Goal: Task Accomplishment & Management: Use online tool/utility

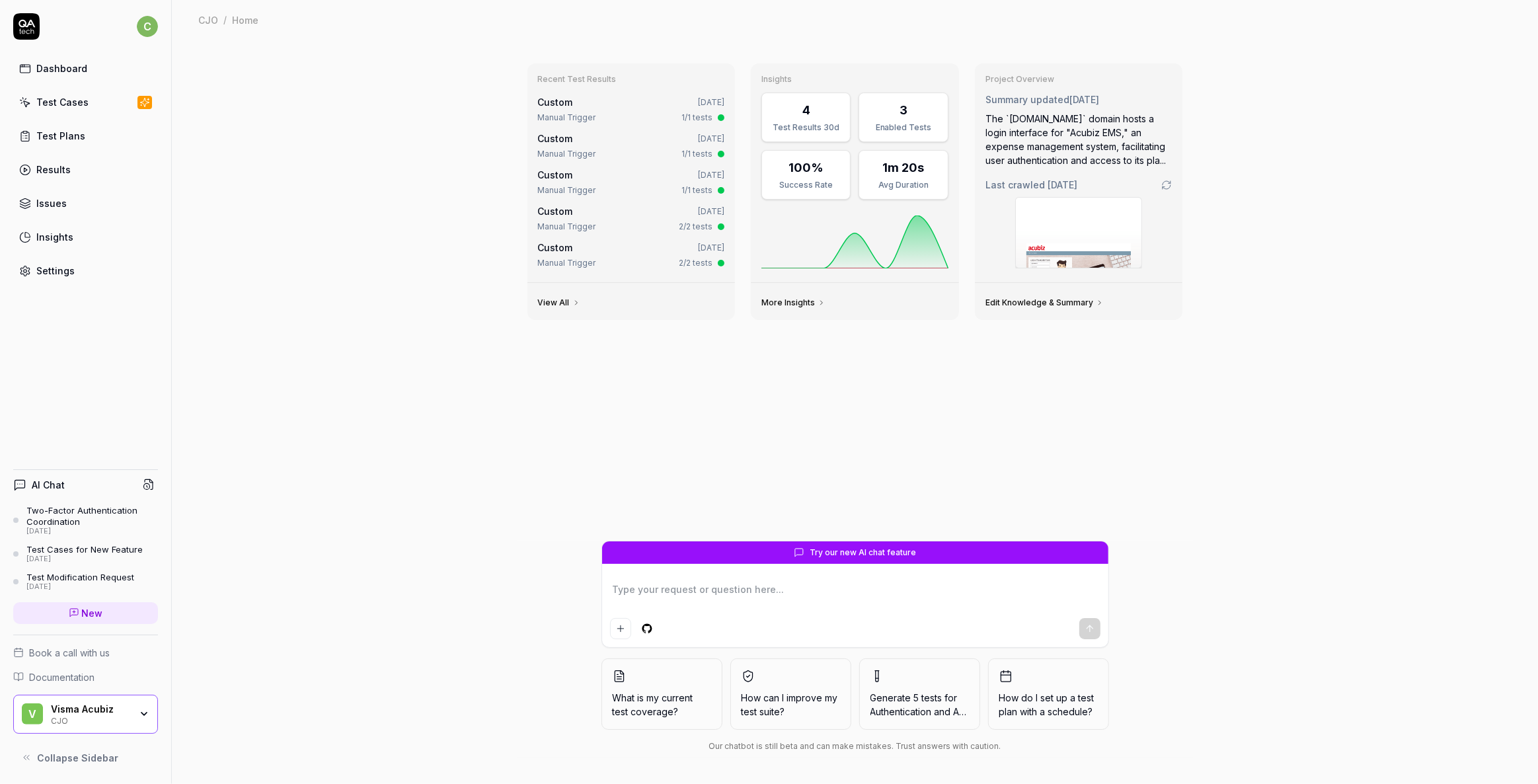
click at [70, 101] on div "Test Cases" at bounding box center [62, 101] width 52 height 14
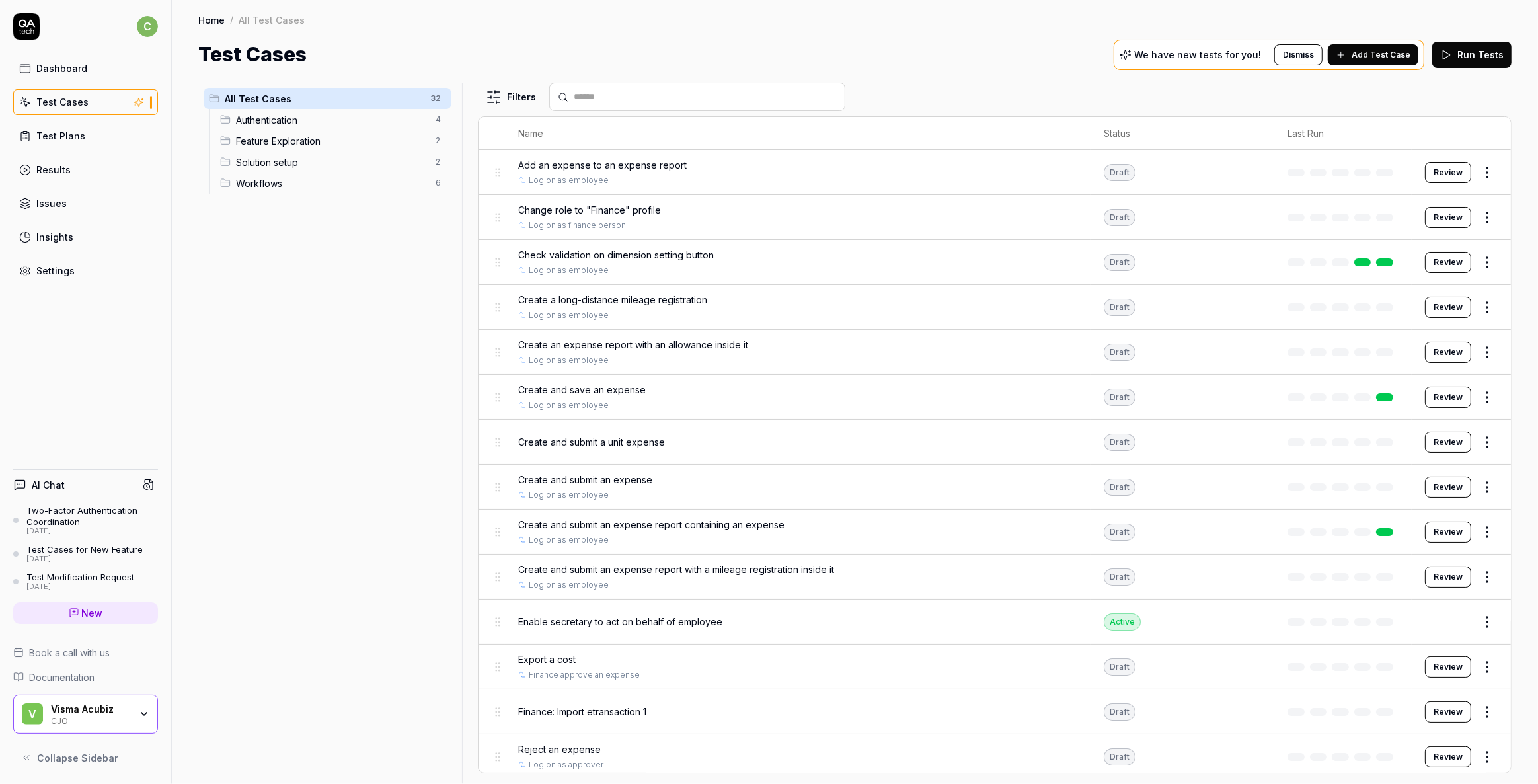
click at [83, 719] on div "CJO" at bounding box center [91, 720] width 79 height 11
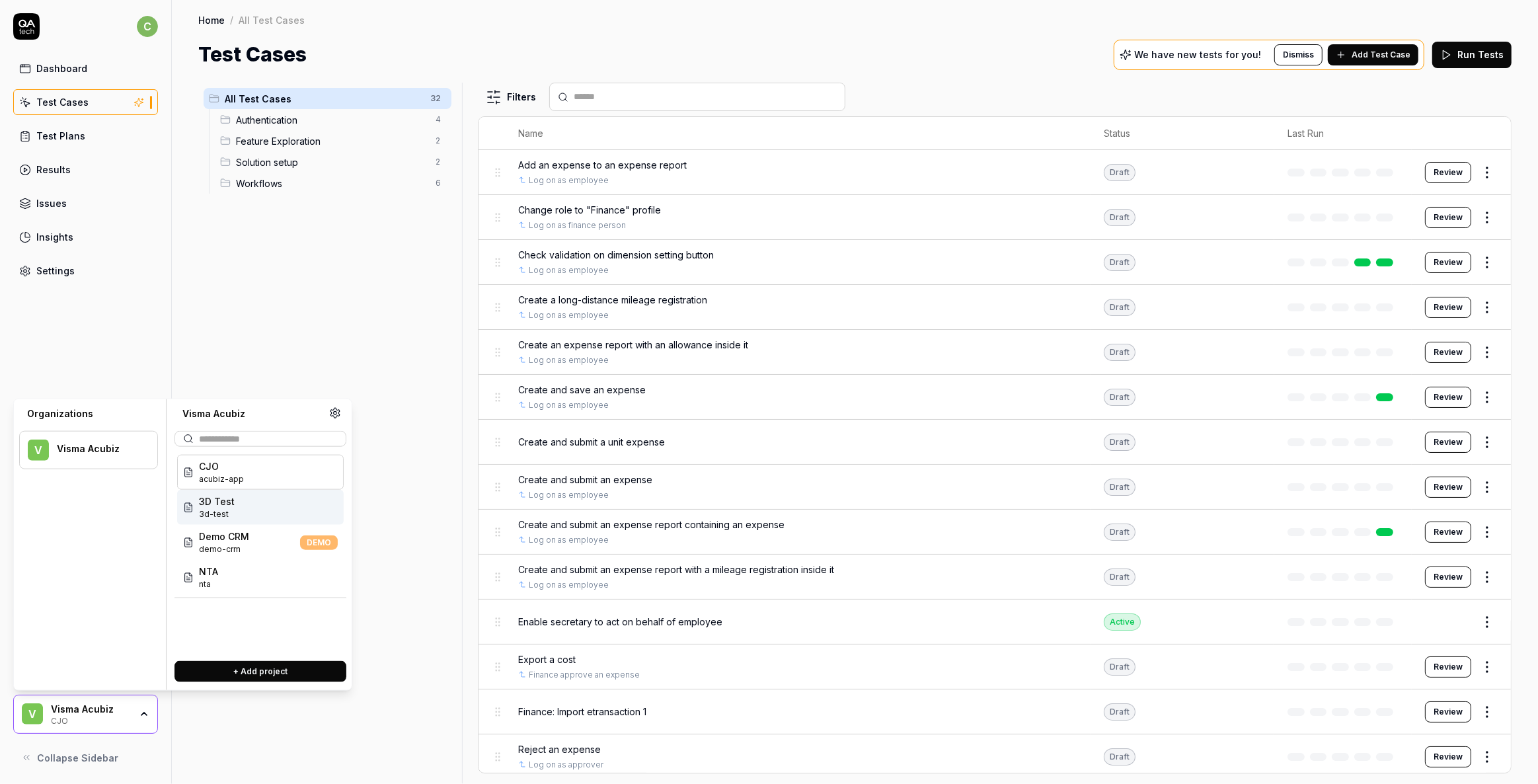
click at [212, 506] on span "3D Test" at bounding box center [216, 501] width 35 height 14
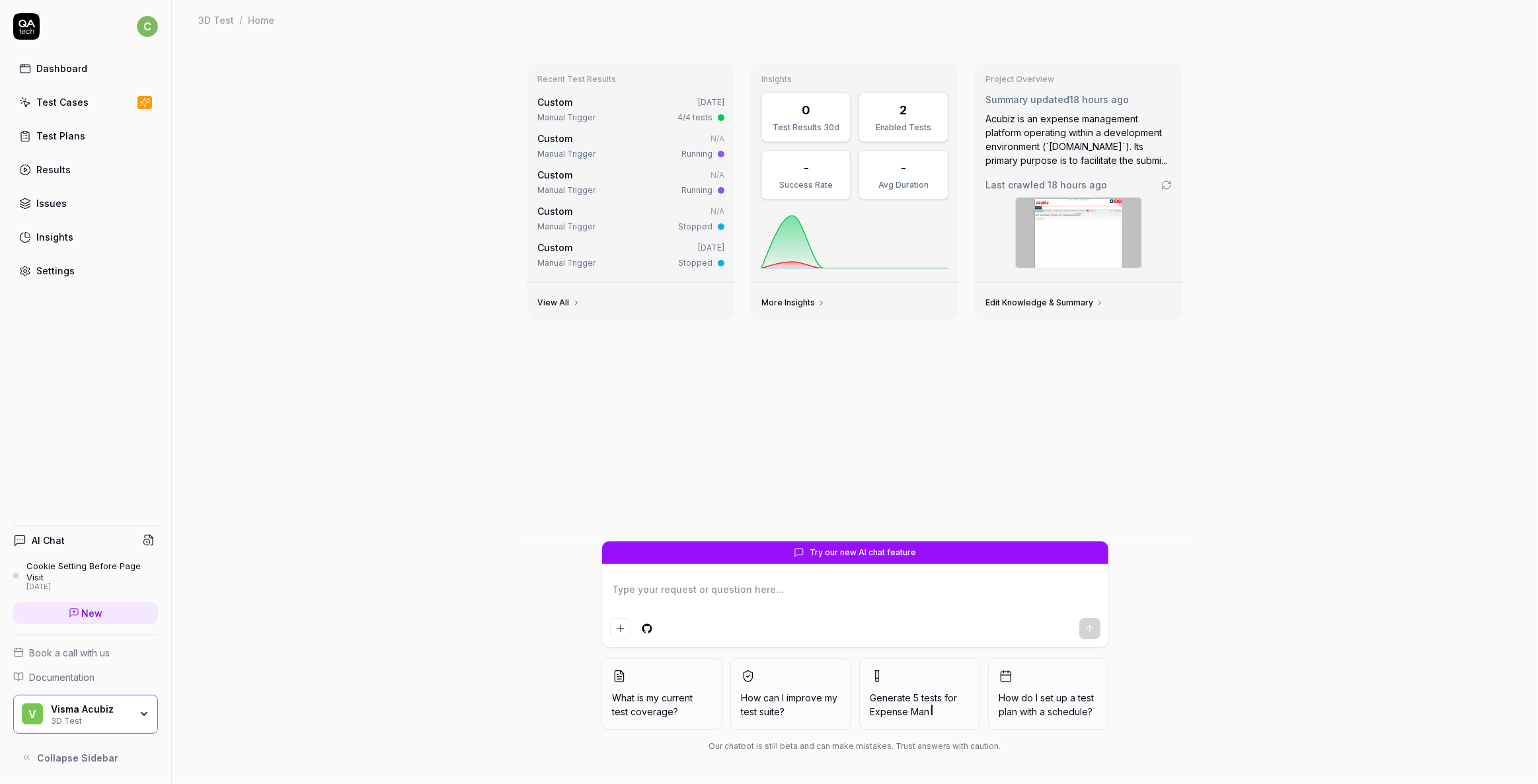
click at [59, 96] on div "Test Cases" at bounding box center [62, 101] width 52 height 14
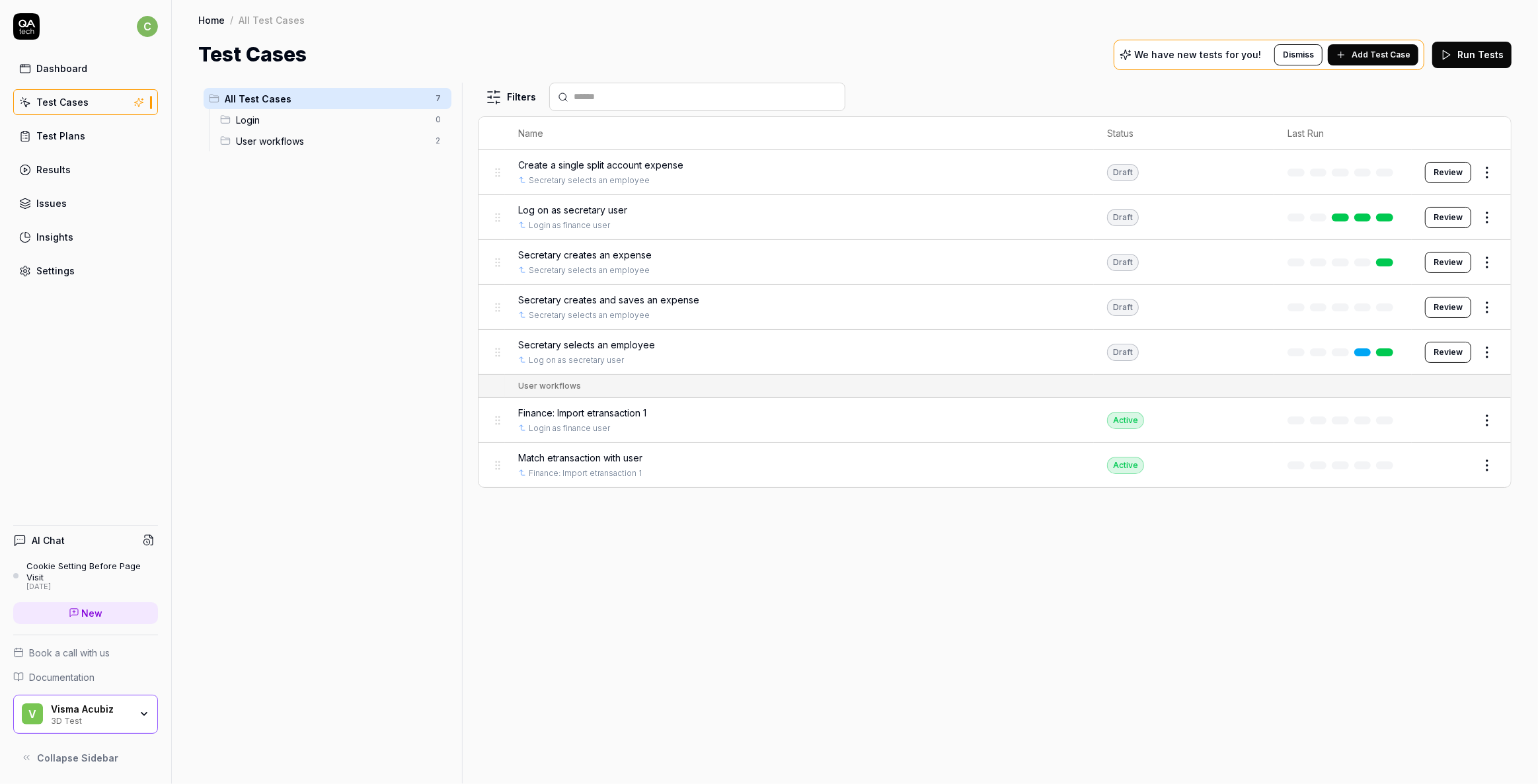
click at [53, 268] on div "Settings" at bounding box center [55, 270] width 38 height 14
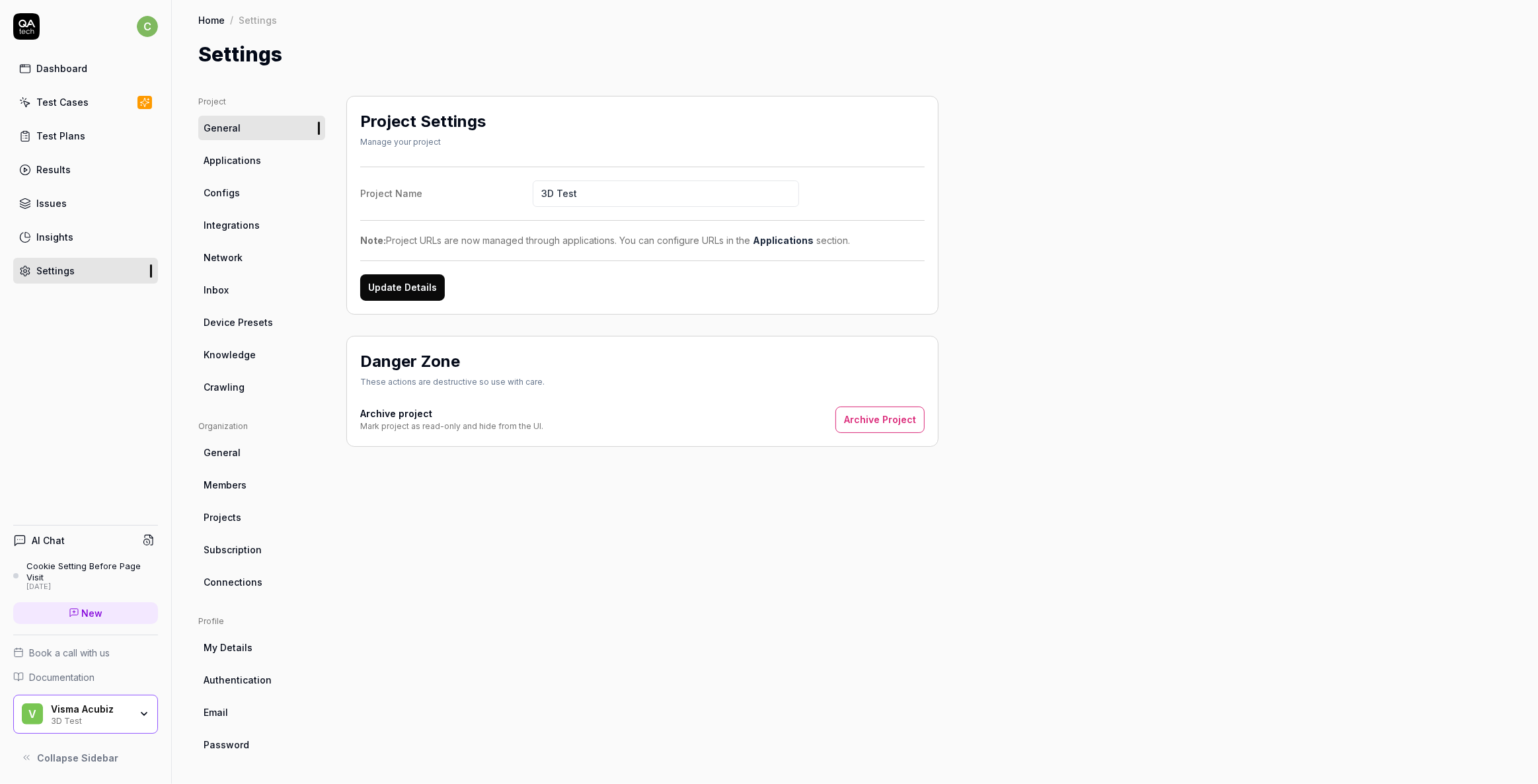
click at [217, 383] on span "Crawling" at bounding box center [224, 387] width 41 height 14
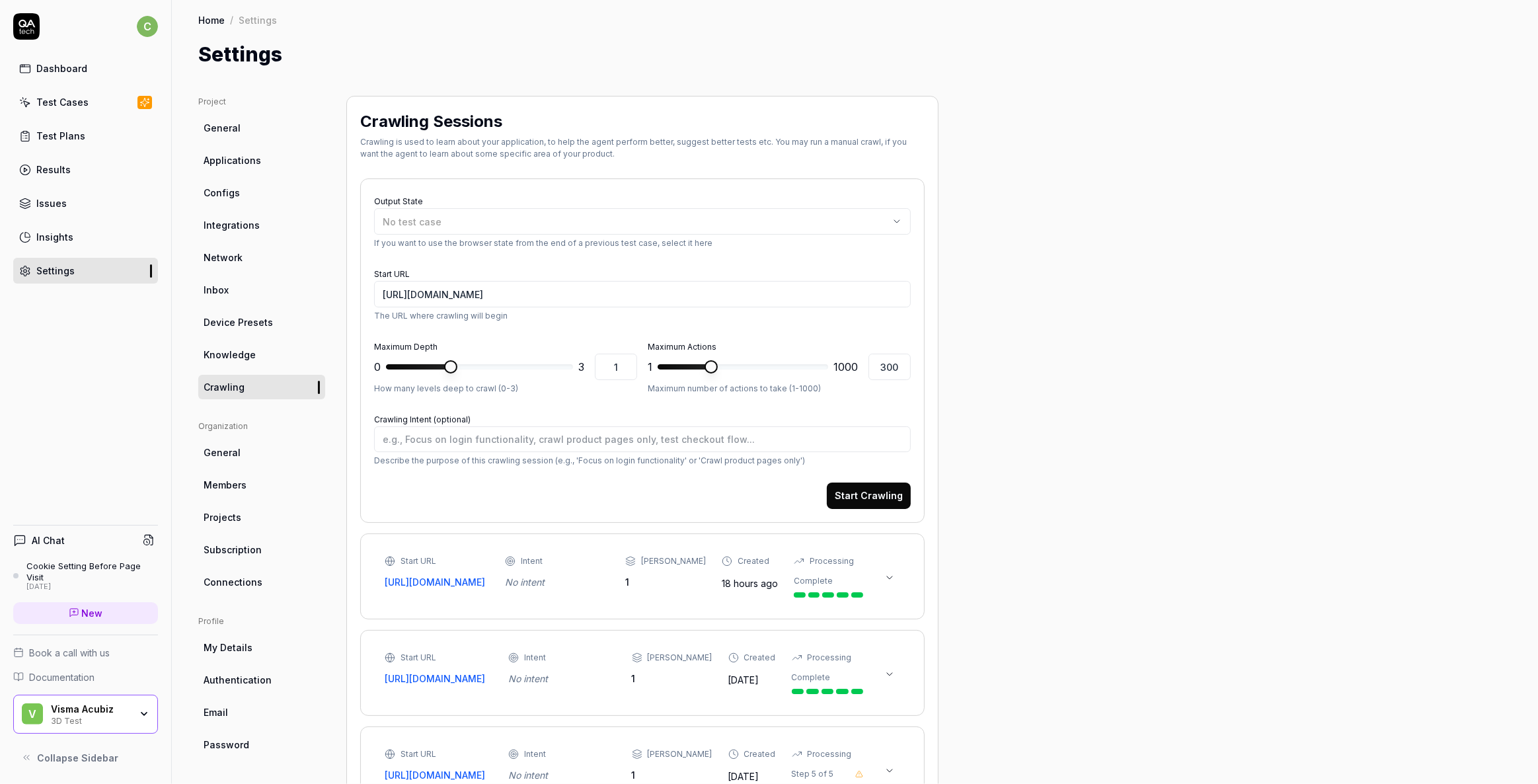
click at [228, 351] on span "Knowledge" at bounding box center [229, 354] width 52 height 14
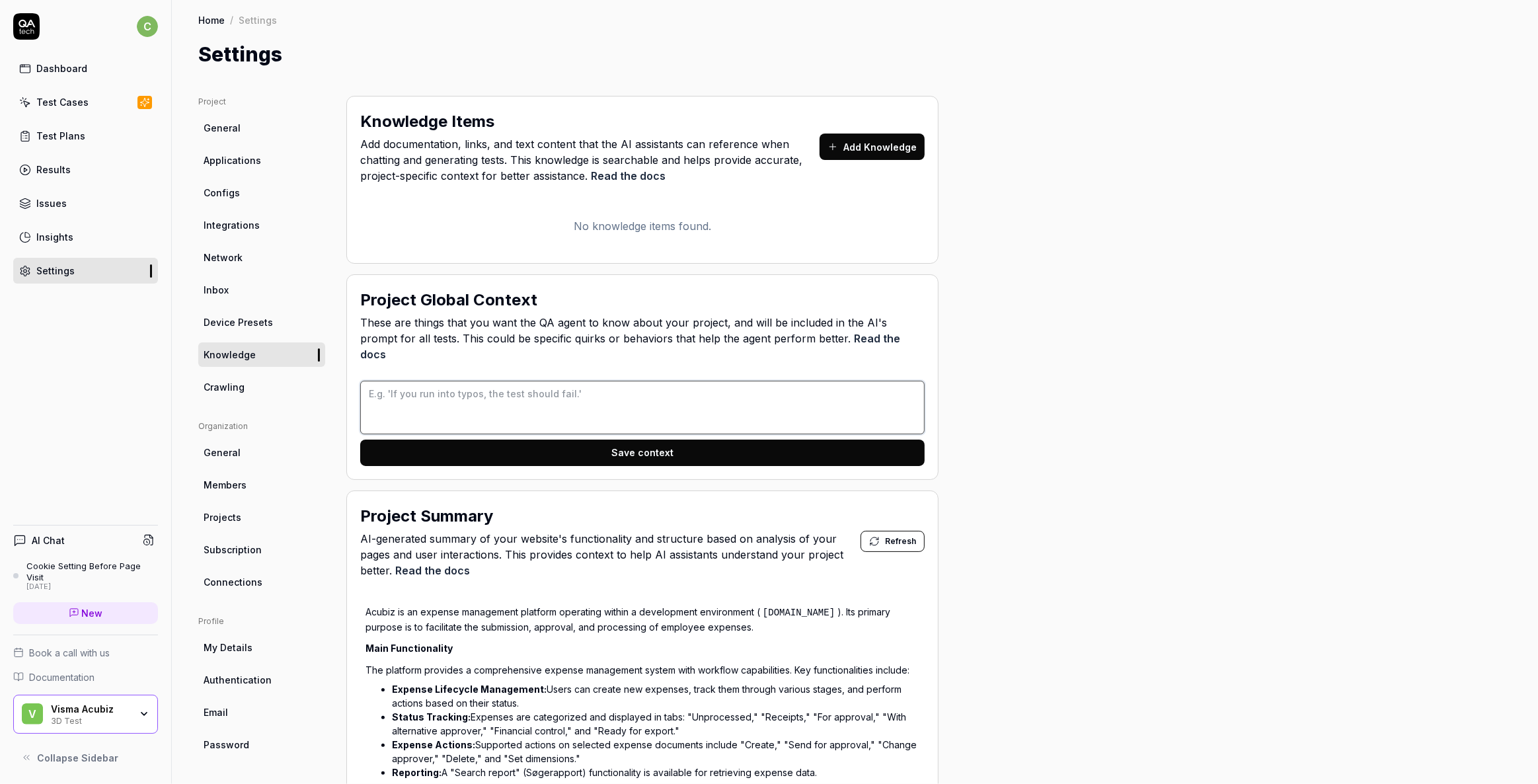
click at [517, 384] on textarea at bounding box center [642, 407] width 565 height 54
click at [265, 353] on link "Knowledge" at bounding box center [261, 354] width 127 height 25
click at [238, 383] on span "Crawling" at bounding box center [224, 387] width 41 height 14
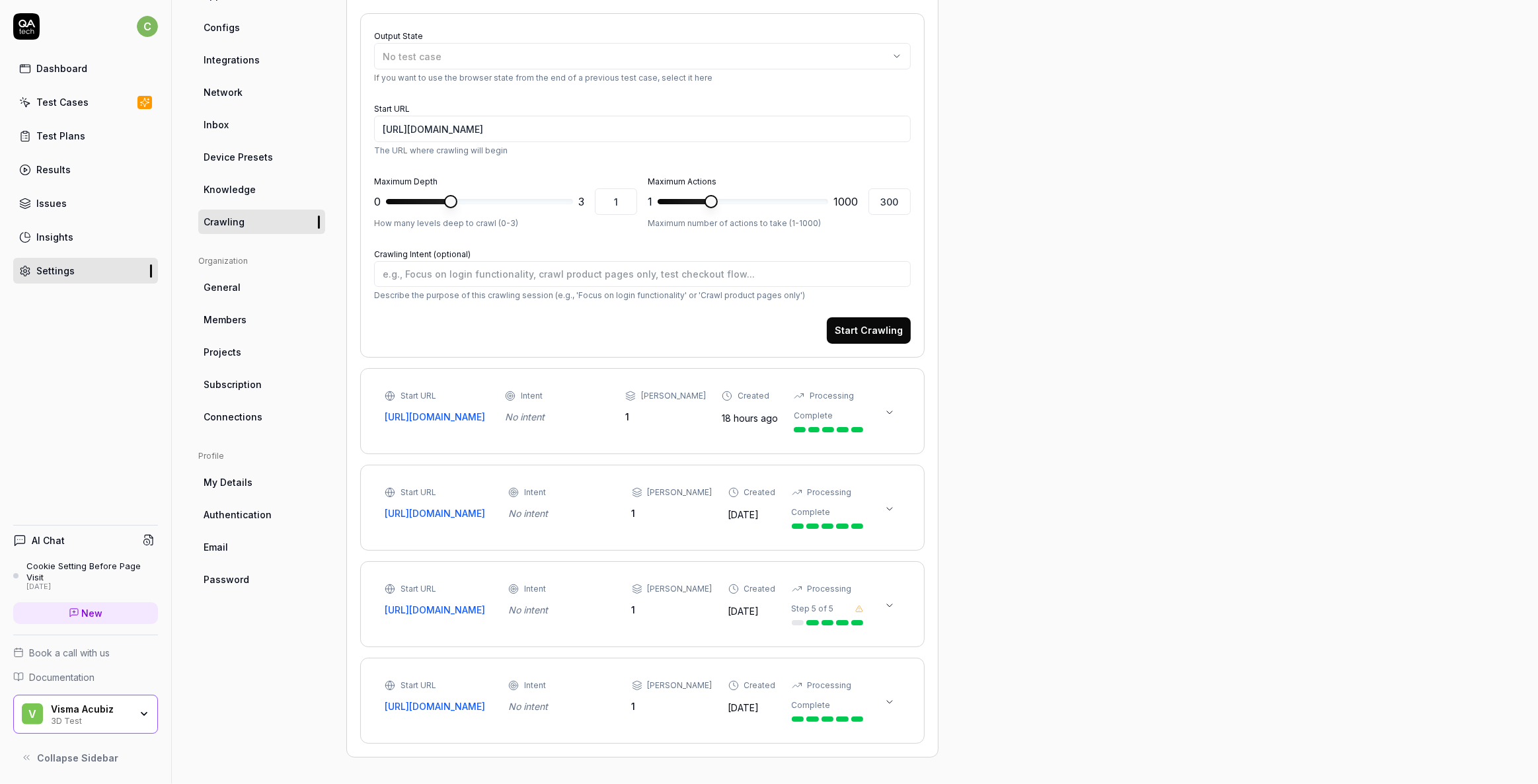
scroll to position [240, 0]
click at [580, 410] on div "No intent" at bounding box center [557, 416] width 105 height 14
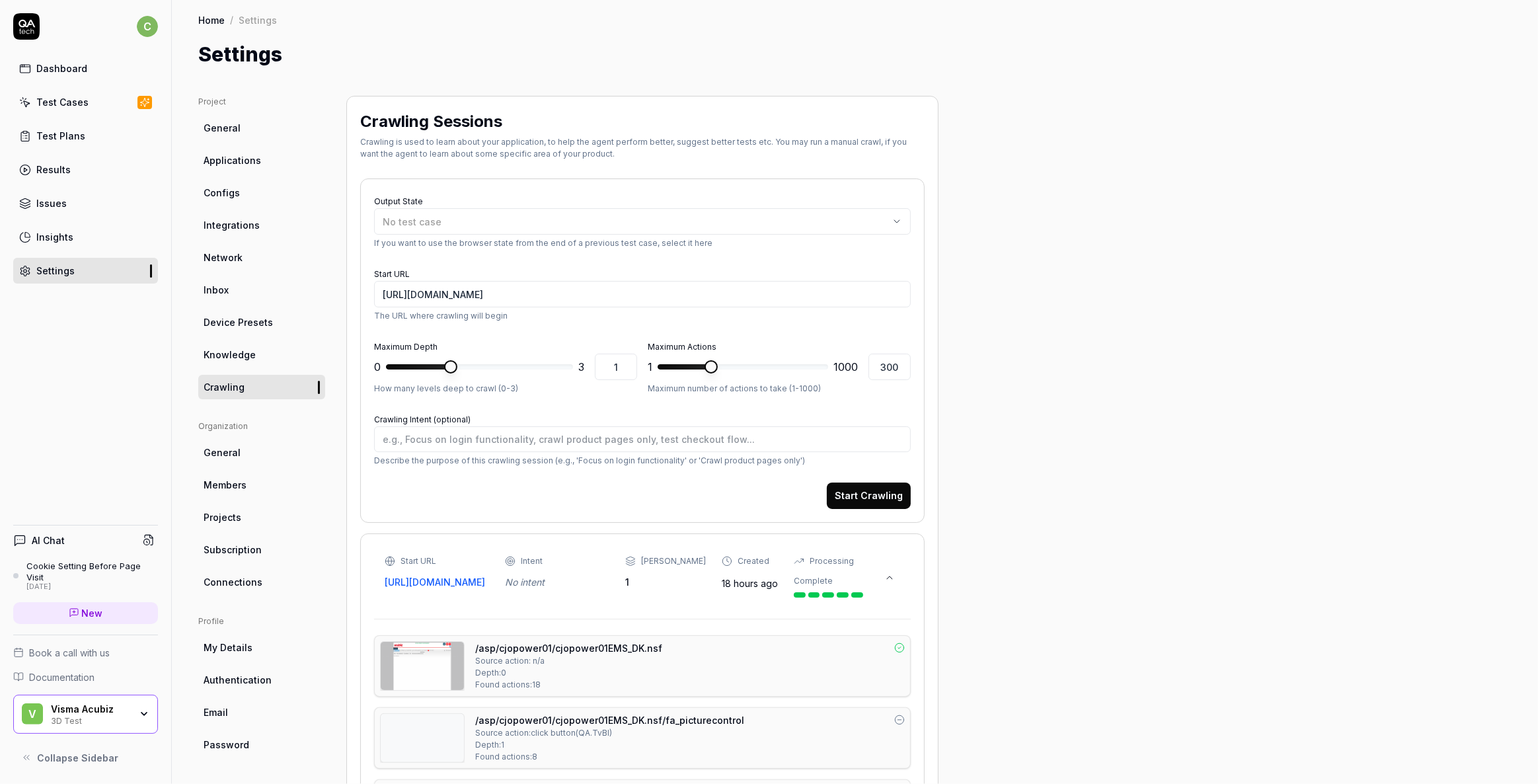
scroll to position [0, 0]
click at [891, 229] on button "No test case" at bounding box center [642, 222] width 537 height 26
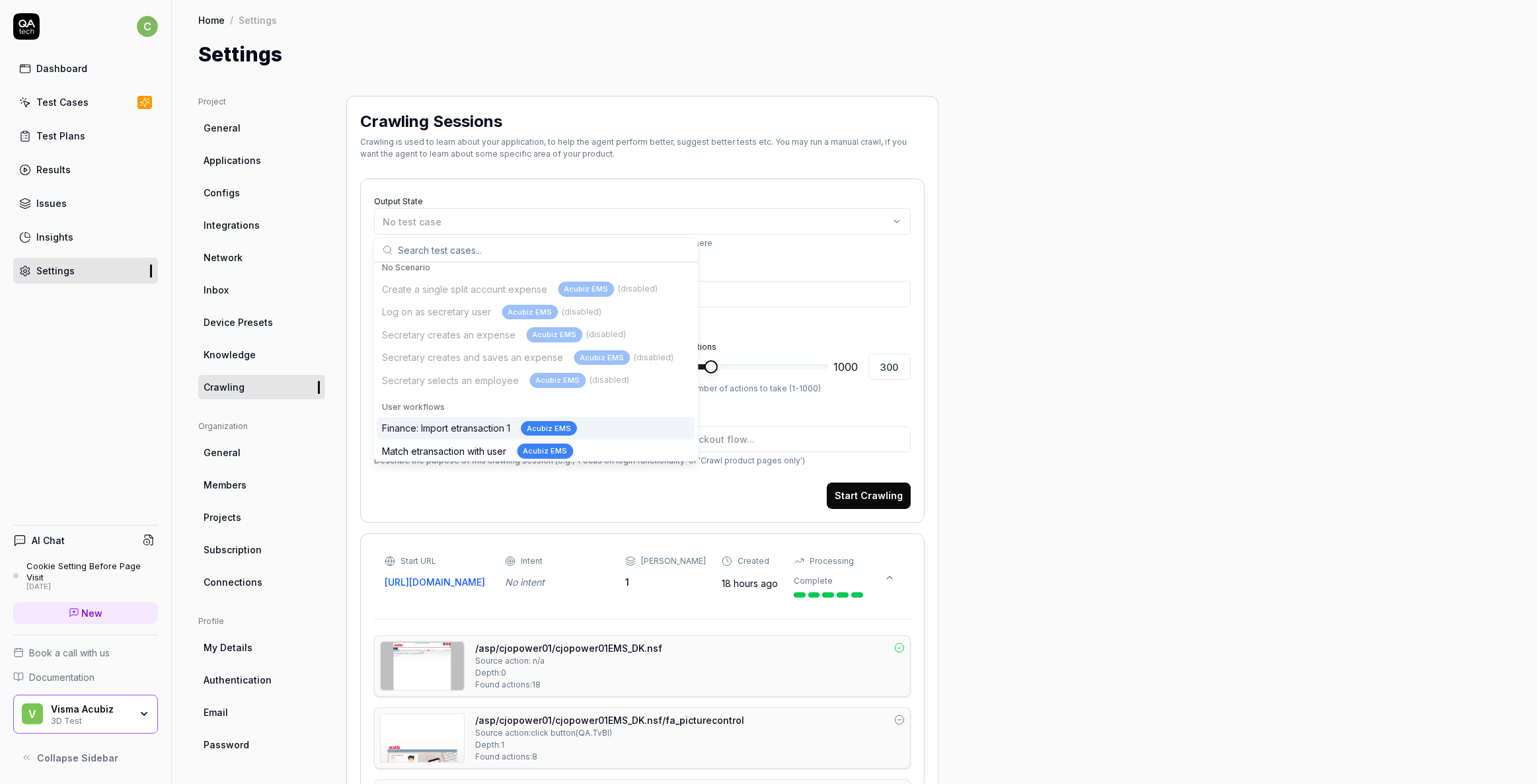
scroll to position [10, 0]
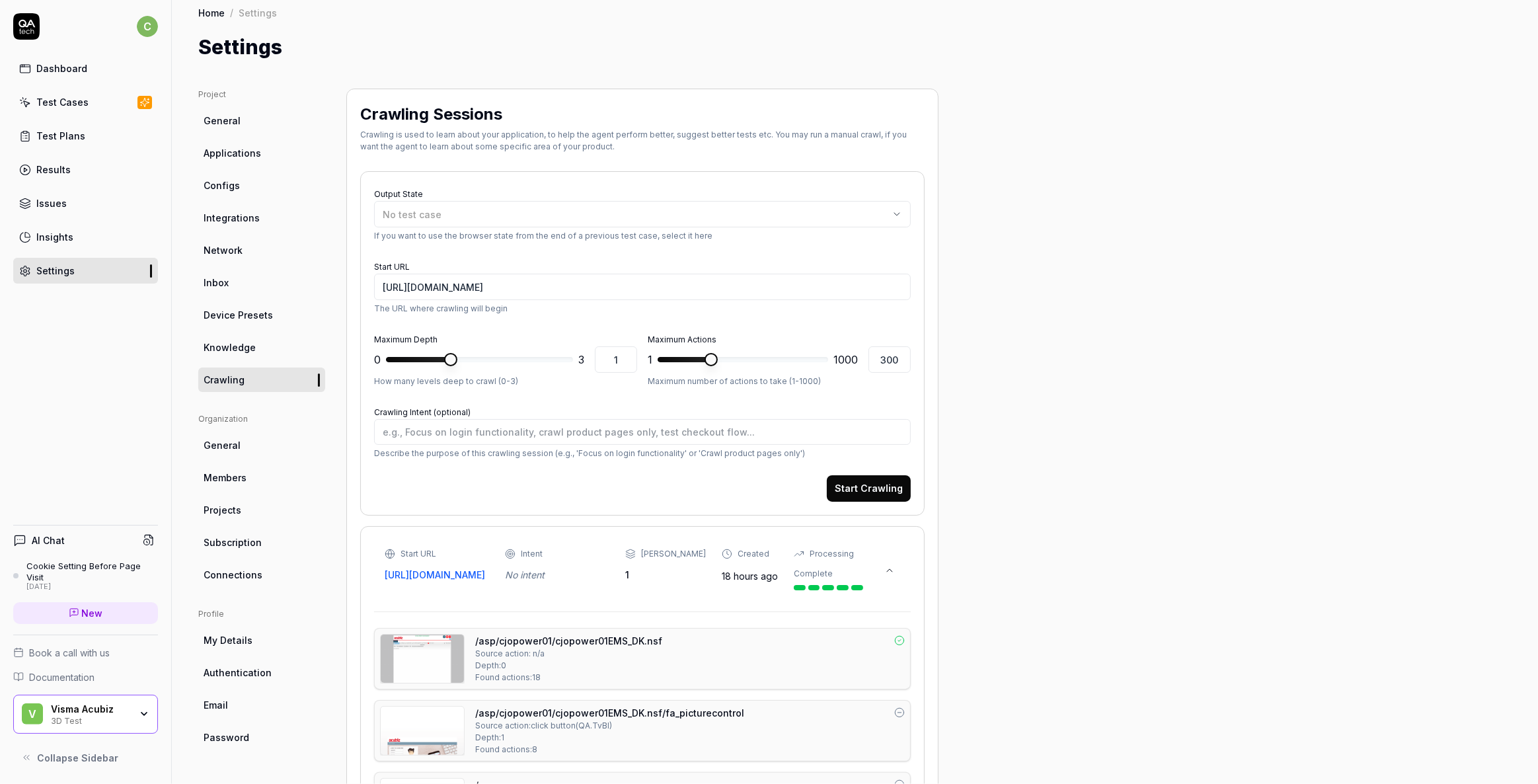
scroll to position [0, 0]
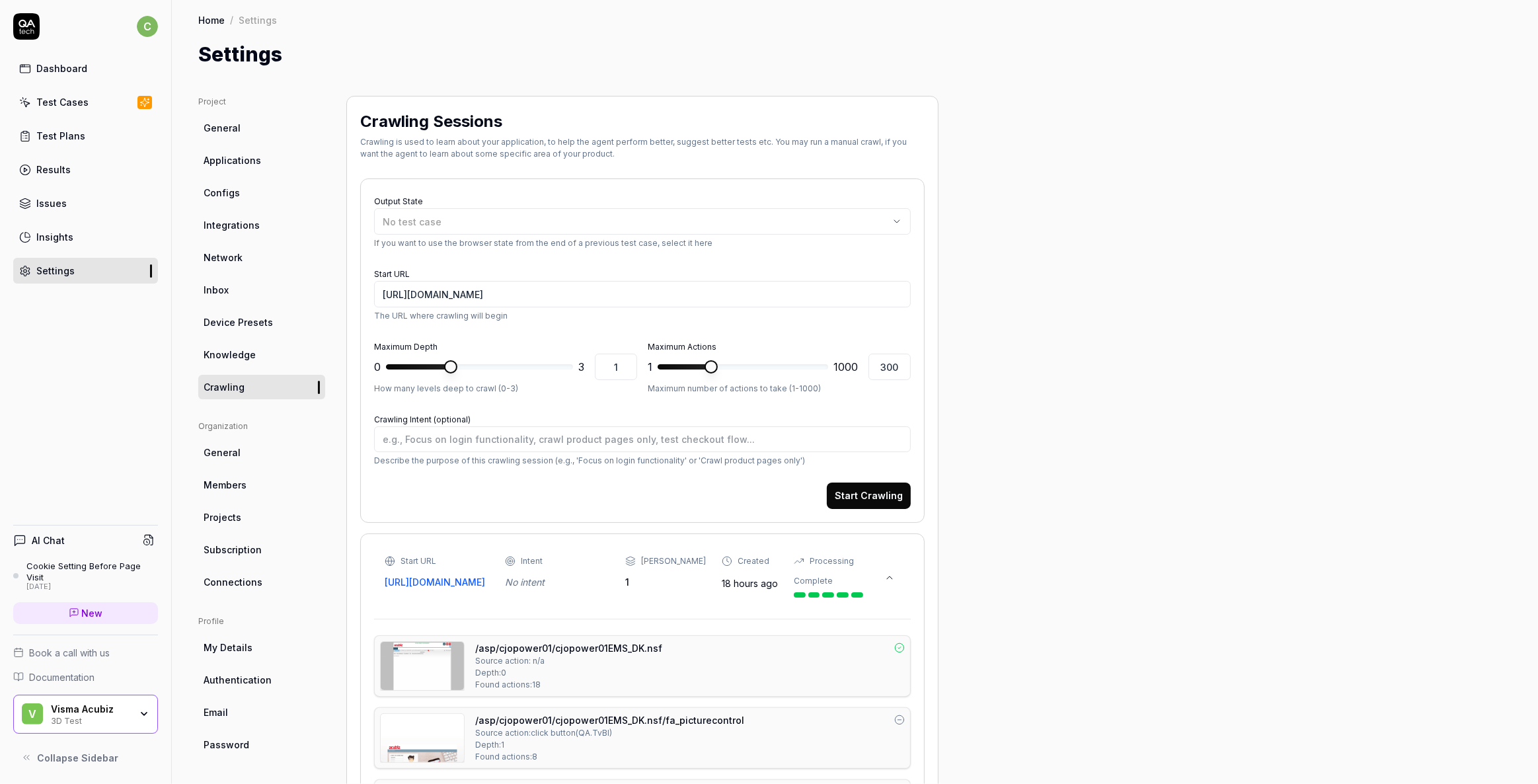
click at [65, 550] on div "AI Chat" at bounding box center [86, 540] width 145 height 19
click at [488, 440] on textarea "Crawling Intent (optional)" at bounding box center [642, 439] width 537 height 26
click at [468, 224] on div "No test case" at bounding box center [636, 222] width 506 height 14
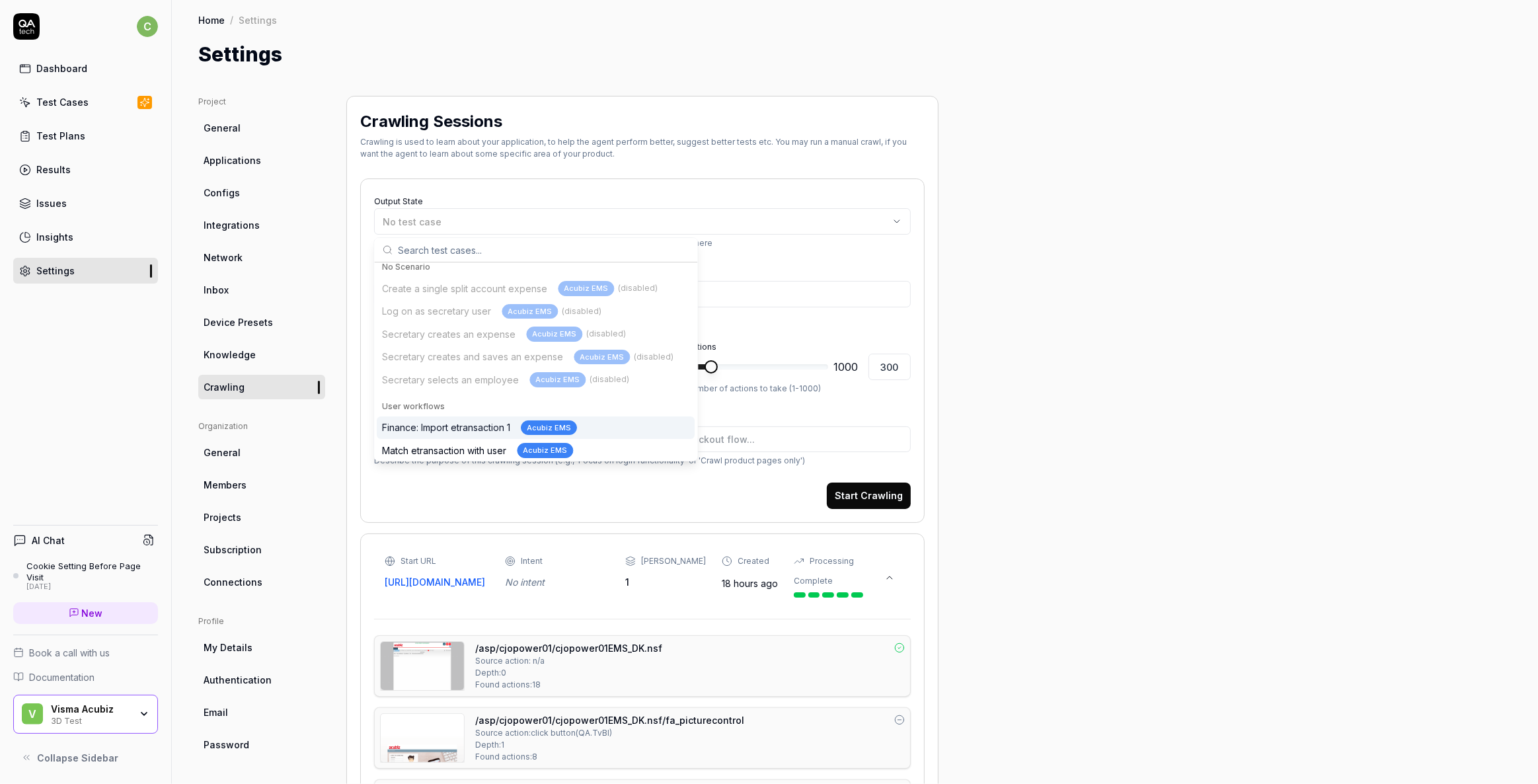
scroll to position [10, 0]
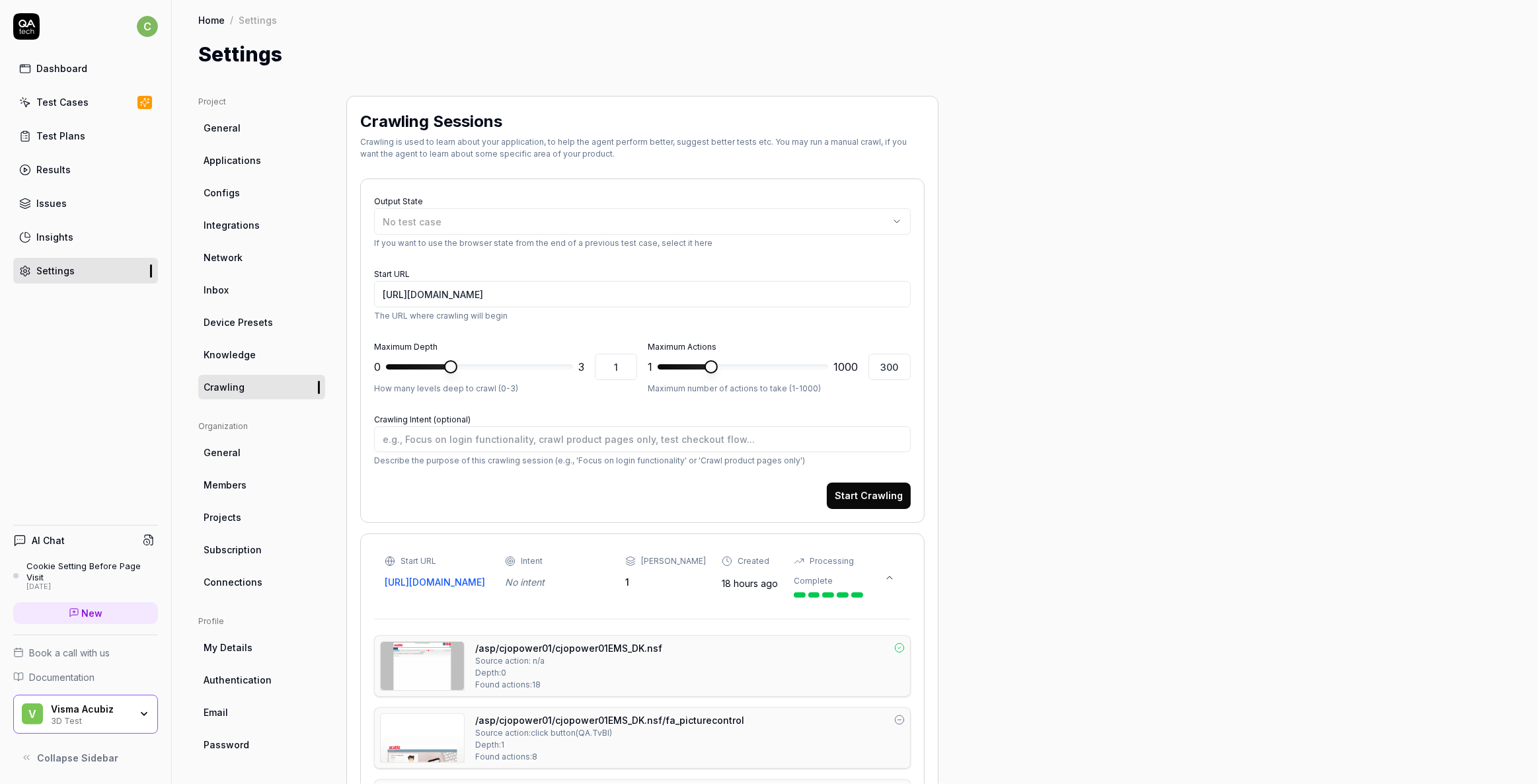
click at [478, 222] on div "No test case" at bounding box center [636, 222] width 506 height 14
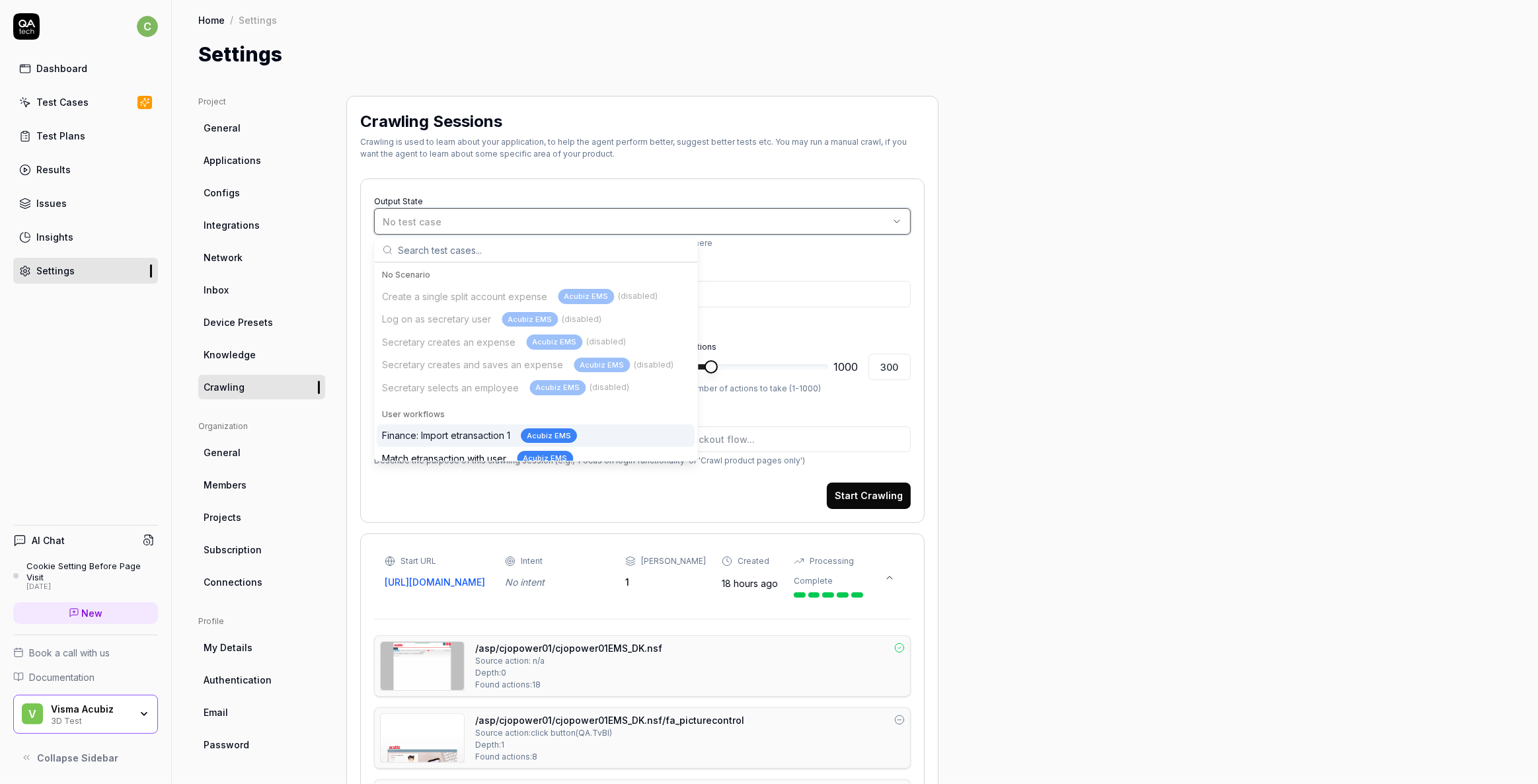
click at [478, 222] on div "No test case" at bounding box center [636, 222] width 506 height 14
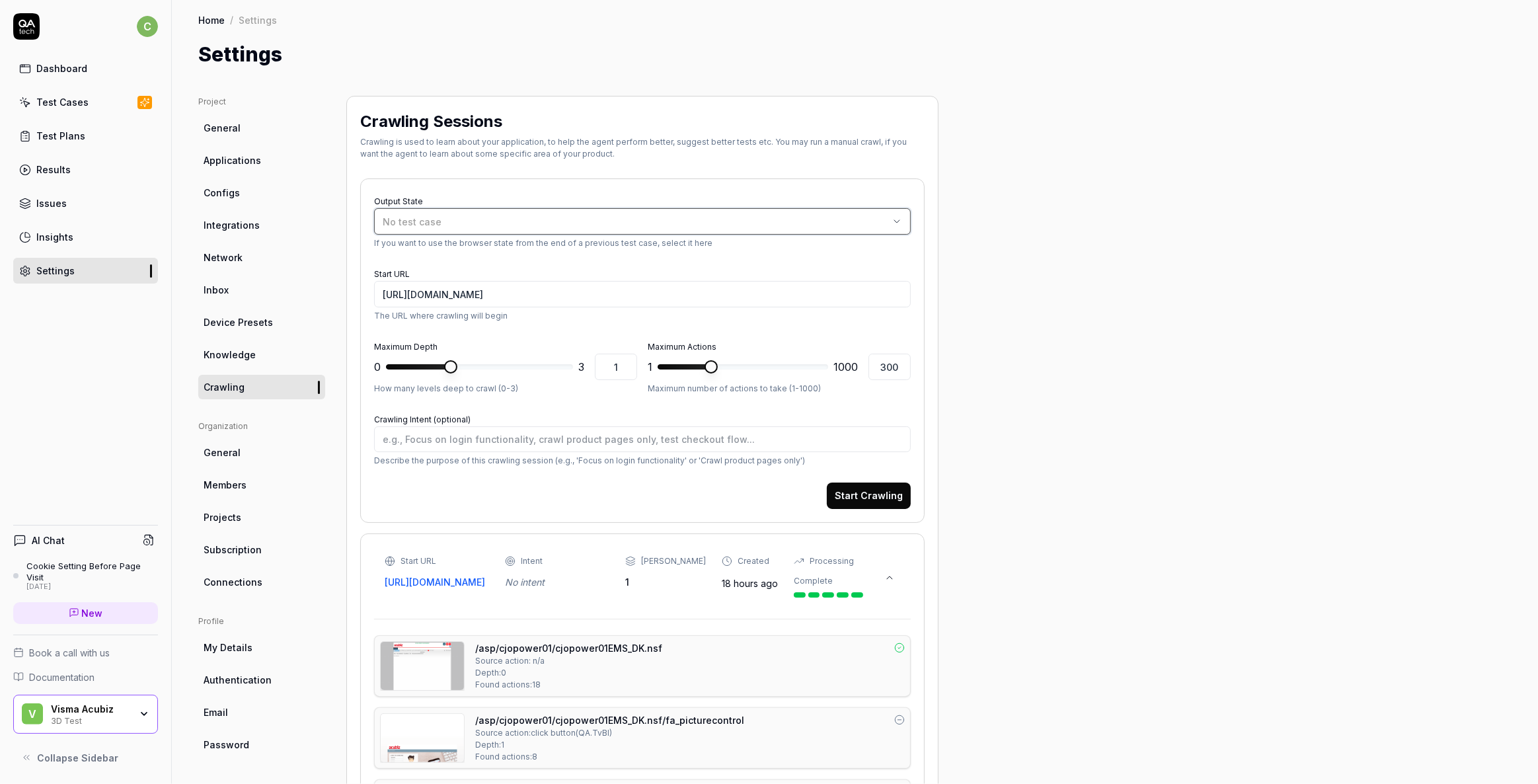
click at [495, 223] on div "No test case" at bounding box center [636, 222] width 506 height 14
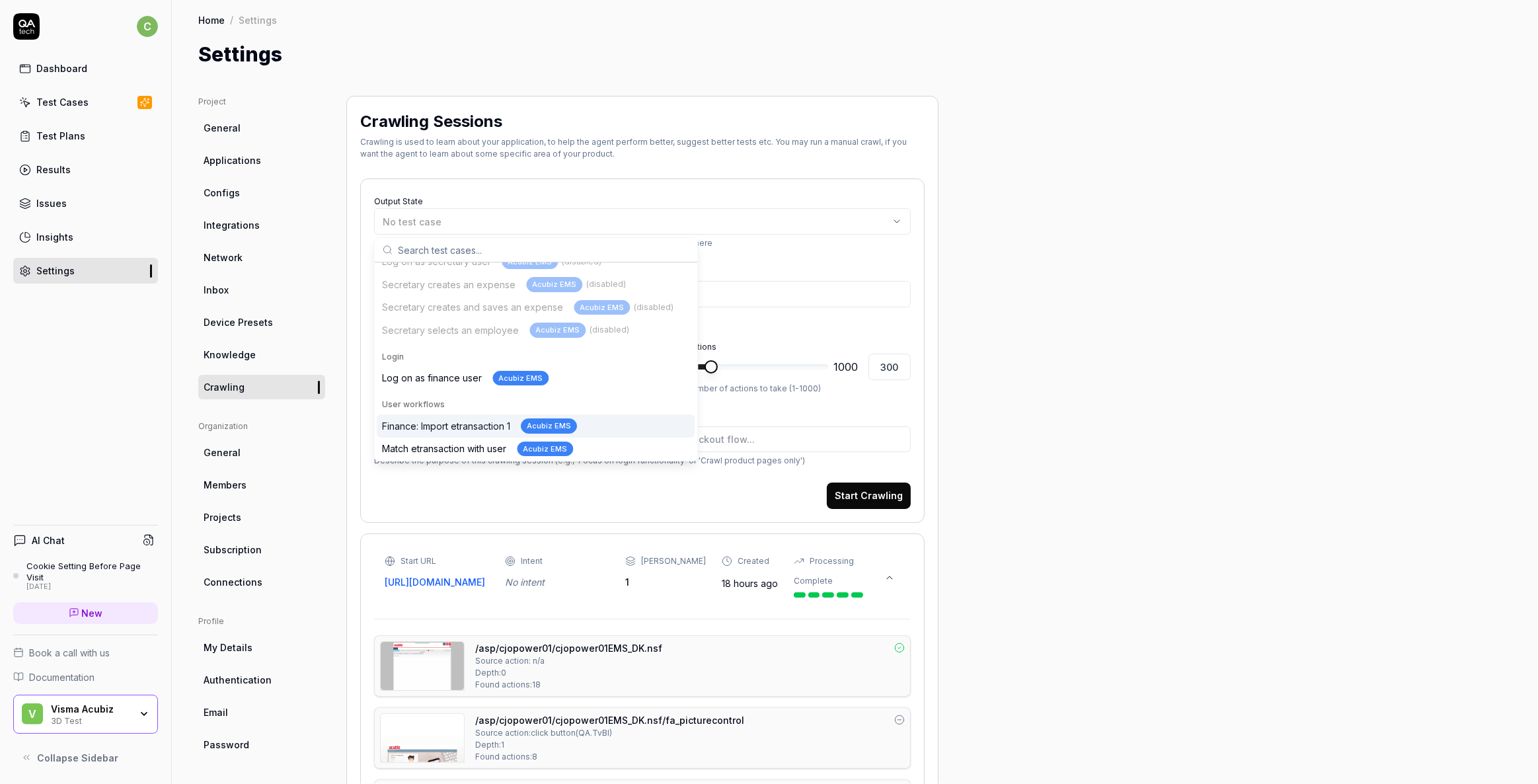
scroll to position [59, 0]
click at [450, 379] on div "Log on as finance user Acubiz EMS" at bounding box center [465, 378] width 167 height 15
type textarea "*"
type input "[URL][DOMAIN_NAME]"
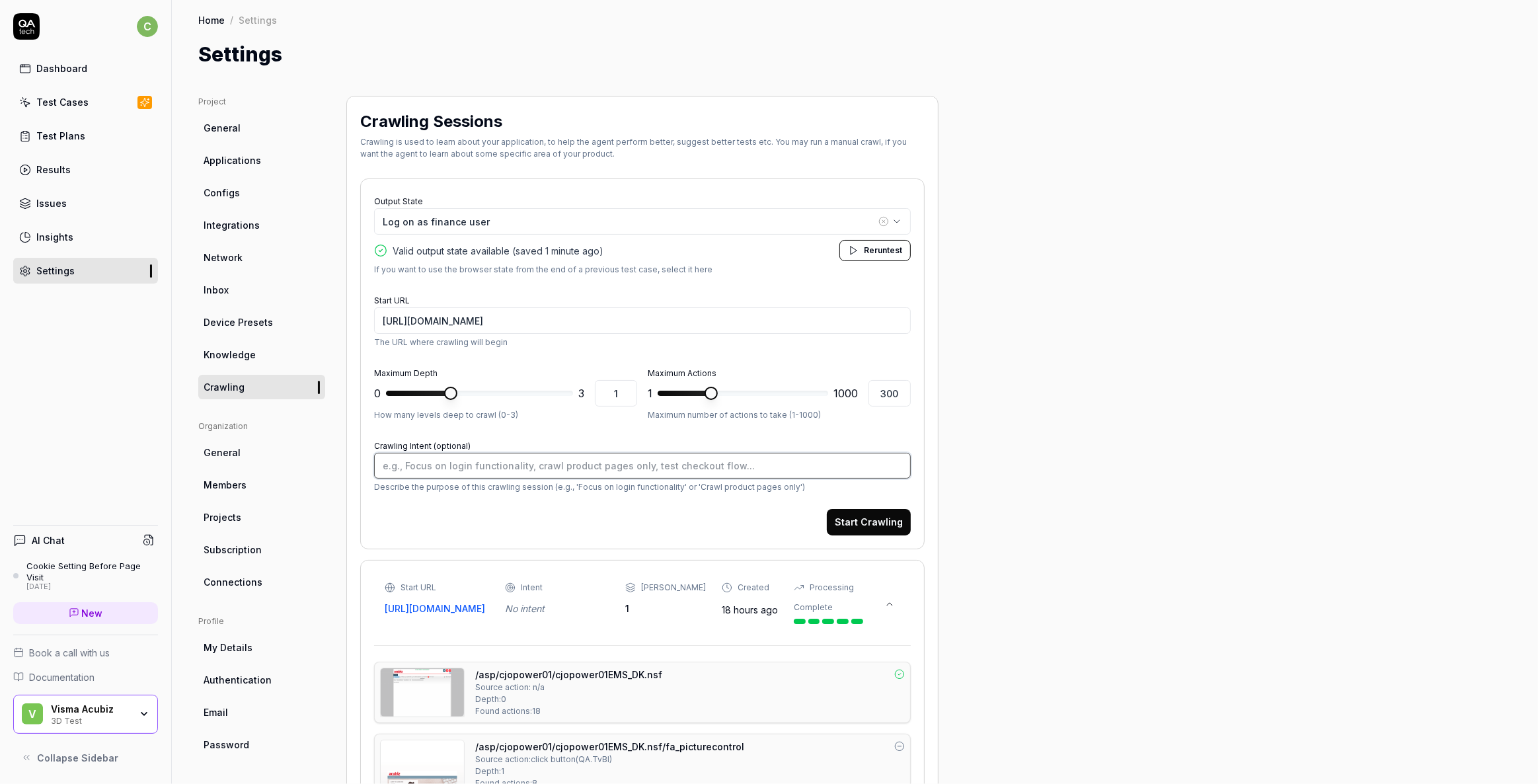
click at [463, 467] on textarea "Crawling Intent (optional)" at bounding box center [642, 465] width 537 height 26
type textarea "*"
type textarea "E"
type textarea "*"
type textarea "Ex"
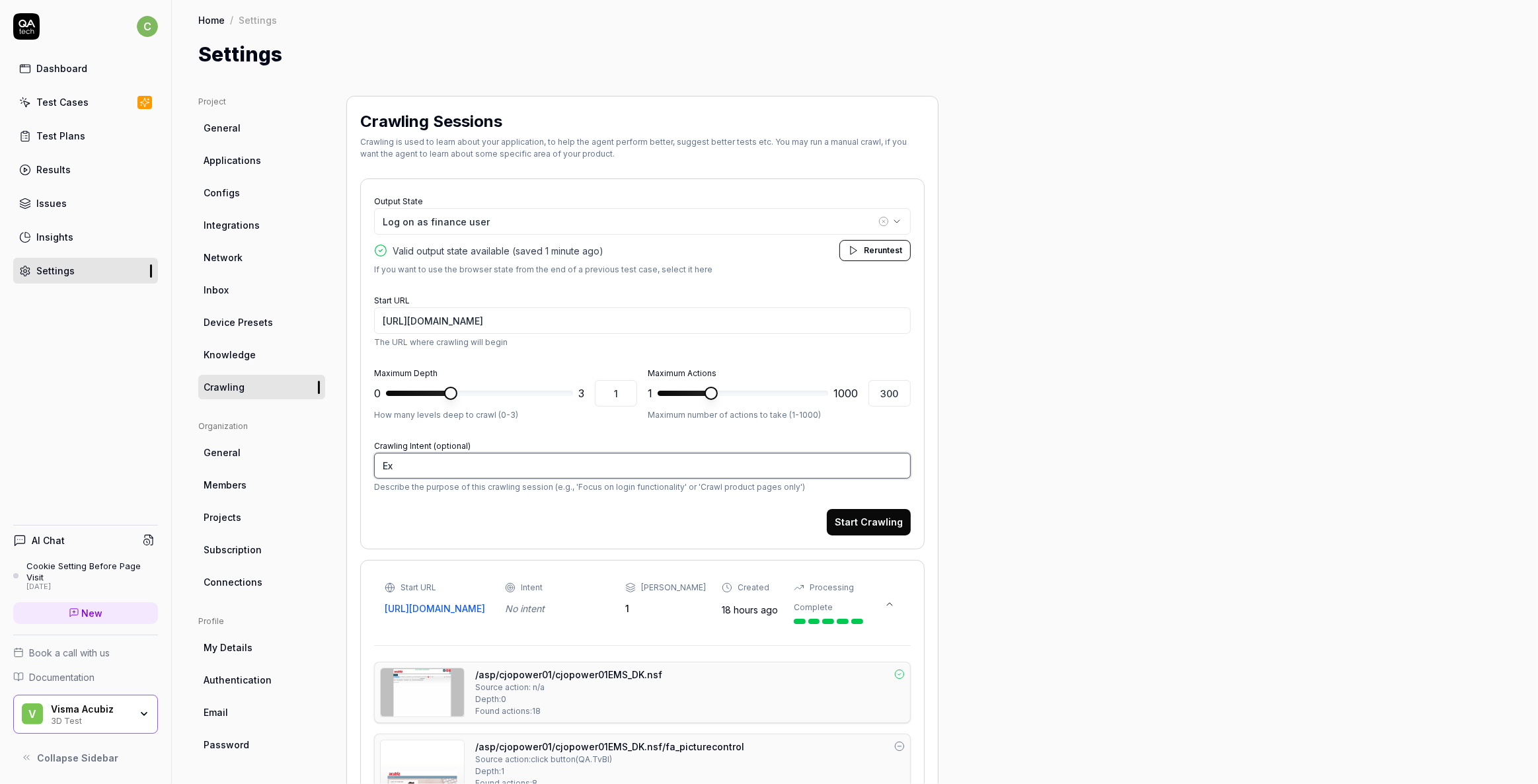
type textarea "*"
type textarea "Exp"
type textarea "*"
type textarea "Expl"
type textarea "*"
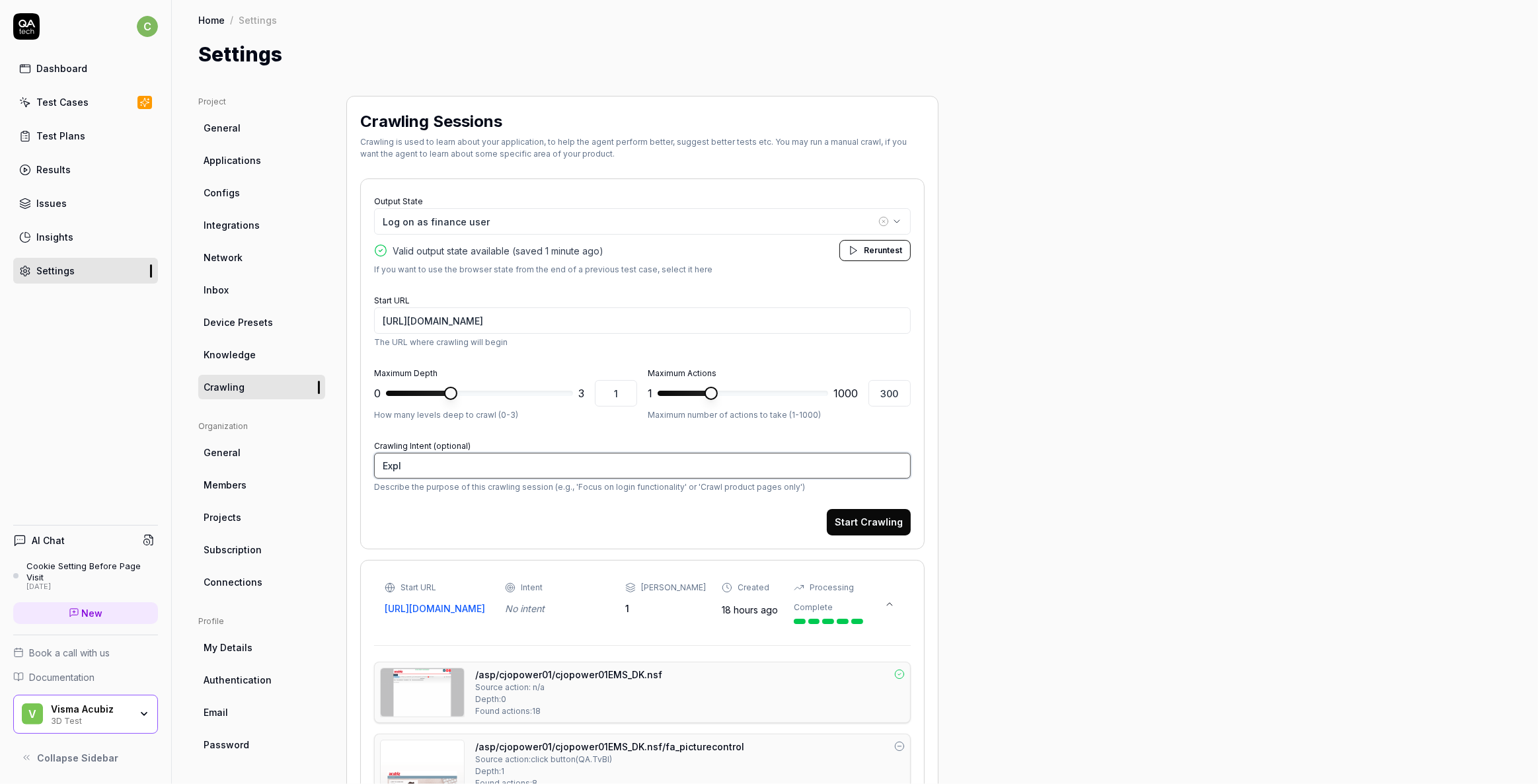
type textarea "Explo"
type textarea "*"
type textarea "Explor"
type textarea "*"
type textarea "Explore"
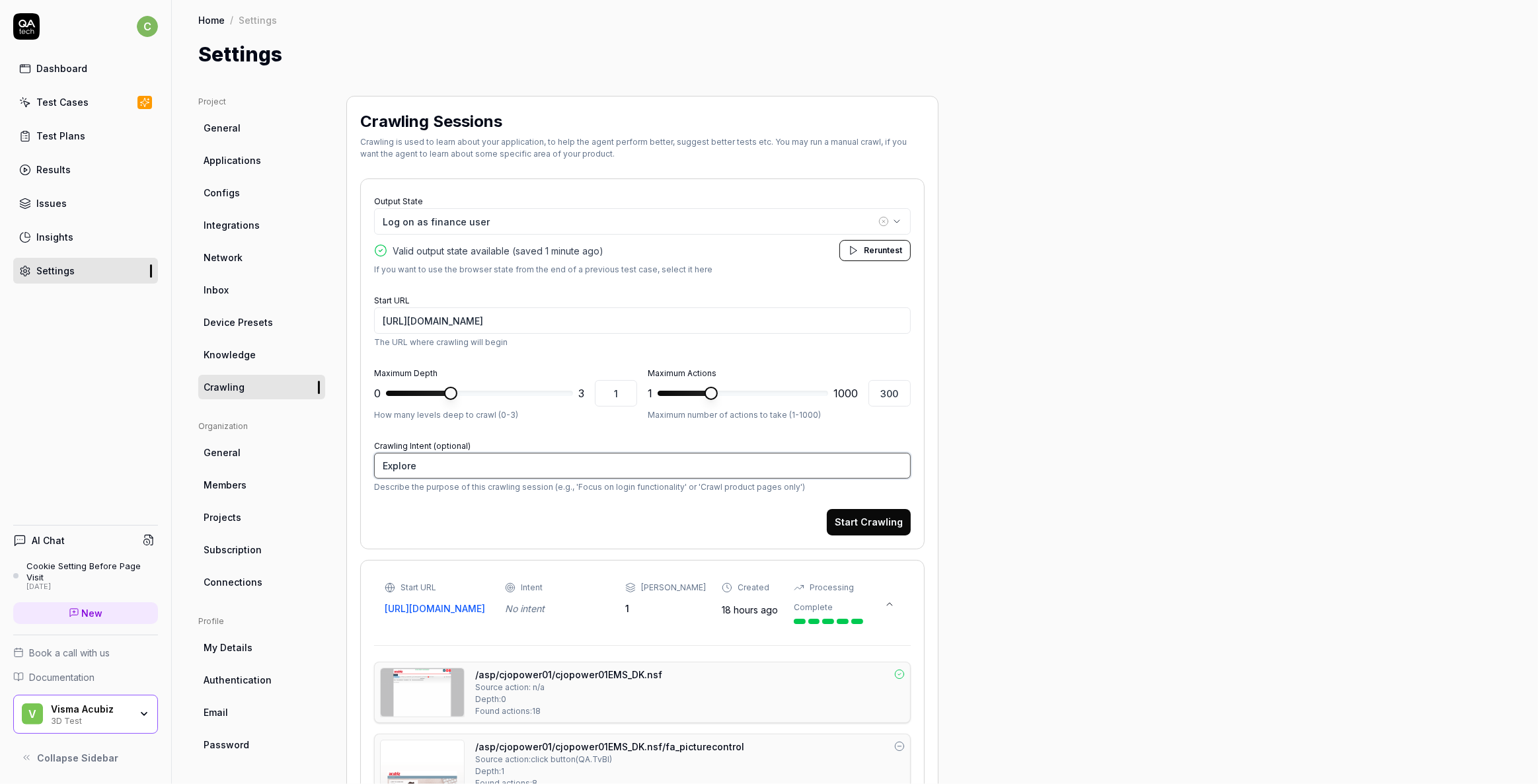
type textarea "*"
type textarea "Explore"
type textarea "*"
type textarea "Explore f"
type textarea "*"
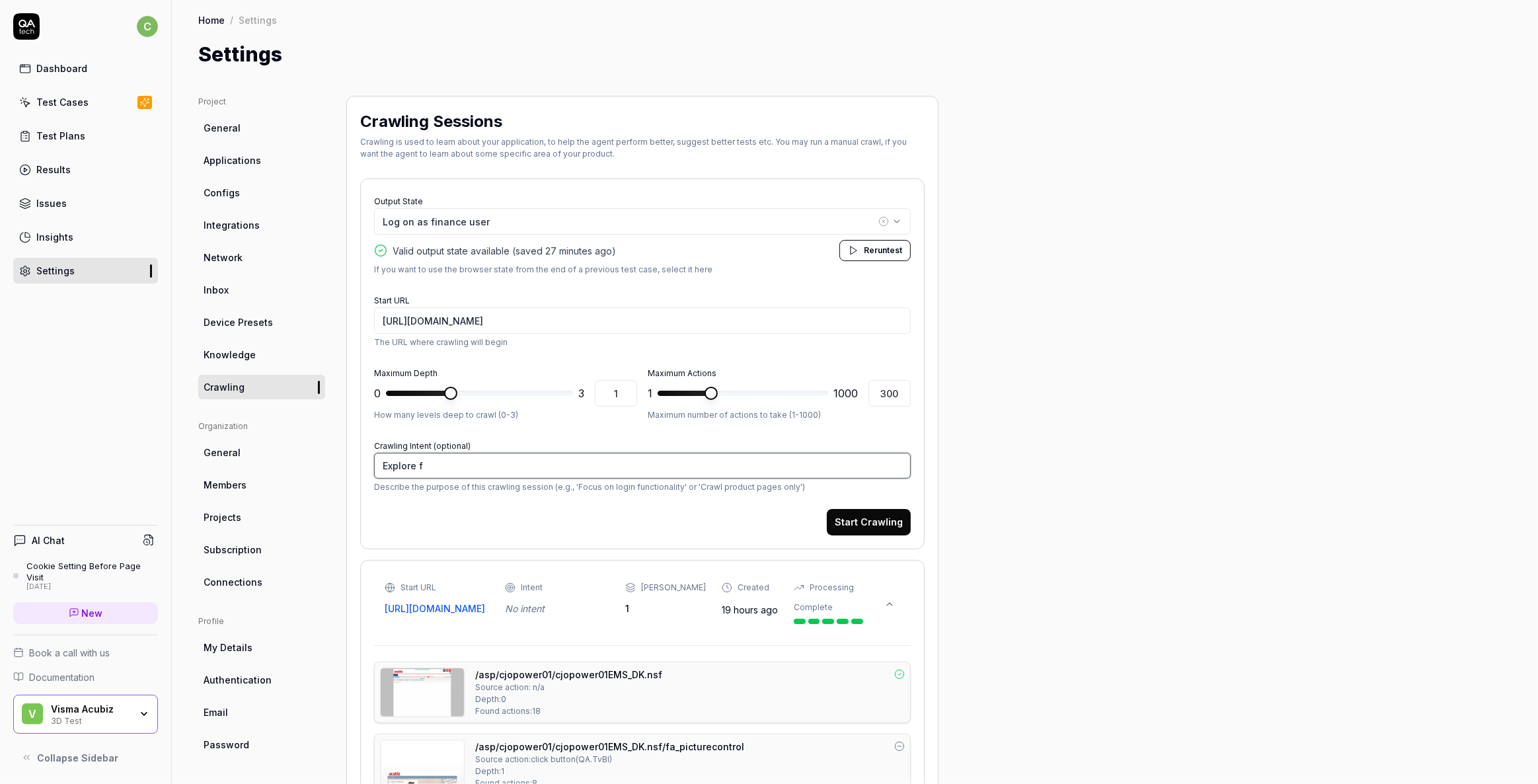
type textarea "Explore fe"
type textarea "*"
type textarea "Explore fea"
type textarea "*"
type textarea "Explore feat"
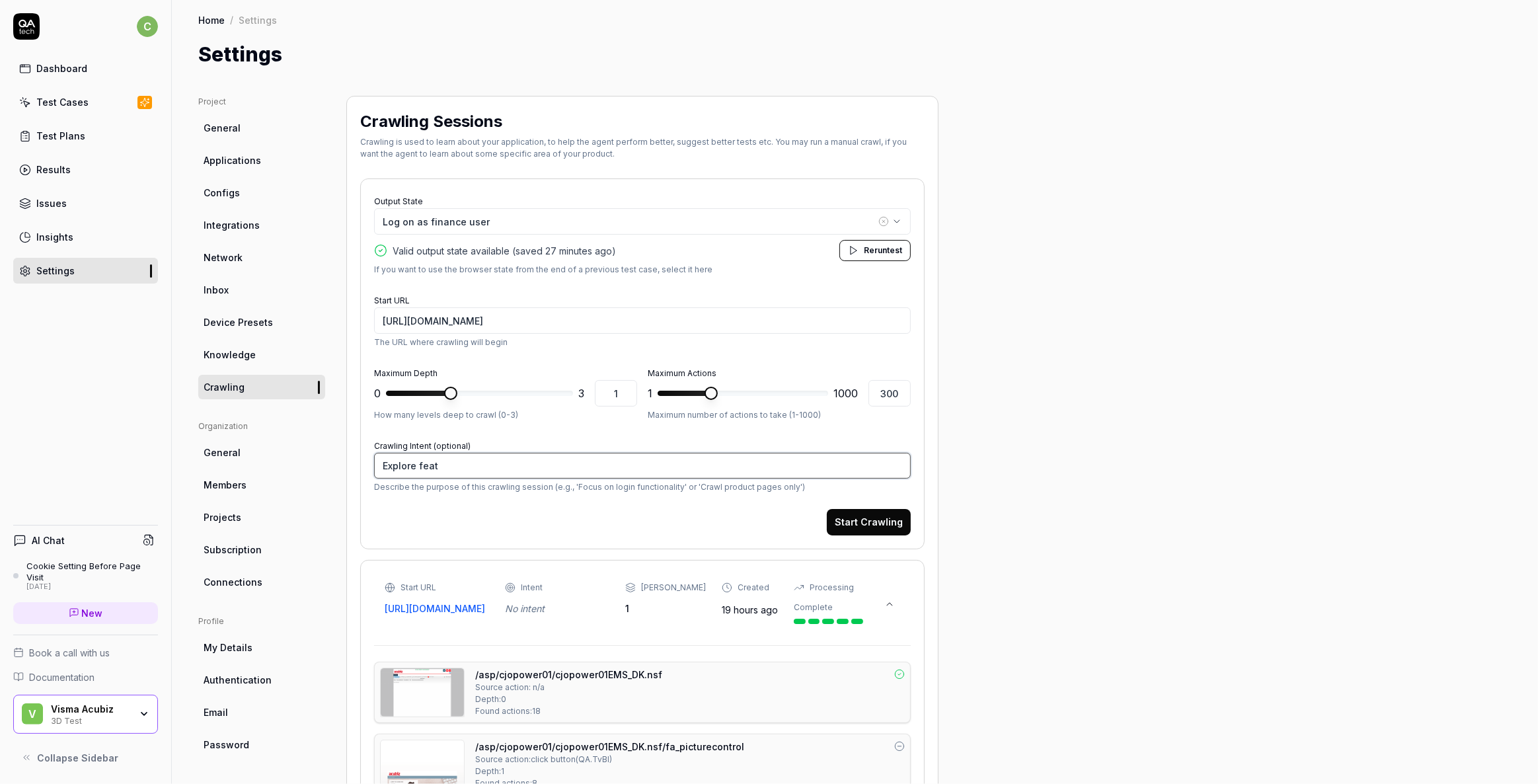
type textarea "*"
type textarea "Explore featu"
type textarea "*"
type textarea "Explore featur"
type textarea "*"
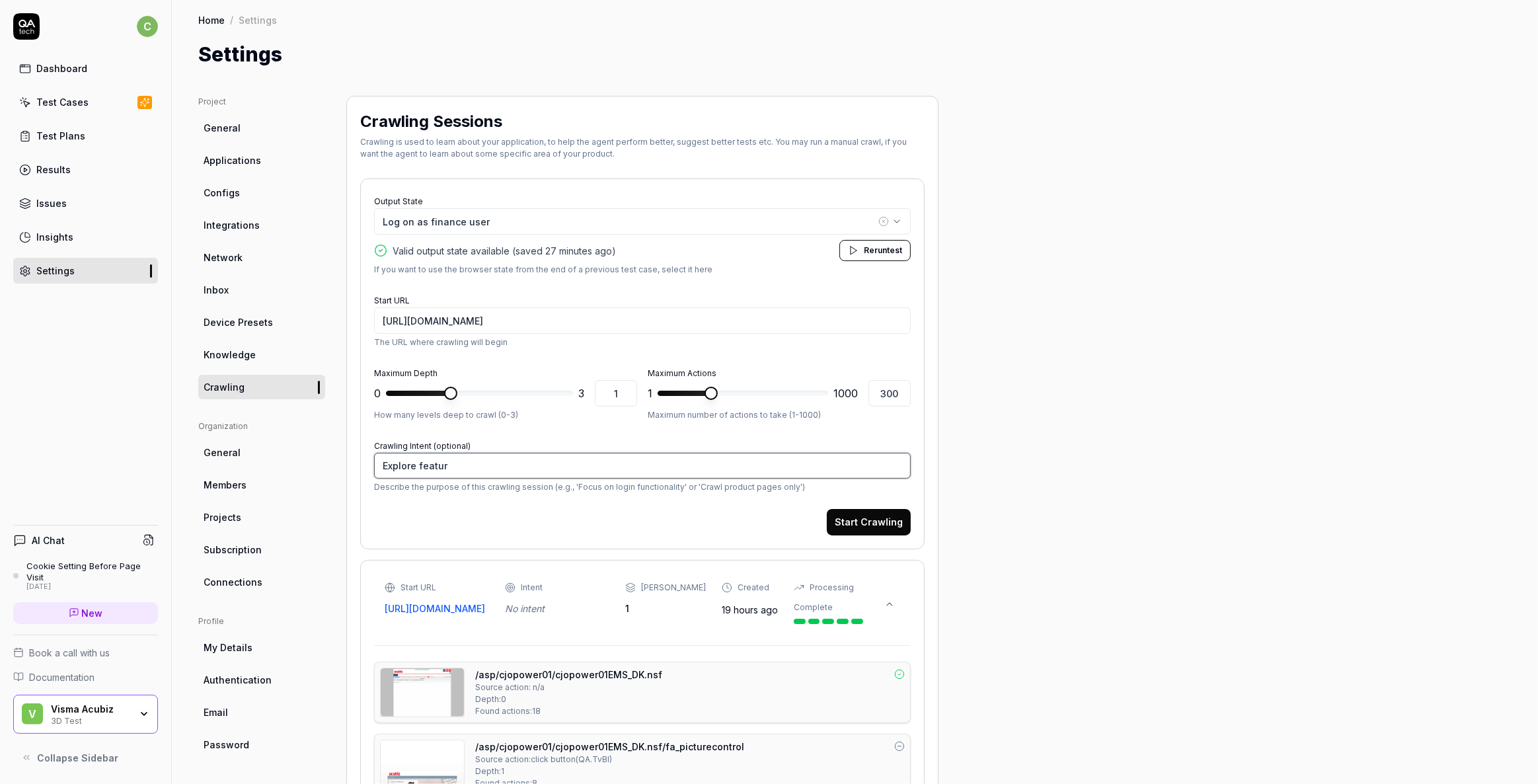
type textarea "Explore feature"
type textarea "*"
type textarea "Explore features"
type textarea "*"
type textarea "Explore features"
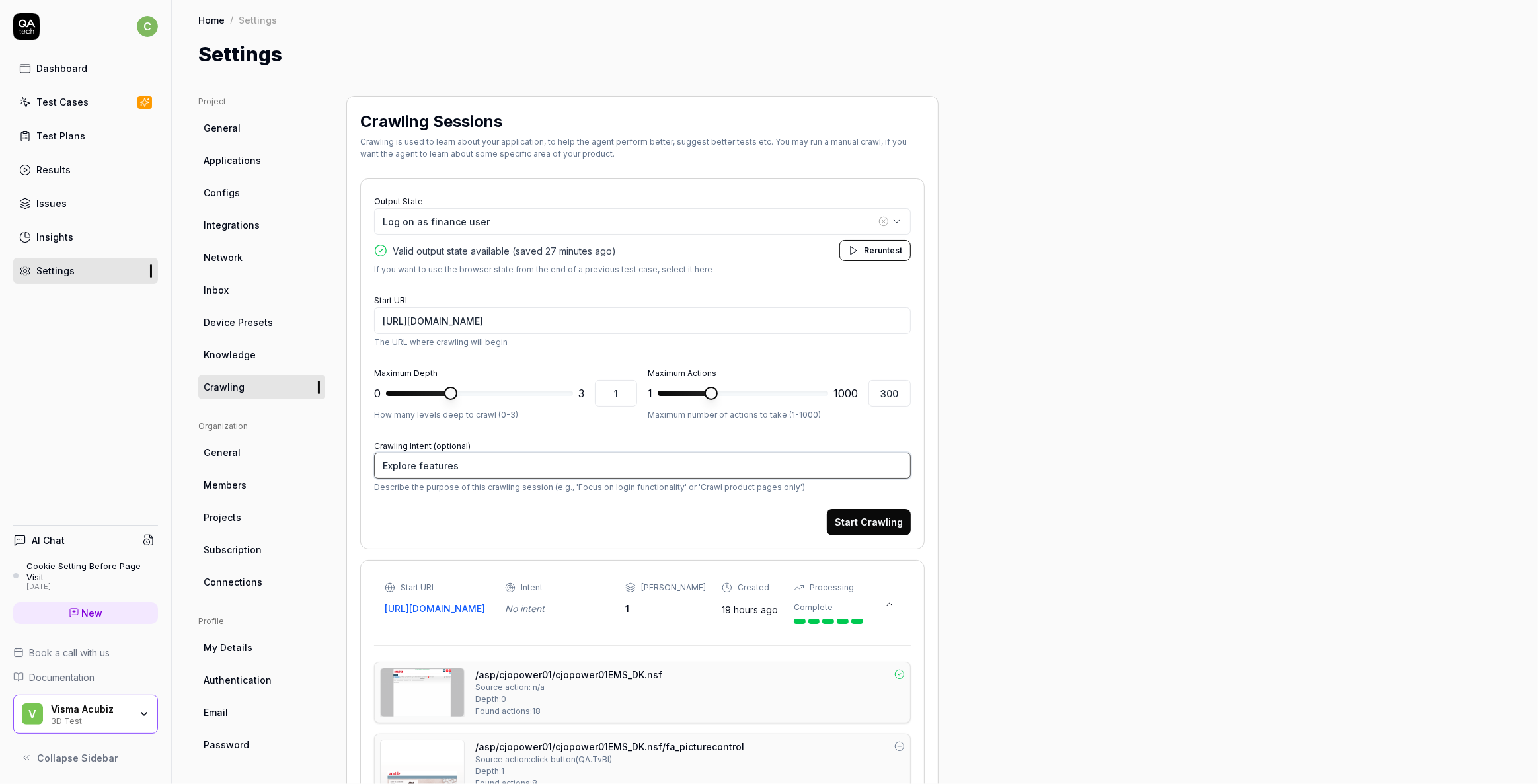
type textarea "*"
type textarea "Explore features r"
type textarea "*"
type textarea "Explore features re"
type textarea "*"
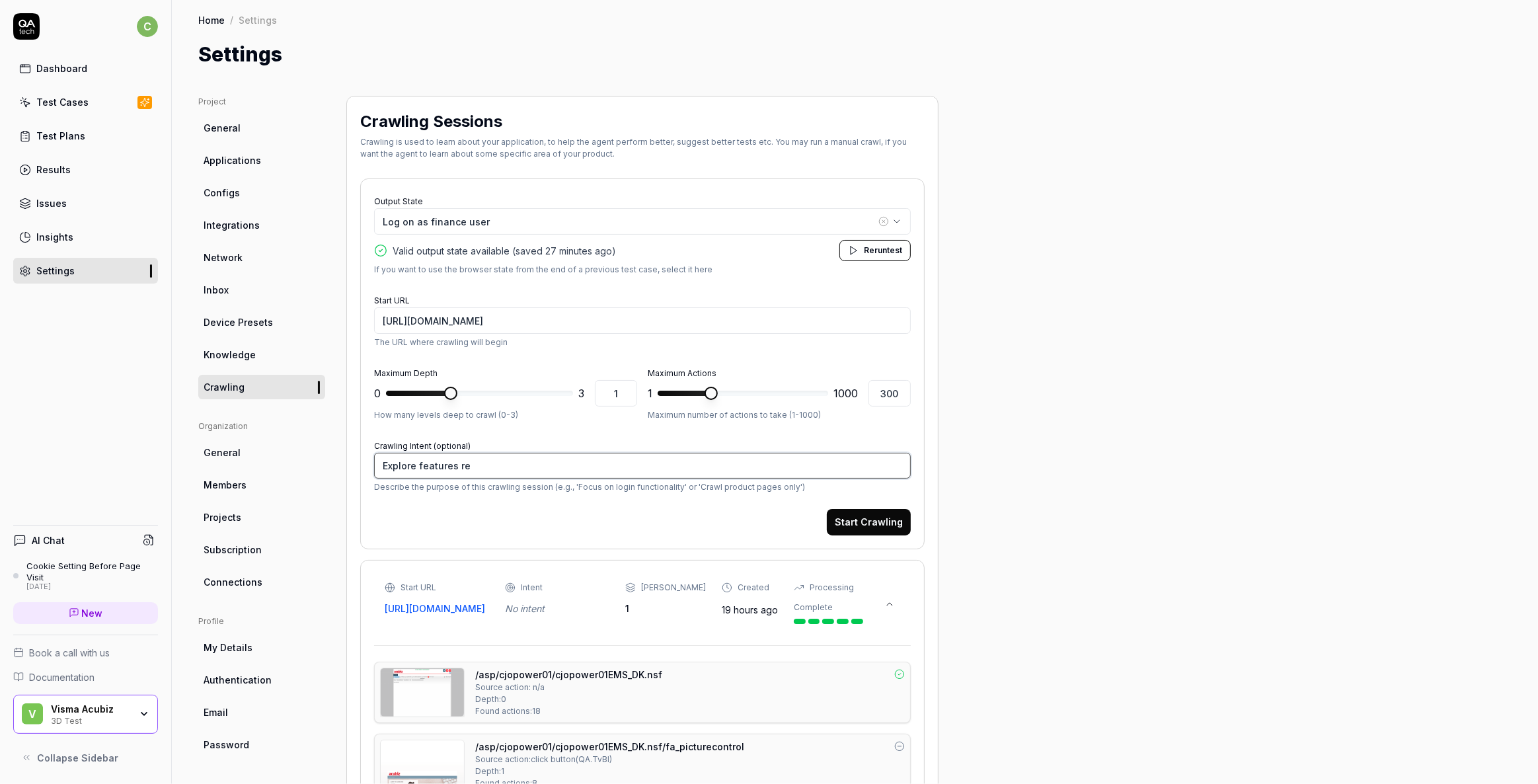
type textarea "Explore features rel"
type textarea "*"
type textarea "Explore features rela"
type textarea "*"
type textarea "Explore features relat"
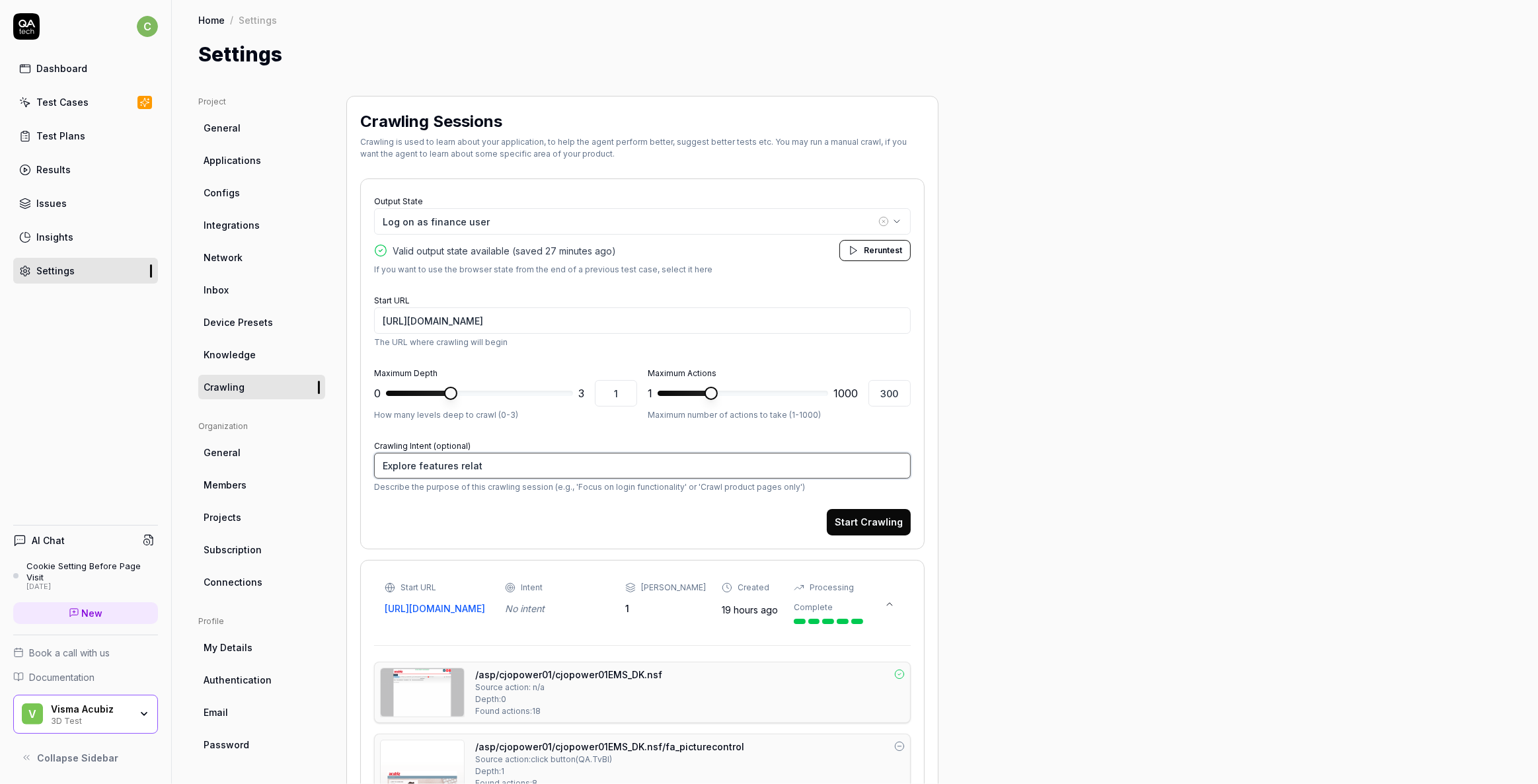
type textarea "*"
type textarea "Explore features relatd"
type textarea "*"
type textarea "Explore features relat"
type textarea "*"
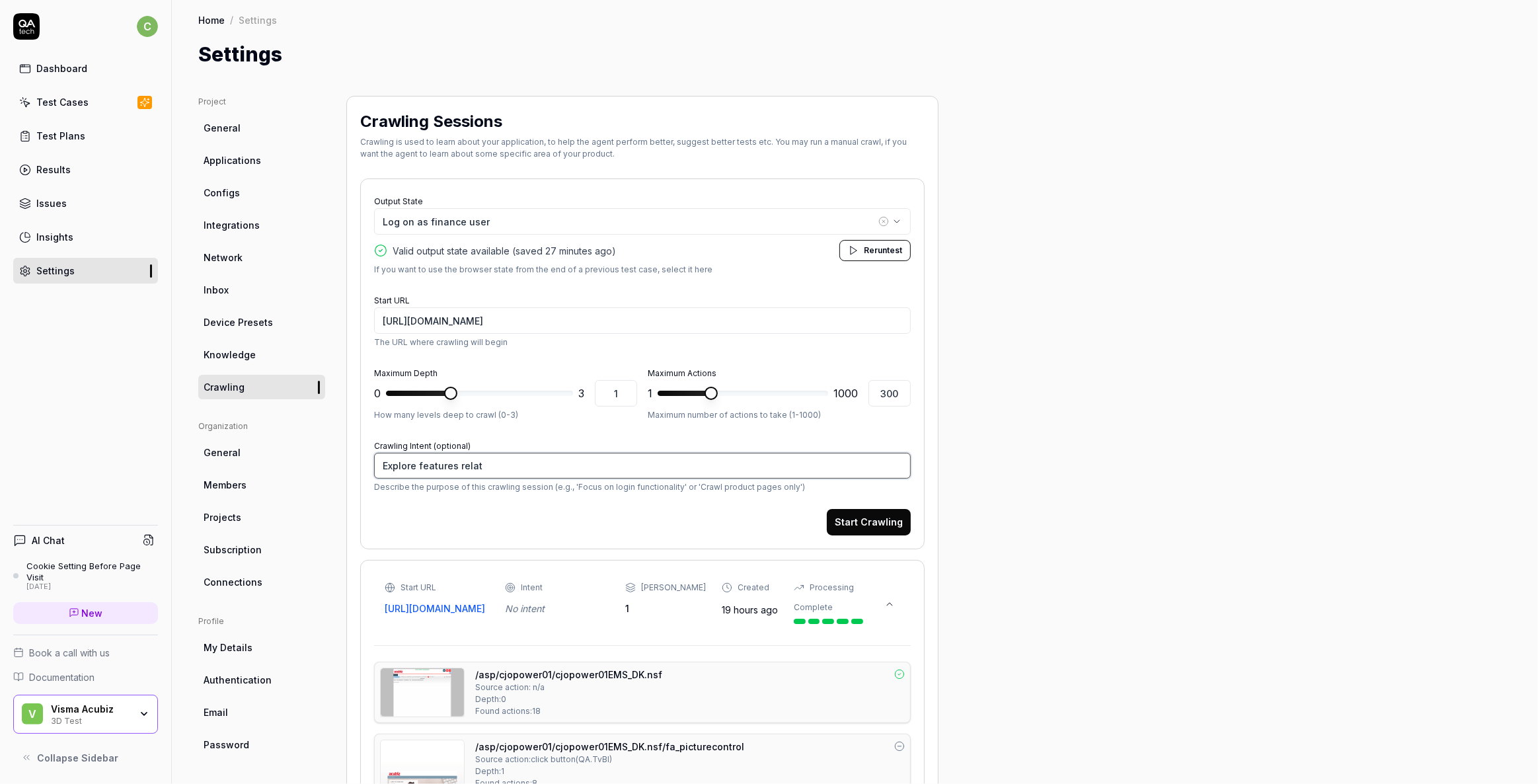
type textarea "Explore features relate"
type textarea "*"
type textarea "Explore features related"
type textarea "*"
type textarea "Explore features related"
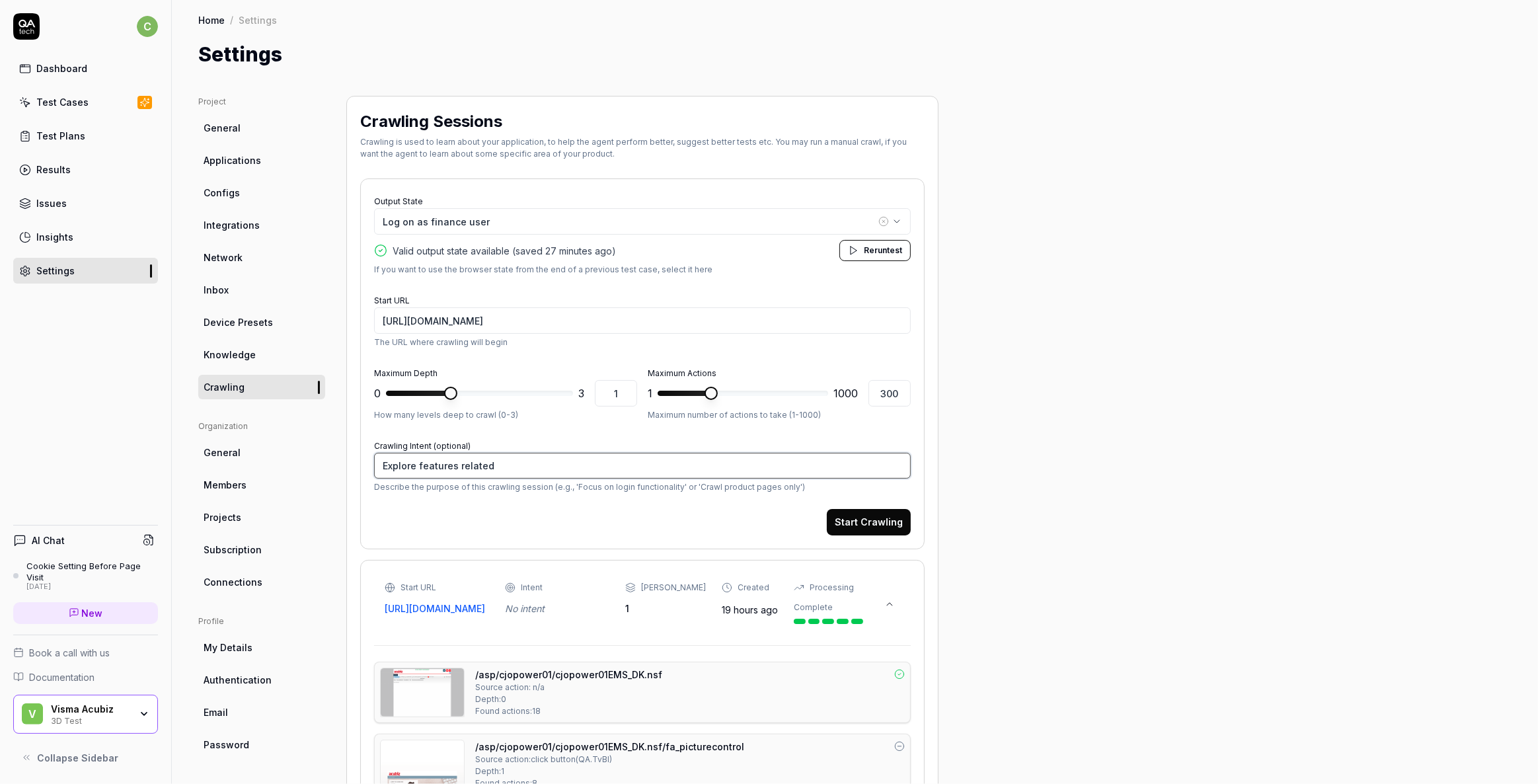
type textarea "*"
type textarea "Explore features related t"
type textarea "*"
type textarea "Explore features related to"
type textarea "*"
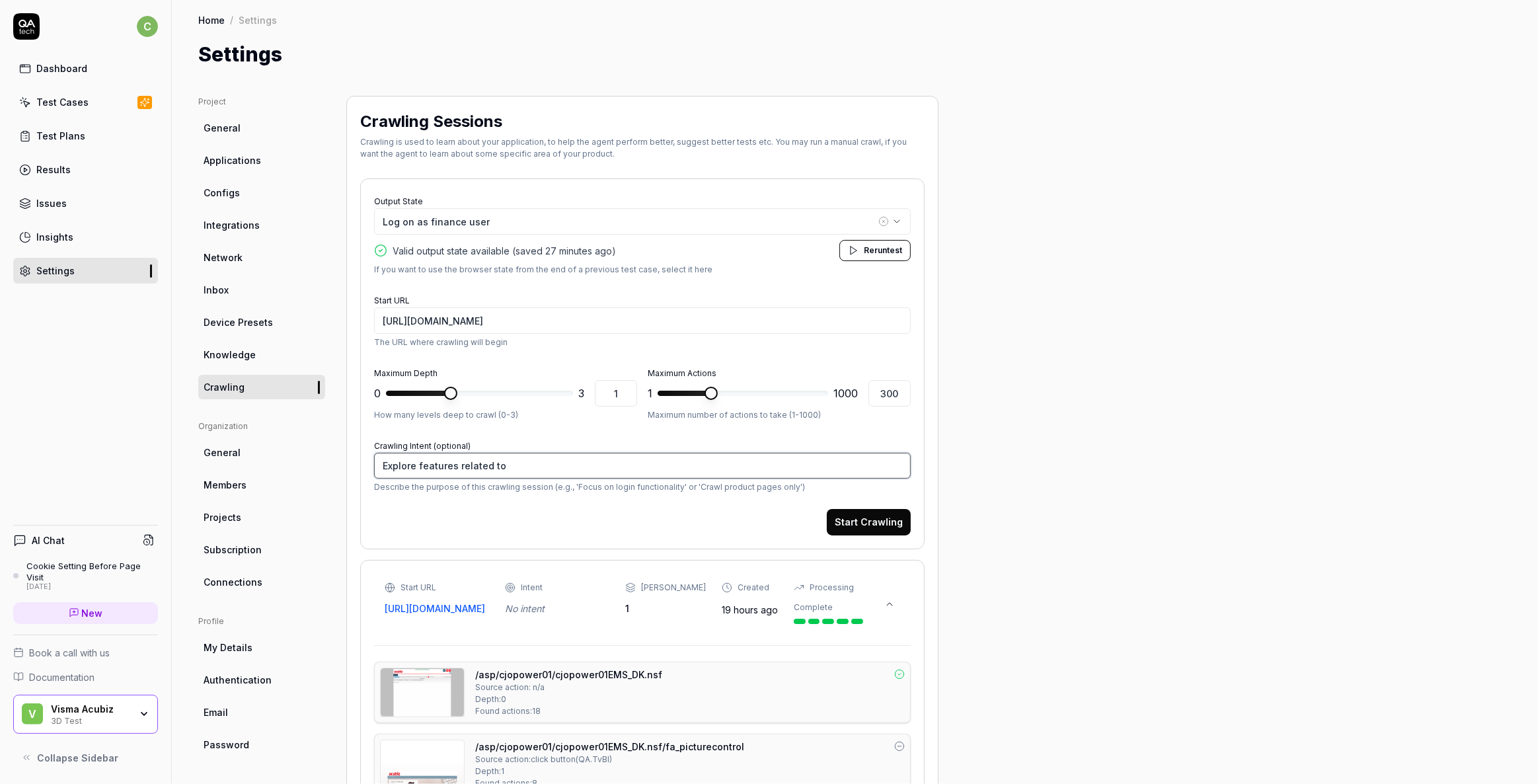
type textarea "Explore features related to"
type textarea "*"
type textarea "Explore features related to c"
type textarea "*"
type textarea "Explore features related to cr"
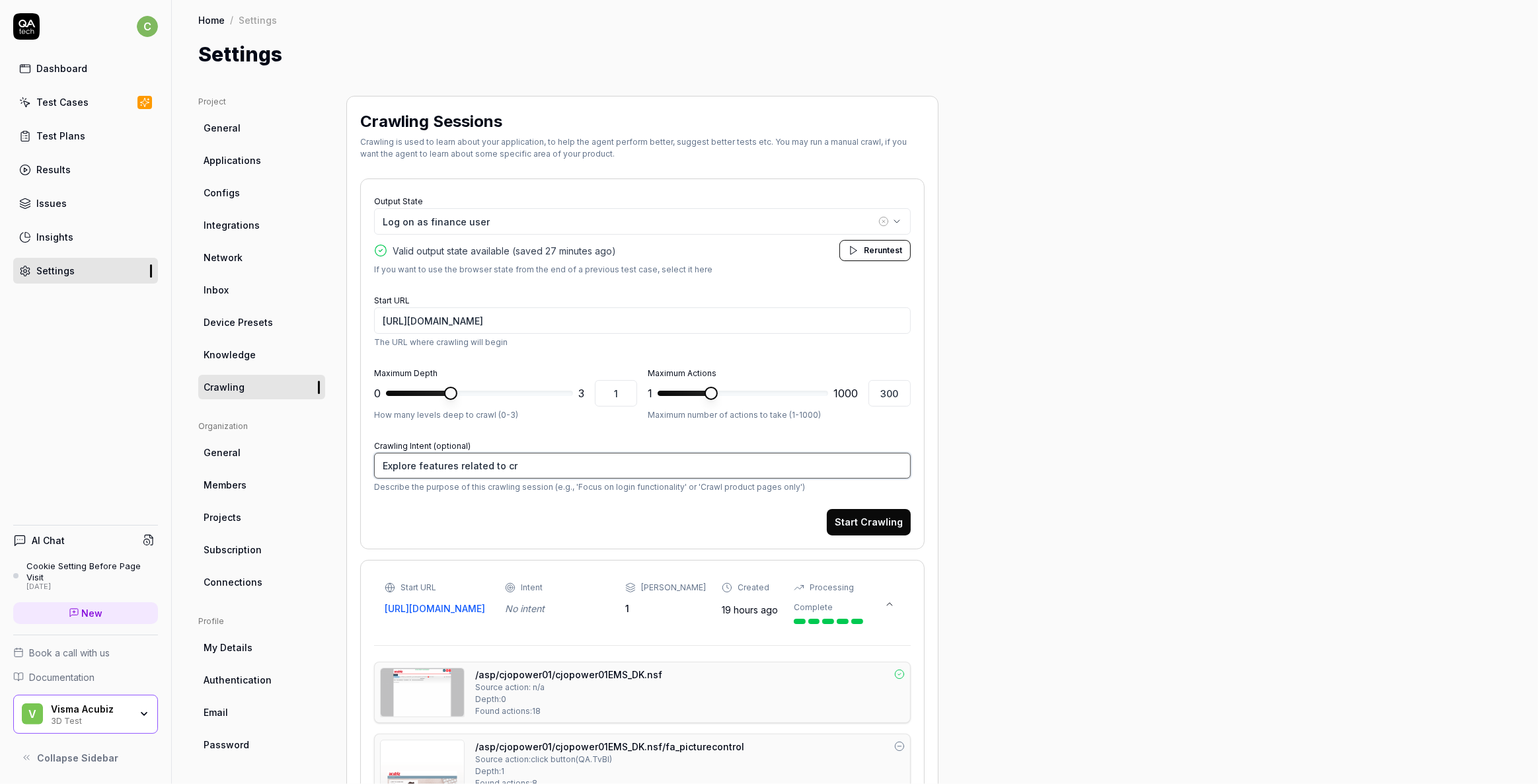
type textarea "*"
type textarea "Explore features related to cre"
type textarea "*"
type textarea "Explore features related to cred"
type textarea "*"
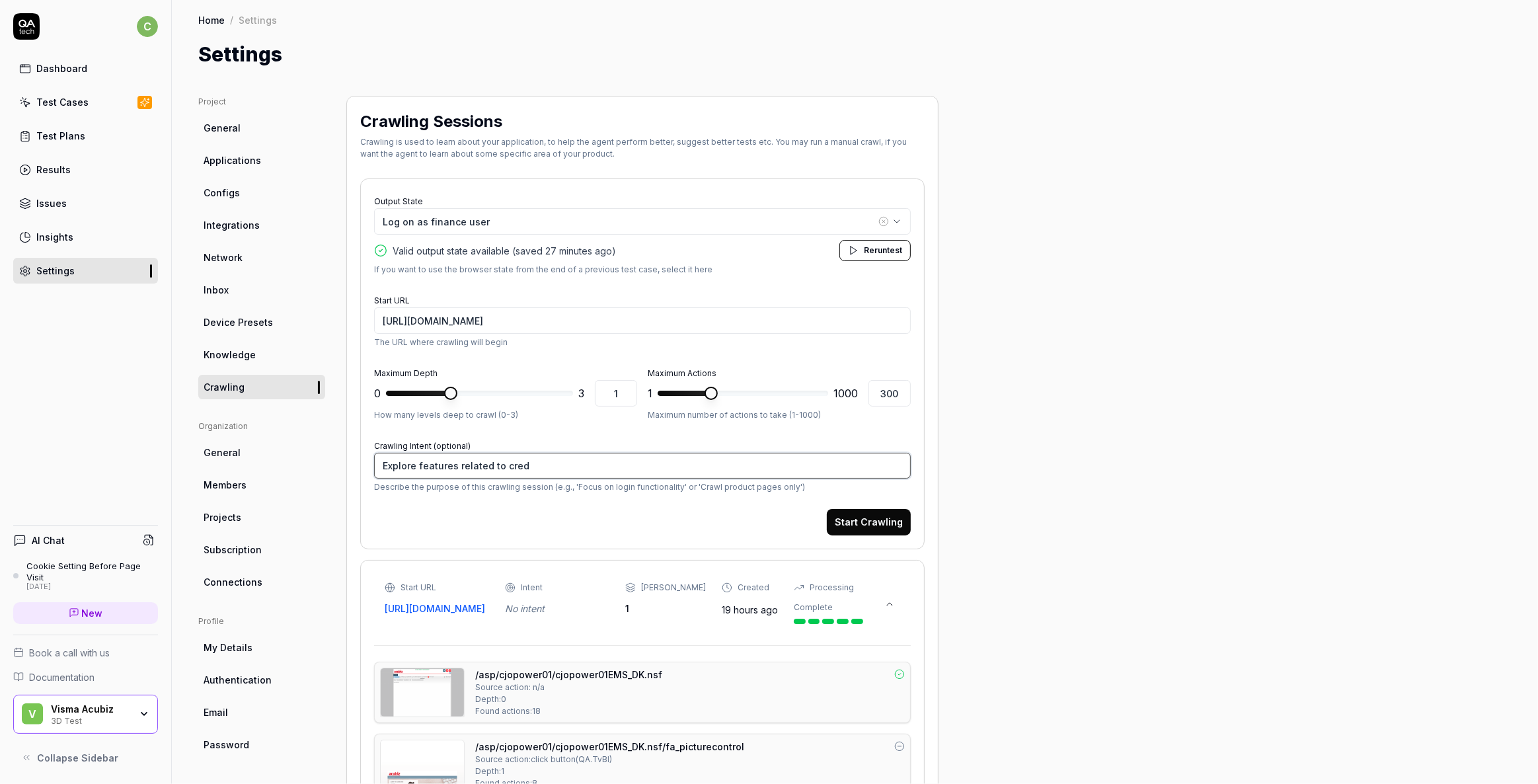
type textarea "Explore features related to credi"
type textarea "*"
type textarea "Explore features related to credit"
type textarea "*"
type textarea "Explore features related to credit"
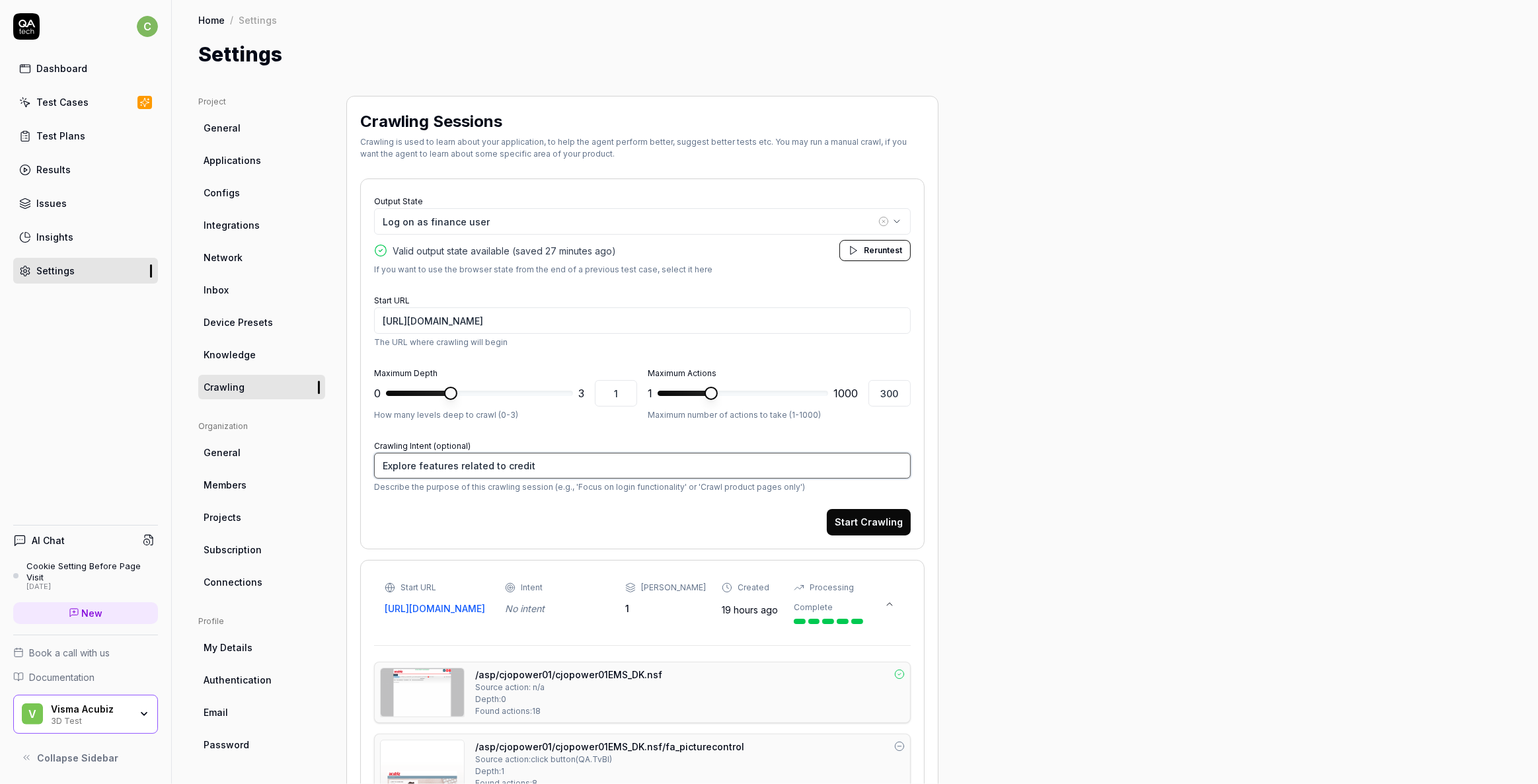
type textarea "*"
type textarea "Explore features related to credit c"
type textarea "*"
type textarea "Explore features related to credit ca"
type textarea "*"
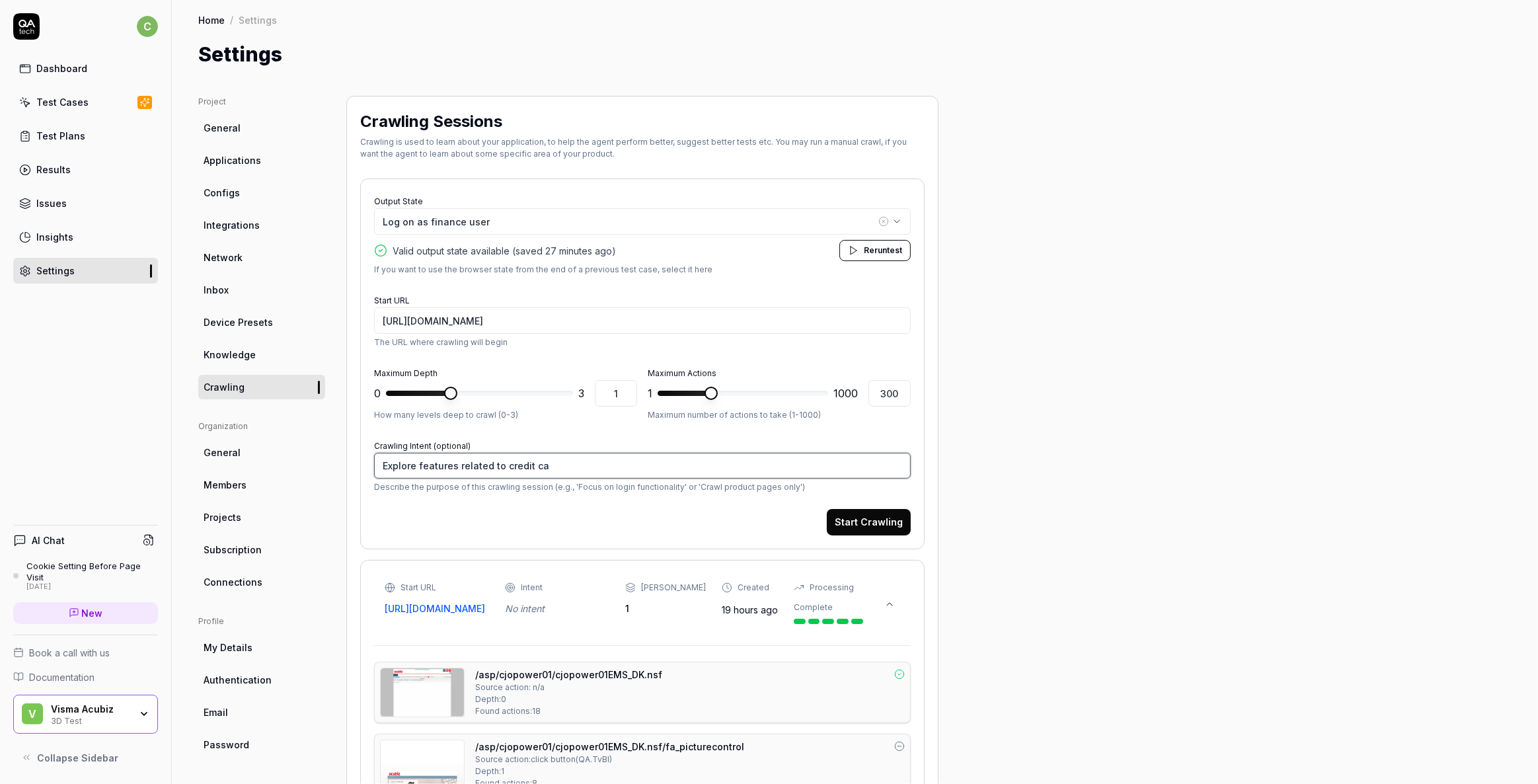
type textarea "Explore features related to credit car"
type textarea "*"
type textarea "Explore features related to credit card"
type textarea "*"
type textarea "Explore features related to credit card"
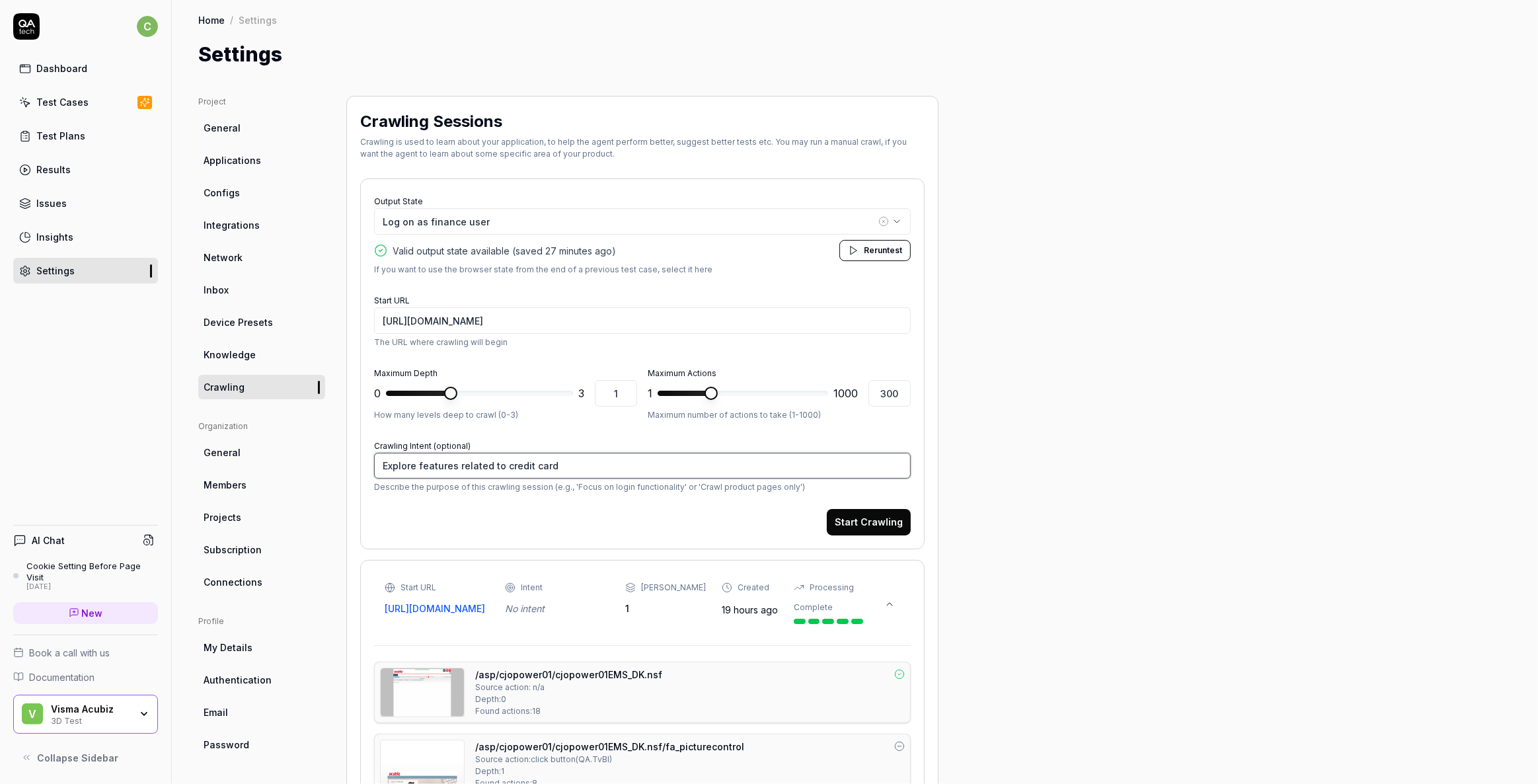
type textarea "*"
type textarea "Explore features related to credit card t"
type textarea "*"
type textarea "Explore features related to credit card tr"
type textarea "*"
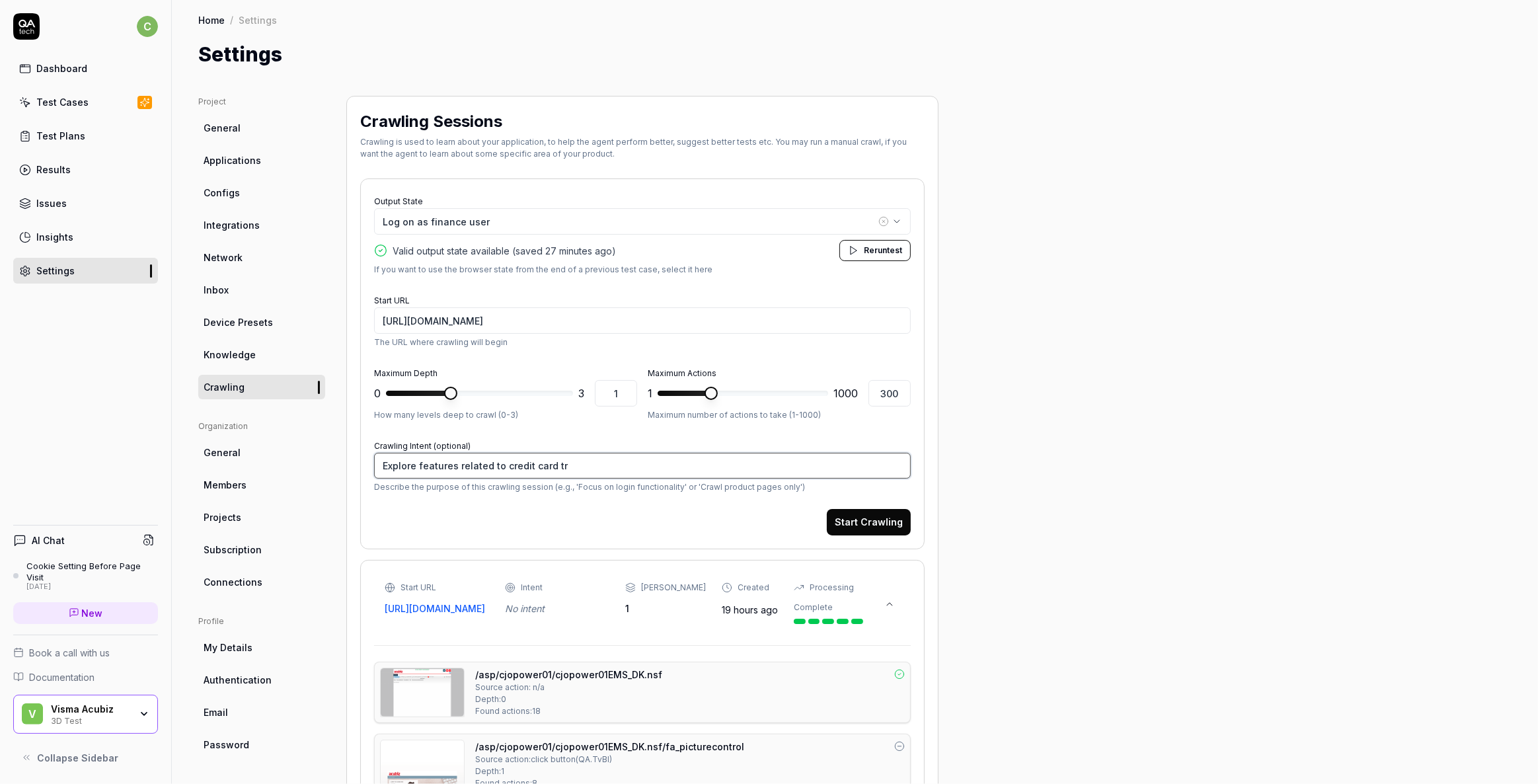
type textarea "Explore features related to credit card tra"
type textarea "*"
type textarea "Explore features related to credit card tran"
type textarea "*"
type textarea "Explore features related to credit card trans"
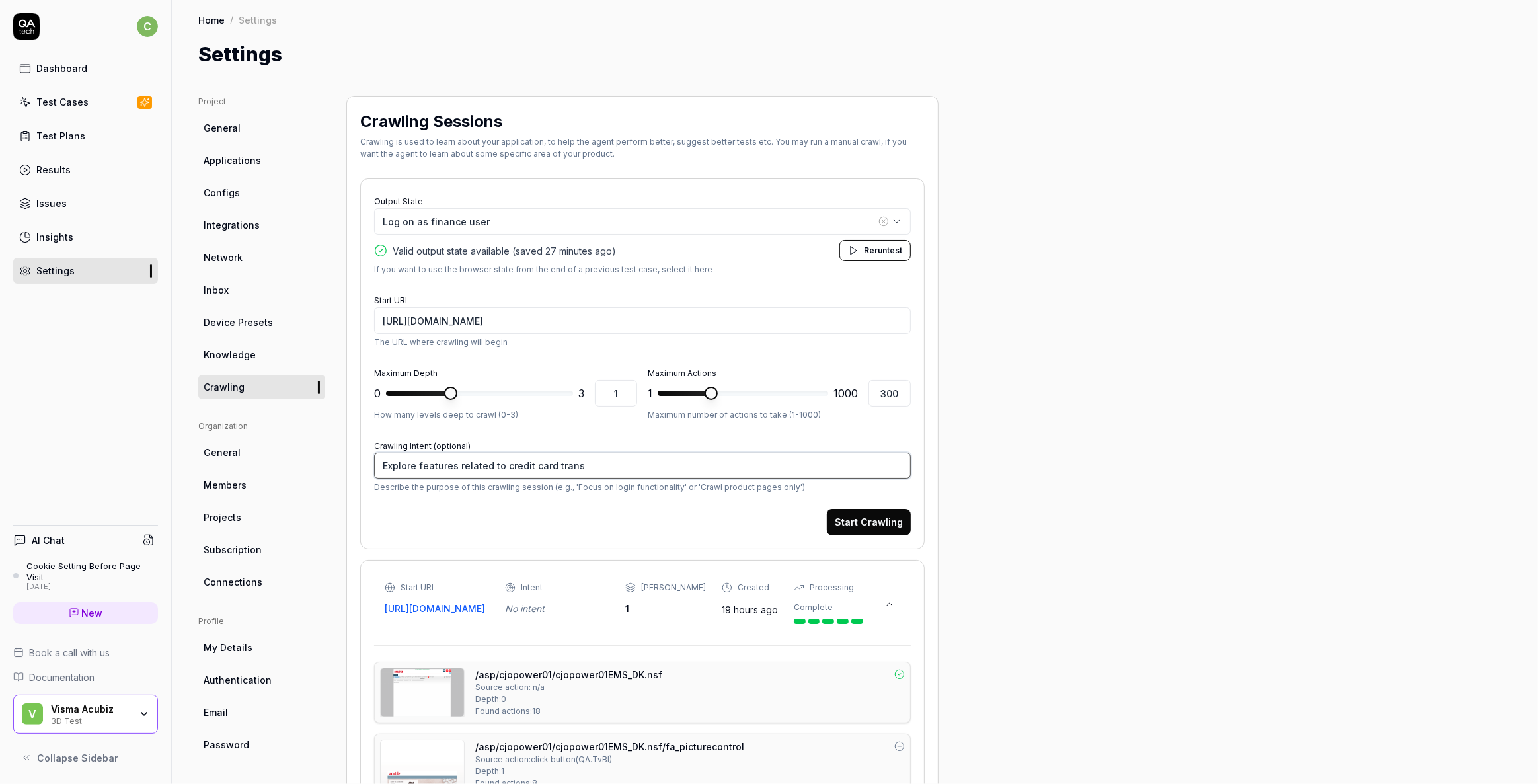
type textarea "*"
type textarea "Explore features related to credit card transa"
type textarea "*"
type textarea "Explore features related to credit card transac"
type textarea "*"
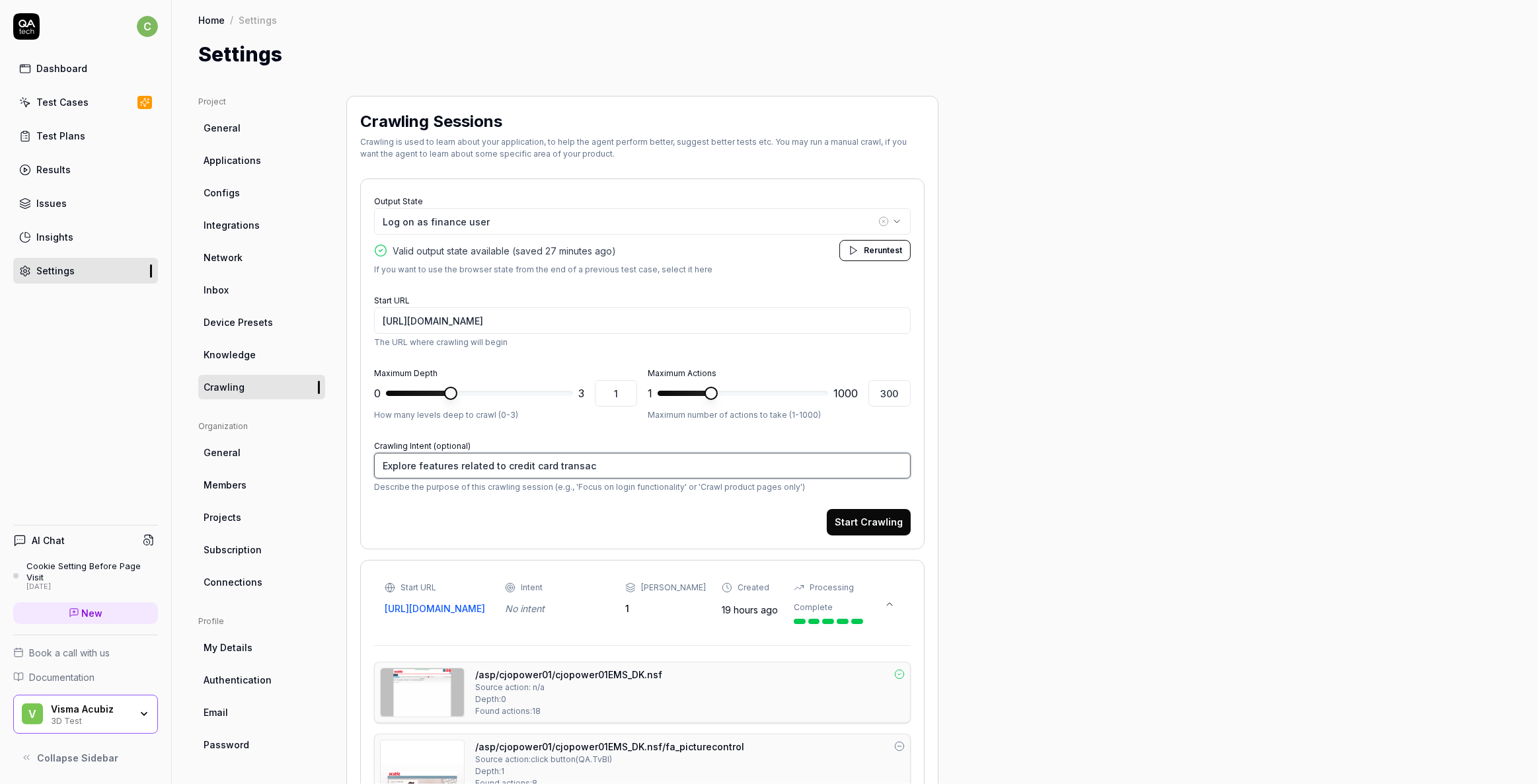
type textarea "Explore features related to credit card transact"
type textarea "*"
type textarea "Explore features related to credit card transacti"
type textarea "*"
type textarea "Explore features related to credit card transactio"
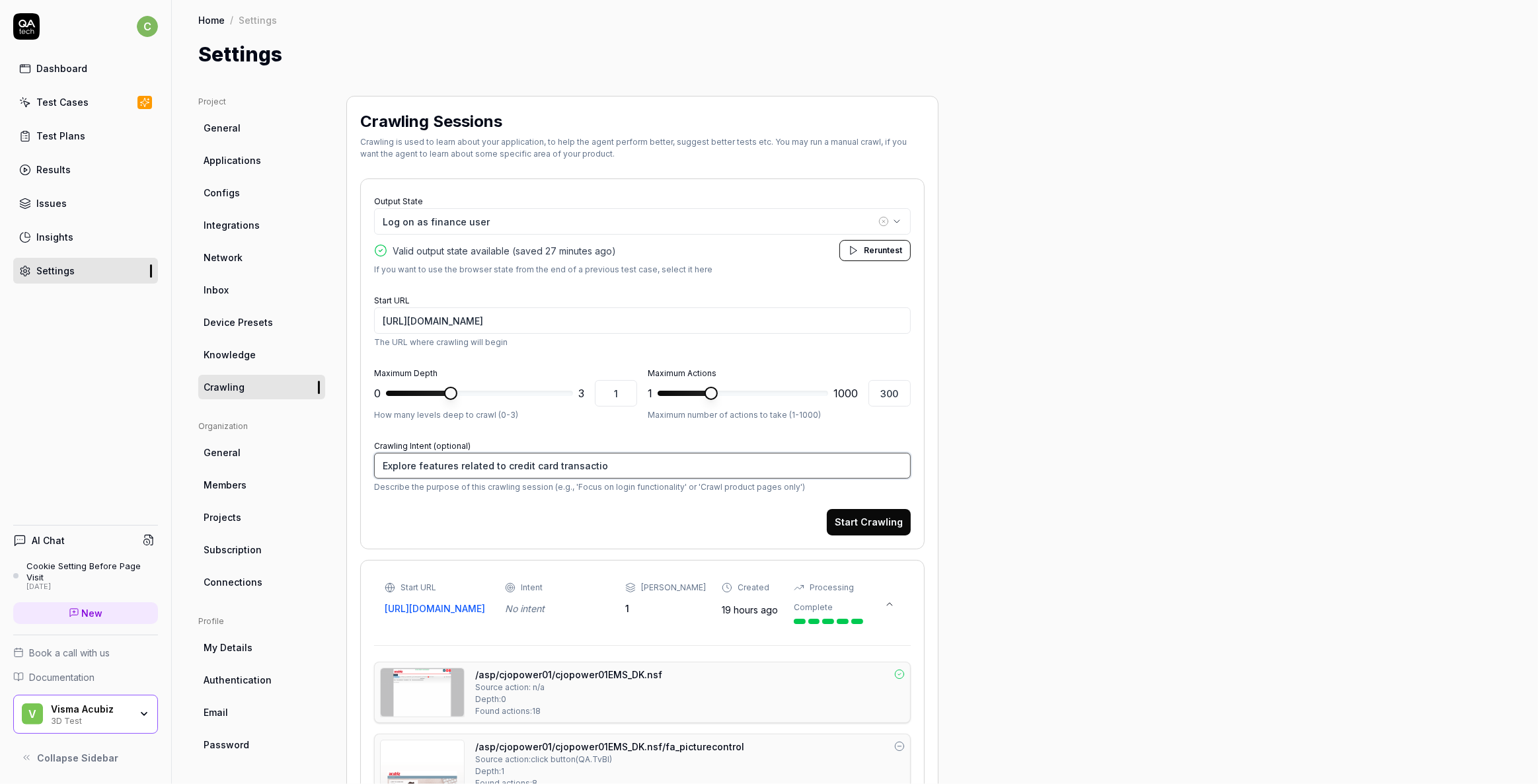
type textarea "*"
type textarea "Explore features related to credit card transaction"
type textarea "*"
type textarea "Explore features related to credit card transactions"
click at [440, 467] on textarea "Explore features related to credit card transactions" at bounding box center [642, 465] width 537 height 26
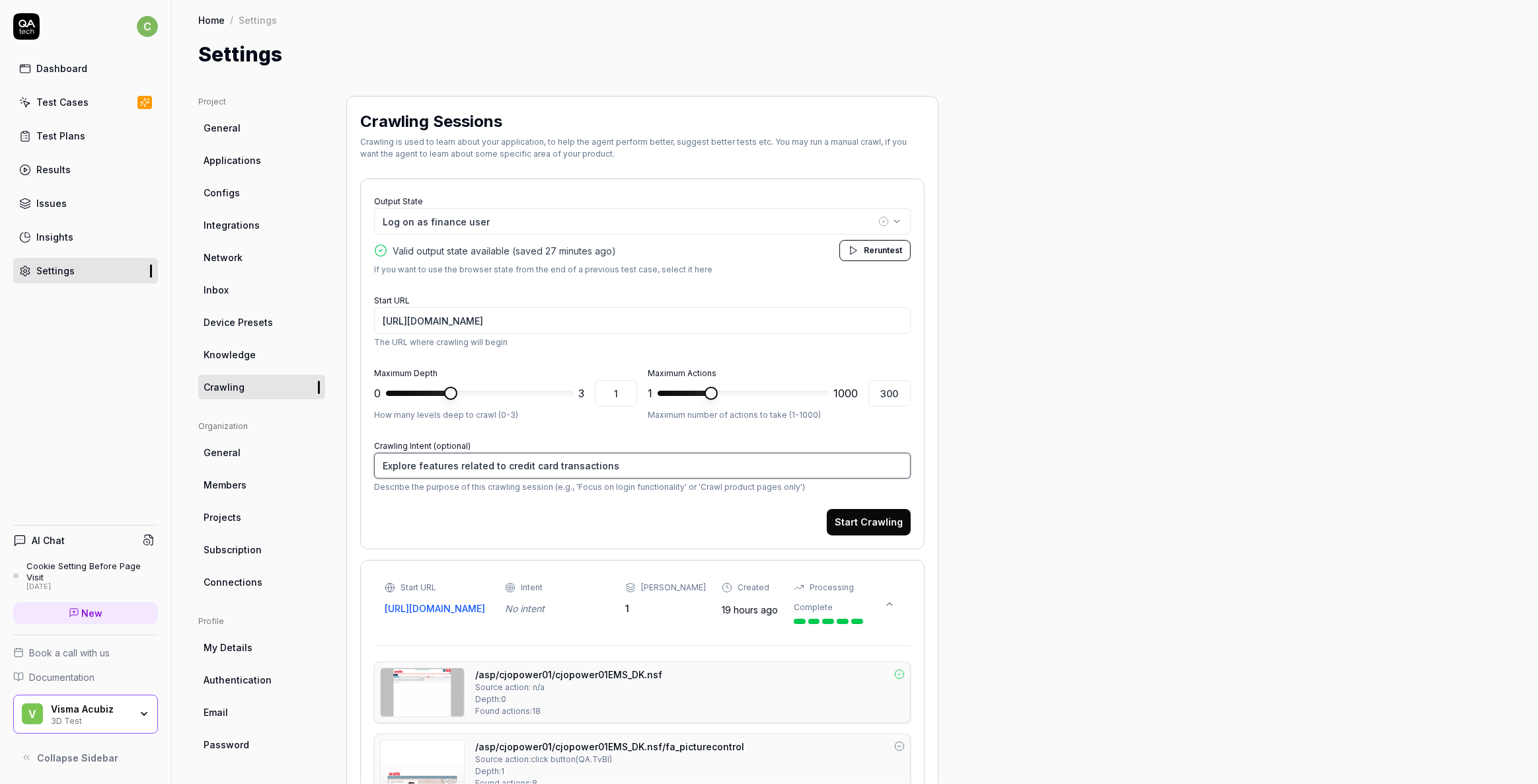
click at [440, 467] on textarea "Explore features related to credit card transactions" at bounding box center [642, 465] width 537 height 26
type textarea "*"
type textarea "Explore crelated to credit card transactions"
type textarea "*"
type textarea "Explore carelated to credit card transactions"
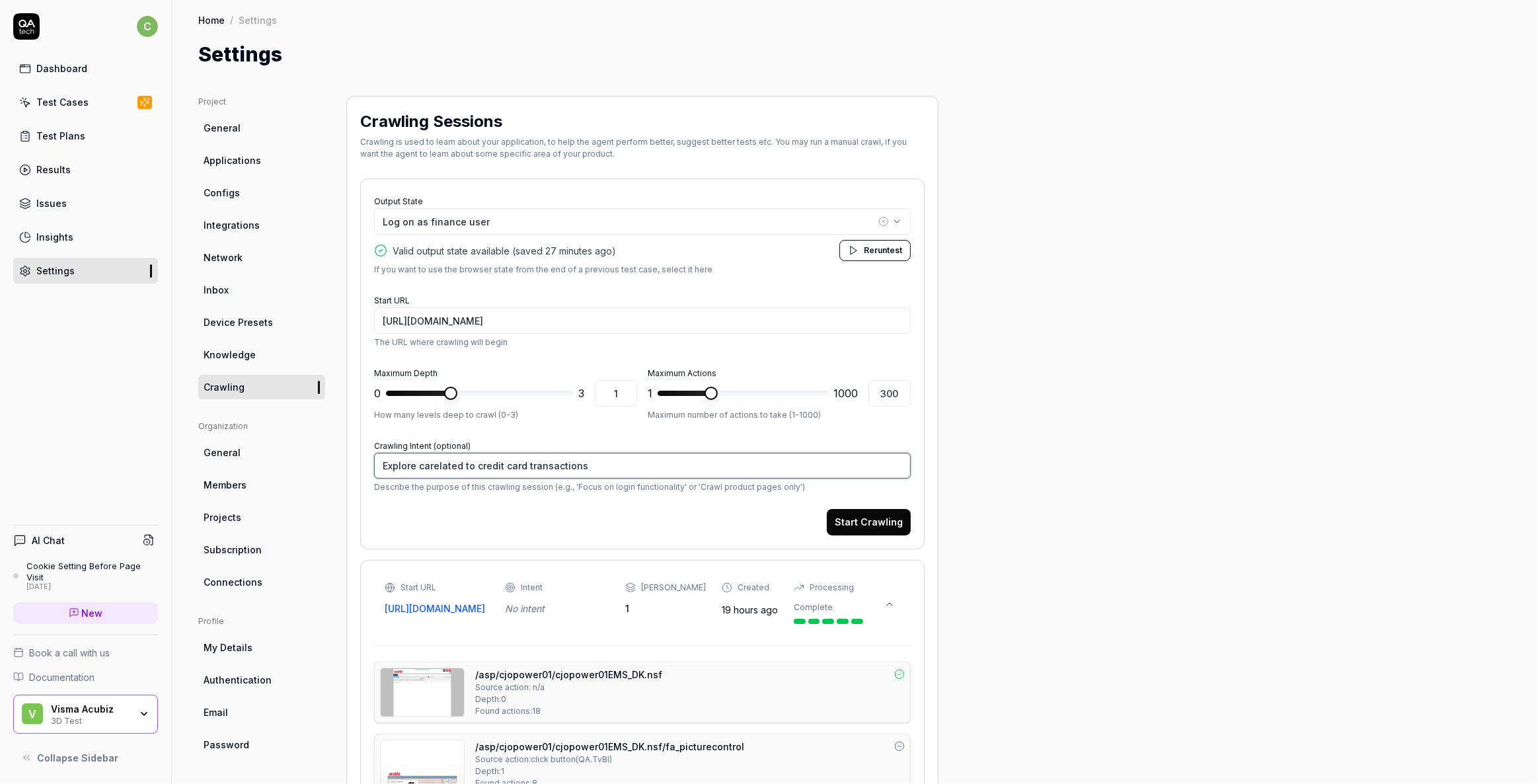
type textarea "*"
type textarea "Explore caprelated to credit card transactions"
type textarea "*"
type textarea "Explore caparelated to credit card transactions"
type textarea "*"
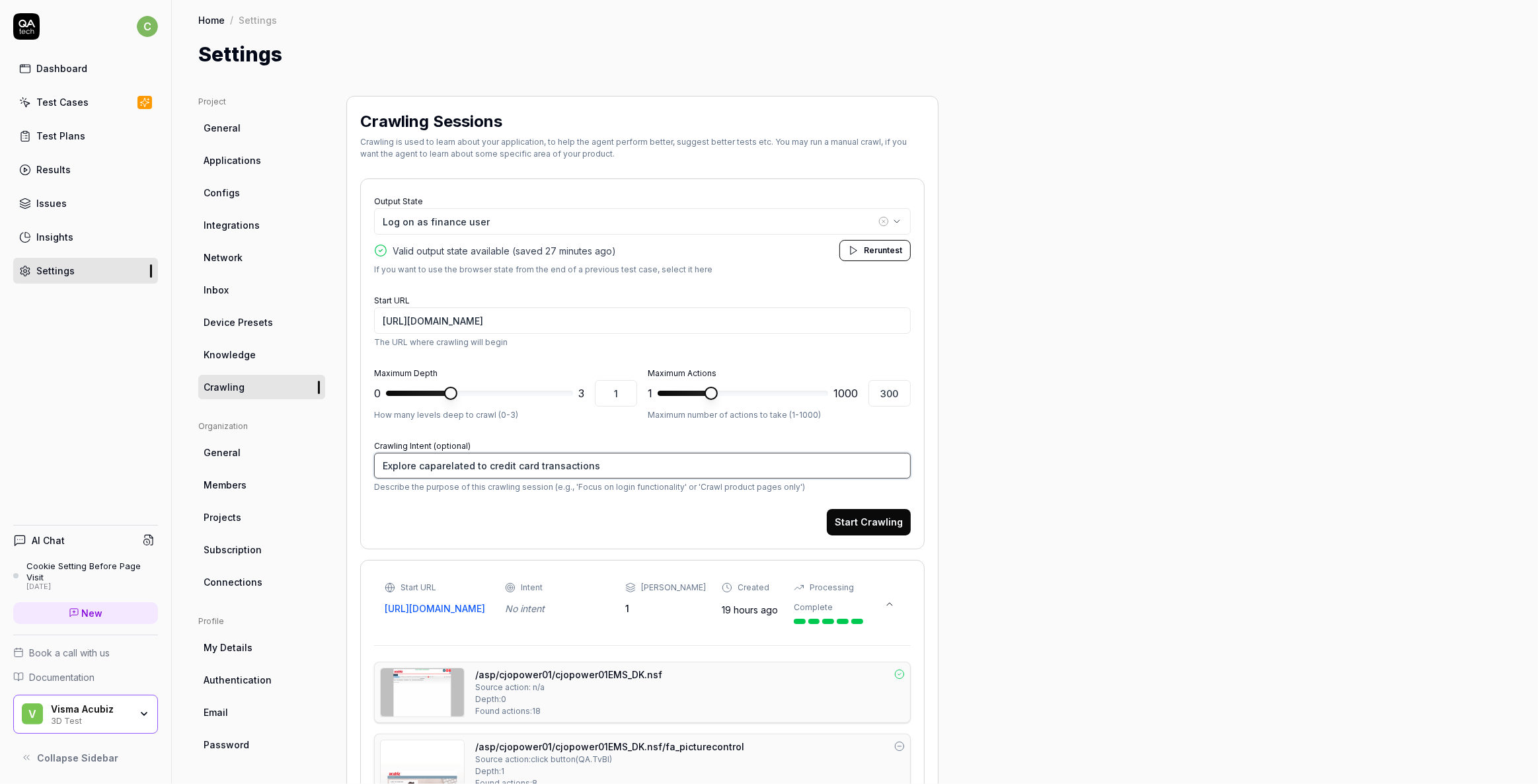
type textarea "Explore capabrelated to credit card transactions"
type textarea "*"
type textarea "Explore capabirelated to credit card transactions"
type textarea "*"
type textarea "Explore capabilrelated to credit card transactions"
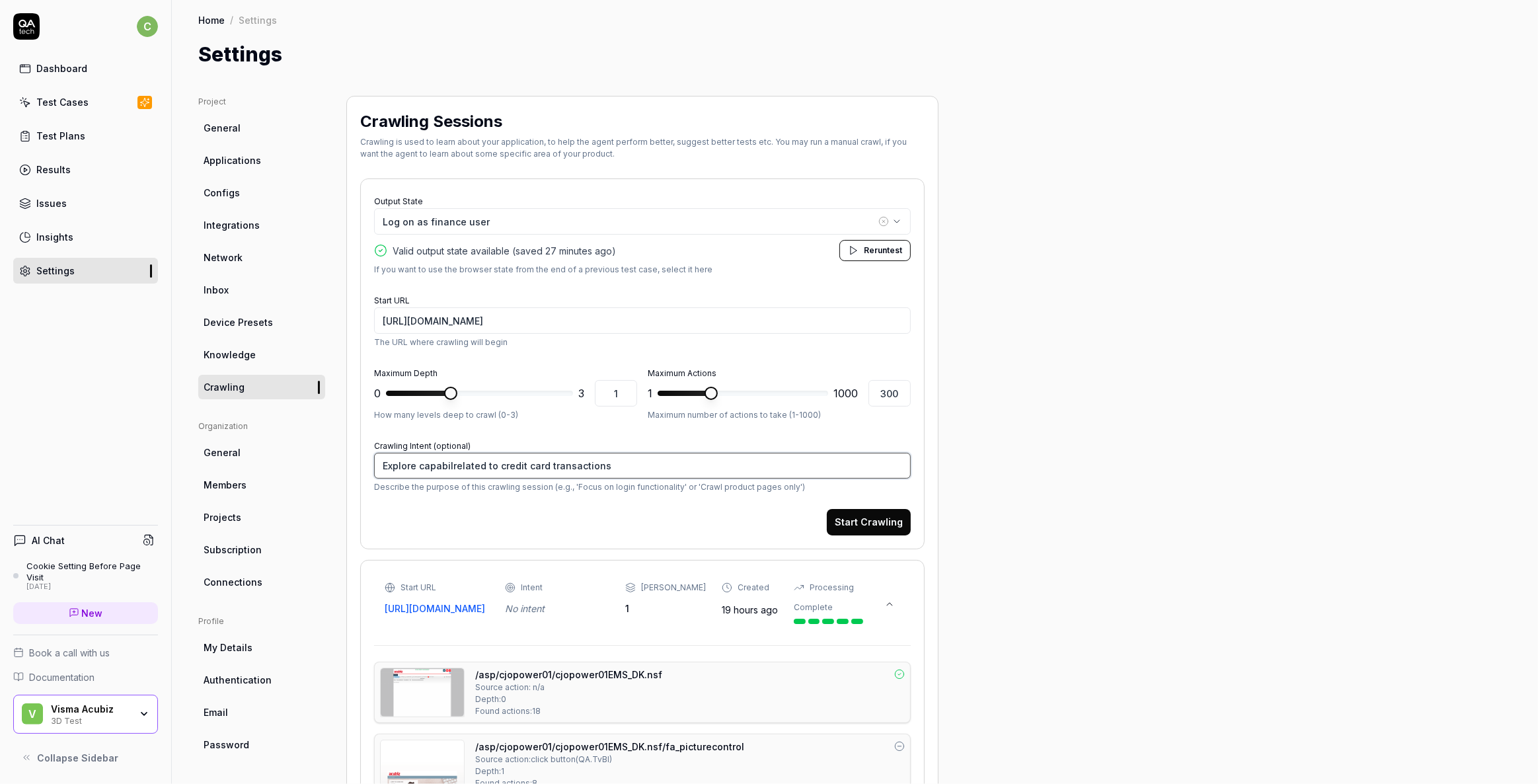
type textarea "*"
type textarea "Explore capabilirelated to credit card transactions"
type textarea "*"
type textarea "Explore capabilitrelated to credit card transactions"
type textarea "*"
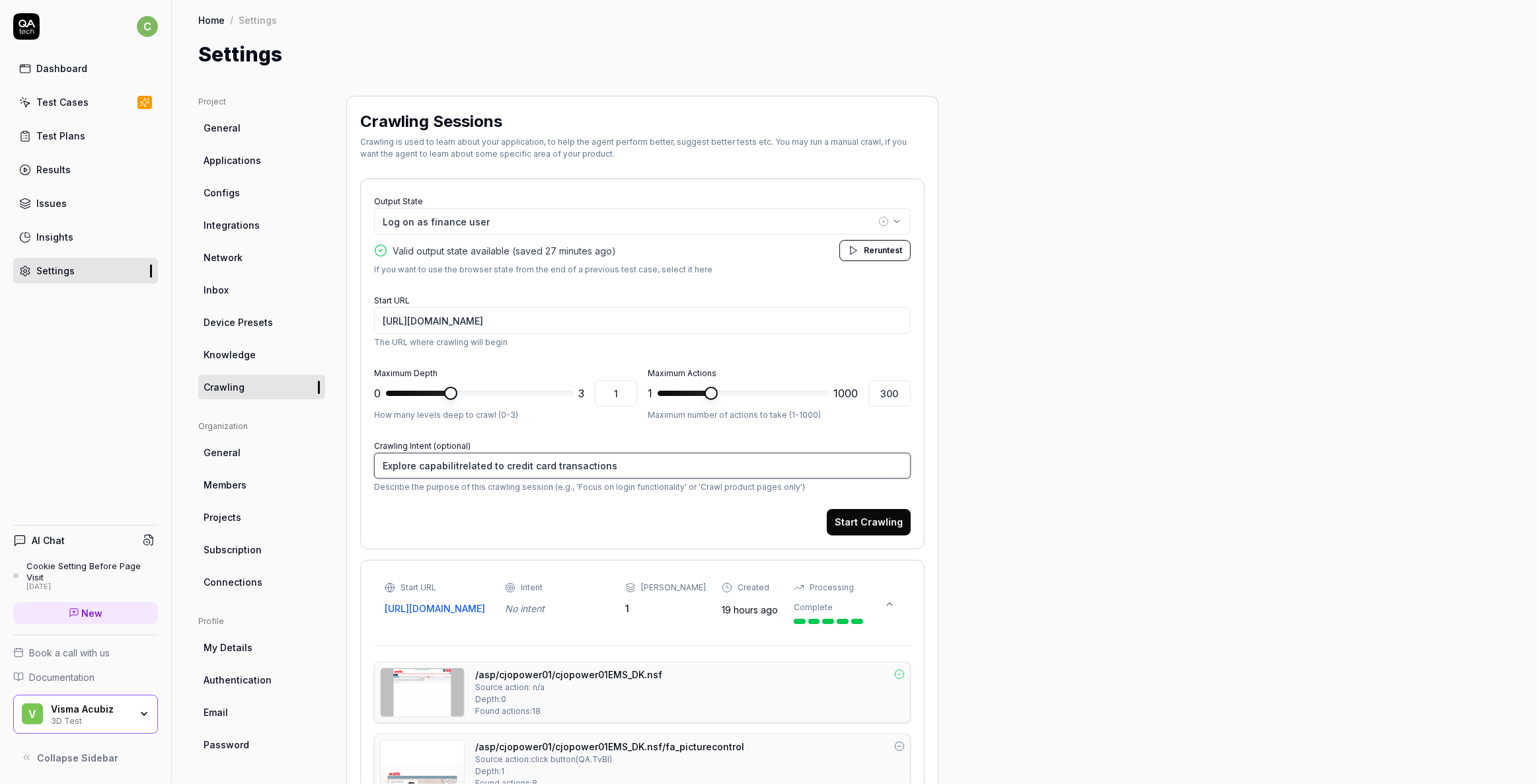
type textarea "Explore capabilitirelated to credit card transactions"
type textarea "*"
type textarea "Explore capabilitierelated to credit card transactions"
type textarea "*"
type textarea "Explore capabilitiesrelated to credit card transactions"
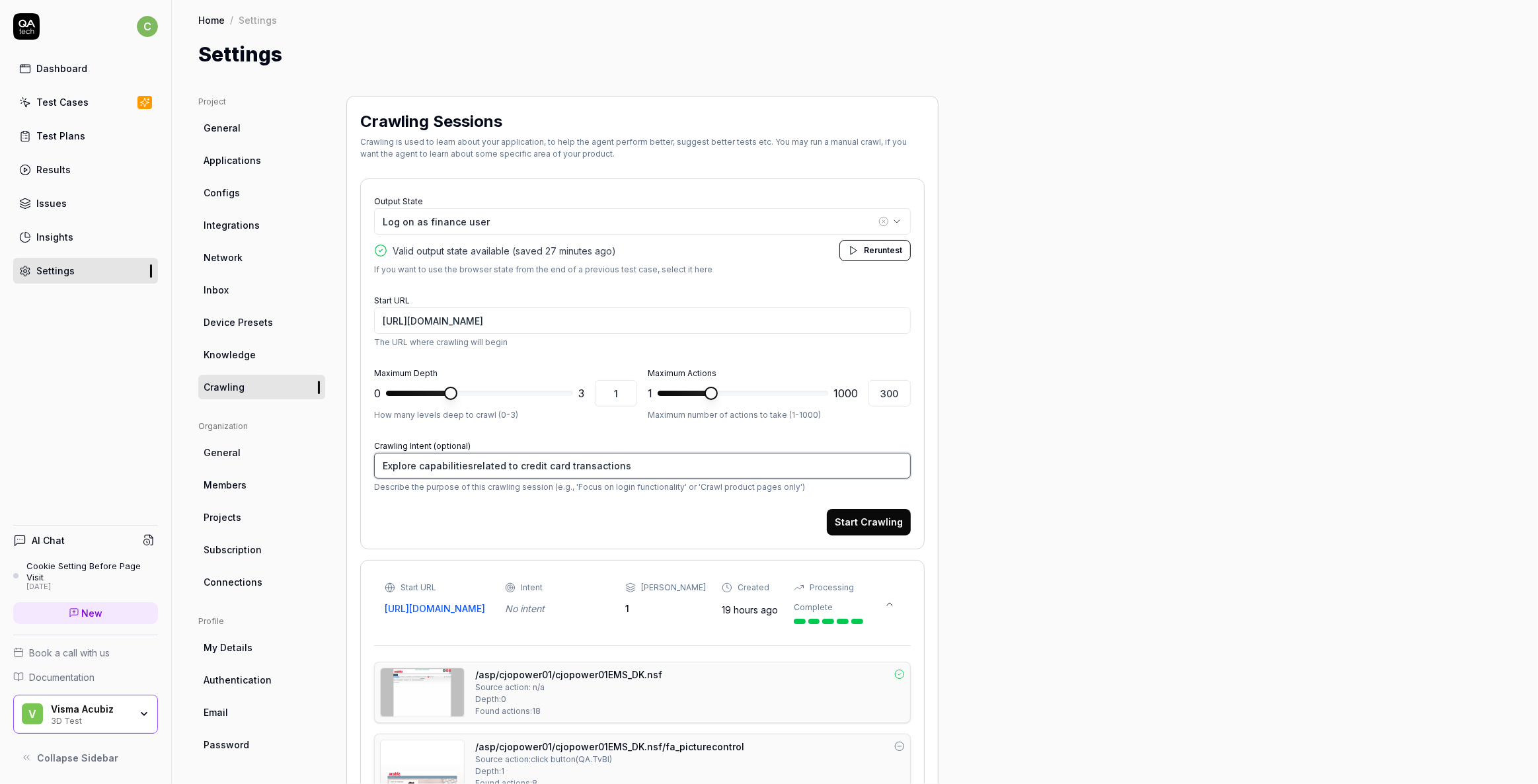
type textarea "*"
type textarea "Explore capabilities related to credit card transactions"
click at [469, 229] on button "Log on as finance user" at bounding box center [642, 222] width 537 height 26
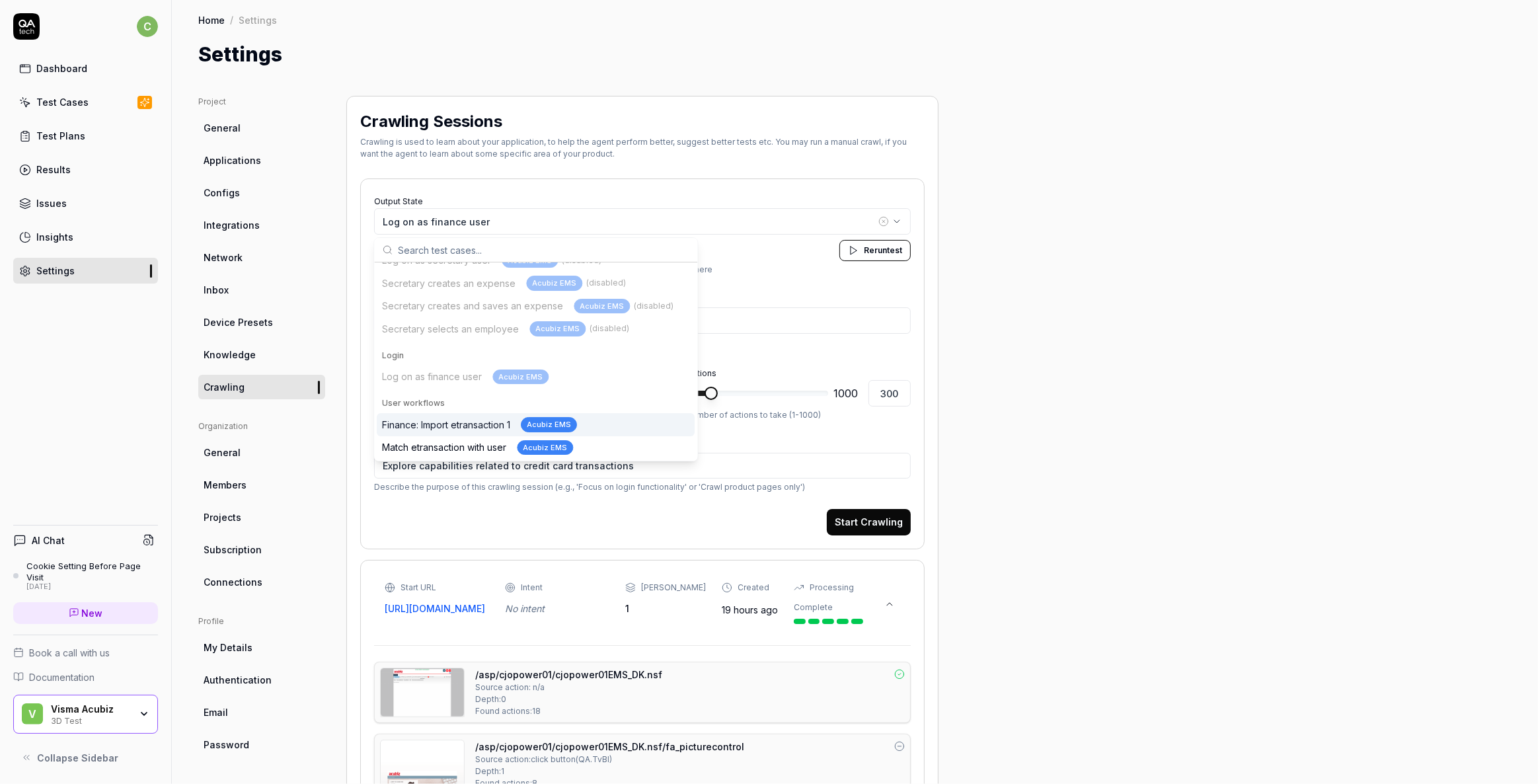
scroll to position [80, 0]
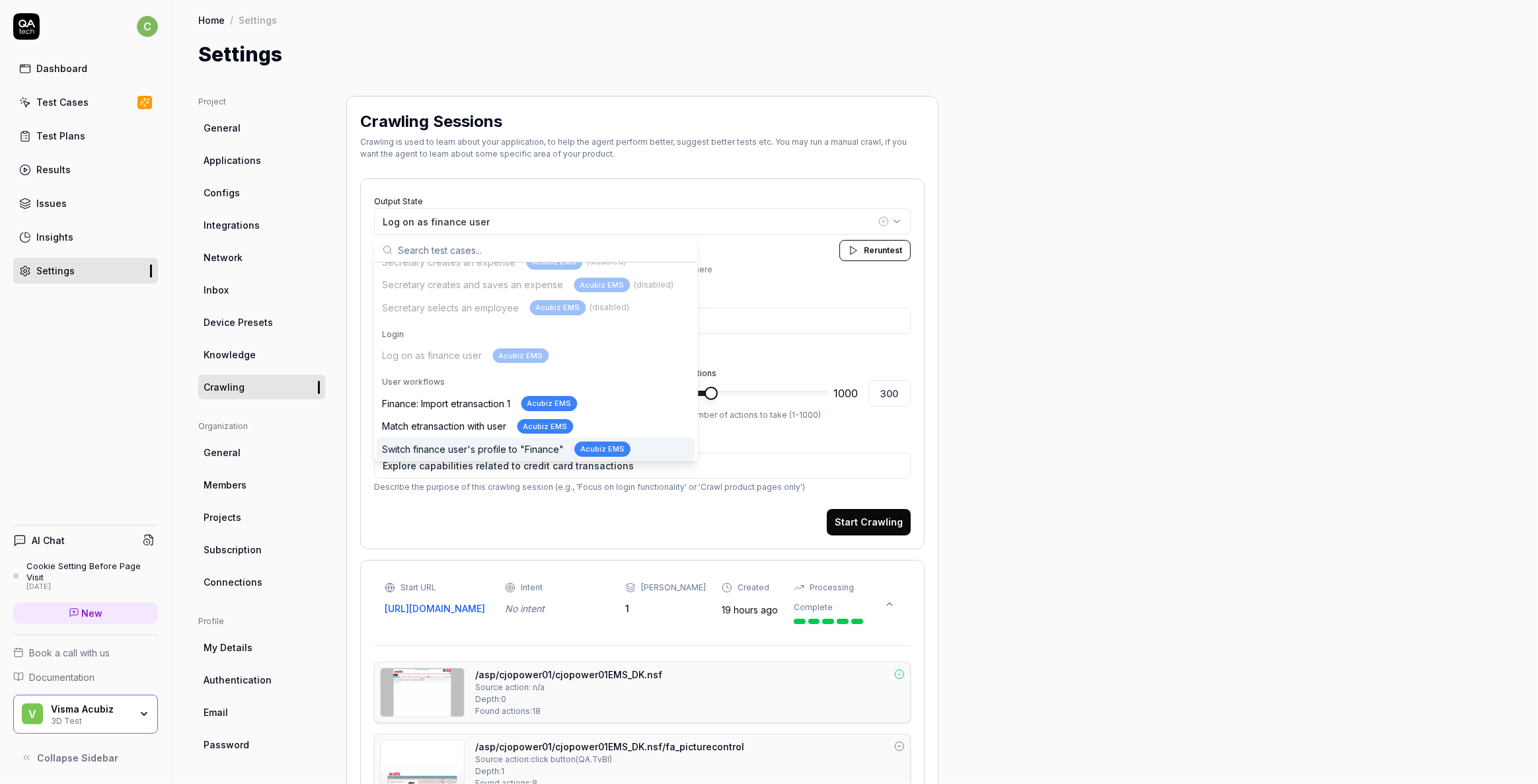
click at [487, 447] on div "Switch finance user's profile to "Finance" Acubiz EMS" at bounding box center [506, 448] width 248 height 15
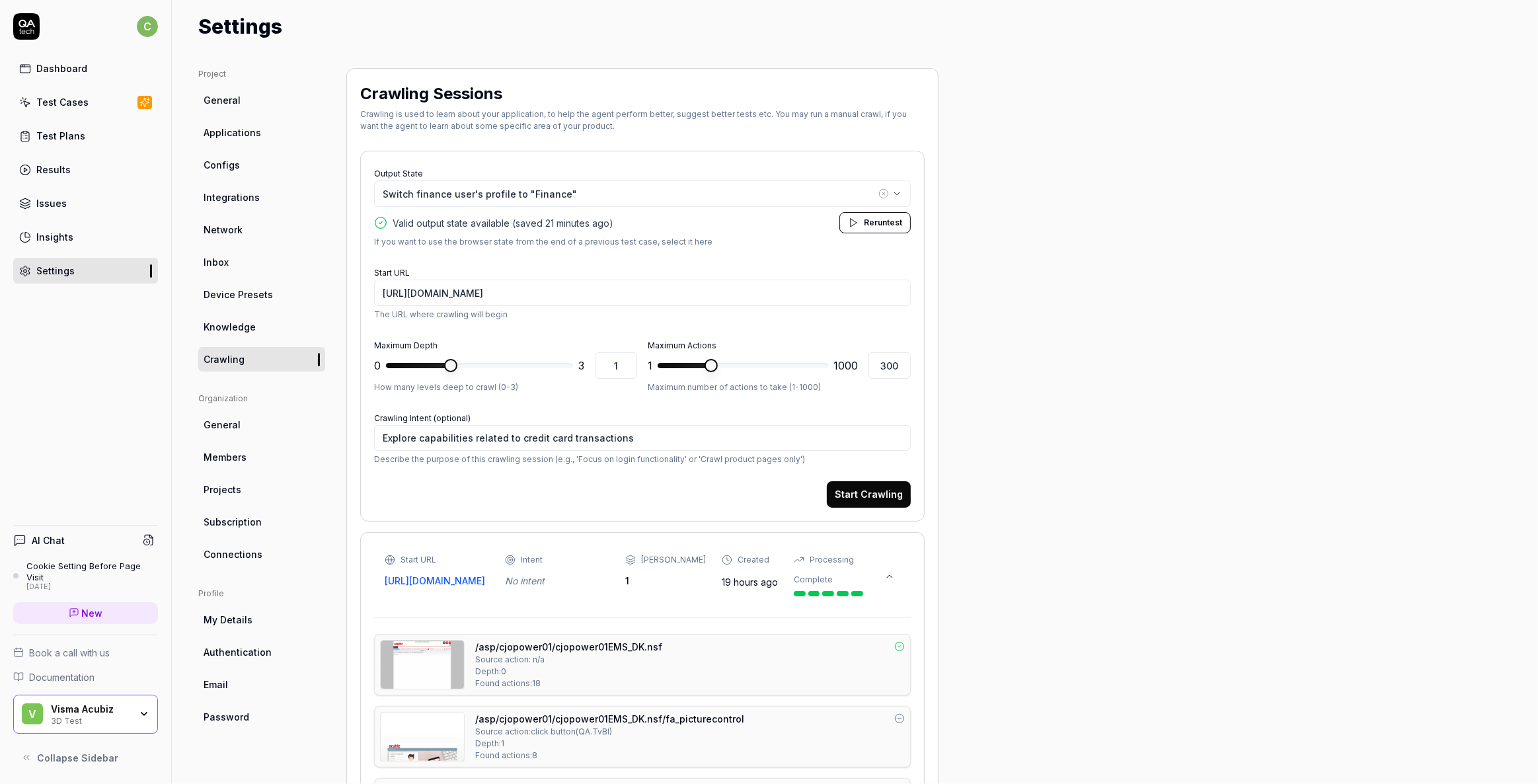
scroll to position [0, 0]
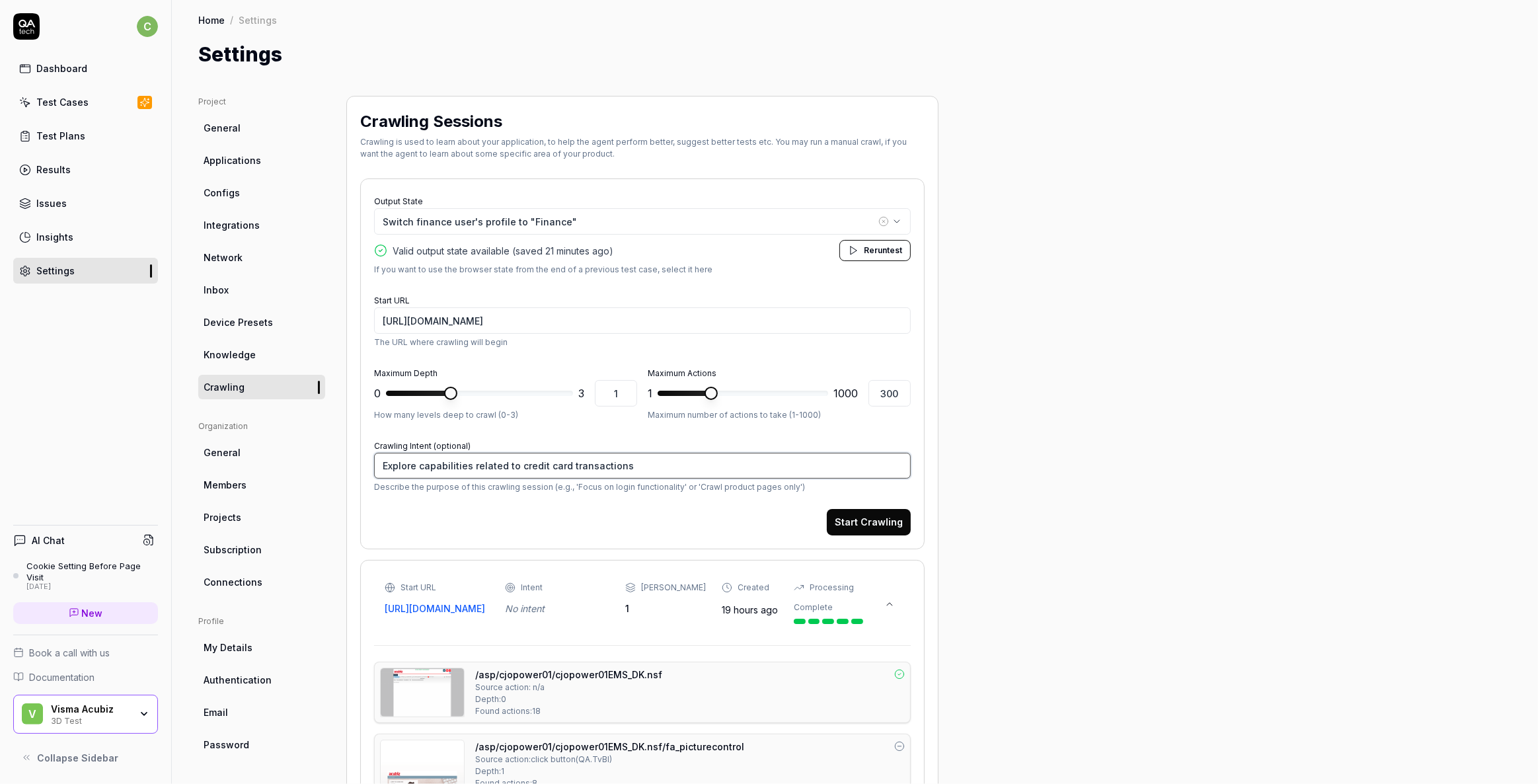
click at [425, 467] on textarea "Explore capabilities related to credit card transactions" at bounding box center [642, 465] width 537 height 26
click at [425, 468] on textarea "Explore capabilities related to credit card transactions" at bounding box center [642, 465] width 537 height 26
click at [459, 468] on textarea "Explore capabilities related to credit card transactions" at bounding box center [642, 465] width 537 height 26
click at [418, 465] on textarea "Explore capabilities related to credit card transactions" at bounding box center [642, 465] width 537 height 26
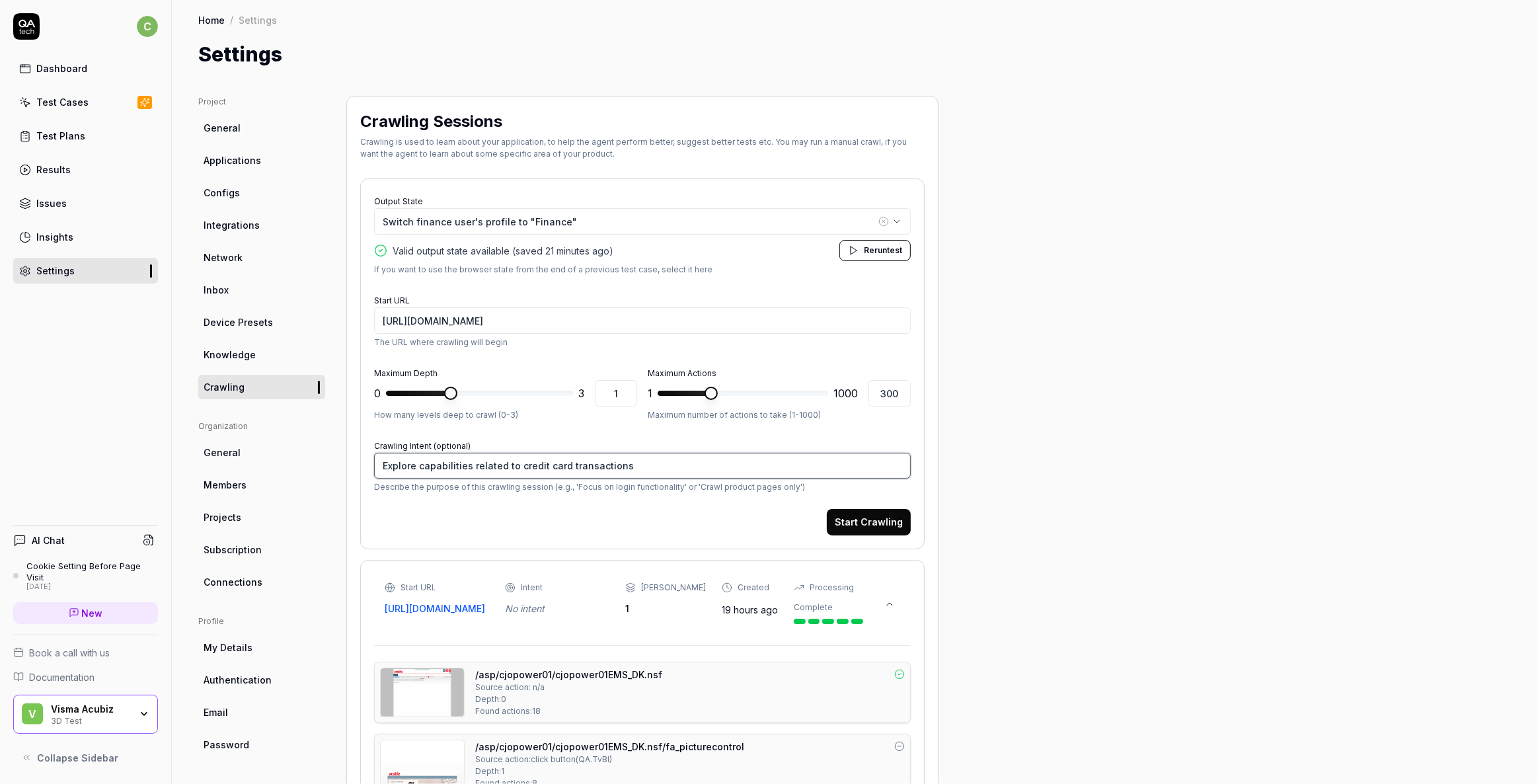
type textarea "*"
type textarea "Explore tcapabilities related to credit card transactions"
type textarea "*"
type textarea "Explore thcapabilities related to credit card transactions"
type textarea "*"
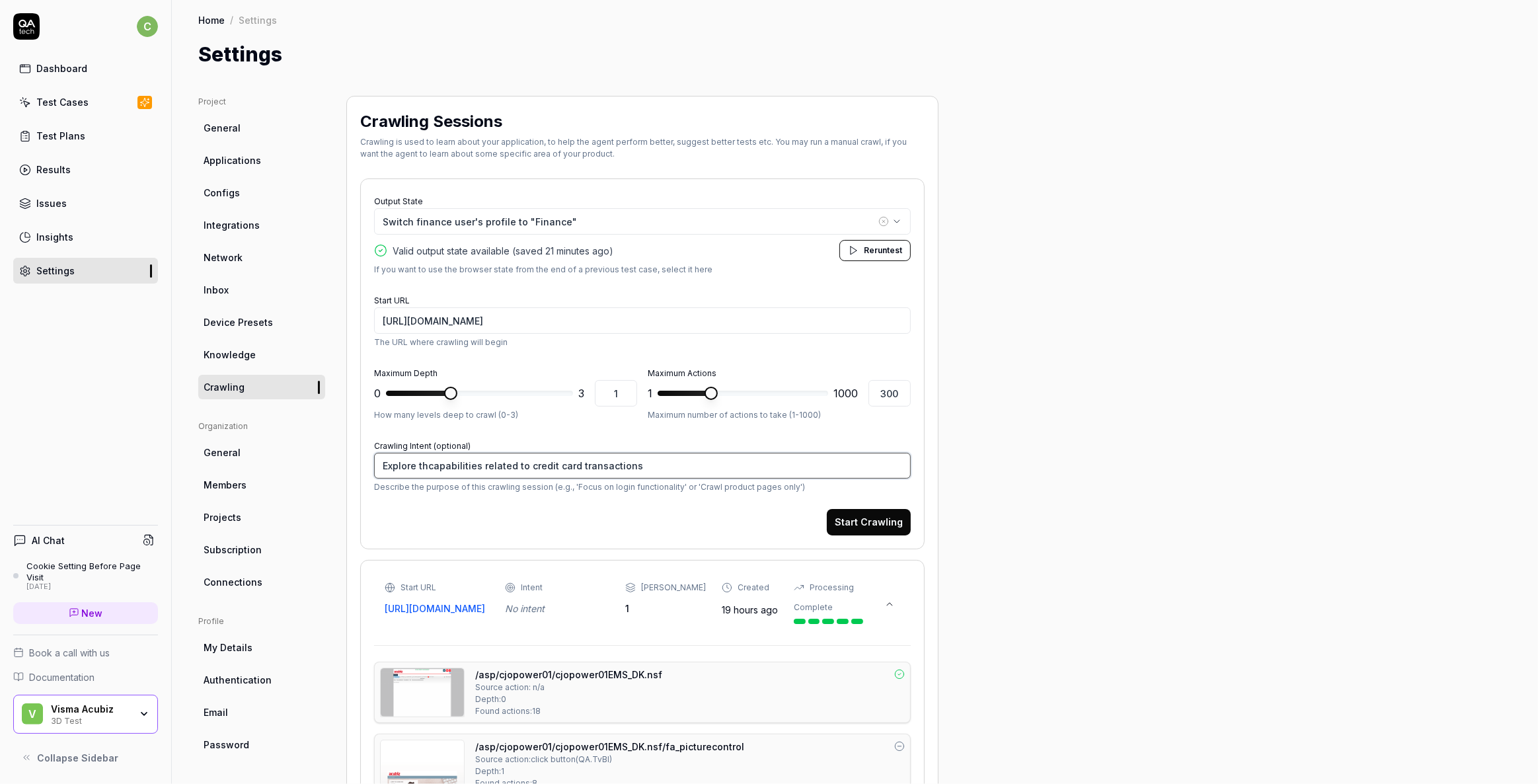
type textarea "Explore thecapabilities related to credit card transactions"
type textarea "*"
type textarea "Explore the capabilities related to credit card transactions"
type textarea "*"
type textarea "Explore the fcapabilities related to credit card transactions"
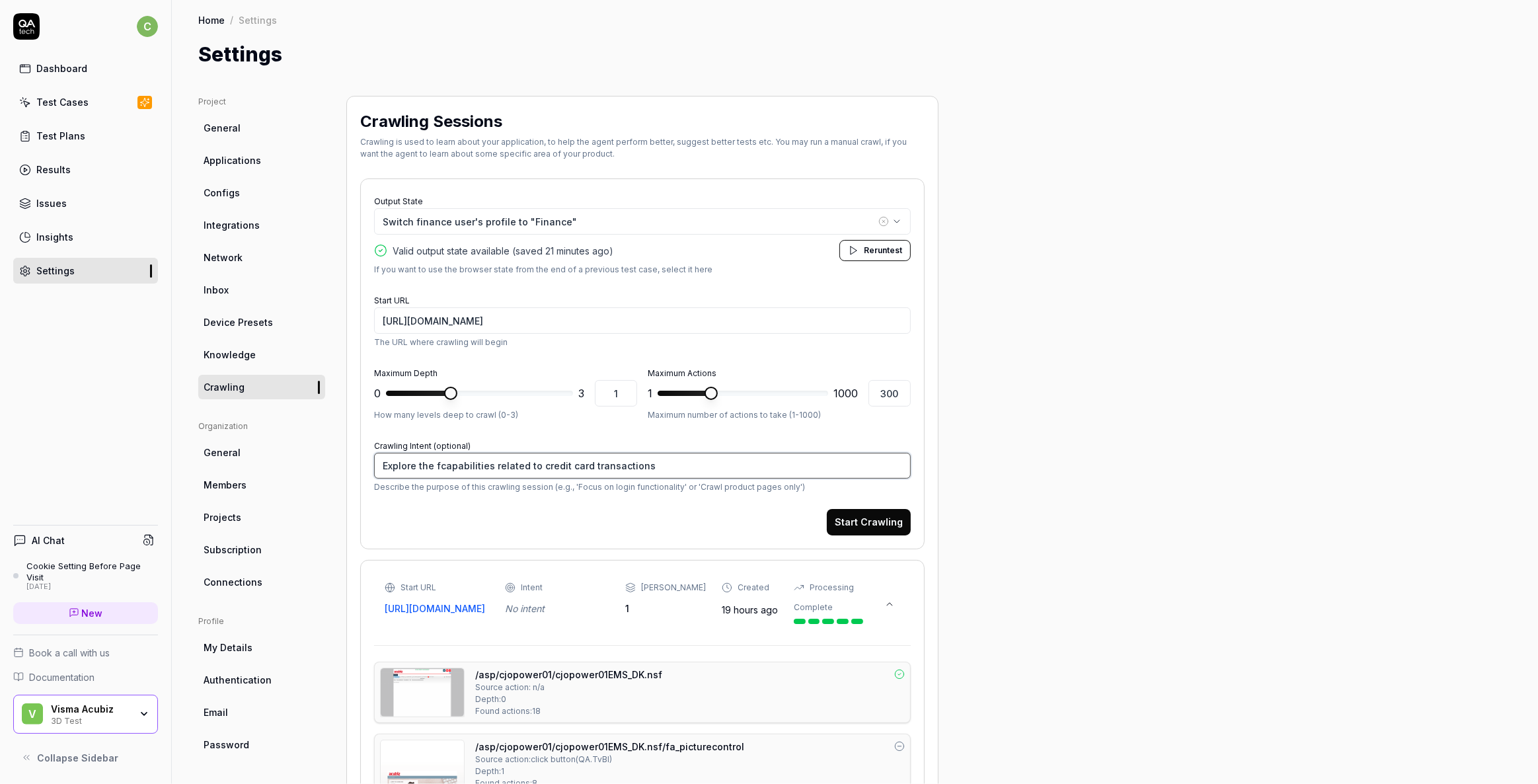
type textarea "*"
type textarea "Explore the ficapabilities related to credit card transactions"
type textarea "*"
type textarea "Explore the fincapabilities related to credit card transactions"
type textarea "*"
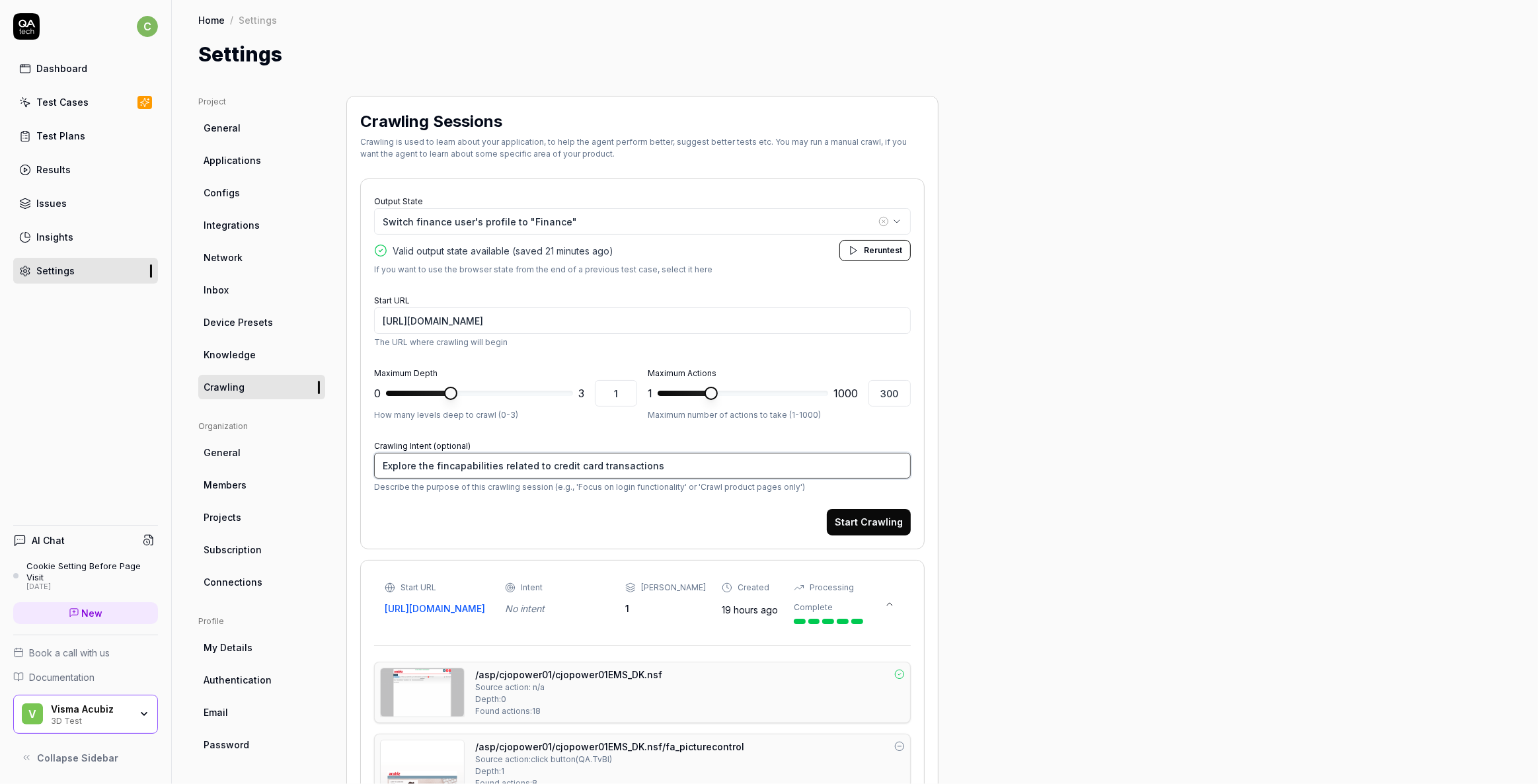
type textarea "Explore the finacapabilities related to credit card transactions"
type textarea "*"
type textarea "Explore the financapabilities related to credit card transactions"
type textarea "*"
type textarea "Explore the financcapabilities related to credit card transactions"
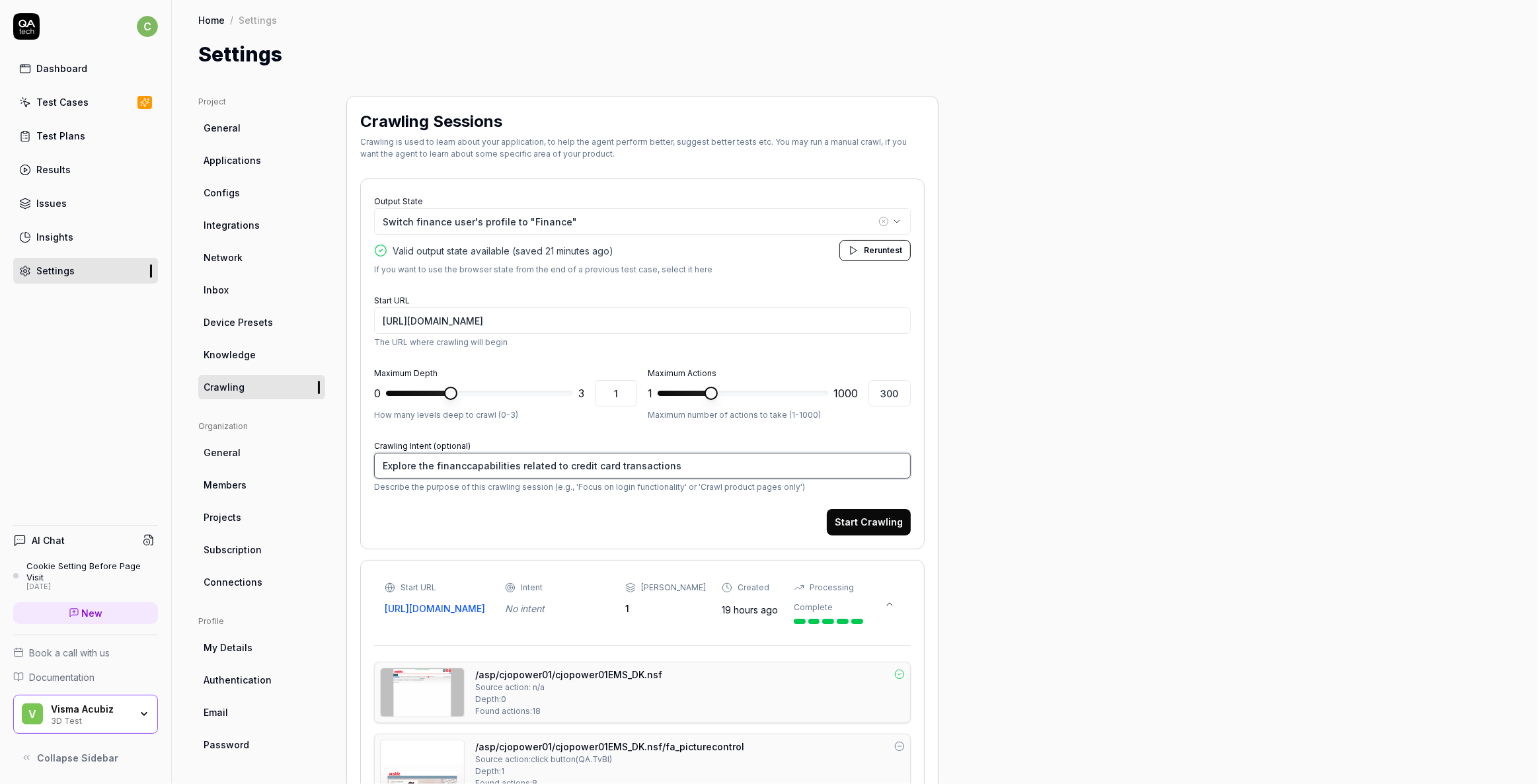
type textarea "*"
type textarea "Explore the financecapabilities related to credit card transactions"
type textarea "*"
type textarea "Explore the finance capabilities related to credit card transactions"
type textarea "*"
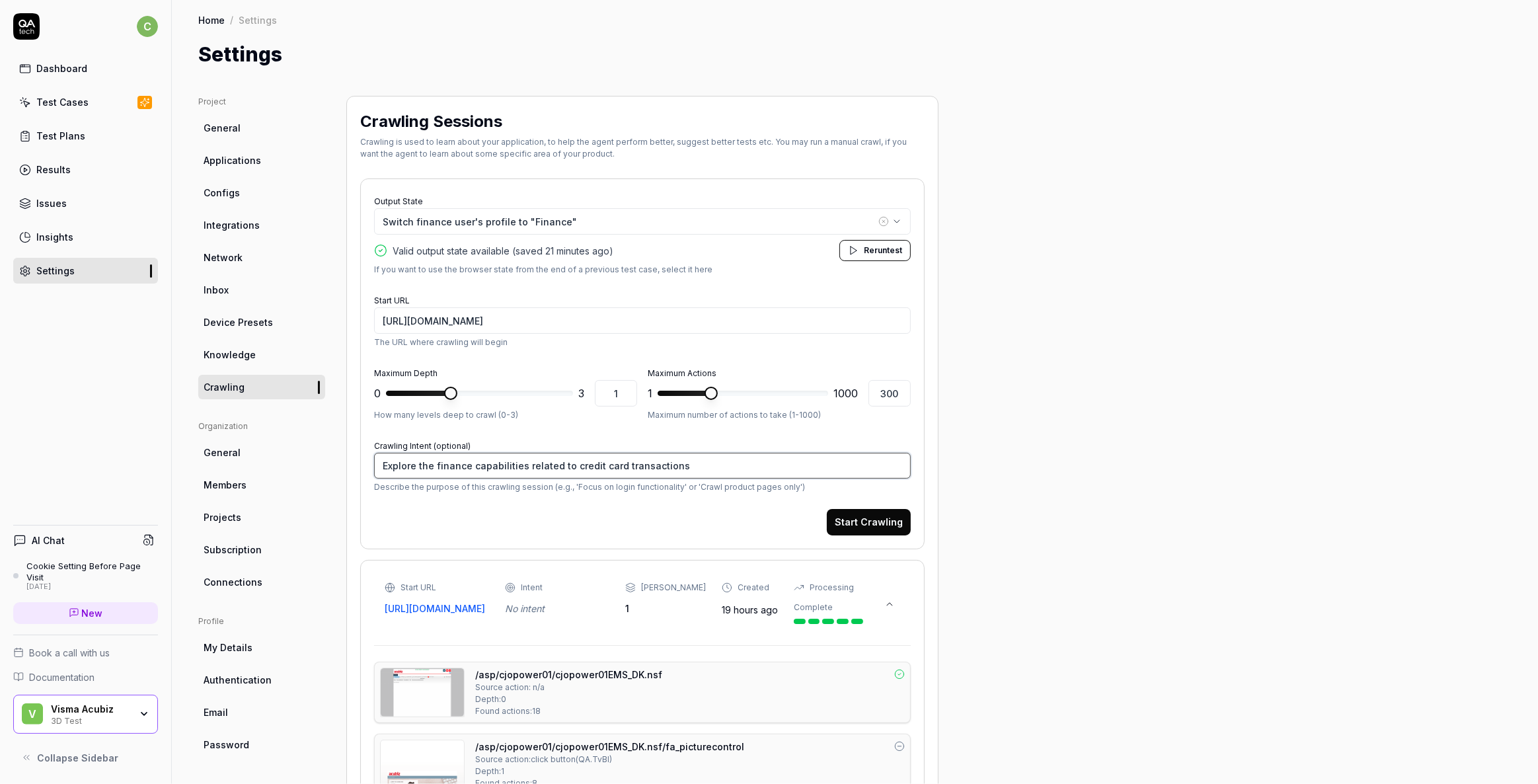
type textarea "Explore the finance rcapabilities related to credit card transactions"
type textarea "*"
type textarea "Explore the finance rocapabilities related to credit card transactions"
type textarea "*"
type textarea "Explore the finance rolcapabilities related to credit card transactions"
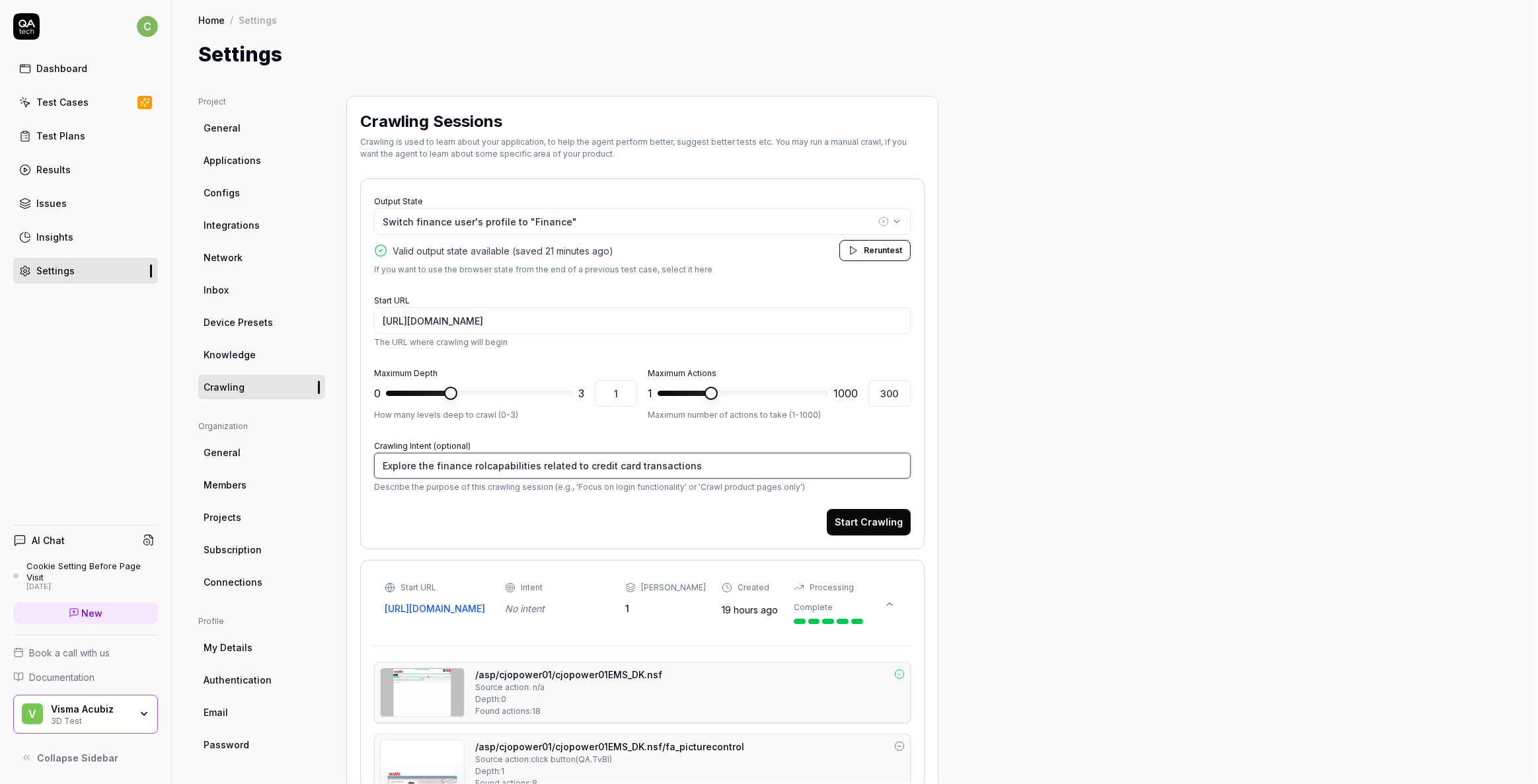
type textarea "*"
type textarea "Explore the finance rolecapabilities related to credit card transactions"
type textarea "*"
type textarea "Explore the finance role'capabilities related to credit card transactions"
type textarea "*"
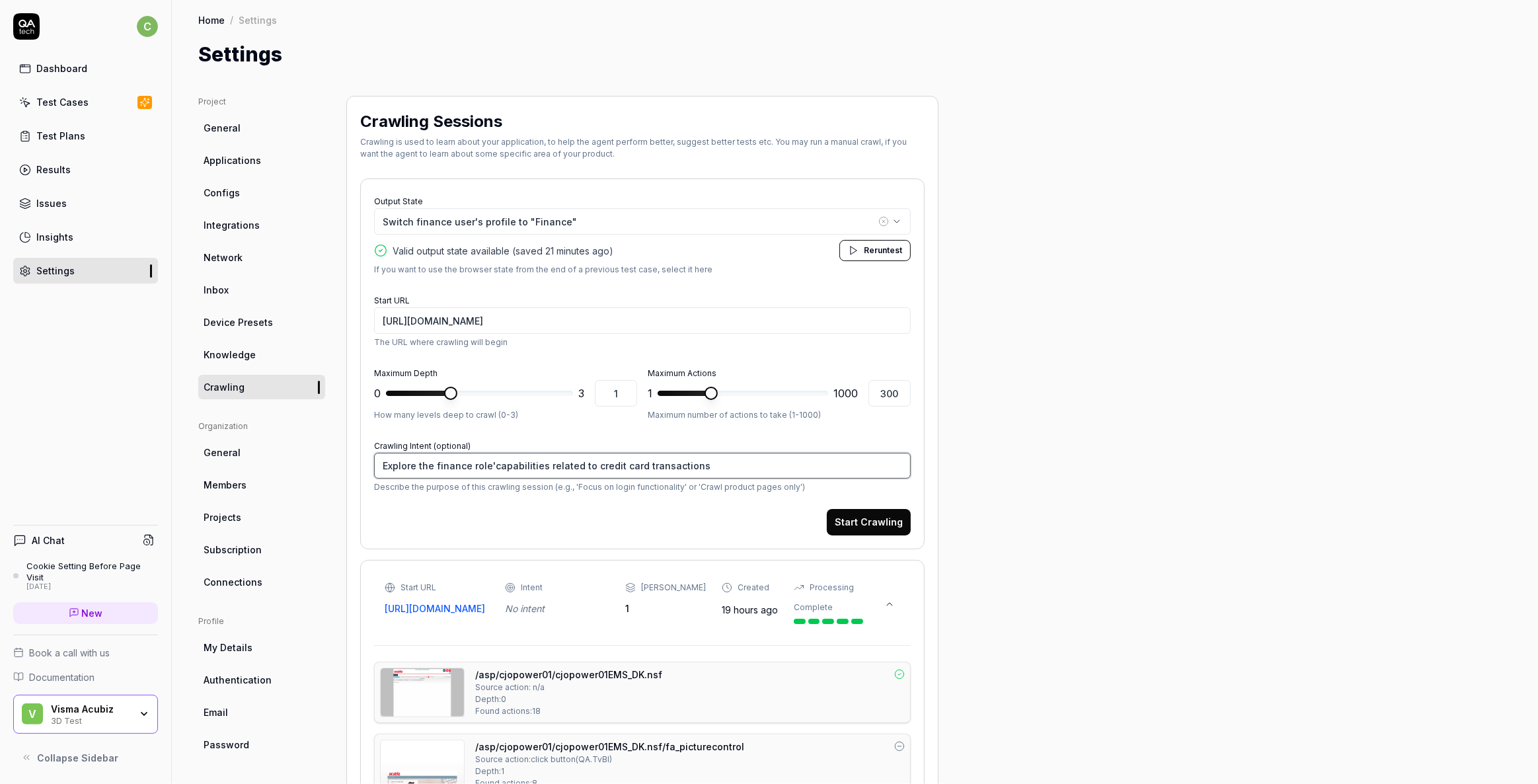
type textarea "Explore the finance role'scapabilities related to credit card transactions"
type textarea "*"
drag, startPoint x: 717, startPoint y: 465, endPoint x: 725, endPoint y: 464, distance: 8.1
click at [718, 467] on textarea "Explore the finance role's capabilities related to credit card transactions" at bounding box center [642, 465] width 537 height 26
type textarea "Explore the finance role's capabilities related to credit card transactions"
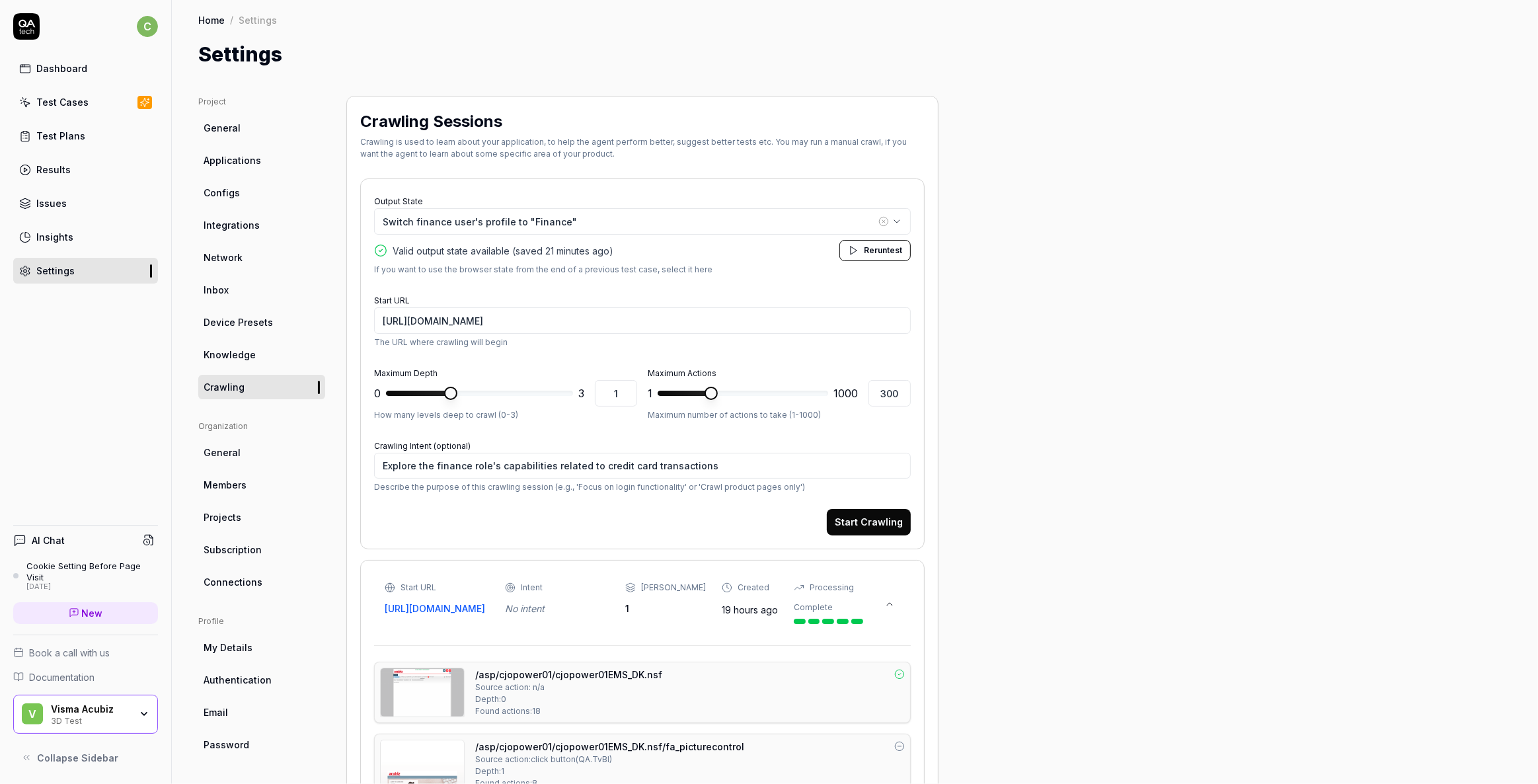
click at [880, 518] on button "Start Crawling" at bounding box center [869, 522] width 84 height 26
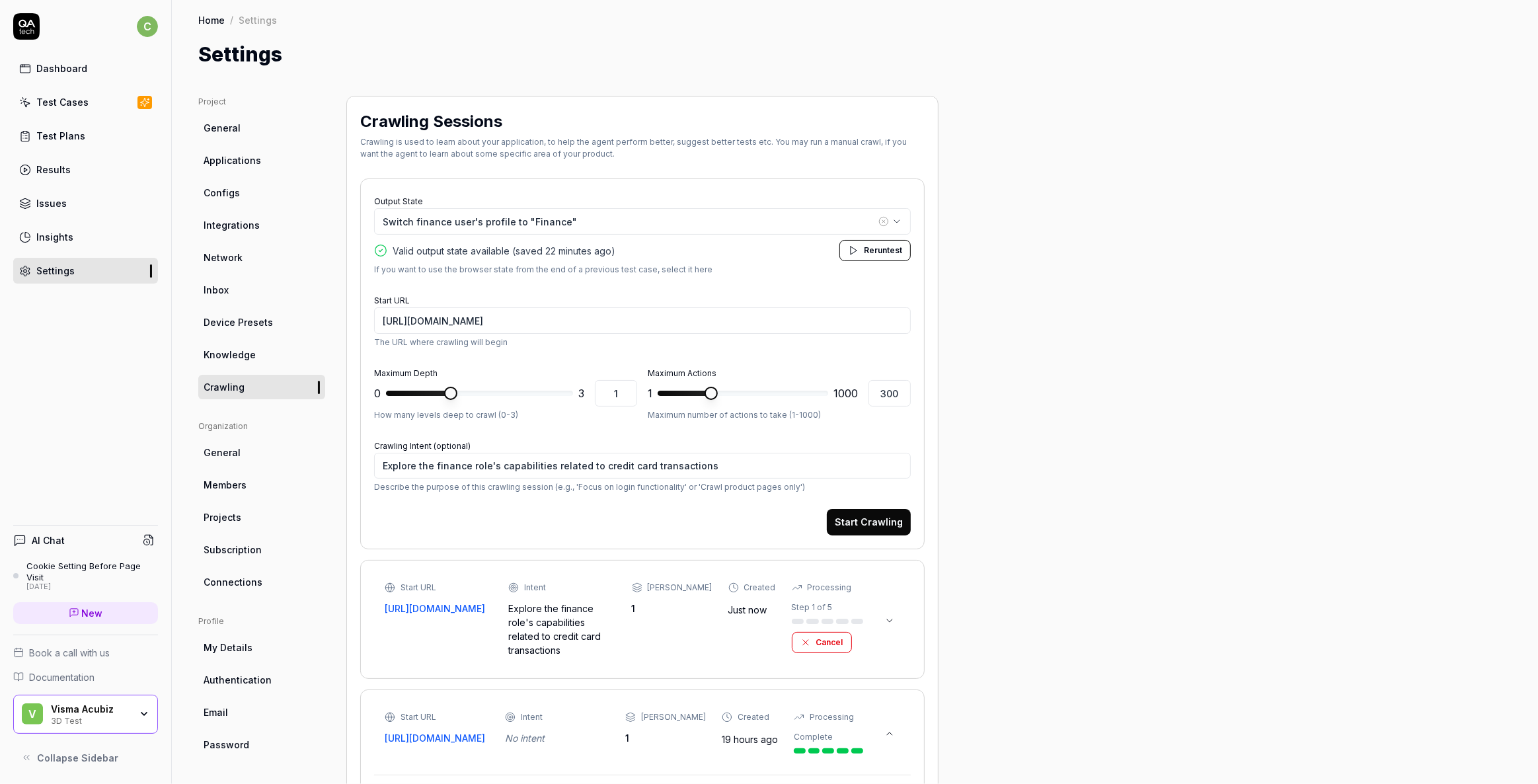
scroll to position [59, 0]
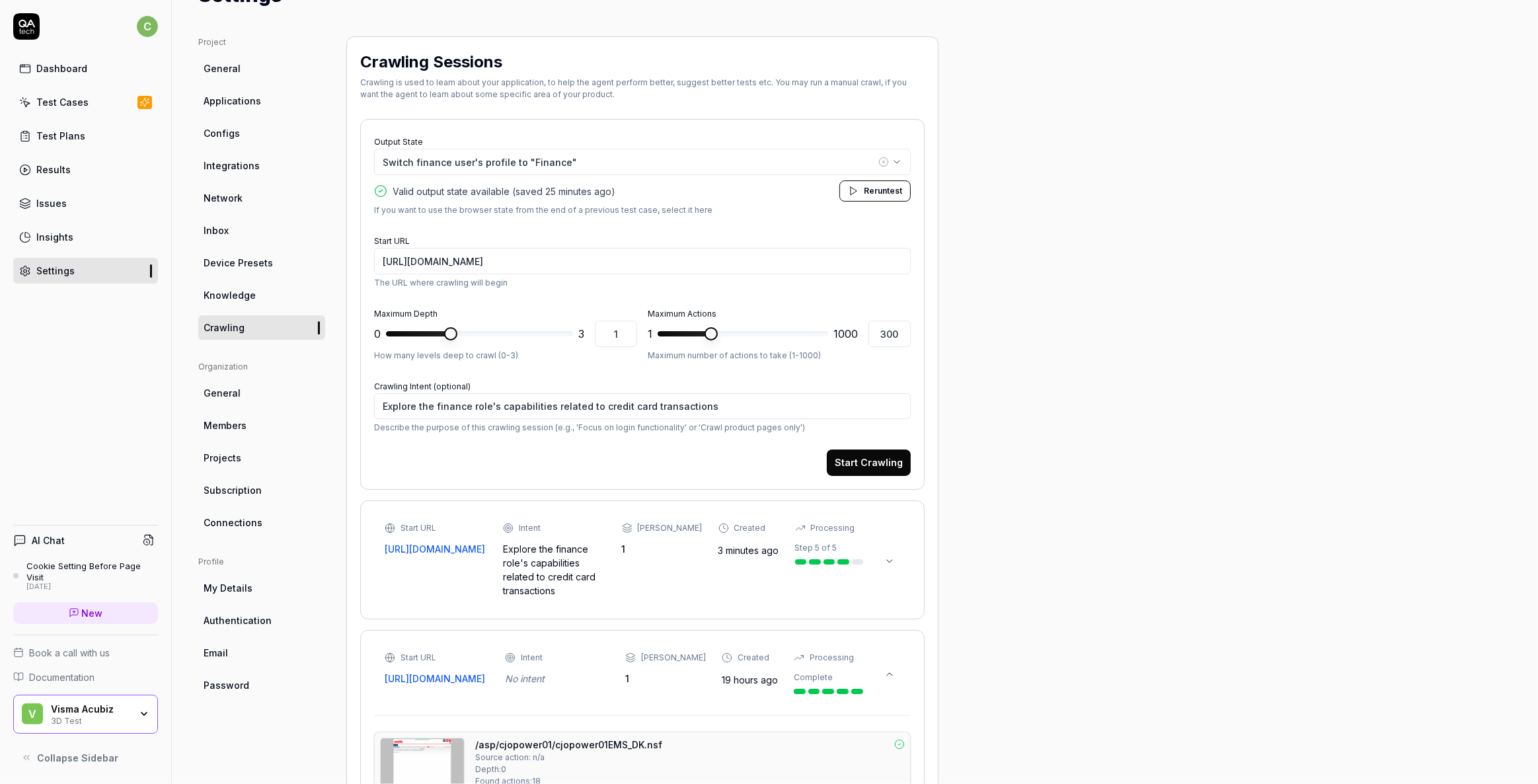
click at [888, 558] on icon at bounding box center [890, 561] width 11 height 11
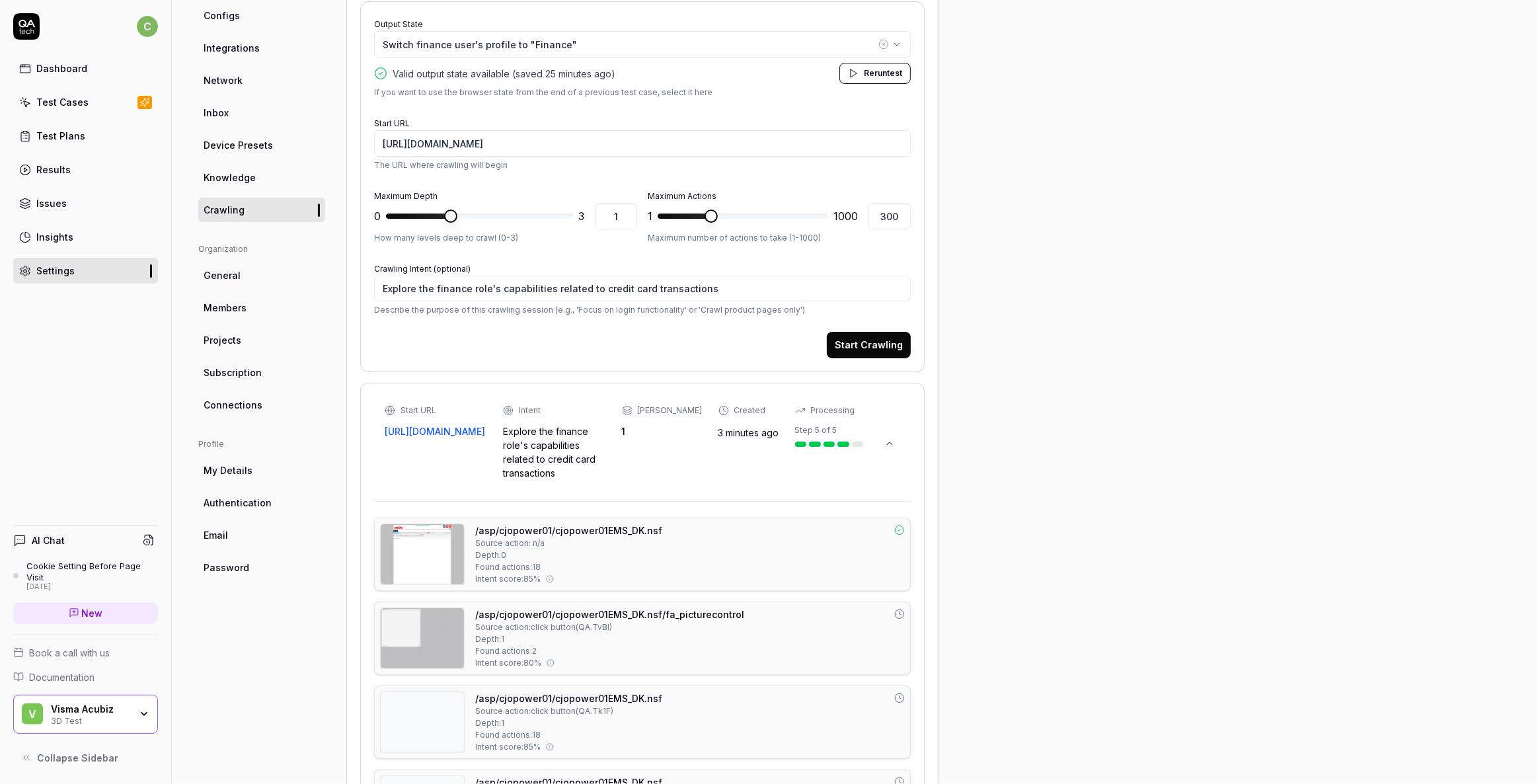
scroll to position [180, 0]
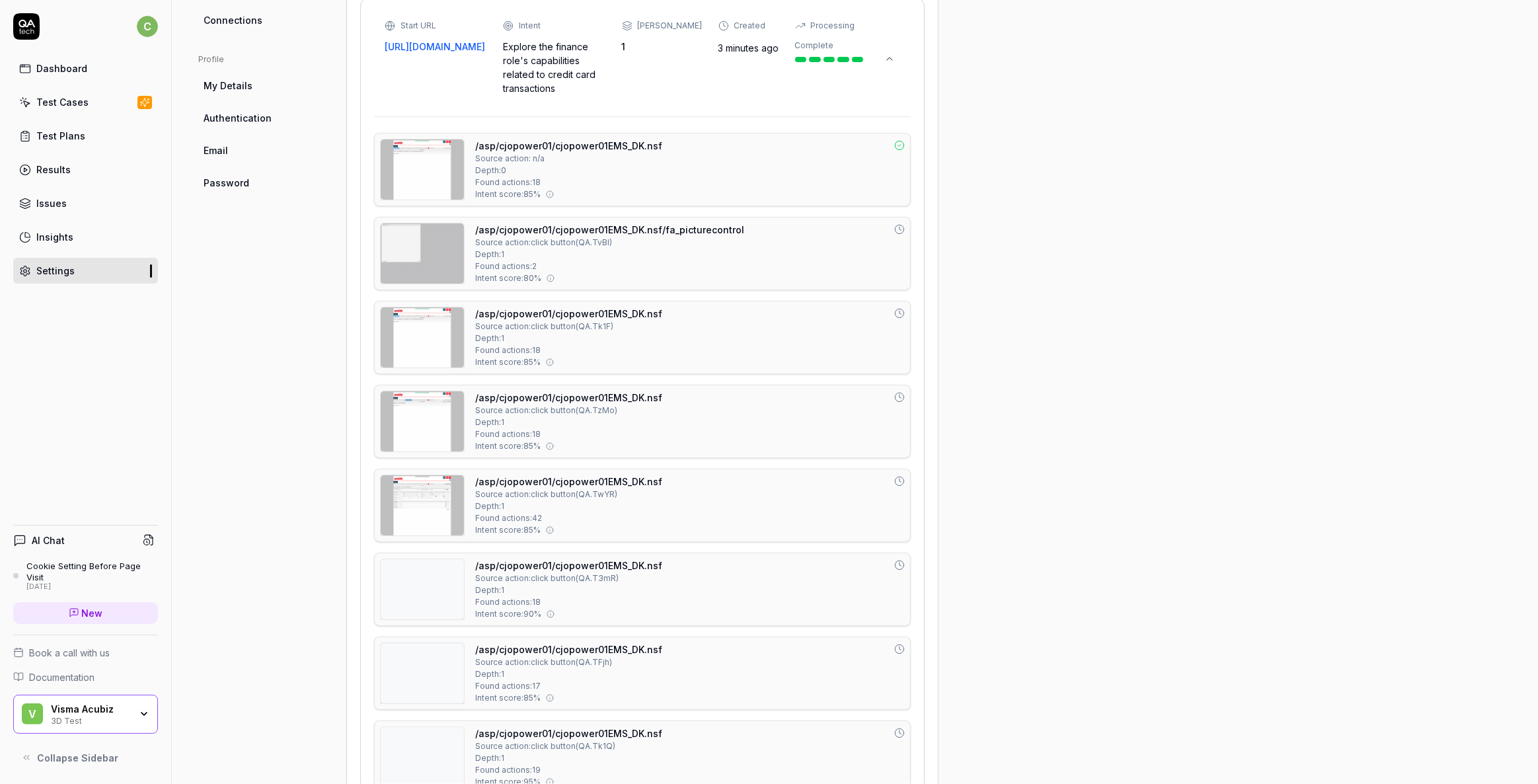
scroll to position [661, 0]
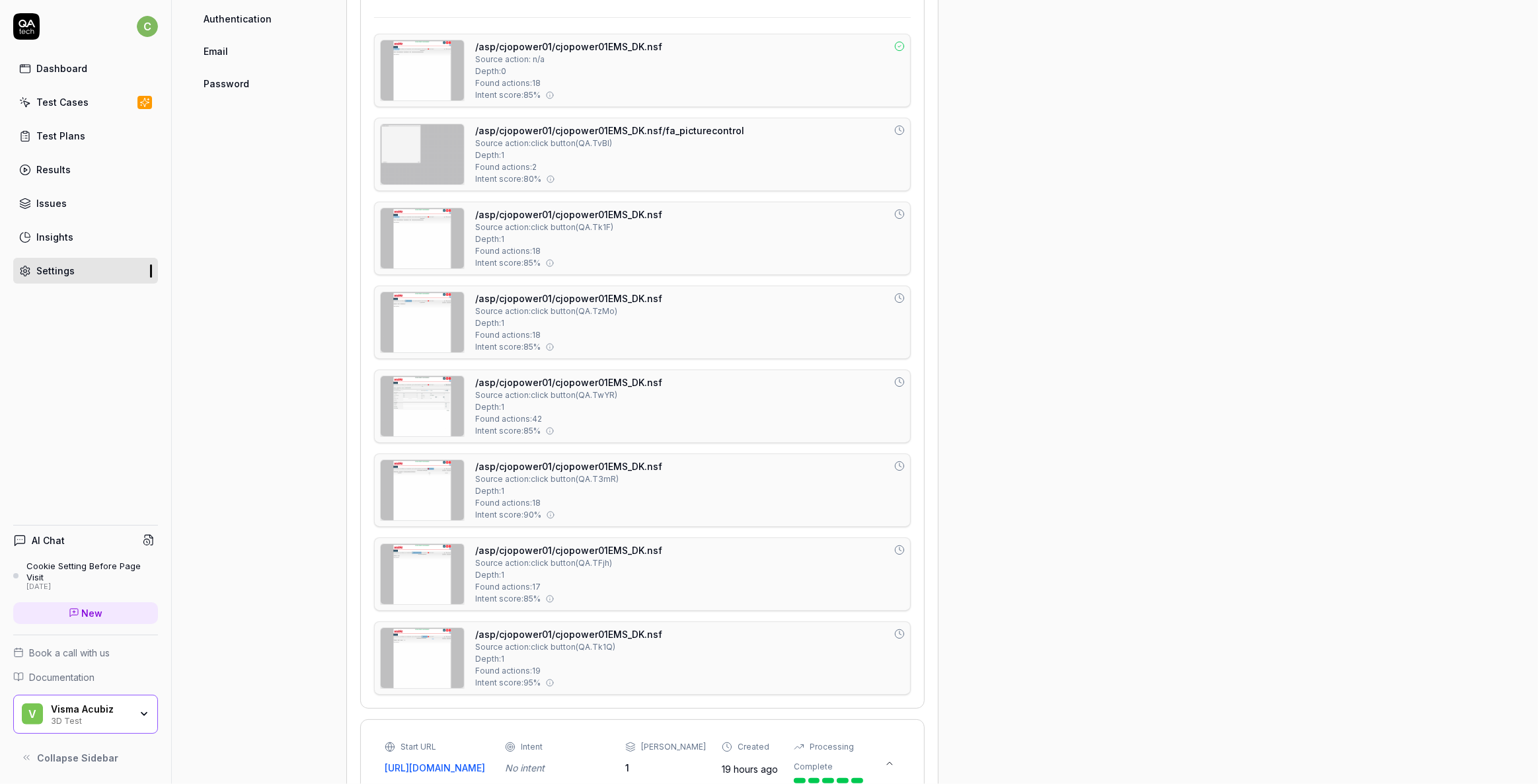
click at [414, 394] on img at bounding box center [422, 406] width 83 height 60
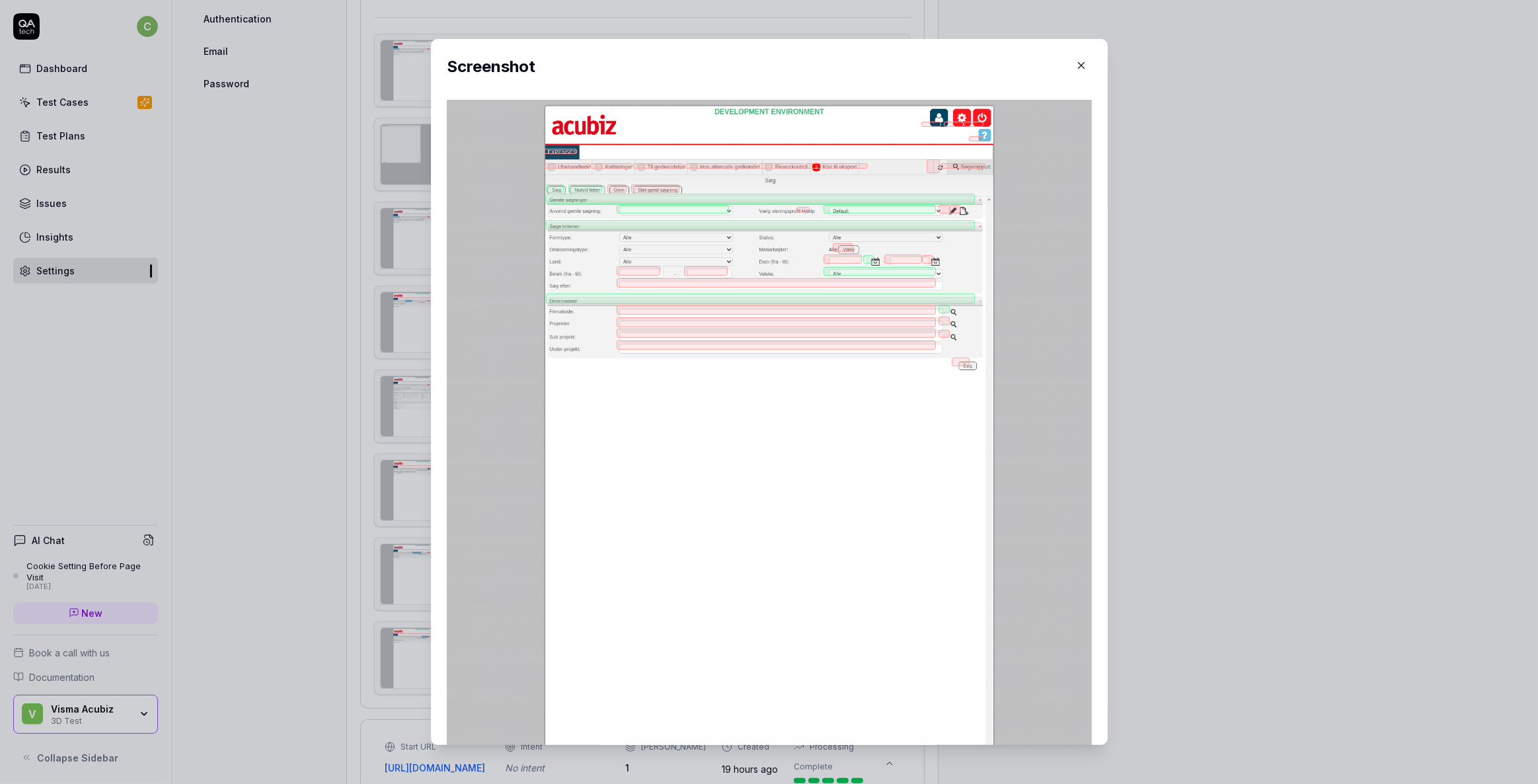
click at [1075, 65] on icon "button" at bounding box center [1081, 65] width 12 height 12
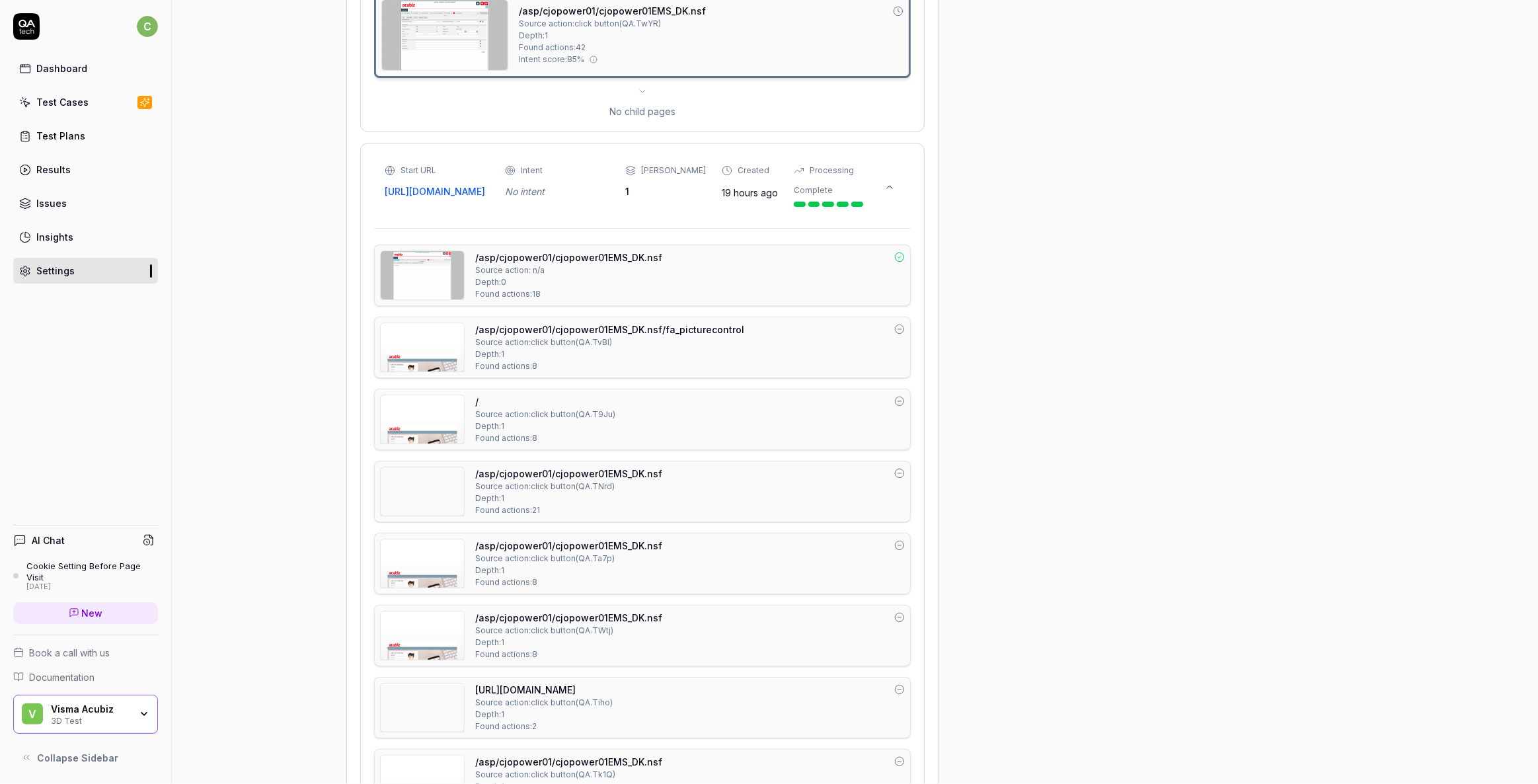
scroll to position [841, 0]
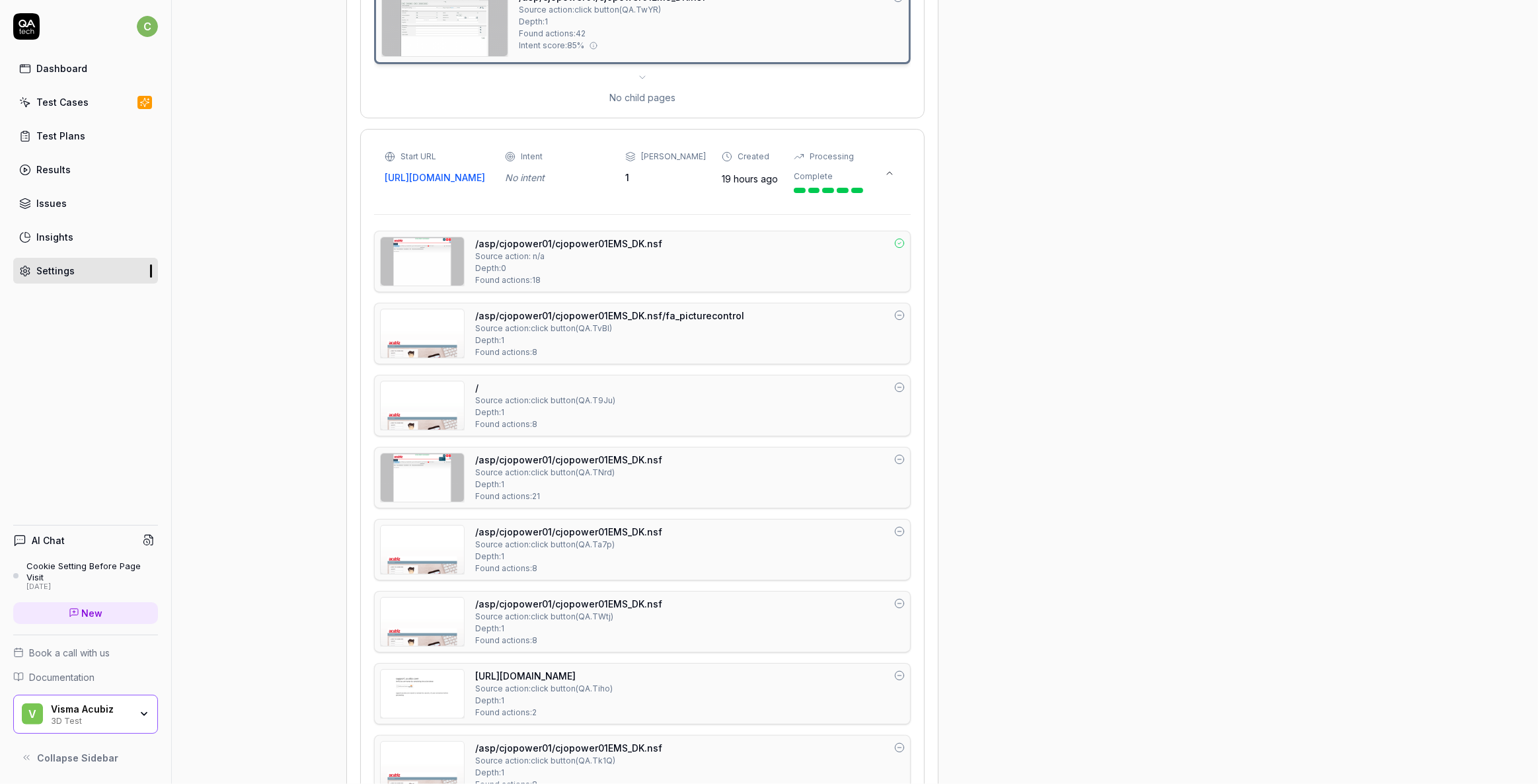
click at [413, 501] on img at bounding box center [422, 477] width 83 height 49
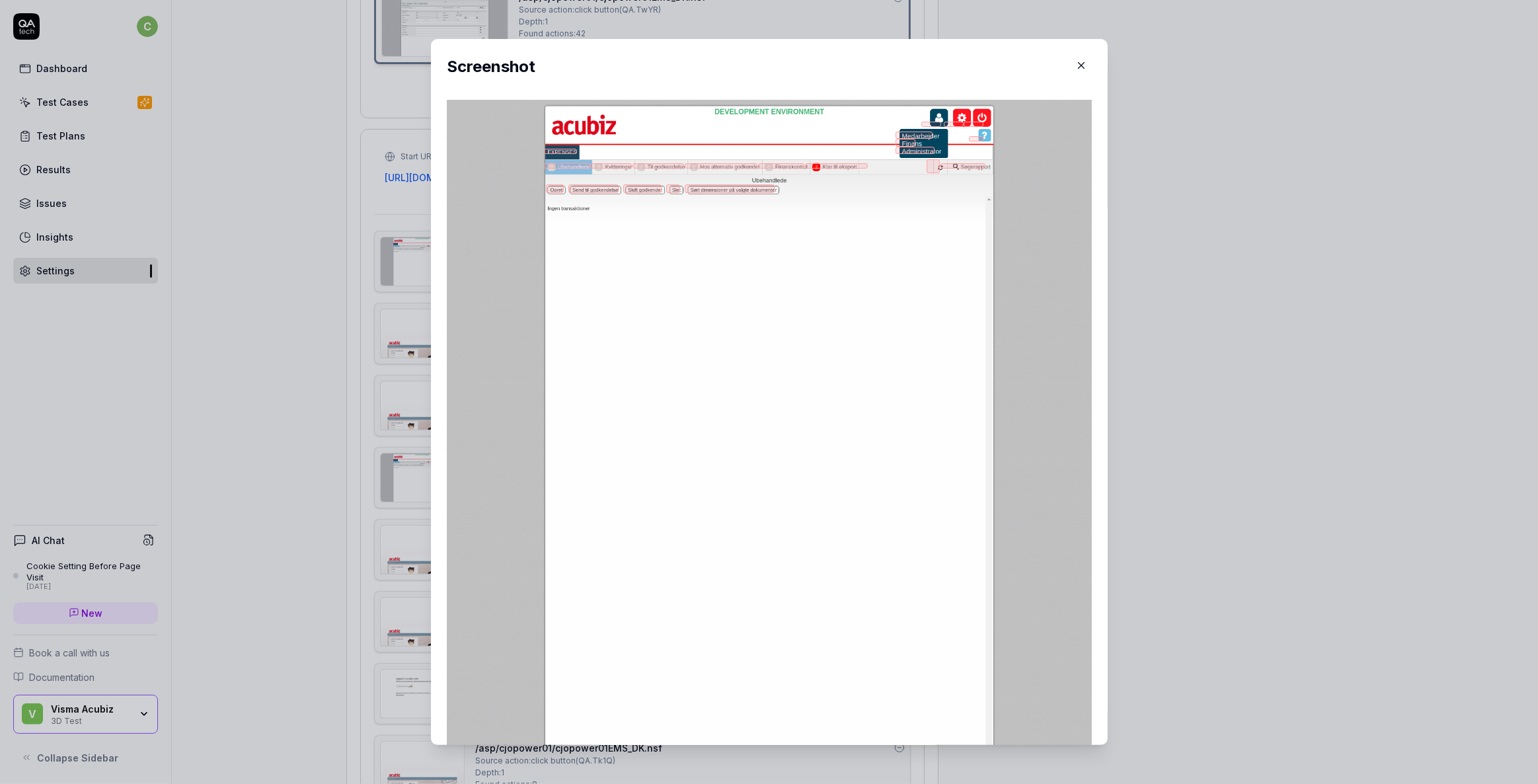
click at [1075, 63] on icon "button" at bounding box center [1081, 65] width 12 height 12
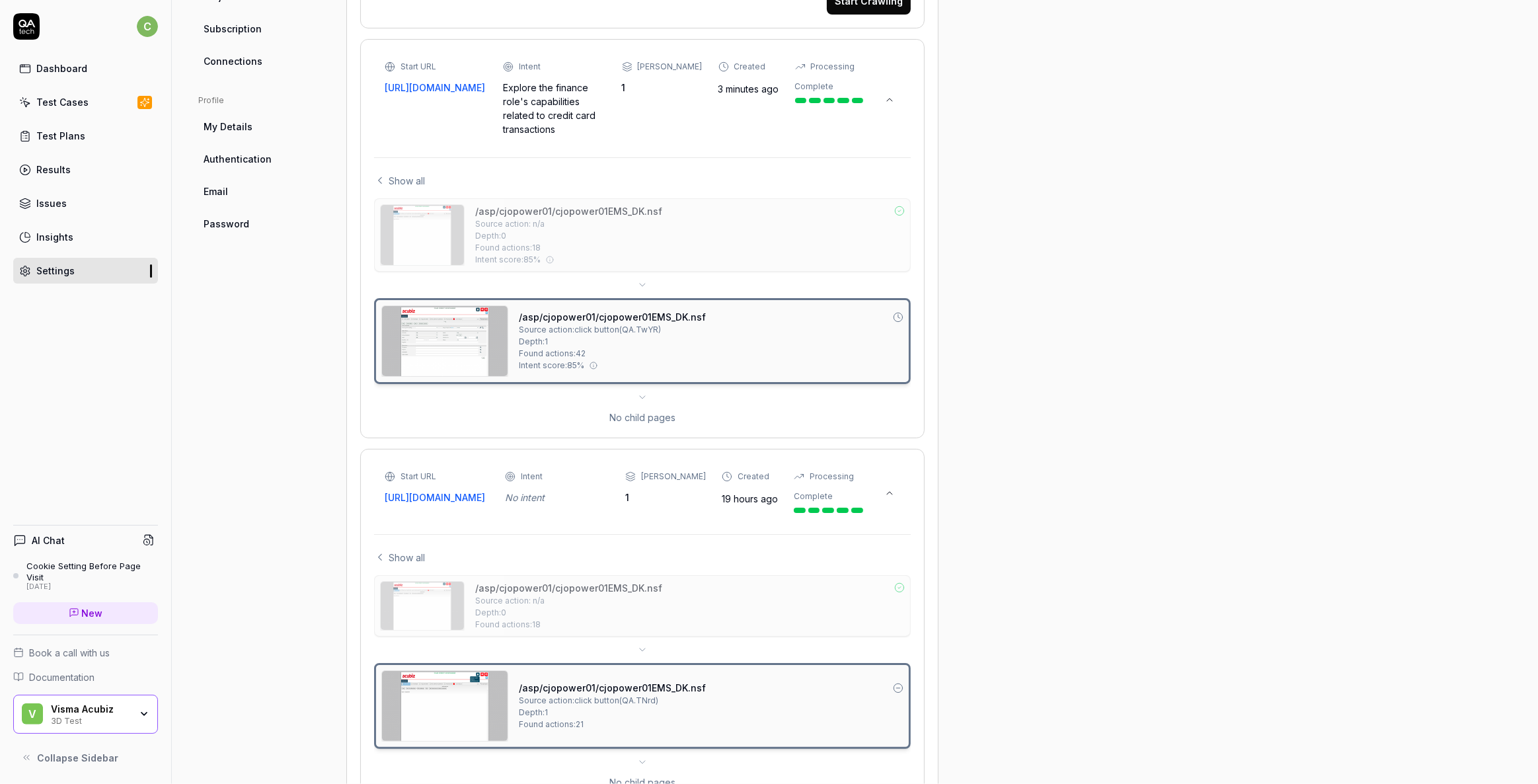
scroll to position [481, 0]
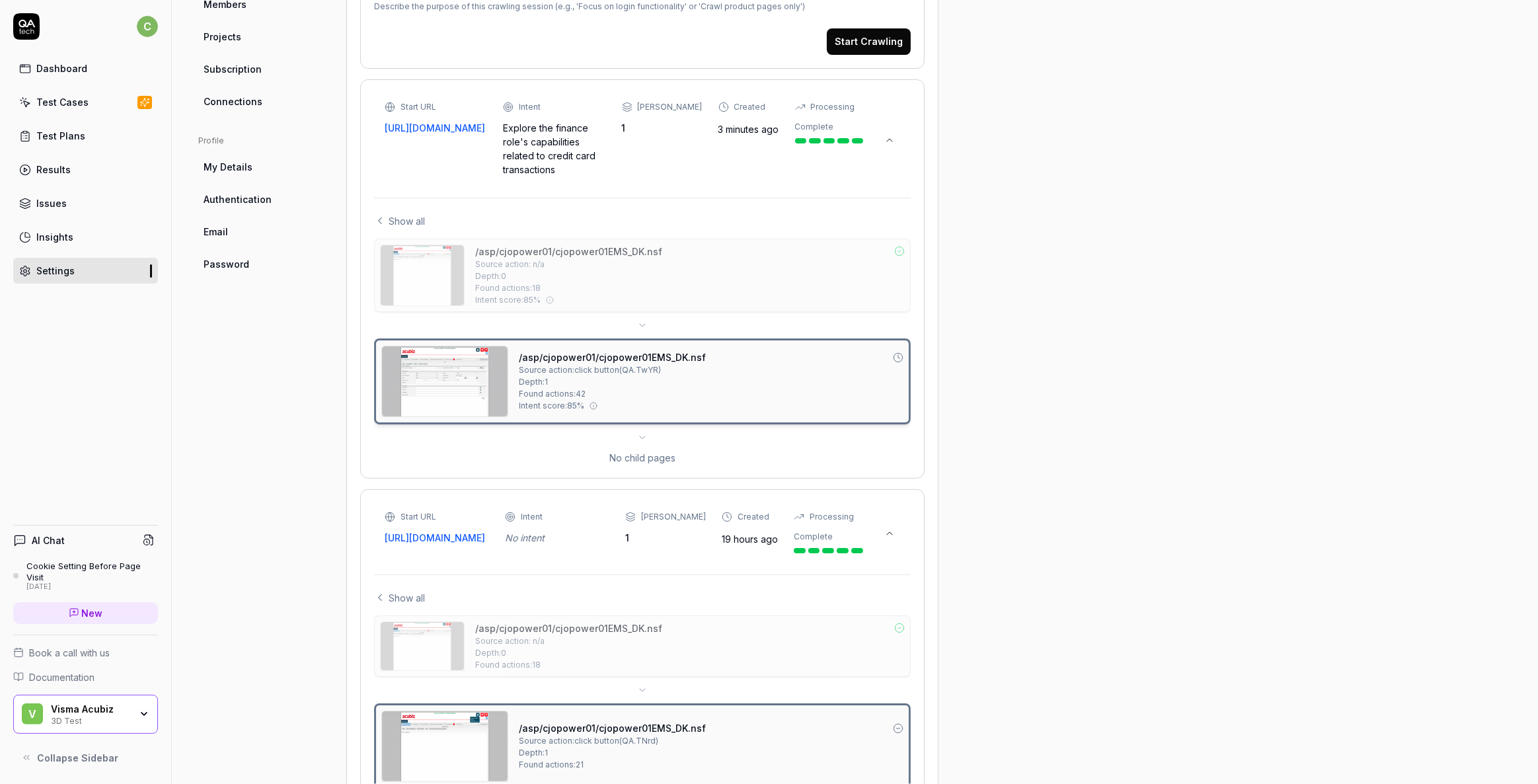
click at [543, 253] on link "/asp/cjopower01/cjopower01EMS_DK.nsf" at bounding box center [568, 251] width 187 height 14
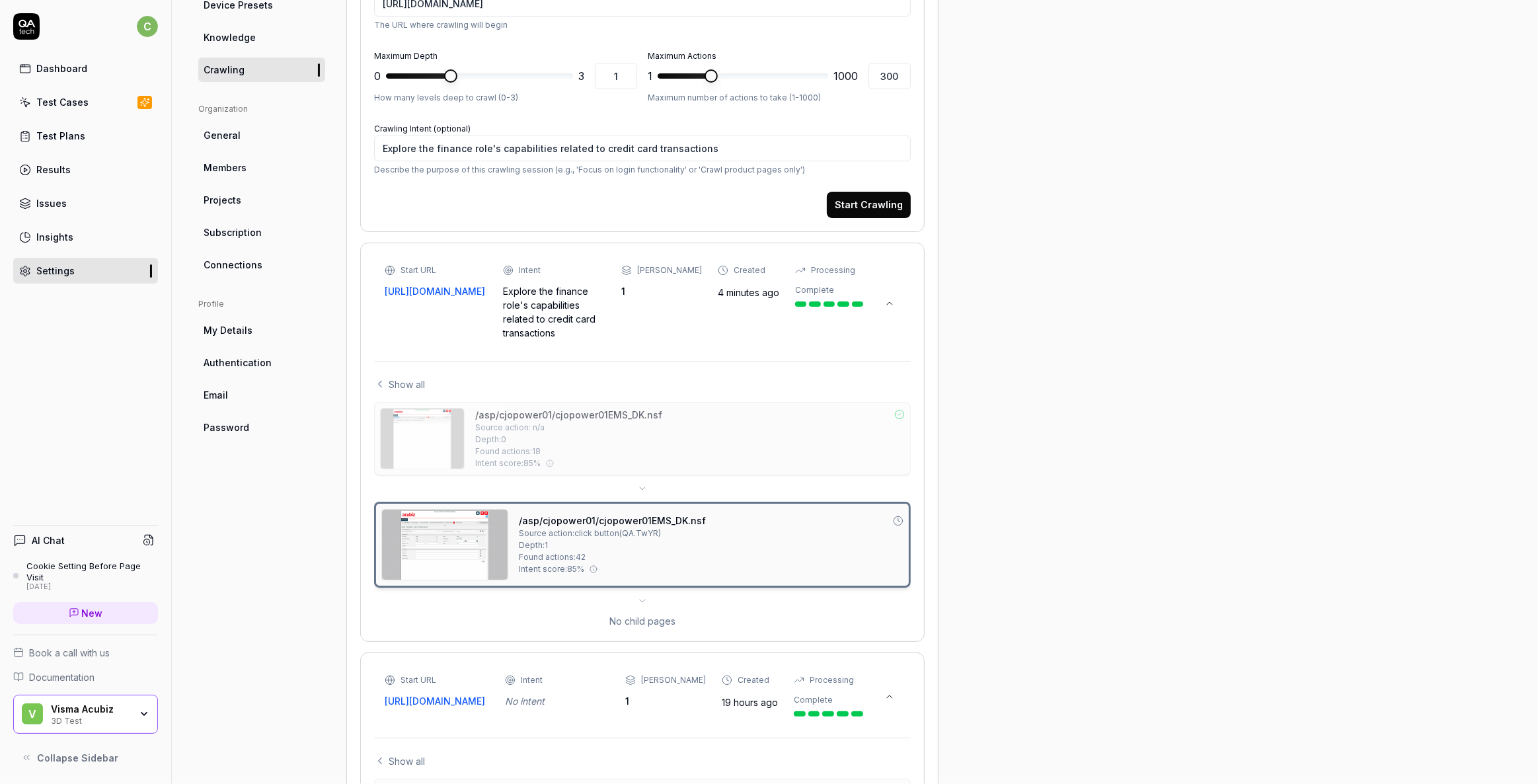
scroll to position [300, 0]
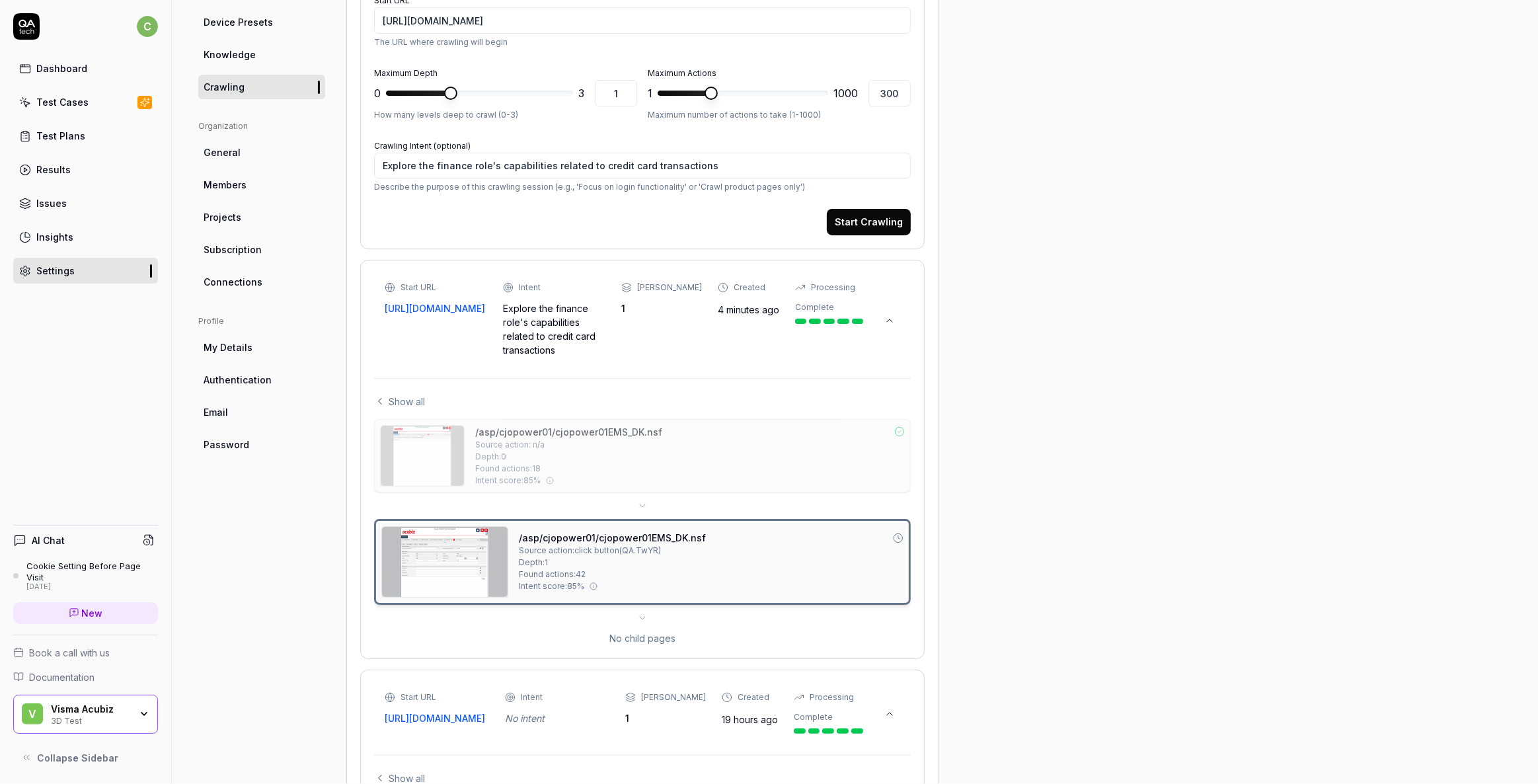
click at [891, 316] on icon at bounding box center [890, 320] width 11 height 11
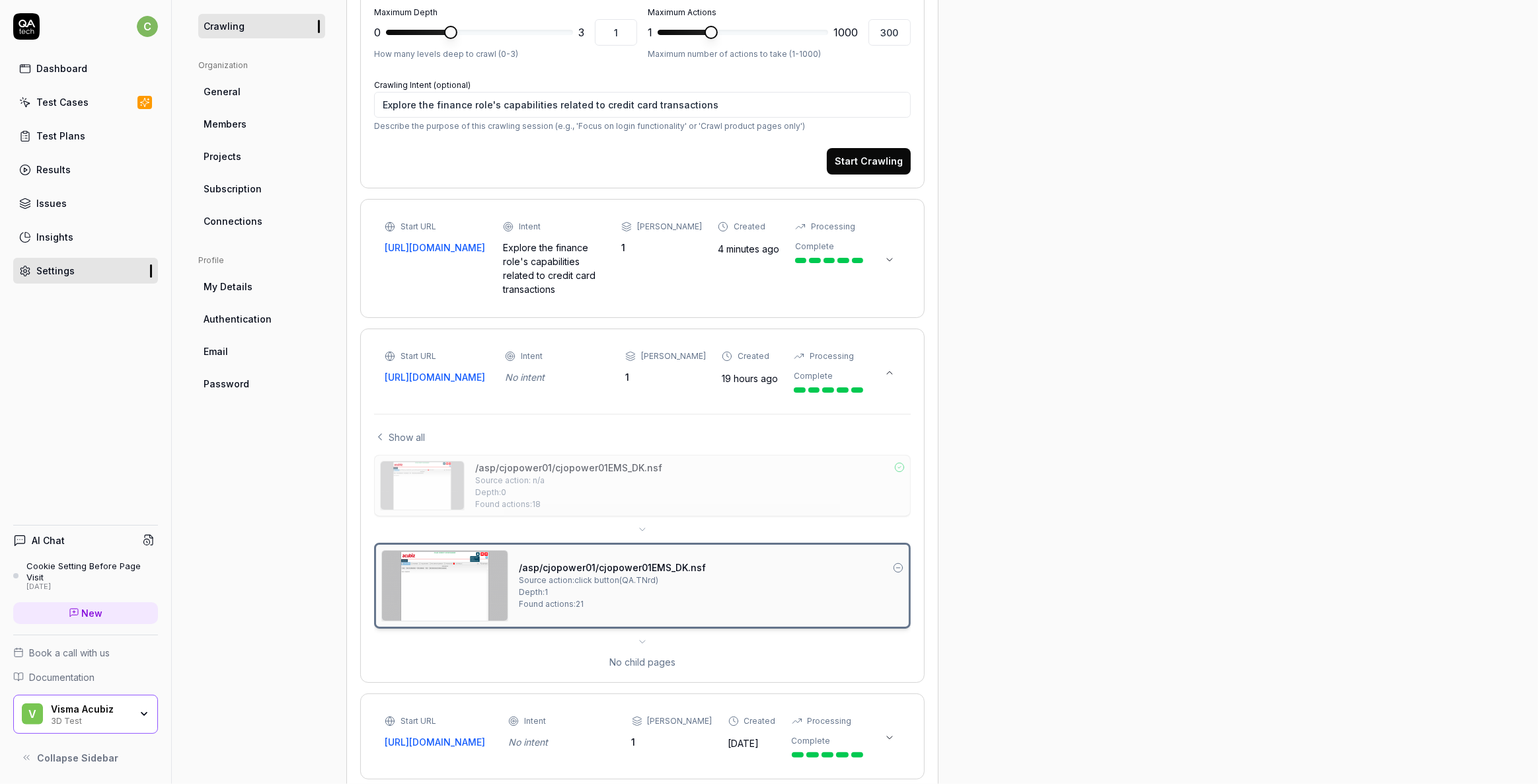
scroll to position [360, 0]
click at [891, 257] on icon at bounding box center [890, 260] width 11 height 11
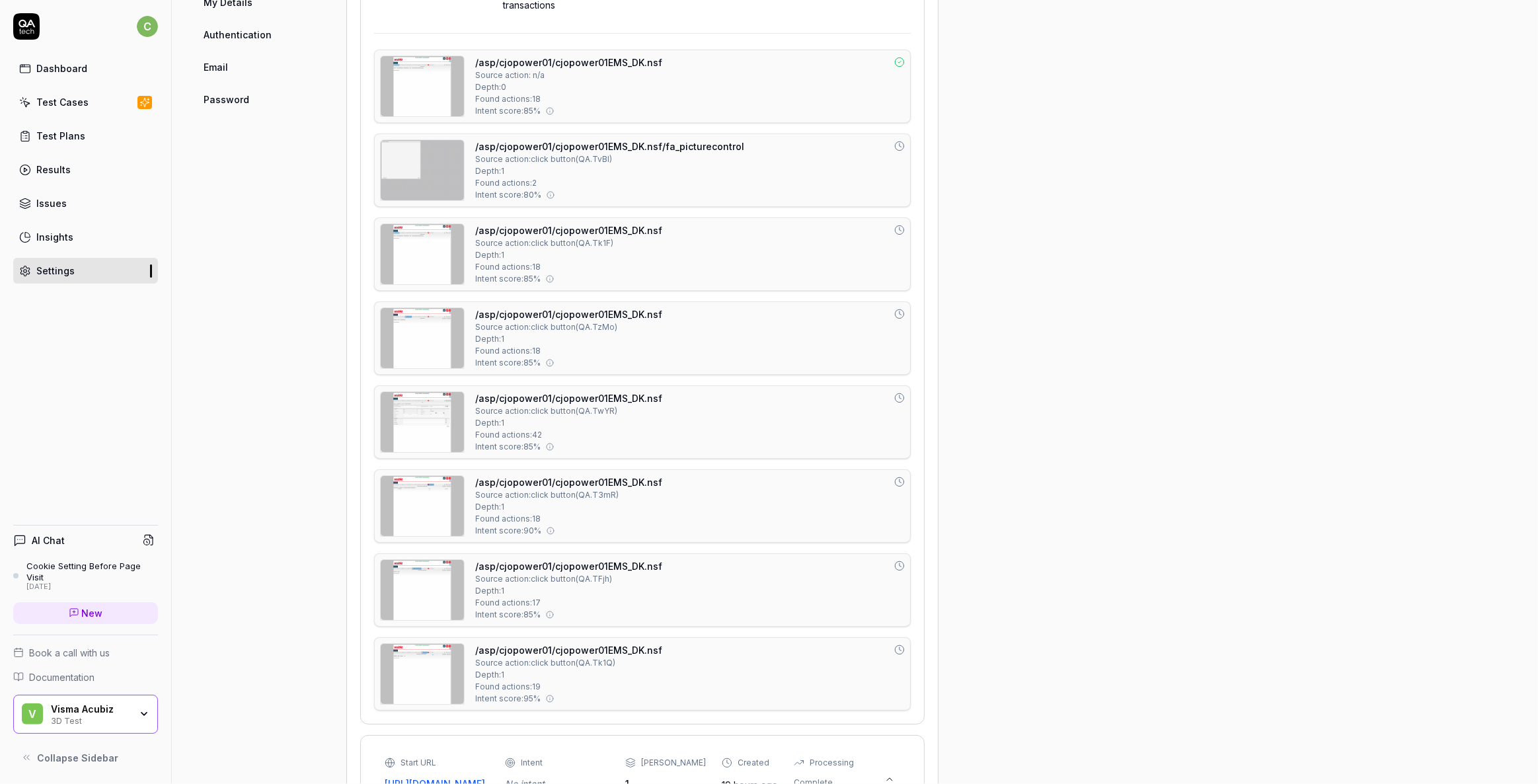
scroll to position [661, 0]
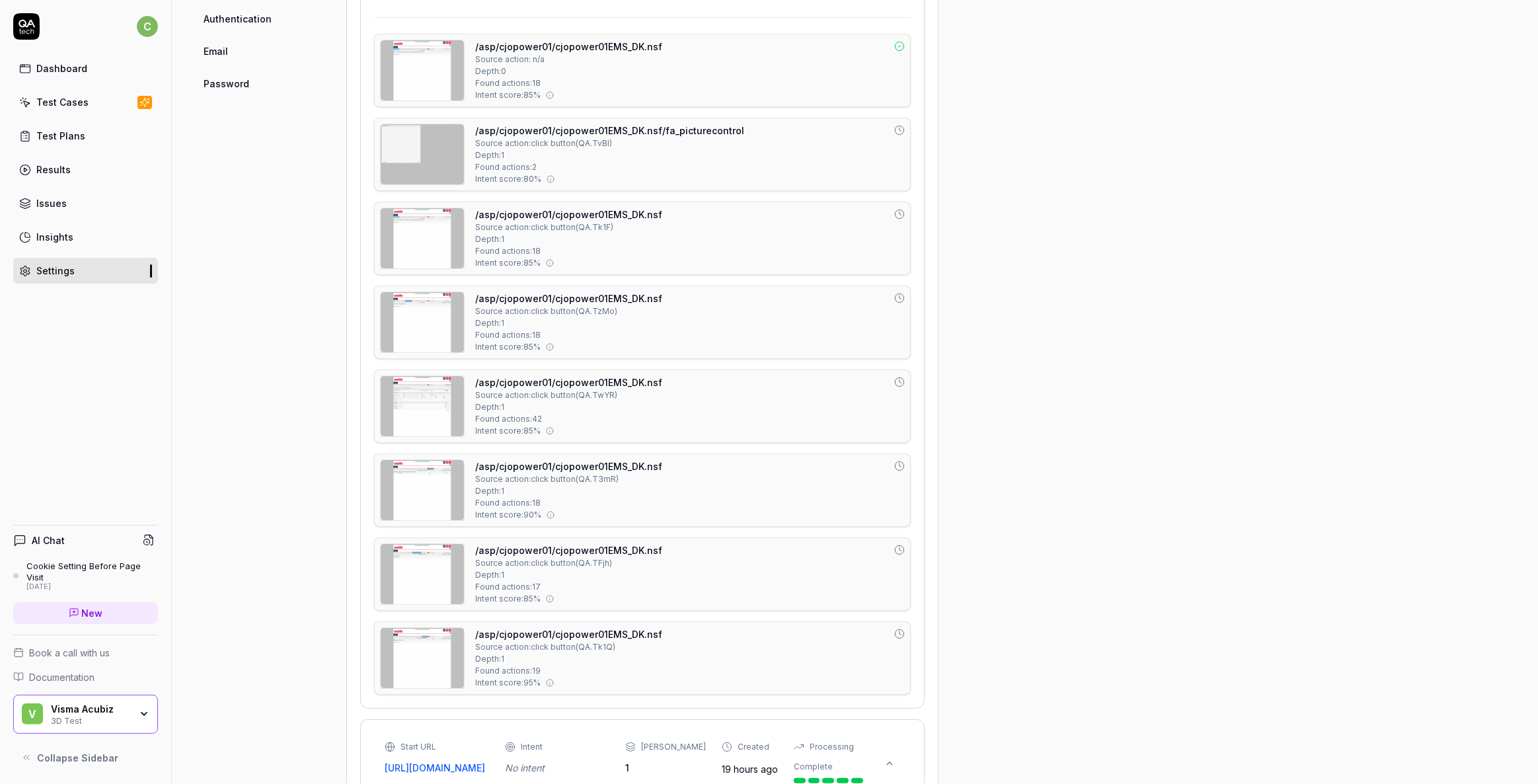
click at [543, 566] on div "Source action: click button ( QA.TFjh )" at bounding box center [543, 563] width 137 height 12
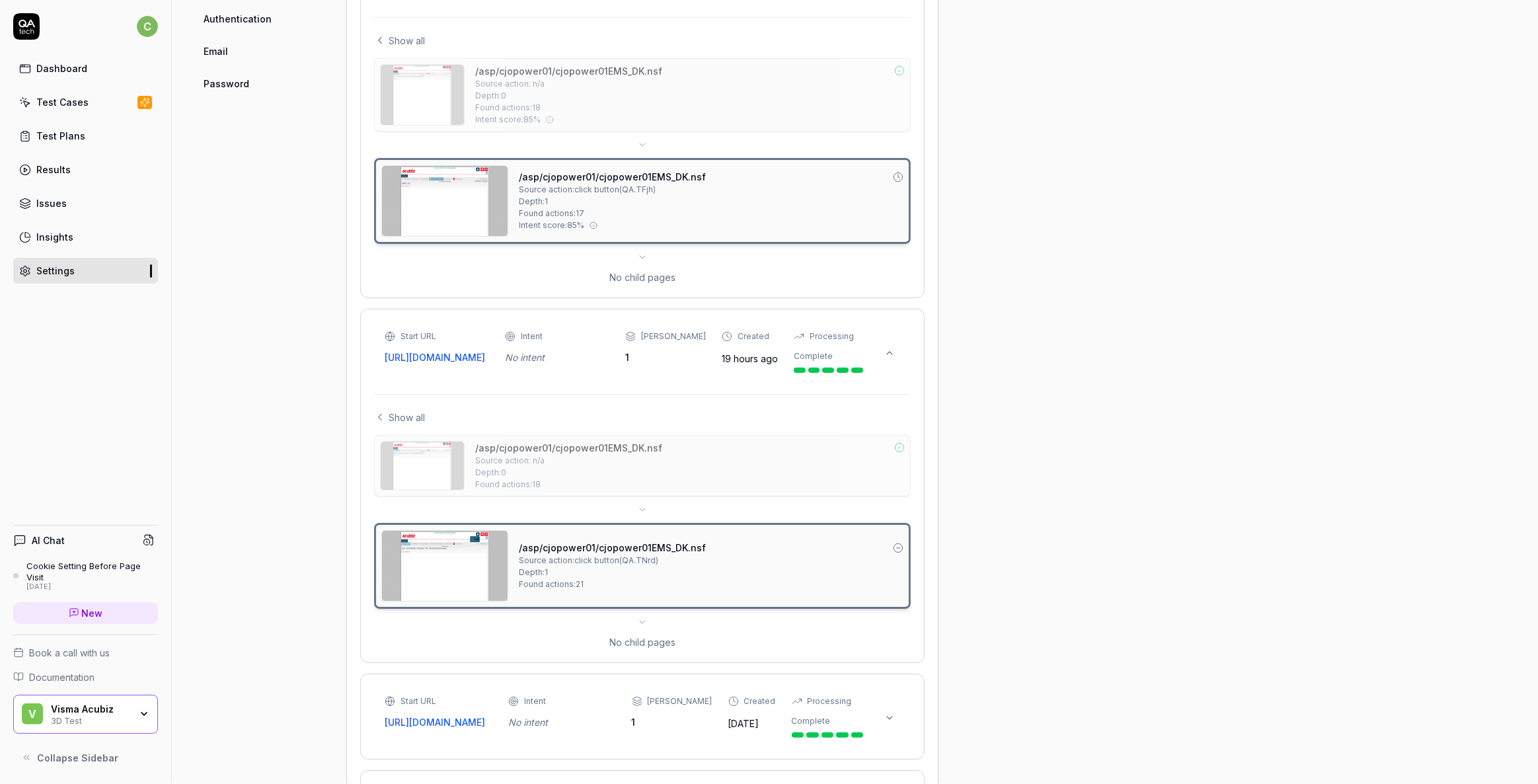
click at [454, 201] on img at bounding box center [444, 200] width 125 height 70
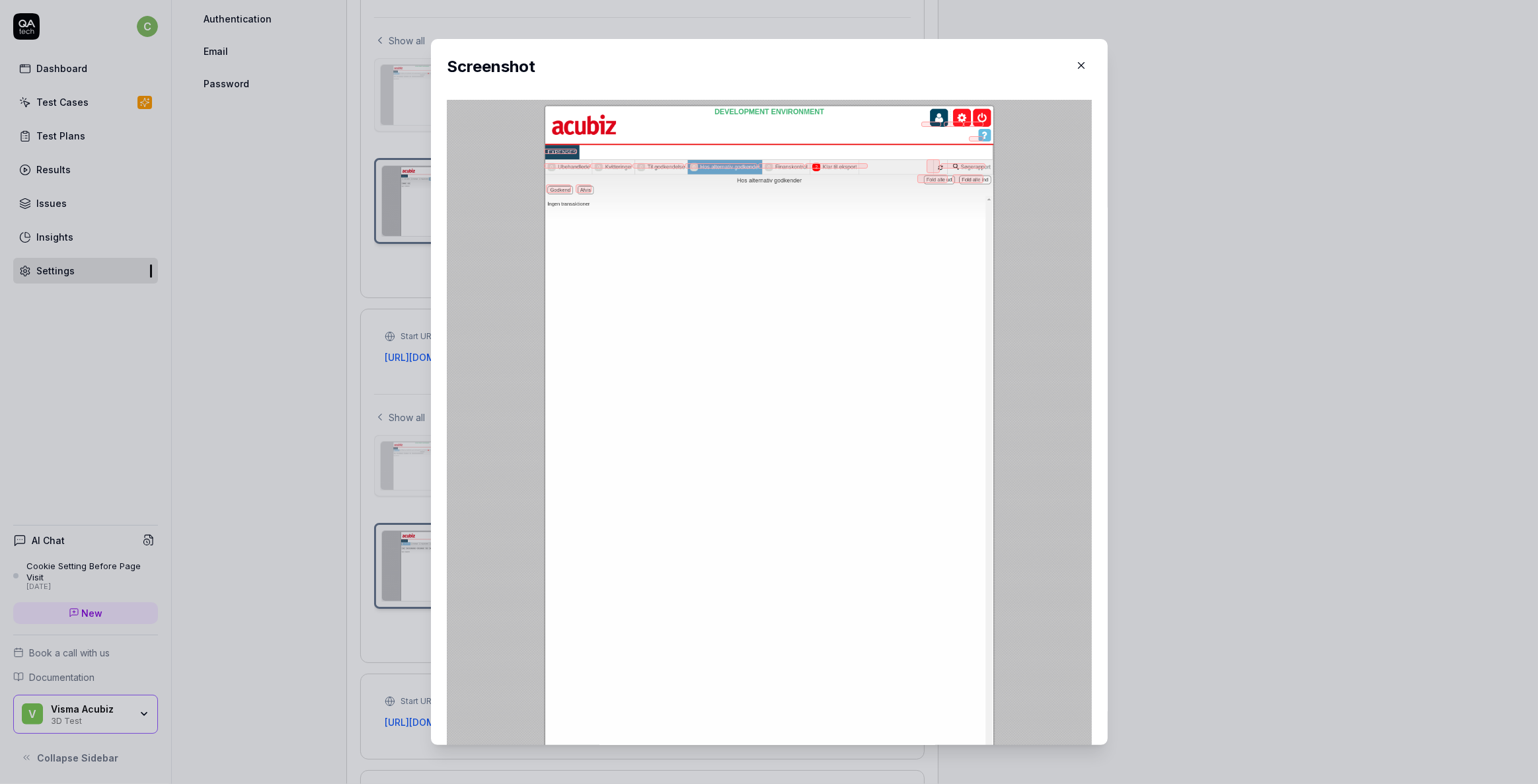
click at [1075, 63] on icon "button" at bounding box center [1081, 65] width 12 height 12
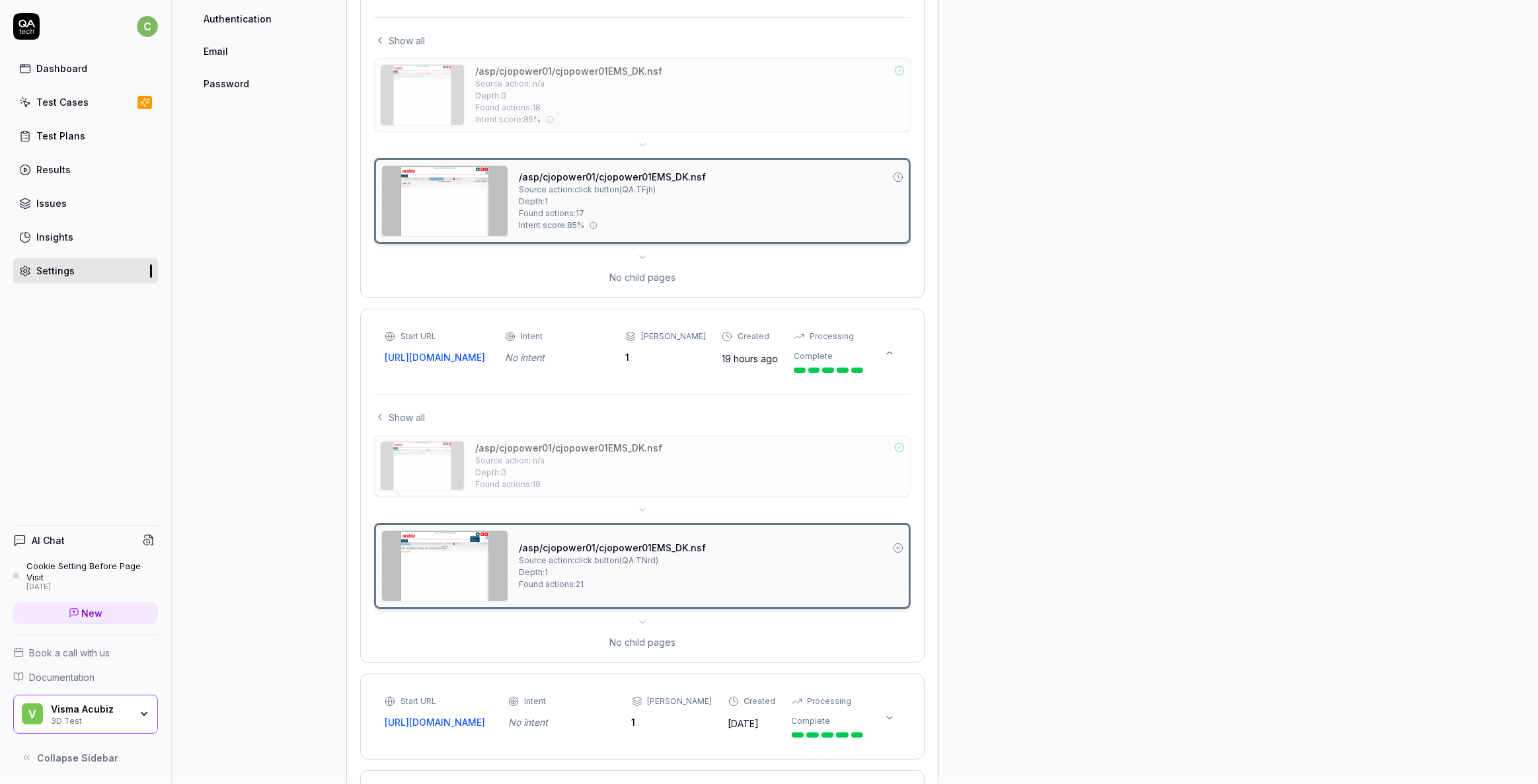
click at [548, 566] on div "Source action: click button ( QA.TNrd )" at bounding box center [588, 561] width 139 height 12
click at [542, 467] on span "Source action: n/a" at bounding box center [510, 461] width 69 height 12
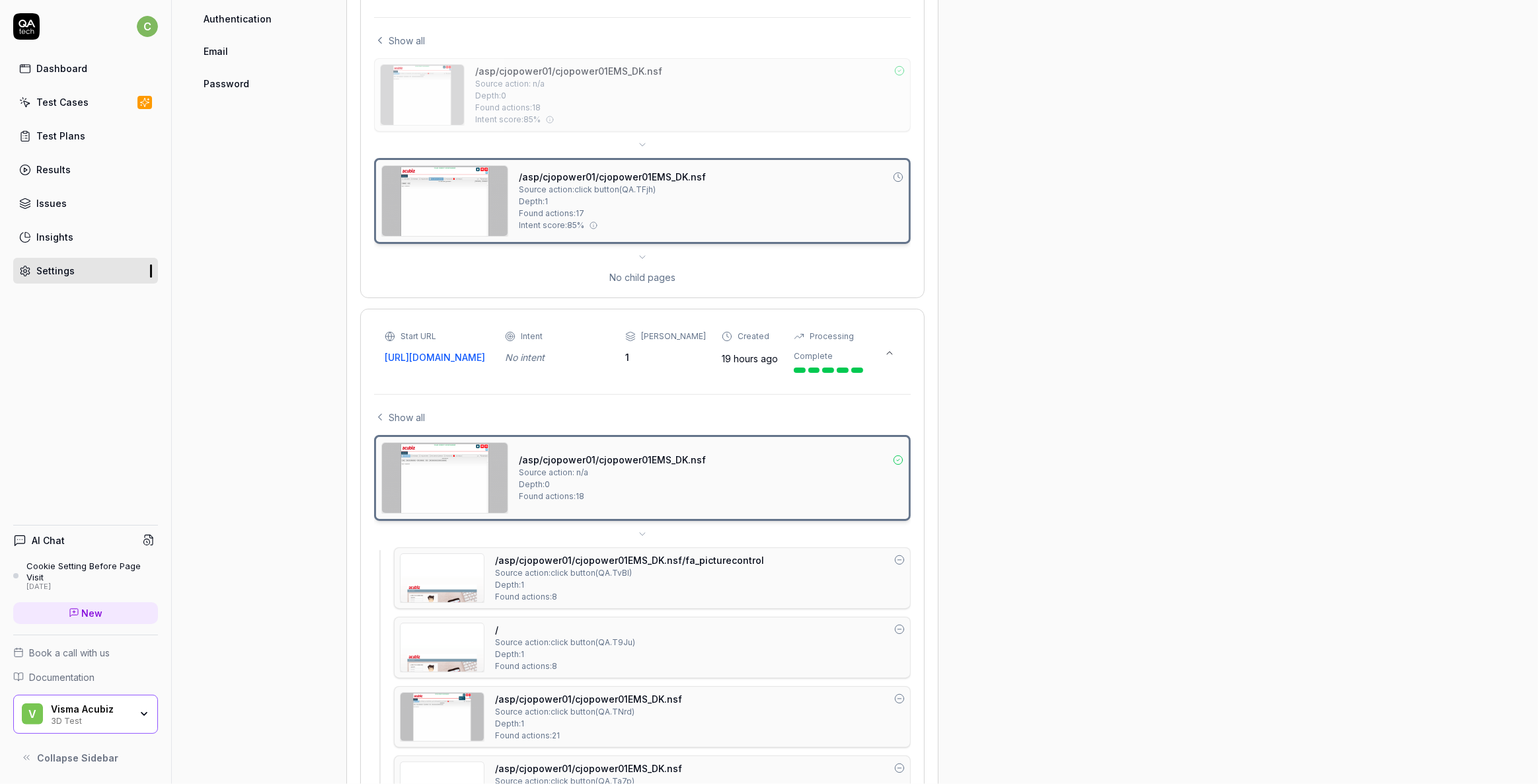
click at [887, 361] on button at bounding box center [890, 353] width 21 height 21
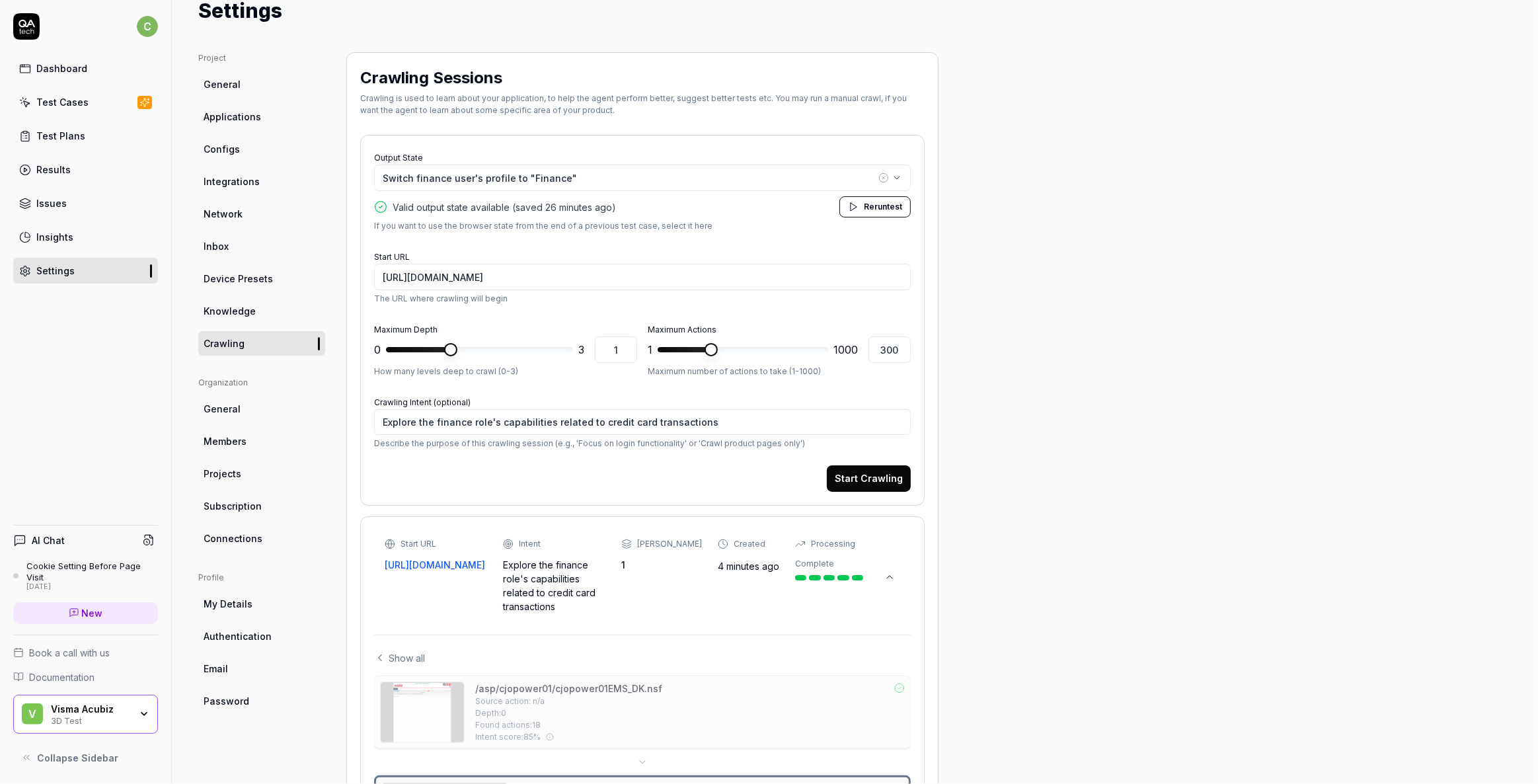
scroll to position [0, 0]
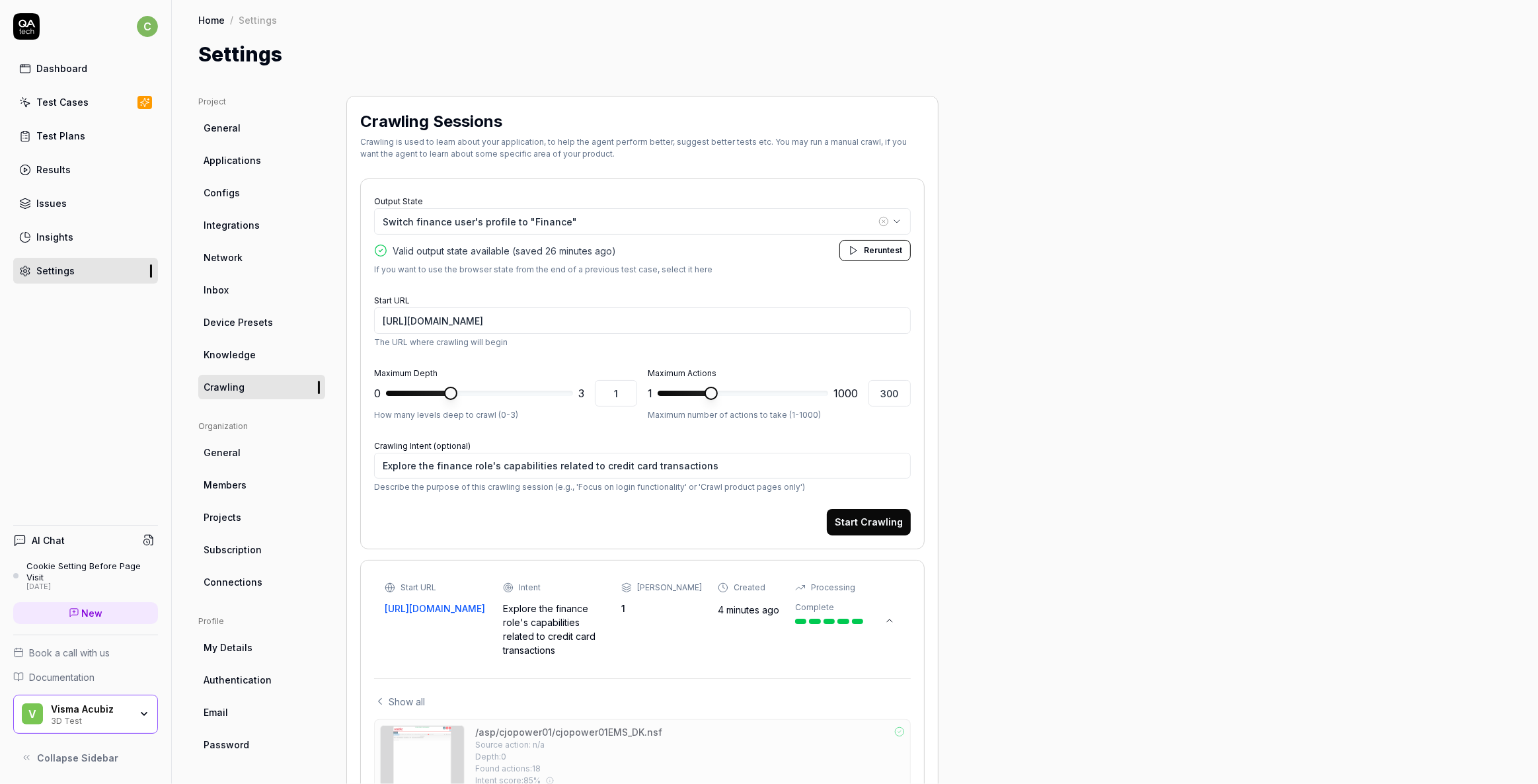
click at [891, 616] on icon at bounding box center [890, 620] width 11 height 11
click at [1148, 329] on div "Project General Applications Configs Integrations Network Inbox Device Presets …" at bounding box center [854, 587] width 1314 height 983
click at [76, 98] on div "Test Cases" at bounding box center [62, 101] width 52 height 14
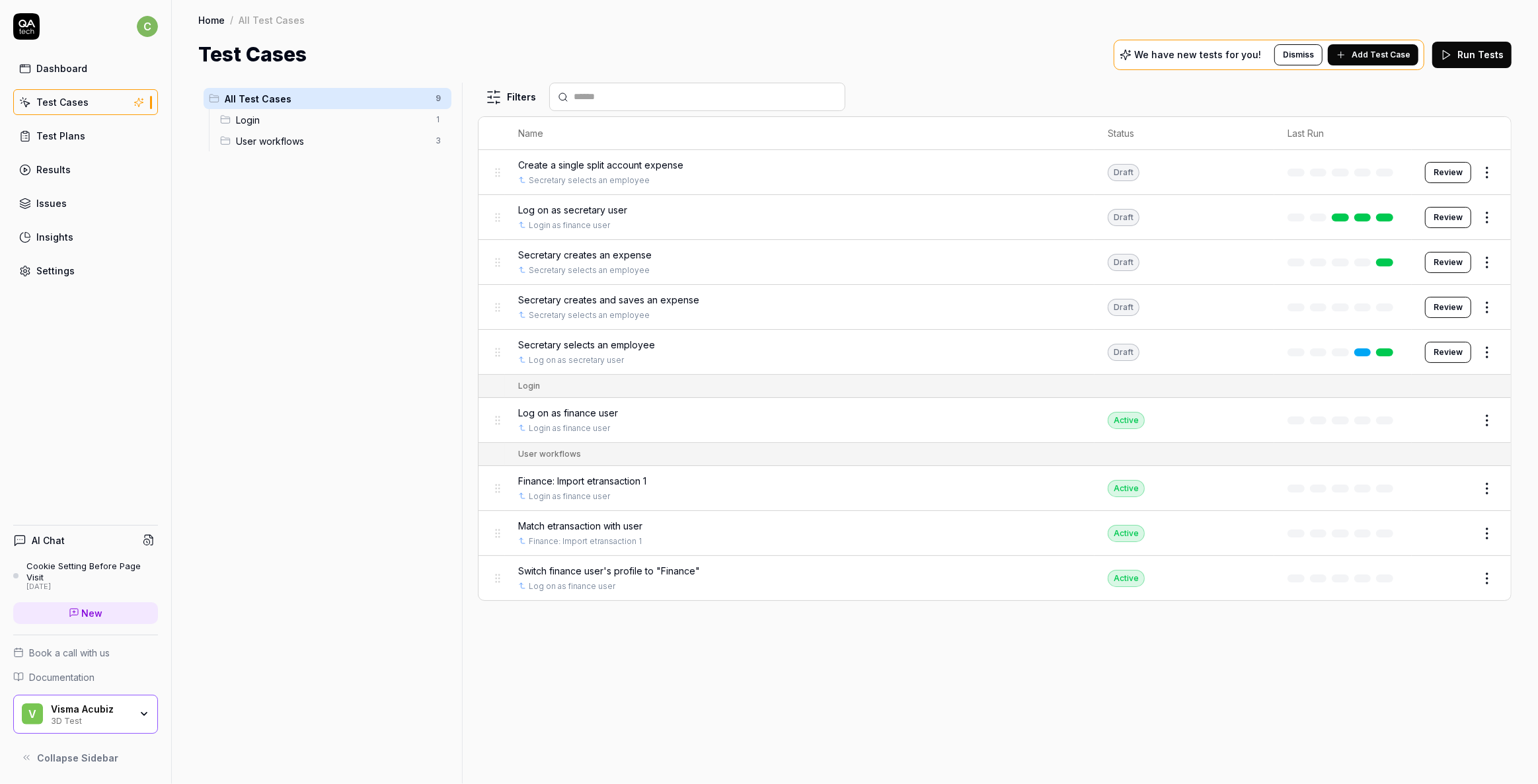
click at [570, 522] on span "Match etransaction with user" at bounding box center [580, 525] width 125 height 14
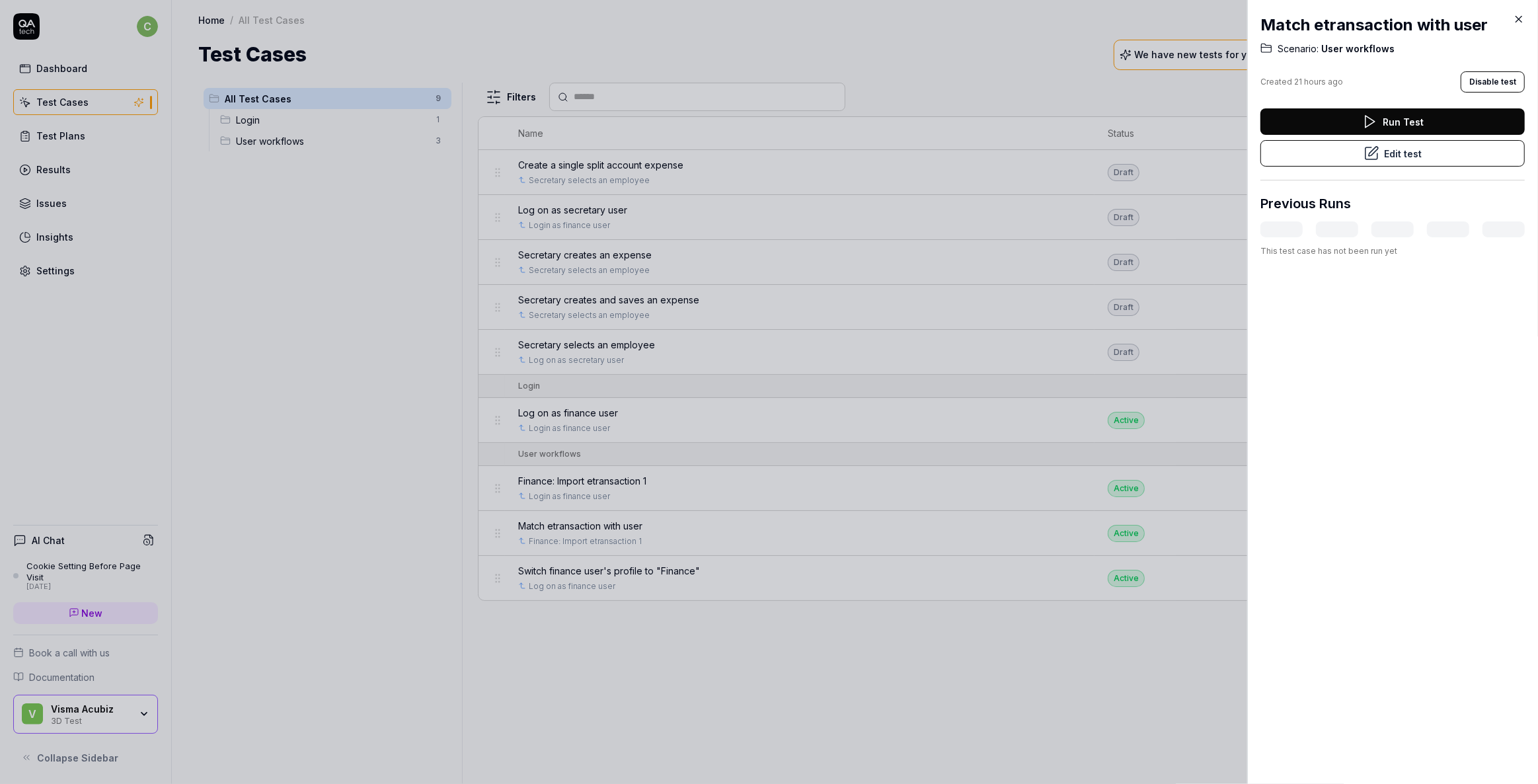
click at [1364, 156] on icon at bounding box center [1371, 153] width 16 height 16
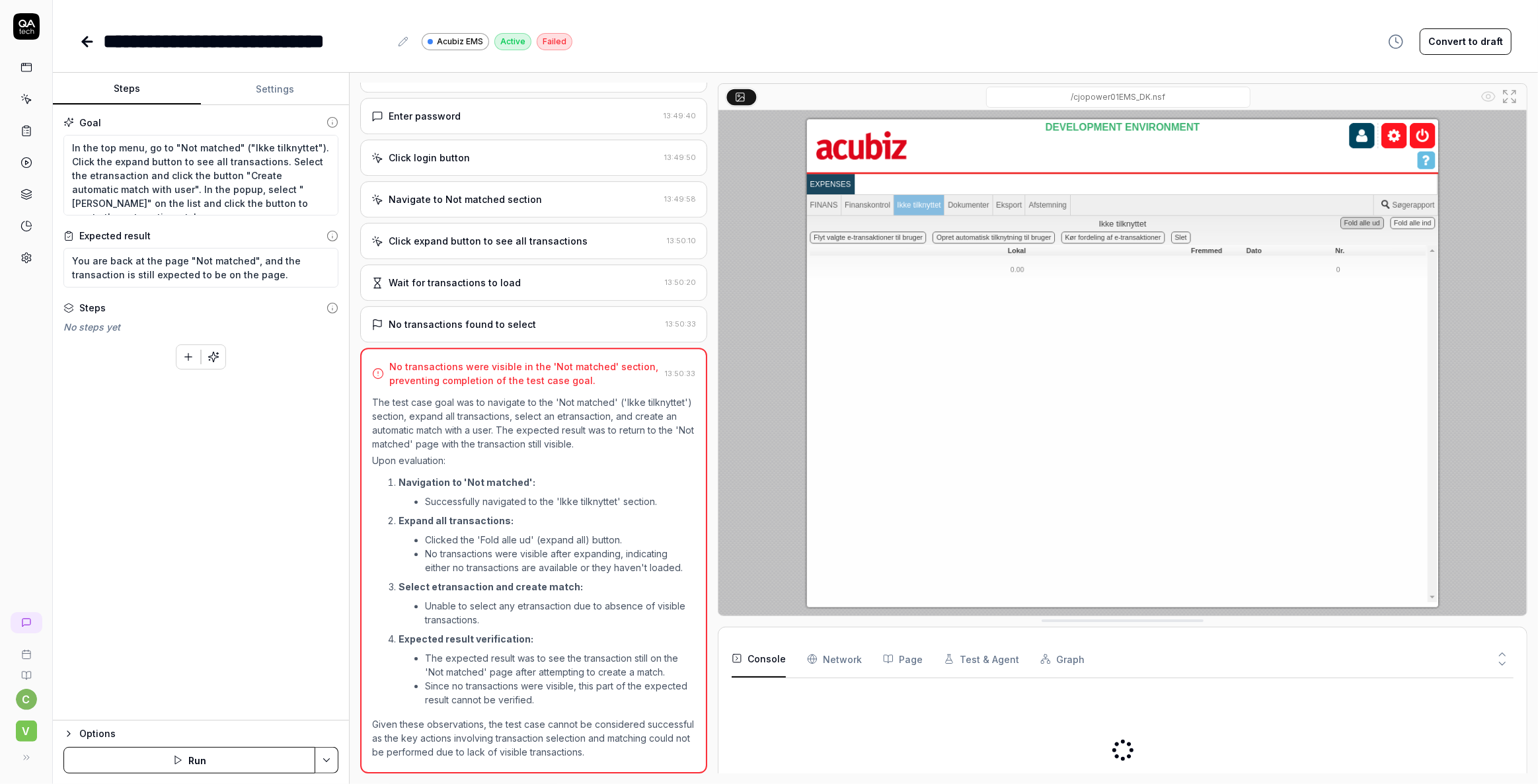
scroll to position [306, 0]
click at [85, 35] on icon at bounding box center [87, 41] width 16 height 16
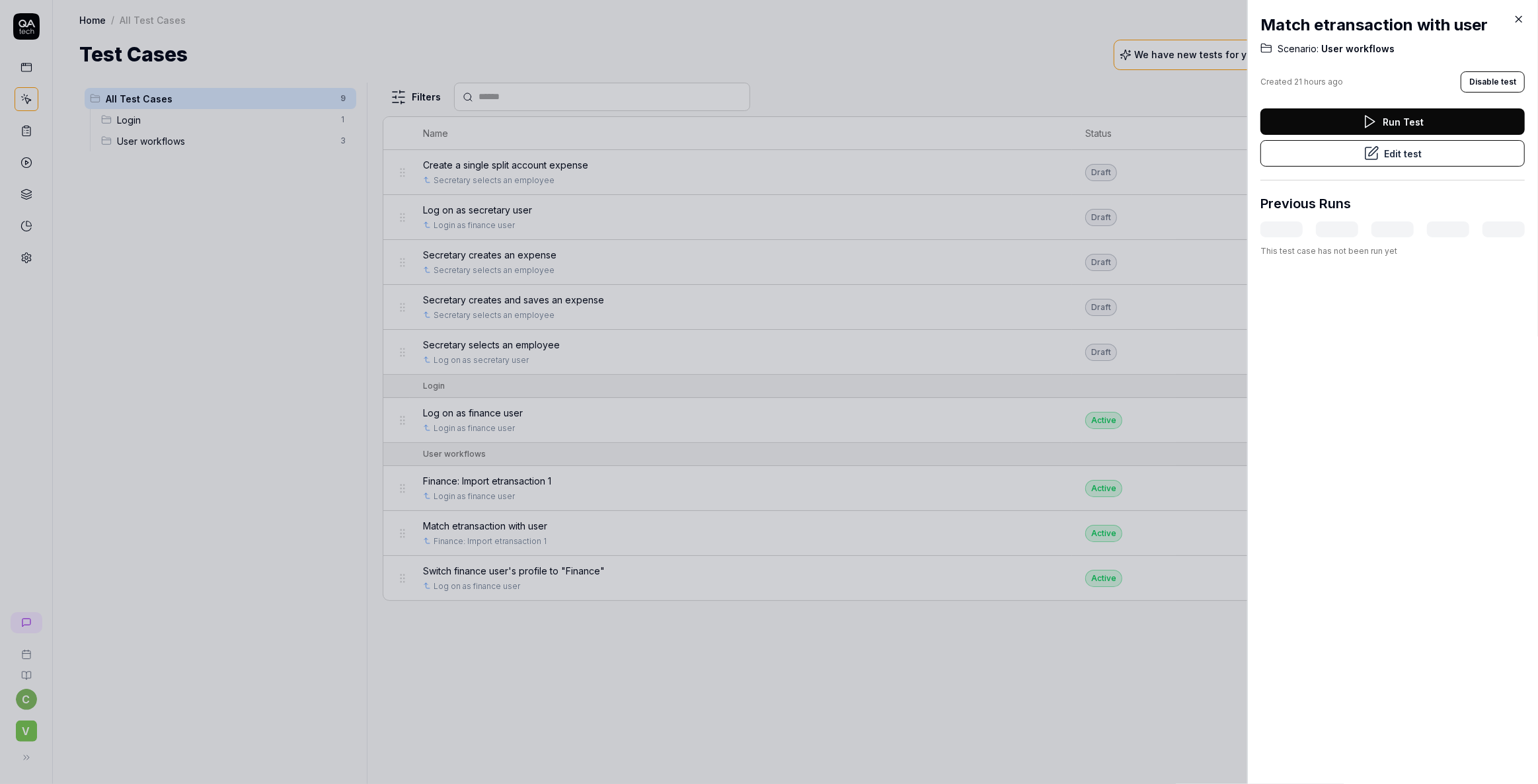
click at [1517, 17] on icon at bounding box center [1519, 19] width 6 height 6
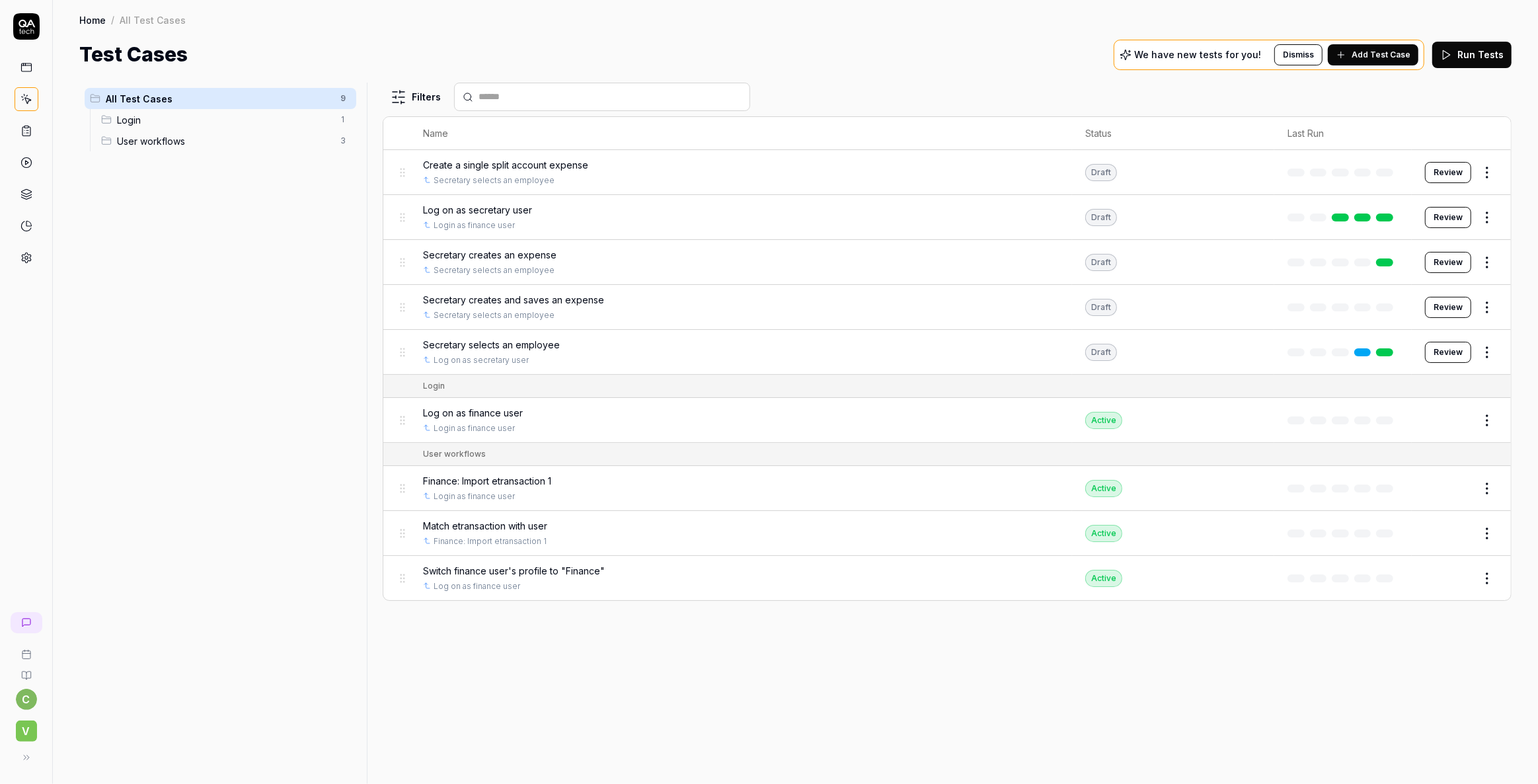
click at [474, 522] on span "Match etransaction with user" at bounding box center [485, 525] width 125 height 14
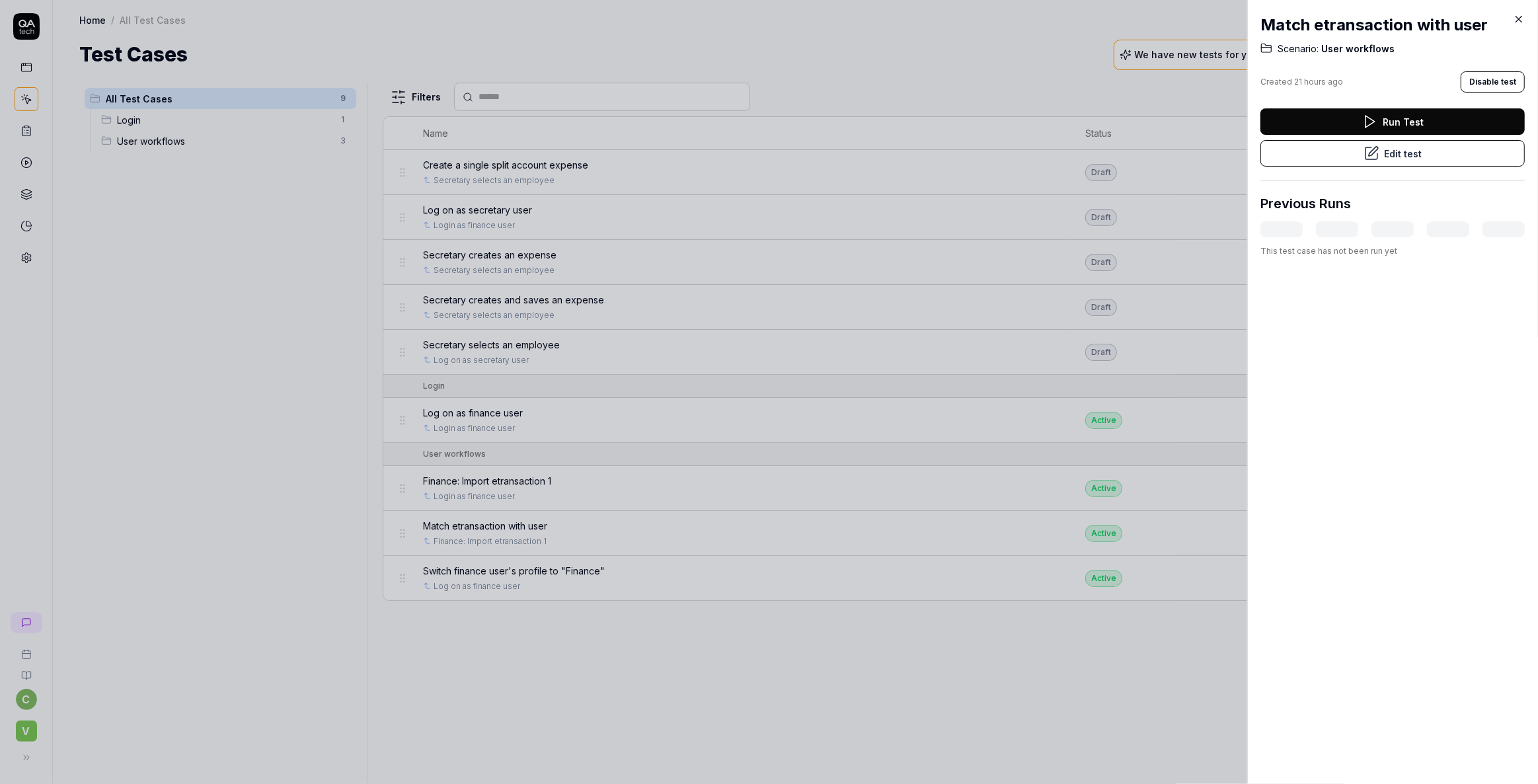
click at [1395, 162] on button "Edit test" at bounding box center [1393, 153] width 265 height 26
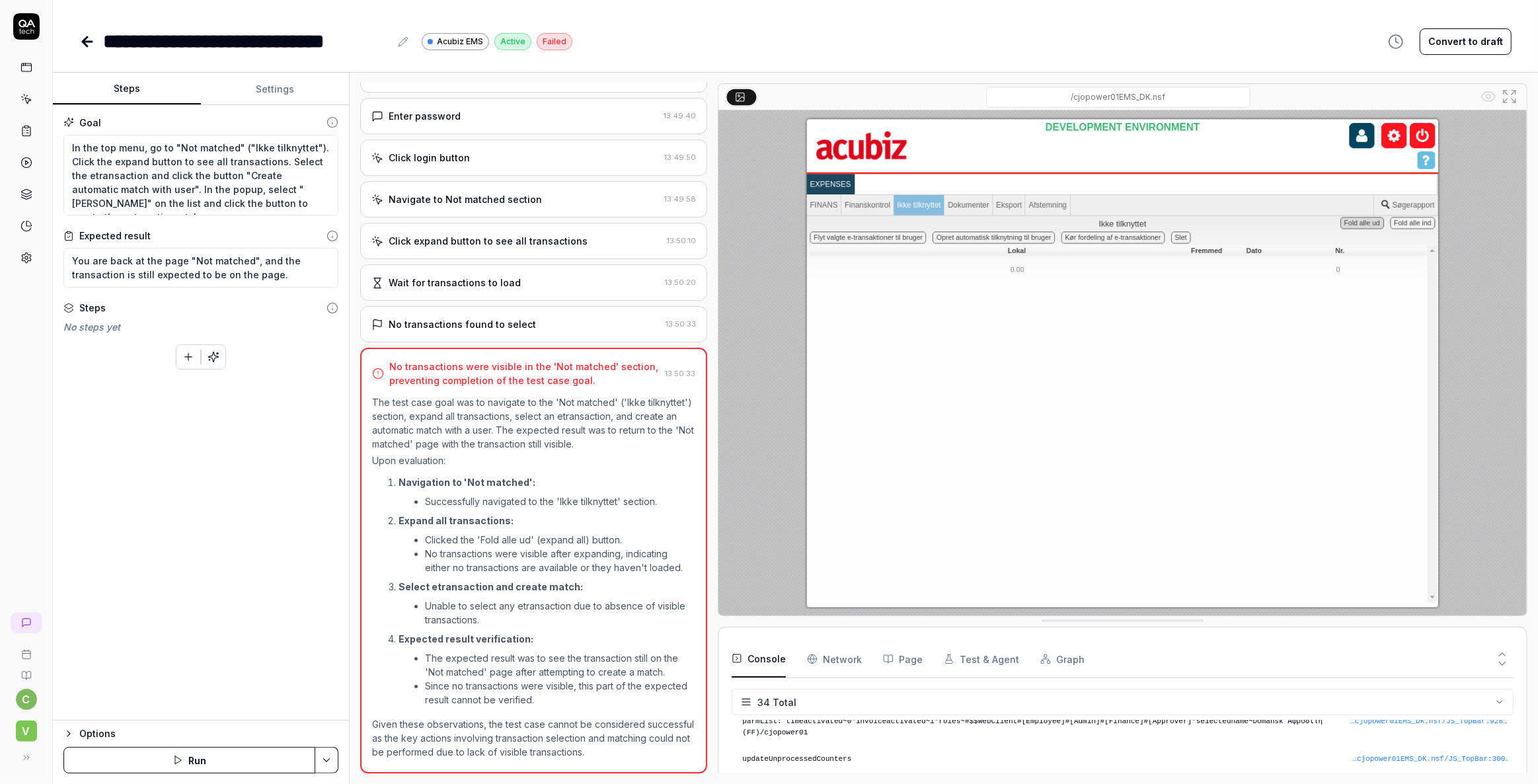
scroll to position [306, 0]
click at [146, 186] on textarea "In the top menu, go to "Not matched" ("Ikke tilknyttet"). Click the expand butt…" at bounding box center [200, 176] width 275 height 82
paste textarea "a button called "Create automatic match with user". In the popup, select "Søren…"
type textarea "*"
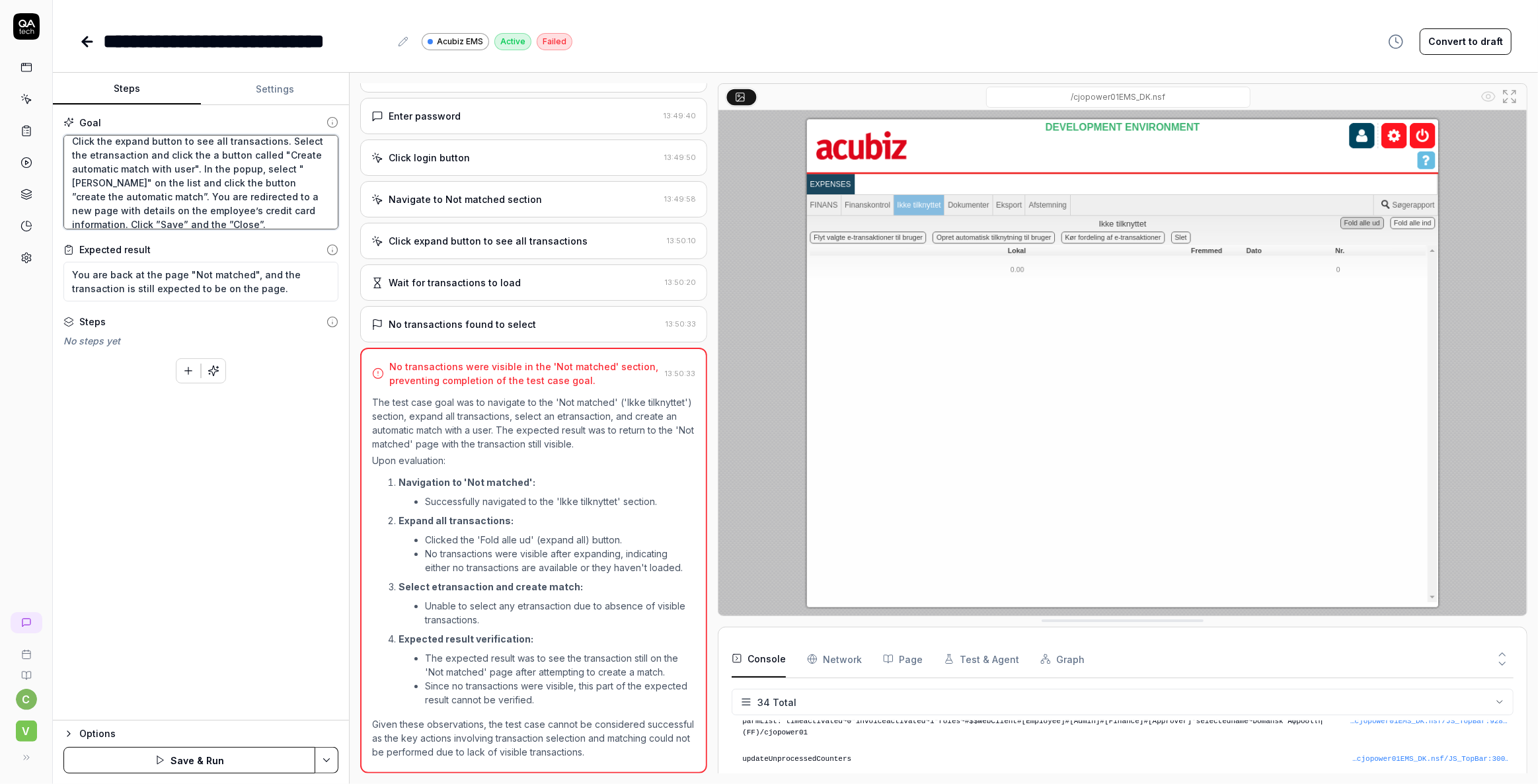
type textarea "In the top menu, go to "Not matched" ("Ikke tilknyttet"). Click the expand butt…"
click at [289, 289] on textarea "You are back at the page "Not matched", and the transaction is still expected t…" at bounding box center [200, 281] width 275 height 40
click at [326, 758] on html "**********" at bounding box center [769, 392] width 1538 height 784
click at [214, 370] on html "**********" at bounding box center [769, 392] width 1538 height 784
click at [214, 370] on icon "button" at bounding box center [214, 370] width 12 height 12
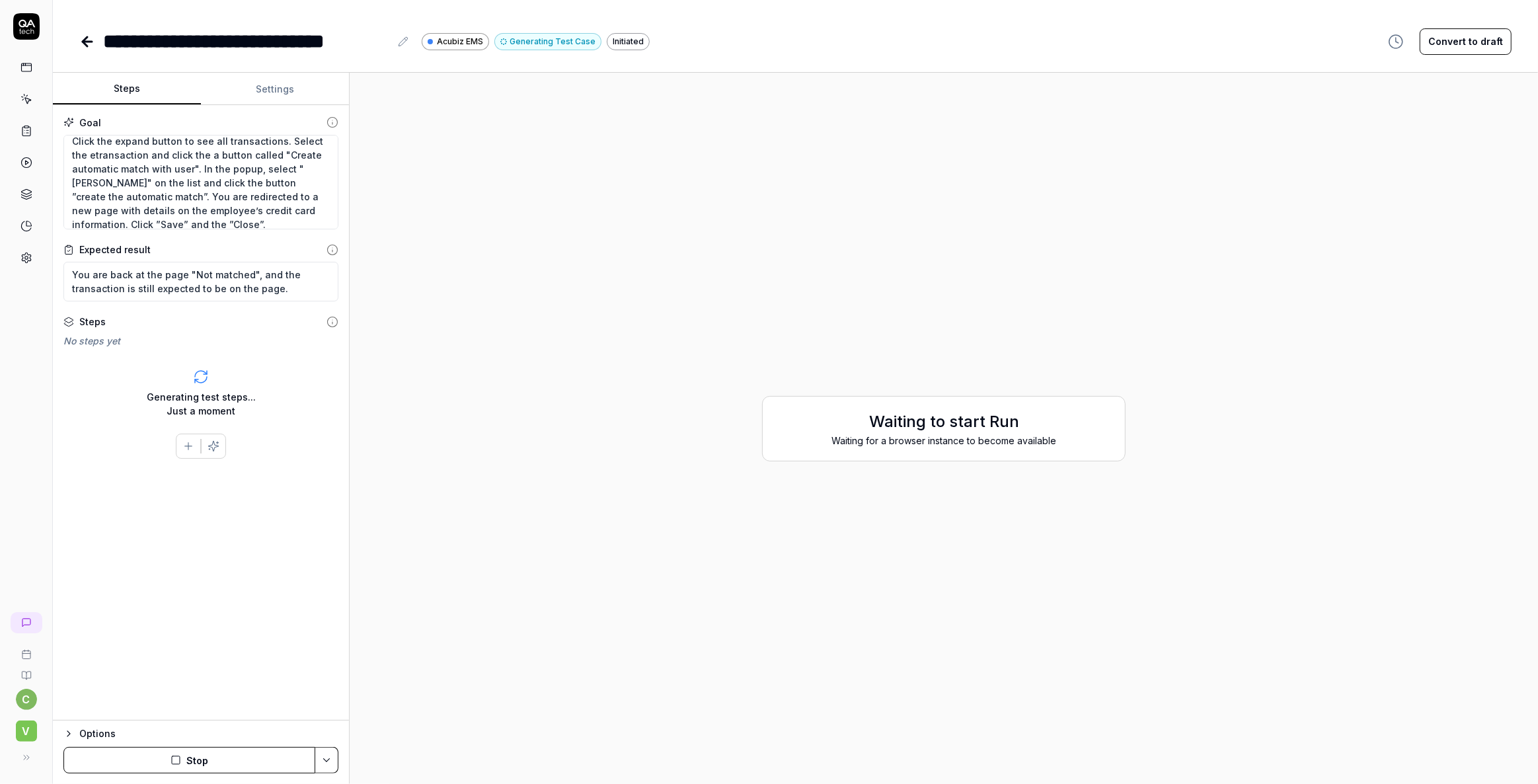
click at [185, 758] on button "Stop" at bounding box center [189, 760] width 252 height 26
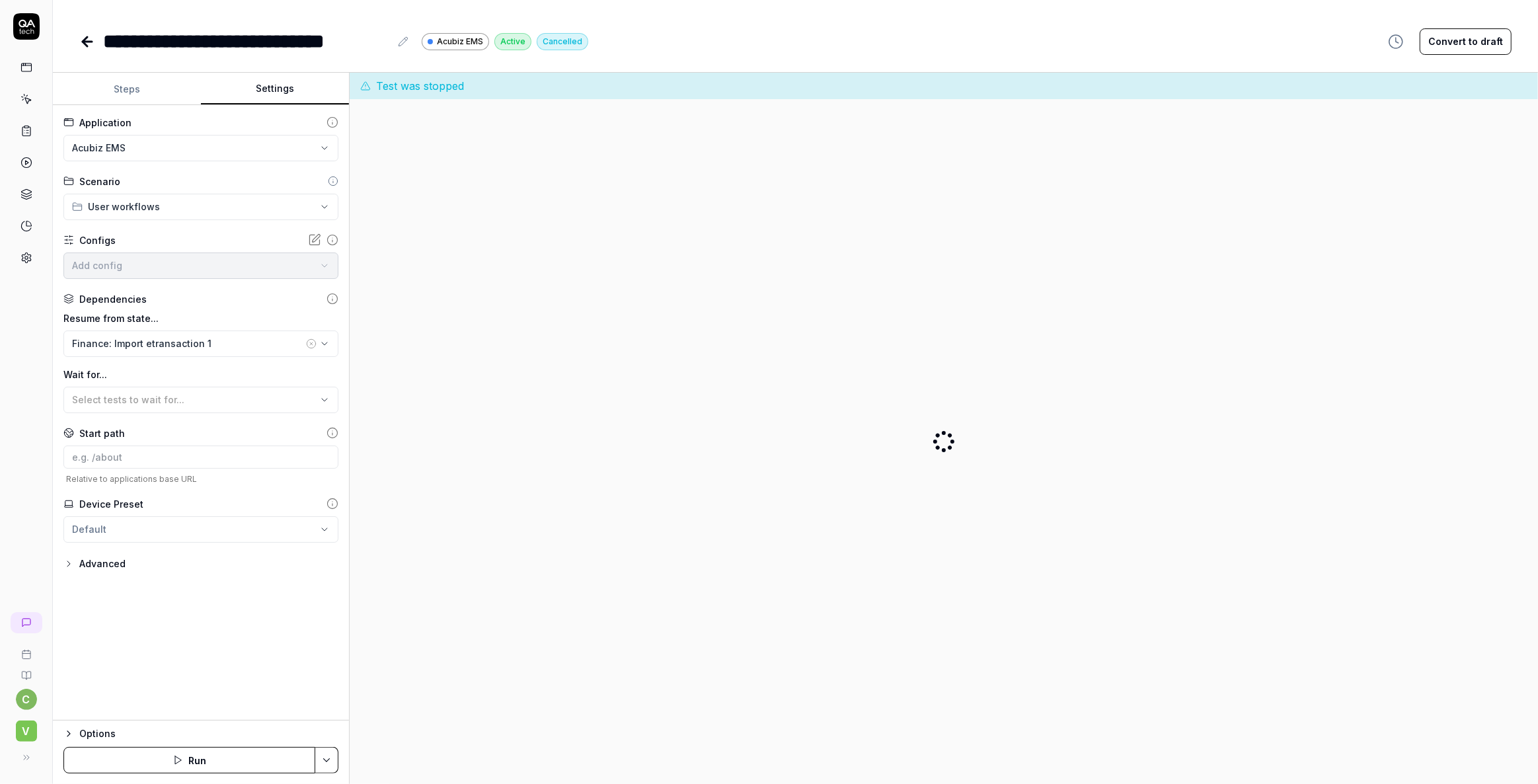
click at [303, 82] on button "Settings" at bounding box center [275, 89] width 148 height 31
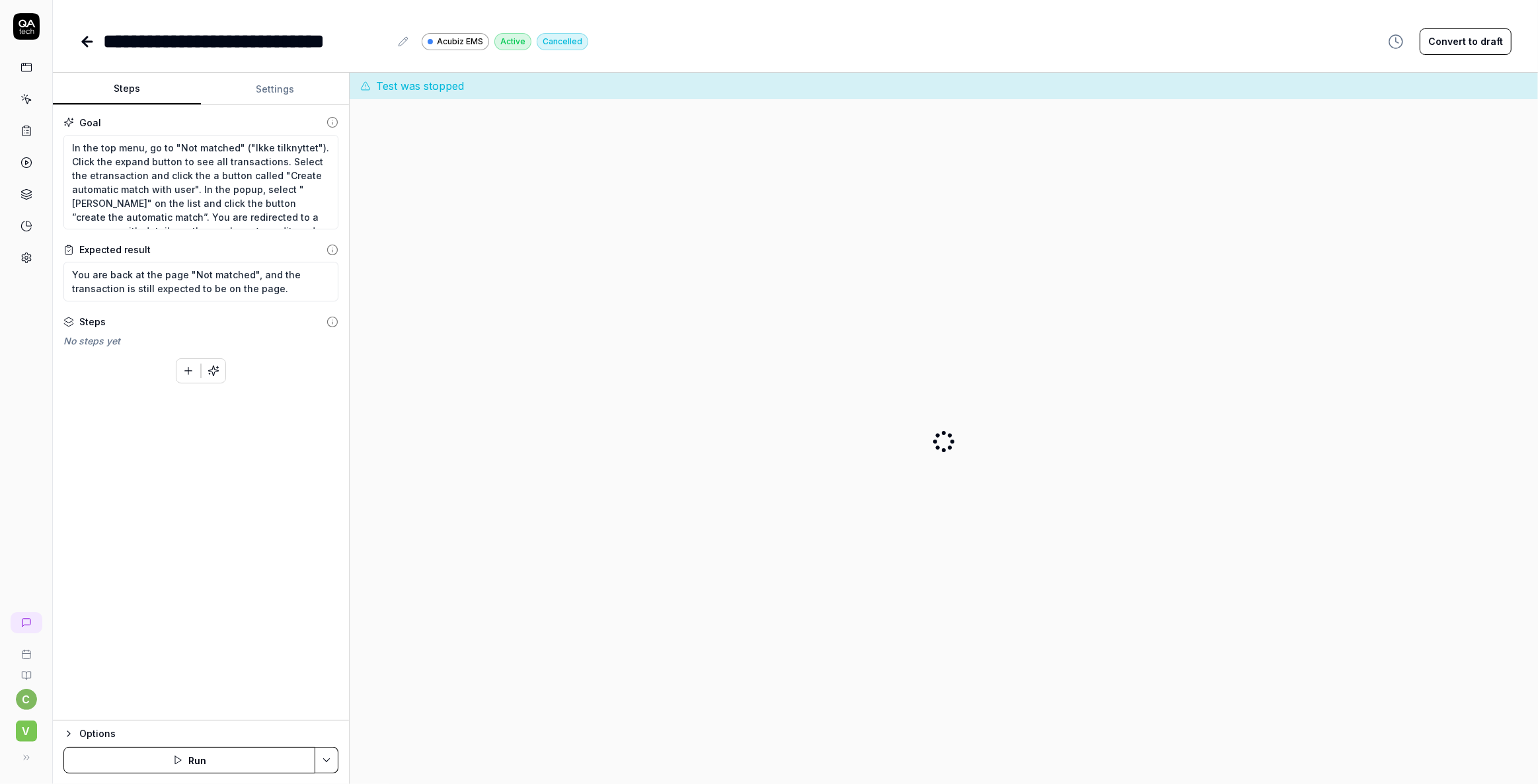
click at [125, 84] on button "Steps" at bounding box center [127, 89] width 148 height 31
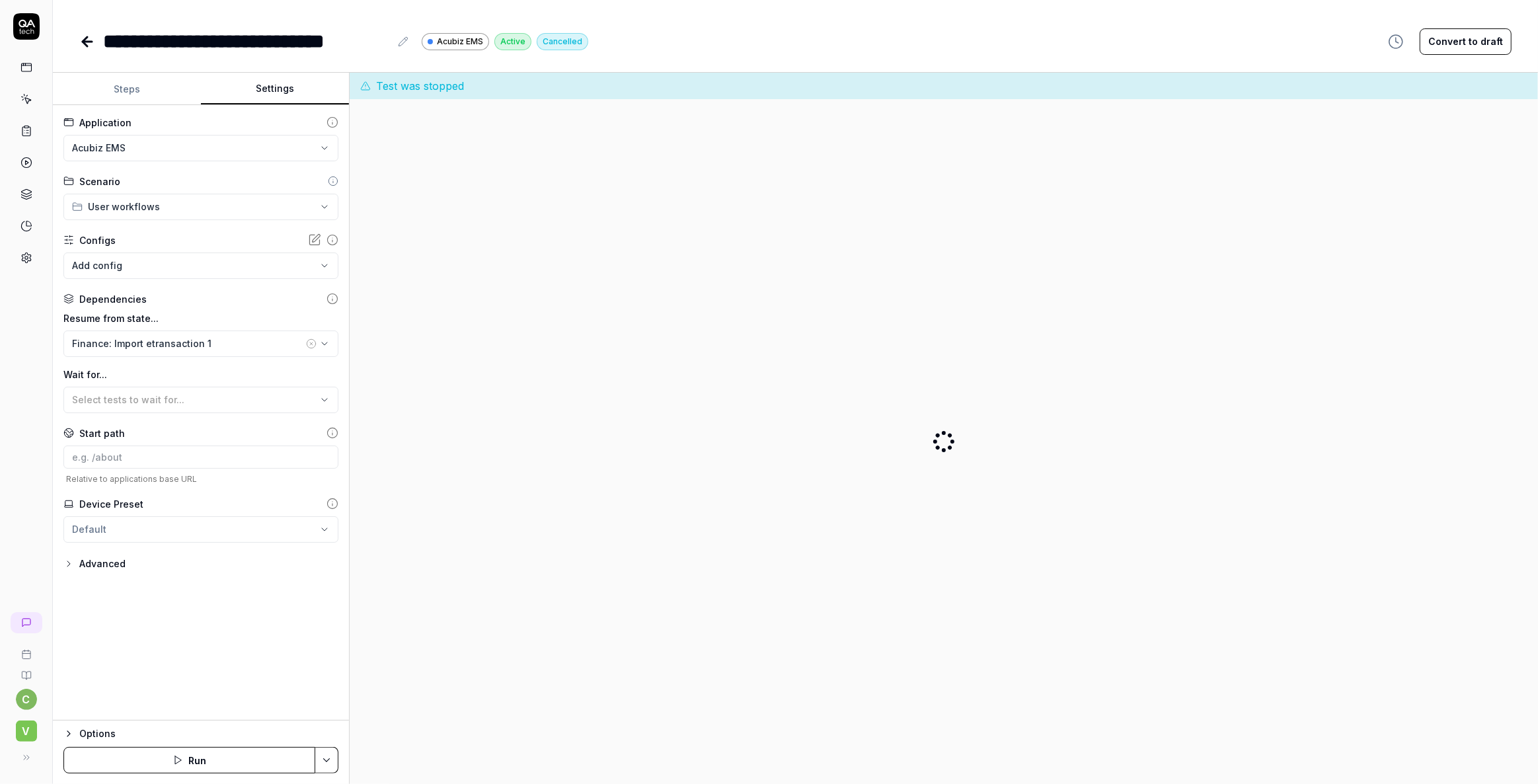
click at [298, 92] on button "Settings" at bounding box center [275, 89] width 148 height 31
click at [335, 299] on icon at bounding box center [332, 298] width 12 height 12
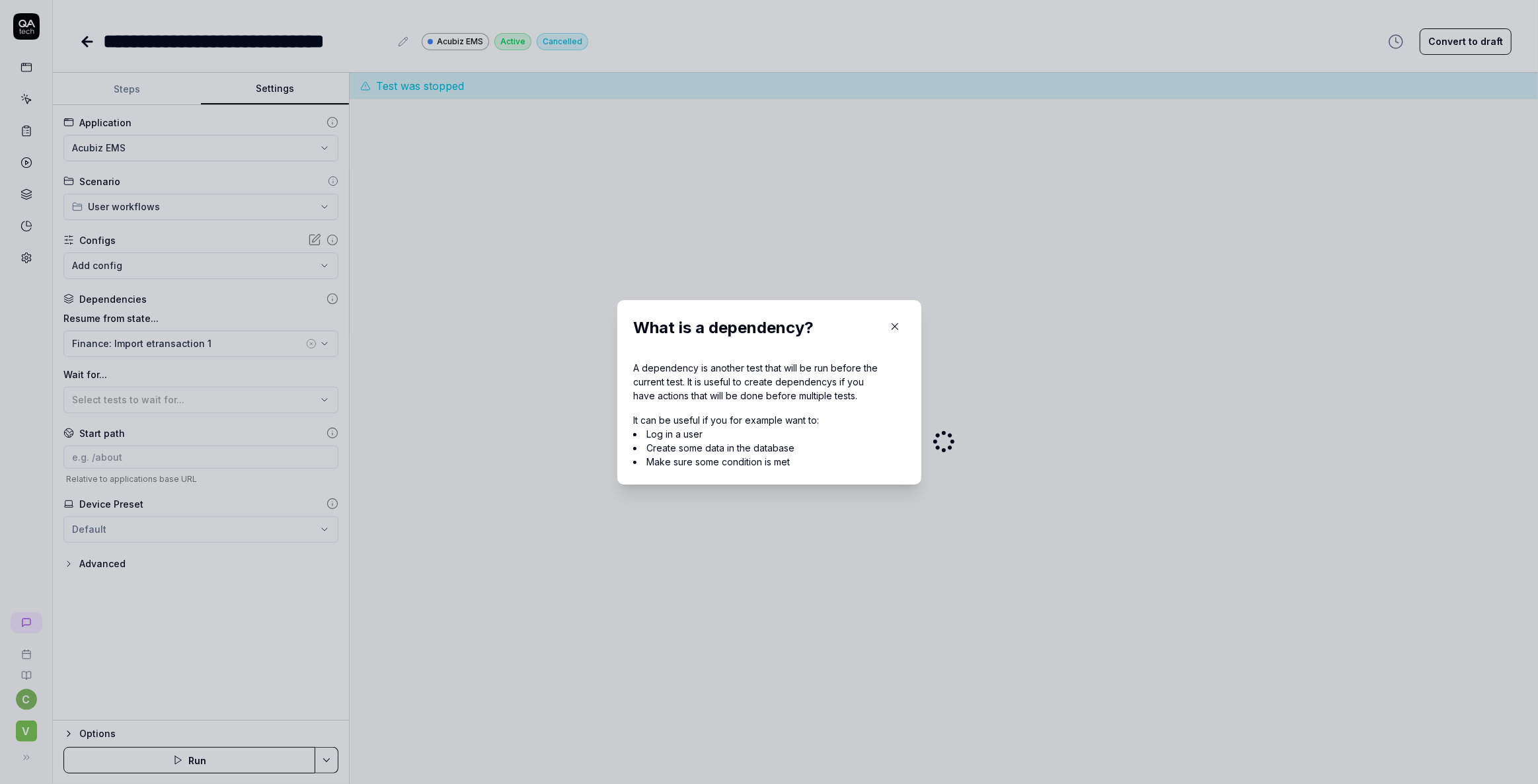
click at [891, 326] on icon "button" at bounding box center [894, 326] width 6 height 6
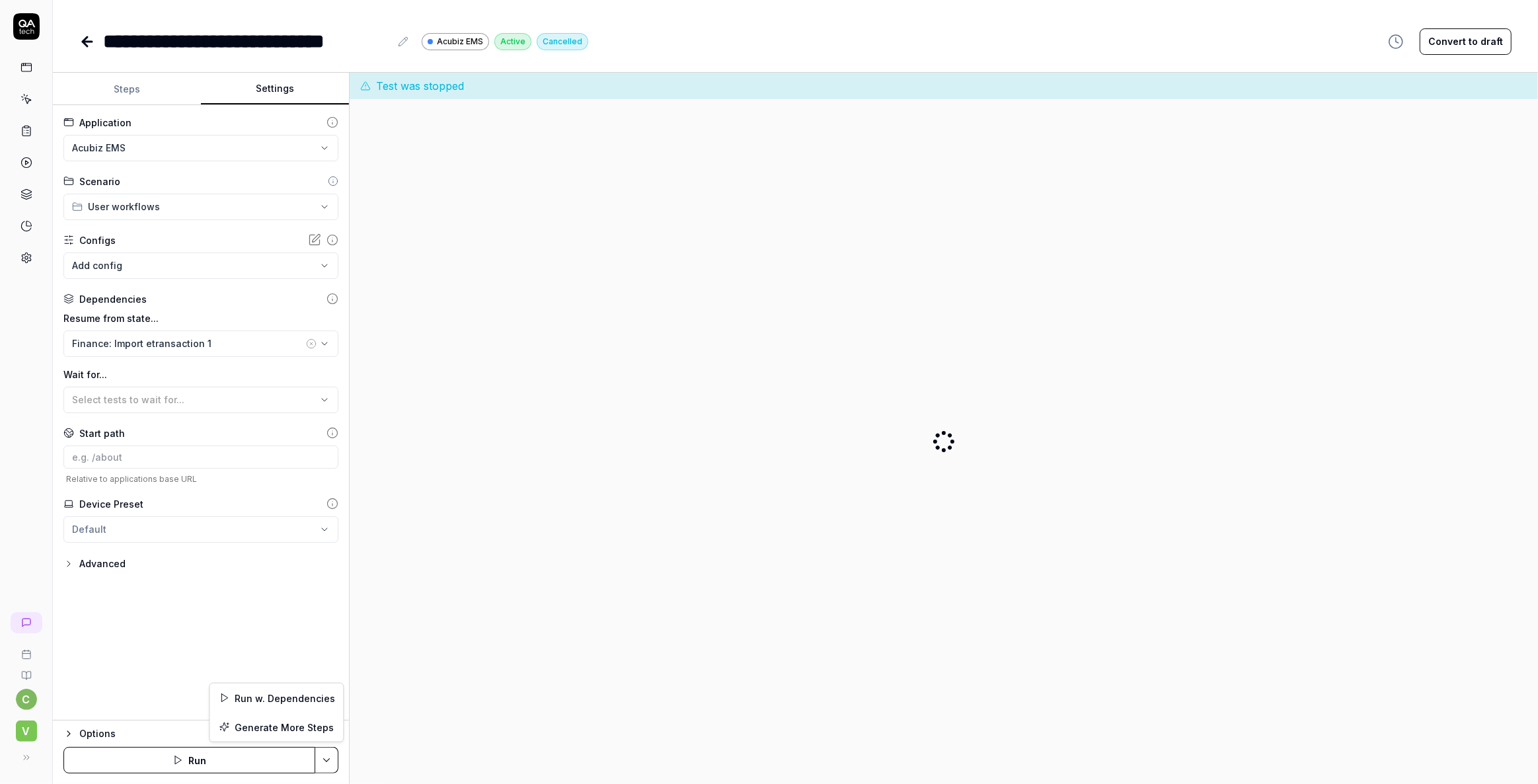
click at [328, 762] on html "**********" at bounding box center [769, 392] width 1538 height 784
click at [243, 726] on div "Generate More Steps" at bounding box center [276, 726] width 134 height 29
click at [135, 98] on button "Steps" at bounding box center [127, 89] width 148 height 31
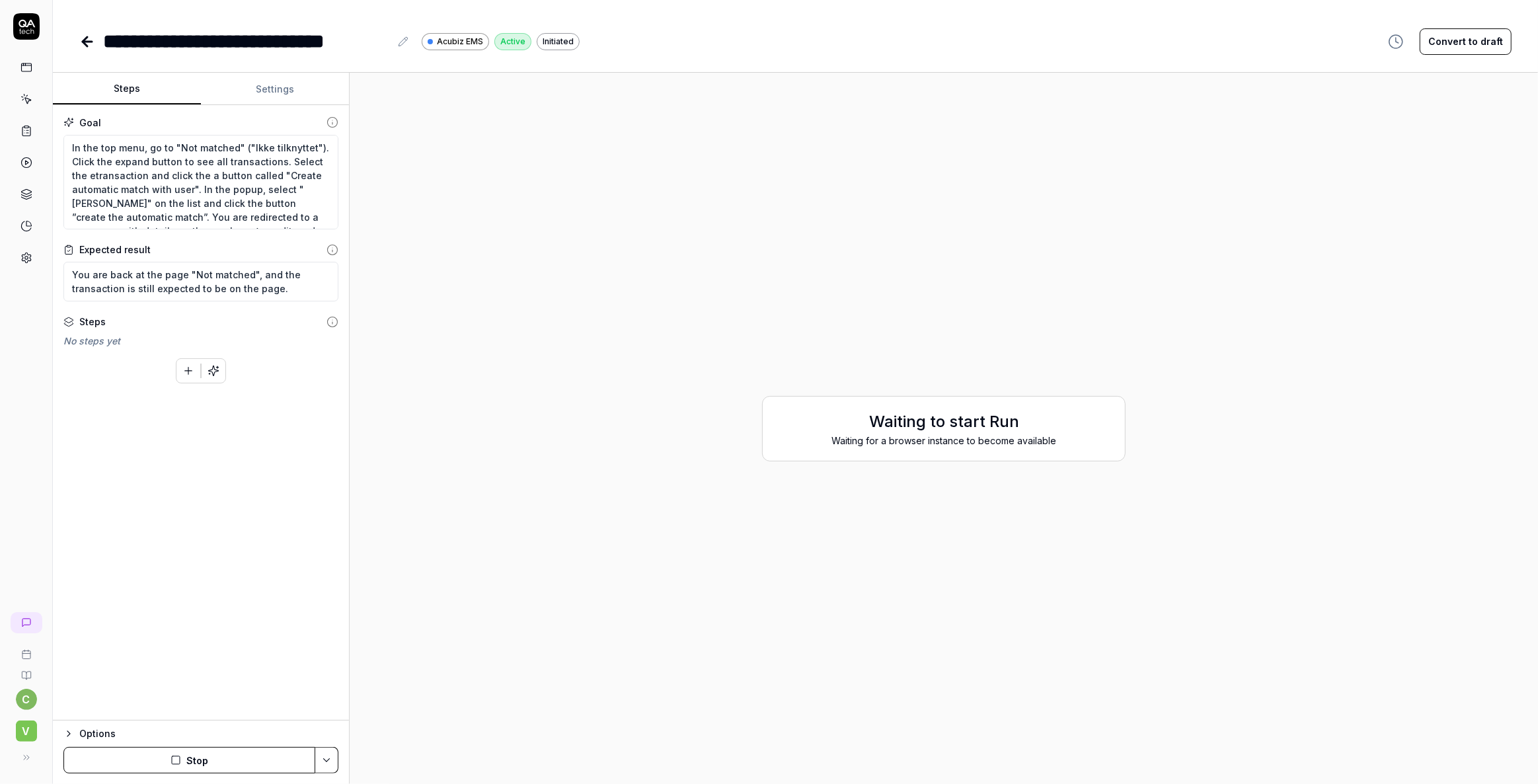
type textarea "*"
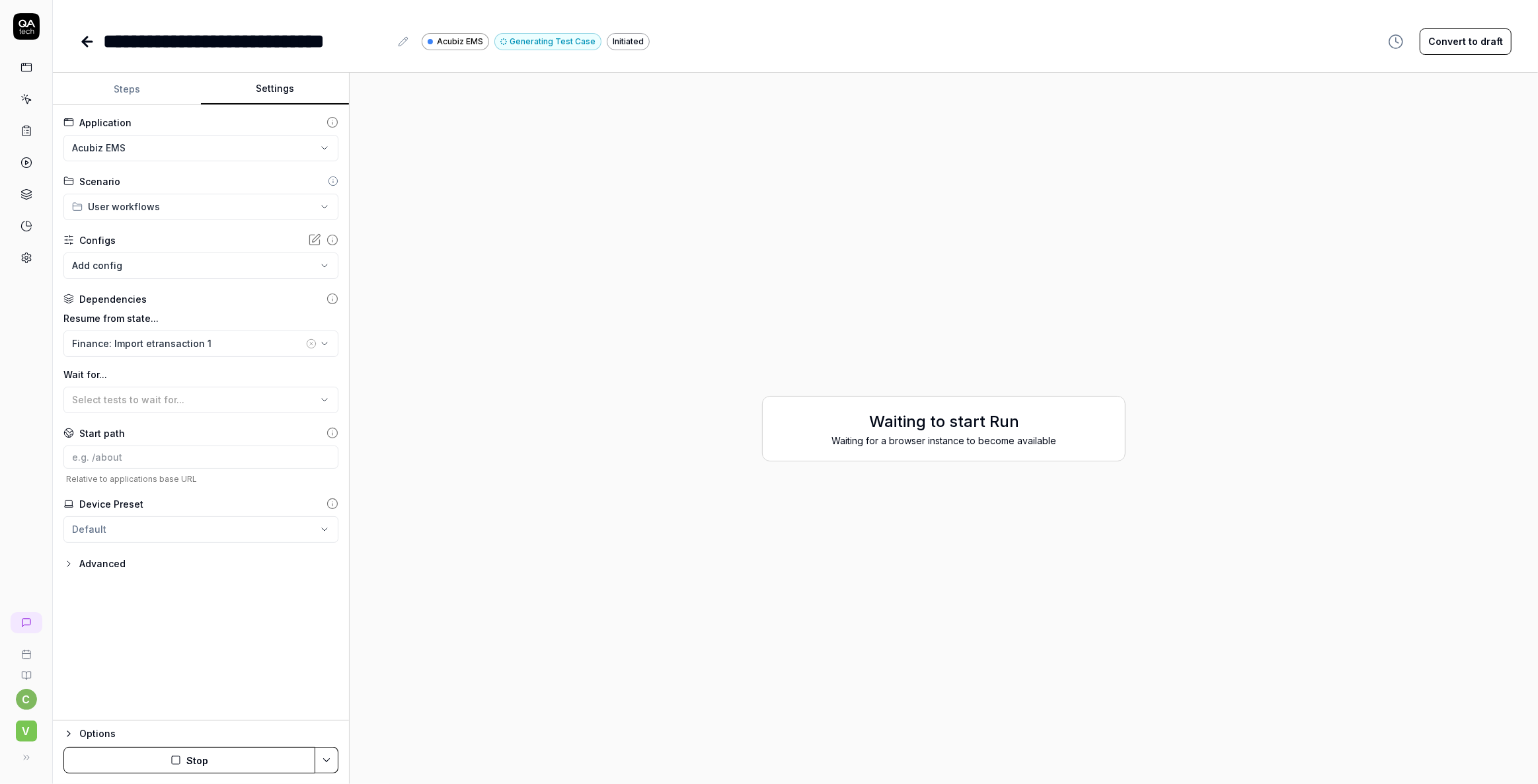
click at [266, 87] on button "Settings" at bounding box center [275, 89] width 148 height 31
click at [182, 758] on button "Stop" at bounding box center [189, 760] width 252 height 26
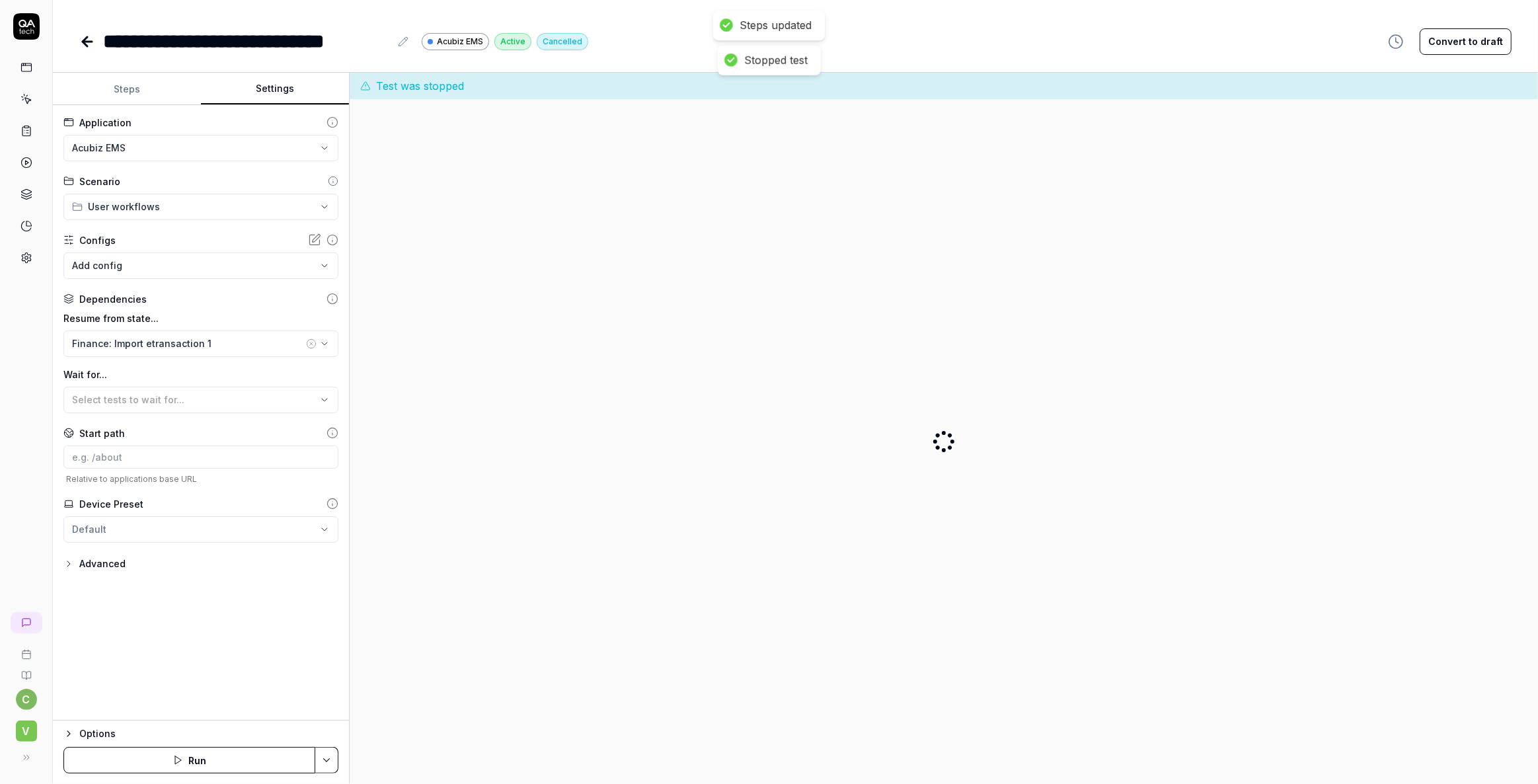
click at [312, 341] on icon "button" at bounding box center [311, 343] width 11 height 11
click at [210, 392] on div "Select tests to wait for..." at bounding box center [194, 399] width 245 height 14
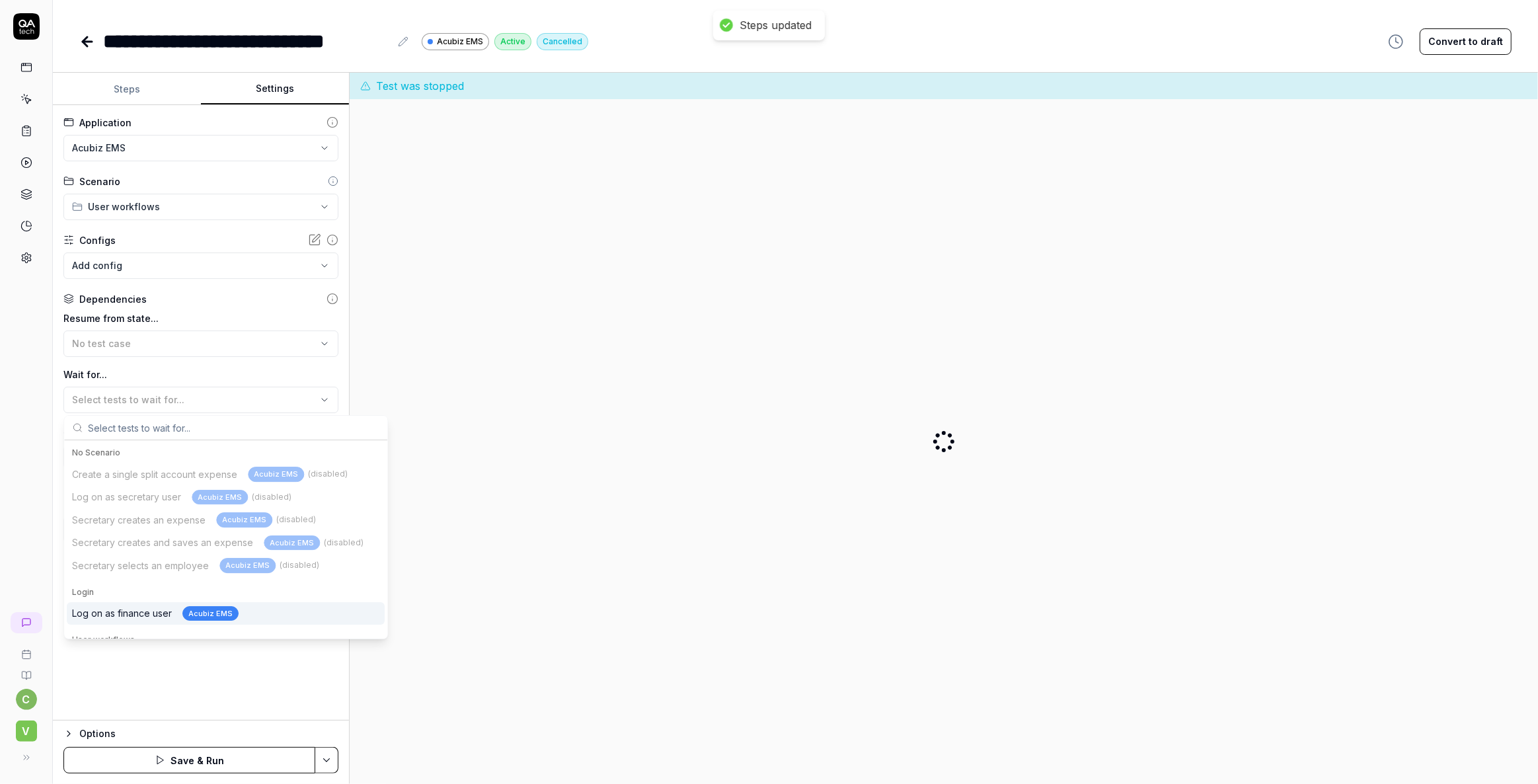
scroll to position [59, 0]
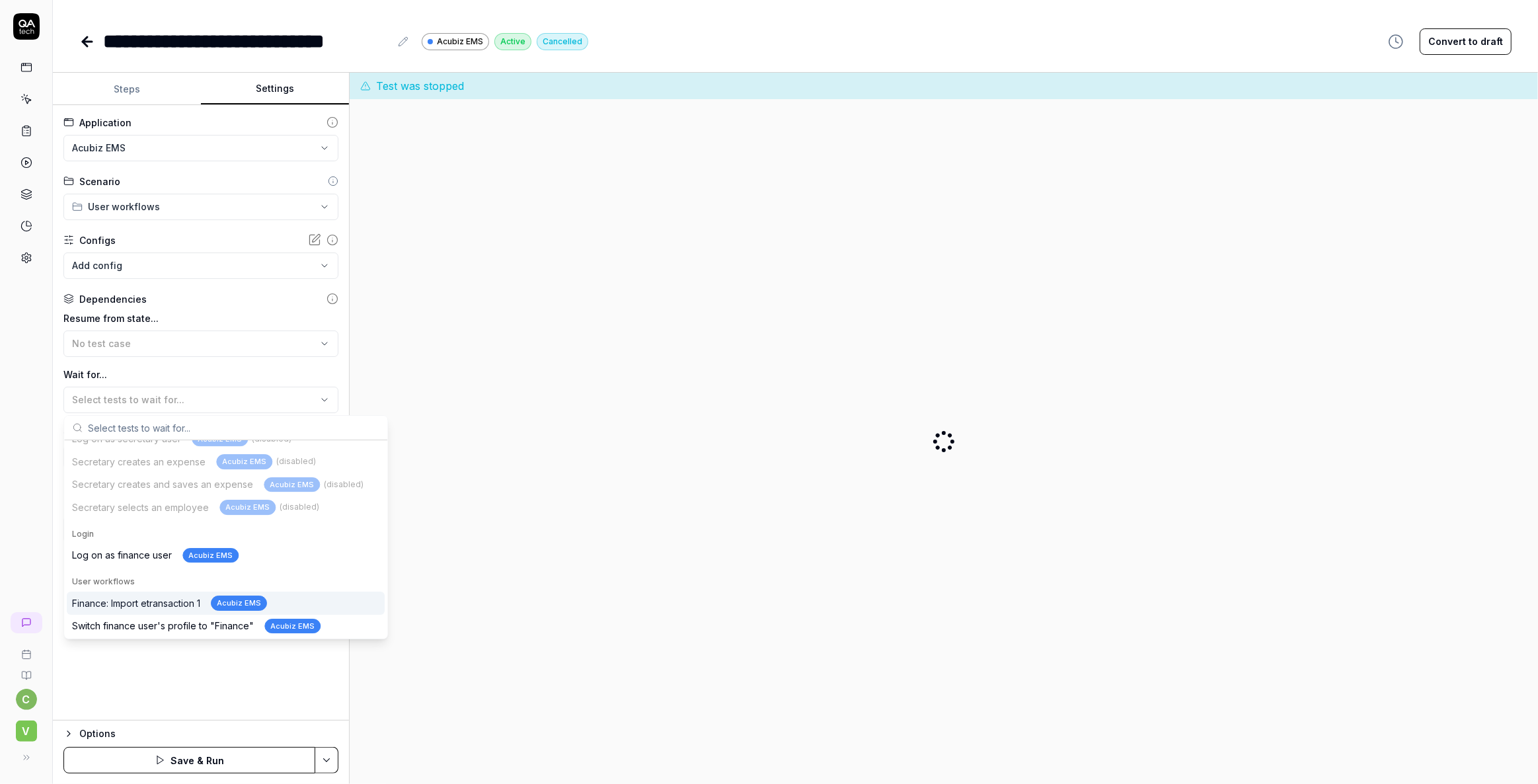
click at [158, 602] on div "Finance: Import etransaction 1 Acubiz EMS" at bounding box center [169, 603] width 195 height 15
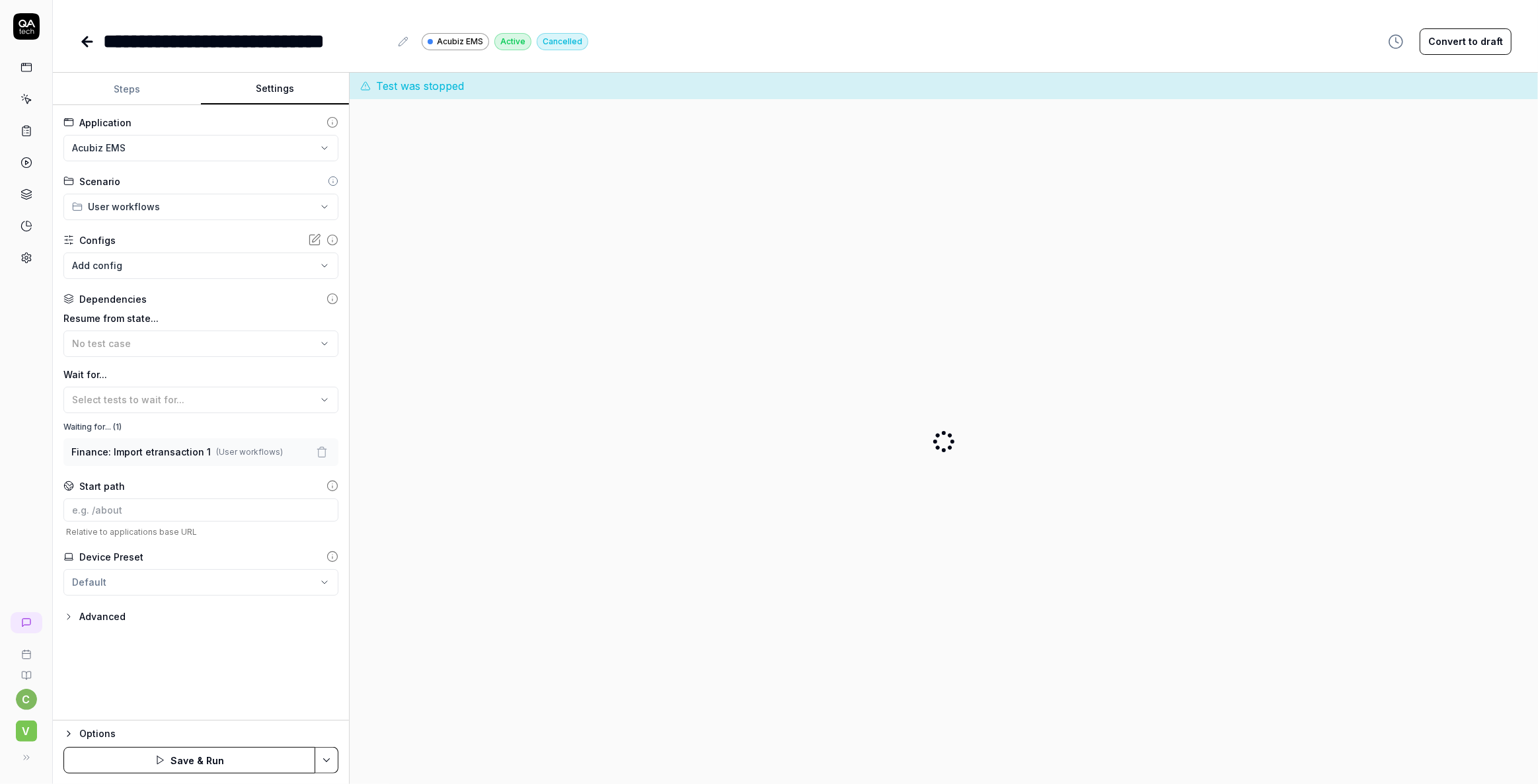
click at [135, 90] on button "Steps" at bounding box center [127, 89] width 148 height 31
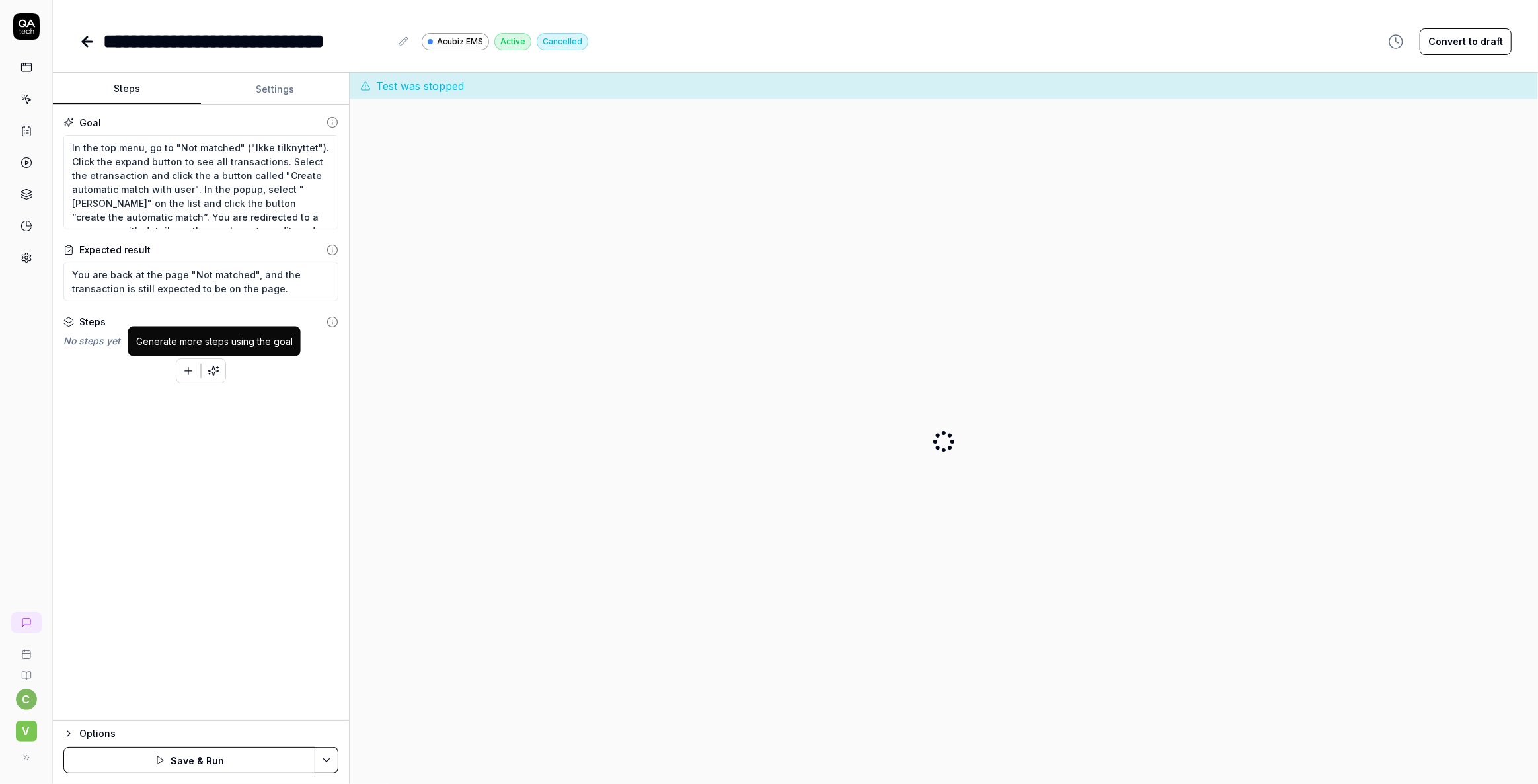
click at [212, 371] on icon "button" at bounding box center [214, 371] width 10 height 10
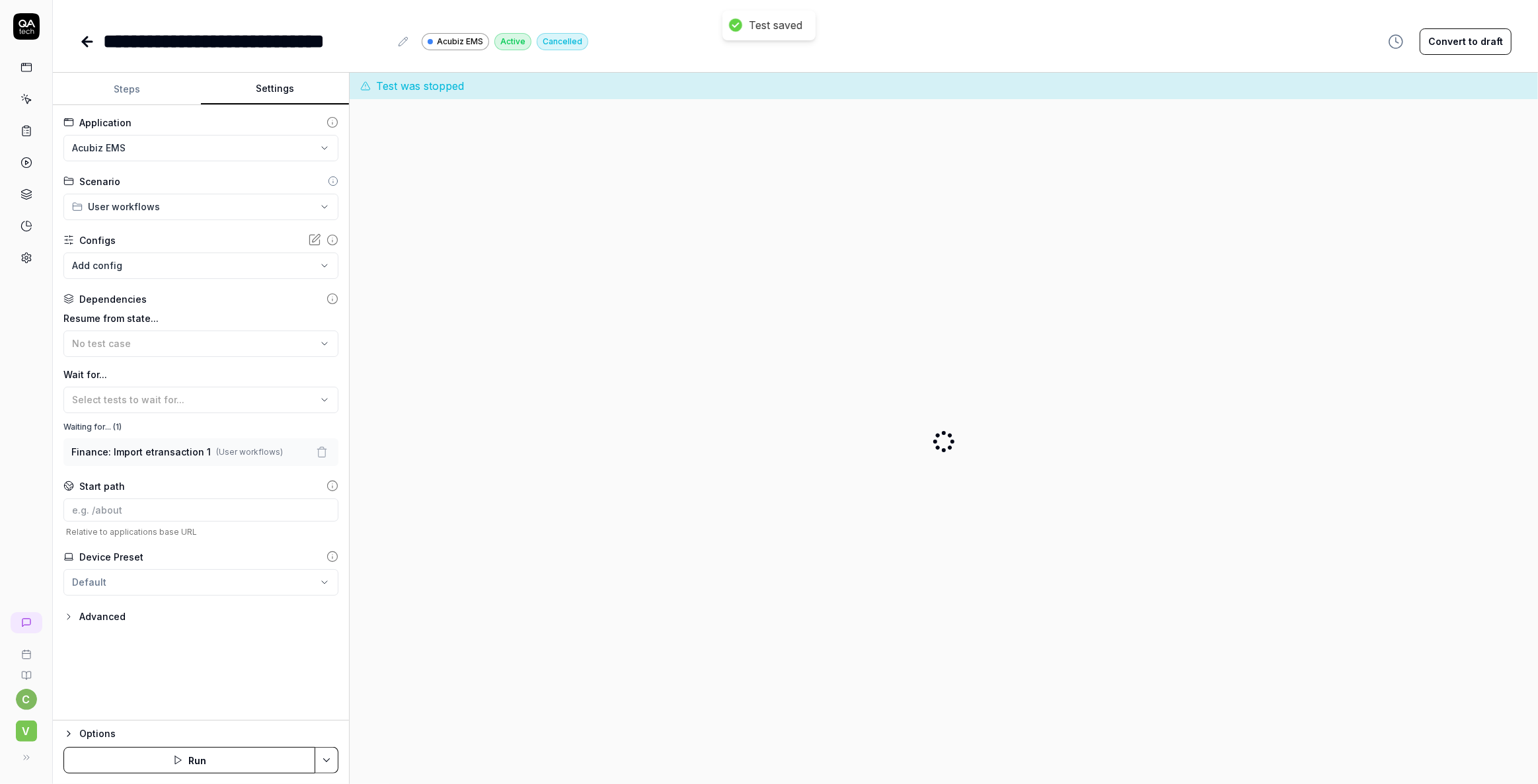
click at [261, 87] on button "Settings" at bounding box center [275, 89] width 148 height 31
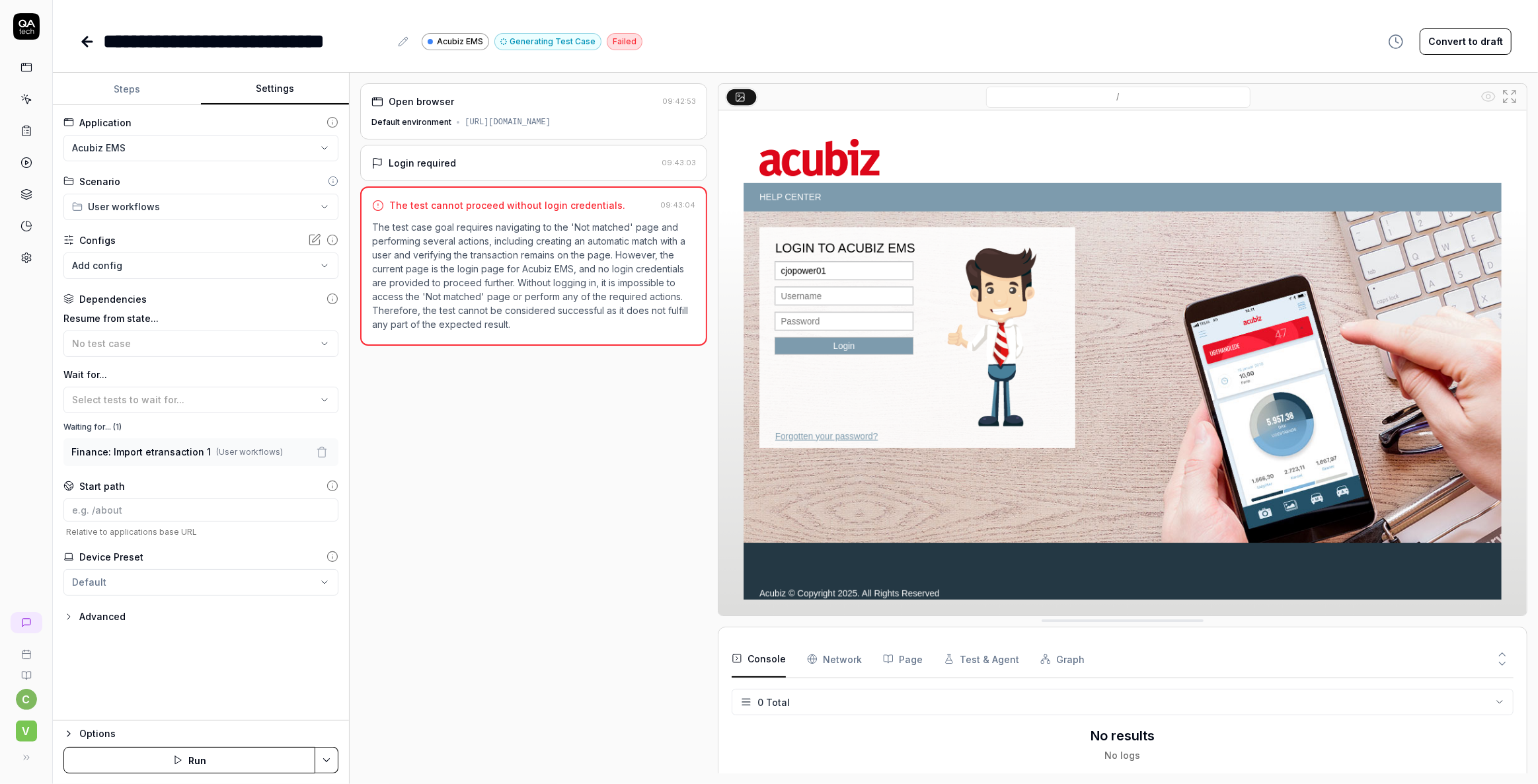
click at [543, 540] on div "Open browser 09:42:53 Default environment https://cjopower01-dev.acubiztest.com…" at bounding box center [534, 428] width 347 height 690
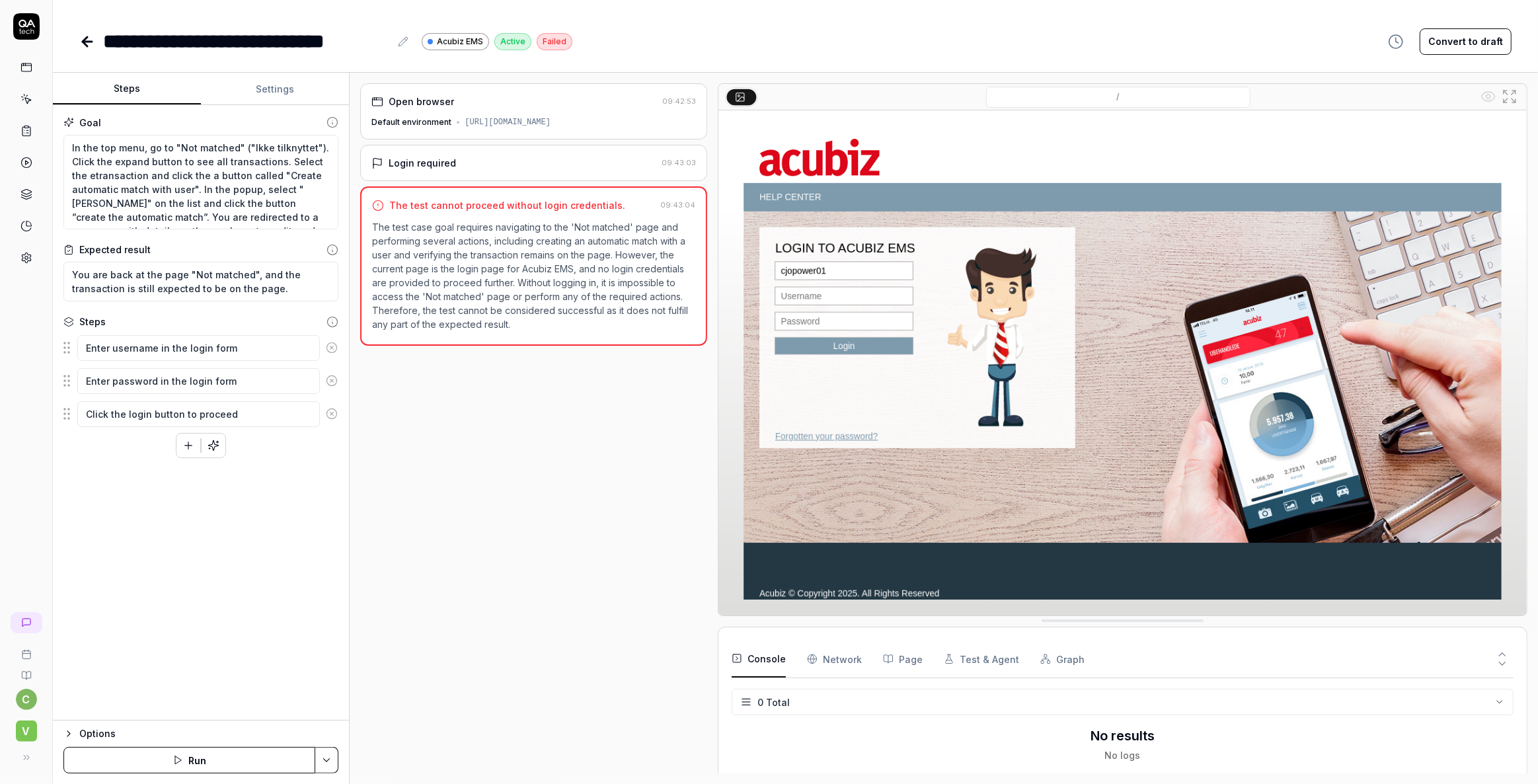
click at [134, 88] on button "Steps" at bounding box center [127, 89] width 148 height 31
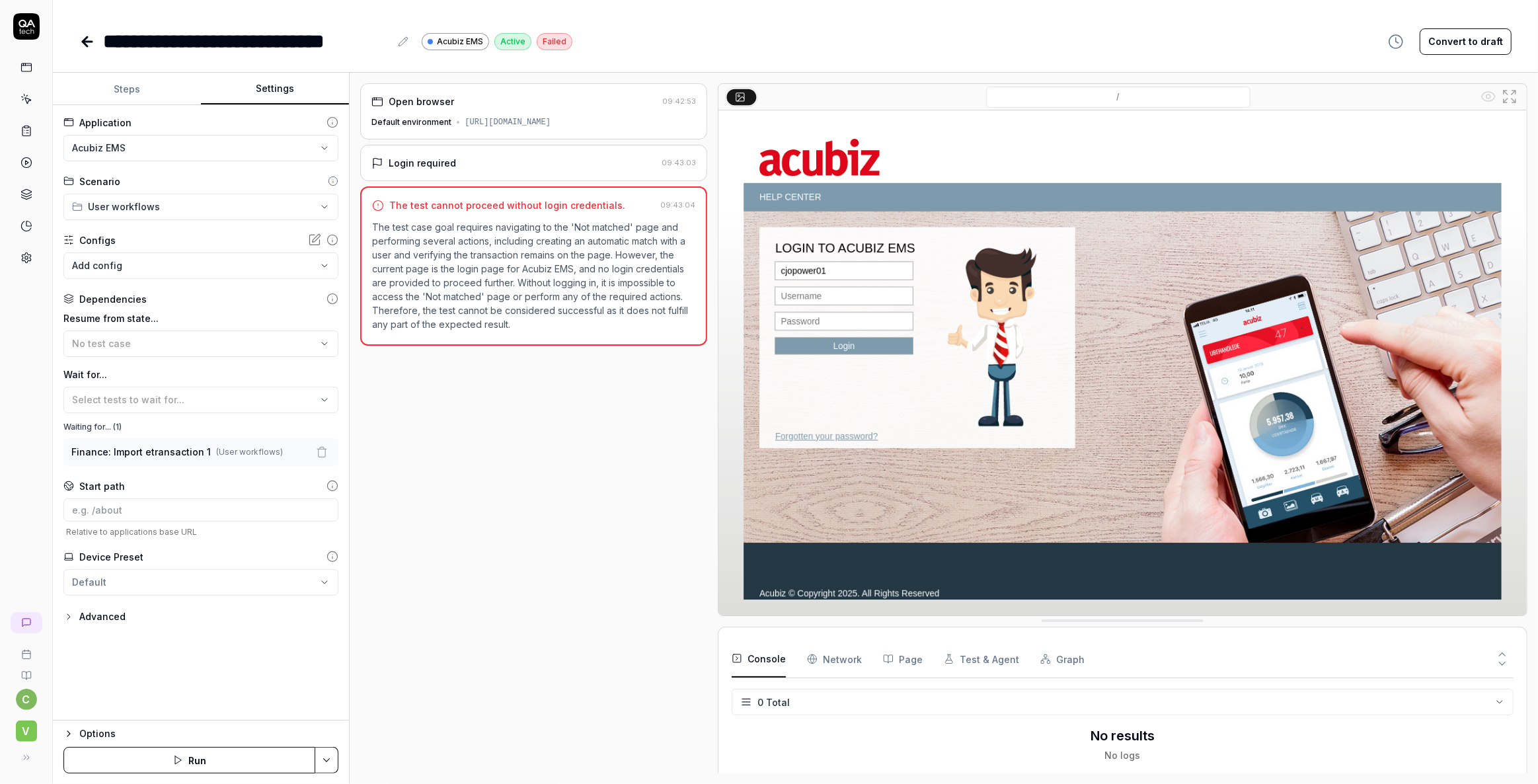
click at [280, 90] on button "Settings" at bounding box center [275, 89] width 148 height 31
click at [178, 400] on span "Select tests to wait for..." at bounding box center [128, 400] width 112 height 12
drag, startPoint x: 542, startPoint y: 468, endPoint x: 430, endPoint y: 446, distance: 114.1
click at [542, 468] on div "Open browser 09:42:53 Default environment https://cjopower01-dev.acubiztest.com…" at bounding box center [534, 428] width 347 height 690
click at [334, 301] on icon at bounding box center [332, 298] width 12 height 12
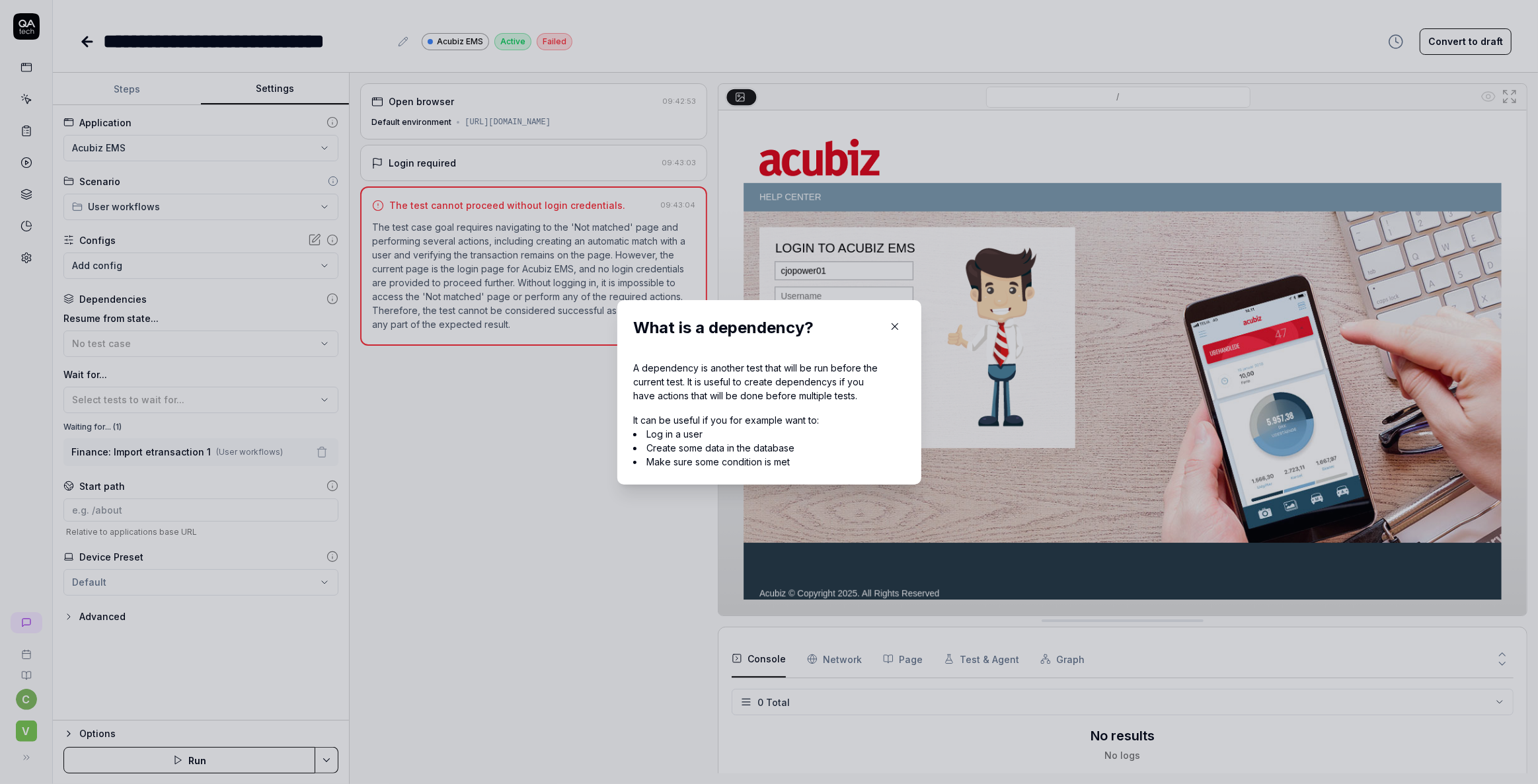
click at [891, 328] on icon "button" at bounding box center [894, 326] width 6 height 6
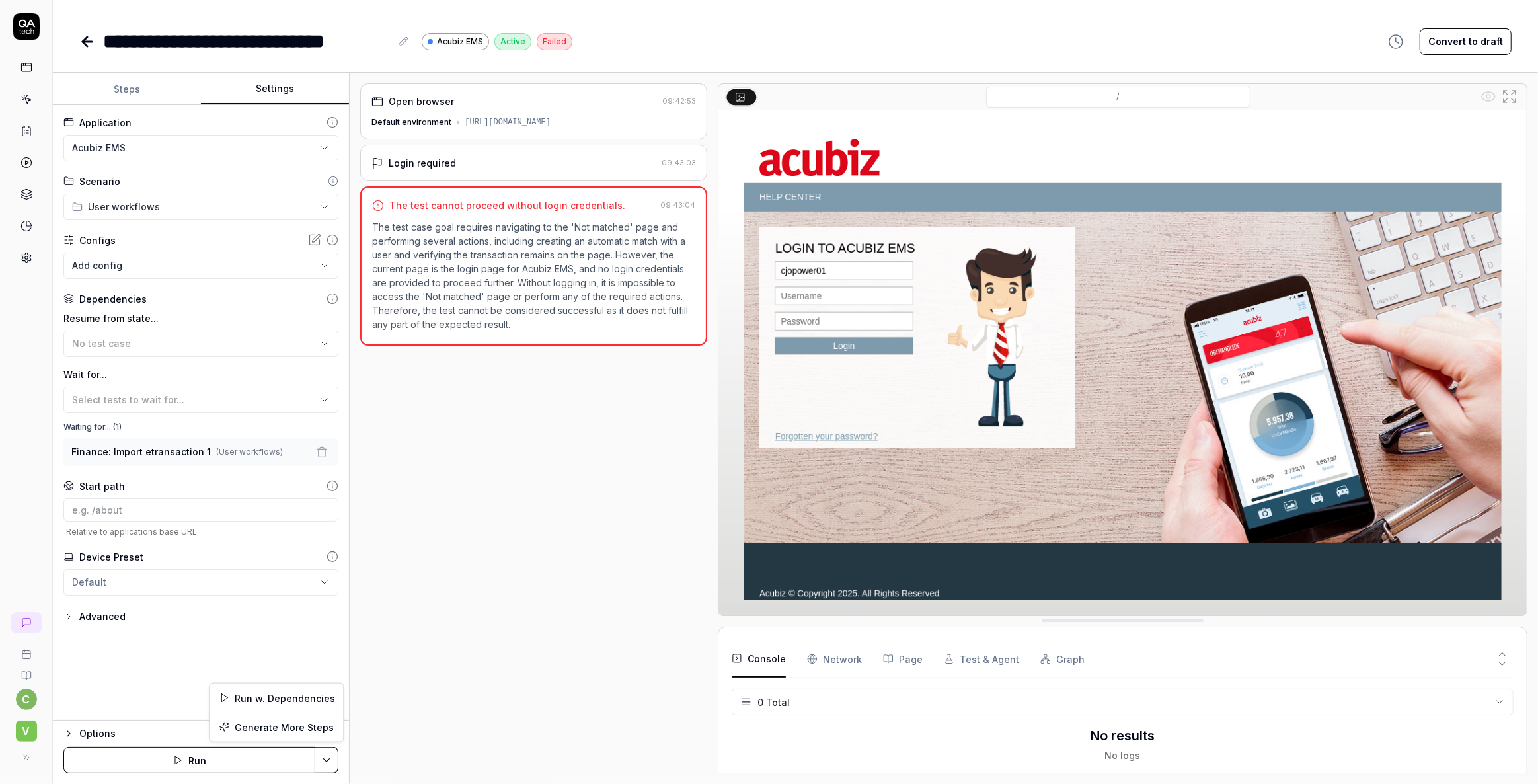
click at [325, 756] on html "**********" at bounding box center [769, 392] width 1538 height 784
click at [434, 622] on html "**********" at bounding box center [769, 392] width 1538 height 784
click at [28, 98] on icon at bounding box center [26, 99] width 12 height 12
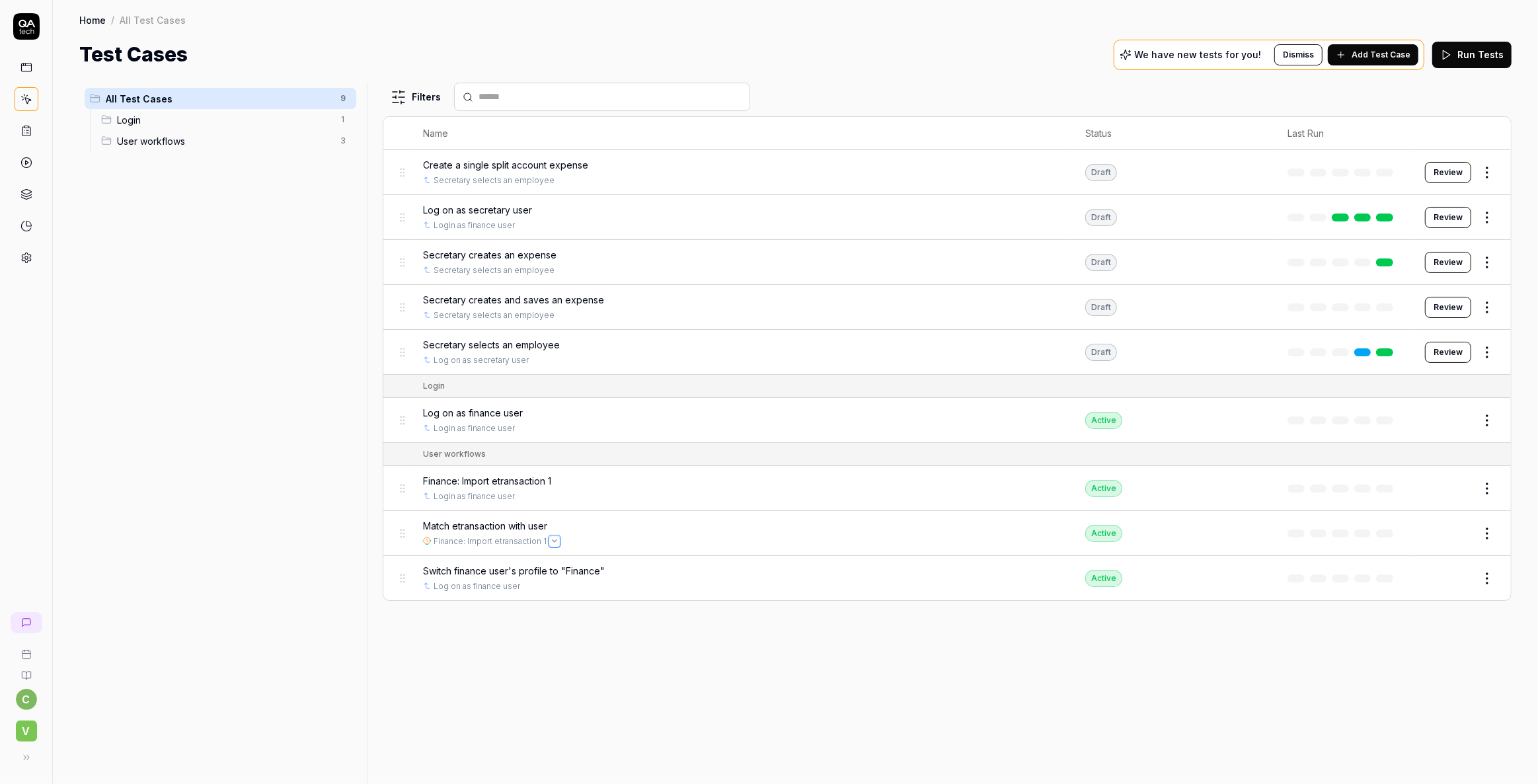
click at [552, 541] on icon "Open selector" at bounding box center [554, 541] width 5 height 5
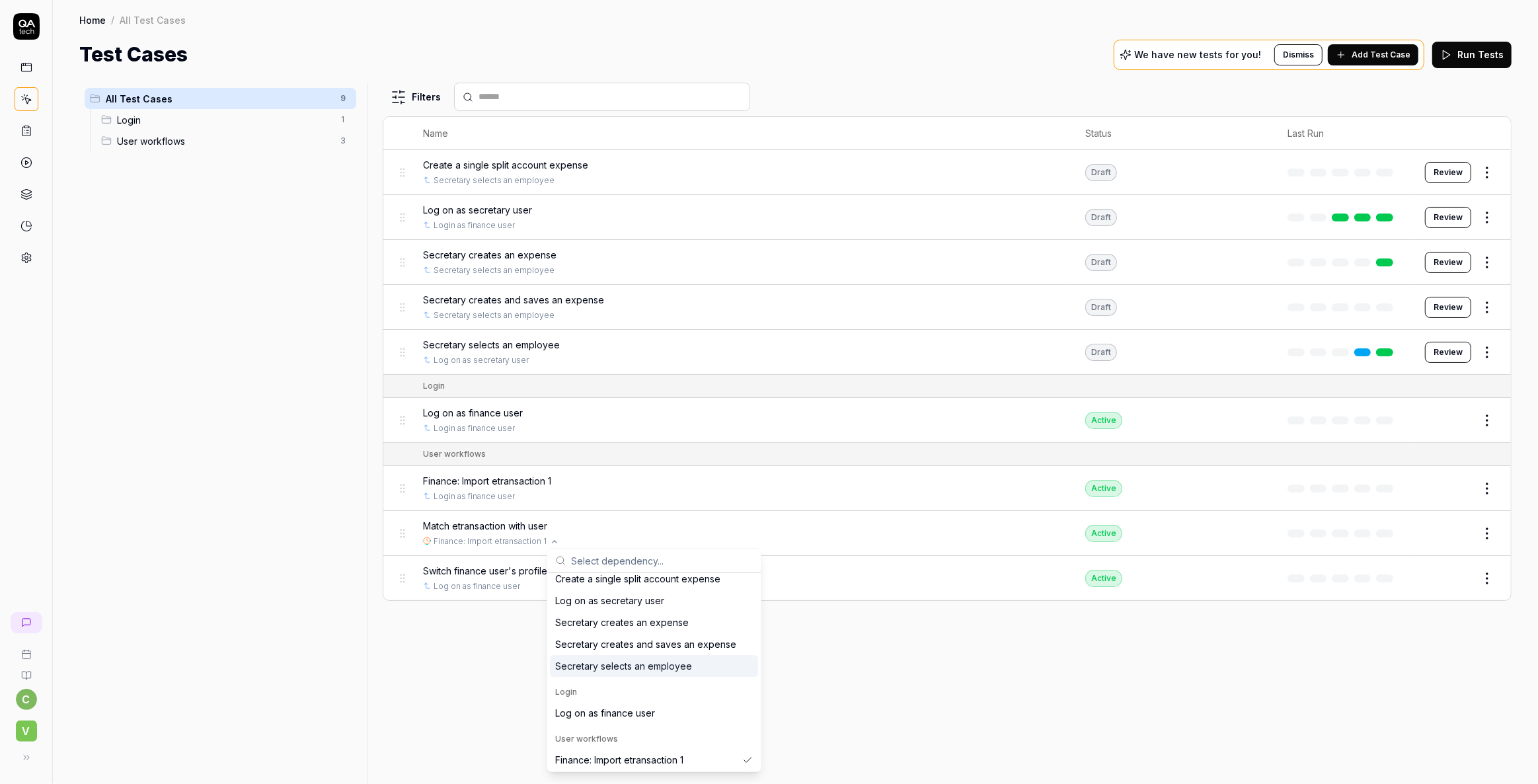
scroll to position [53, 0]
click at [472, 671] on div "Filters Name Status Last Run Create a single split account expense Secretary se…" at bounding box center [947, 433] width 1129 height 702
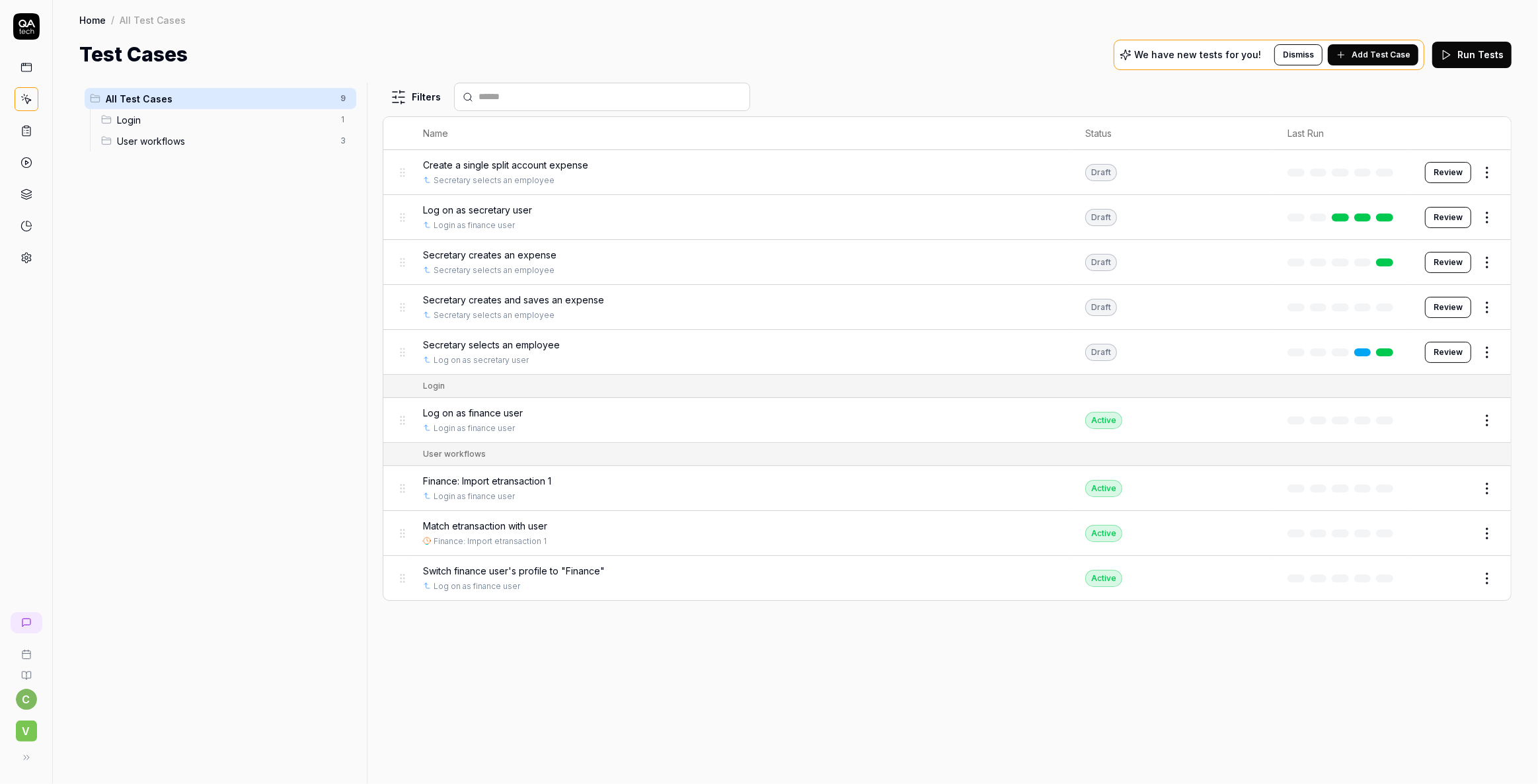
click at [475, 528] on span "Match etransaction with user" at bounding box center [485, 525] width 125 height 14
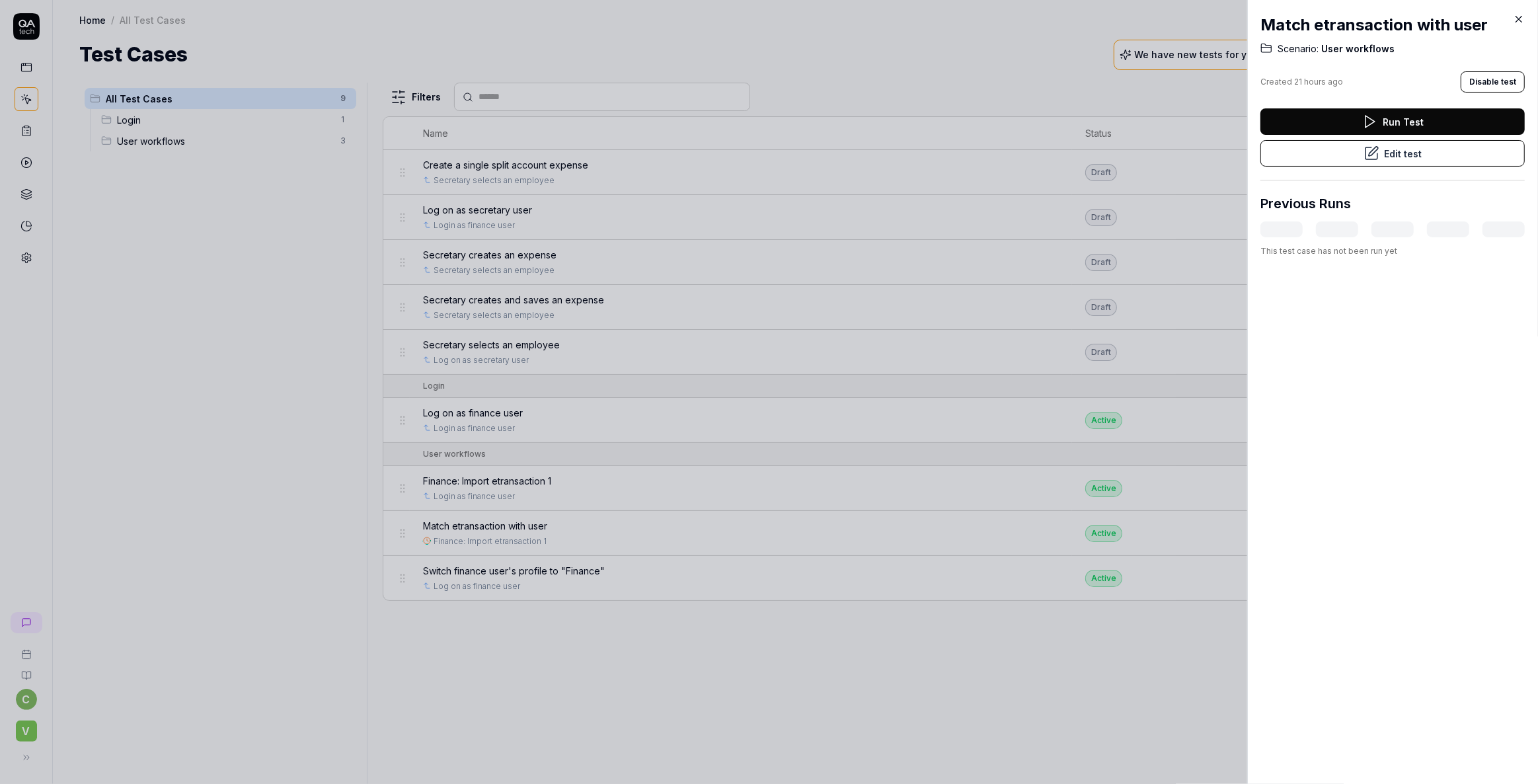
click at [1518, 18] on icon at bounding box center [1519, 19] width 6 height 6
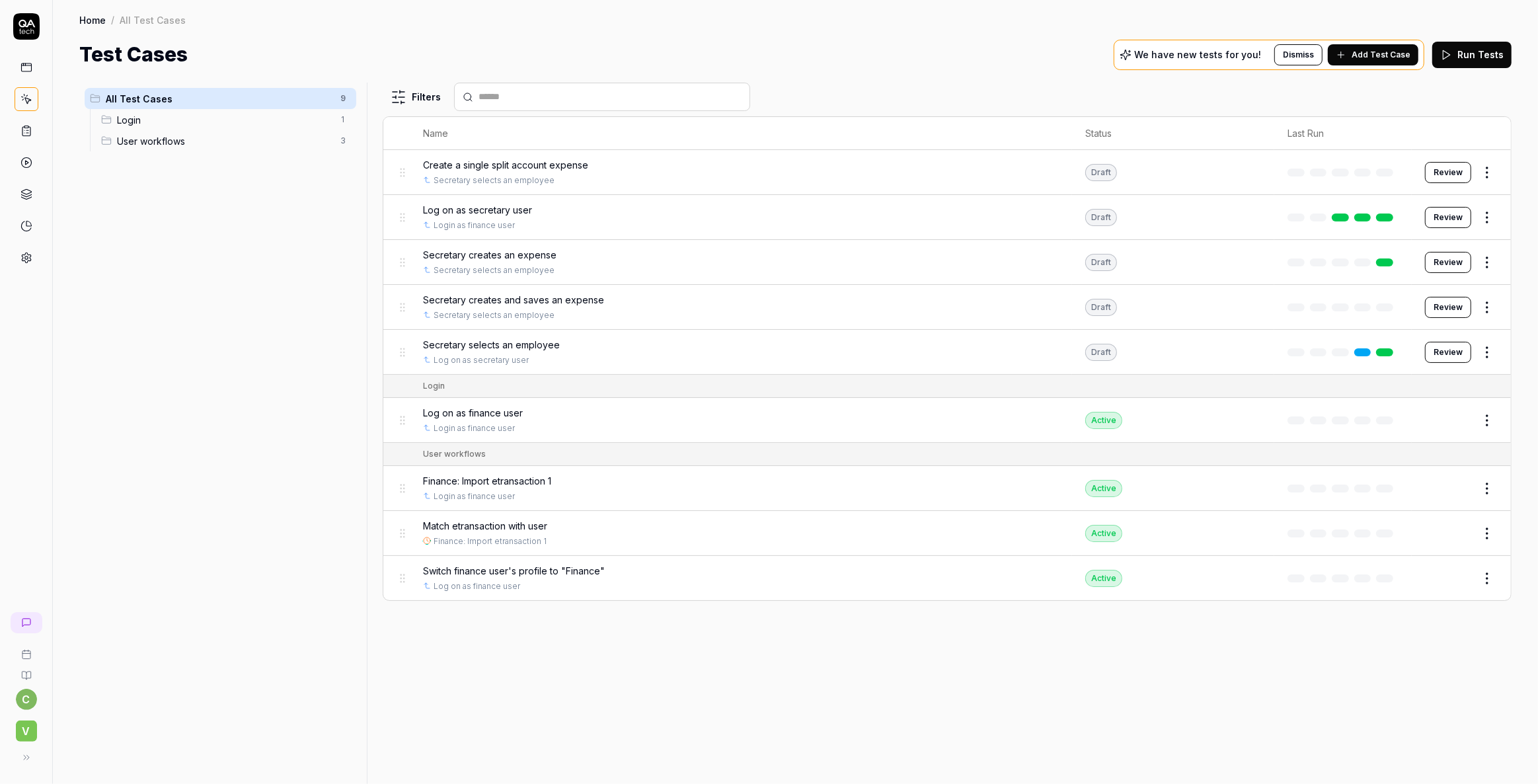
click at [501, 483] on span "Finance: Import etransaction 1" at bounding box center [487, 481] width 129 height 14
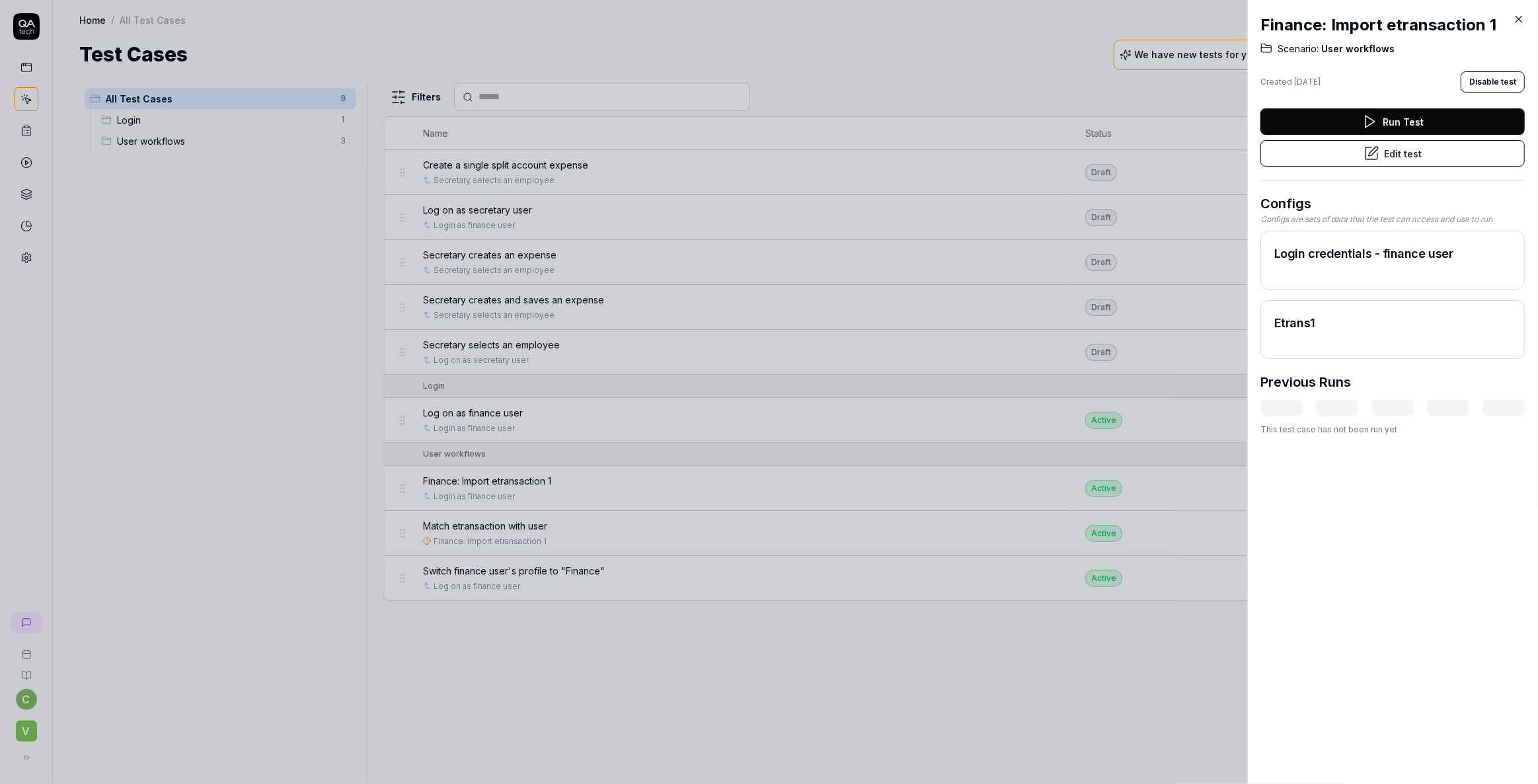
click at [1387, 150] on button "Edit test" at bounding box center [1393, 153] width 265 height 26
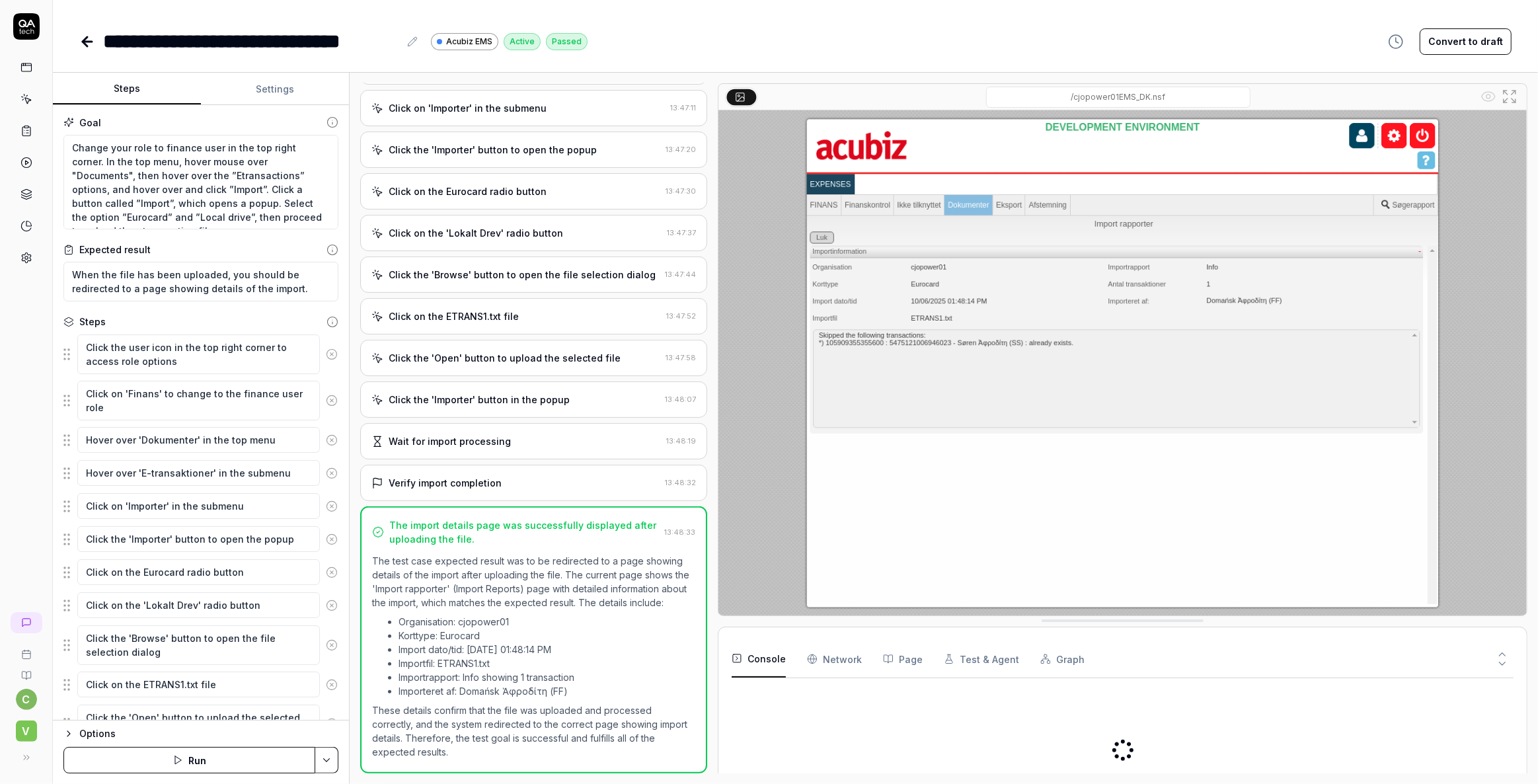
click at [271, 92] on button "Settings" at bounding box center [275, 89] width 148 height 31
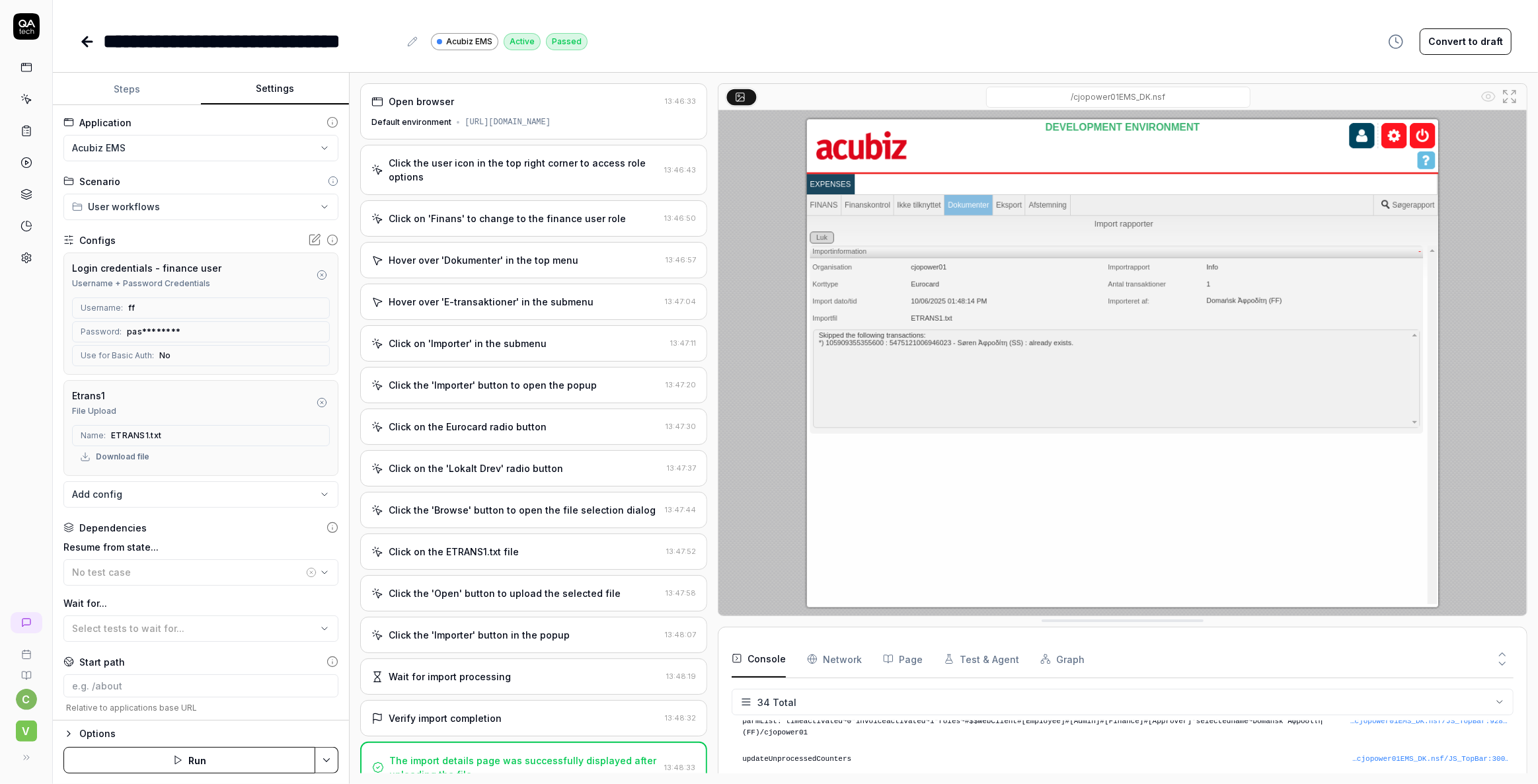
click at [26, 130] on icon at bounding box center [27, 130] width 2 height 0
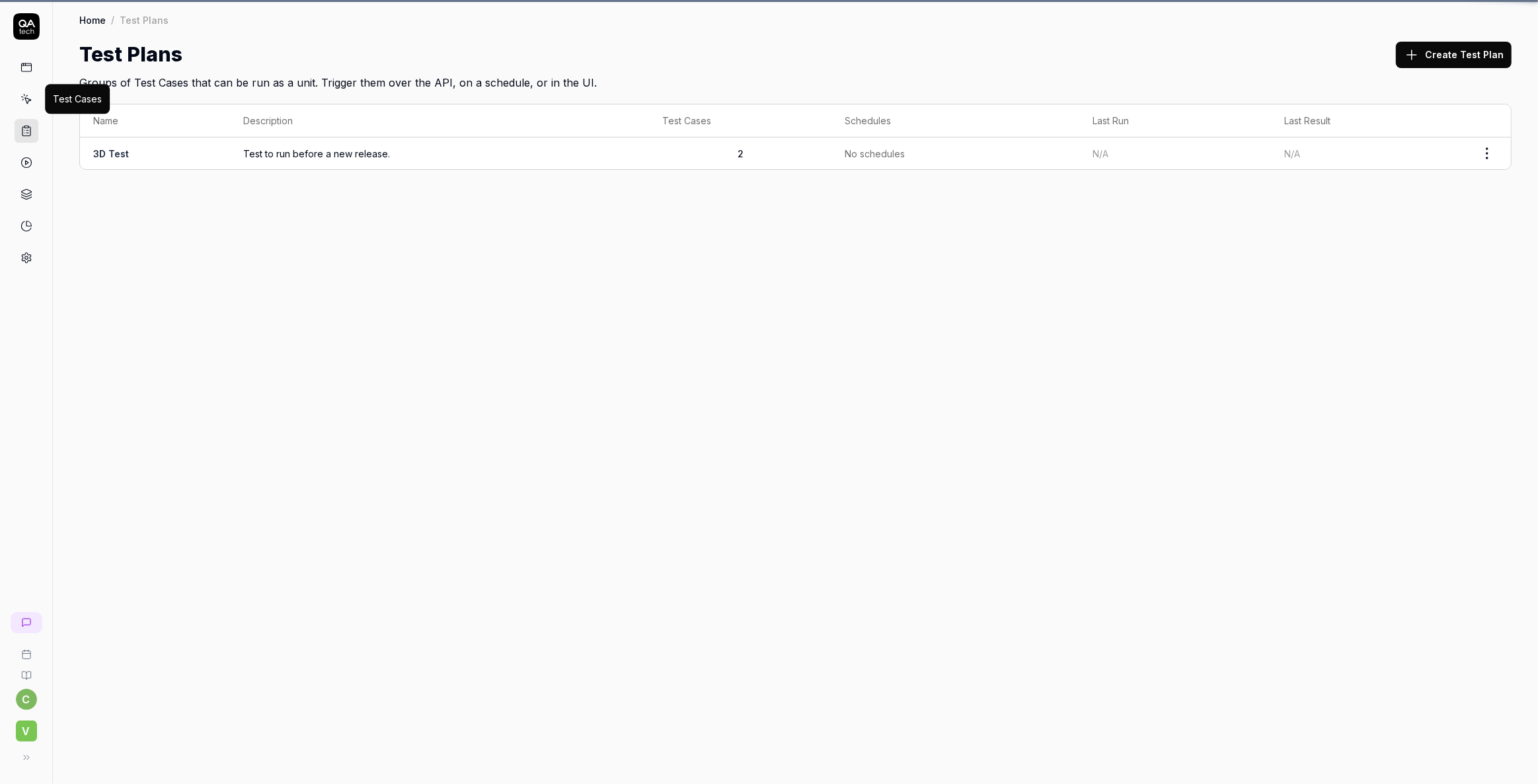
click at [22, 98] on icon at bounding box center [26, 99] width 12 height 12
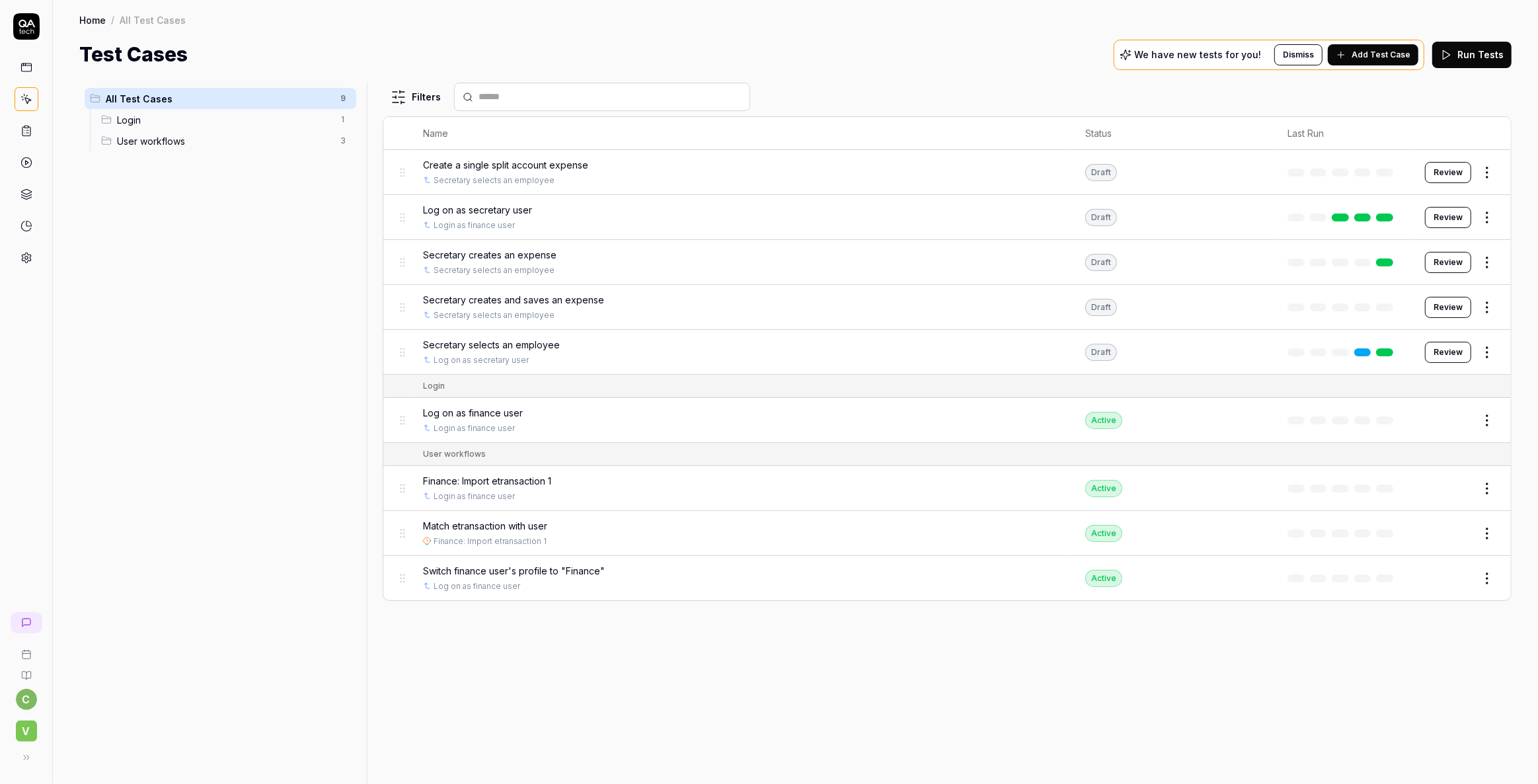
click at [463, 526] on span "Match etransaction with user" at bounding box center [485, 525] width 125 height 14
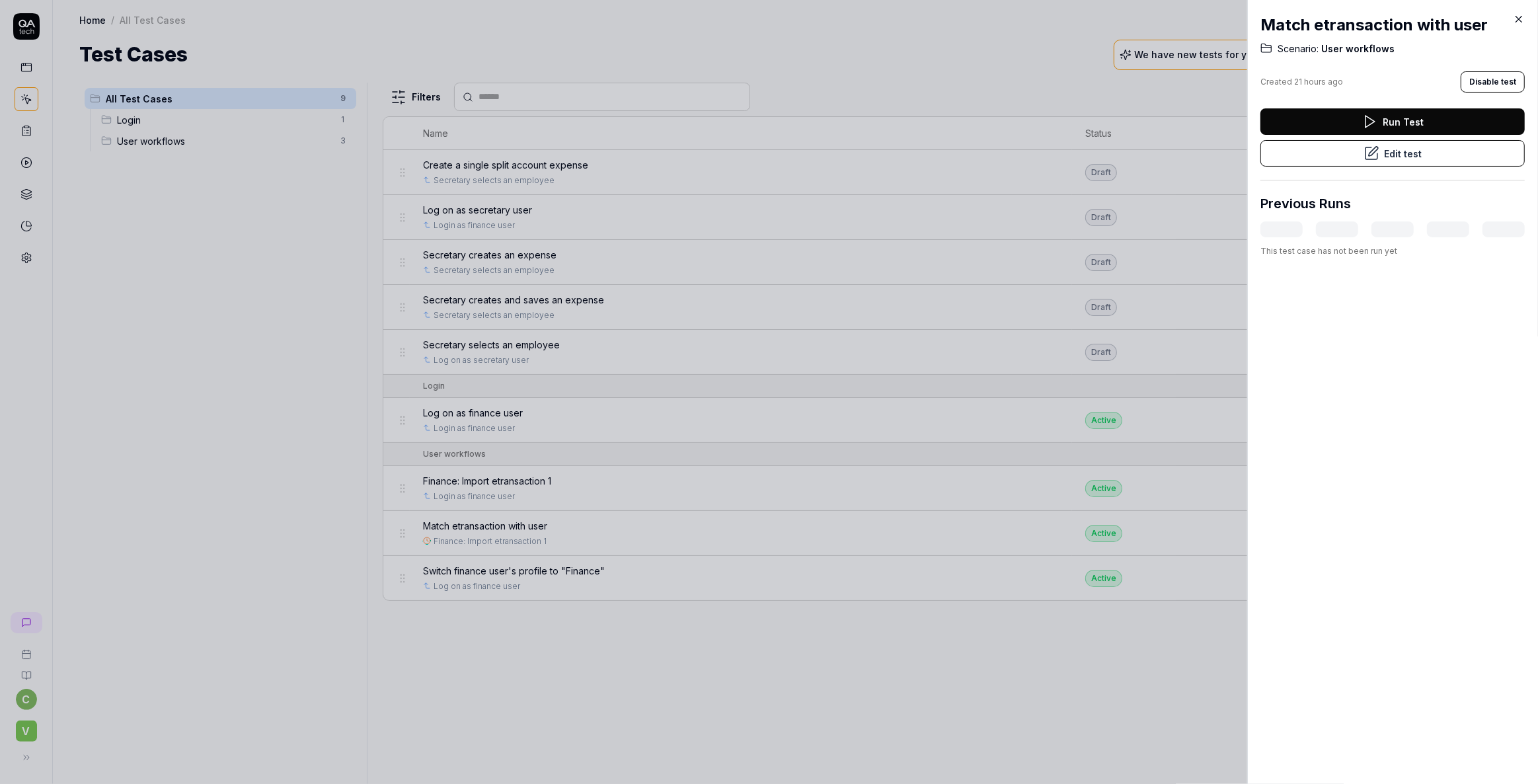
click at [1364, 153] on icon at bounding box center [1371, 153] width 16 height 16
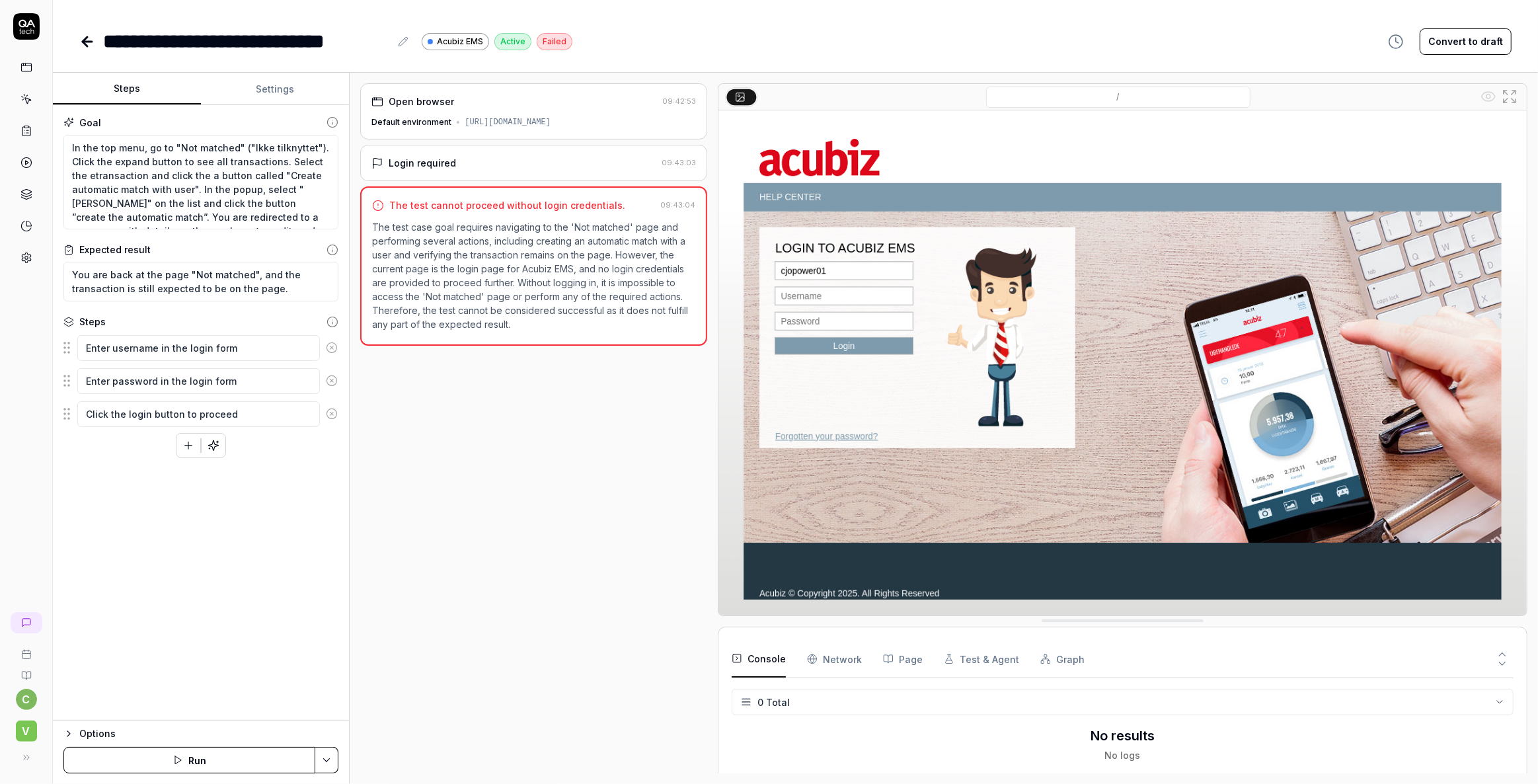
click at [270, 85] on button "Settings" at bounding box center [275, 89] width 148 height 31
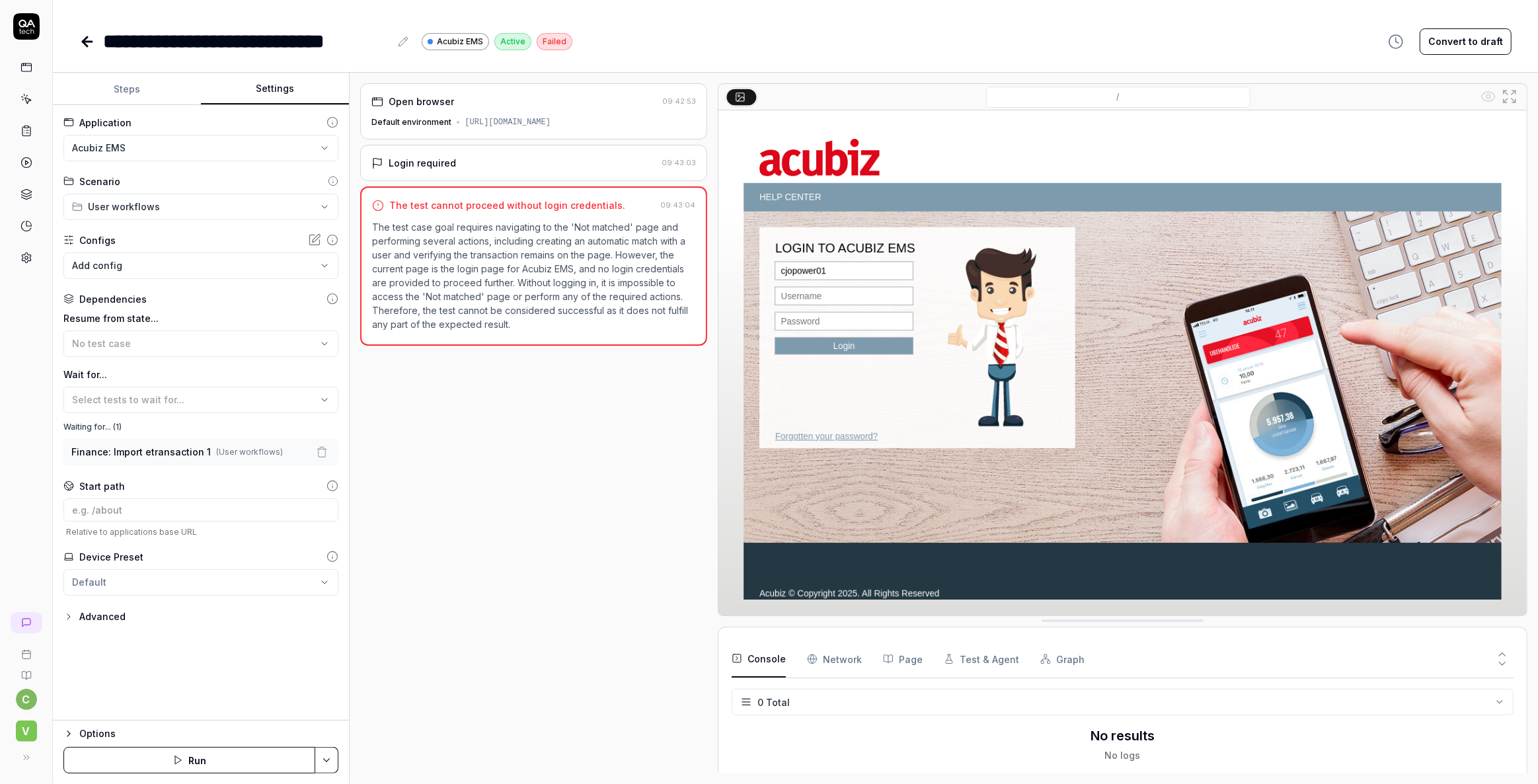
click at [128, 266] on body "**********" at bounding box center [769, 392] width 1538 height 784
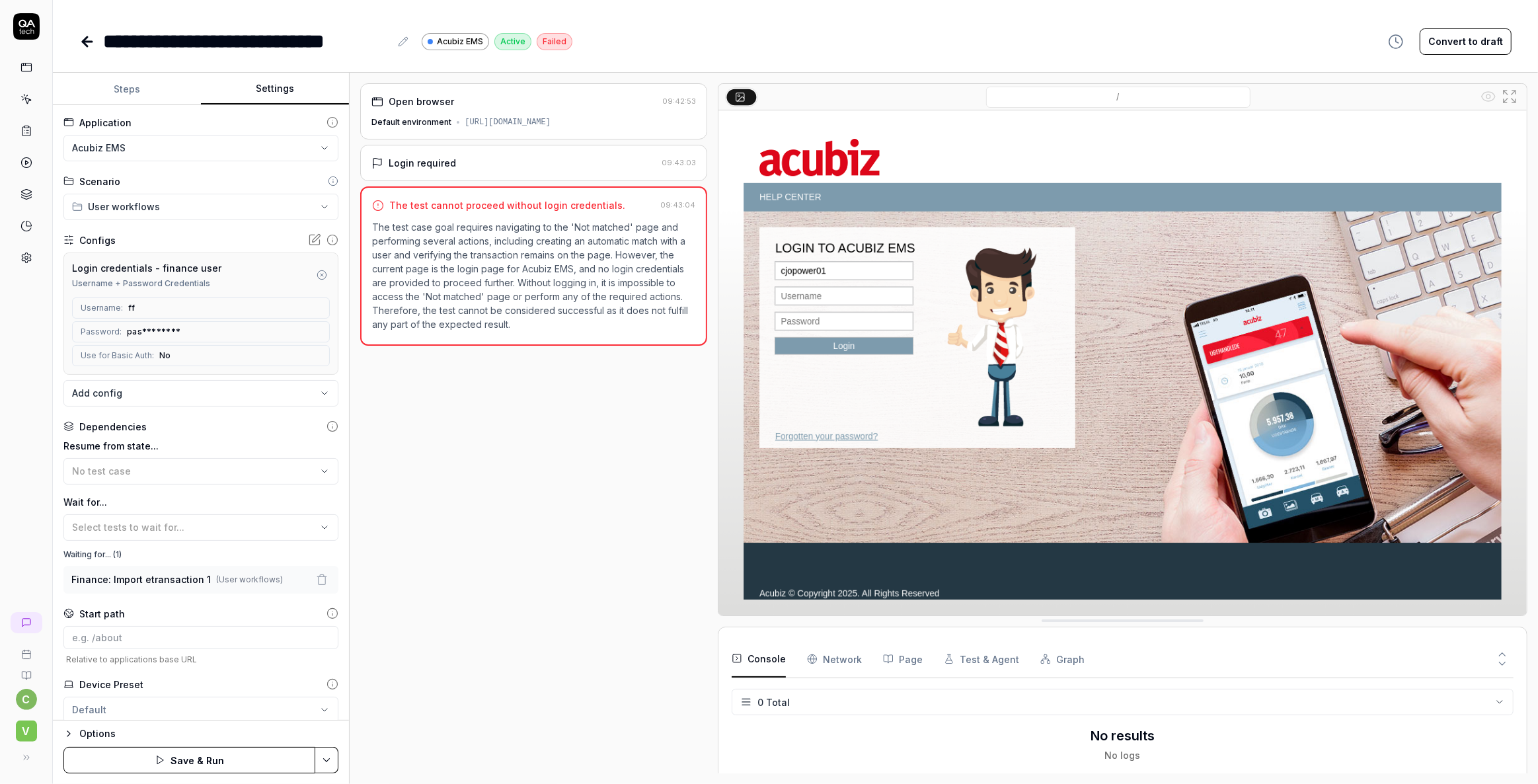
click at [134, 89] on button "Steps" at bounding box center [127, 89] width 148 height 31
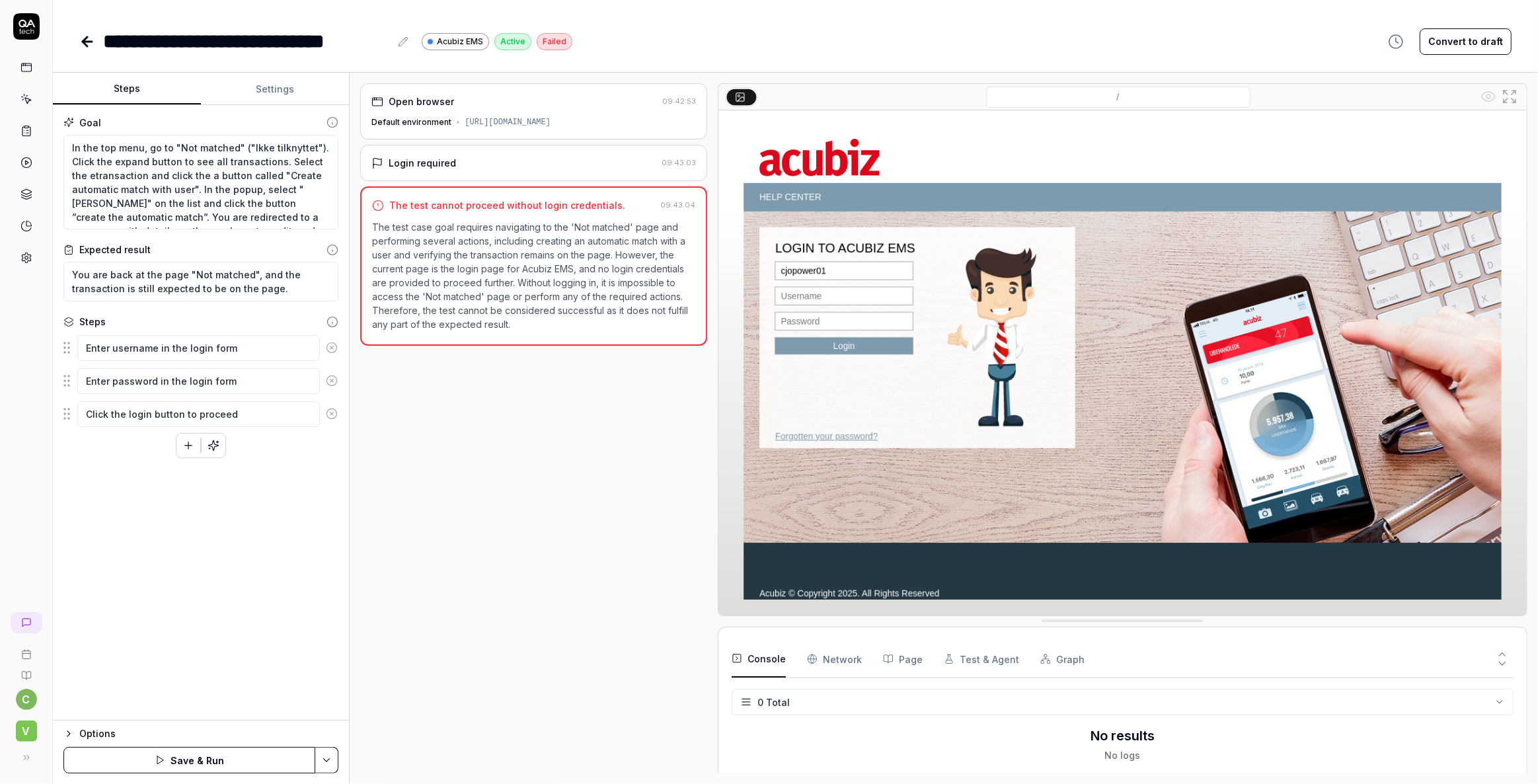
click at [319, 756] on html "**********" at bounding box center [769, 392] width 1538 height 784
click at [215, 443] on html "**********" at bounding box center [769, 392] width 1538 height 784
click at [215, 443] on icon "button" at bounding box center [214, 445] width 12 height 12
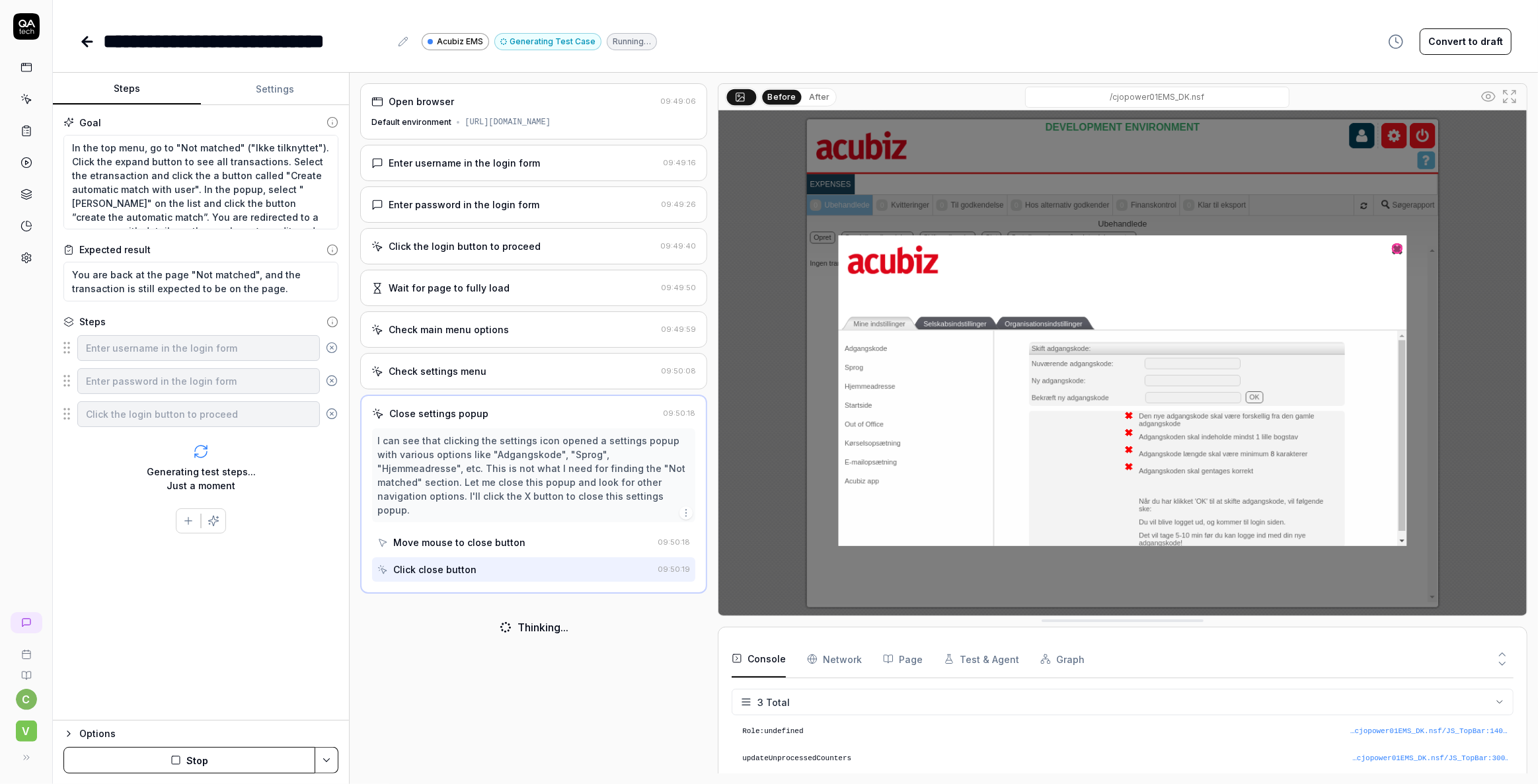
click at [215, 755] on button "Stop" at bounding box center [189, 760] width 252 height 26
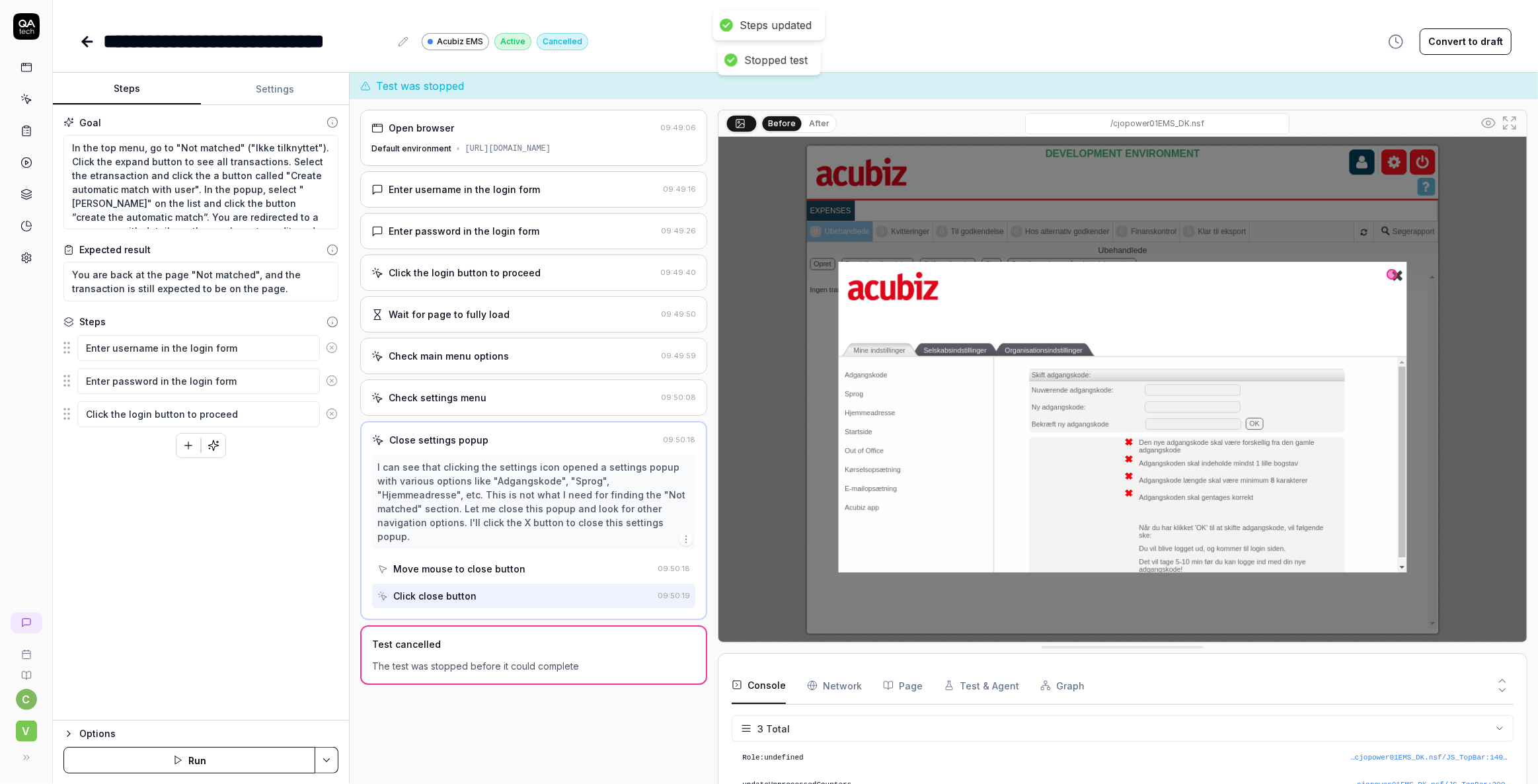
click at [473, 406] on div "Check settings menu 09:50:08" at bounding box center [534, 397] width 347 height 36
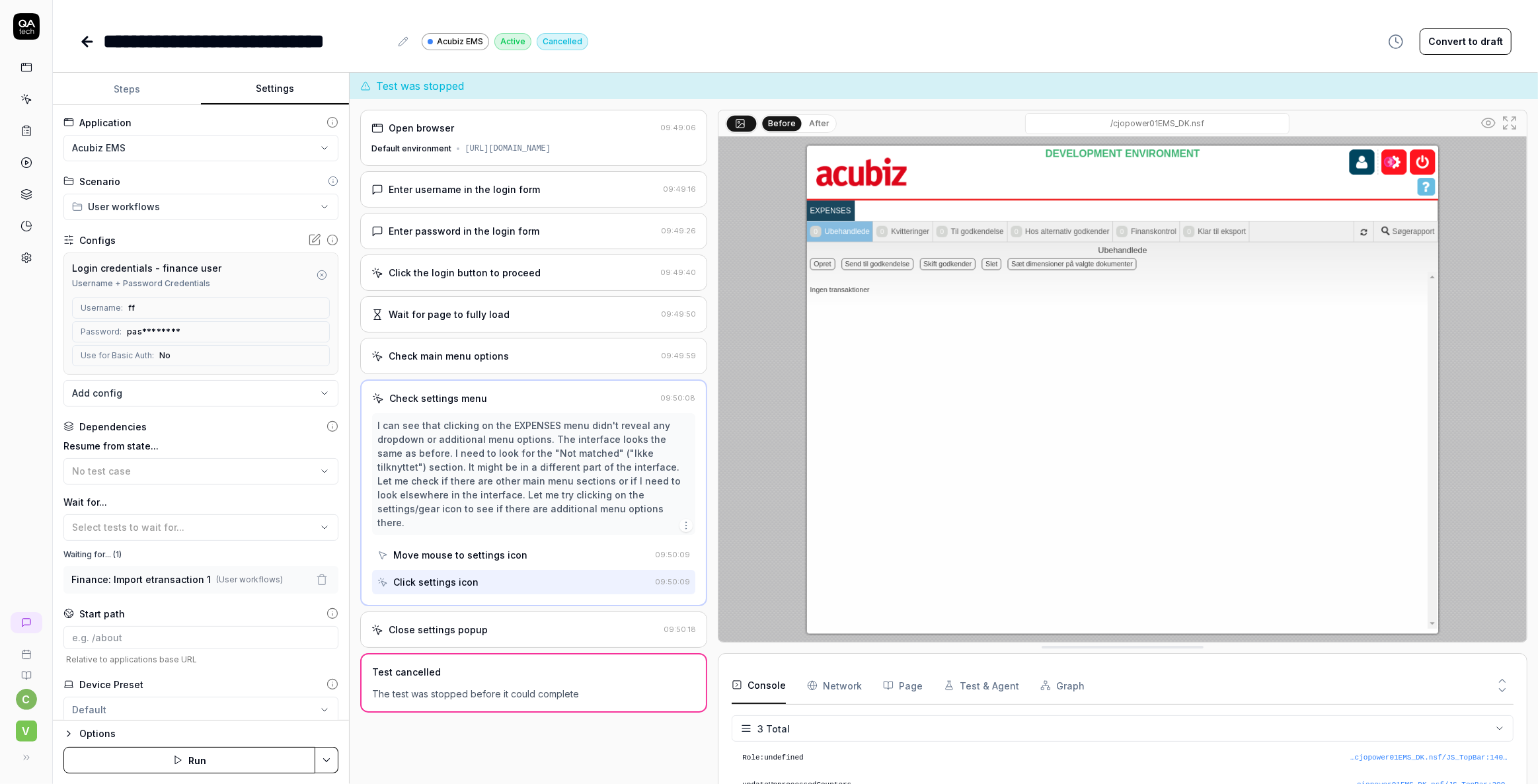
click at [261, 83] on button "Settings" at bounding box center [275, 89] width 148 height 31
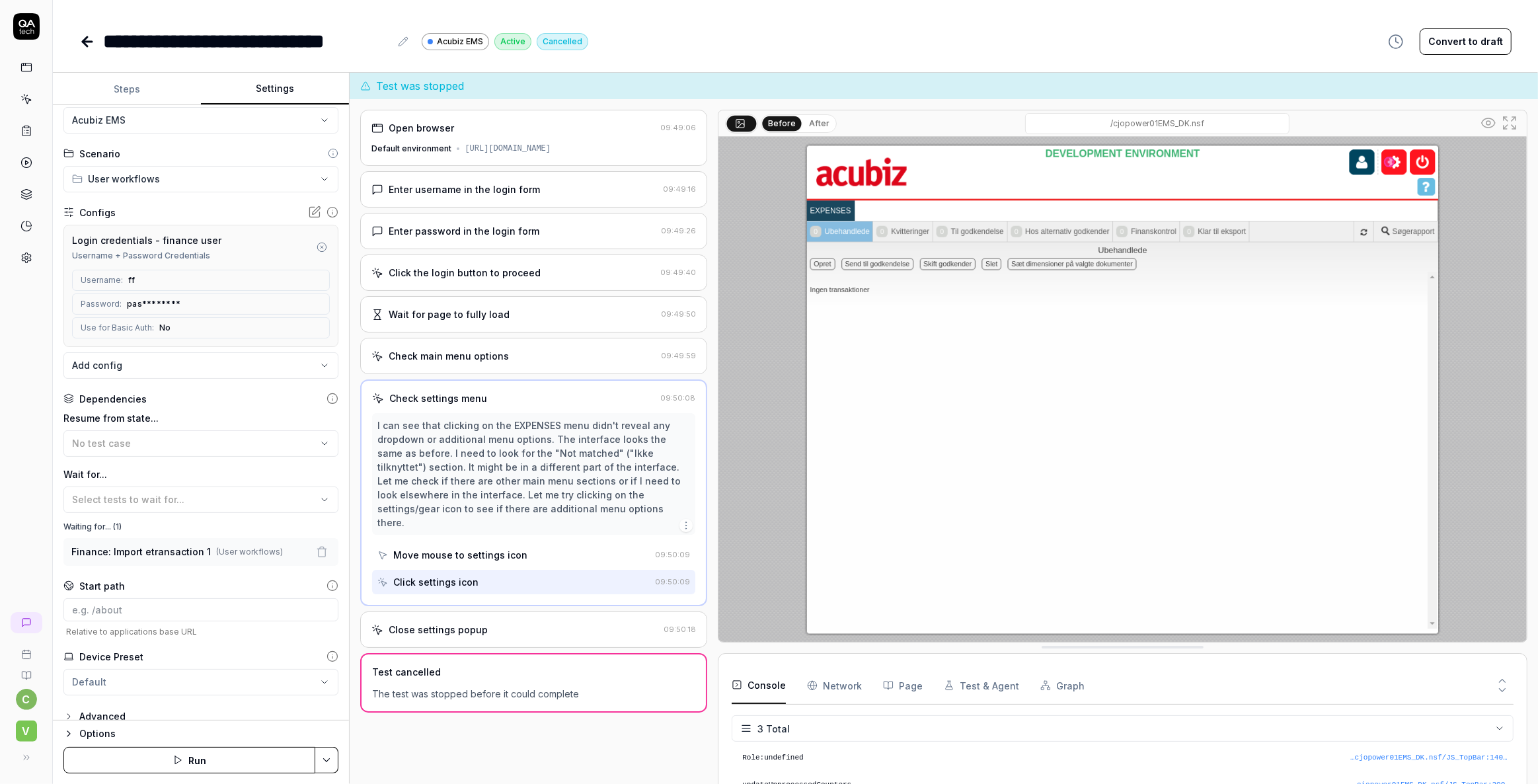
scroll to position [42, 0]
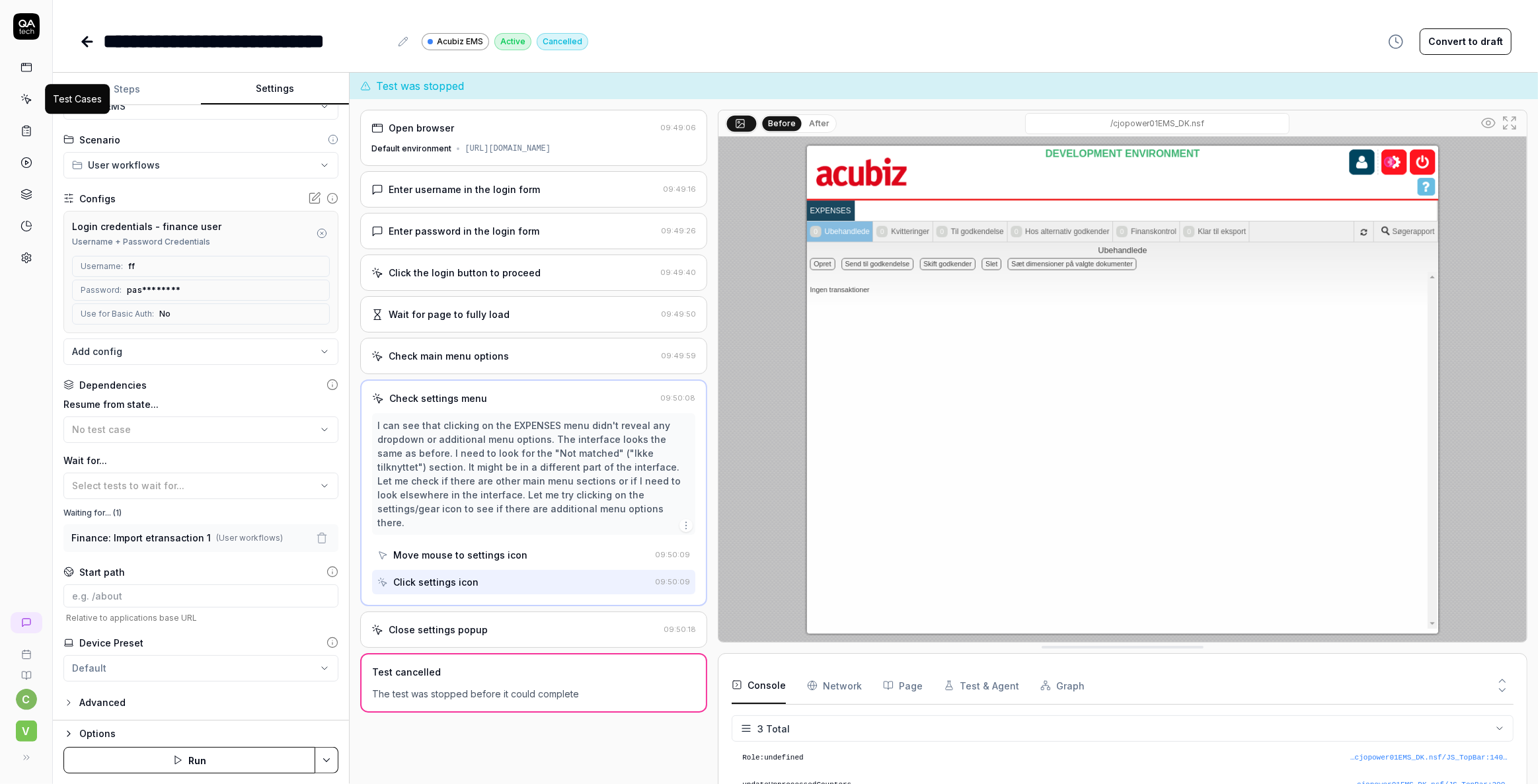
click at [22, 101] on icon at bounding box center [26, 99] width 12 height 12
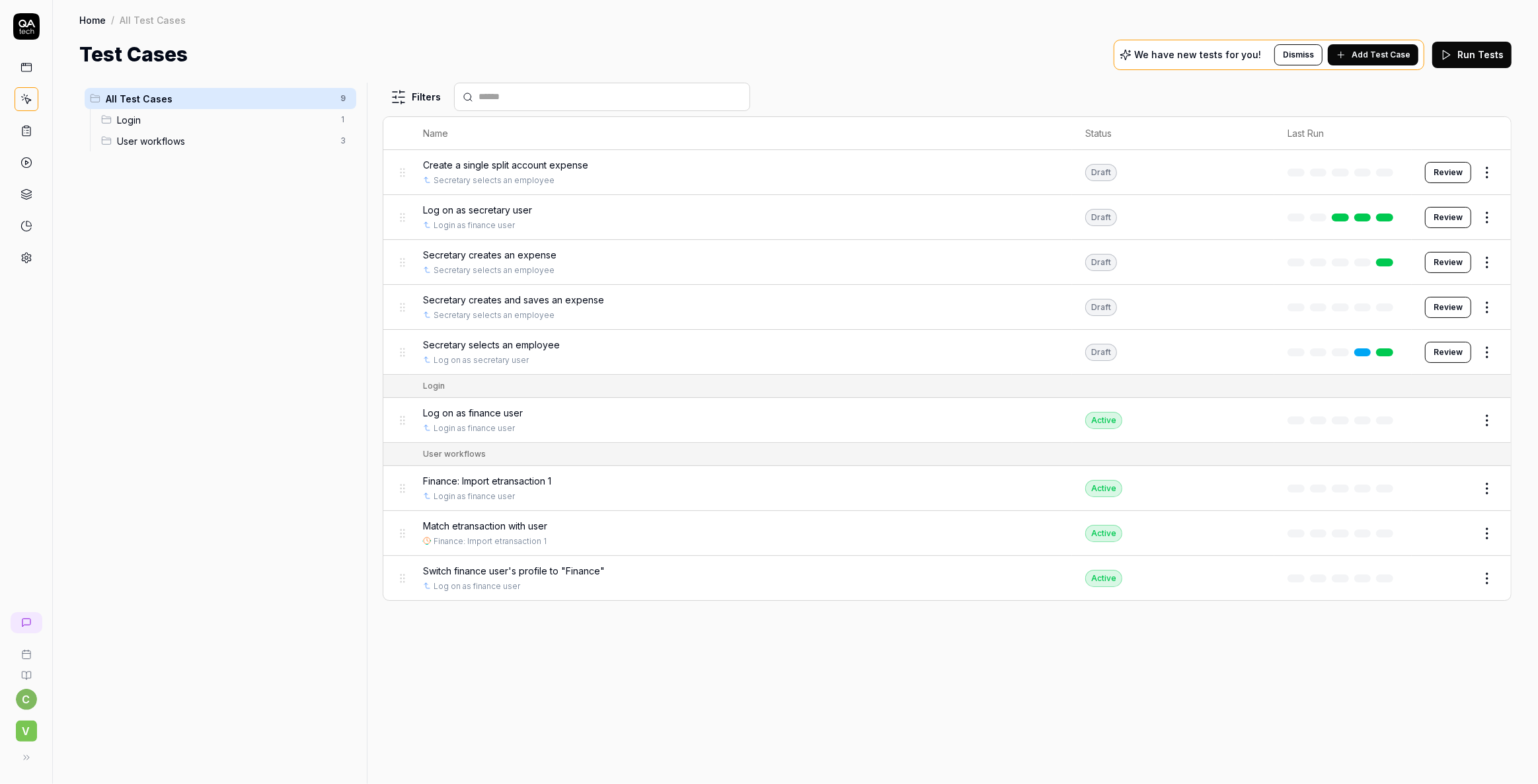
click at [496, 477] on span "Finance: Import etransaction 1" at bounding box center [487, 481] width 129 height 14
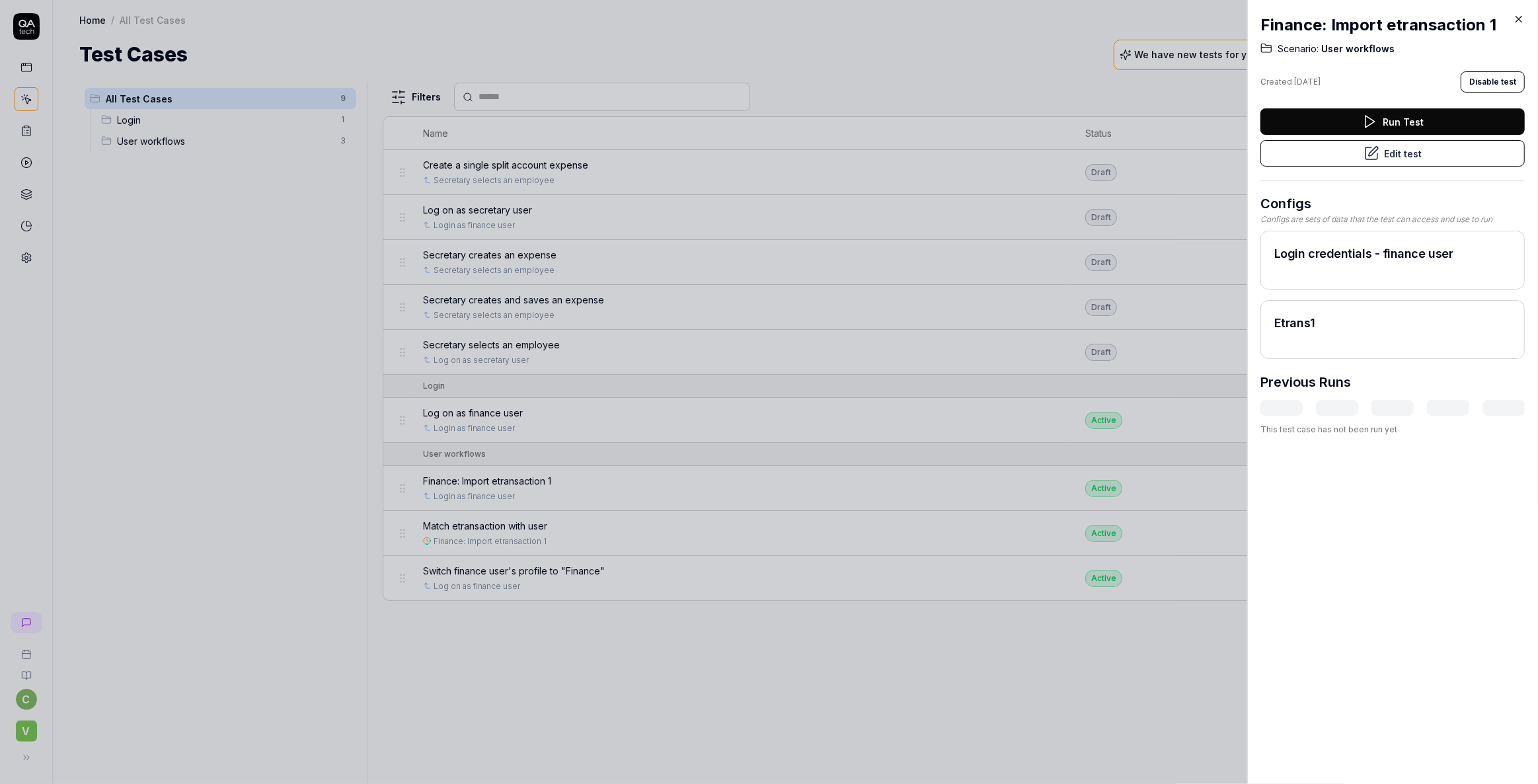
click at [1404, 151] on button "Edit test" at bounding box center [1393, 153] width 265 height 26
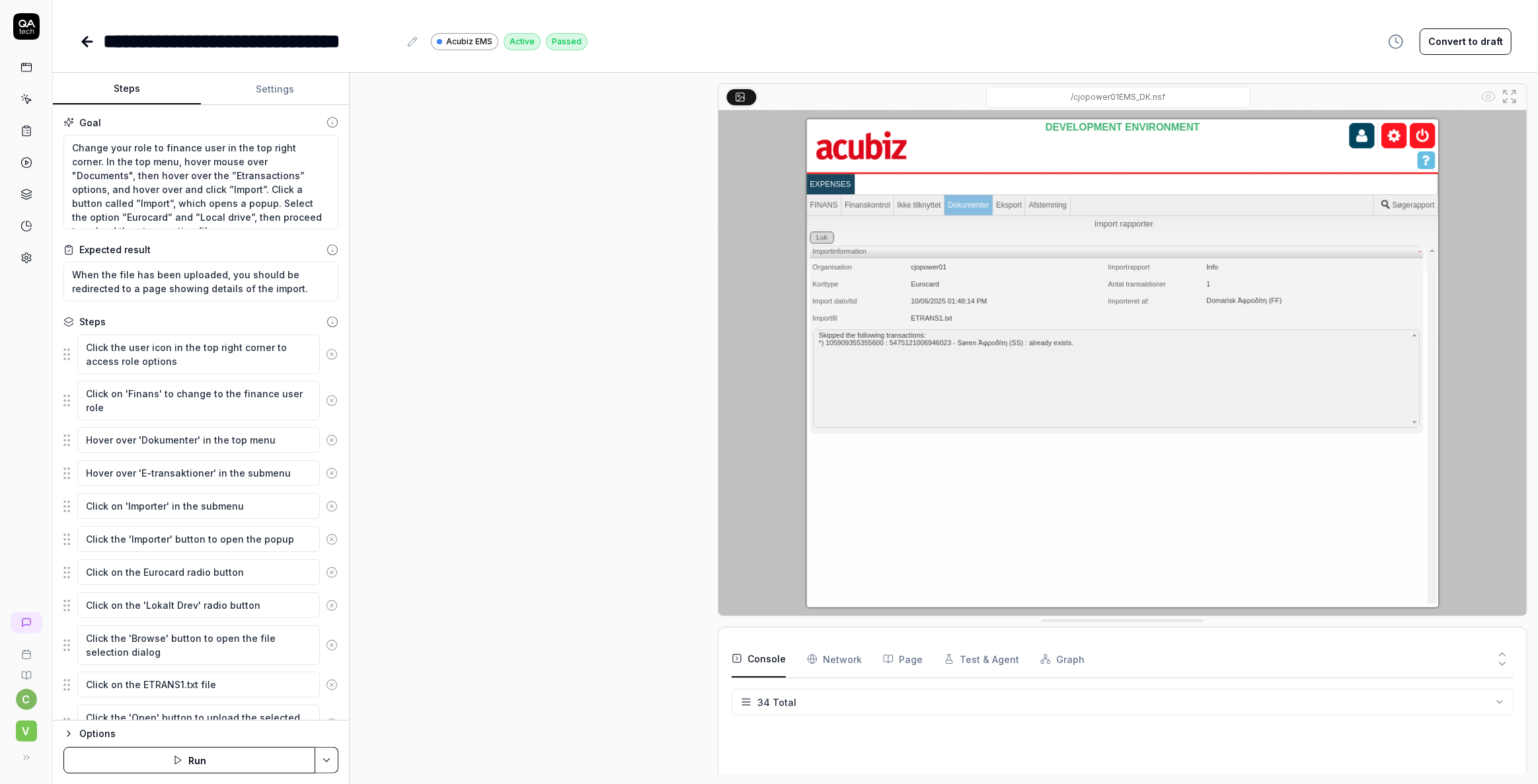
scroll to position [258, 0]
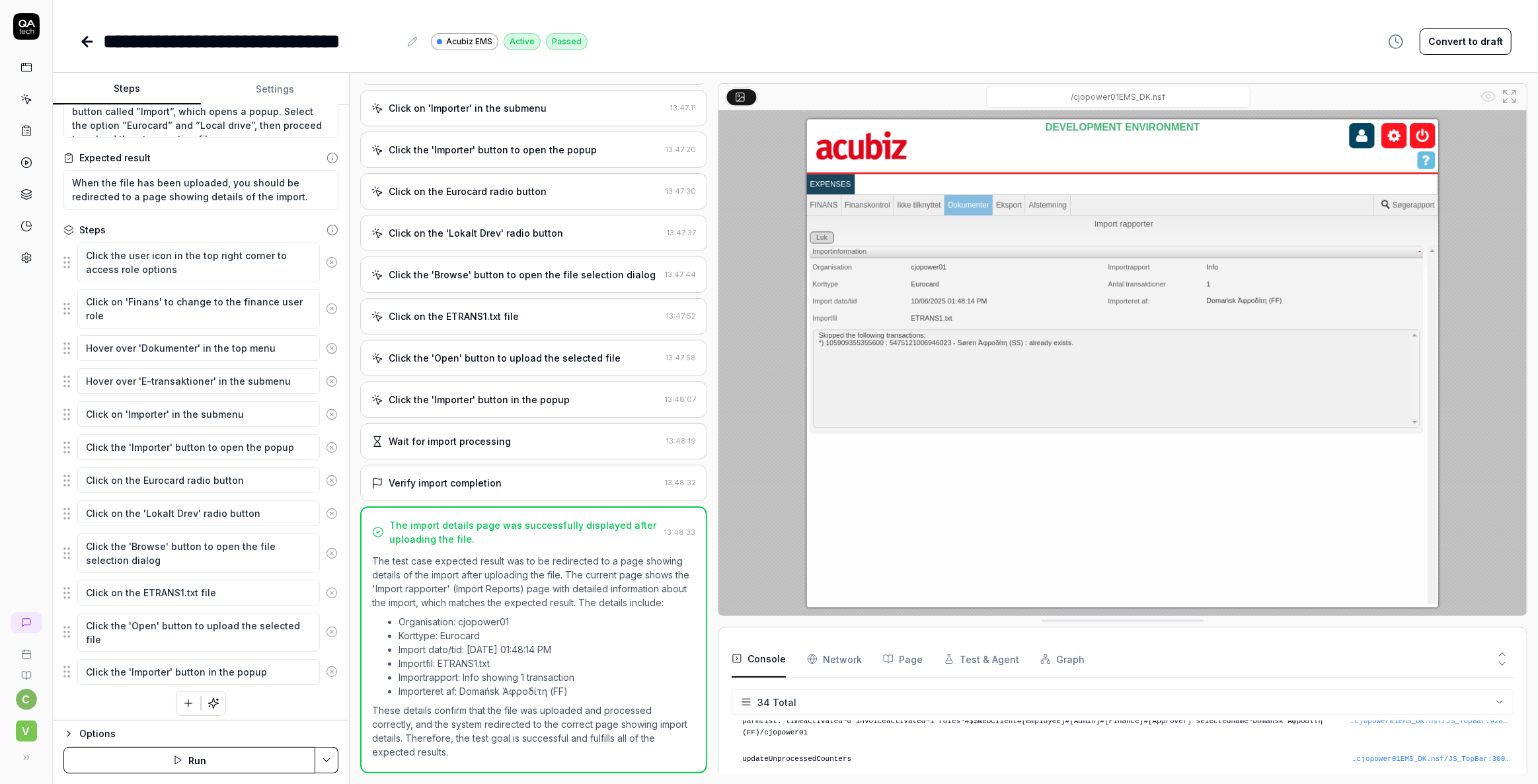
scroll to position [96, 0]
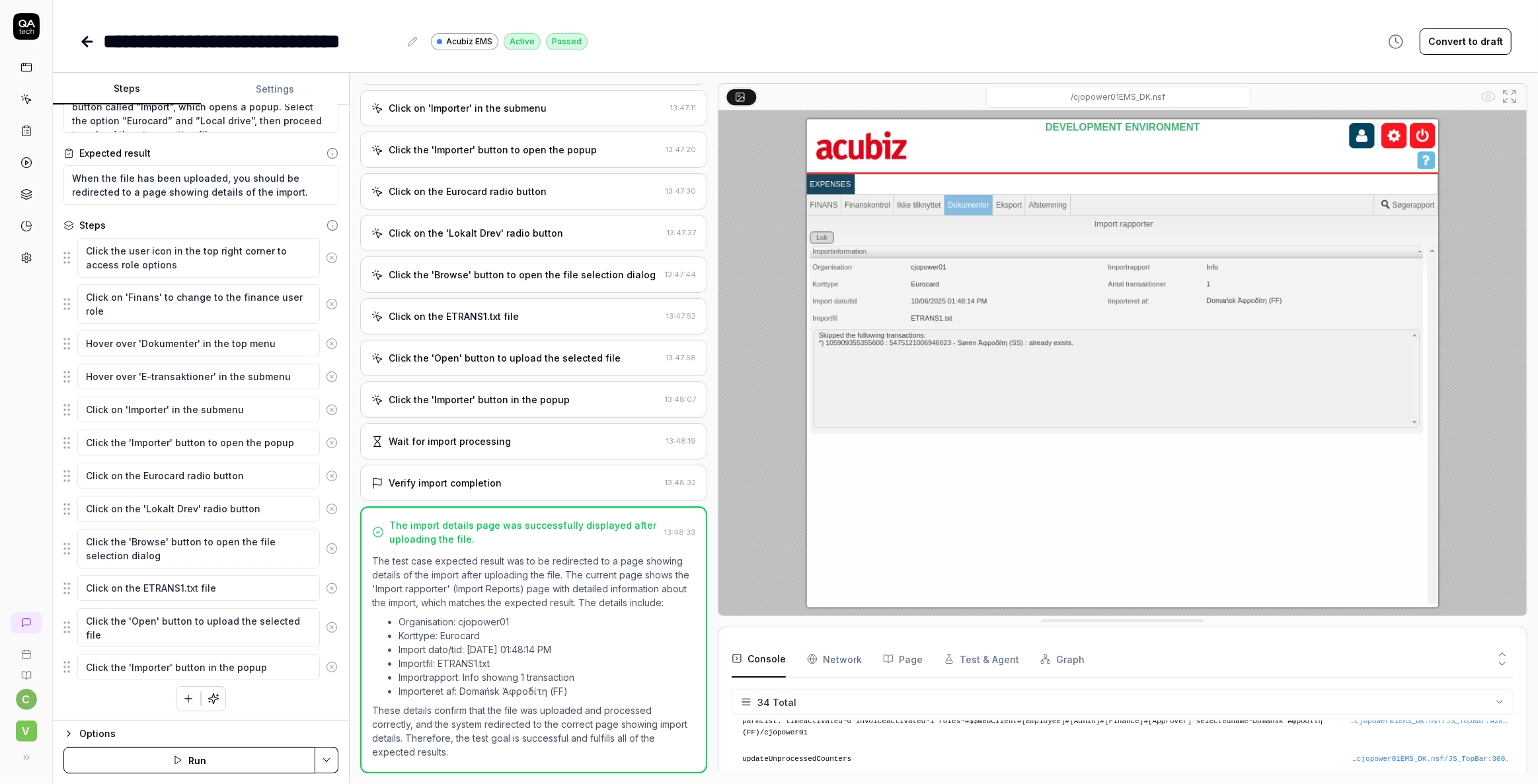
click at [134, 87] on button "Steps" at bounding box center [127, 89] width 148 height 31
click at [85, 42] on icon at bounding box center [87, 42] width 9 height 0
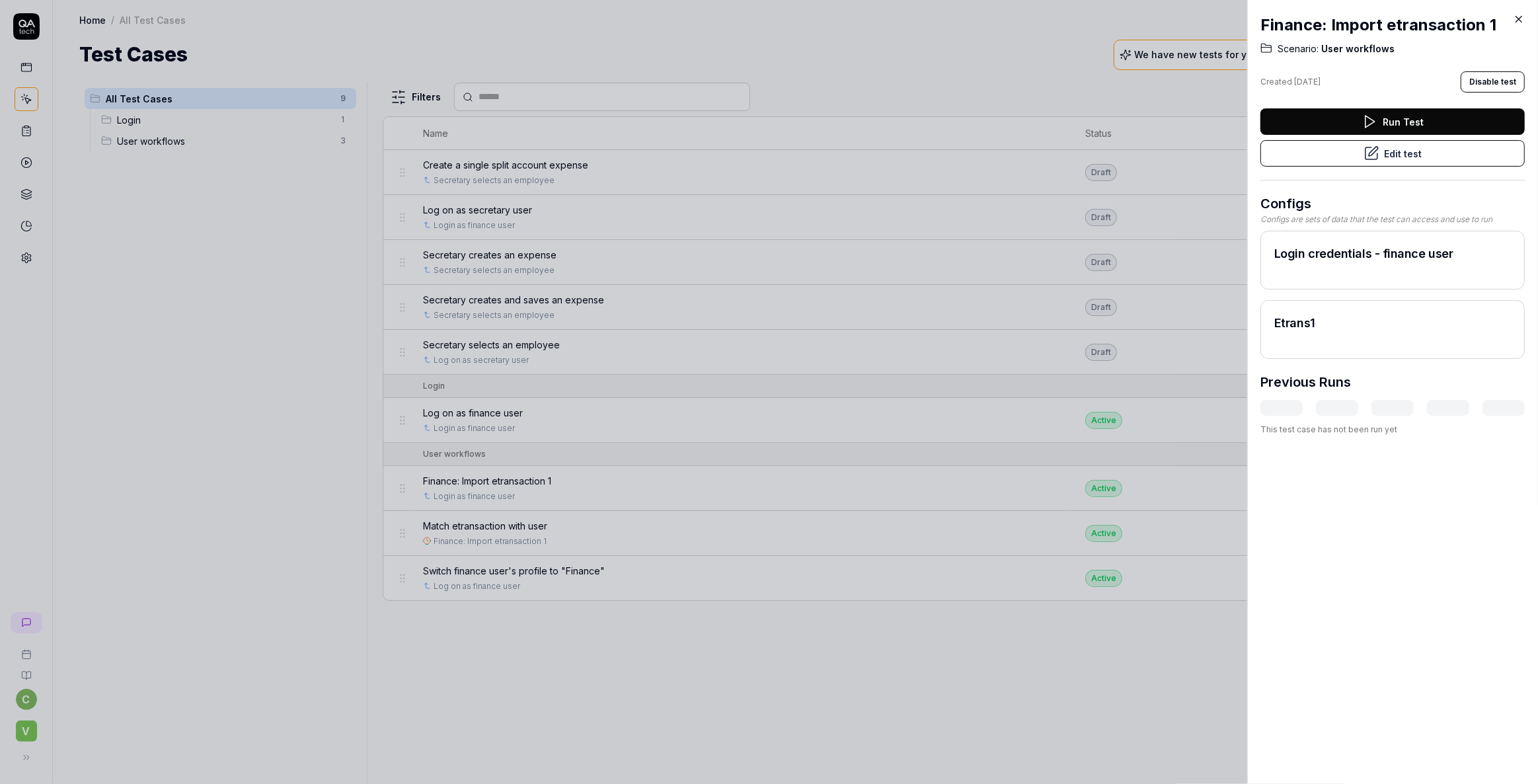
click at [1519, 20] on icon at bounding box center [1519, 19] width 12 height 12
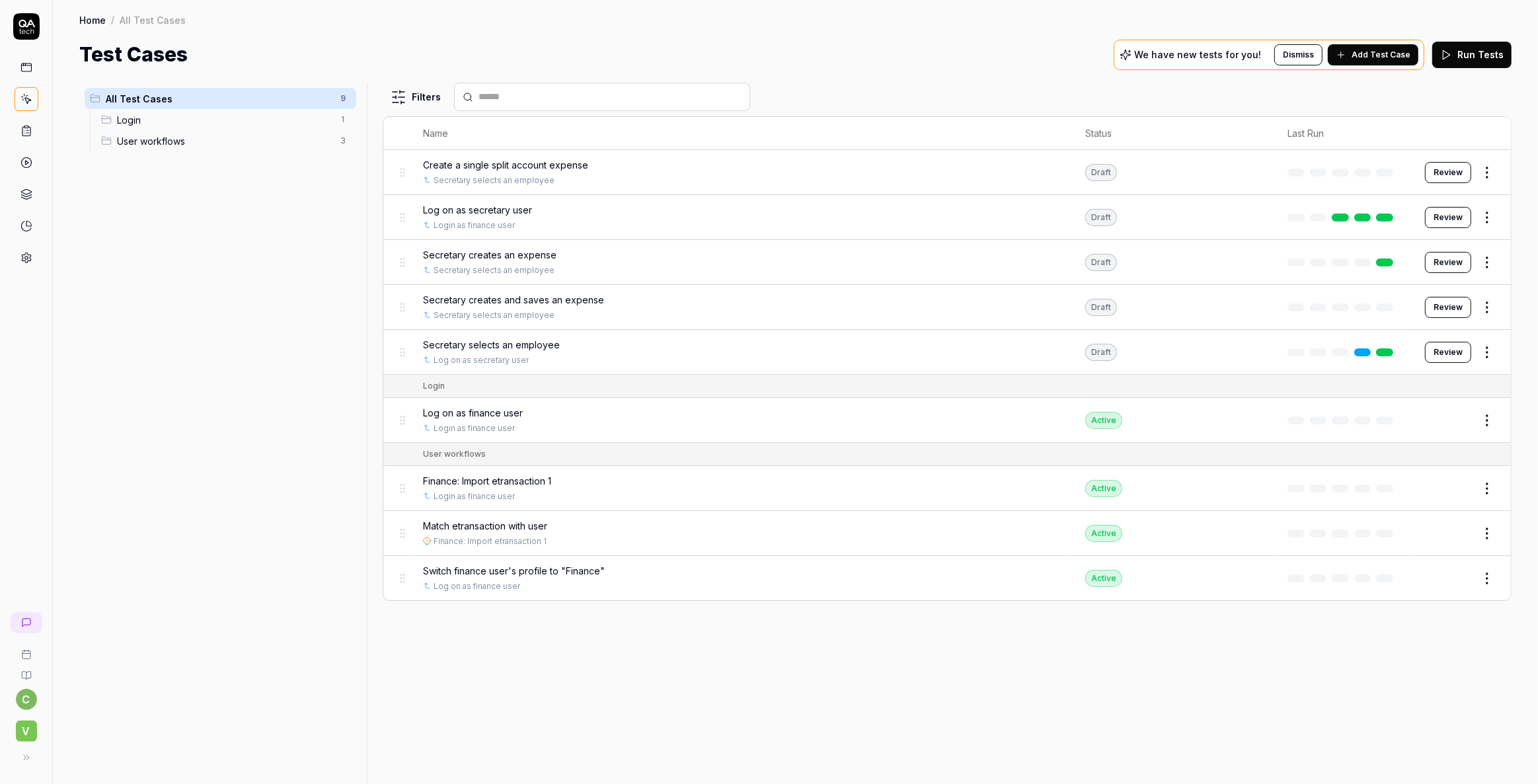
click at [513, 528] on span "Match etransaction with user" at bounding box center [485, 525] width 125 height 14
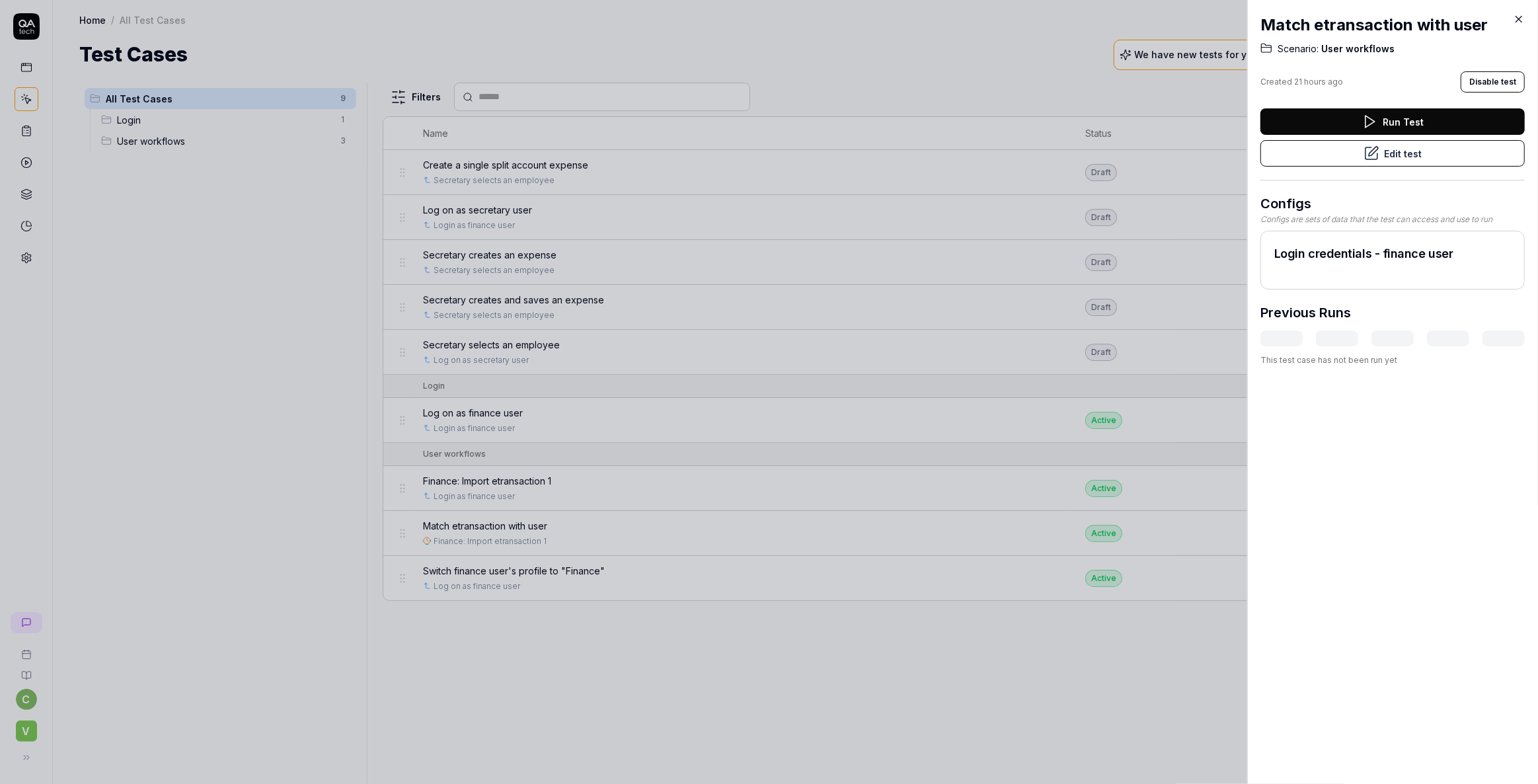
click at [1388, 122] on button "Run Test" at bounding box center [1393, 121] width 265 height 26
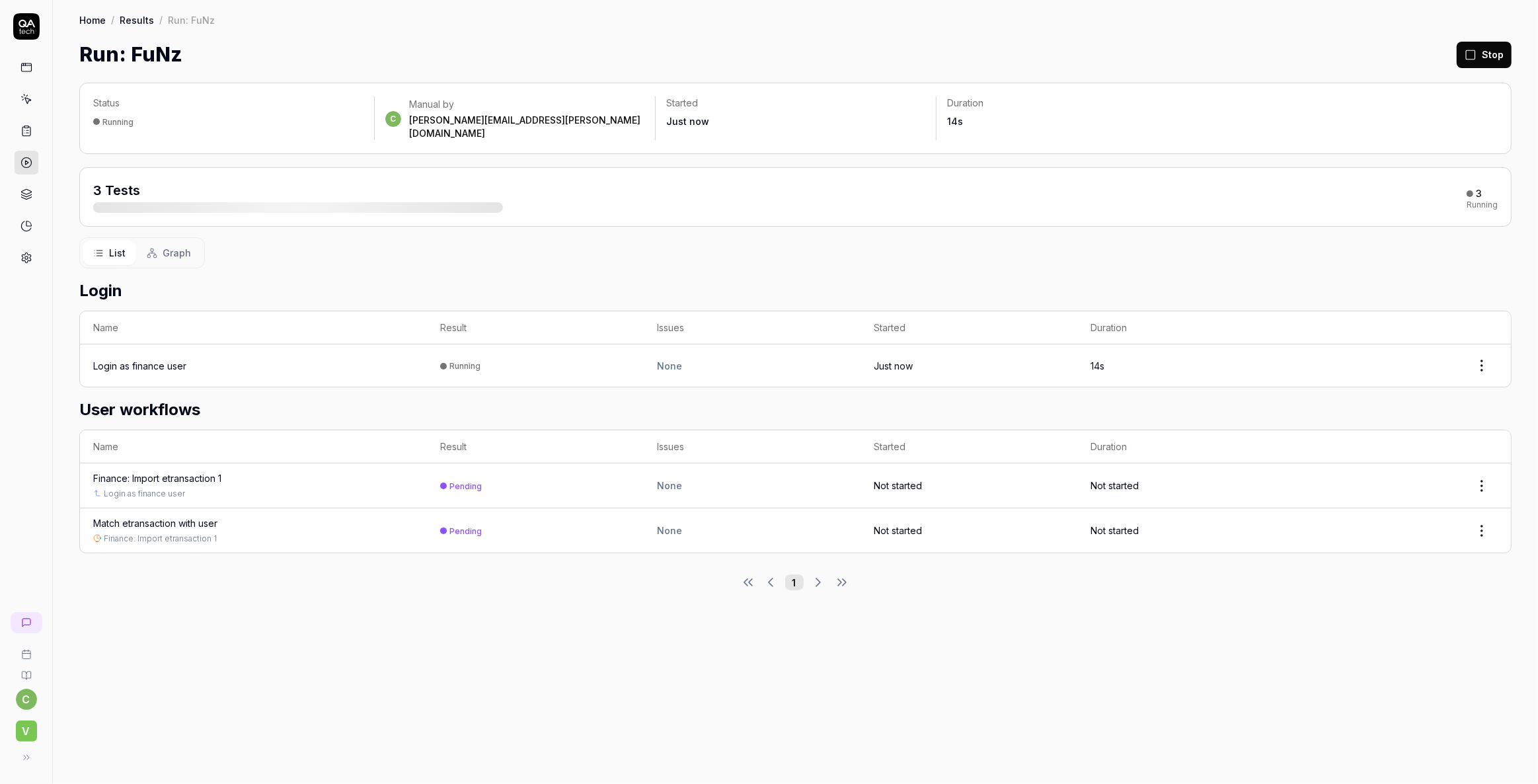
click at [172, 516] on div "Match etransaction with user" at bounding box center [155, 523] width 125 height 14
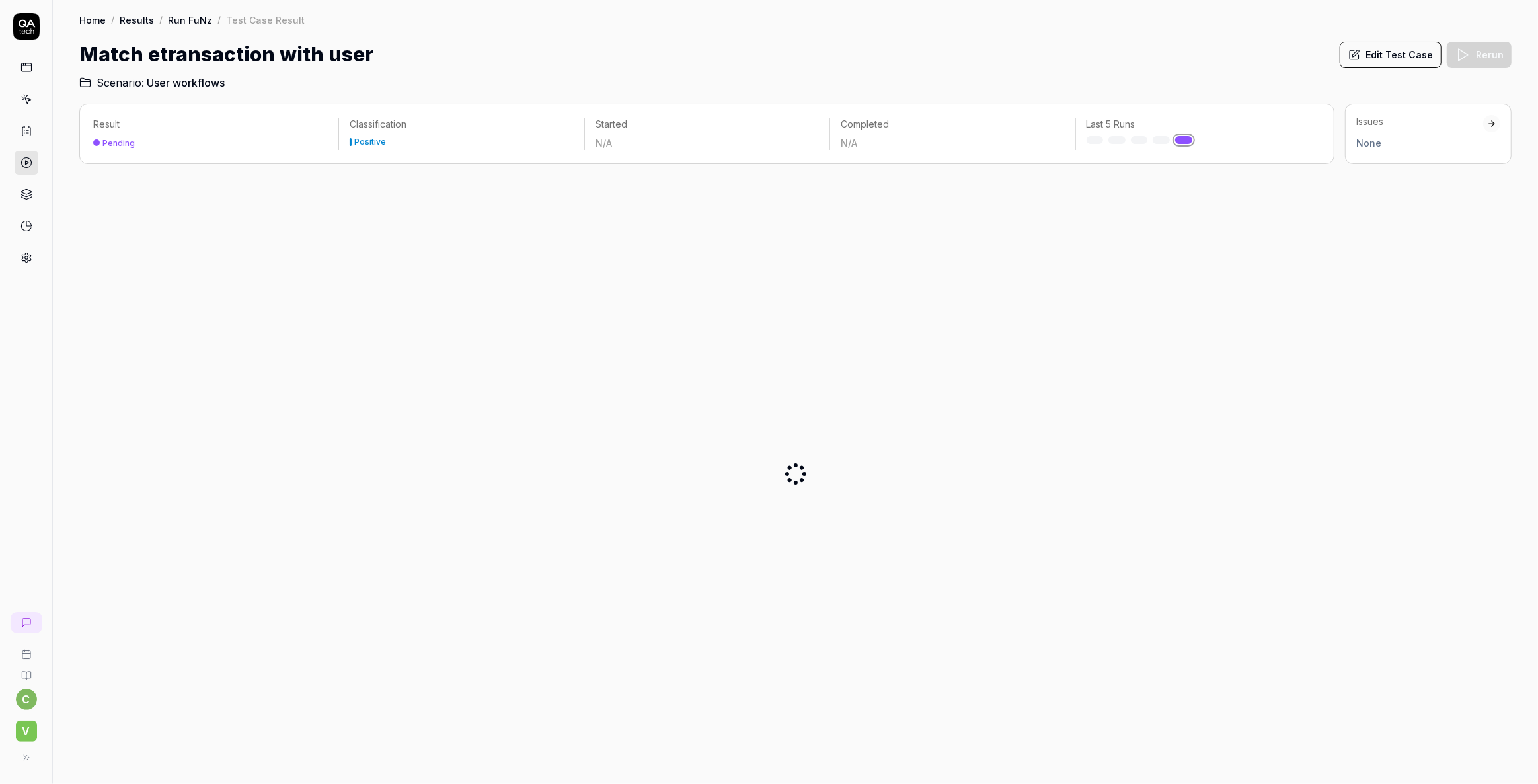
click at [32, 98] on link at bounding box center [26, 99] width 24 height 24
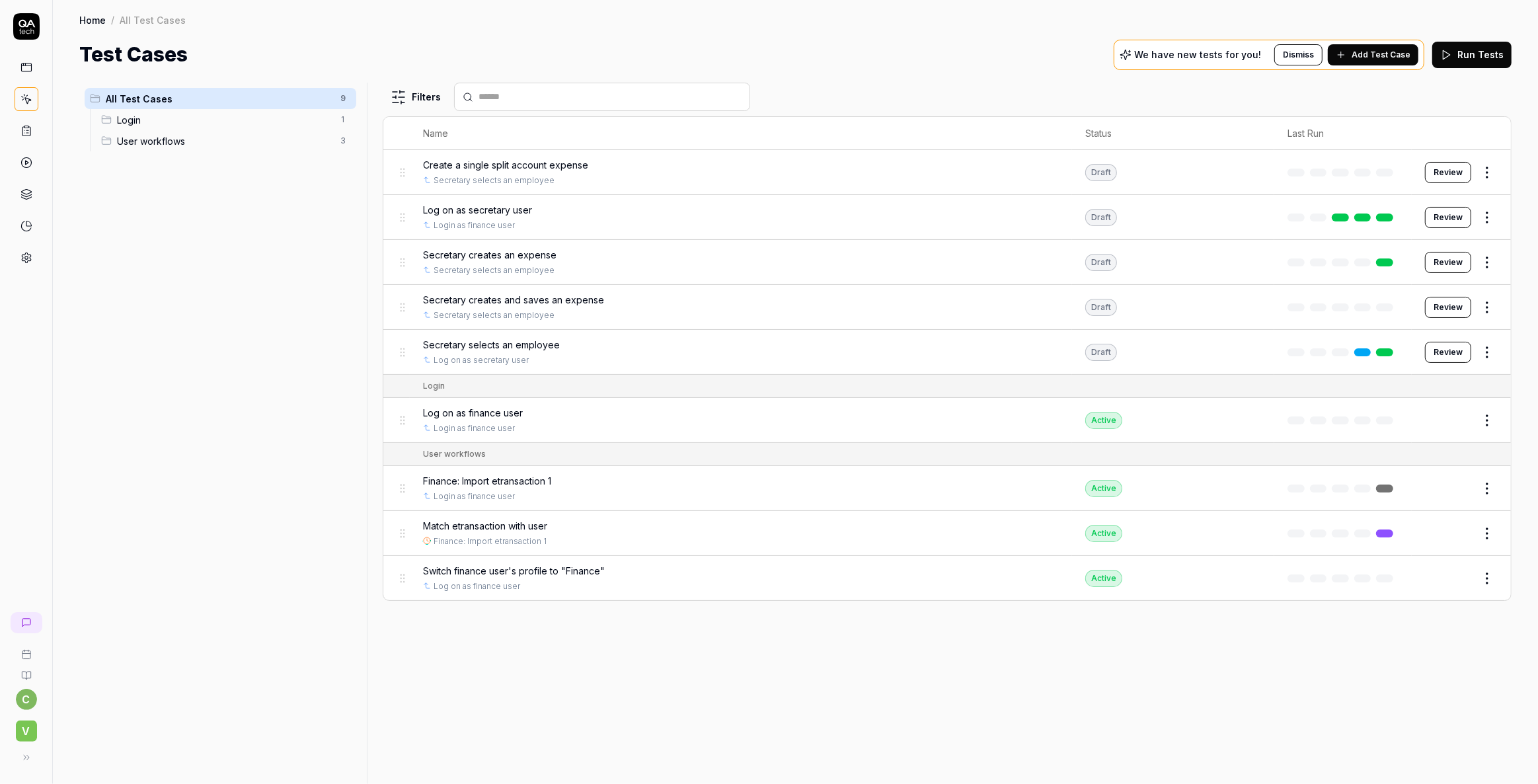
click at [26, 97] on icon at bounding box center [26, 99] width 12 height 12
click at [28, 125] on icon at bounding box center [26, 131] width 12 height 12
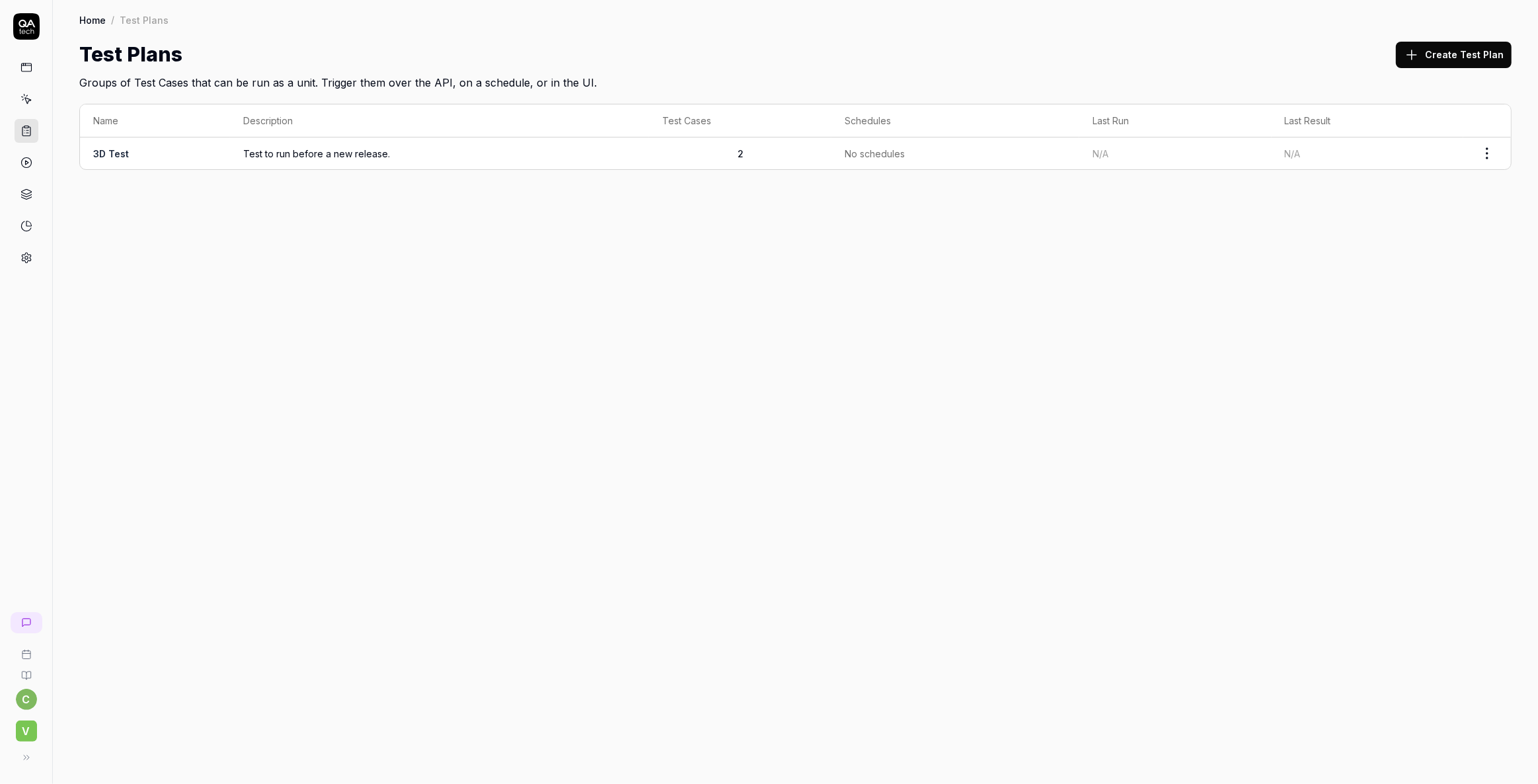
click at [26, 160] on icon at bounding box center [26, 162] width 12 height 12
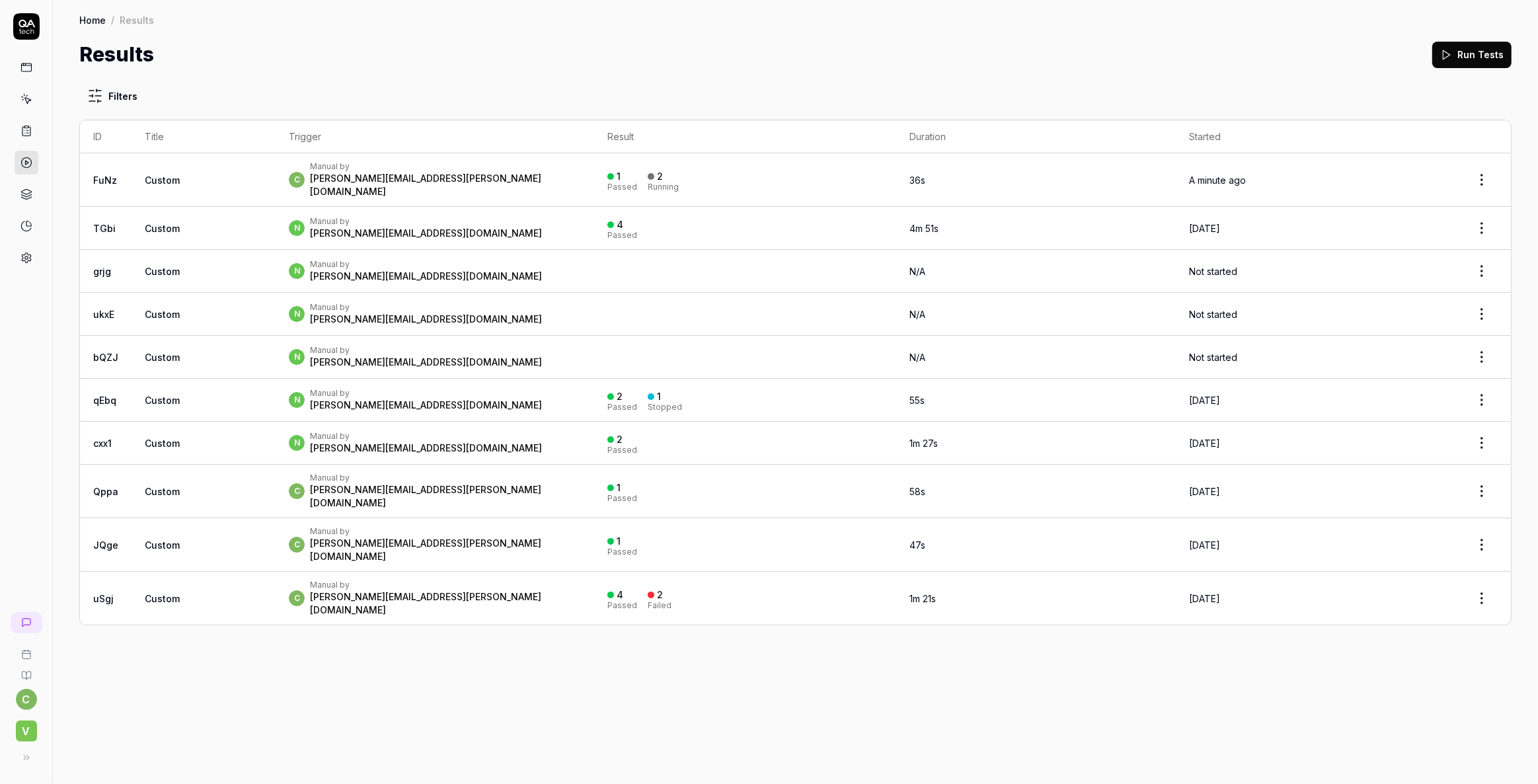
click at [25, 191] on icon at bounding box center [26, 194] width 12 height 12
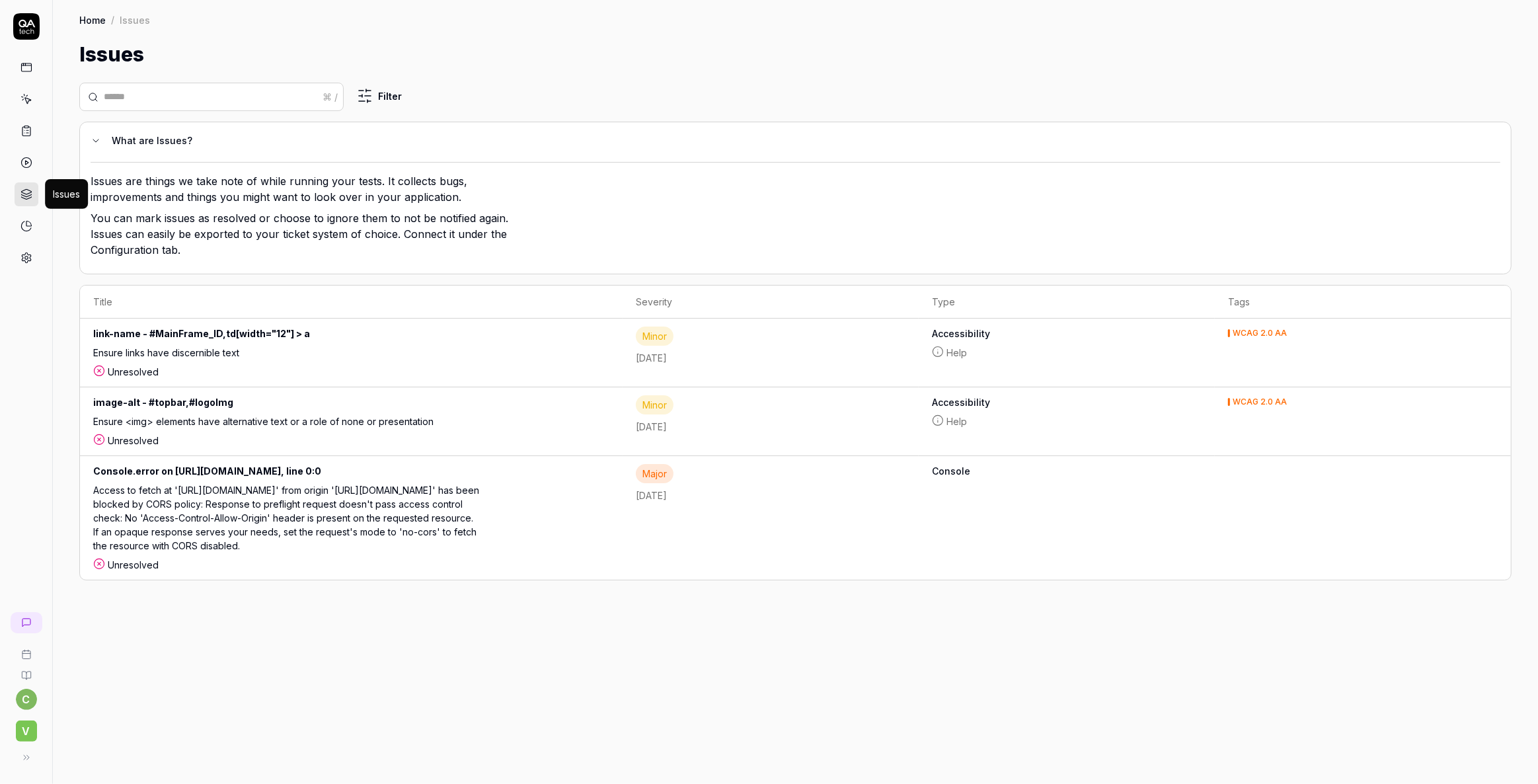
click at [347, 678] on div "⌘ / Filter What are Issues? Issues are things we take note of while running you…" at bounding box center [795, 426] width 1485 height 715
click at [22, 103] on icon at bounding box center [26, 99] width 12 height 12
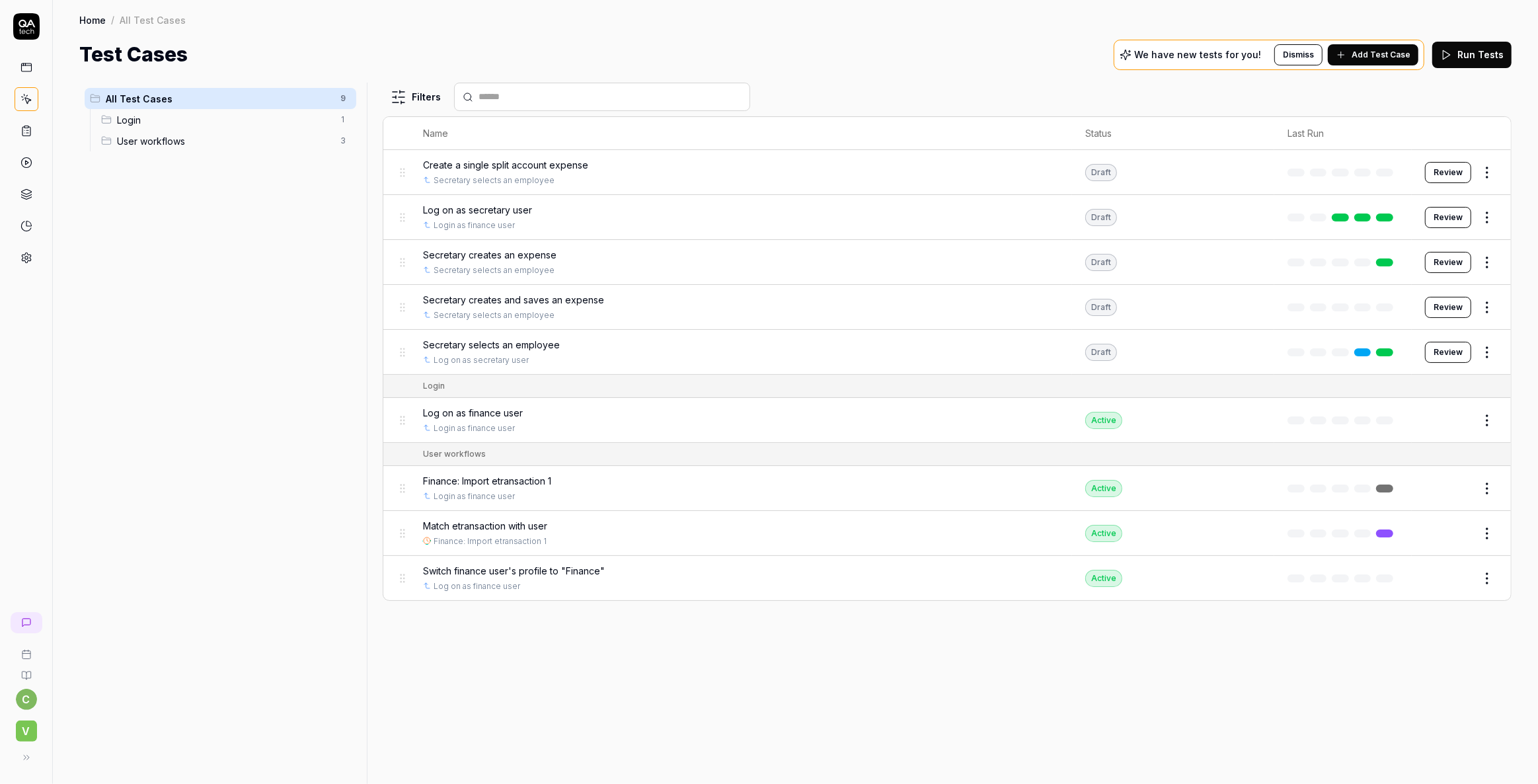
click at [1385, 531] on link at bounding box center [1385, 533] width 17 height 8
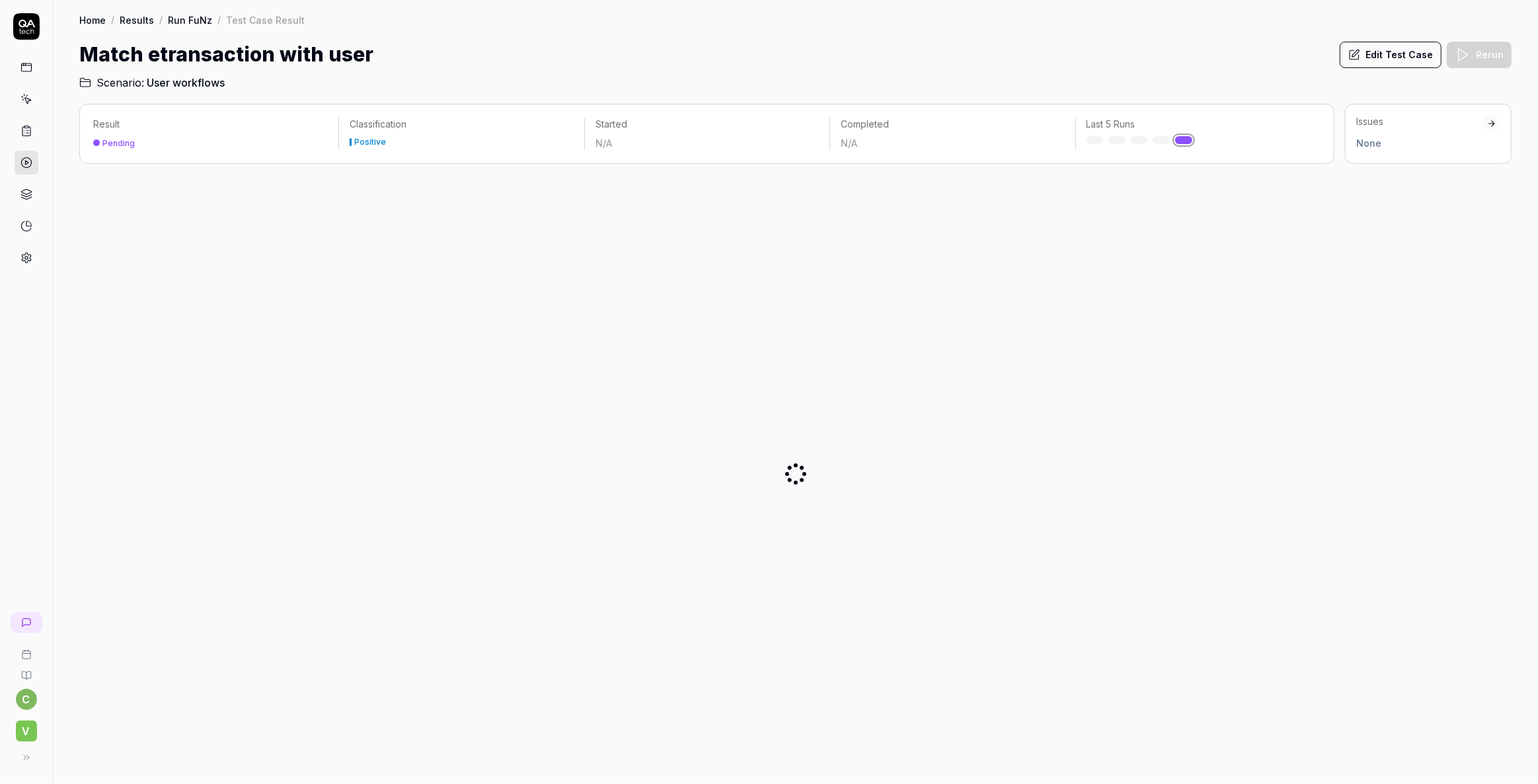
click at [1467, 144] on div "None" at bounding box center [1420, 143] width 127 height 14
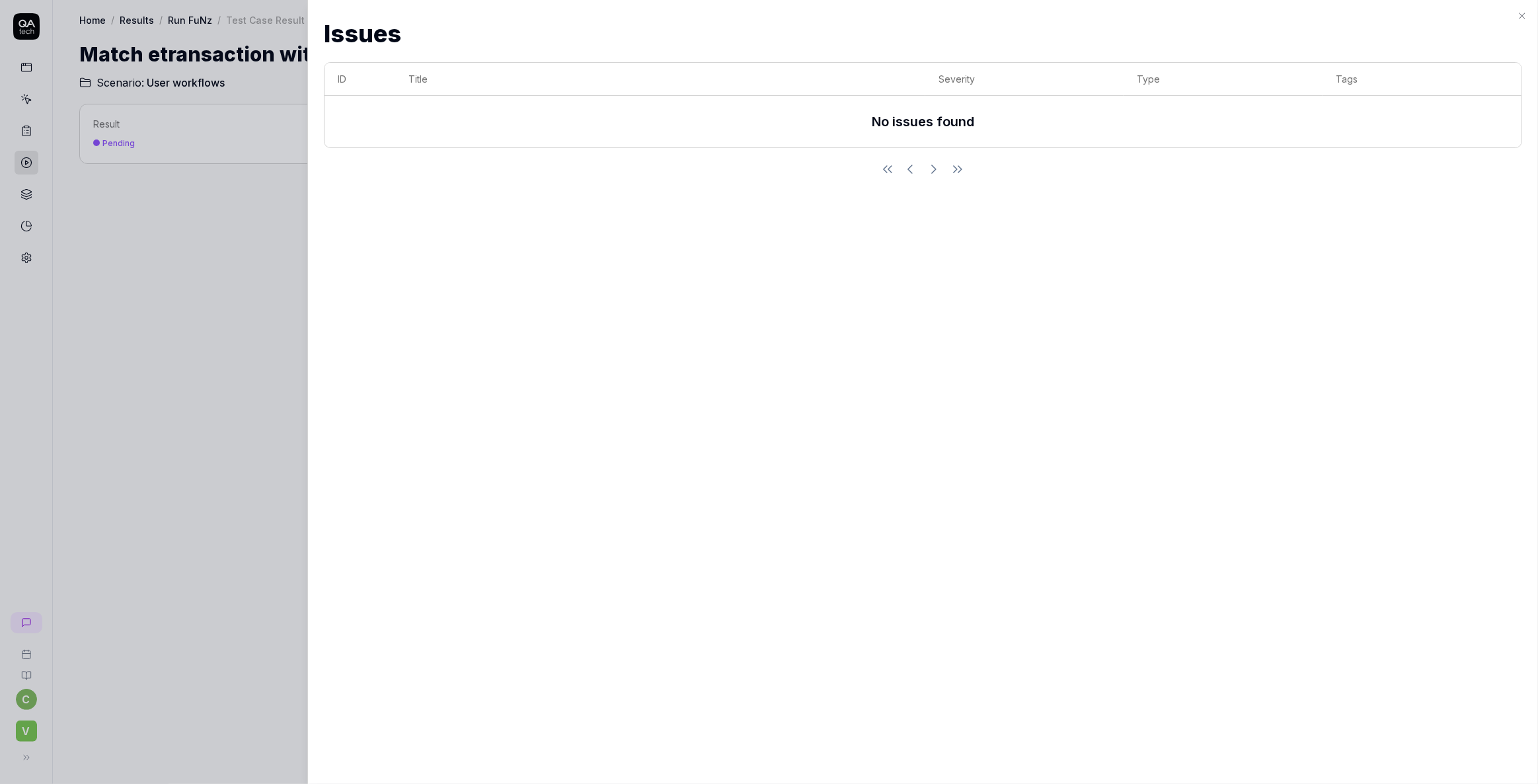
click at [1522, 12] on icon "button" at bounding box center [1522, 16] width 11 height 11
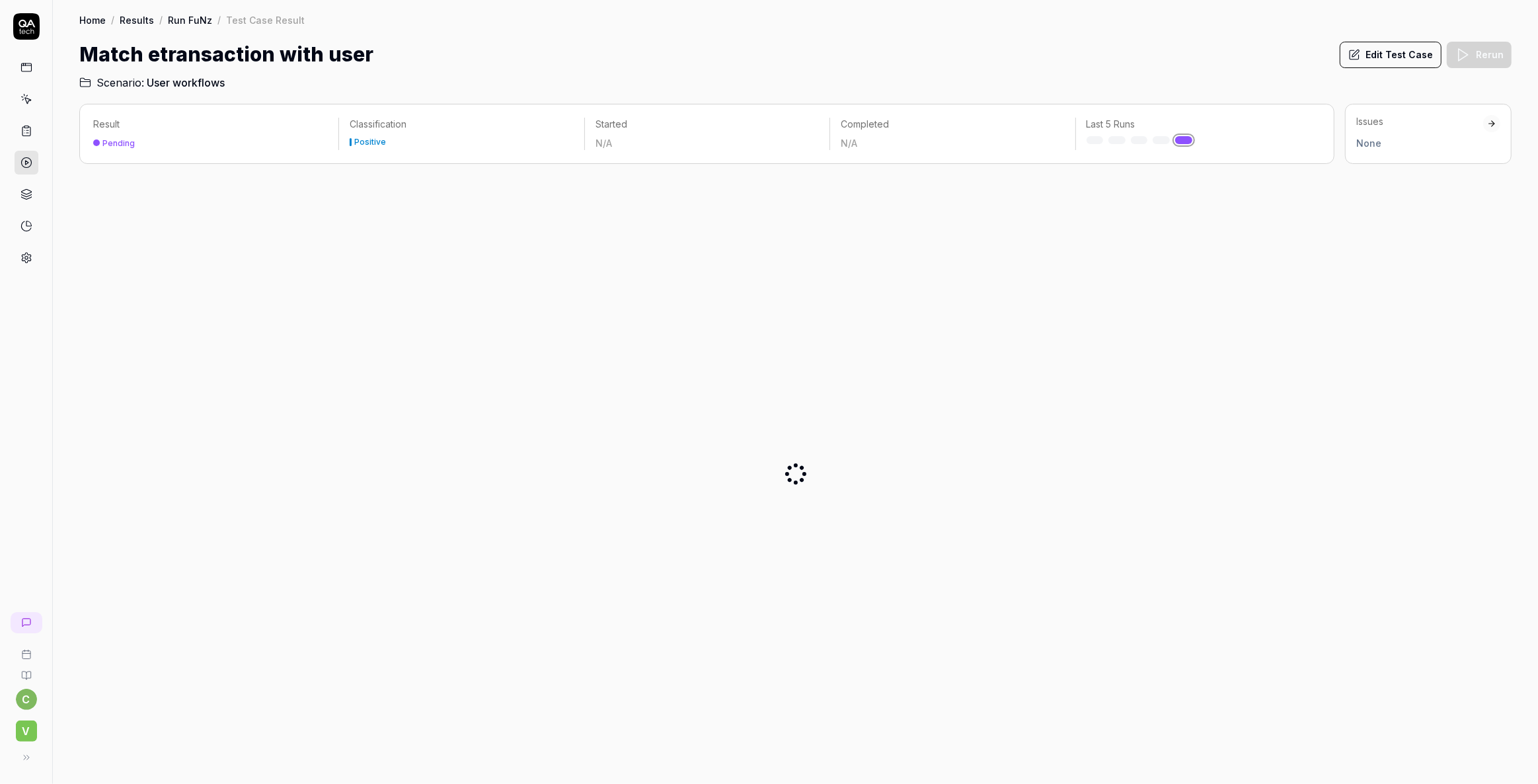
click at [1150, 475] on div at bounding box center [795, 474] width 1432 height 599
click at [24, 100] on icon at bounding box center [26, 99] width 12 height 12
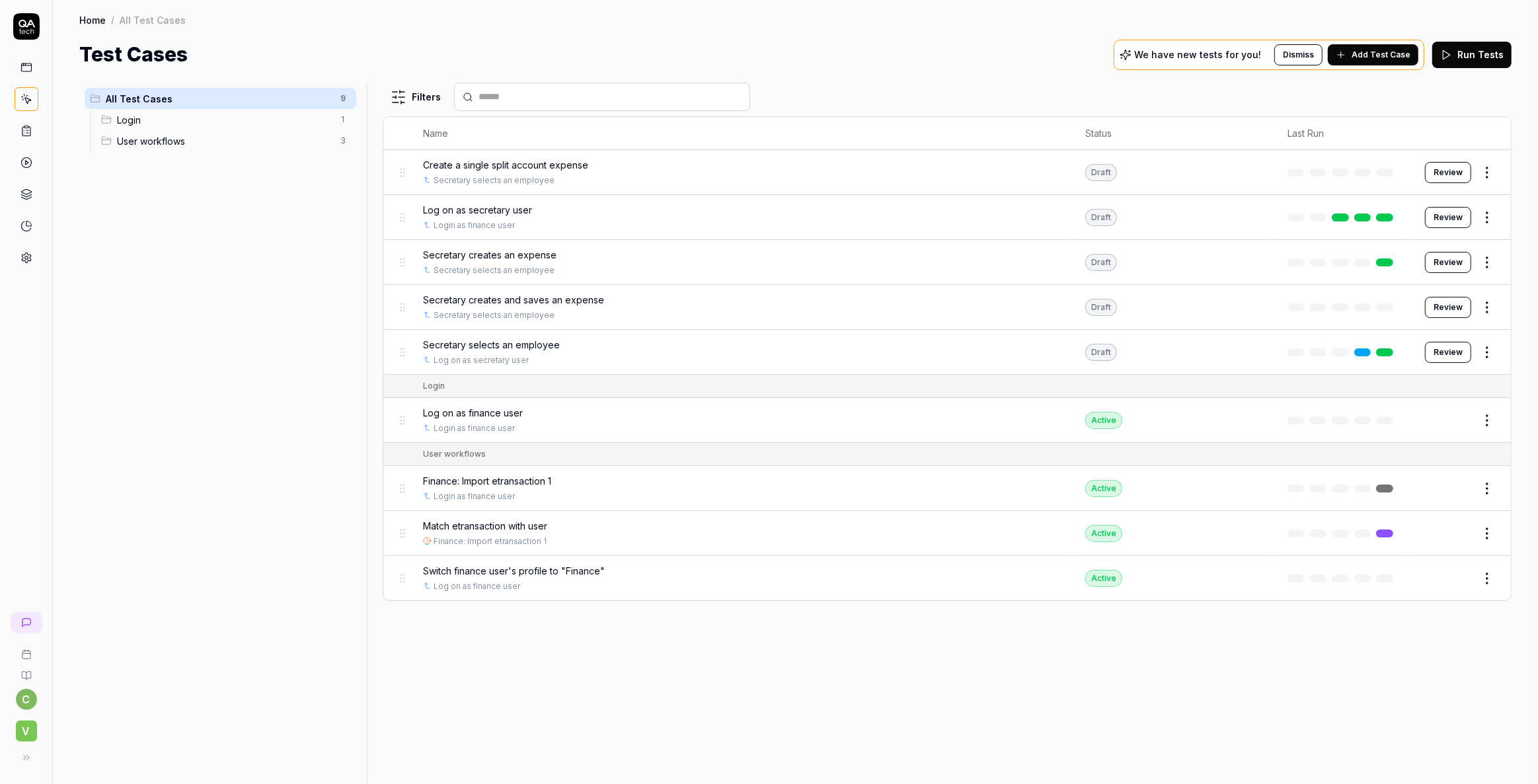
click at [492, 481] on span "Finance: Import etransaction 1" at bounding box center [487, 481] width 129 height 14
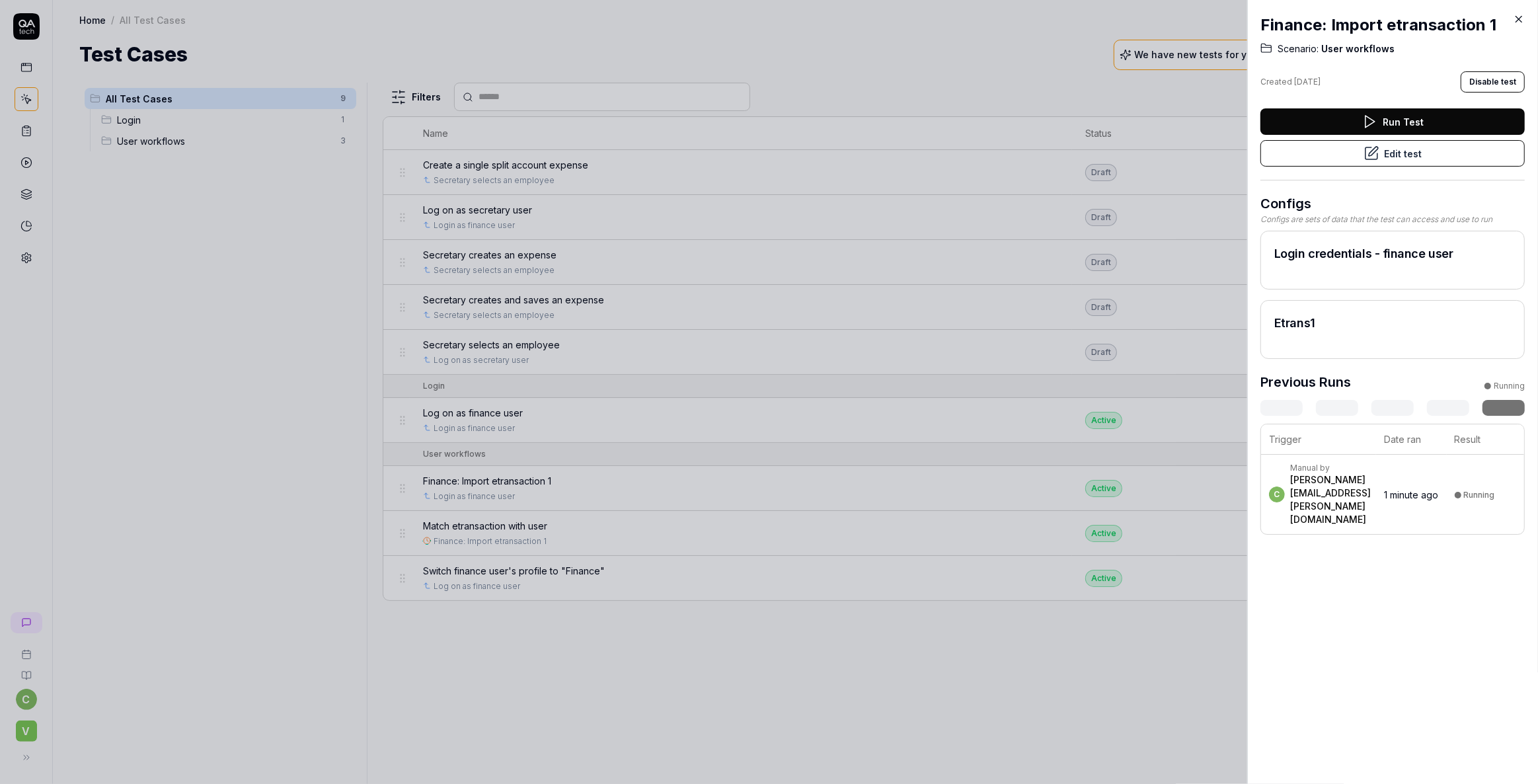
click at [1385, 119] on button "Run Test" at bounding box center [1393, 121] width 265 height 26
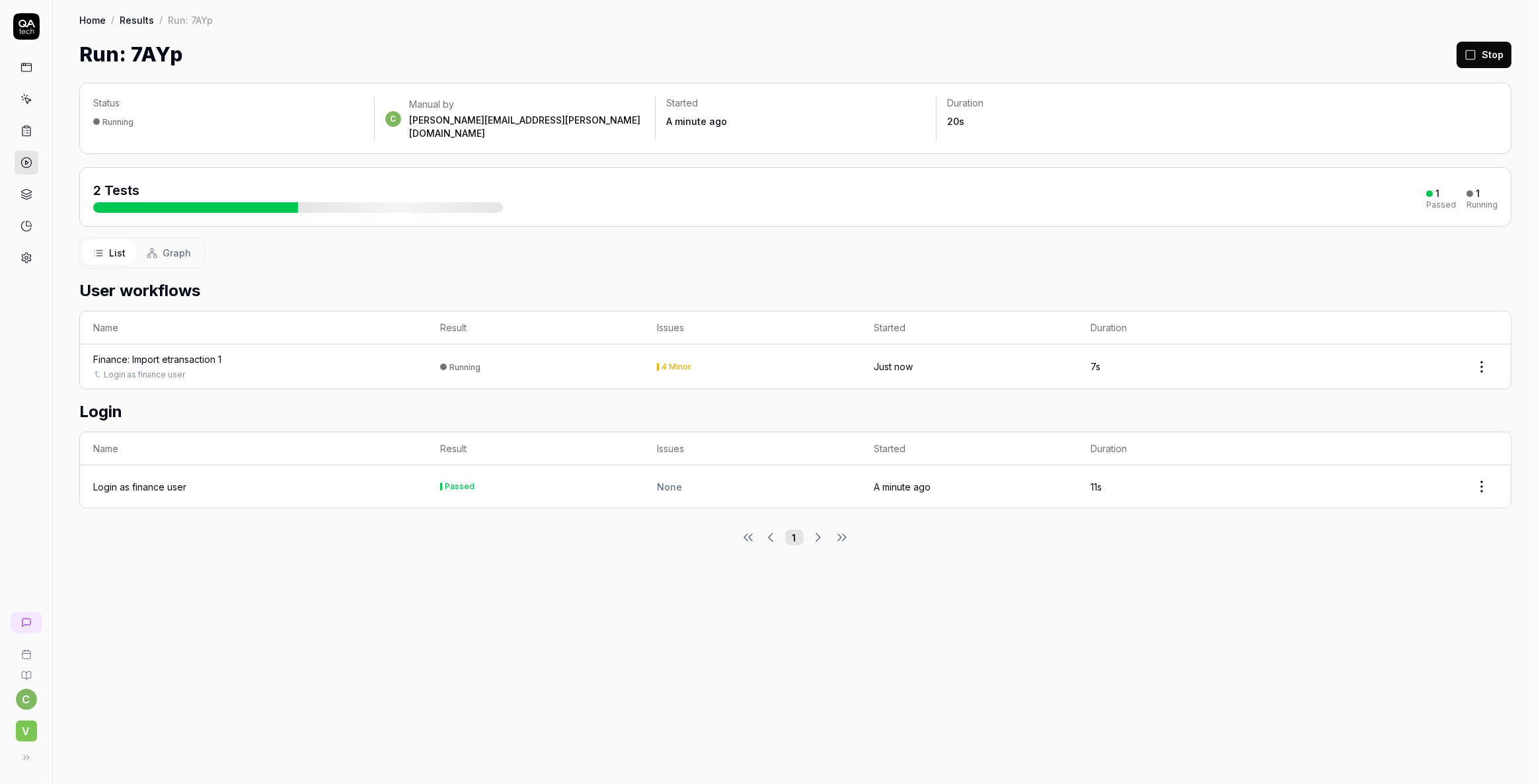
click at [167, 246] on span "Graph" at bounding box center [176, 252] width 28 height 14
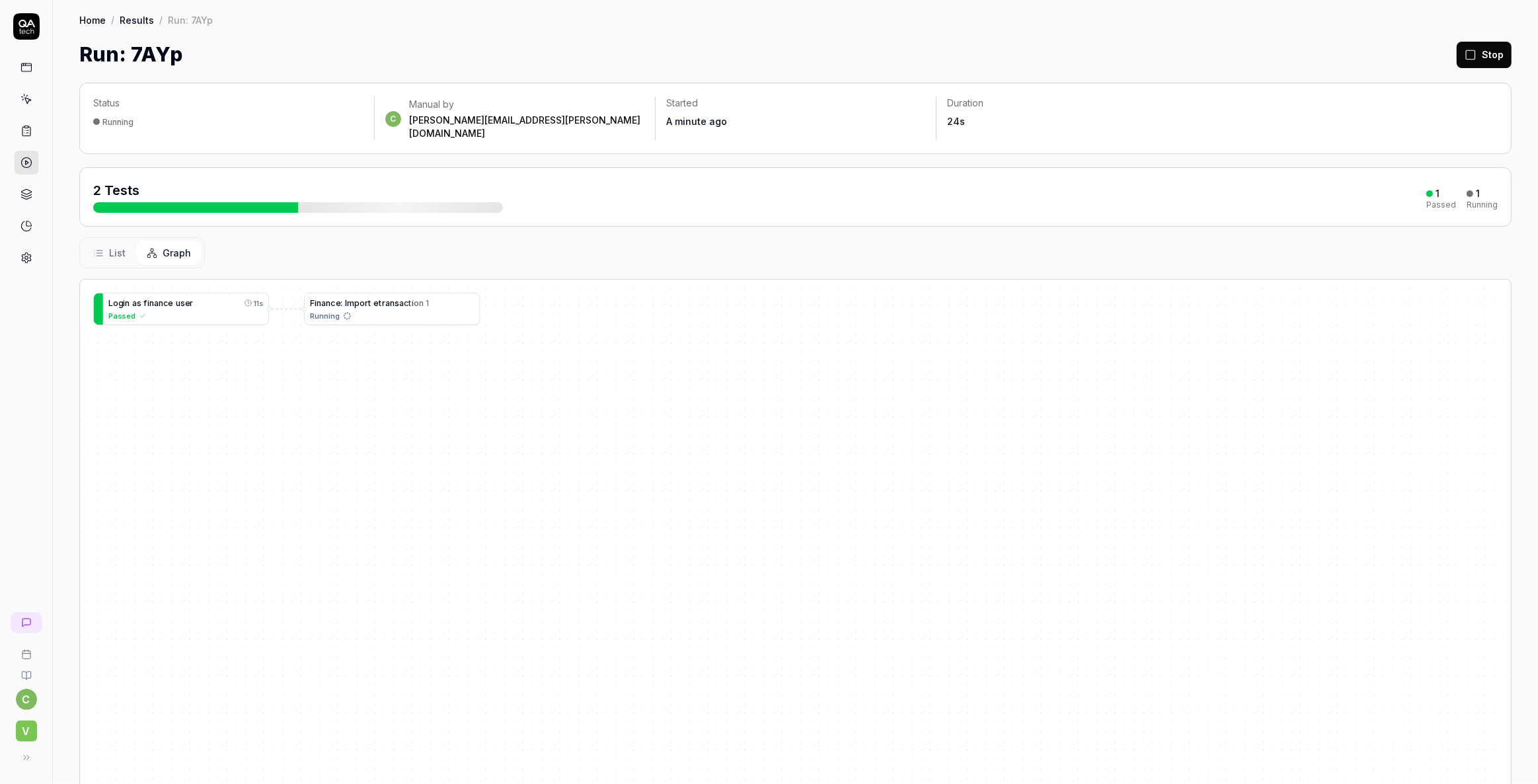
click at [108, 241] on button "List" at bounding box center [109, 253] width 54 height 25
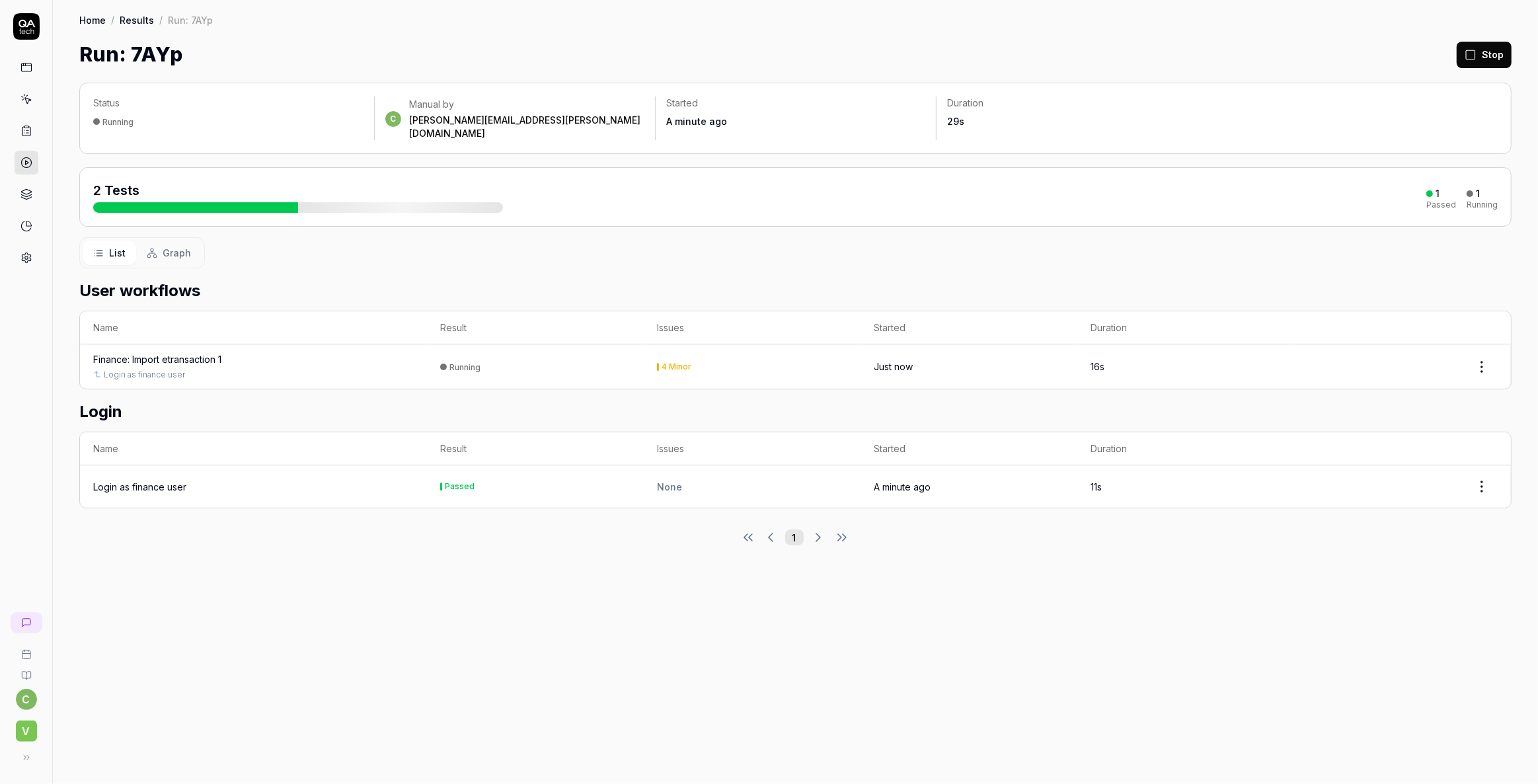
click at [29, 106] on link at bounding box center [26, 99] width 24 height 24
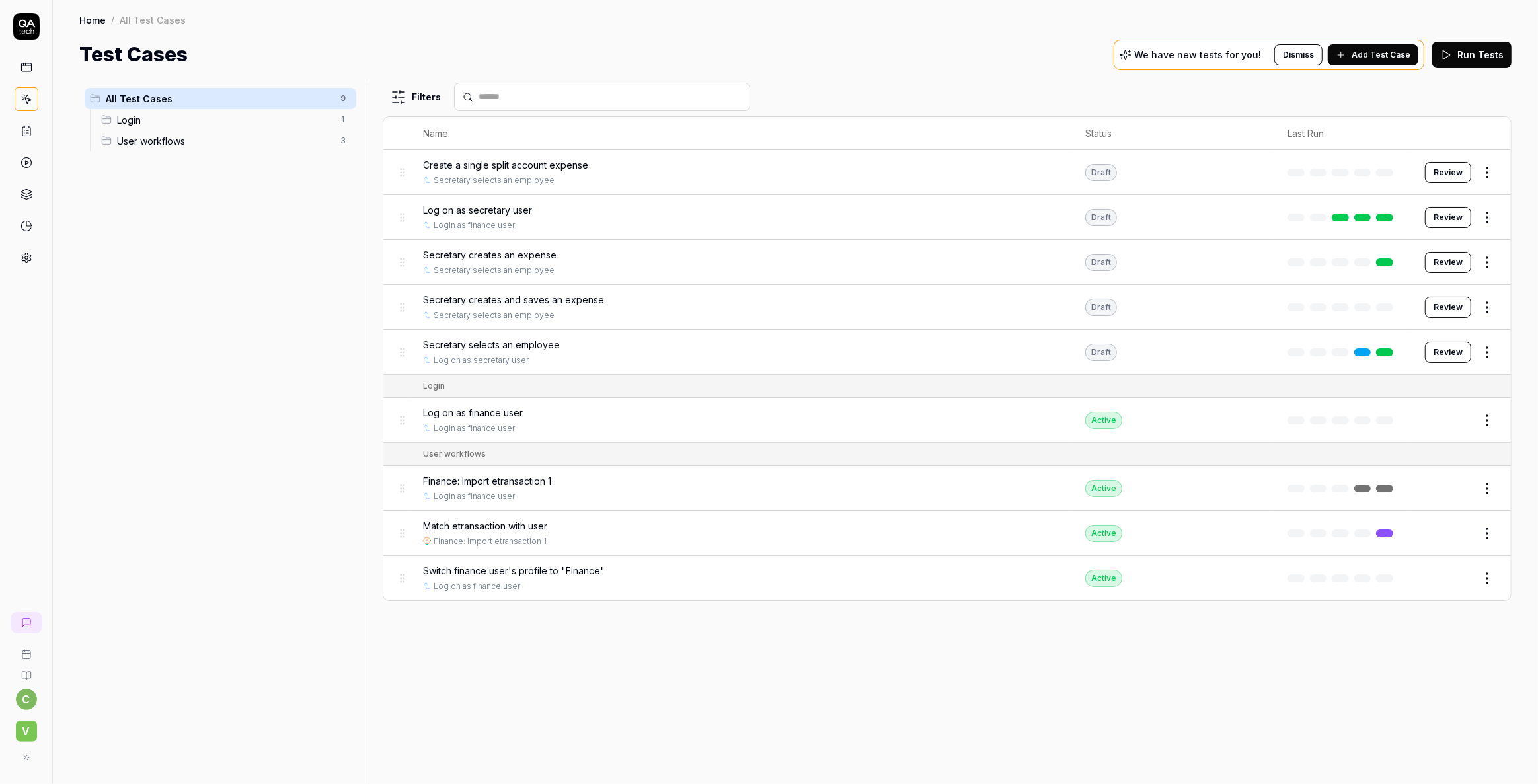
click at [491, 525] on span "Match etransaction with user" at bounding box center [485, 525] width 125 height 14
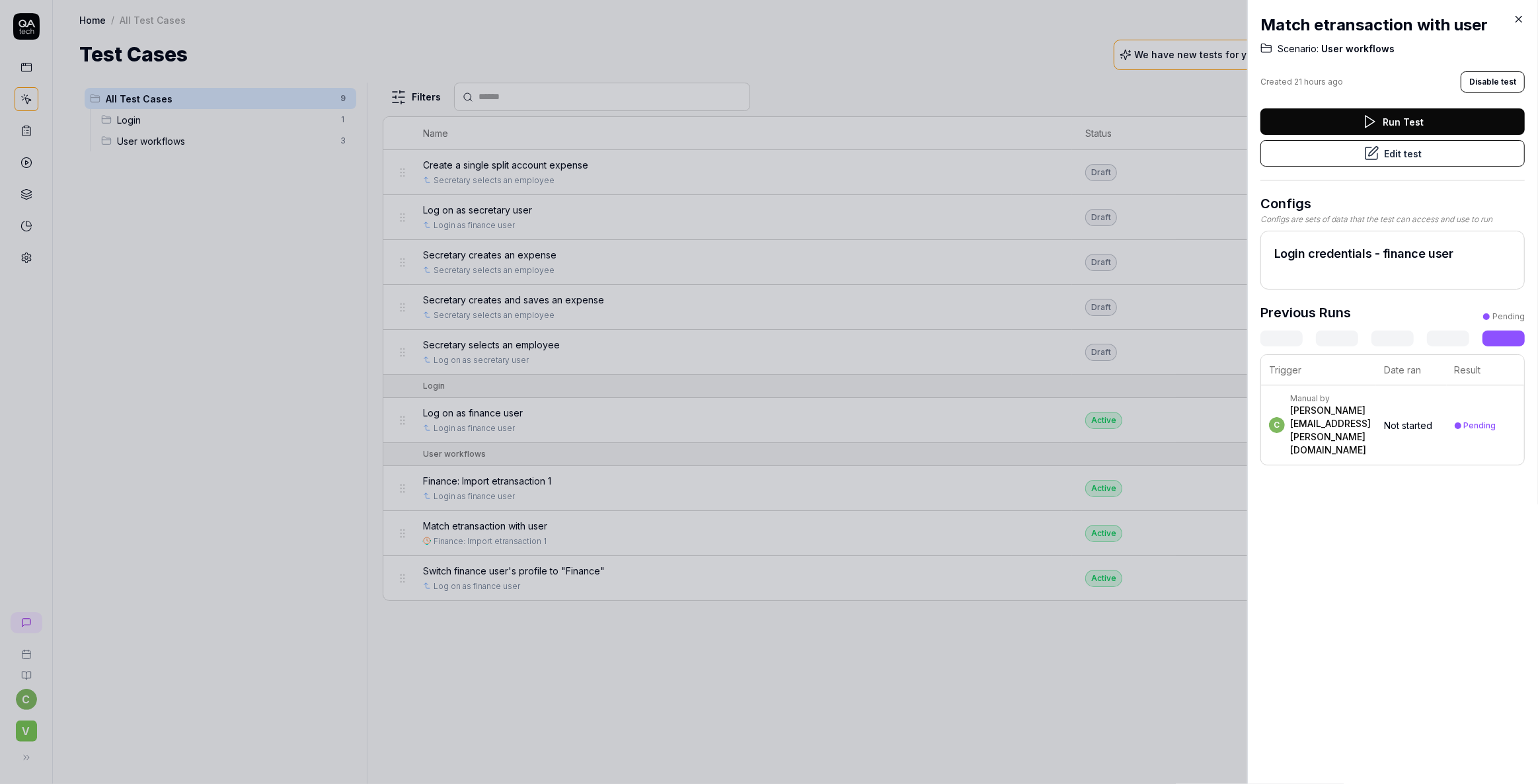
click at [120, 198] on div at bounding box center [769, 392] width 1538 height 784
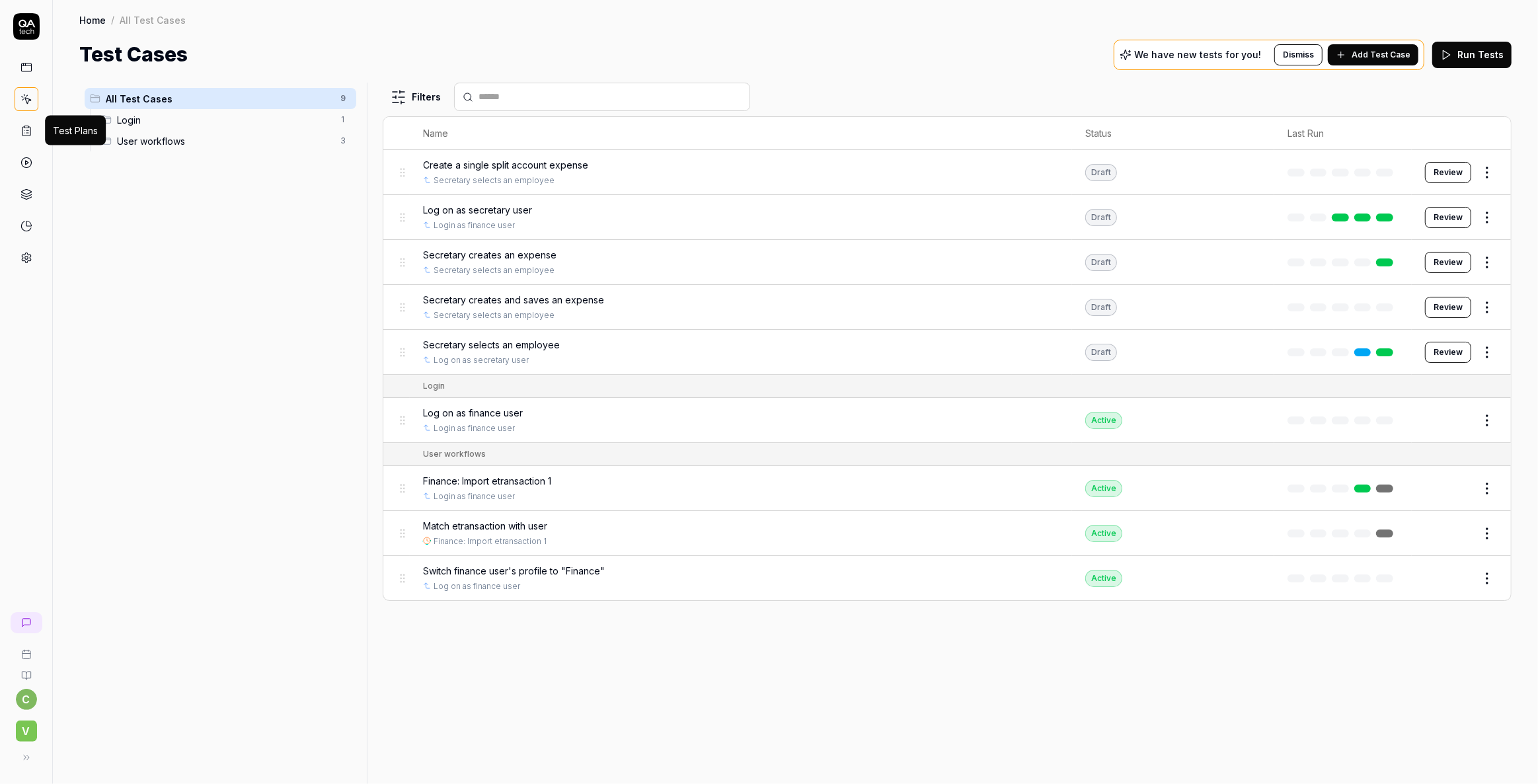
click at [26, 129] on icon at bounding box center [26, 131] width 12 height 12
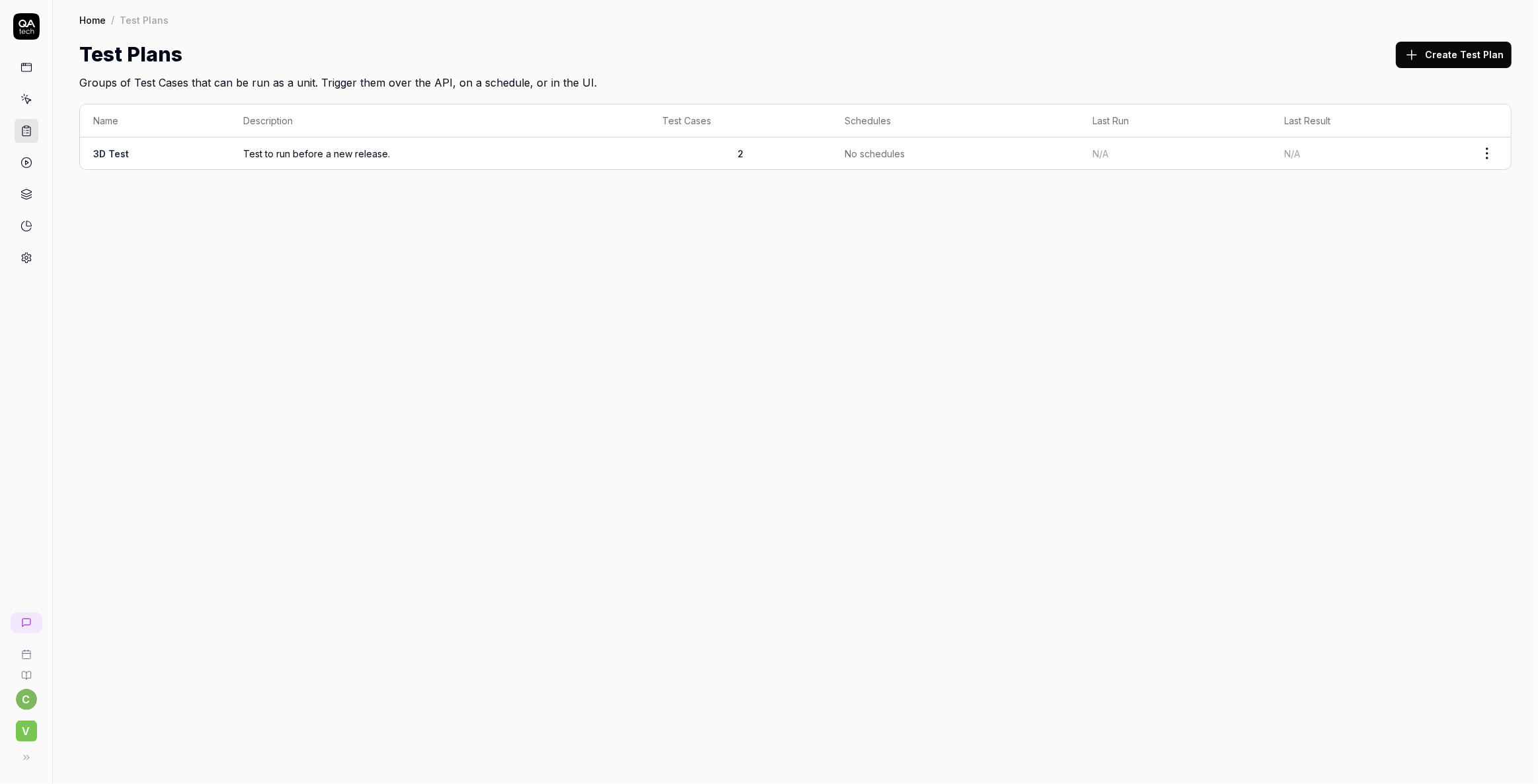
click at [274, 144] on td "Test to run before a new release." at bounding box center [440, 153] width 419 height 31
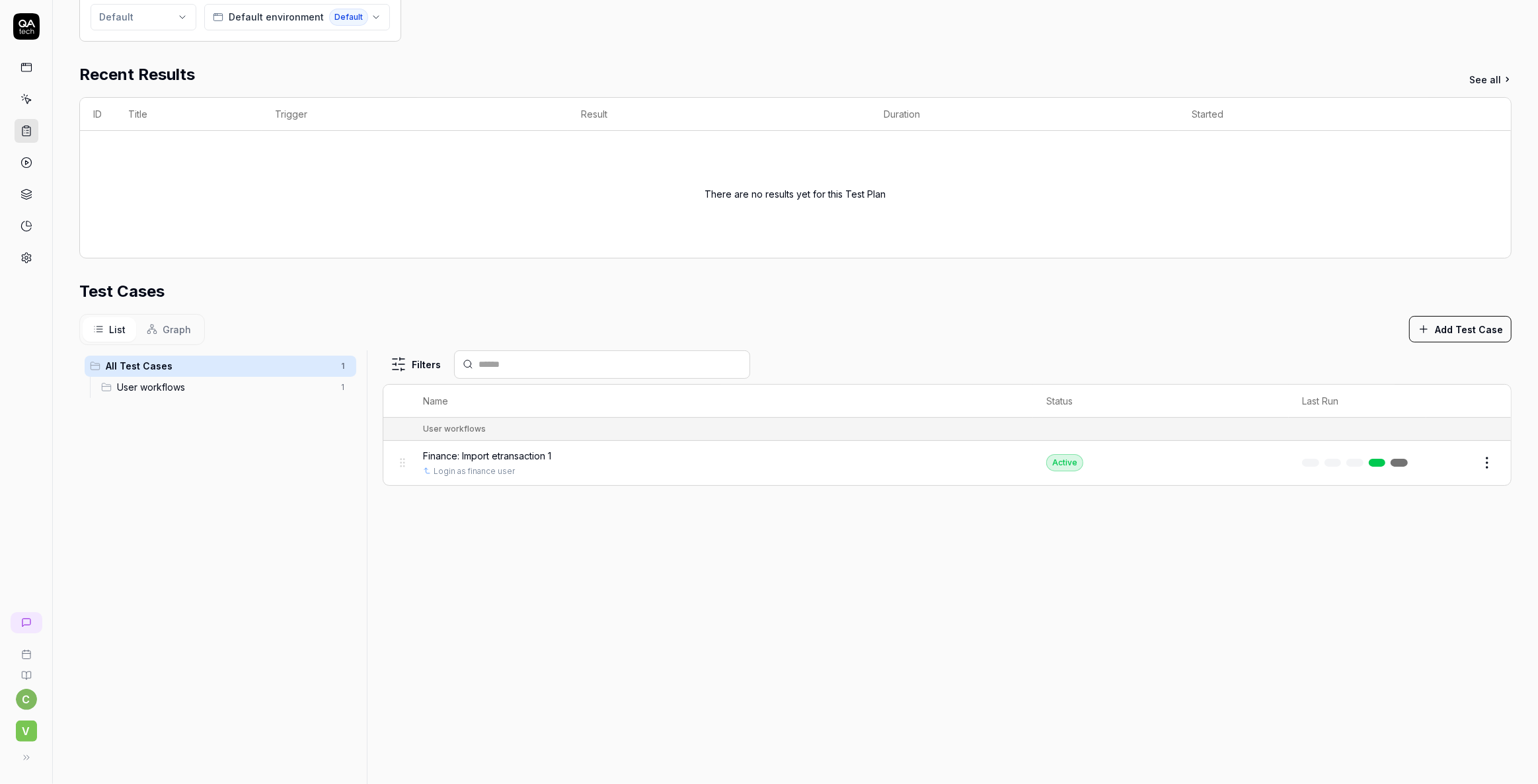
scroll to position [300, 0]
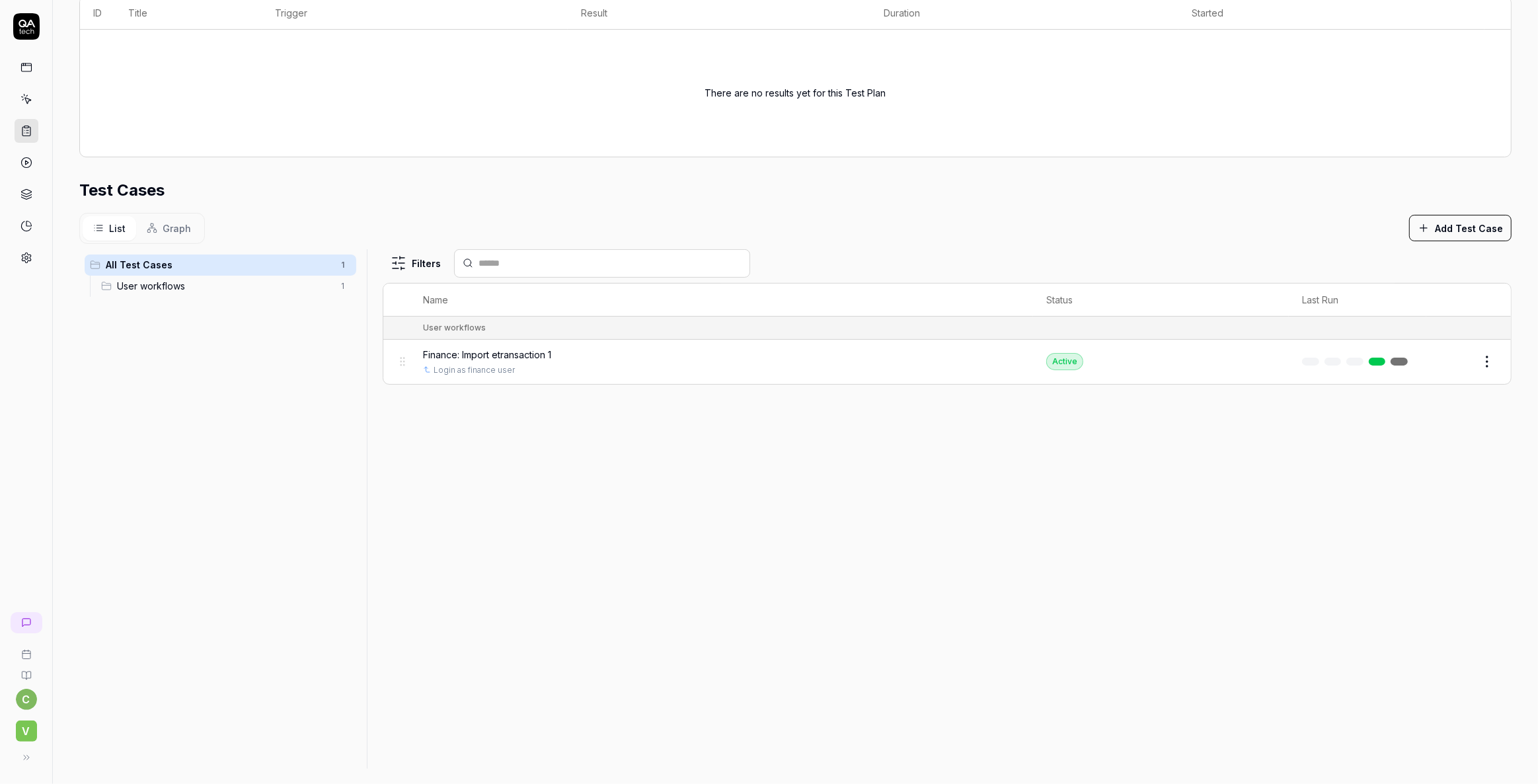
click at [482, 354] on span "Finance: Import etransaction 1" at bounding box center [487, 354] width 129 height 14
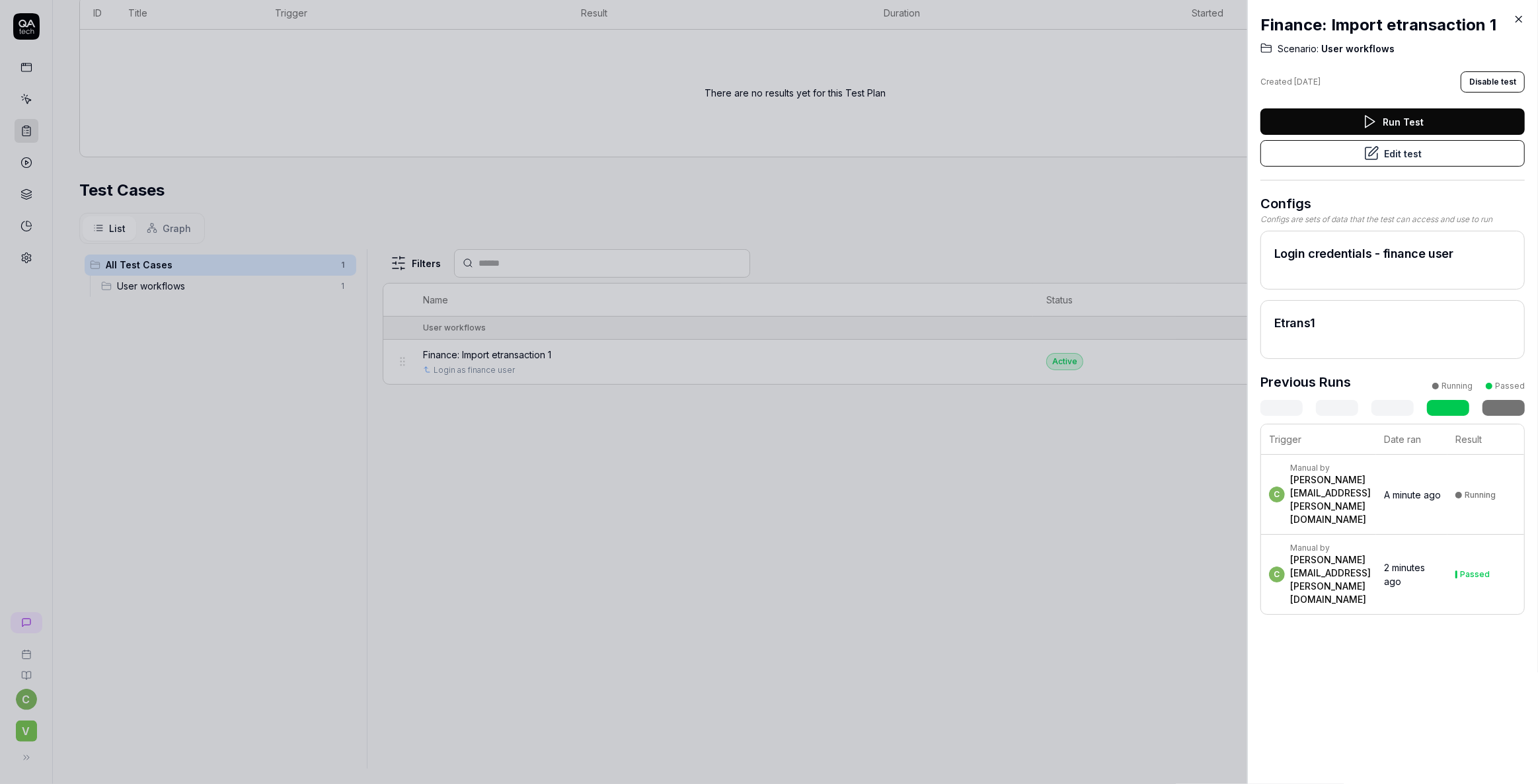
click at [1520, 22] on icon at bounding box center [1519, 19] width 12 height 12
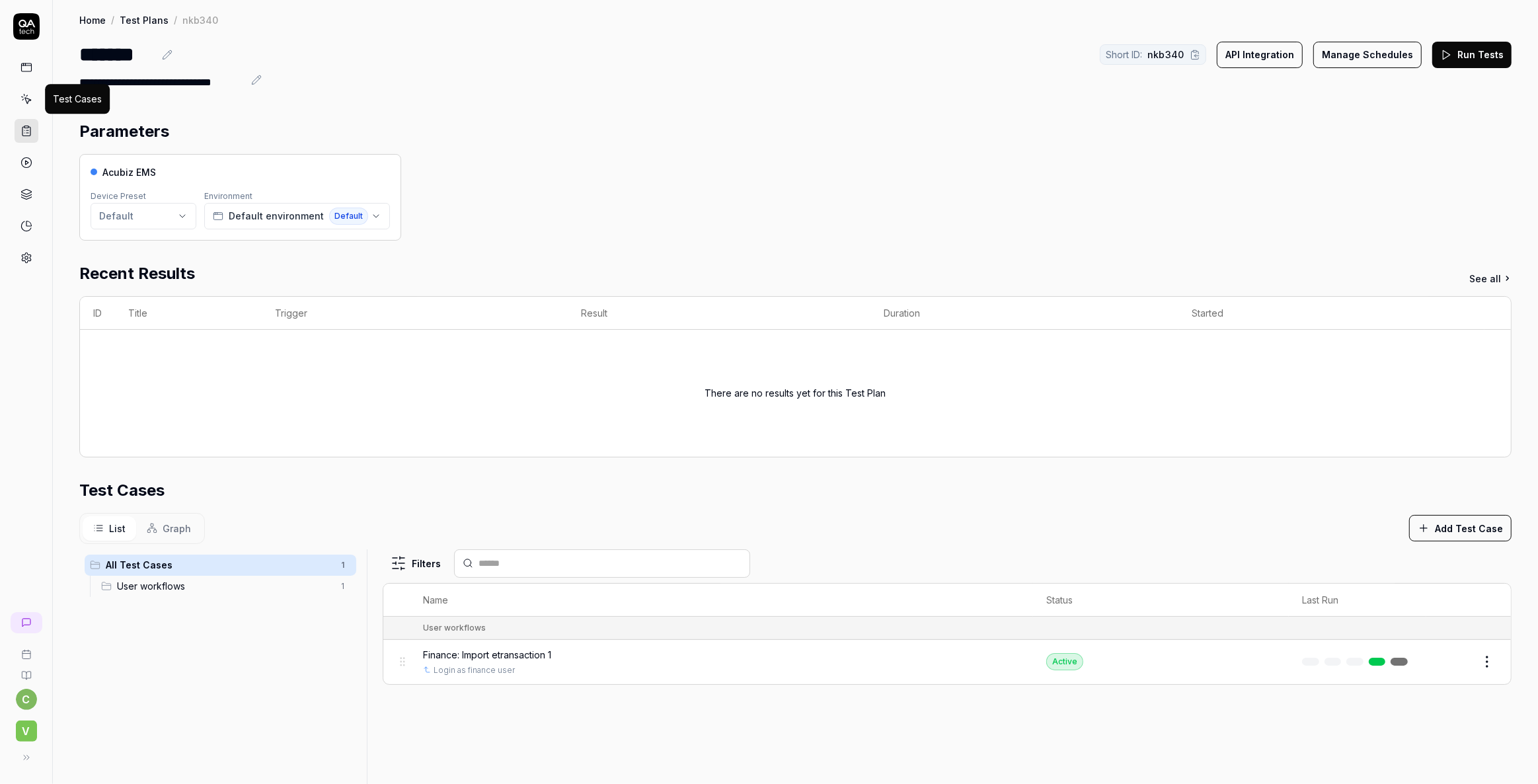
click at [27, 98] on icon at bounding box center [27, 101] width 6 height 6
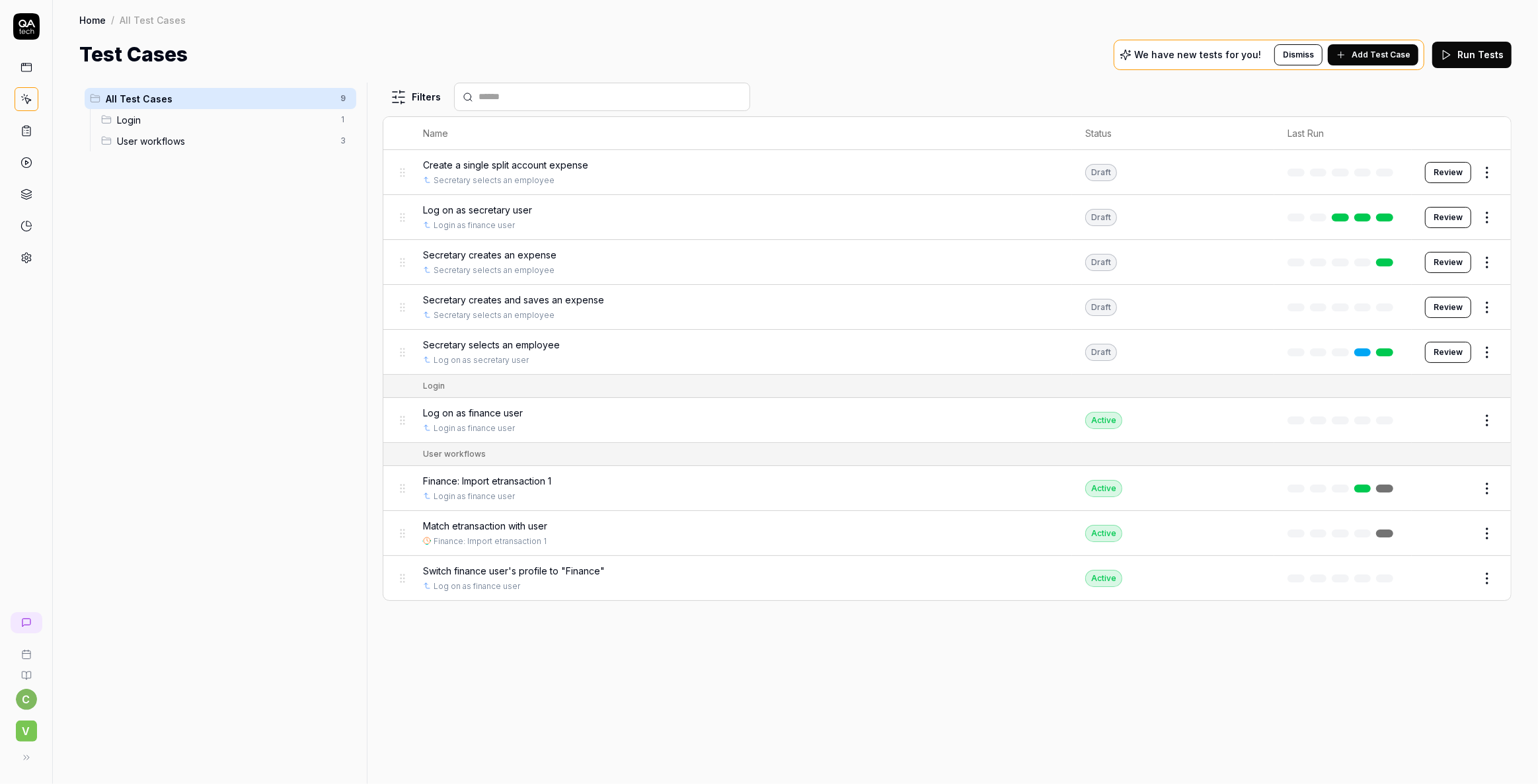
click at [521, 343] on span "Secretary selects an employee" at bounding box center [492, 345] width 137 height 14
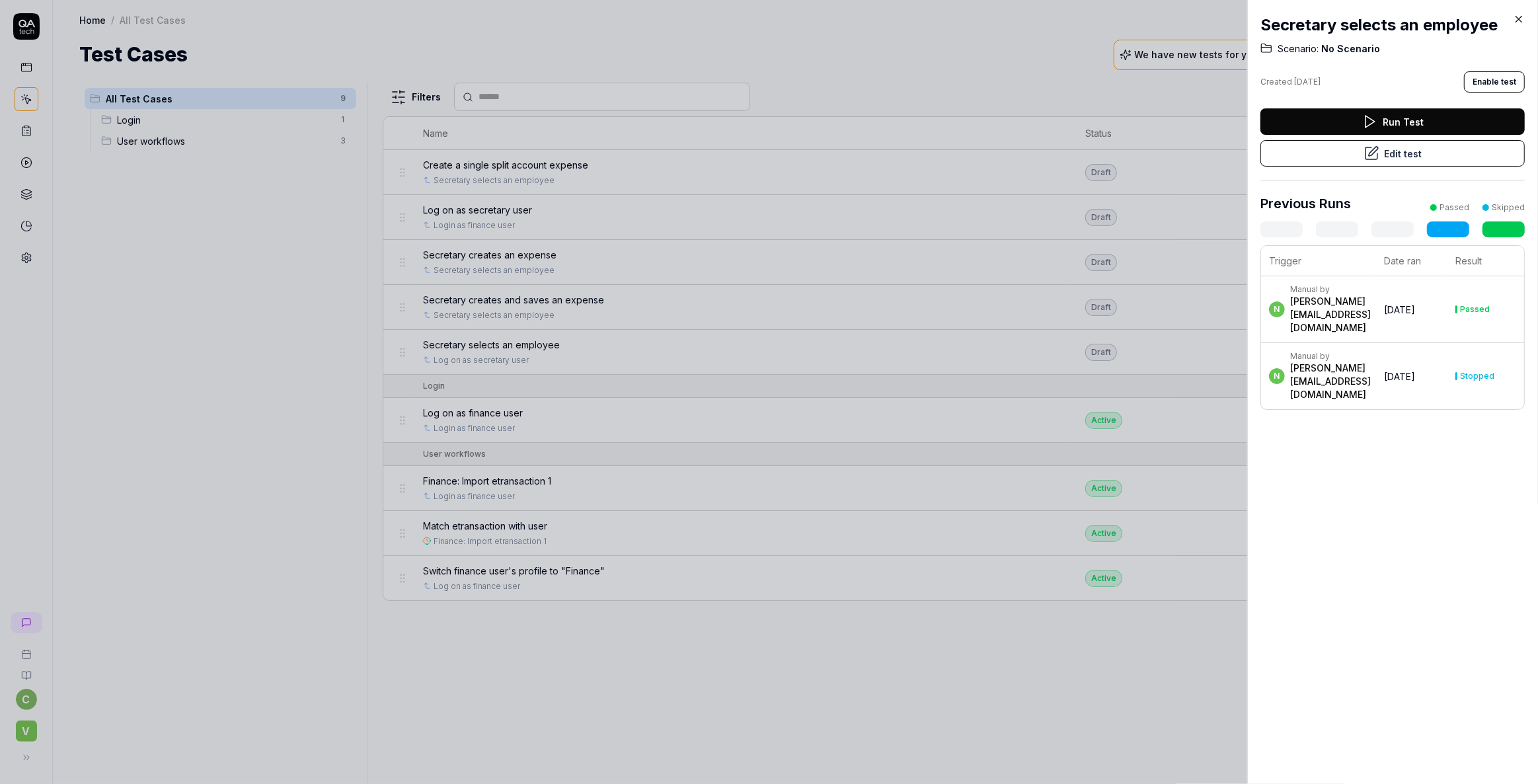
click at [1516, 18] on icon at bounding box center [1519, 19] width 12 height 12
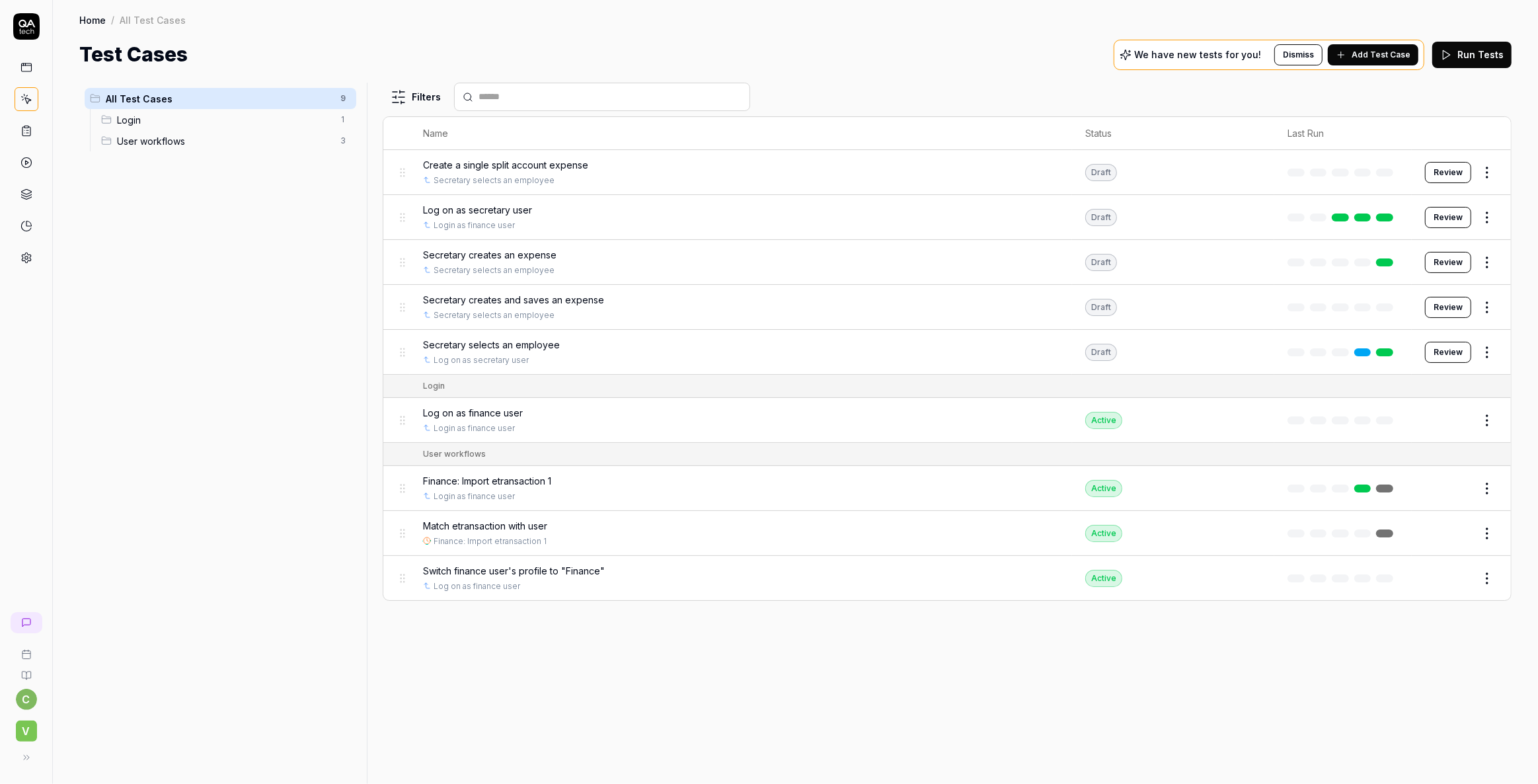
click at [31, 135] on icon at bounding box center [26, 131] width 12 height 12
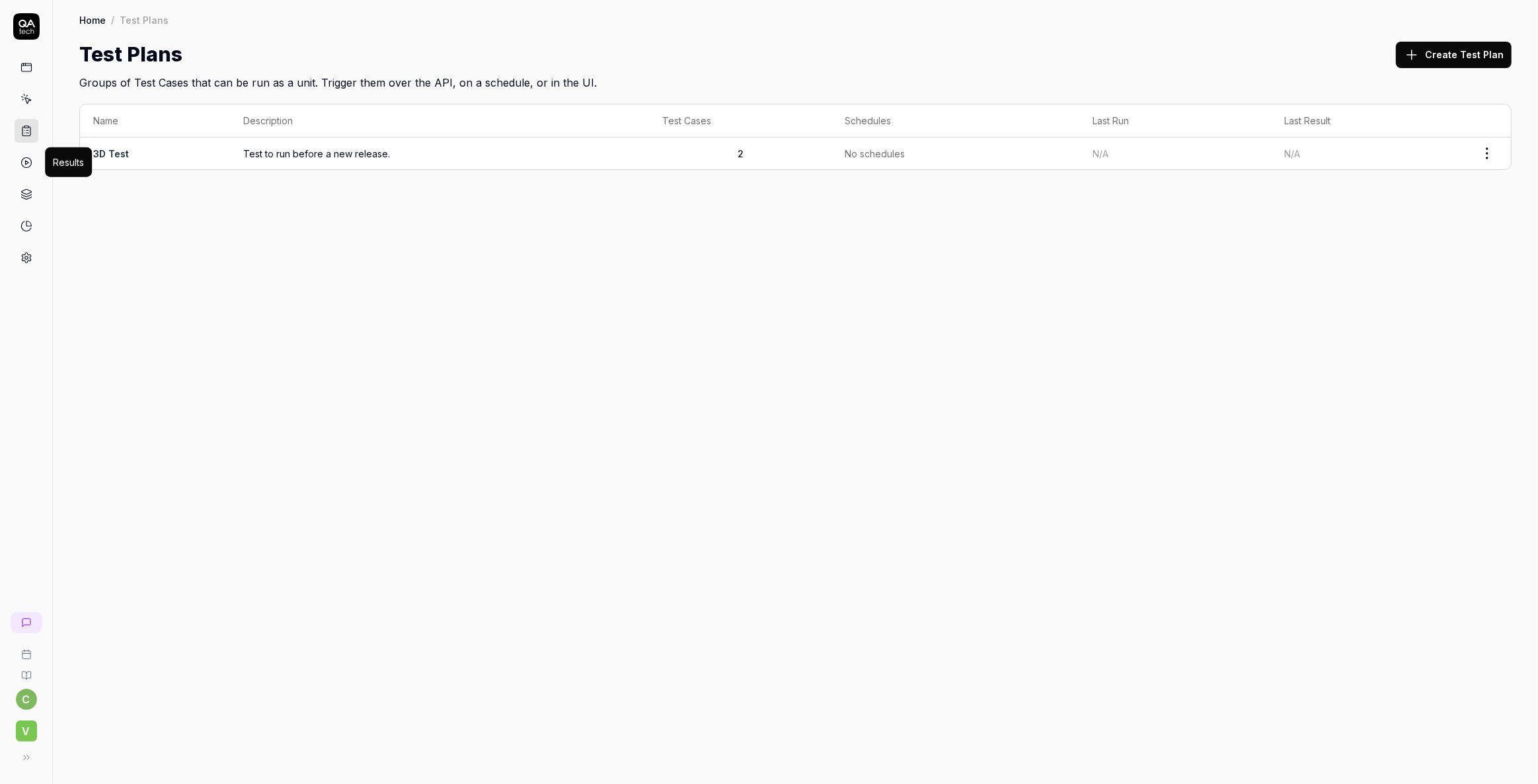
click at [24, 162] on icon at bounding box center [26, 162] width 12 height 12
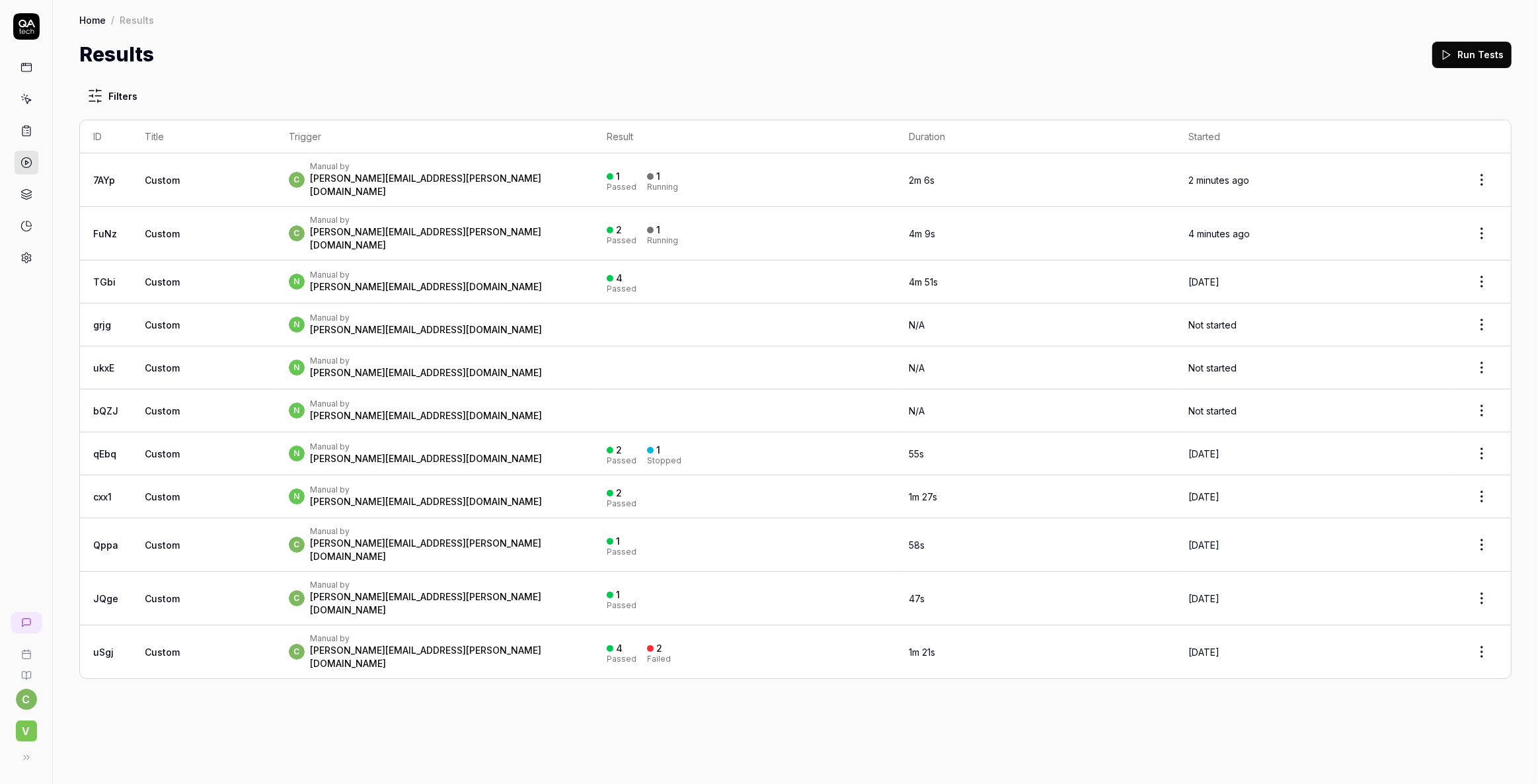
click at [26, 191] on icon at bounding box center [26, 194] width 12 height 12
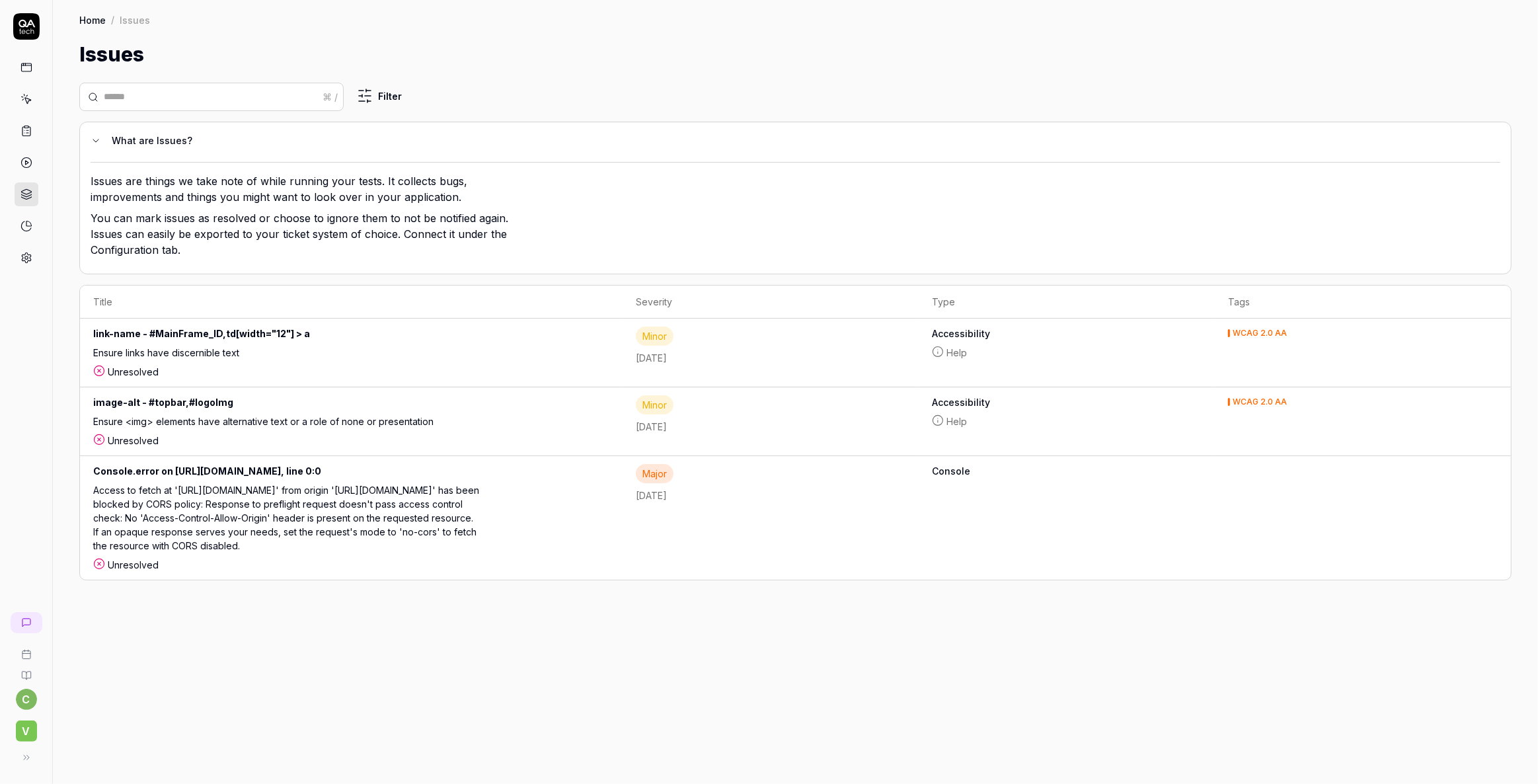
click at [26, 99] on icon at bounding box center [26, 99] width 12 height 12
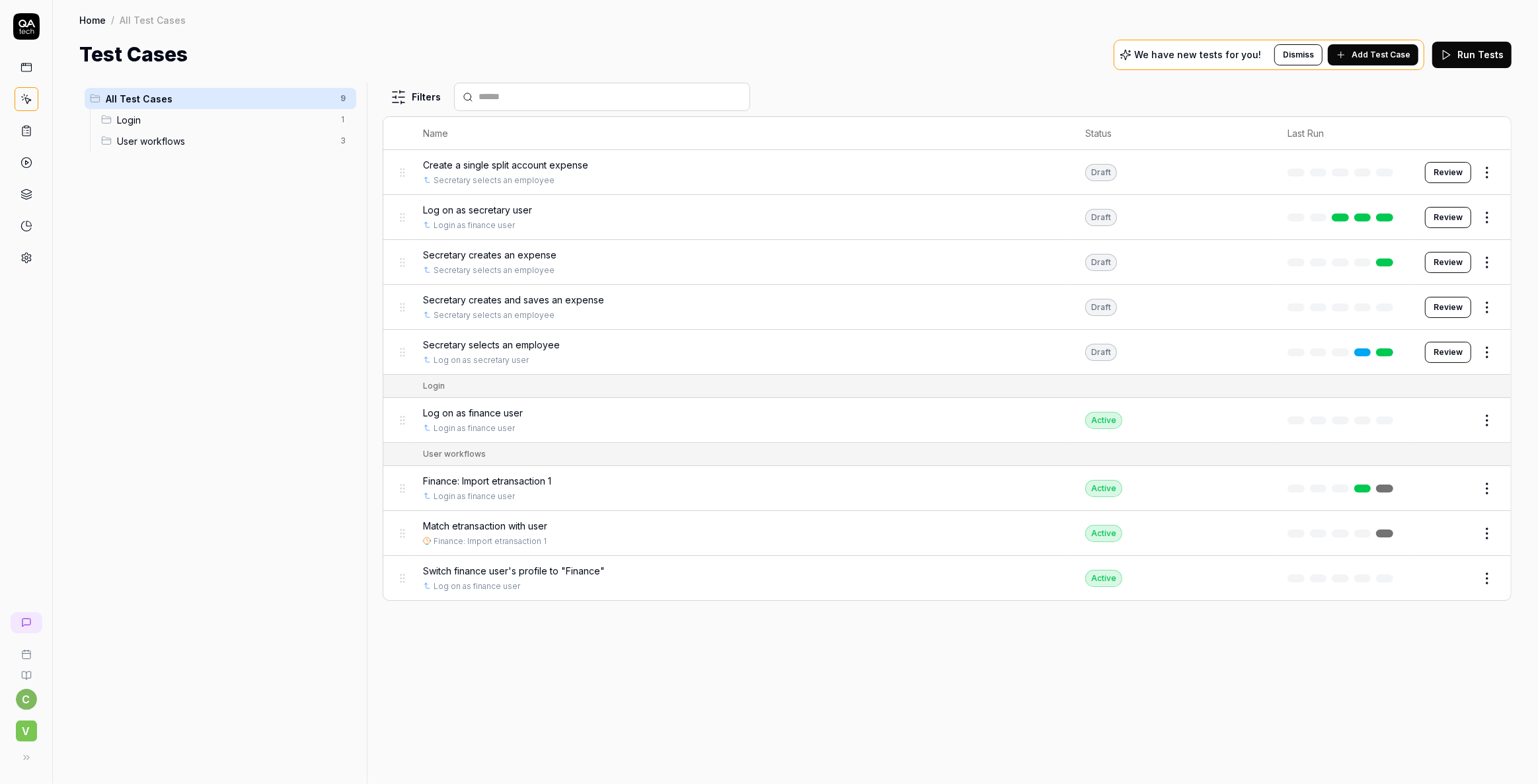
click at [28, 133] on icon at bounding box center [27, 133] width 2 height 0
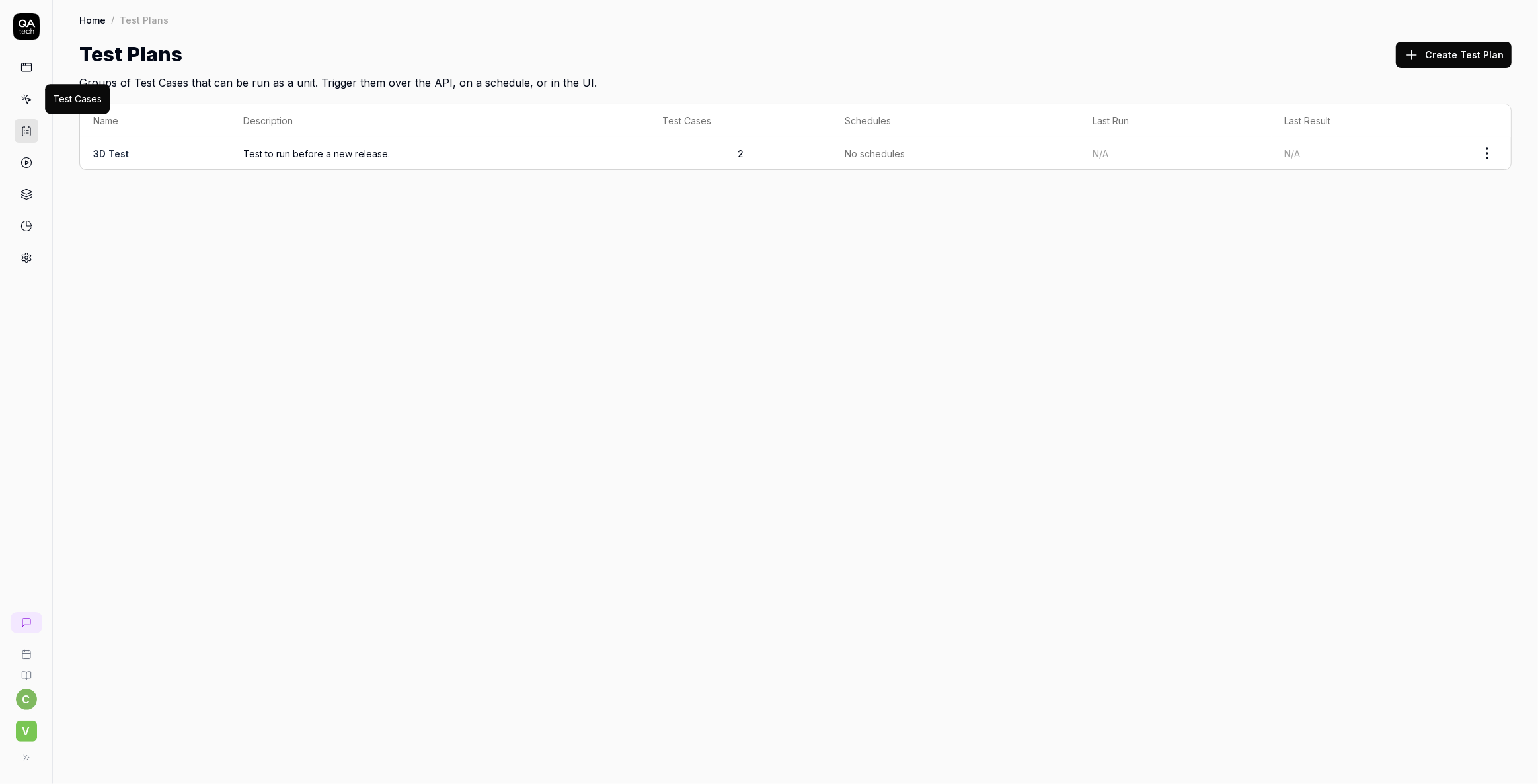
click at [43, 92] on div at bounding box center [26, 141] width 52 height 256
click at [21, 99] on icon at bounding box center [26, 99] width 12 height 12
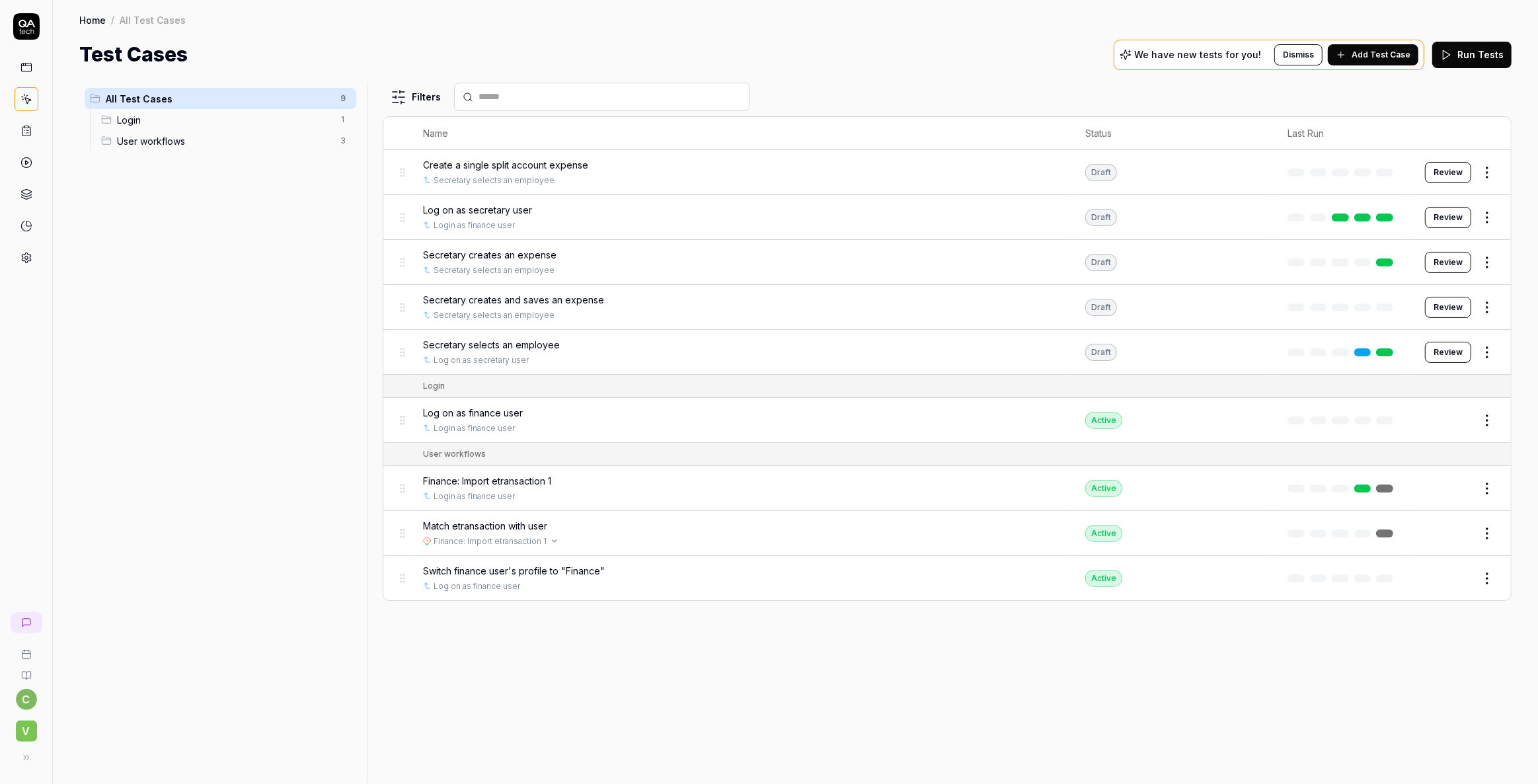
click at [429, 542] on circle at bounding box center [427, 541] width 7 height 7
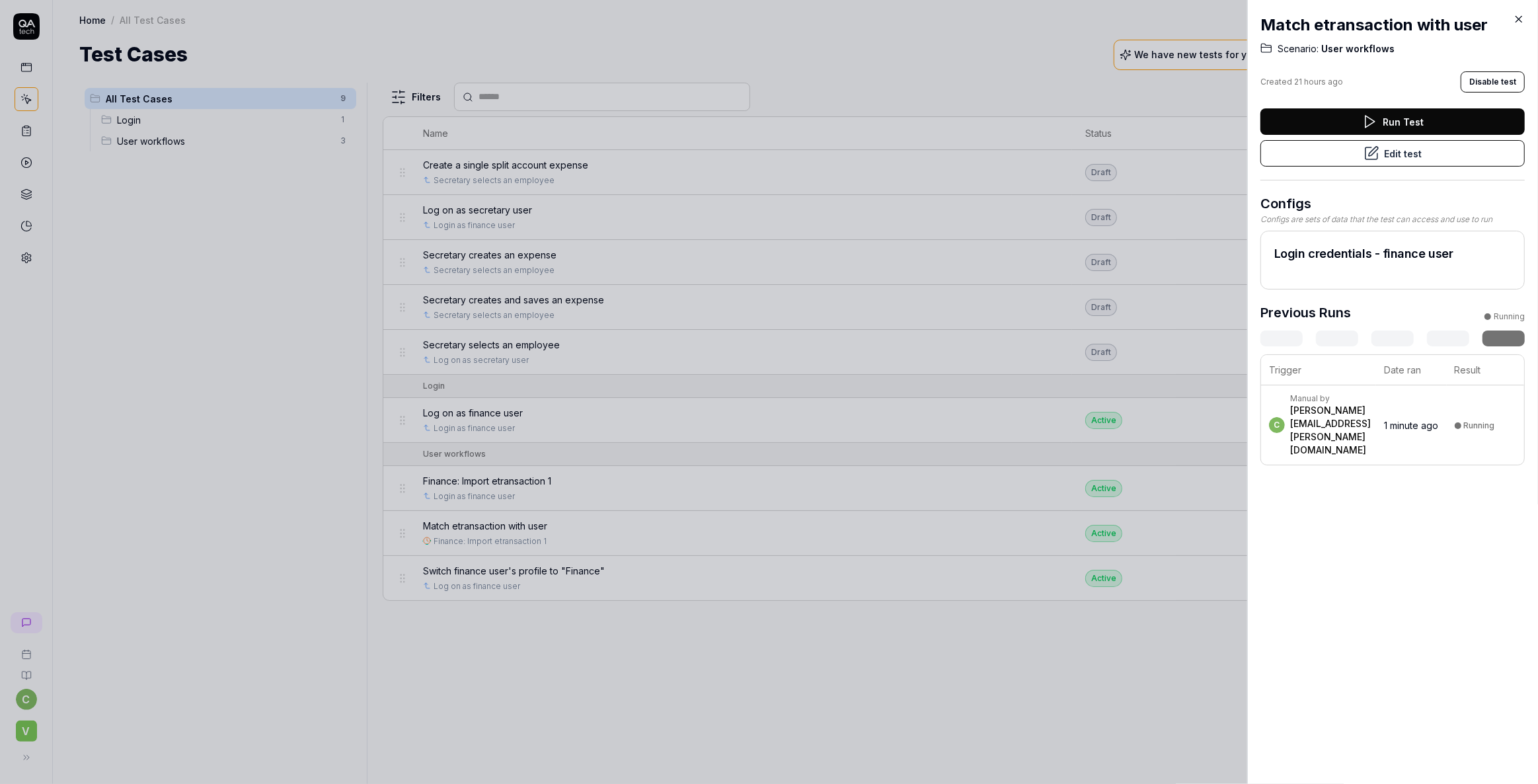
click at [647, 686] on div at bounding box center [769, 392] width 1538 height 784
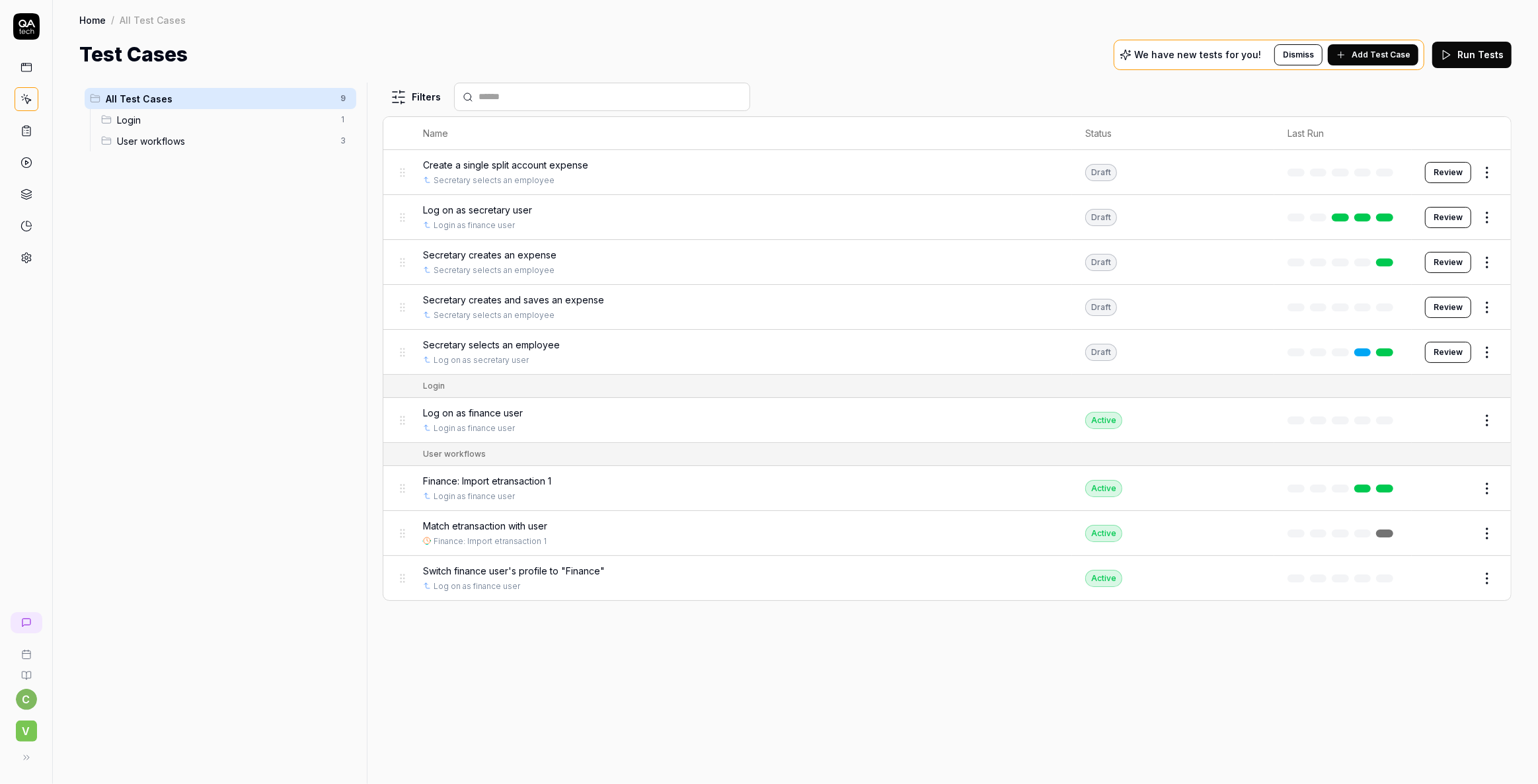
click at [921, 678] on div "Filters Name Status Last Run Create a single split account expense Secretary se…" at bounding box center [947, 433] width 1129 height 702
click at [508, 524] on span "Match etransaction with user" at bounding box center [485, 525] width 125 height 14
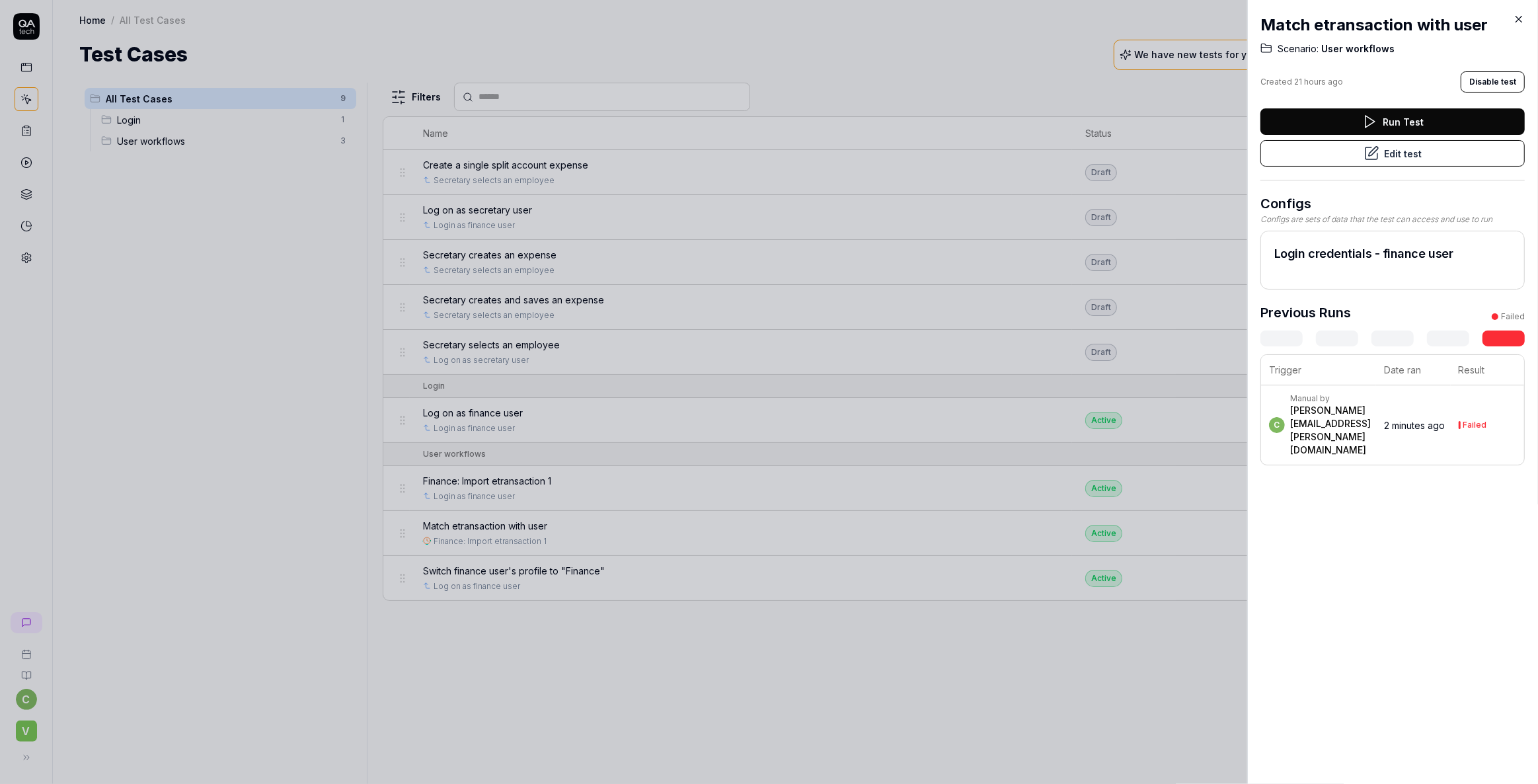
click at [1388, 155] on button "Edit test" at bounding box center [1393, 153] width 265 height 26
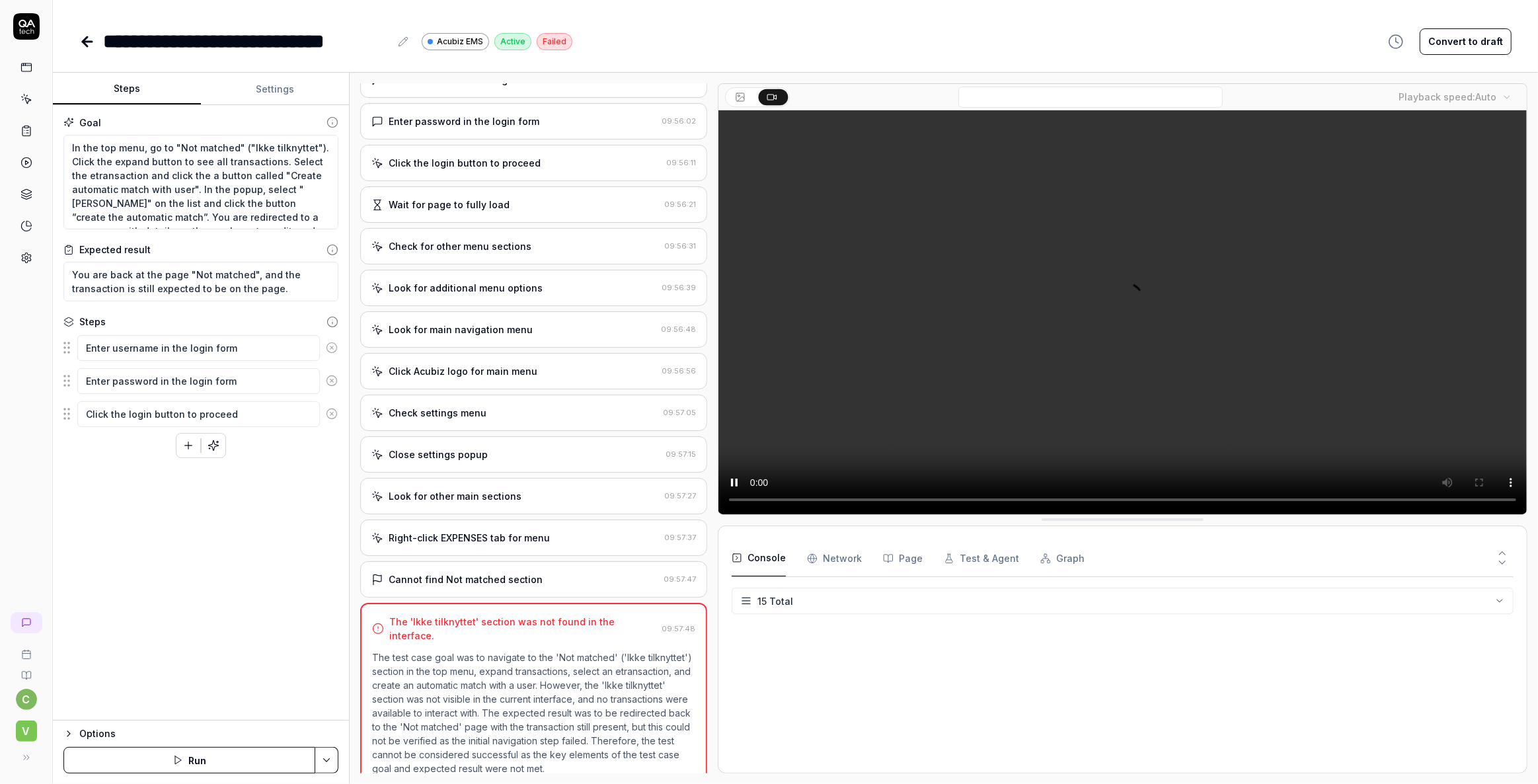
scroll to position [83, 0]
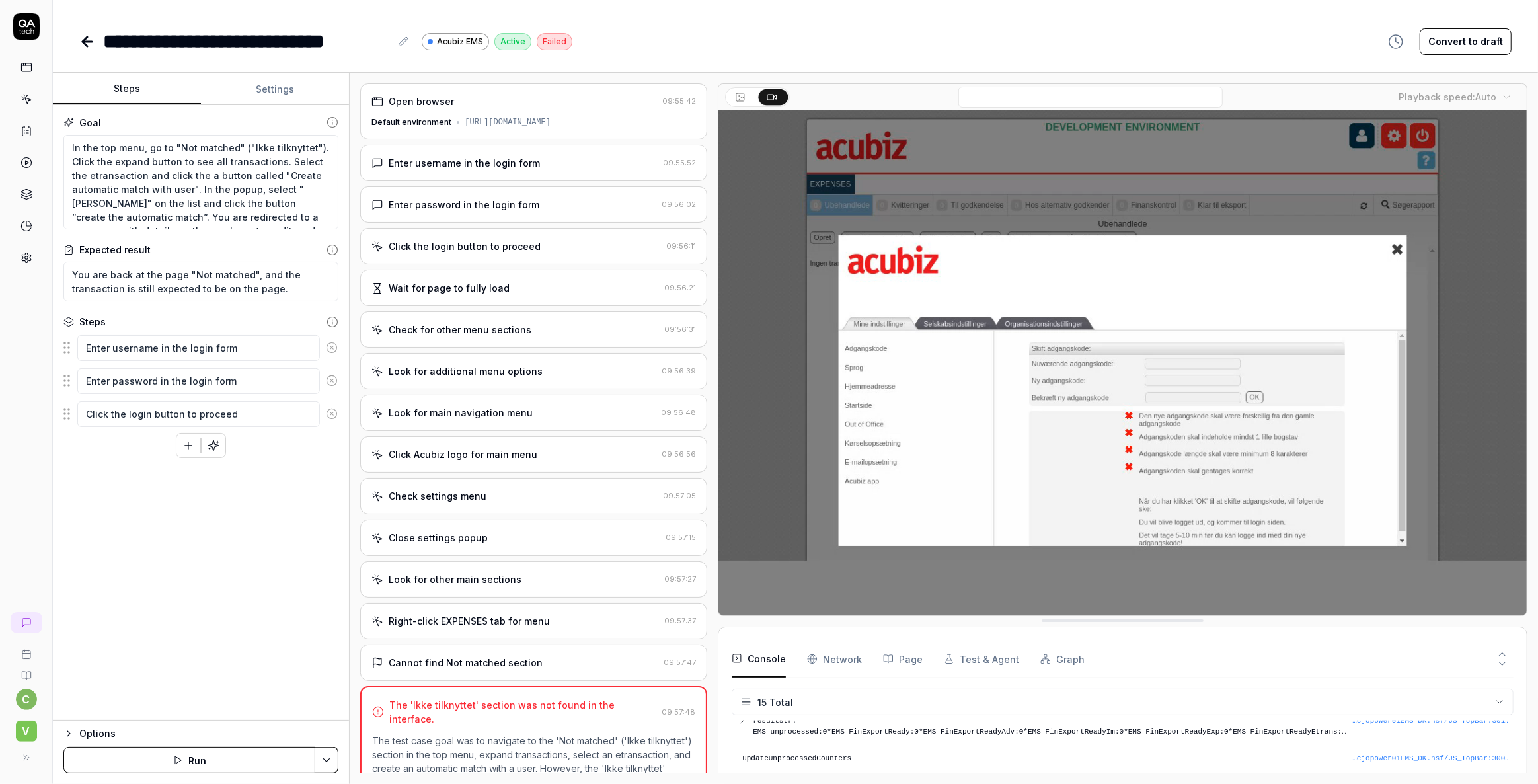
click at [273, 92] on button "Settings" at bounding box center [275, 89] width 148 height 31
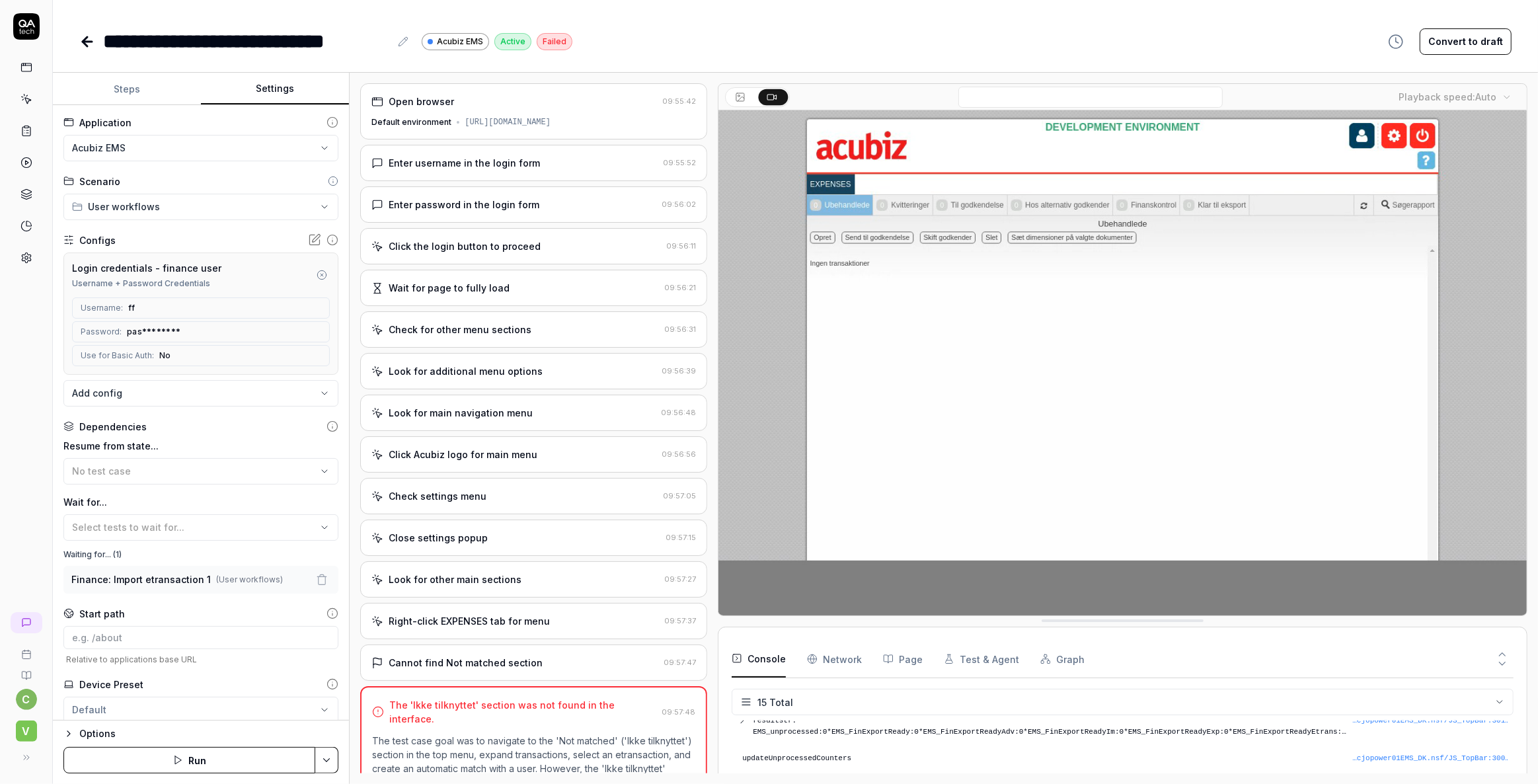
click at [271, 90] on button "Settings" at bounding box center [275, 89] width 148 height 31
click at [139, 82] on button "Steps" at bounding box center [127, 89] width 148 height 31
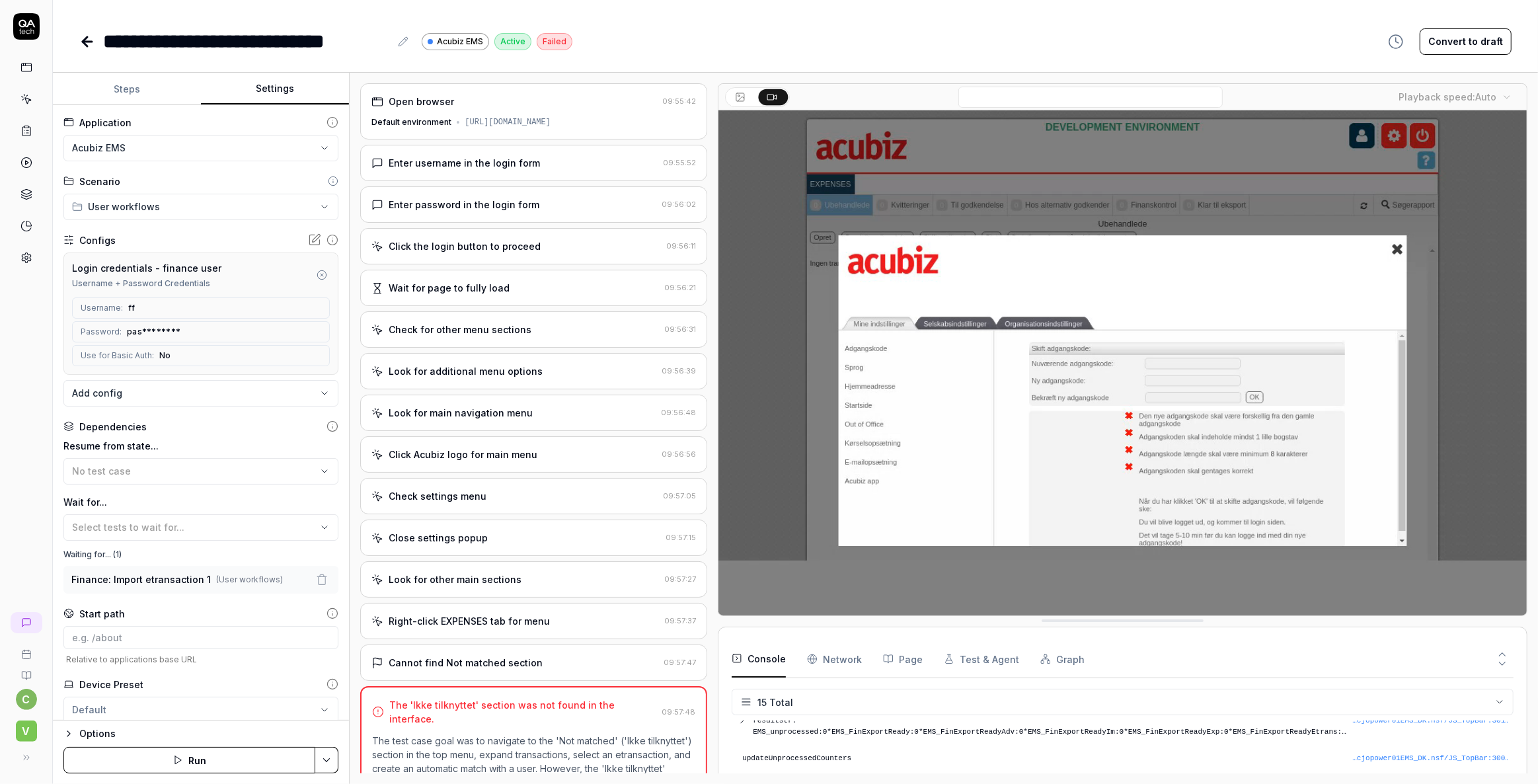
click at [286, 76] on button "Settings" at bounding box center [275, 89] width 148 height 31
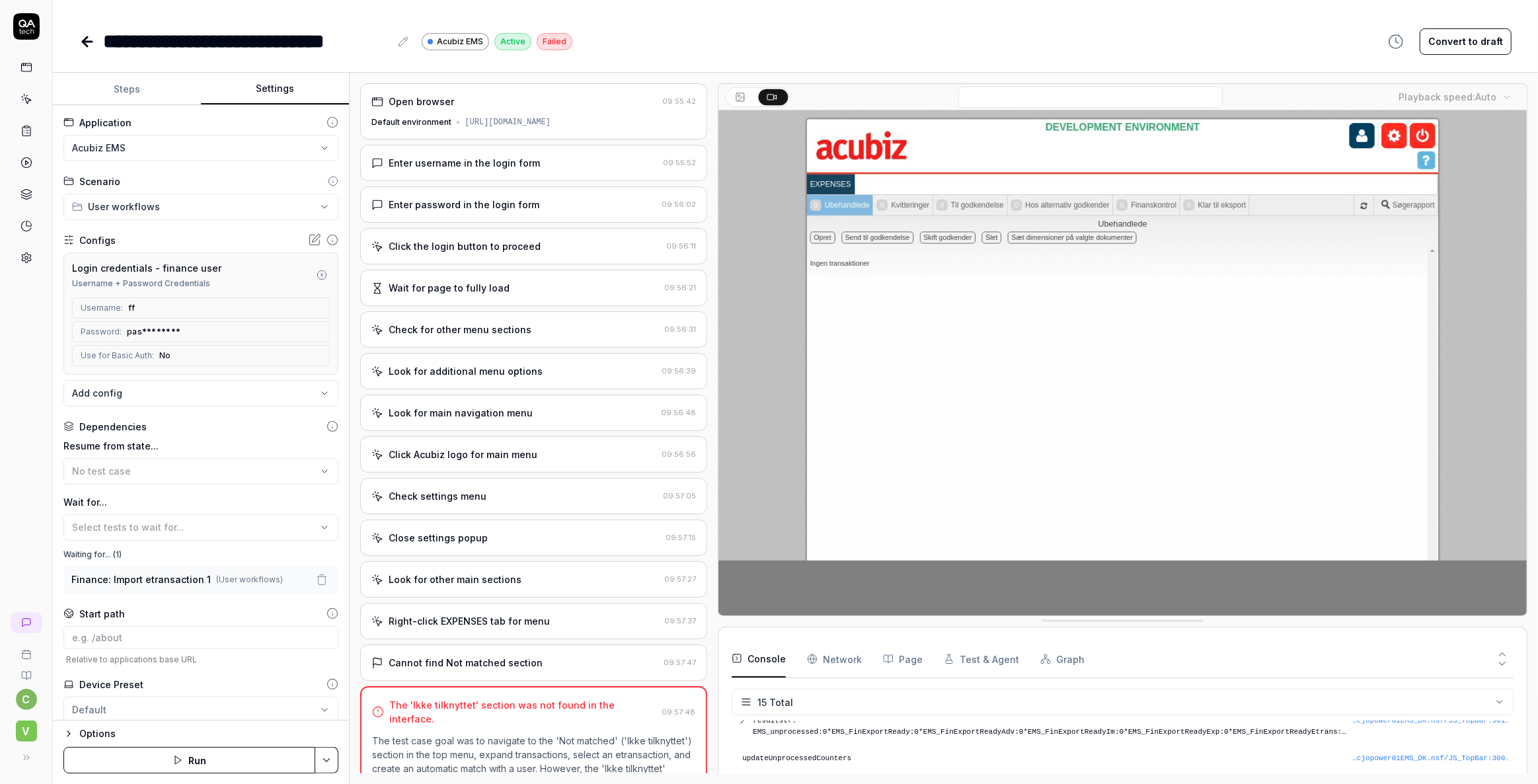
click at [551, 120] on div "https://cjopower01-dev.acubiztest.com/" at bounding box center [508, 122] width 86 height 12
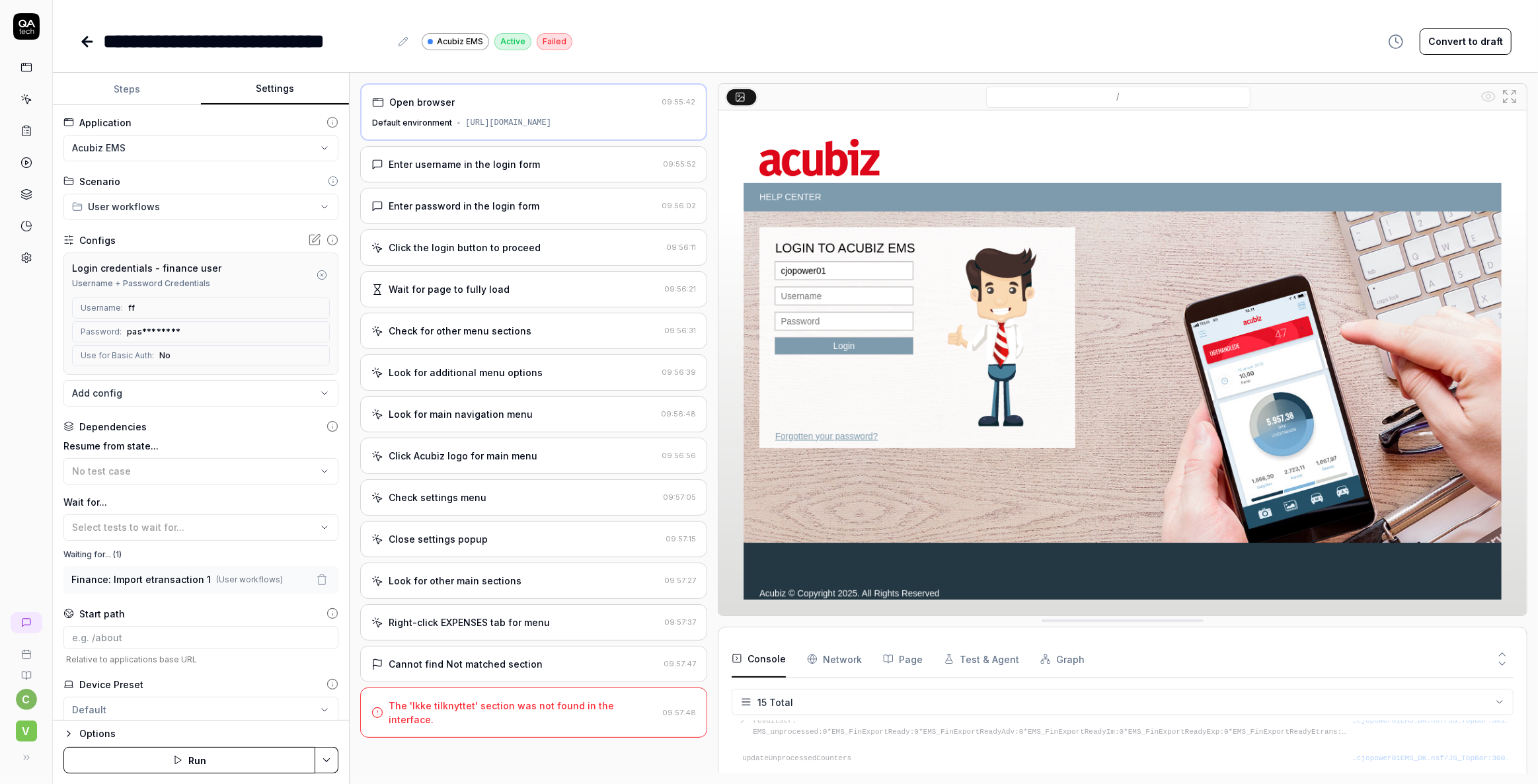
click at [552, 125] on div "https://cjopower01-dev.acubiztest.com/" at bounding box center [508, 123] width 86 height 12
click at [317, 271] on icon "button" at bounding box center [322, 275] width 11 height 11
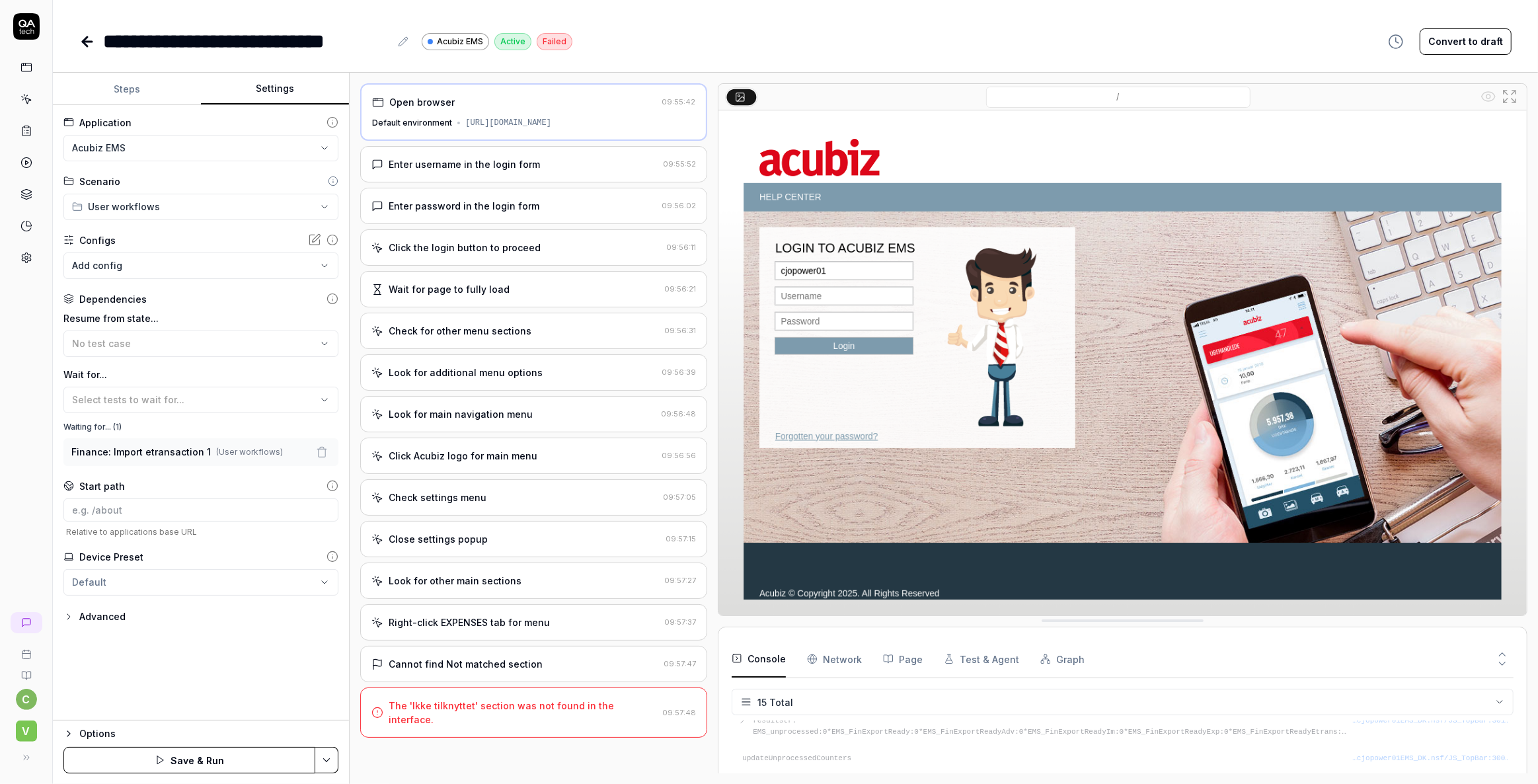
click at [325, 751] on html "**********" at bounding box center [769, 392] width 1538 height 784
click at [129, 673] on html "**********" at bounding box center [769, 392] width 1538 height 784
click at [322, 761] on html "**********" at bounding box center [769, 392] width 1538 height 784
click at [95, 674] on html "**********" at bounding box center [769, 392] width 1538 height 784
click at [27, 133] on icon at bounding box center [27, 133] width 2 height 0
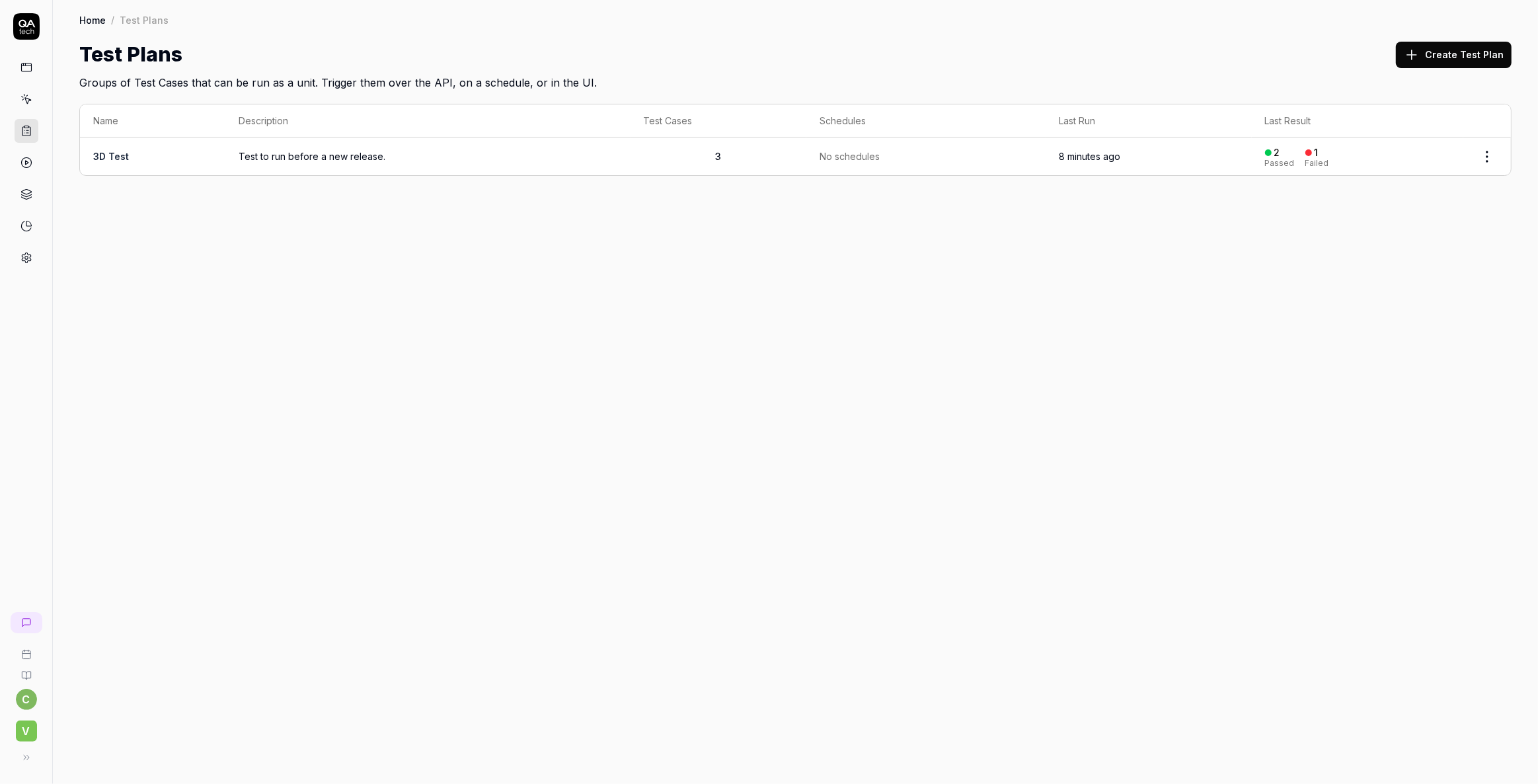
click at [125, 158] on link "3D Test" at bounding box center [111, 157] width 35 height 12
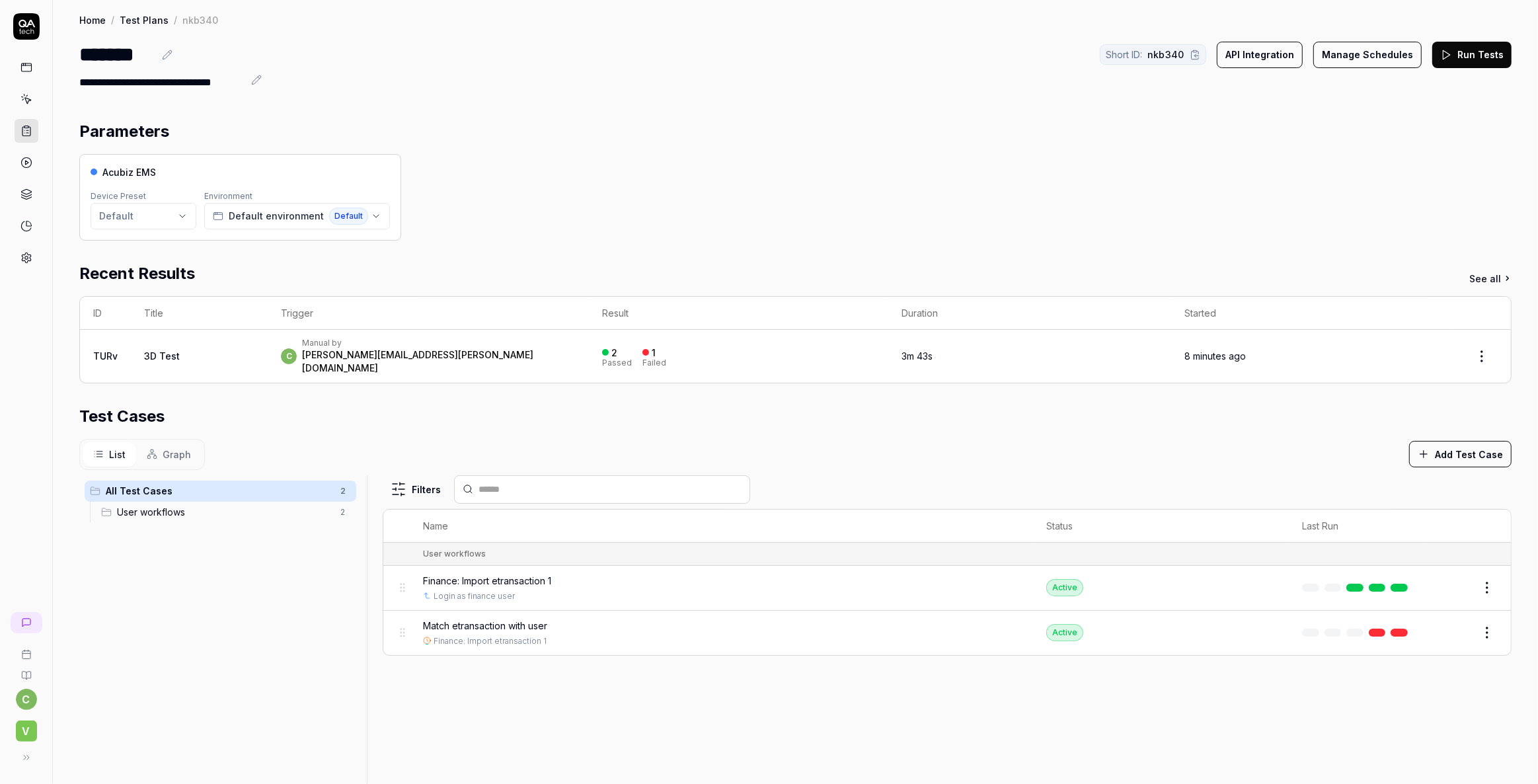
click at [1462, 59] on button "Run Tests" at bounding box center [1472, 55] width 79 height 26
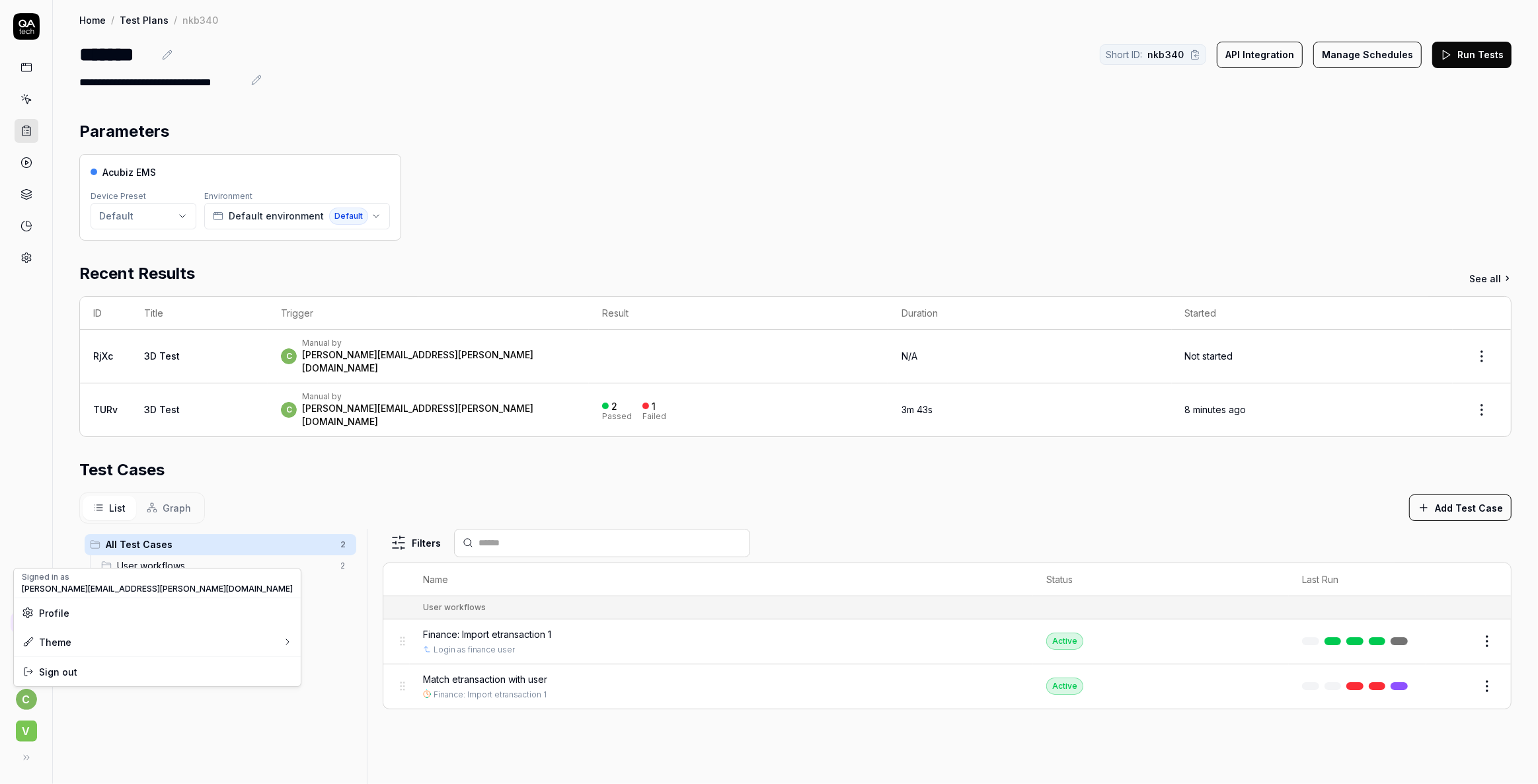
click at [26, 694] on html "**********" at bounding box center [769, 392] width 1538 height 784
click at [20, 731] on html "**********" at bounding box center [769, 392] width 1538 height 784
click at [165, 678] on div "All Test Cases 2 User workflows 2" at bounding box center [220, 780] width 282 height 504
click at [286, 719] on div "All Test Cases 2 User workflows 2" at bounding box center [220, 780] width 282 height 504
click at [548, 52] on div "******* Short ID: nkb340 API Integration Manage Schedules Run Tests" at bounding box center [795, 54] width 1432 height 30
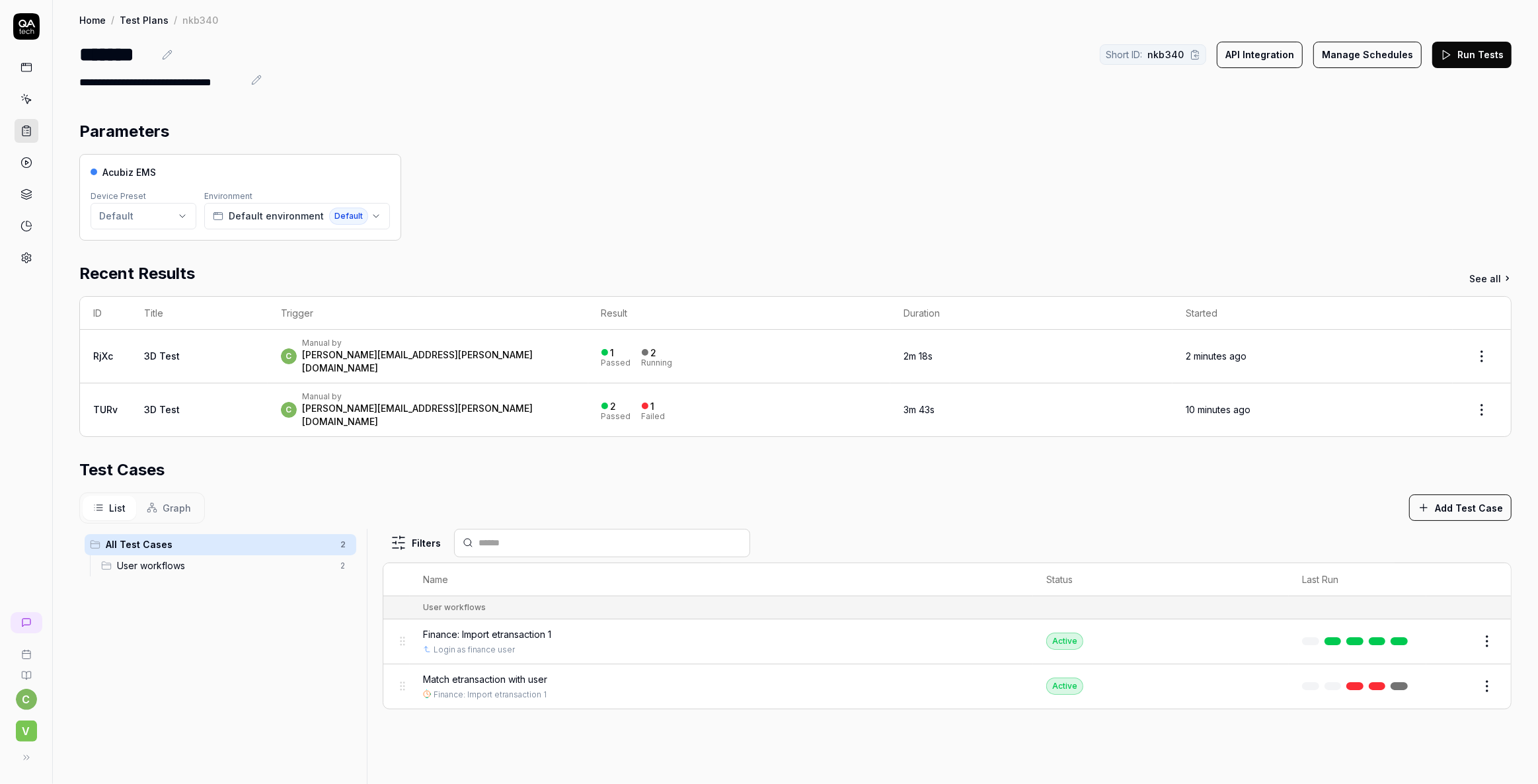
click at [501, 672] on span "Match etransaction with user" at bounding box center [485, 678] width 125 height 14
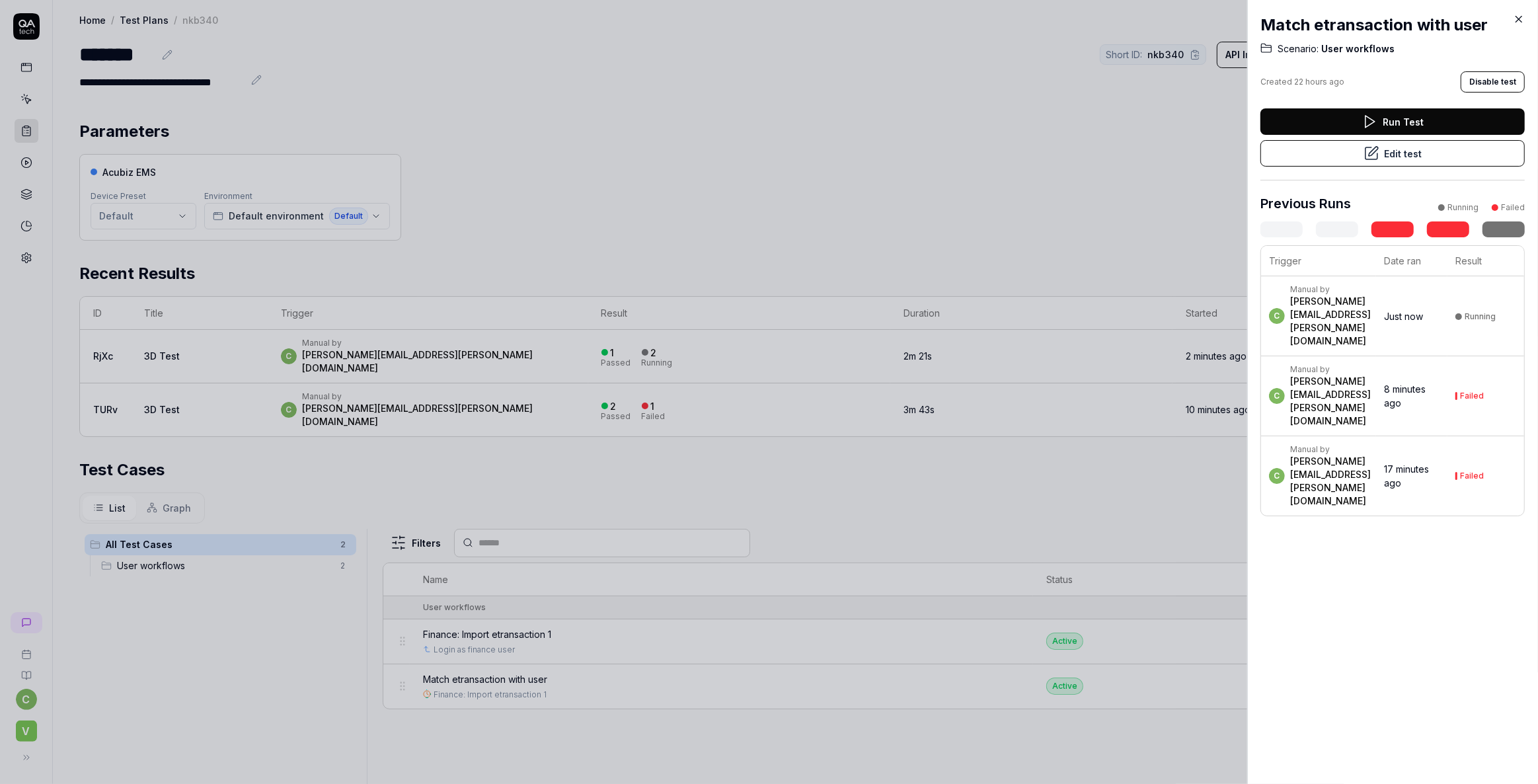
click at [1388, 153] on button "Edit test" at bounding box center [1393, 153] width 265 height 26
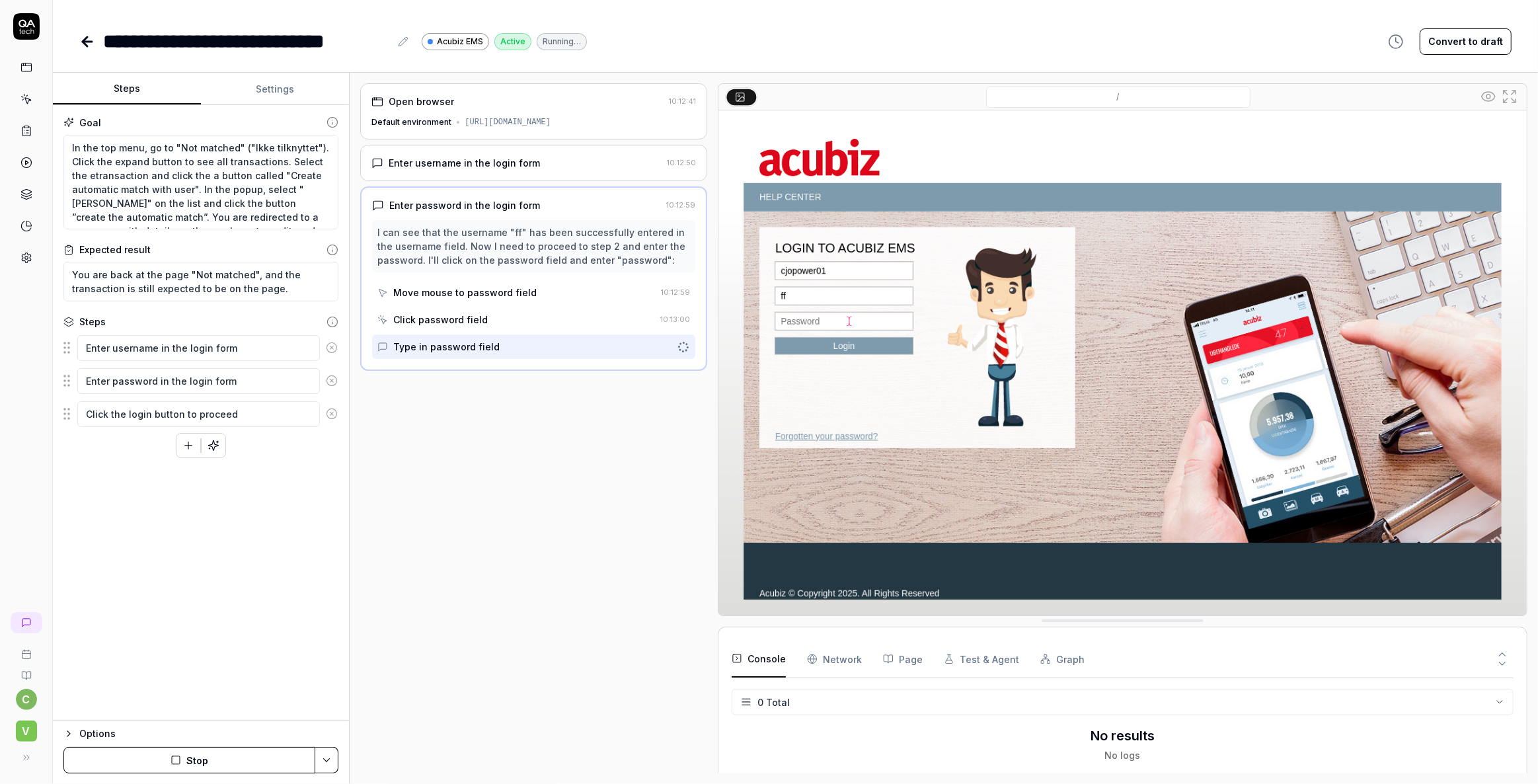
click at [261, 94] on button "Settings" at bounding box center [275, 89] width 148 height 31
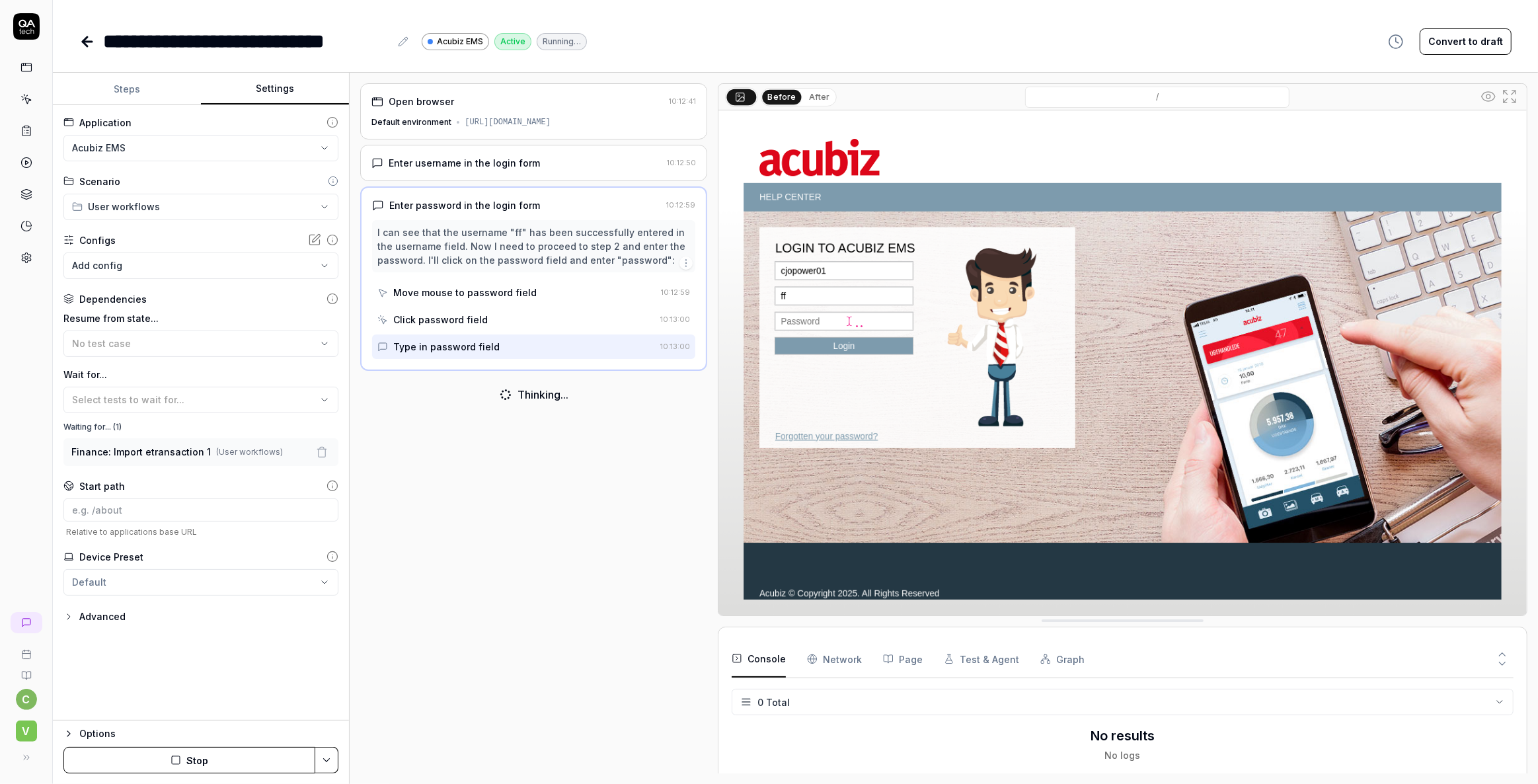
click at [118, 86] on button "Steps" at bounding box center [127, 89] width 148 height 31
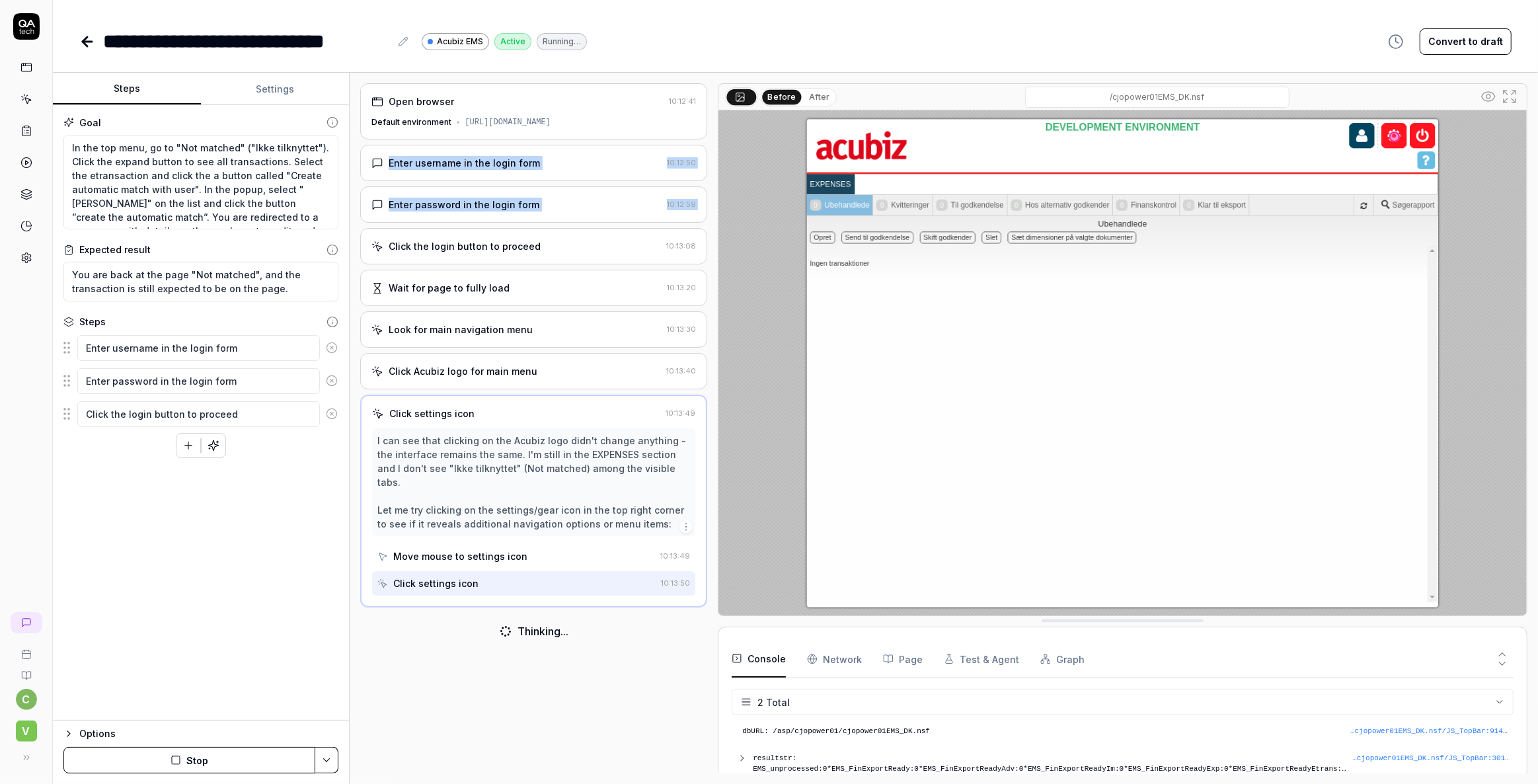
drag, startPoint x: 357, startPoint y: 148, endPoint x: 372, endPoint y: 258, distance: 111.0
click at [372, 258] on div "Open browser 10:12:41 Default environment https://cjopower01-dev.acubiztest.com…" at bounding box center [943, 428] width 1188 height 711
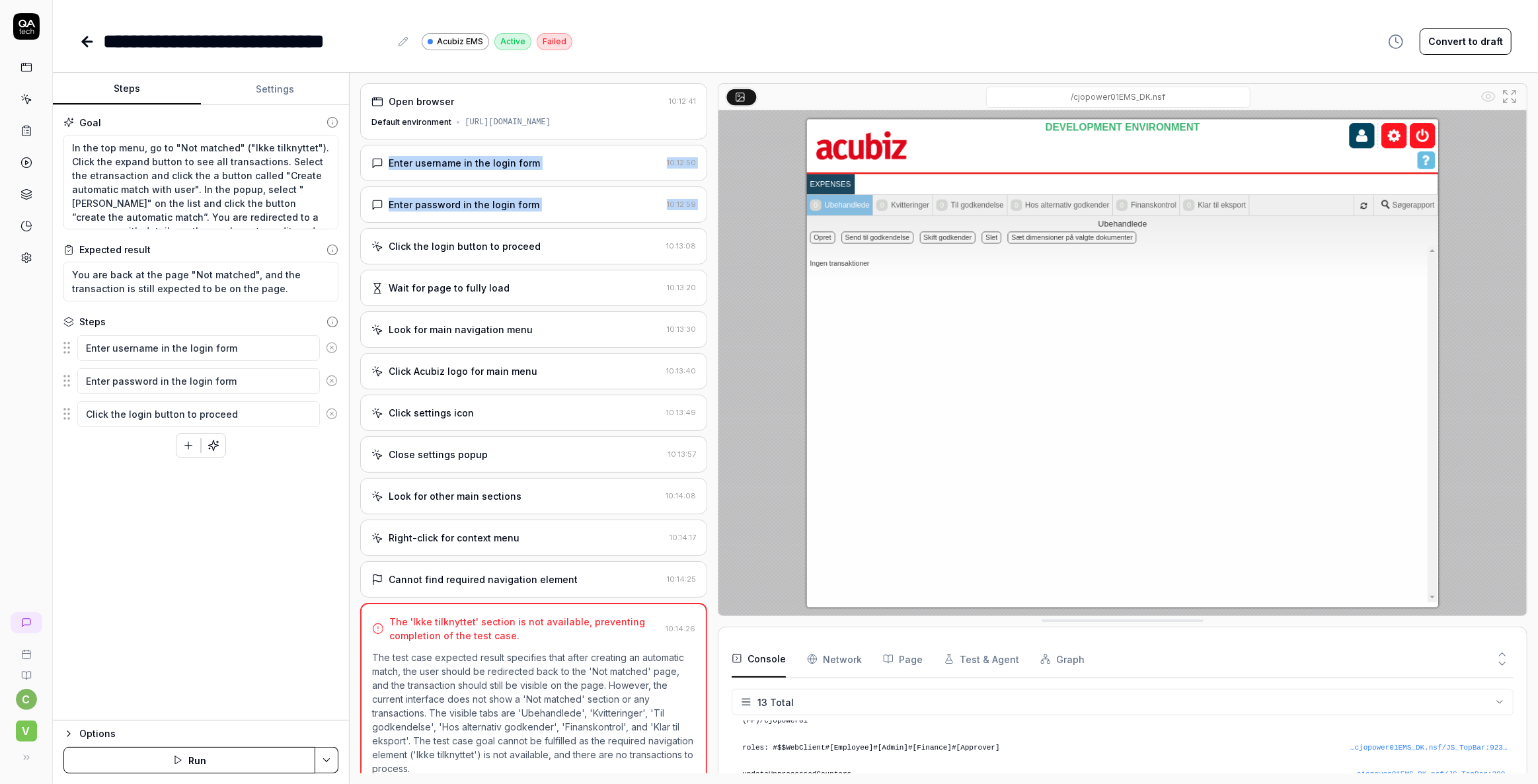
click at [139, 616] on div "Goal In the top menu, go to "Not matched" ("Ikke tilknyttet"). Click the expand…" at bounding box center [200, 412] width 296 height 615
type textarea "*"
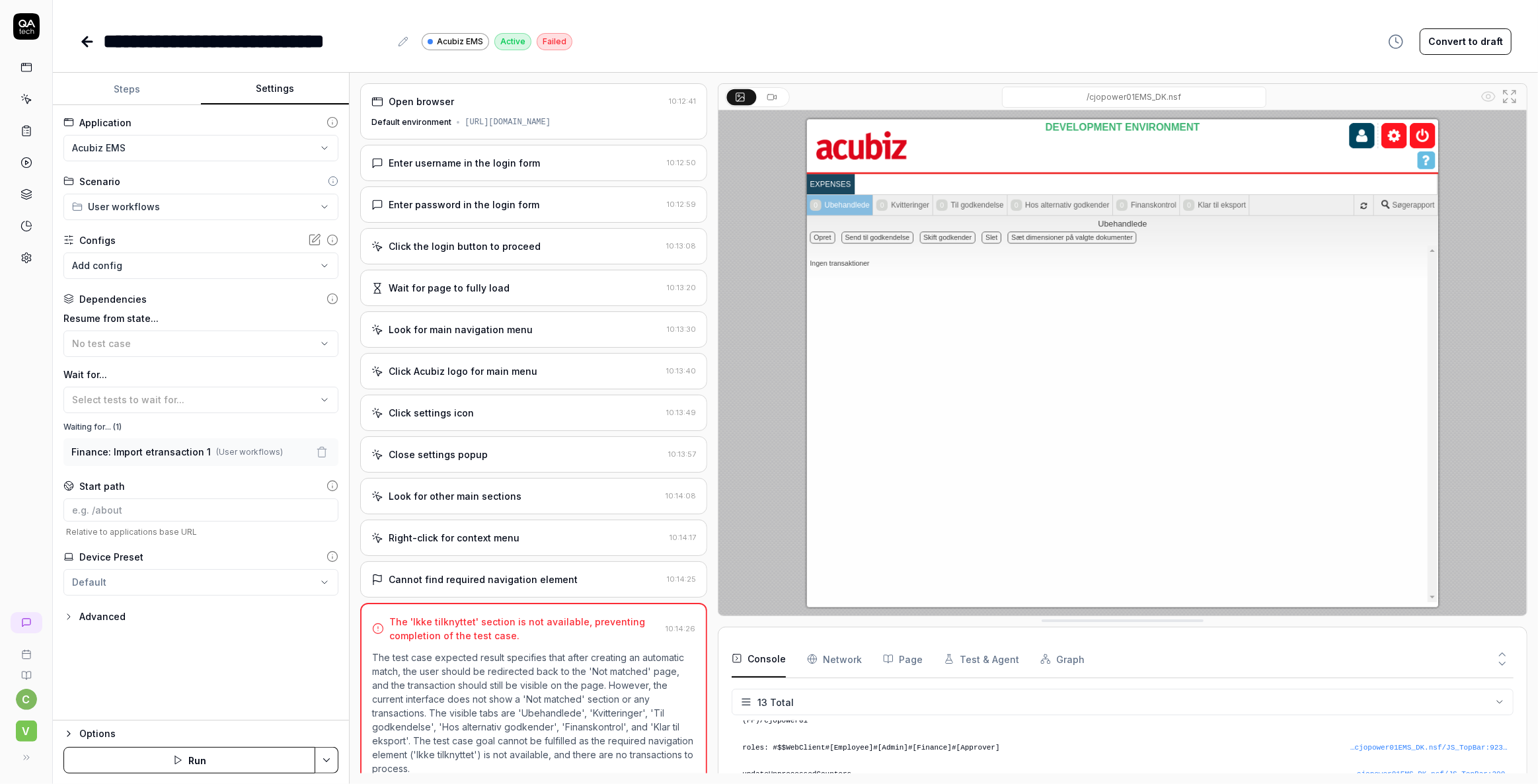
click at [278, 82] on button "Settings" at bounding box center [275, 89] width 148 height 31
click at [136, 333] on button "No test case" at bounding box center [200, 344] width 275 height 26
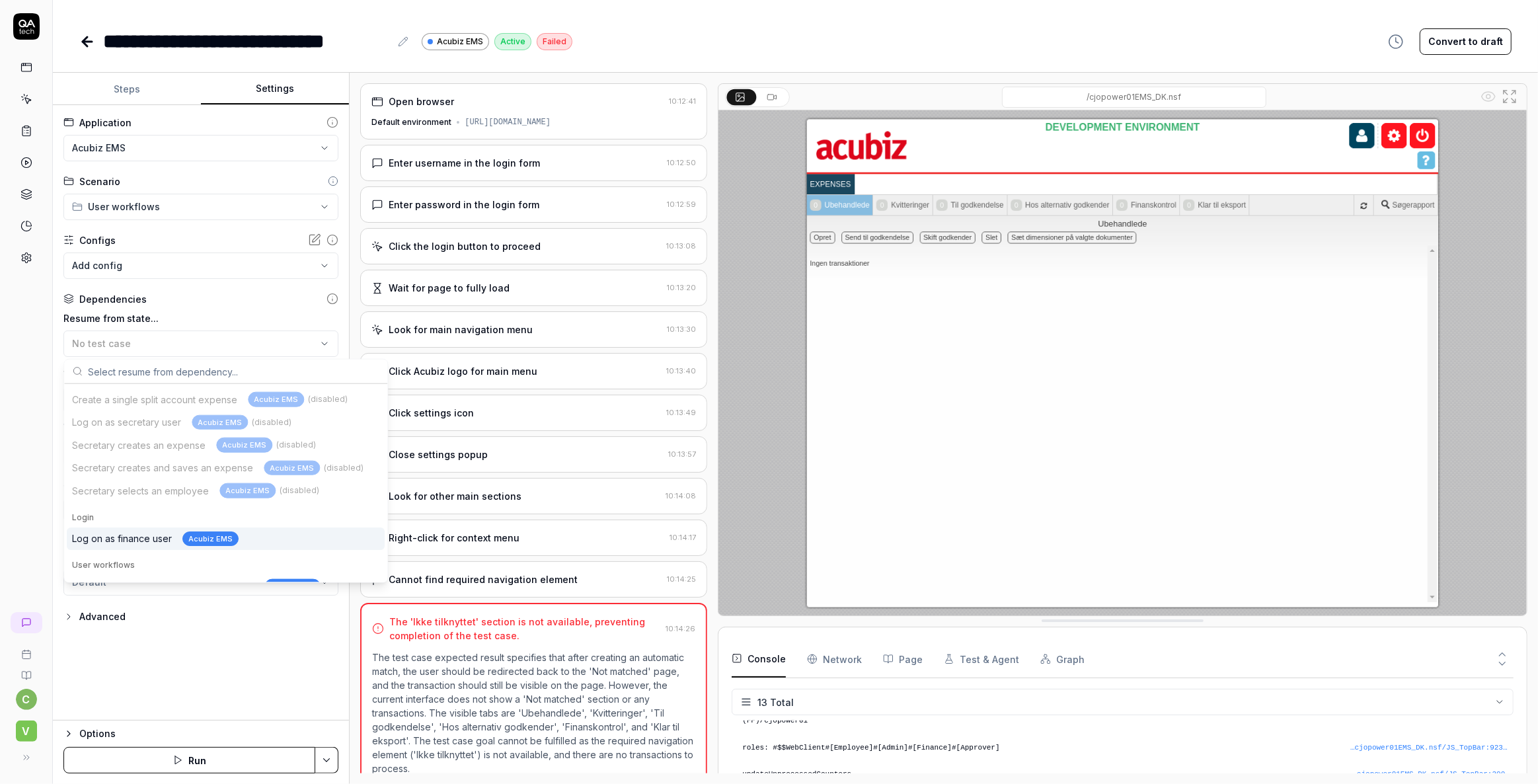
scroll to position [35, 0]
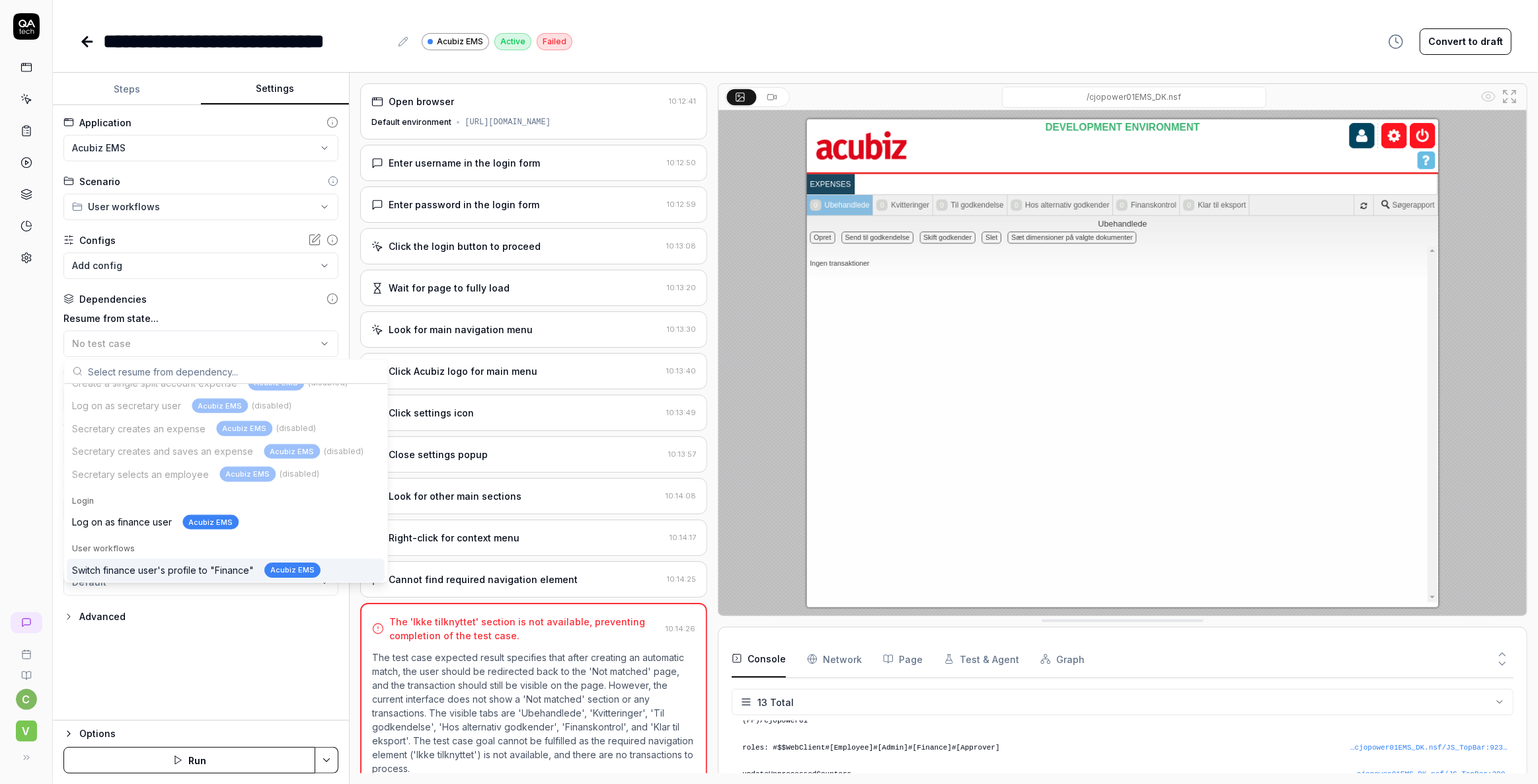
click at [201, 566] on div "Switch finance user's profile to "Finance" Acubiz EMS" at bounding box center [195, 570] width 248 height 15
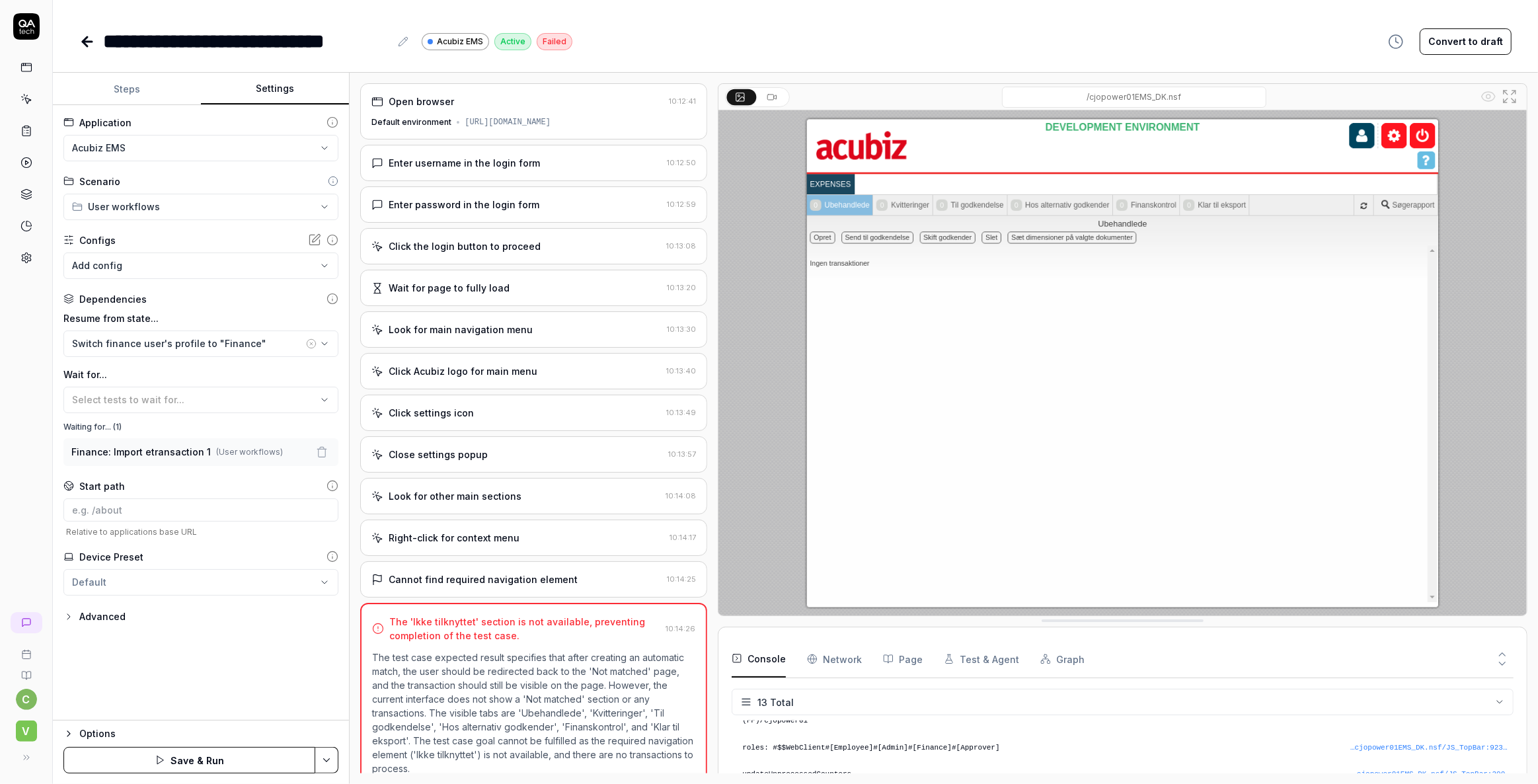
click at [317, 761] on html "**********" at bounding box center [769, 392] width 1538 height 784
click at [219, 664] on div "Save" at bounding box center [261, 669] width 168 height 29
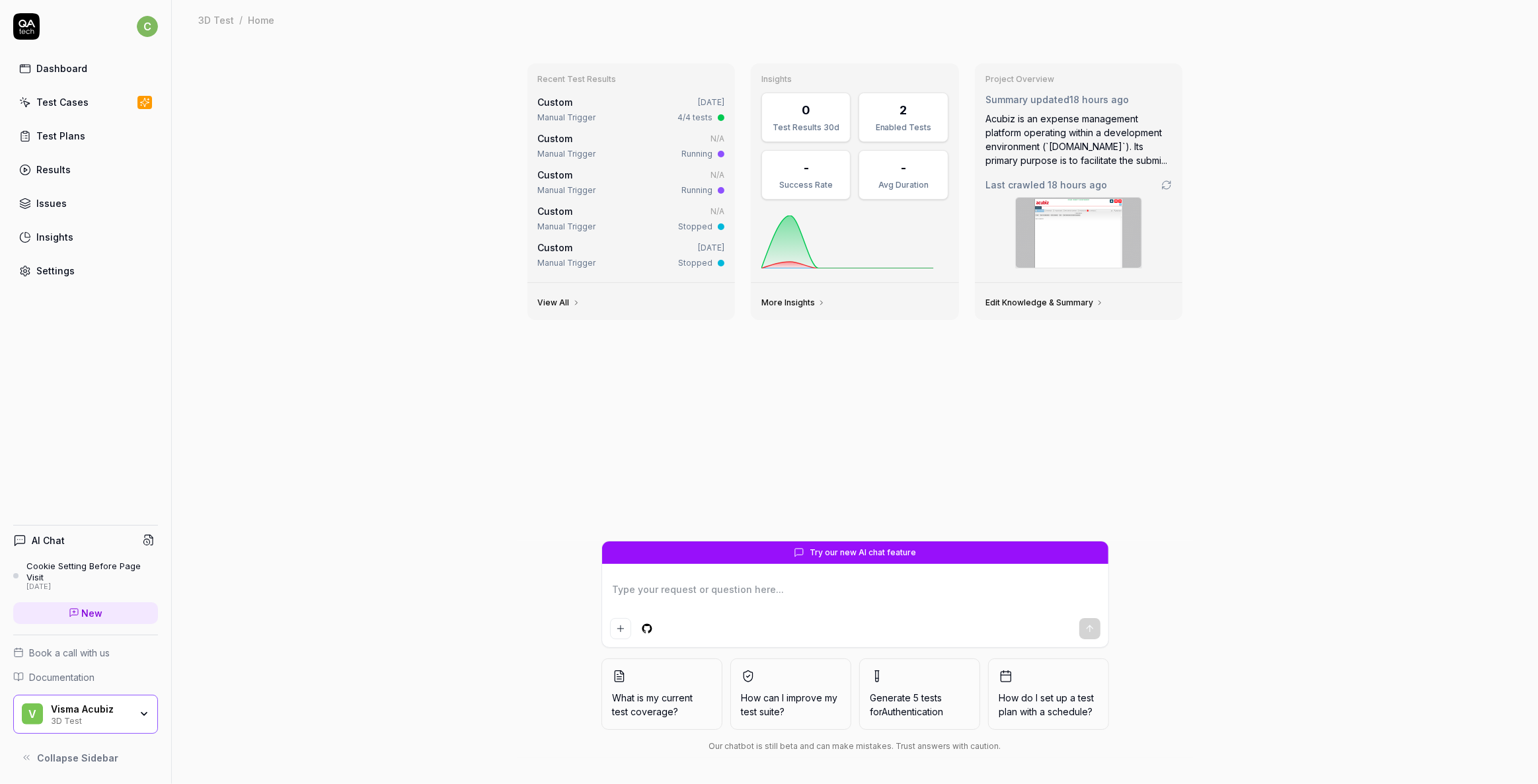
type textarea "*"
click at [66, 707] on div "Visma Acubiz" at bounding box center [91, 709] width 79 height 12
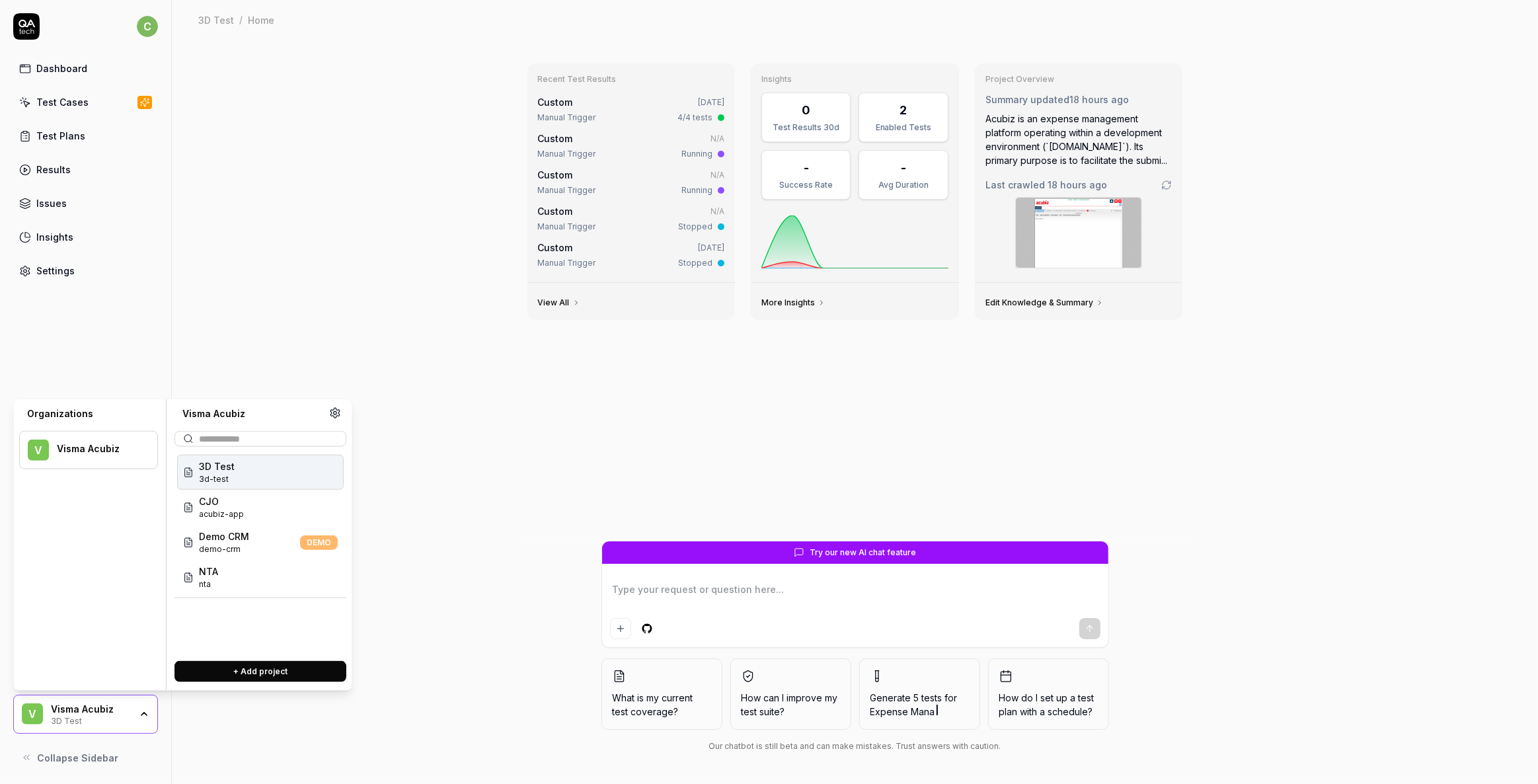
click at [235, 472] on div "3D Test 3d-test" at bounding box center [261, 472] width 167 height 35
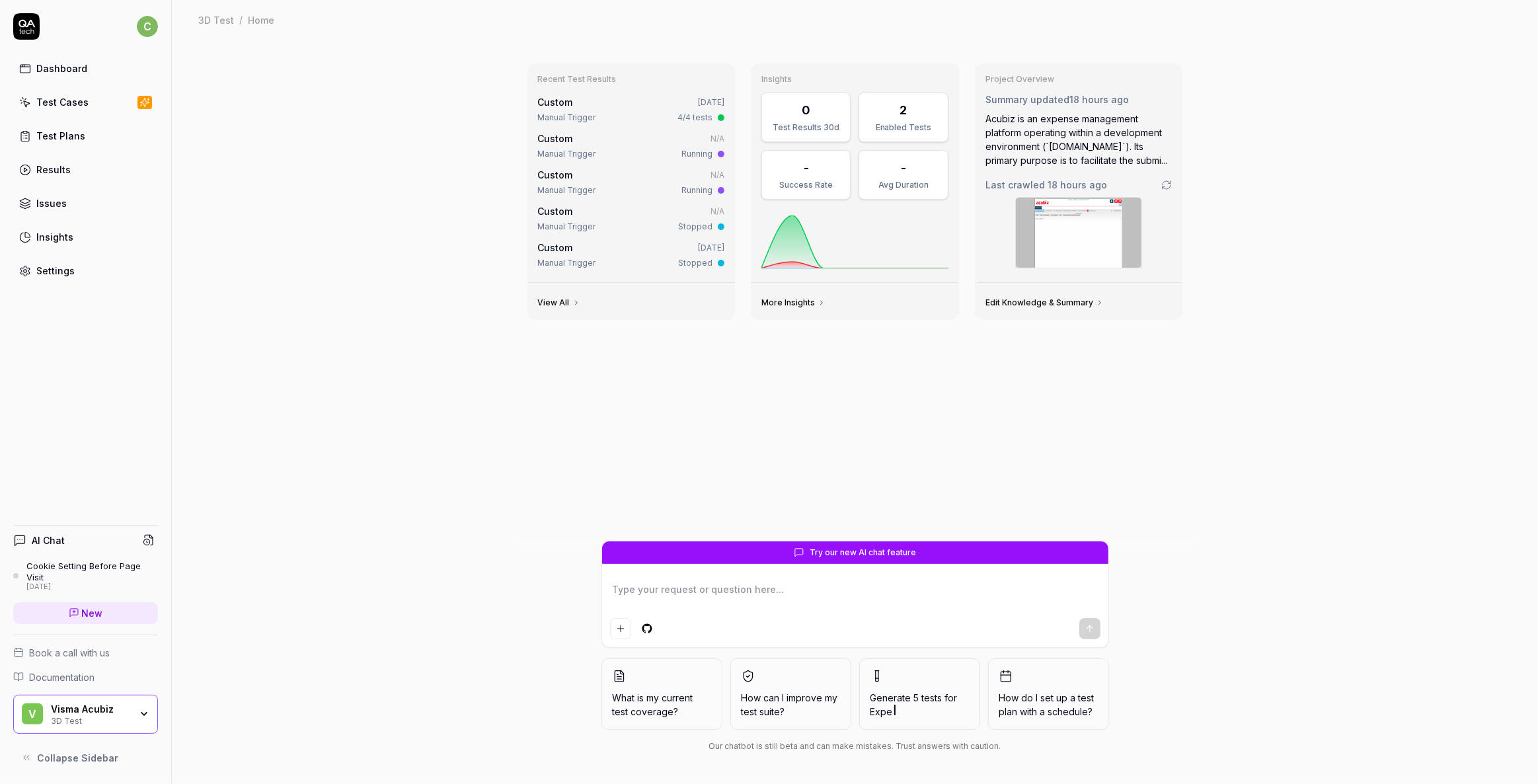
type textarea "*"
click at [68, 106] on div "Test Cases" at bounding box center [62, 101] width 52 height 14
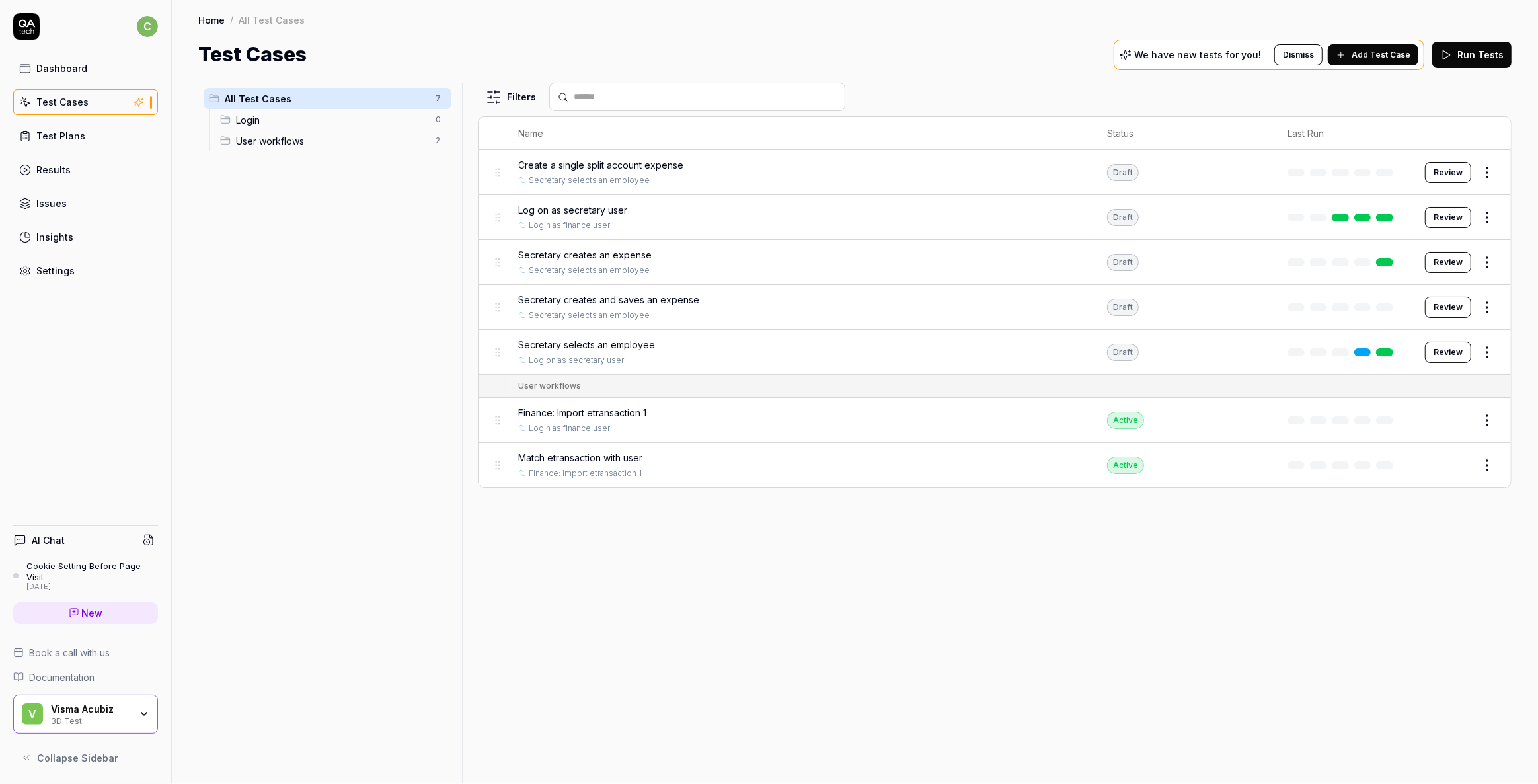
click at [244, 120] on span "Login" at bounding box center [332, 120] width 191 height 14
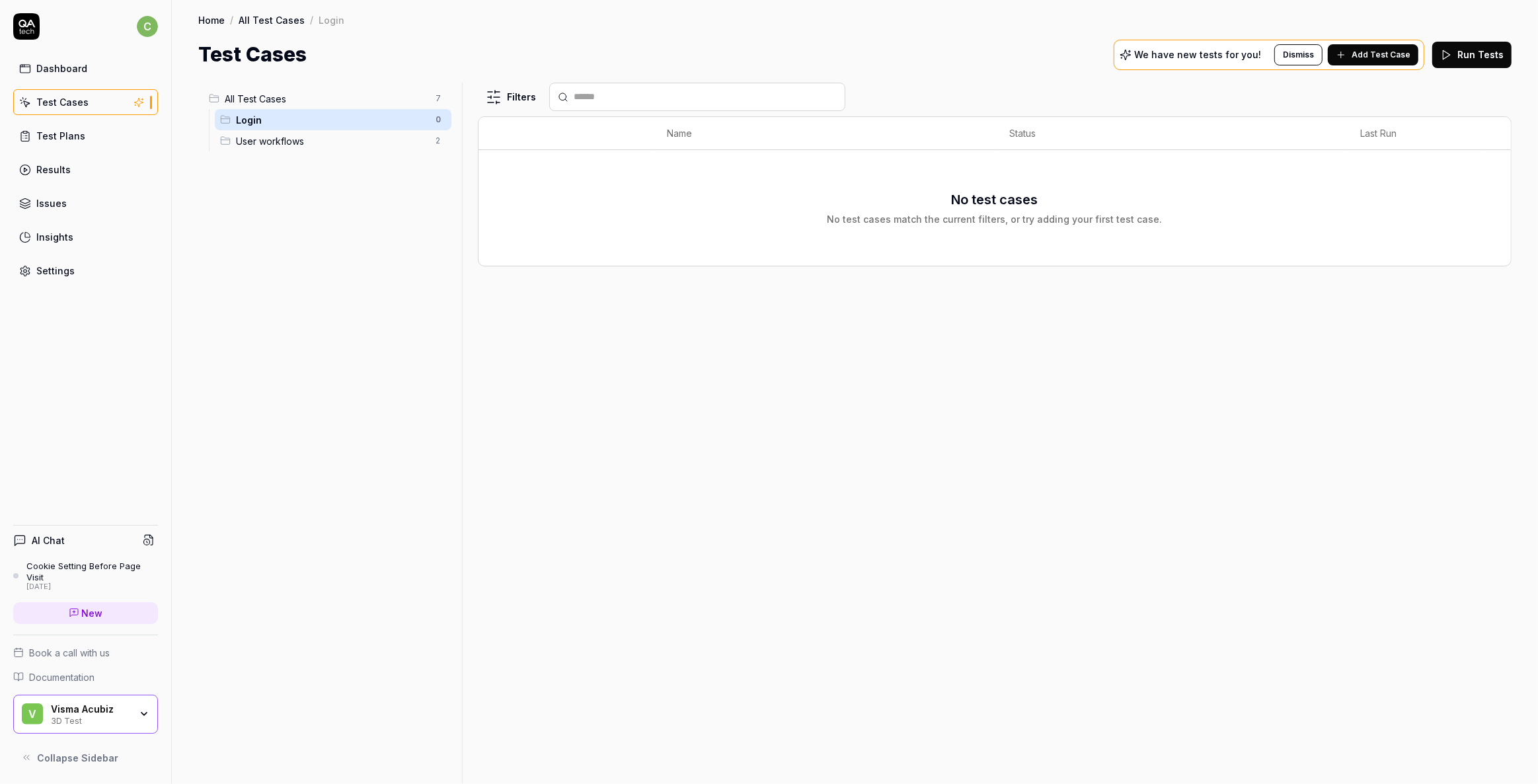
click at [1383, 58] on span "Add Test Case" at bounding box center [1380, 54] width 59 height 12
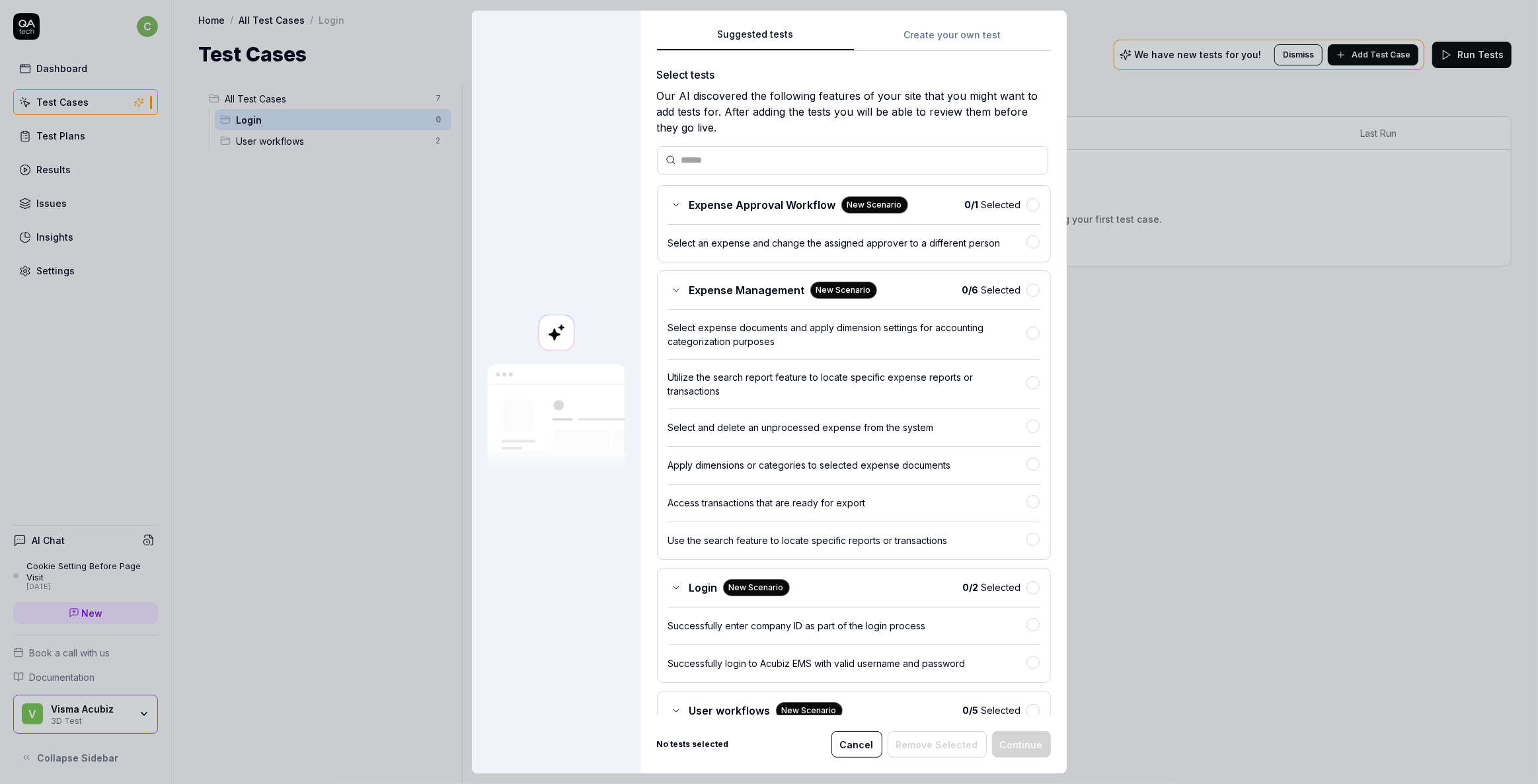
click at [939, 37] on div "Suggested tests Suggested tests Create your own test Select tests Our AI discov…" at bounding box center [769, 392] width 1538 height 784
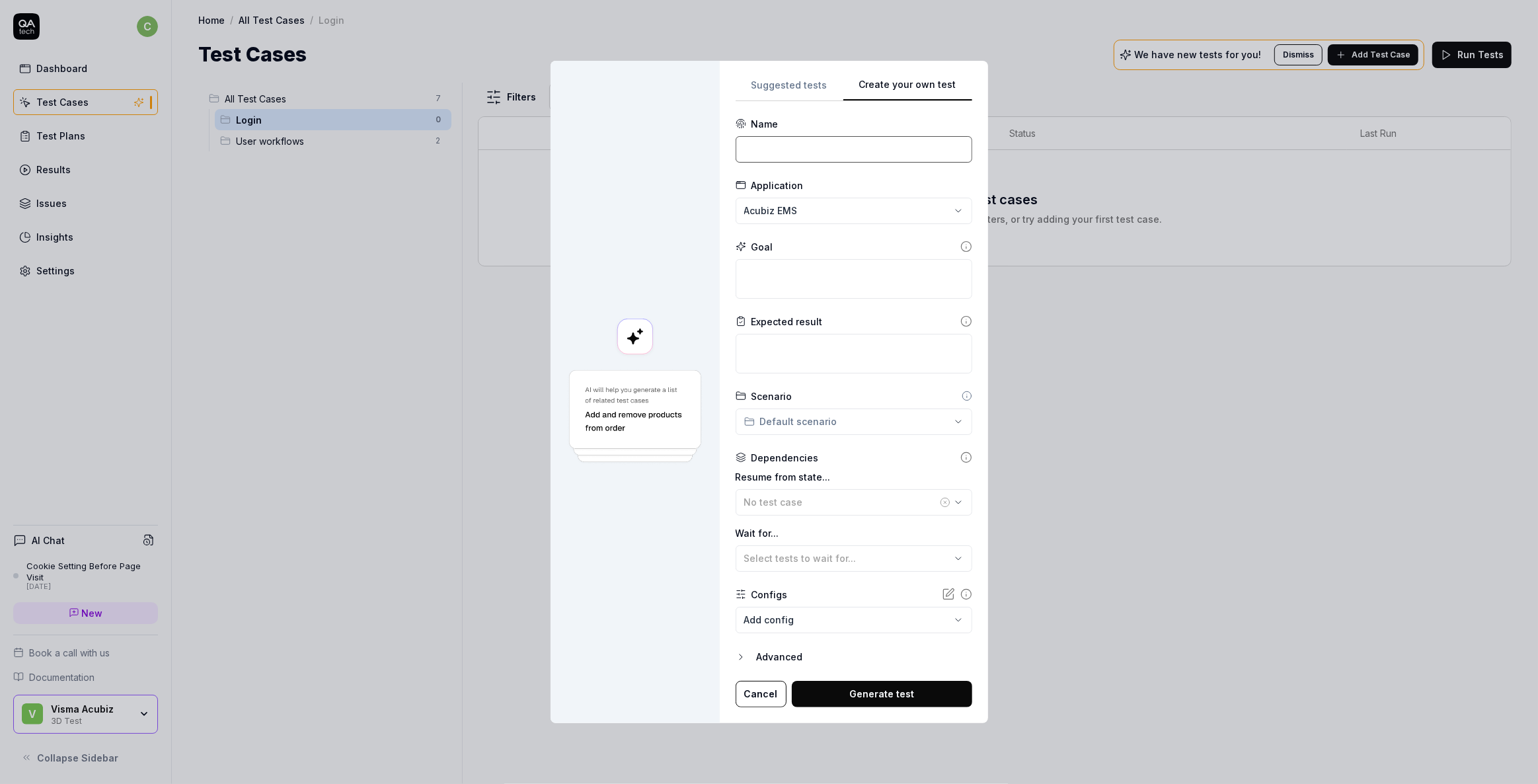
click at [754, 139] on input at bounding box center [854, 149] width 237 height 26
type input "Log on as finance user"
click at [797, 270] on textarea at bounding box center [854, 279] width 237 height 40
type textarea "*"
type textarea "L"
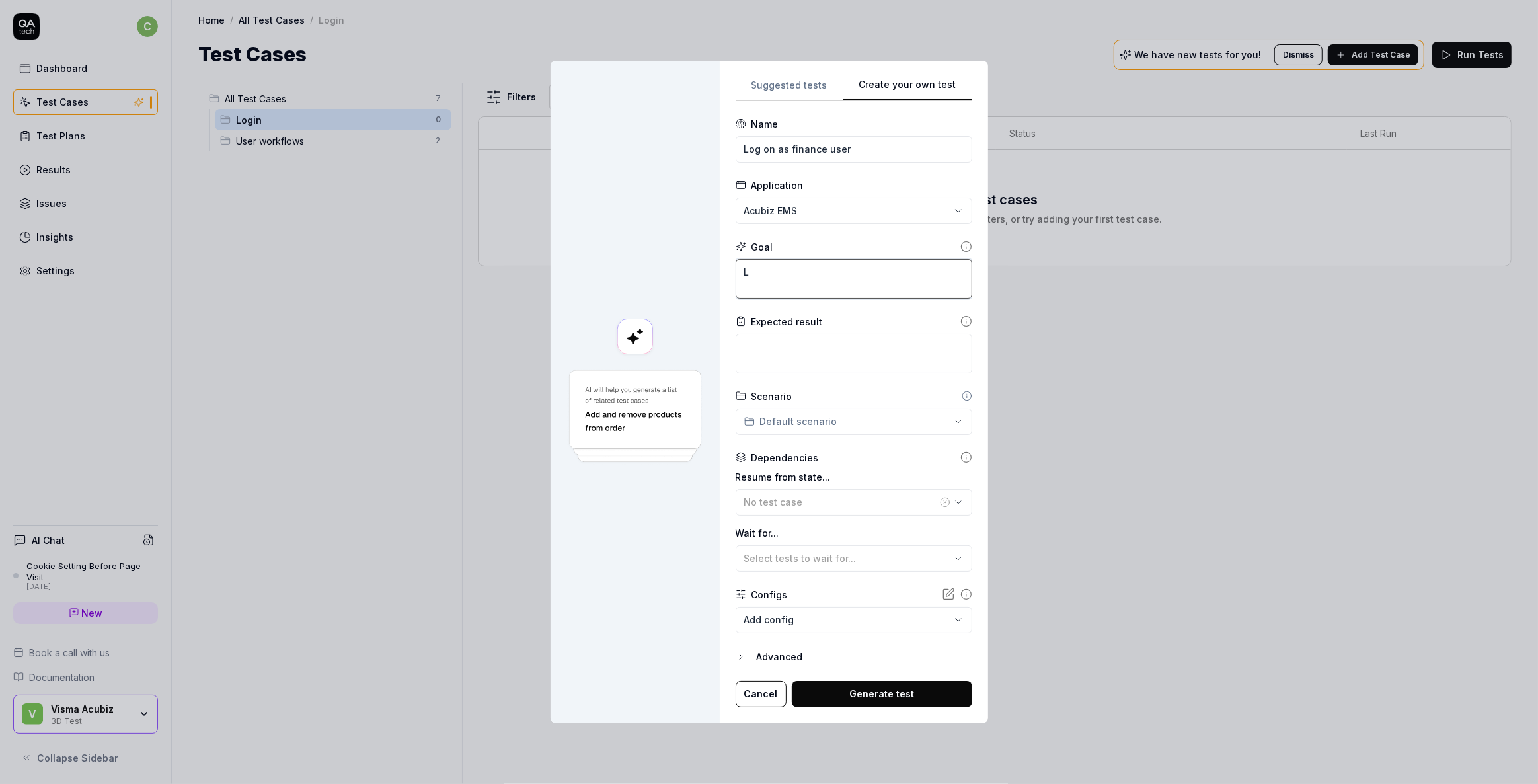
type textarea "*"
type textarea "Lo"
type textarea "*"
type textarea "Log"
type textarea "*"
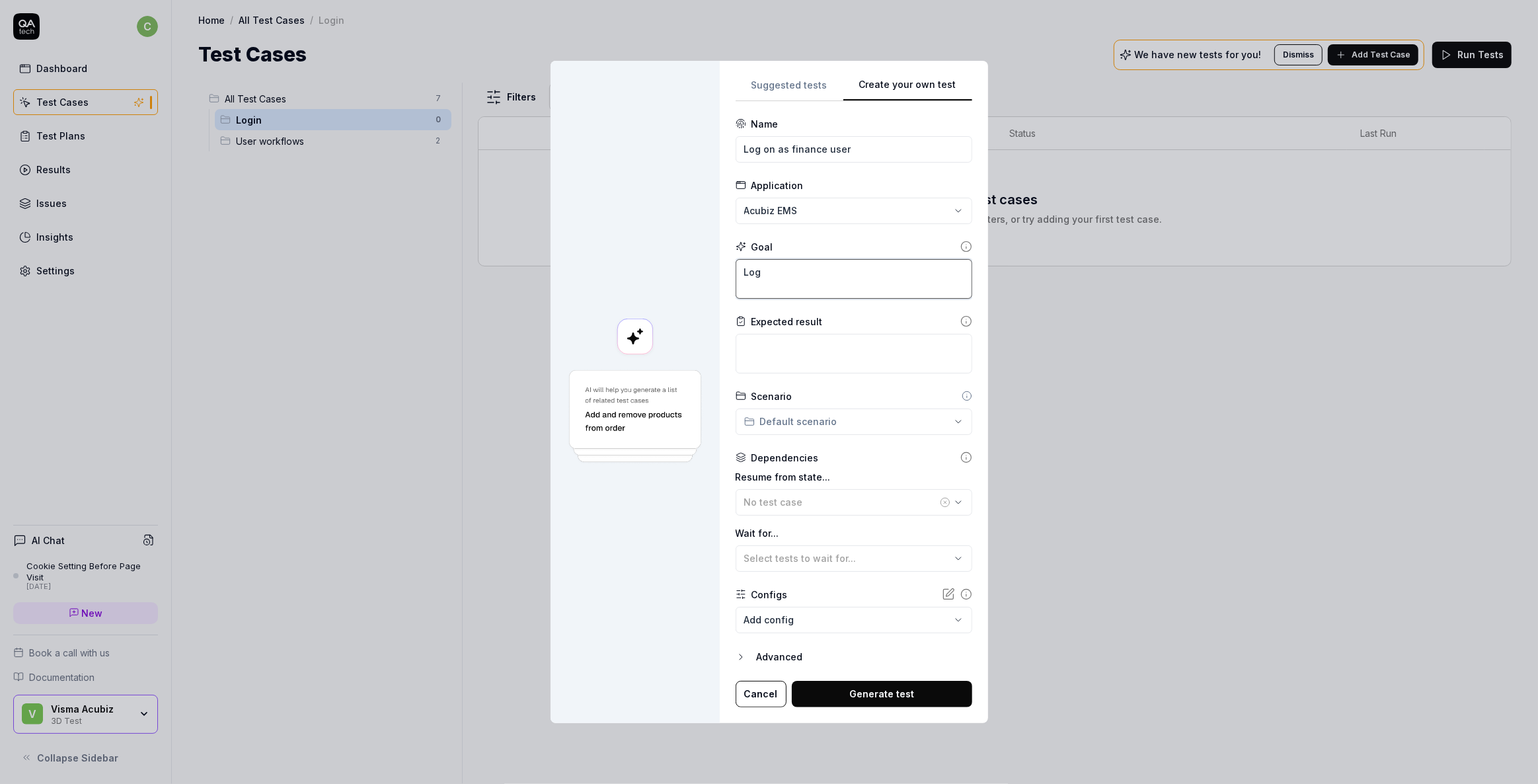
type textarea "Log"
type textarea "*"
type textarea "Log i"
type textarea "*"
type textarea "Log in"
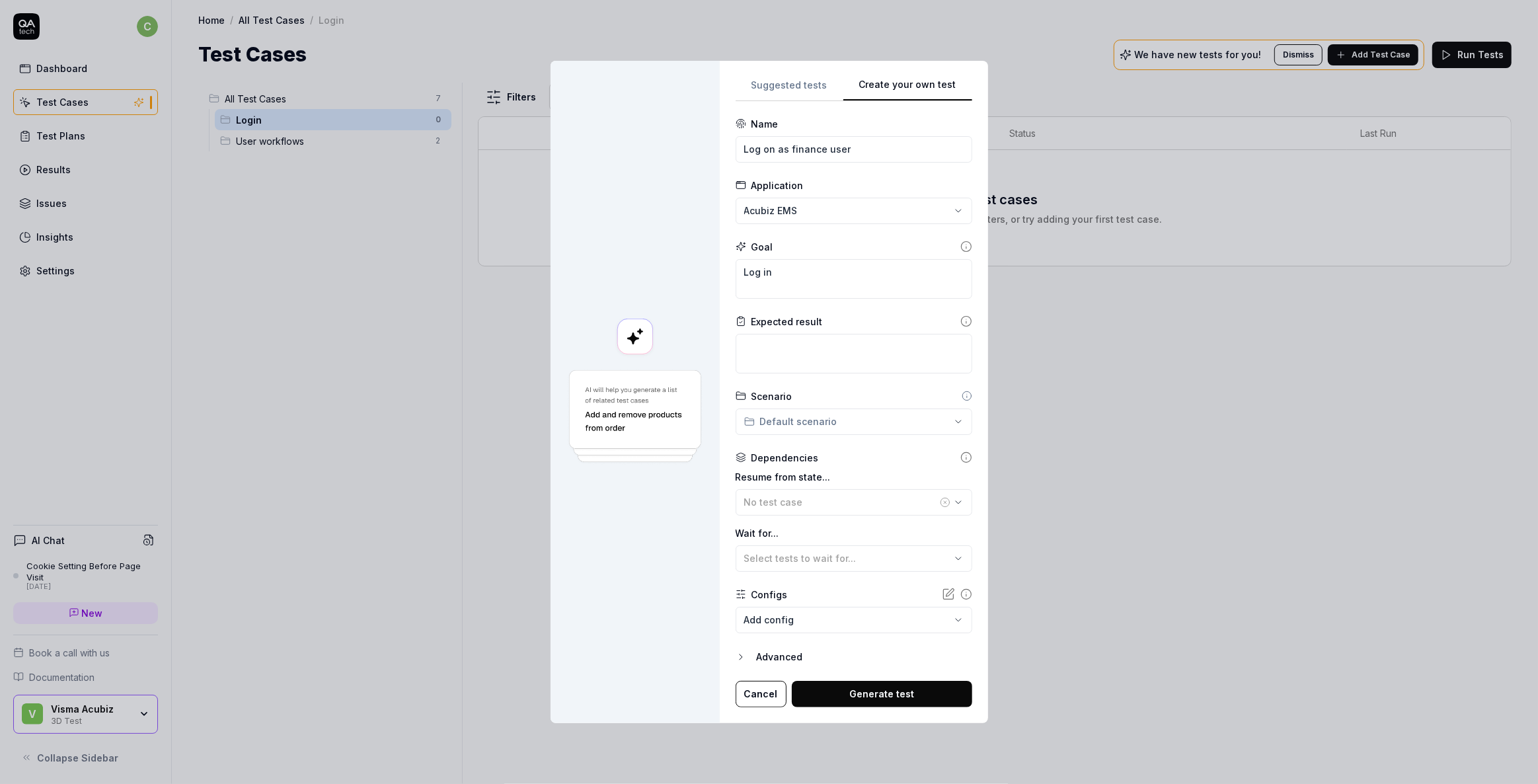
click at [872, 621] on body "**********" at bounding box center [769, 392] width 1538 height 784
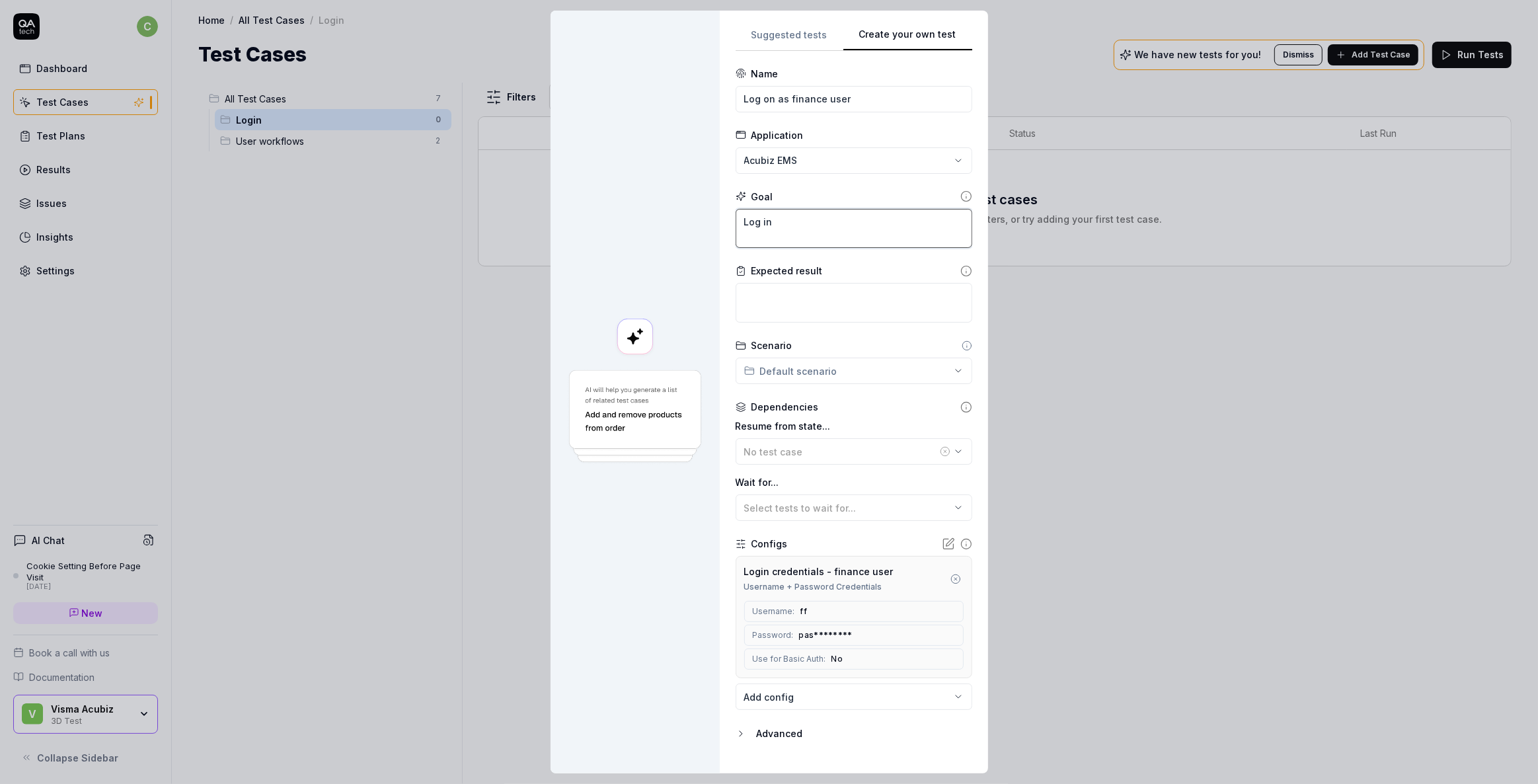
click at [804, 216] on textarea "Log in" at bounding box center [854, 228] width 237 height 40
type textarea "*"
type textarea "Log in"
type textarea "*"
type textarea "Log in w"
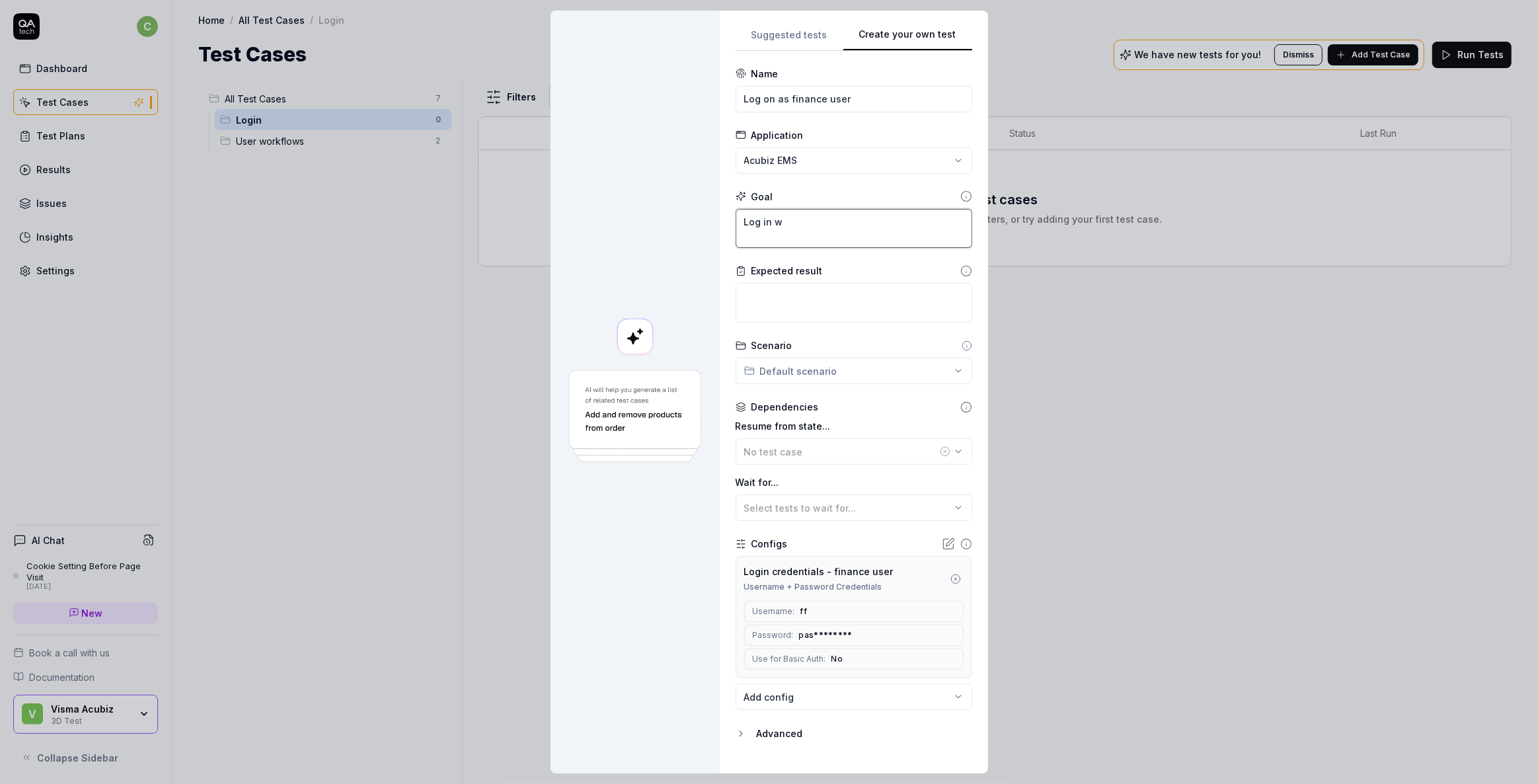
type textarea "*"
type textarea "Log in wi"
type textarea "*"
type textarea "Log in wit"
type textarea "*"
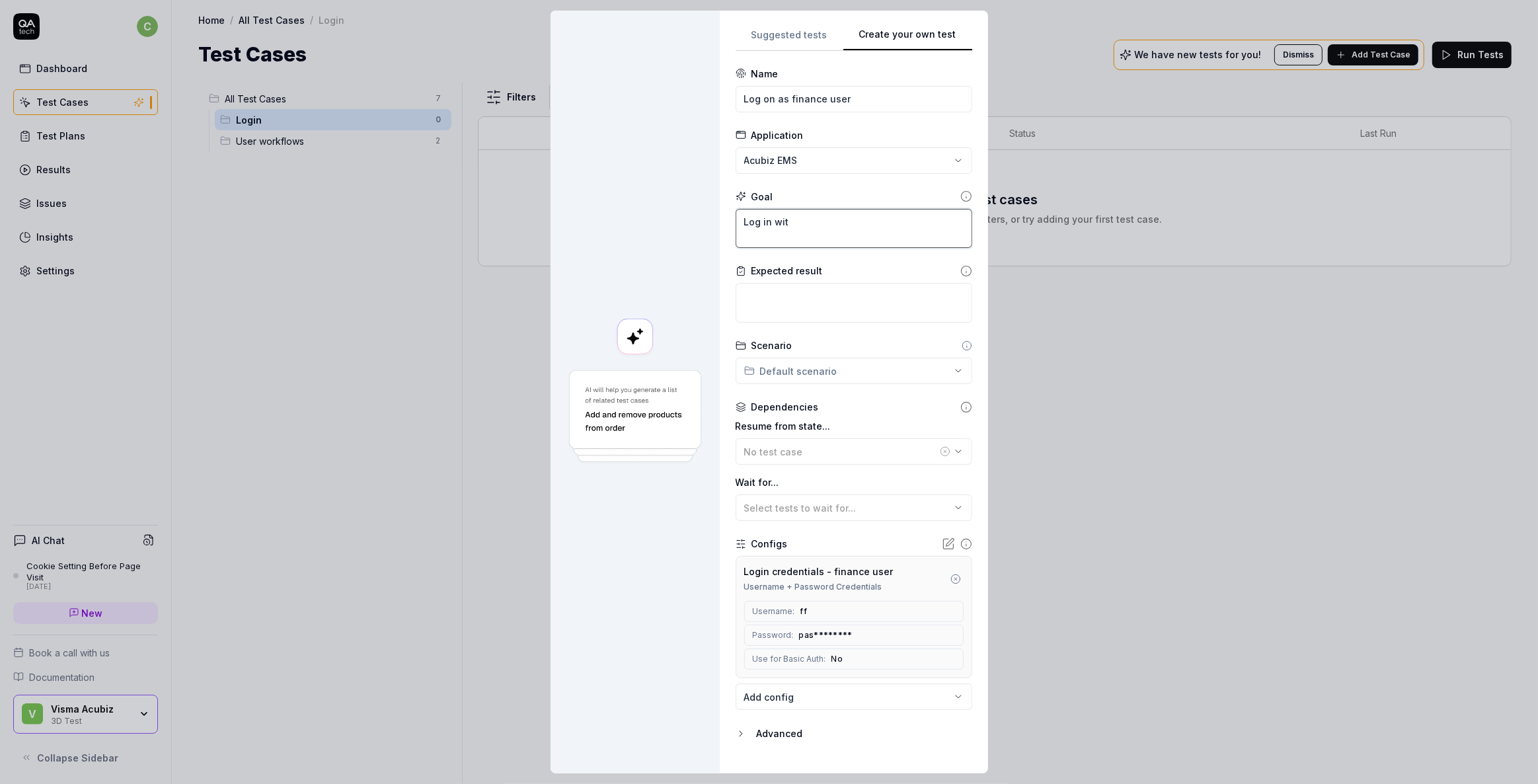
type textarea "Log in with"
type textarea "*"
type textarea "Log in with"
type textarea "*"
type textarea "Log in with t"
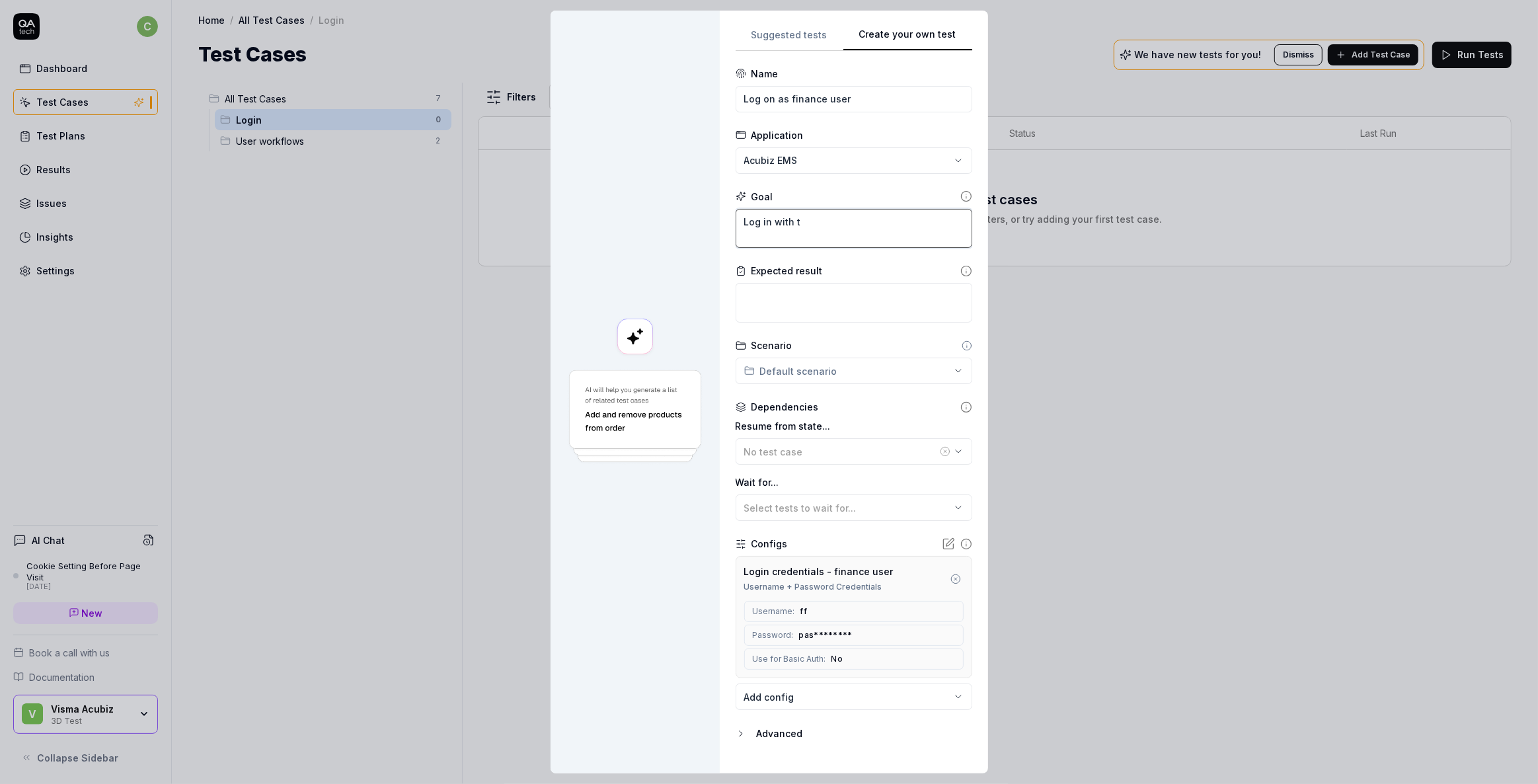
type textarea "*"
type textarea "Log in with th"
type textarea "*"
type textarea "Log in with the"
type textarea "*"
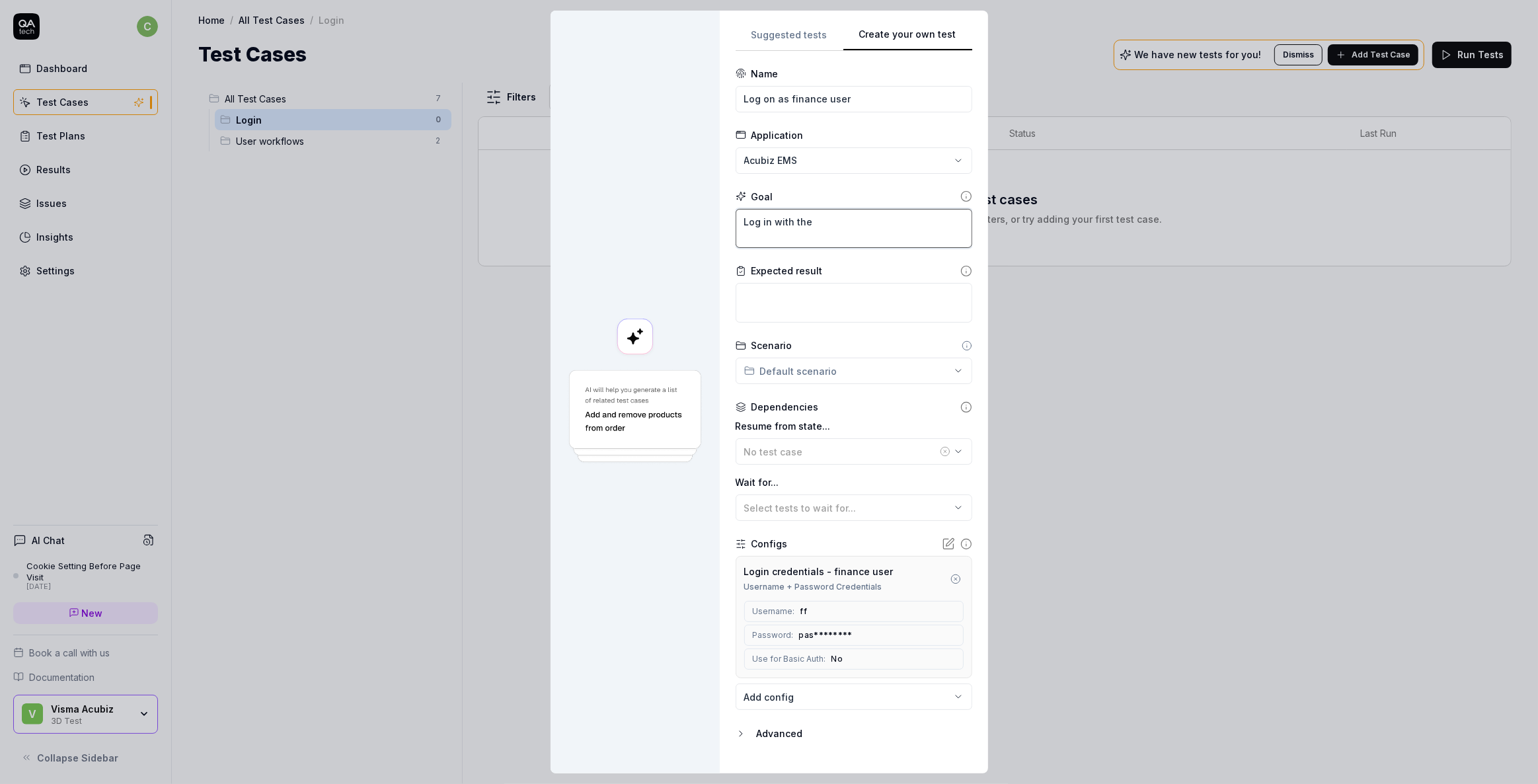
type textarea "Log in with the"
type textarea "*"
type textarea "Log in with the a"
type textarea "*"
type textarea "Log in with the at"
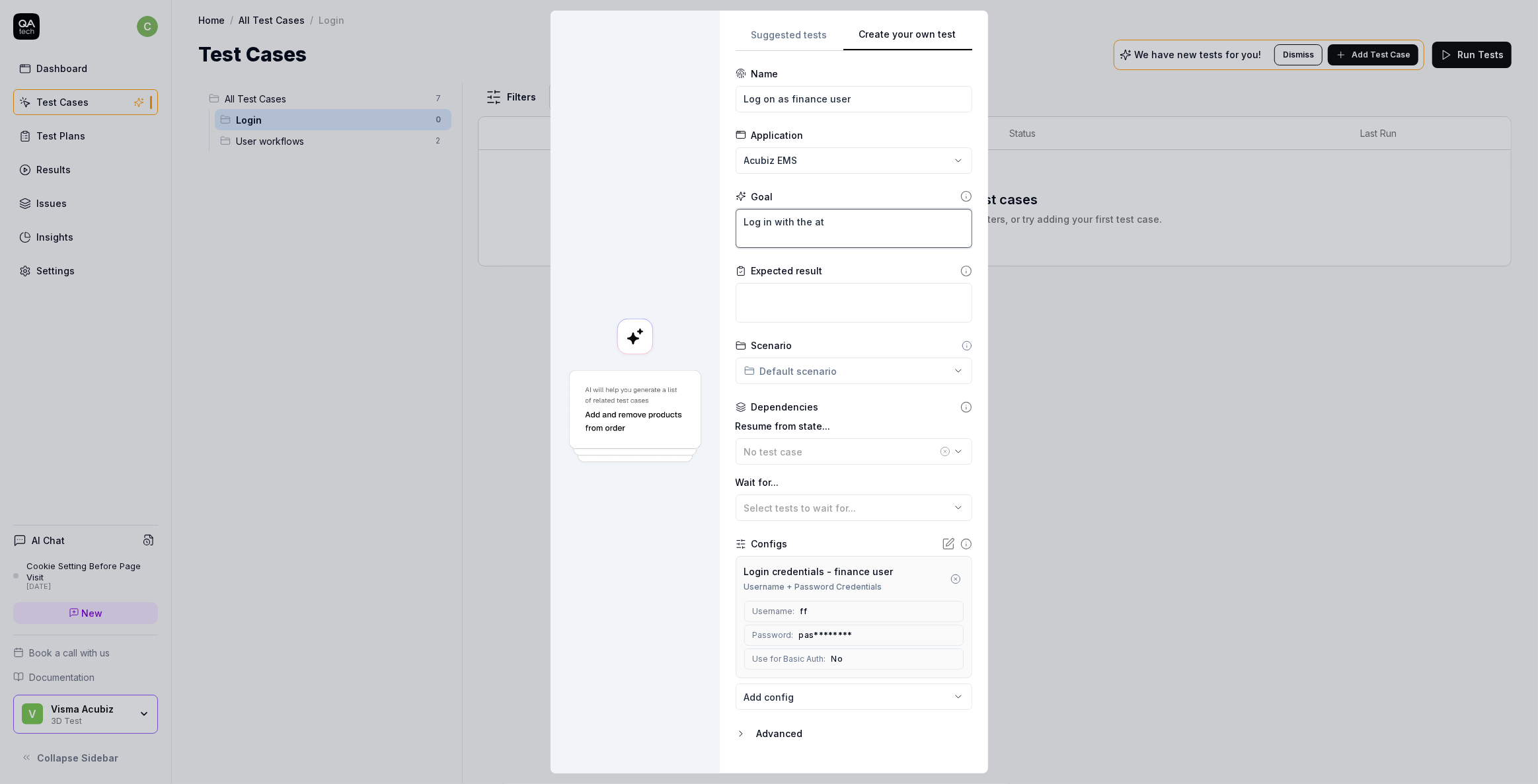
type textarea "*"
type textarea "Log in with the att"
type textarea "*"
type textarea "Log in with the atta"
type textarea "*"
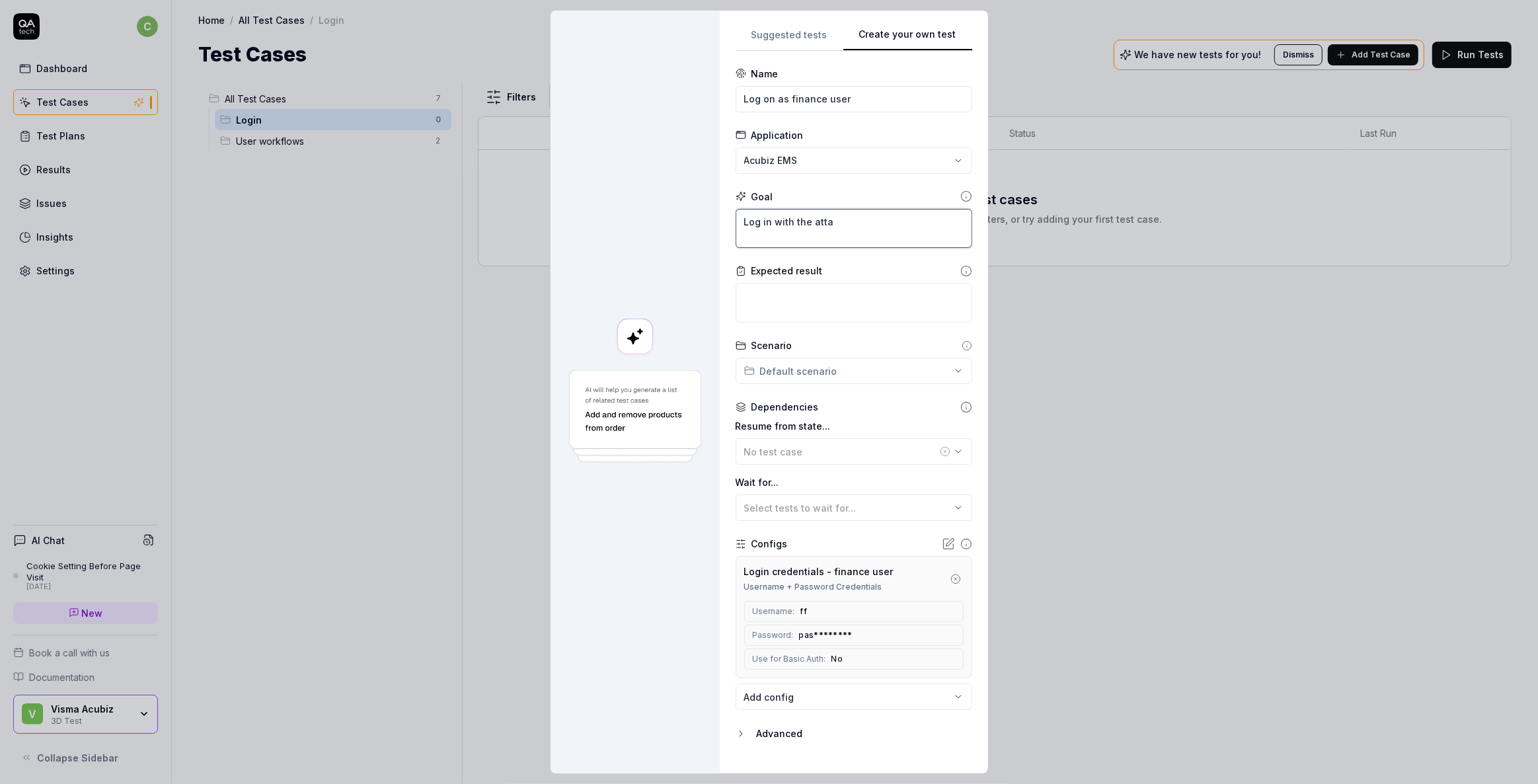
type textarea "Log in with the attac"
type textarea "*"
type textarea "Log in with the attache"
type textarea "*"
type textarea "Log in with the attached"
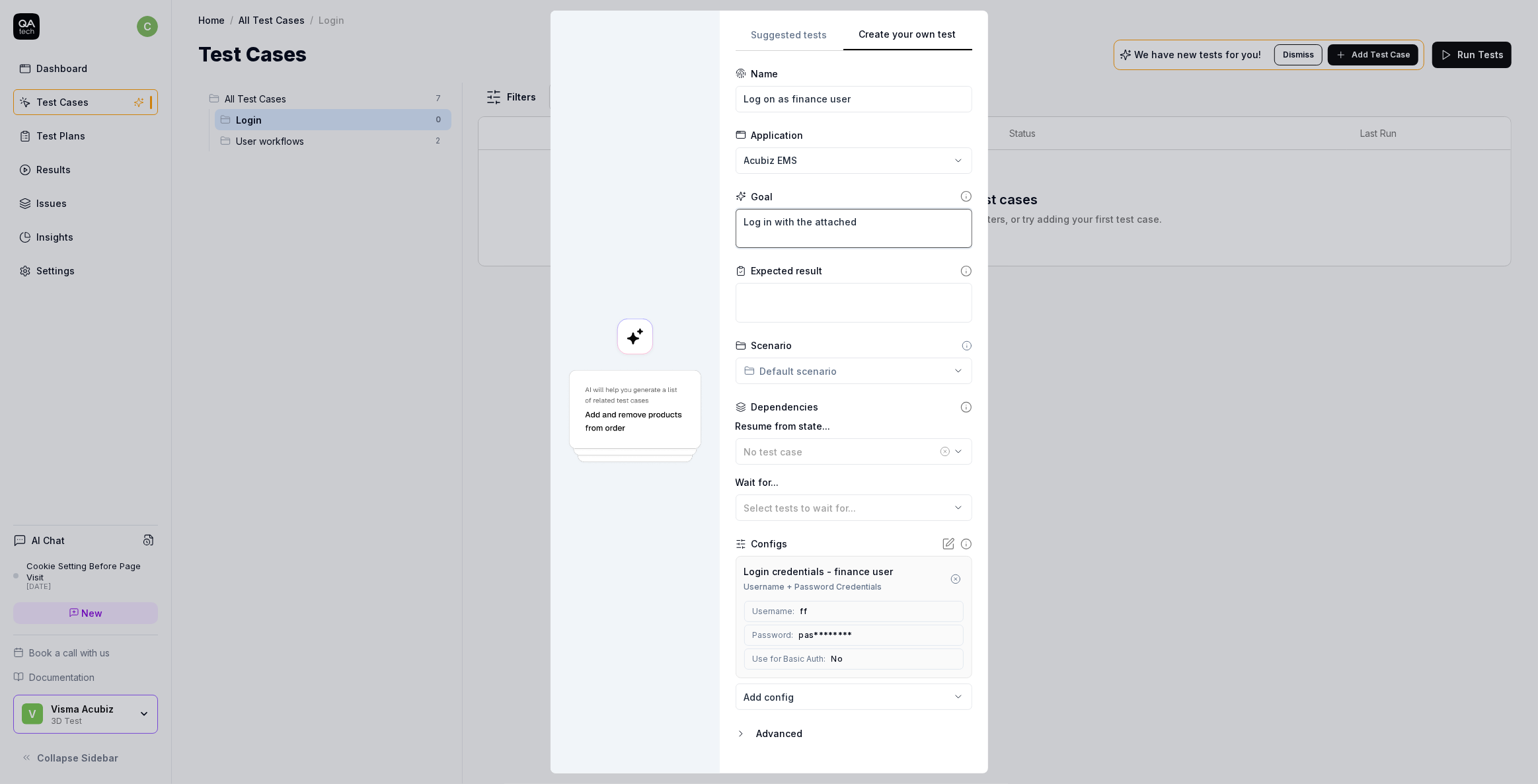
type textarea "*"
type textarea "Log in with the attached"
type textarea "*"
type textarea "Log in with the attached c"
type textarea "*"
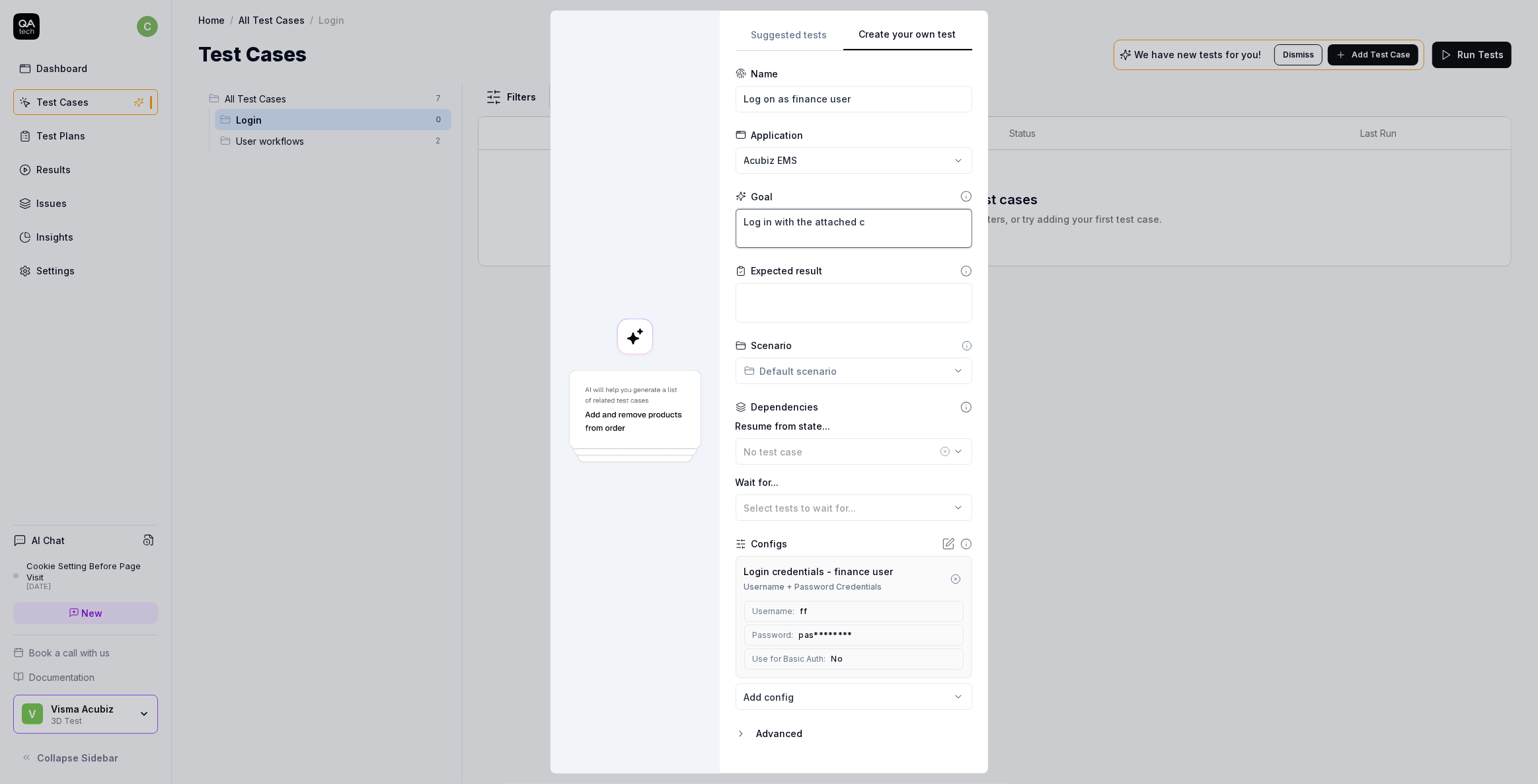
type textarea "Log in with the attached cr"
type textarea "*"
type textarea "Log in with the attached cre"
type textarea "*"
type textarea "Log in with the attached cred"
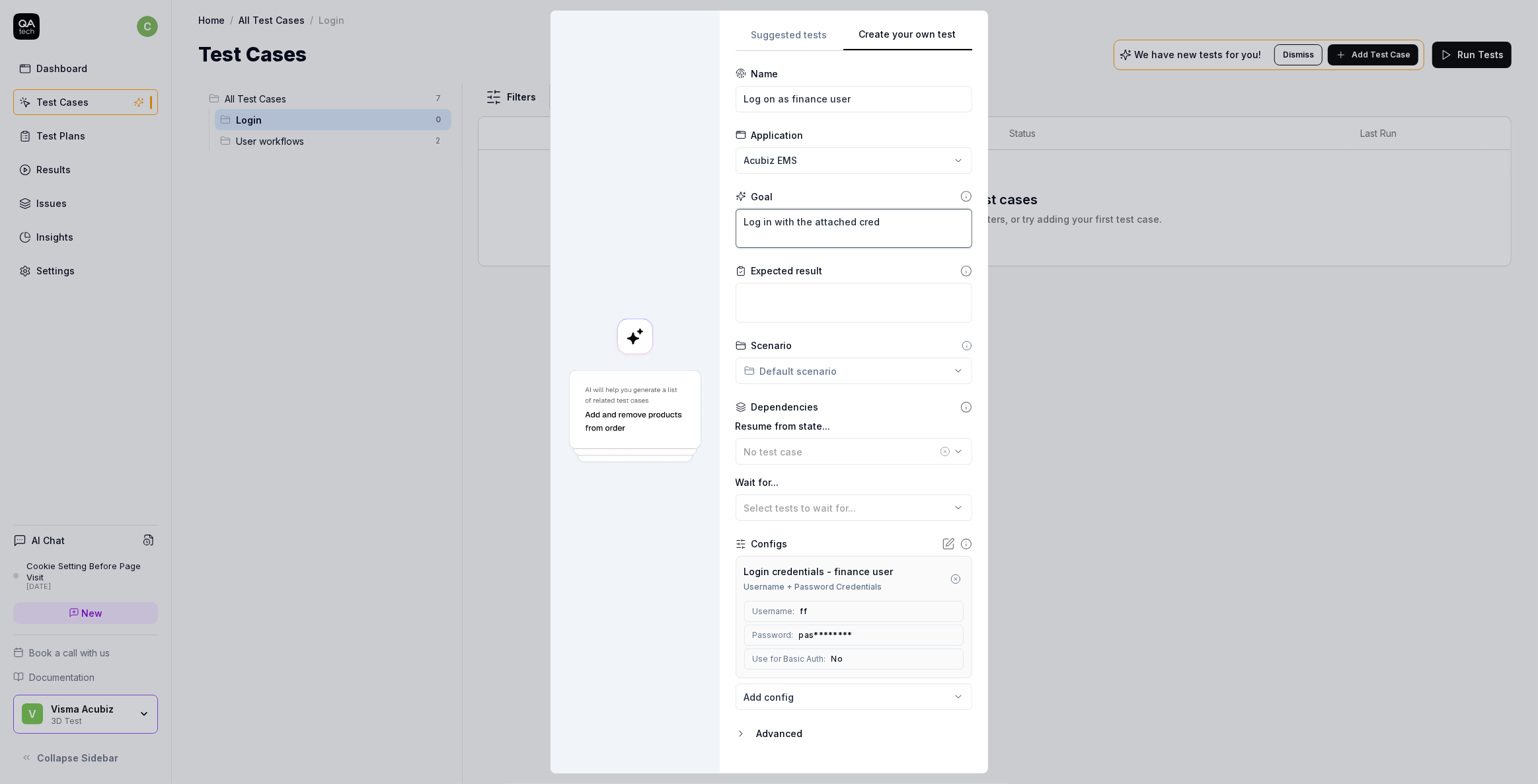
type textarea "*"
type textarea "Log in with the attached crede"
type textarea "*"
type textarea "Log in with the attached creden"
type textarea "*"
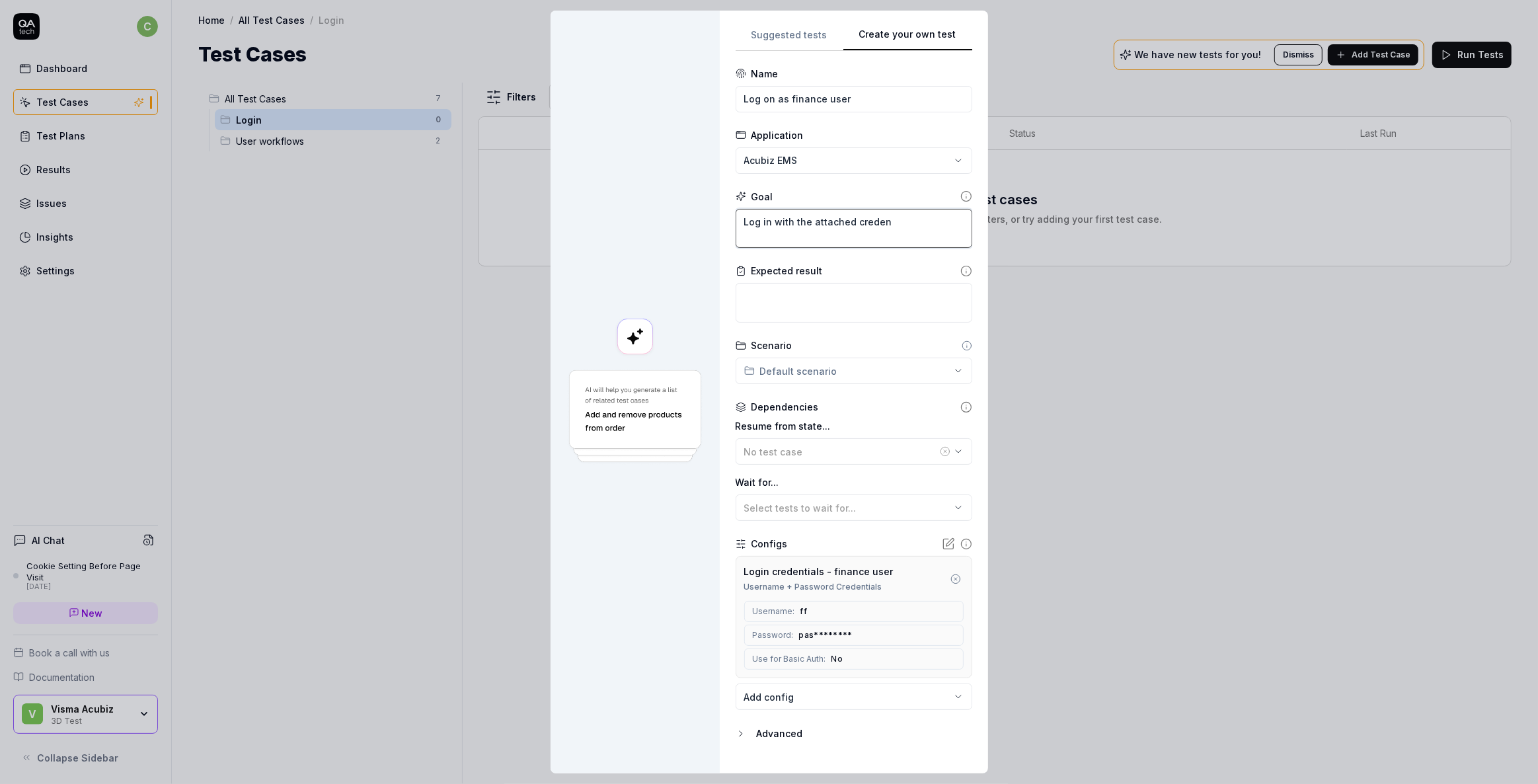
type textarea "Log in with the attached credent"
type textarea "*"
type textarea "Log in with the attached credenti"
type textarea "*"
type textarea "Log in with the attached credentia"
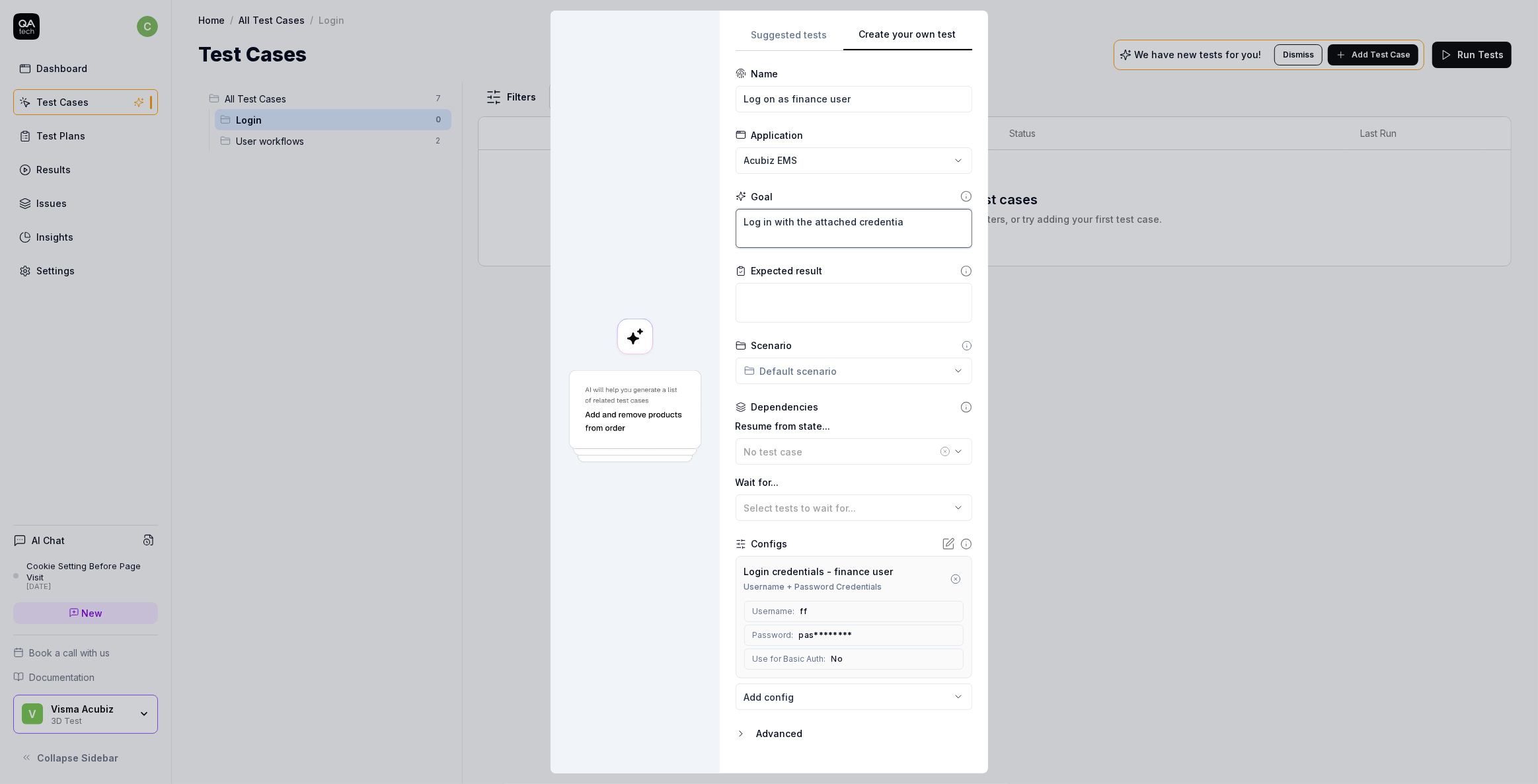
type textarea "*"
type textarea "Log in with the attached credential"
type textarea "*"
type textarea "Log in with the attached credentials"
click at [762, 319] on textarea at bounding box center [854, 303] width 237 height 40
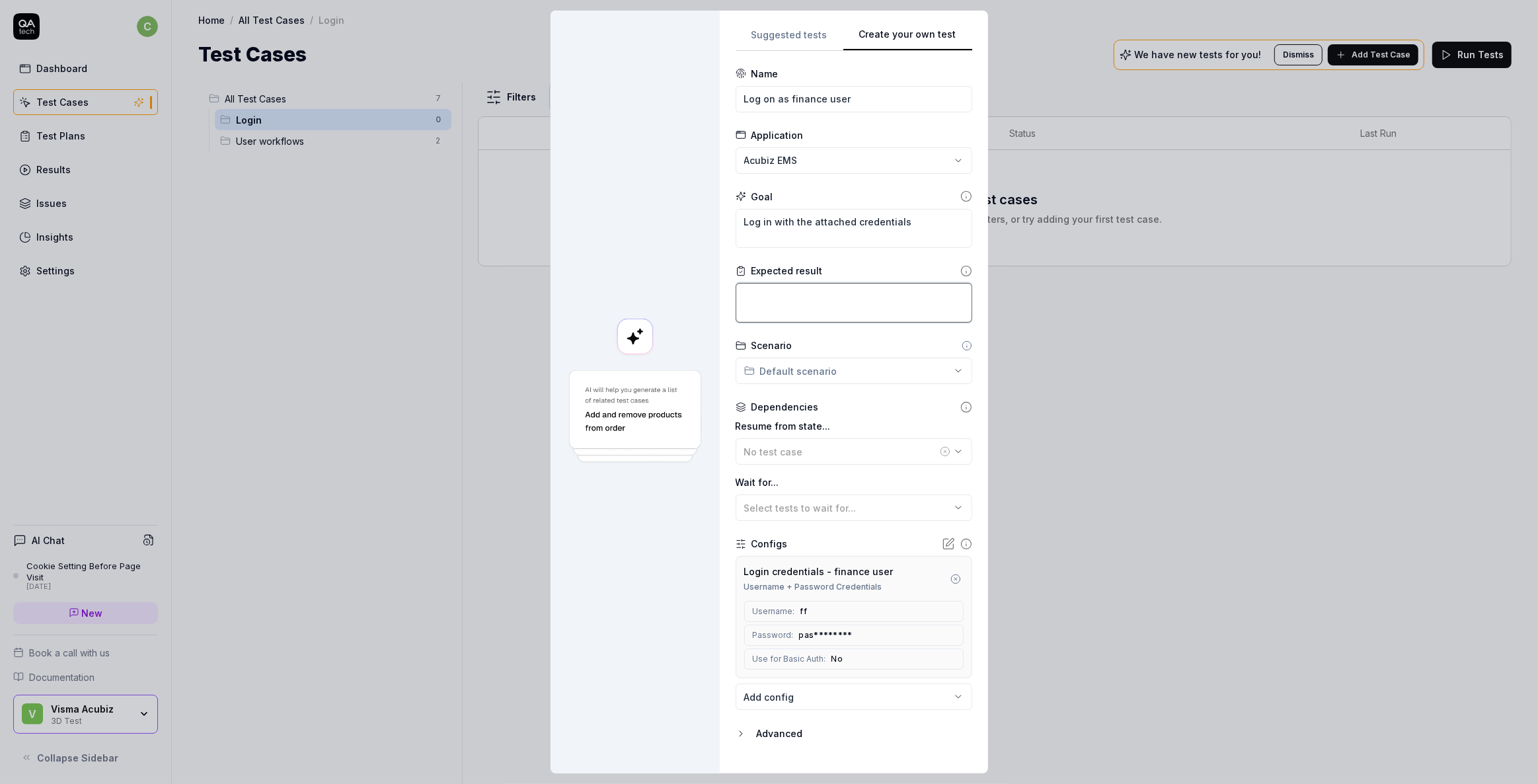
type textarea "*"
type textarea "Y"
type textarea "*"
type textarea "Yo"
type textarea "*"
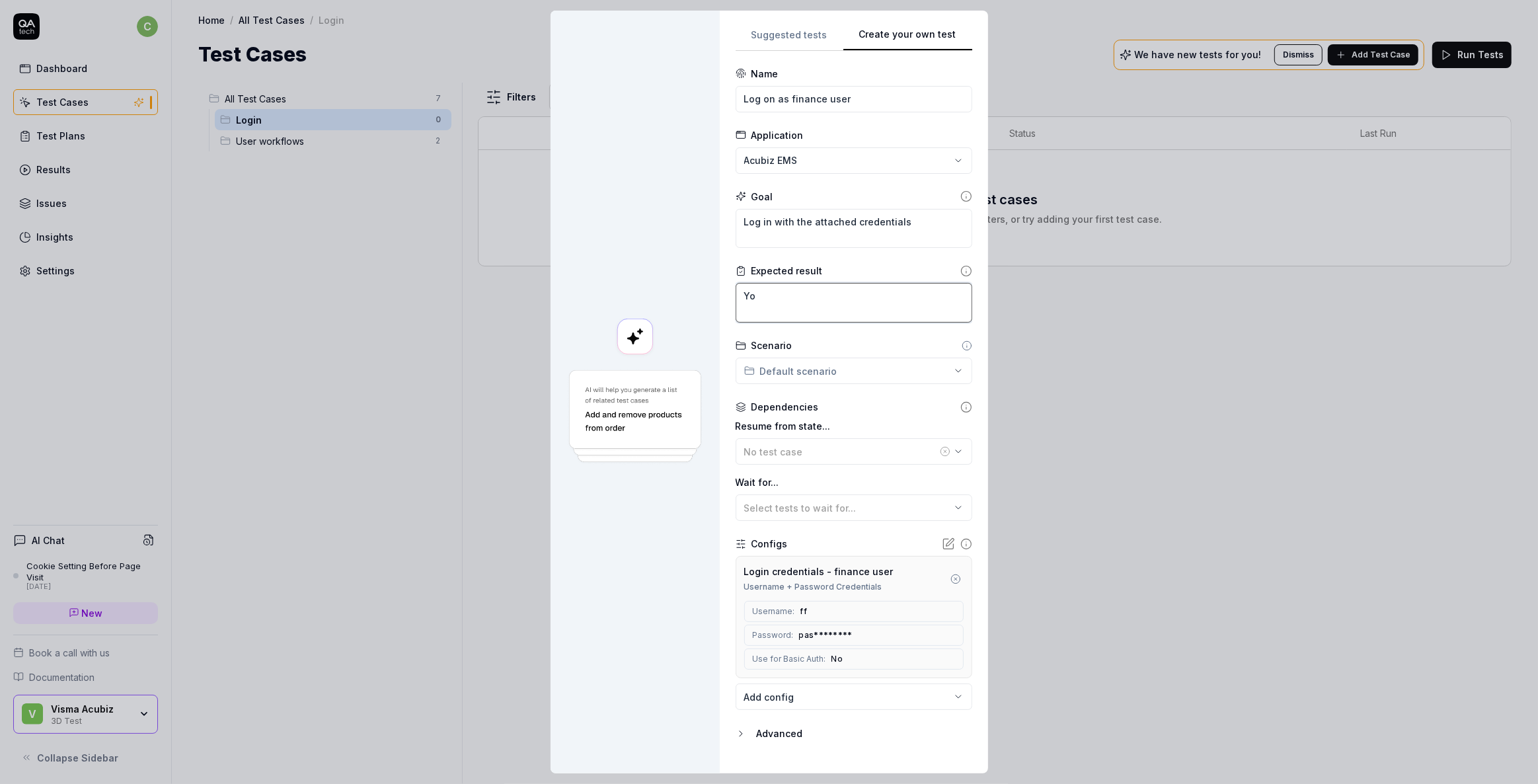
type textarea "You"
type textarea "*"
type textarea "You"
type textarea "*"
type textarea "You s"
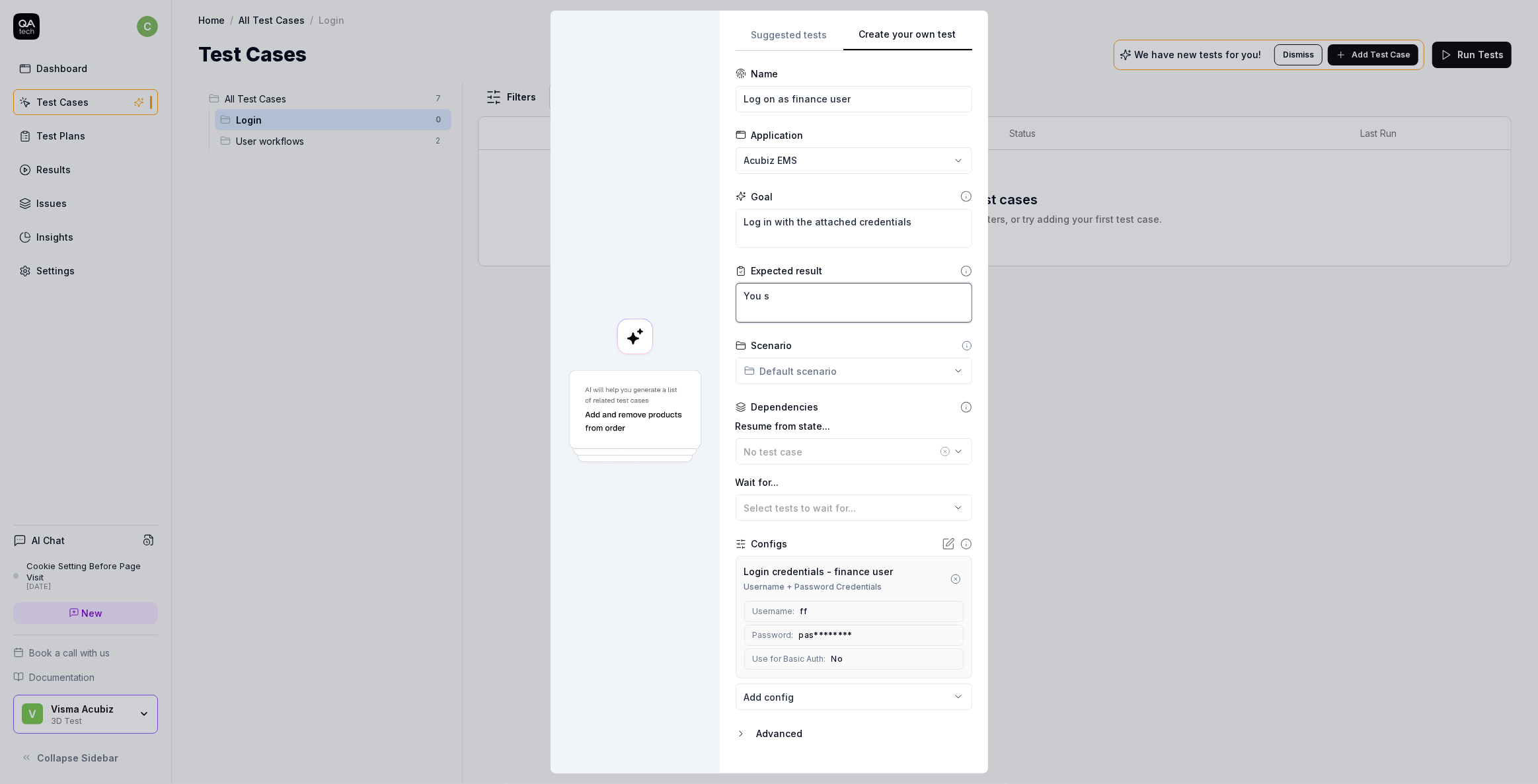
type textarea "*"
type textarea "You sh"
type textarea "*"
type textarea "You sho"
type textarea "*"
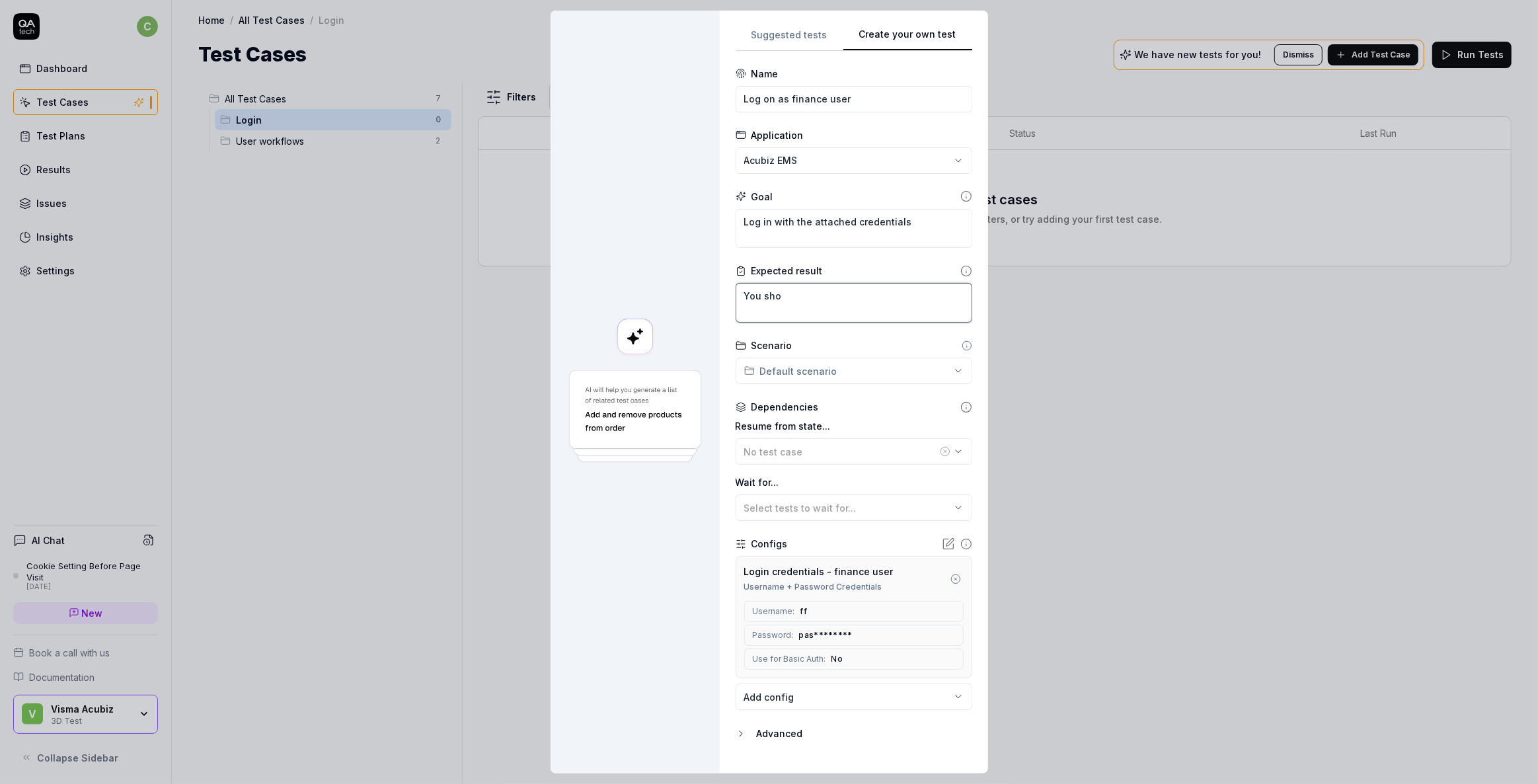
type textarea "You shou"
type textarea "*"
type textarea "You shoul"
type textarea "*"
type textarea "You should"
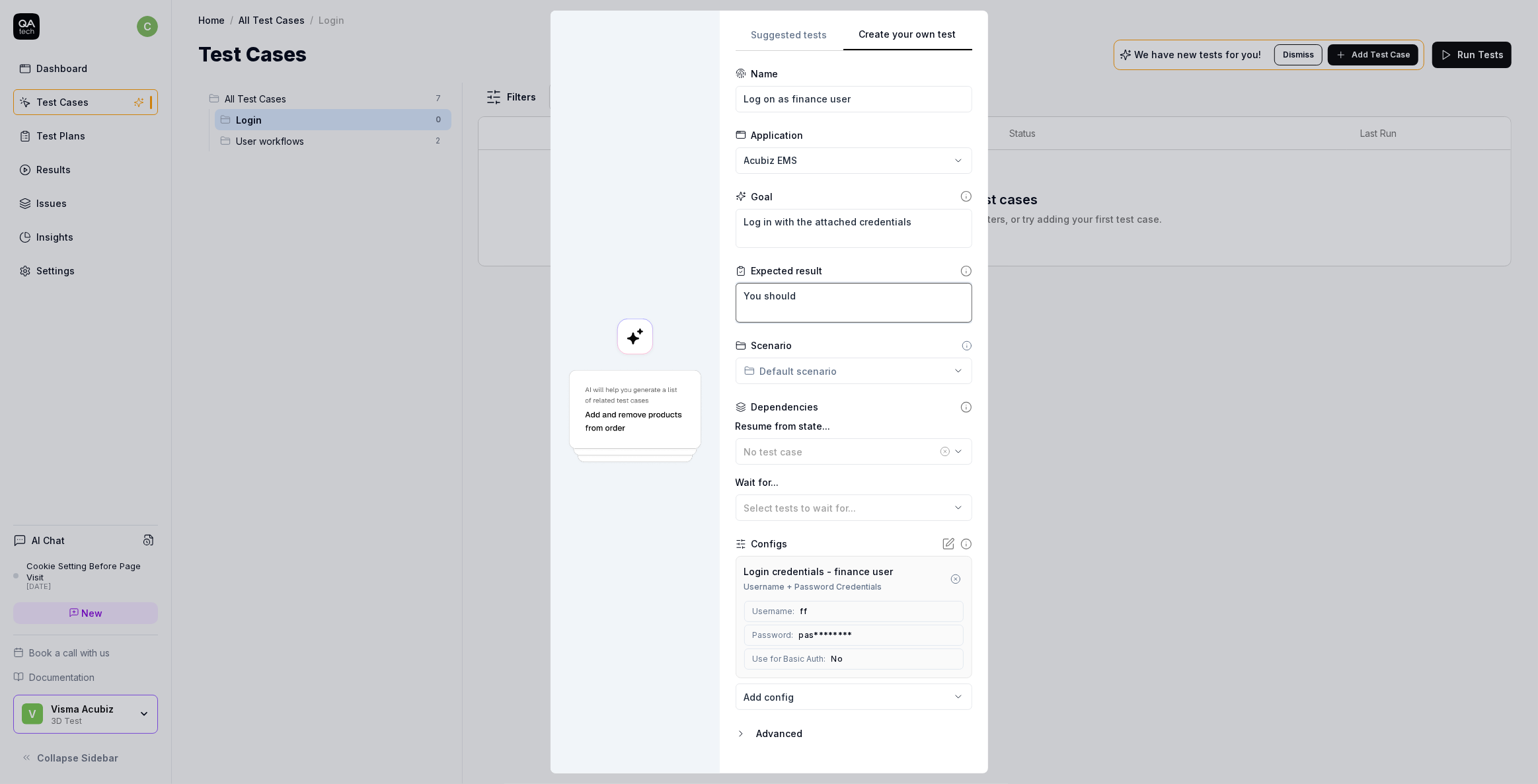
type textarea "*"
type textarea "You should"
type textarea "*"
type textarea "You should b"
type textarea "*"
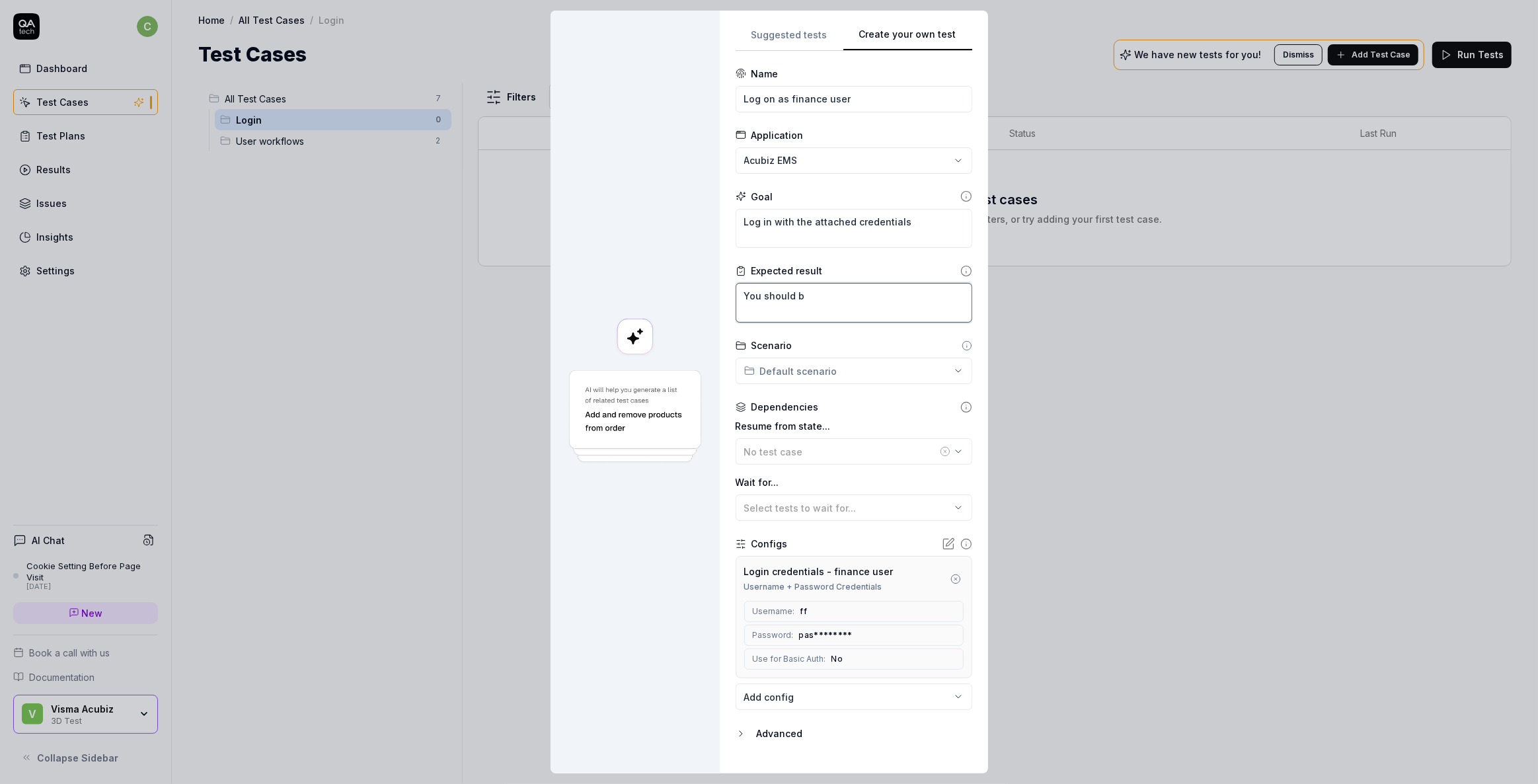
type textarea "You should"
type textarea "*"
type textarea "You should"
type textarea "*"
type textarea "You shoul"
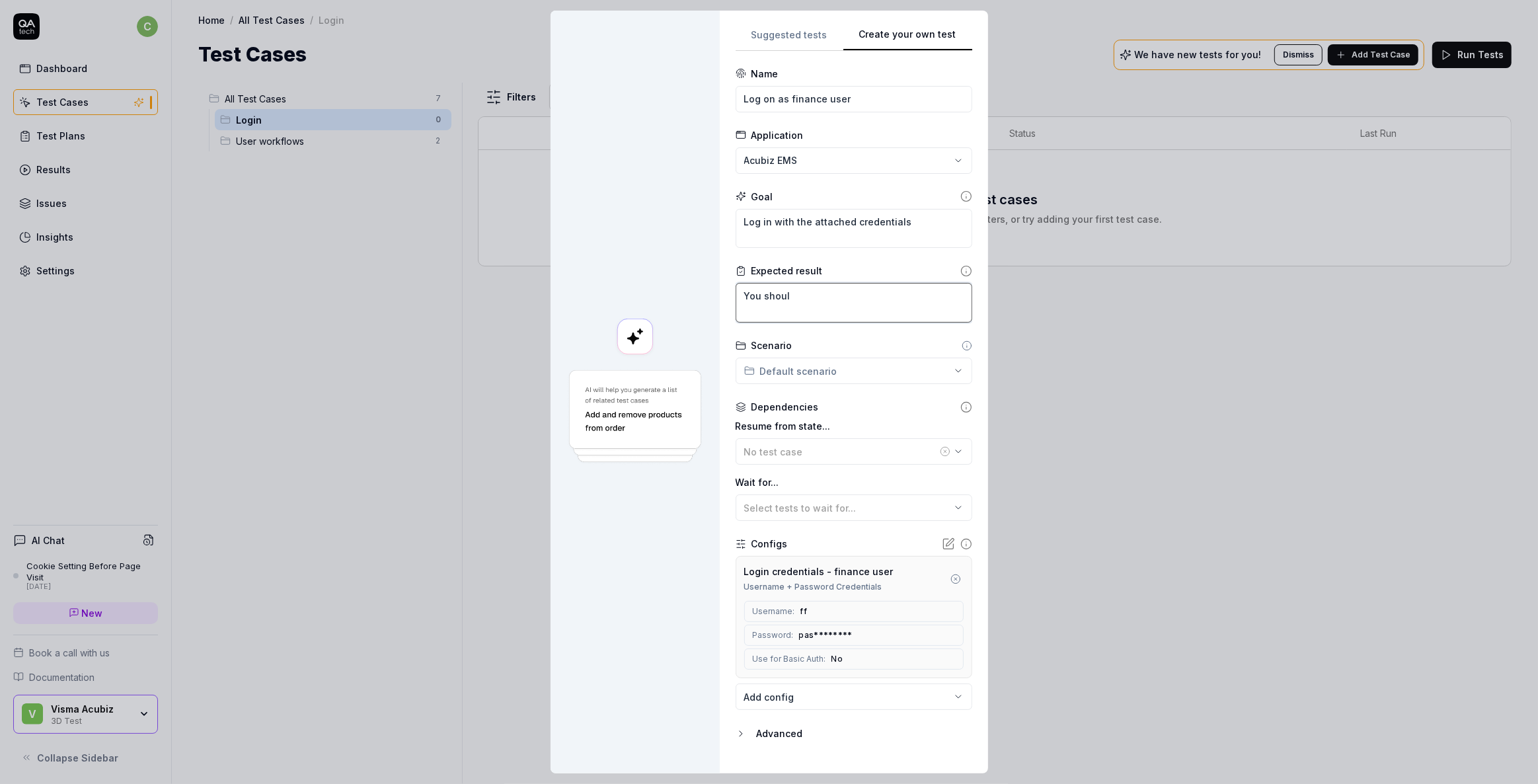
type textarea "*"
type textarea "You shou"
type textarea "*"
type textarea "You sho"
type textarea "*"
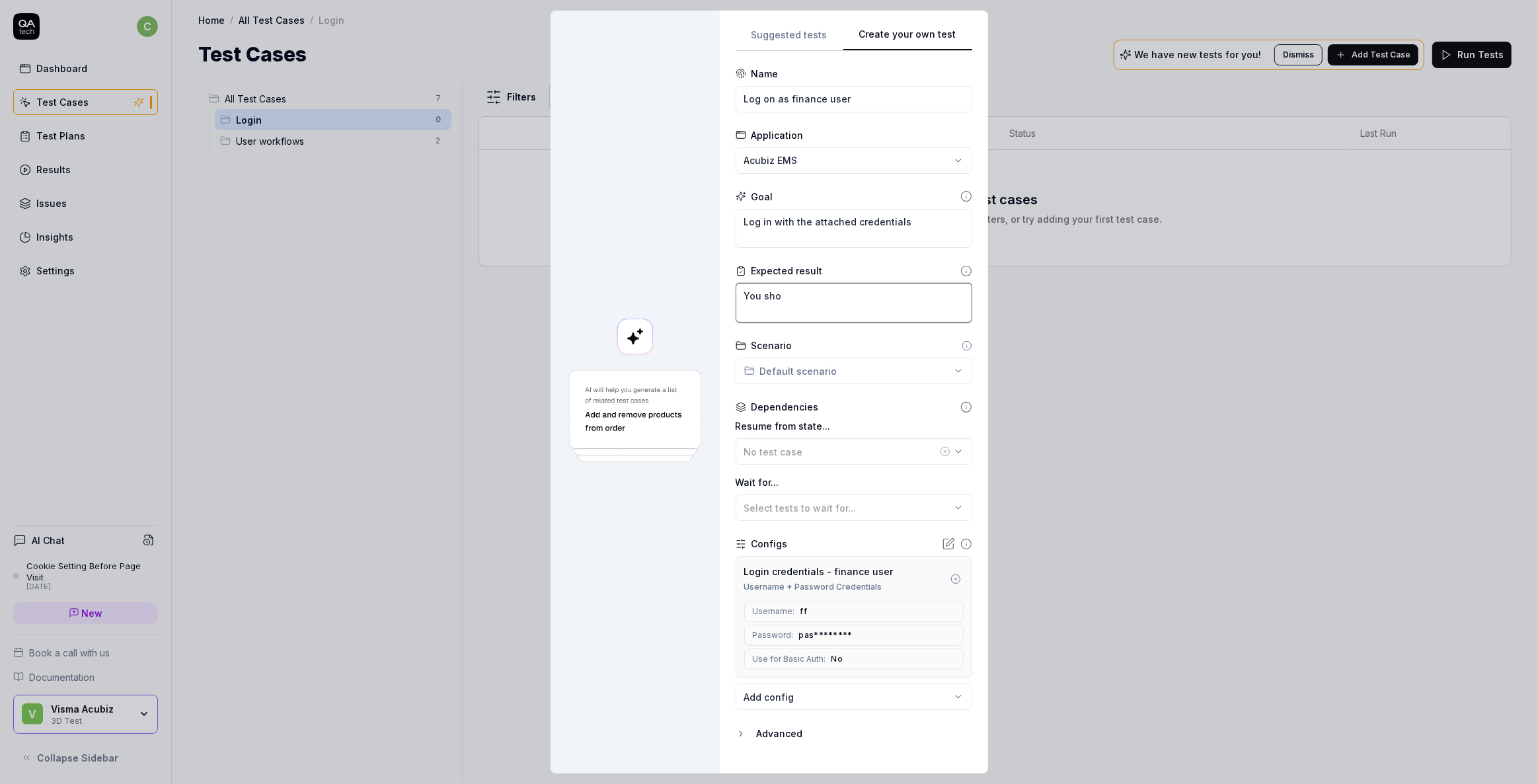
type textarea "You sh"
type textarea "*"
type textarea "You s"
type textarea "*"
type textarea "You"
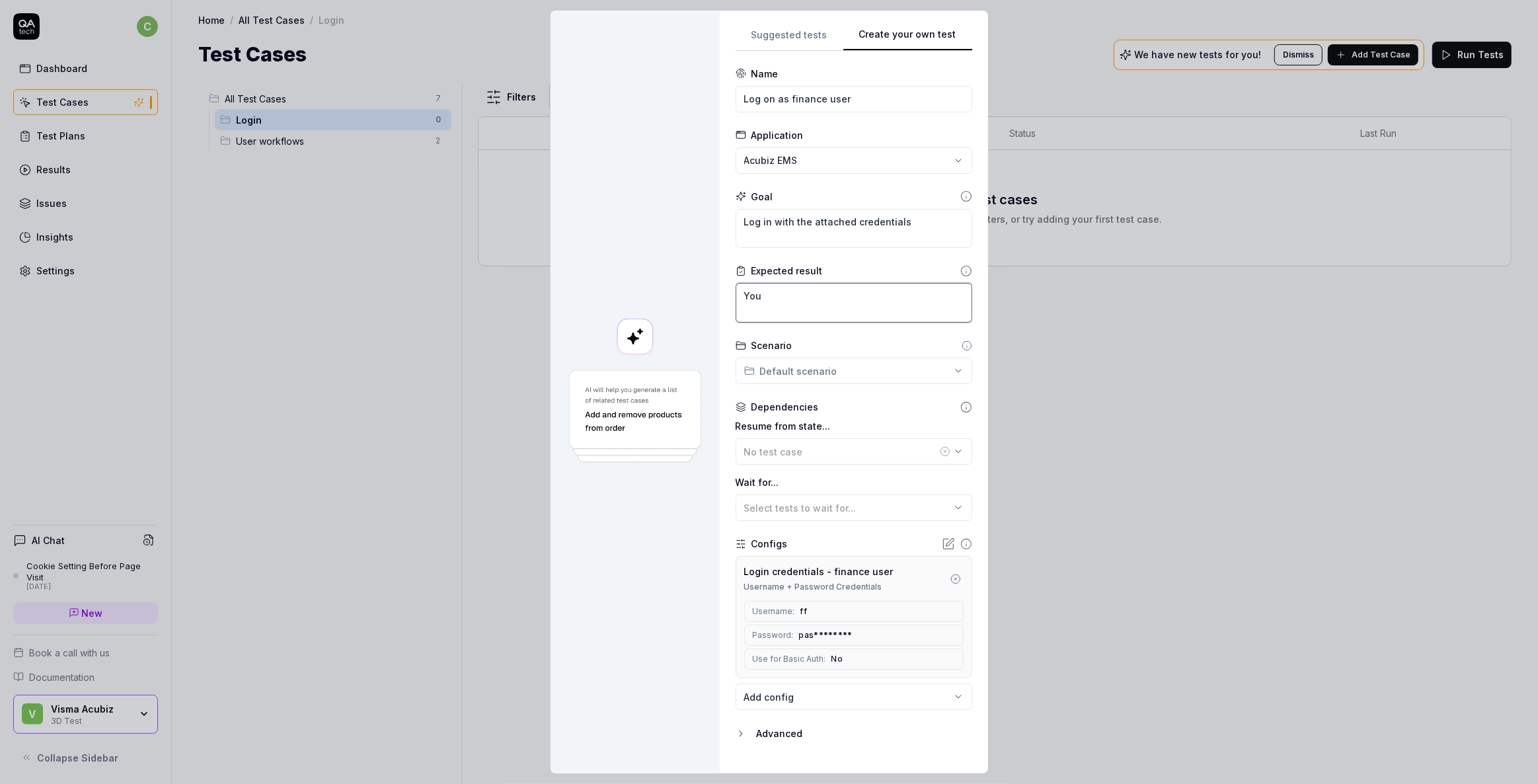
type textarea "*"
type textarea "You a"
type textarea "*"
type textarea "You ar"
type textarea "*"
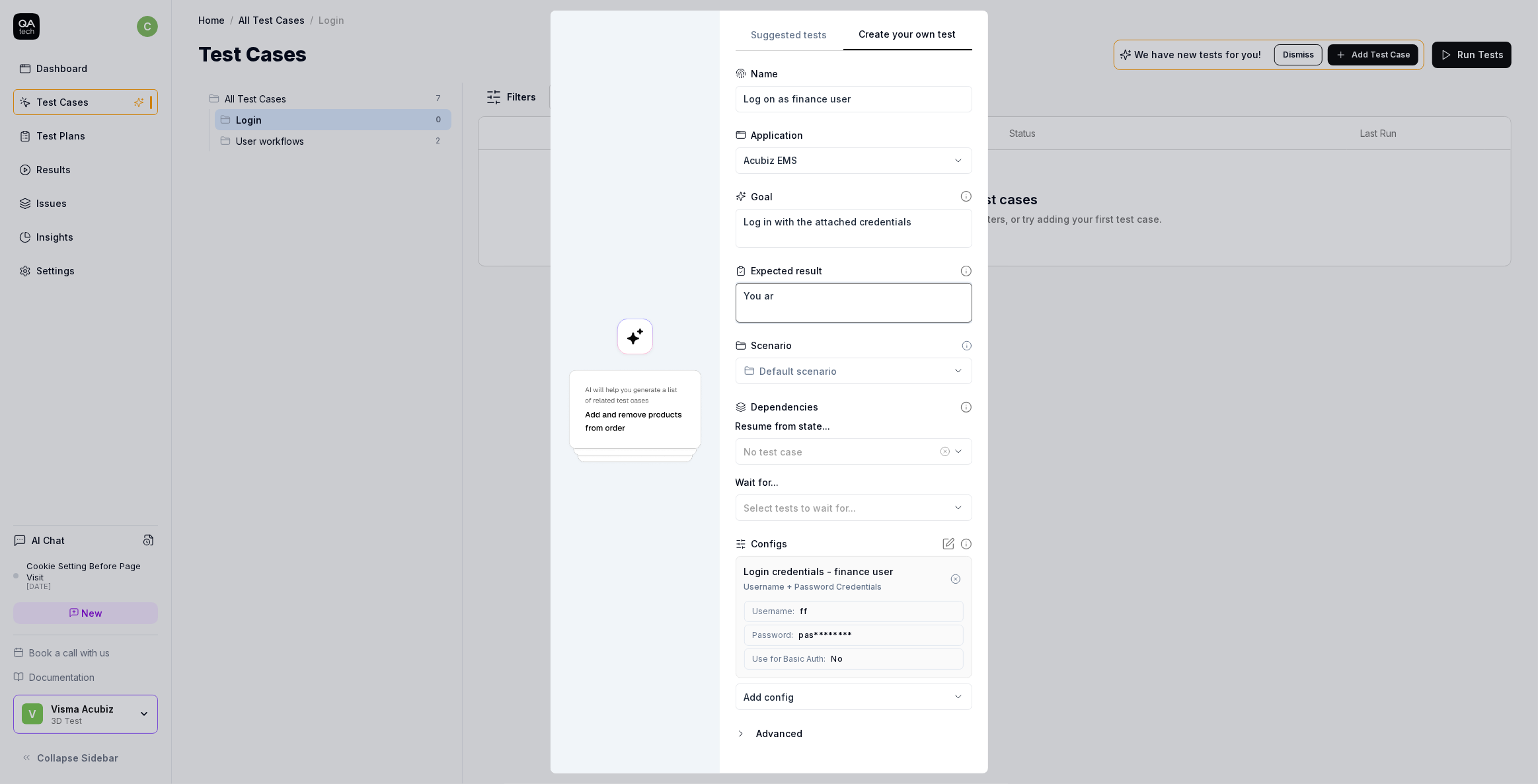
type textarea "You are"
type textarea "*"
type textarea "You are"
type textarea "*"
type textarea "You are r"
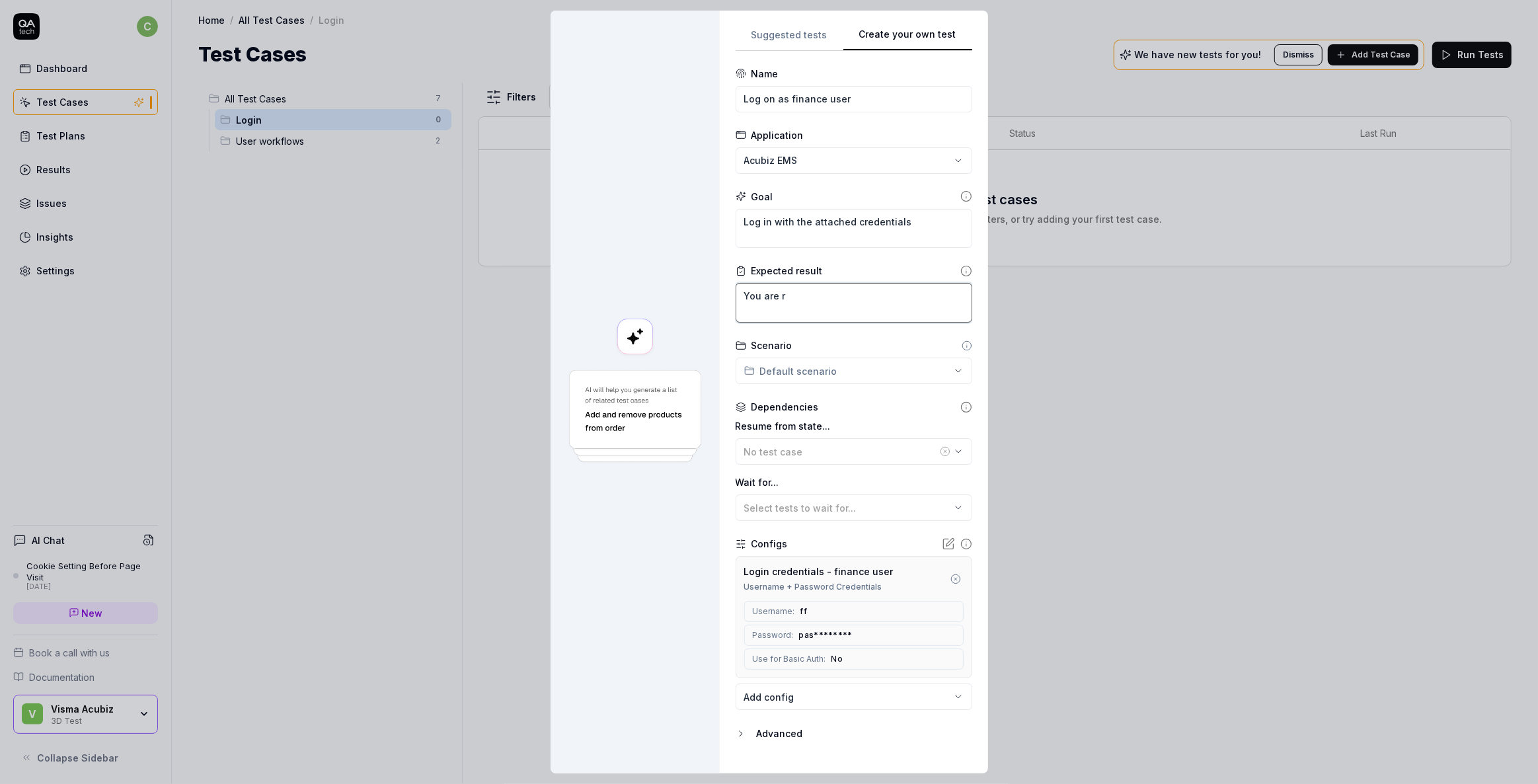
type textarea "*"
type textarea "You are re"
type textarea "*"
type textarea "You are red"
type textarea "*"
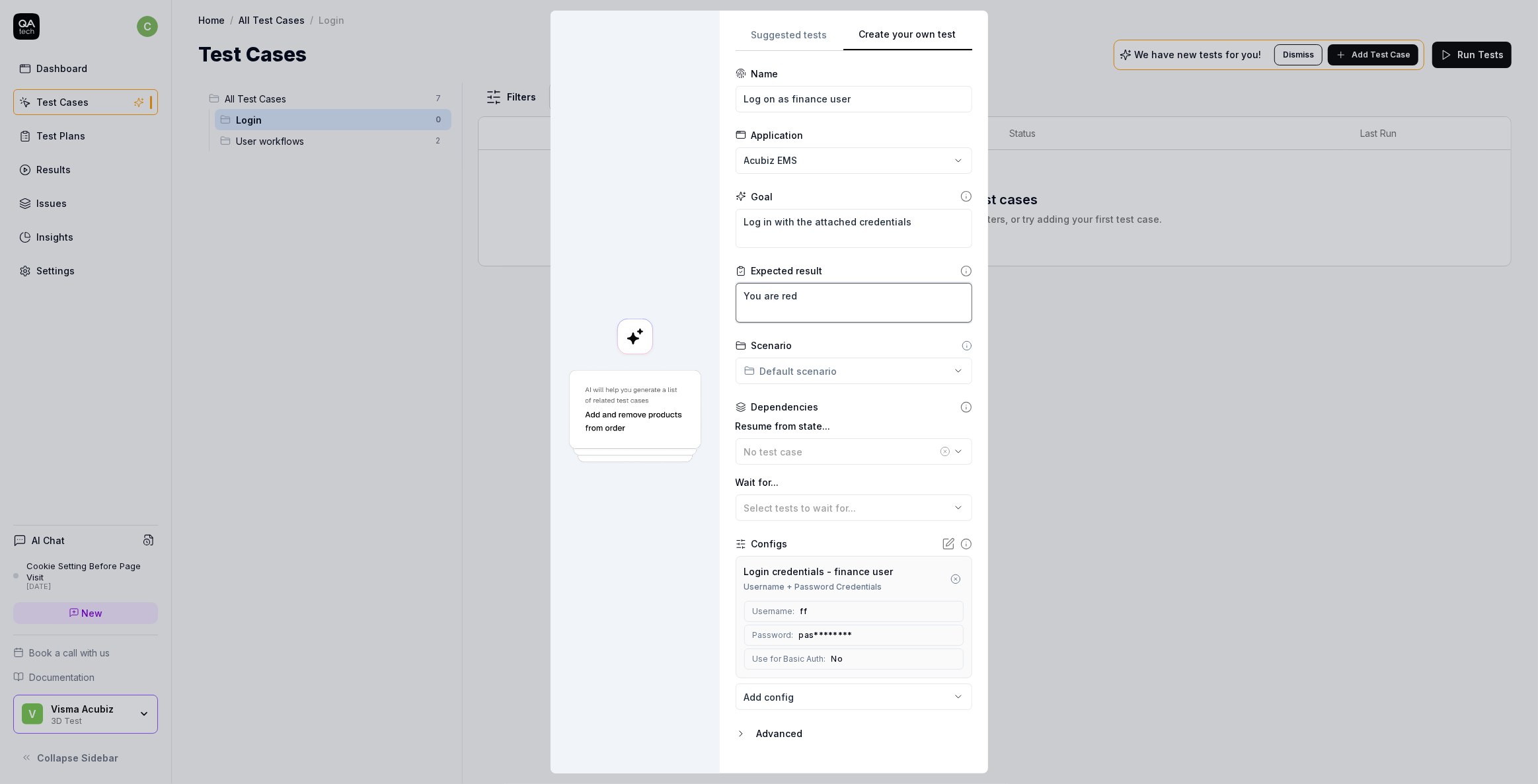
type textarea "You are redi"
type textarea "*"
type textarea "You are redir"
type textarea "*"
type textarea "You are redire"
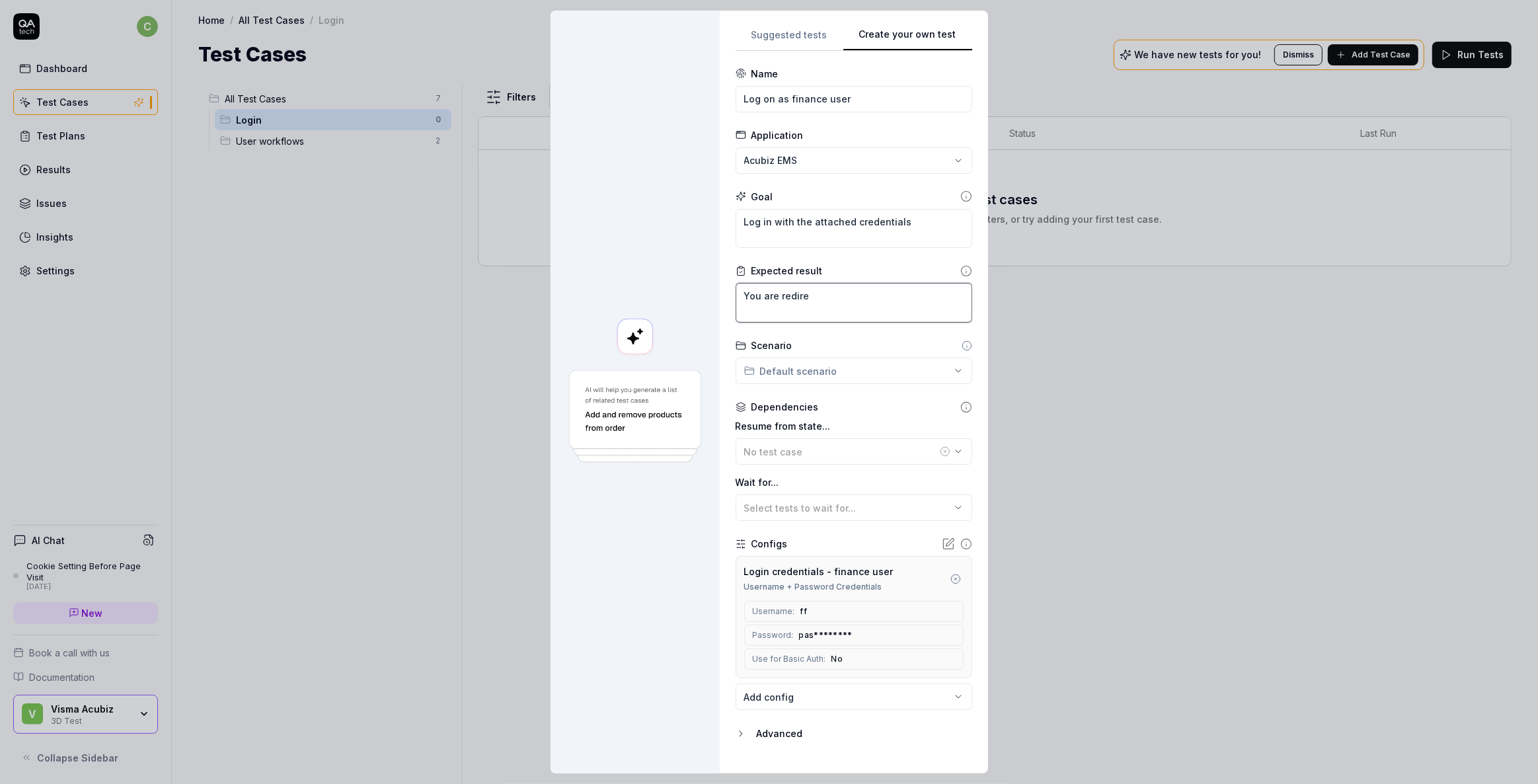
type textarea "*"
type textarea "You are redirec"
type textarea "*"
type textarea "You are redirect"
type textarea "*"
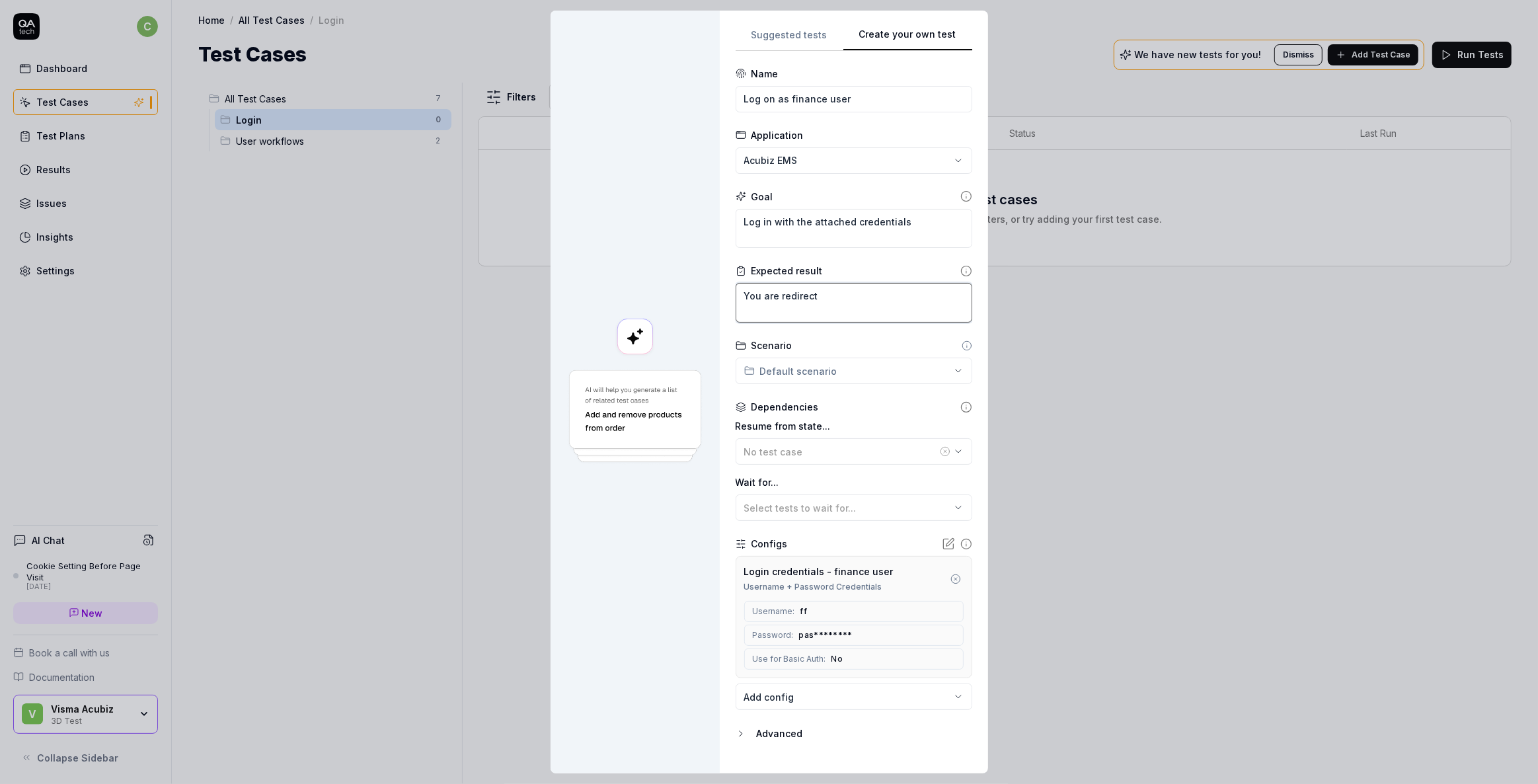
type textarea "You are redirecte"
type textarea "*"
type textarea "You are redirected"
type textarea "*"
type textarea "You are redirected"
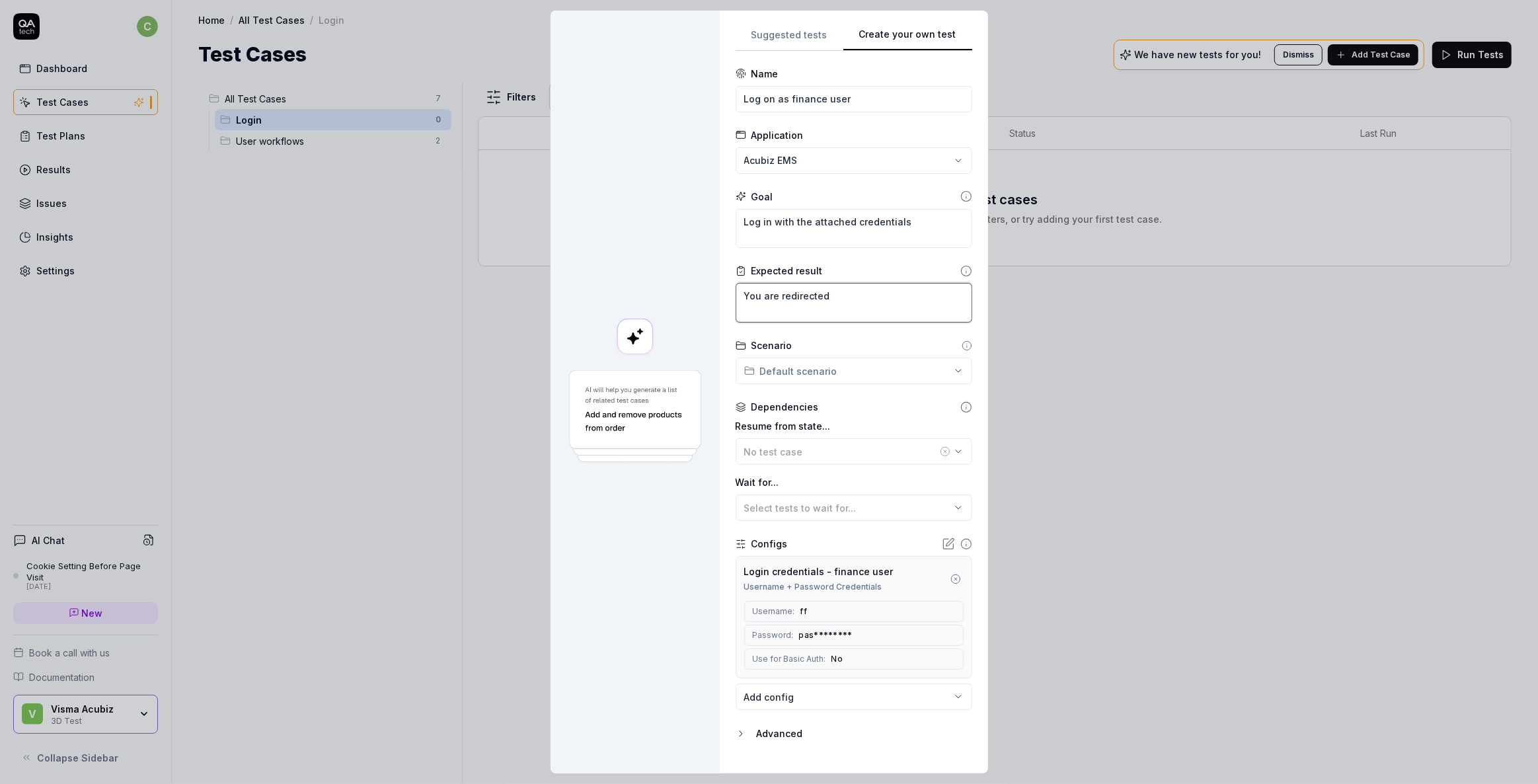
type textarea "*"
type textarea "You are redirected t"
type textarea "*"
type textarea "You are redirected to"
type textarea "*"
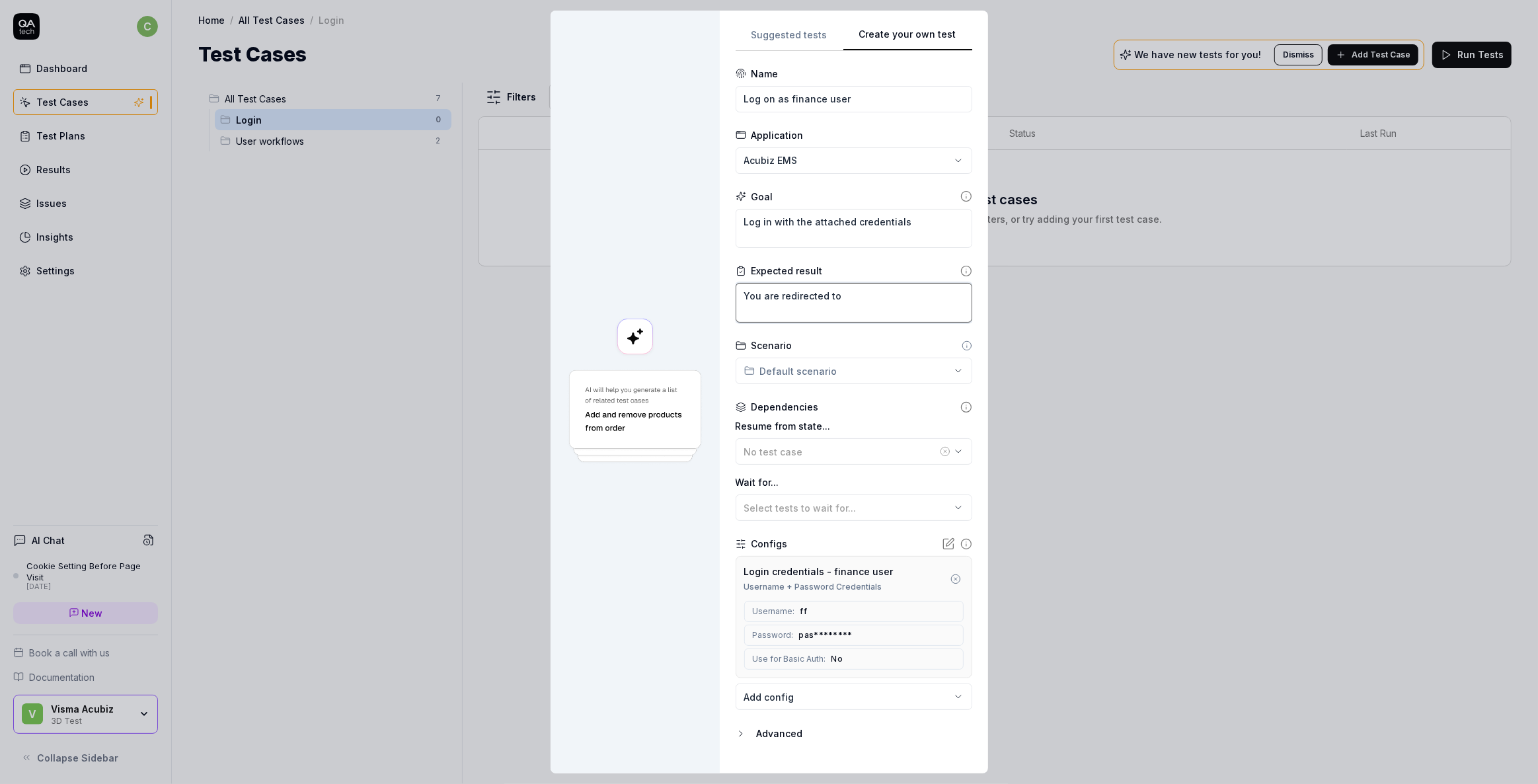
type textarea "You are redirected to"
type textarea "*"
type textarea "You are redirected to a"
type textarea "*"
type textarea "You are redirected to a"
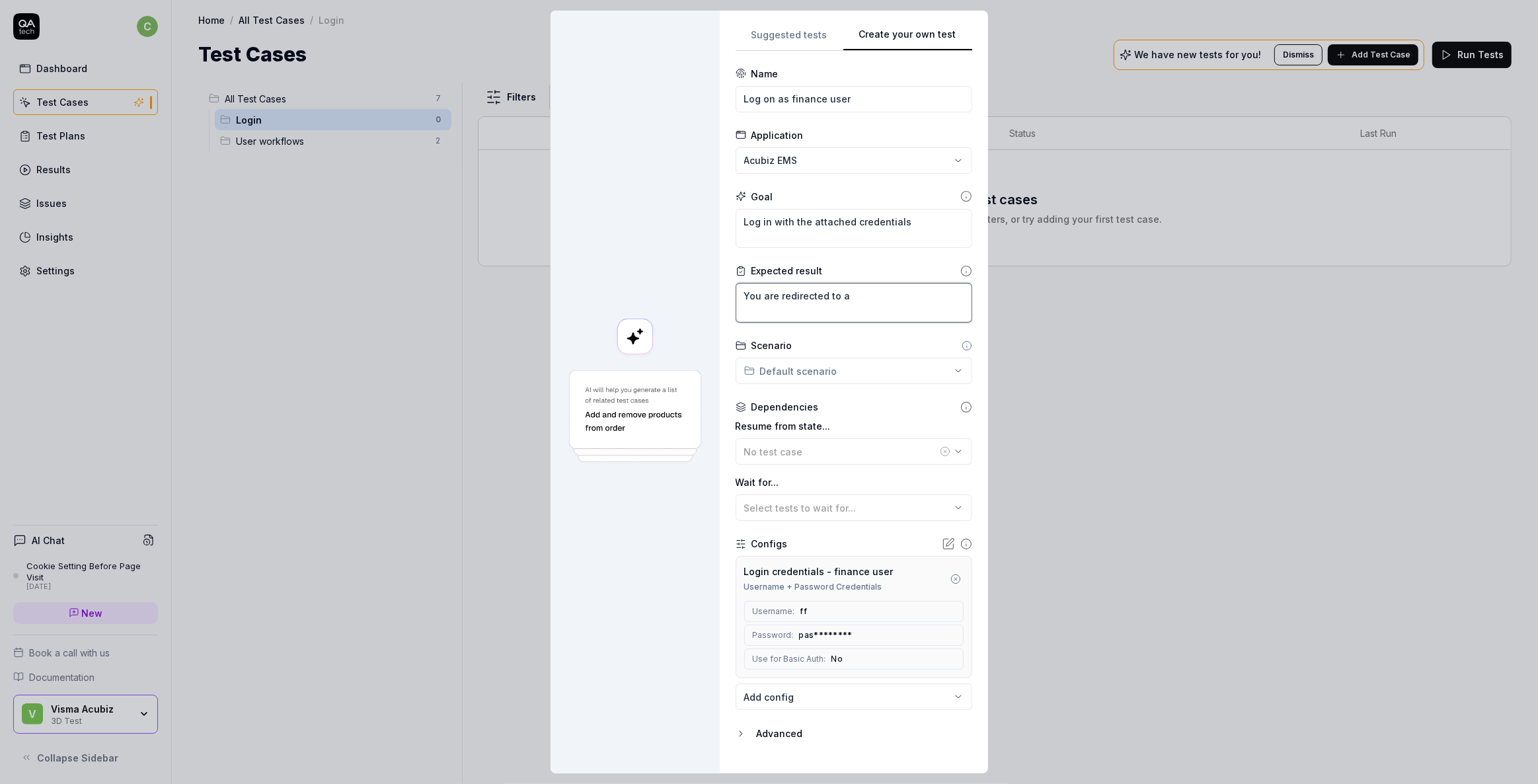
type textarea "*"
type textarea "You are redirected to a d"
type textarea "*"
type textarea "You are redirected to a da"
type textarea "*"
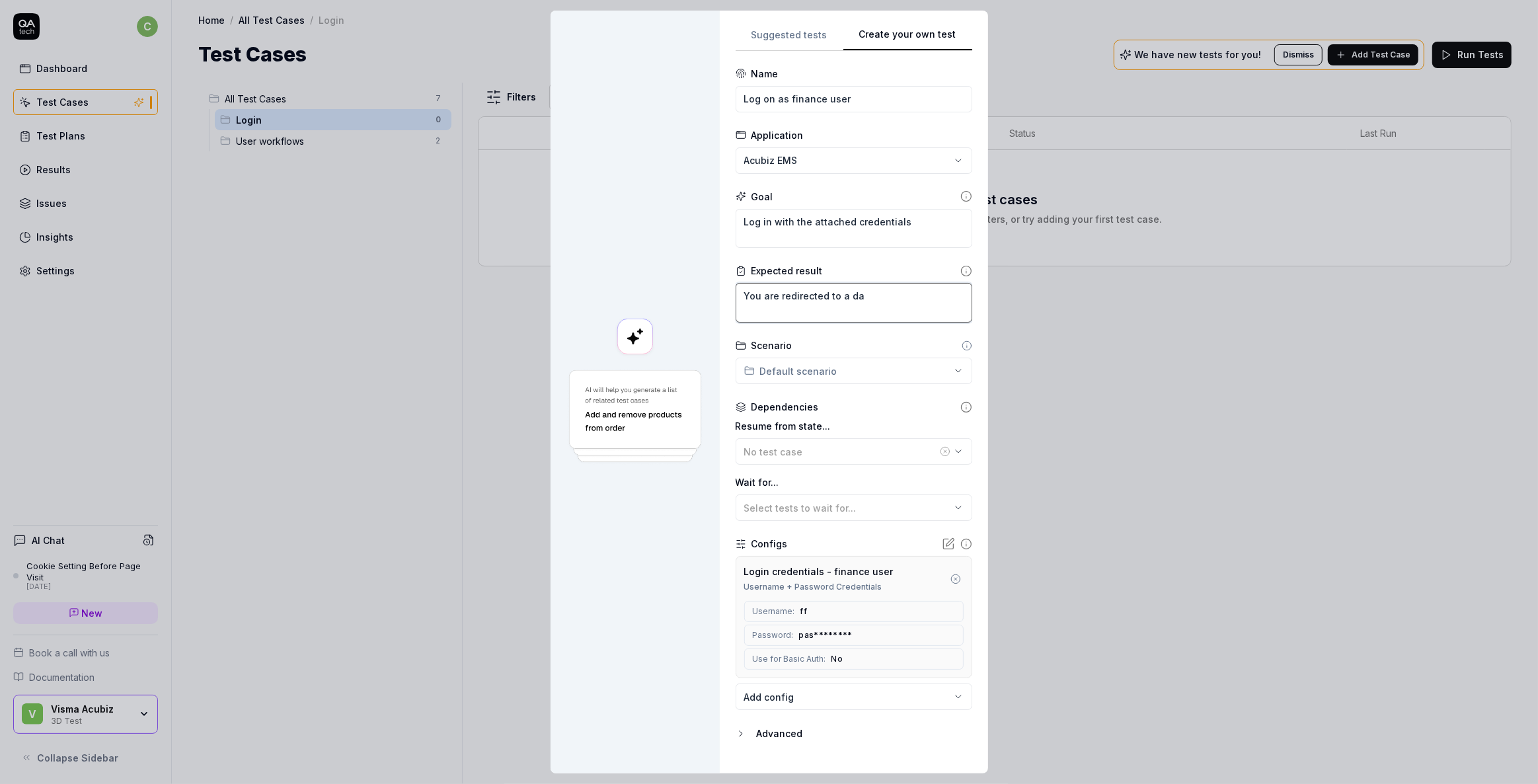
type textarea "You are redirected to a das"
type textarea "*"
type textarea "You are redirected to a dash"
type textarea "*"
type textarea "You are redirected to a dashb"
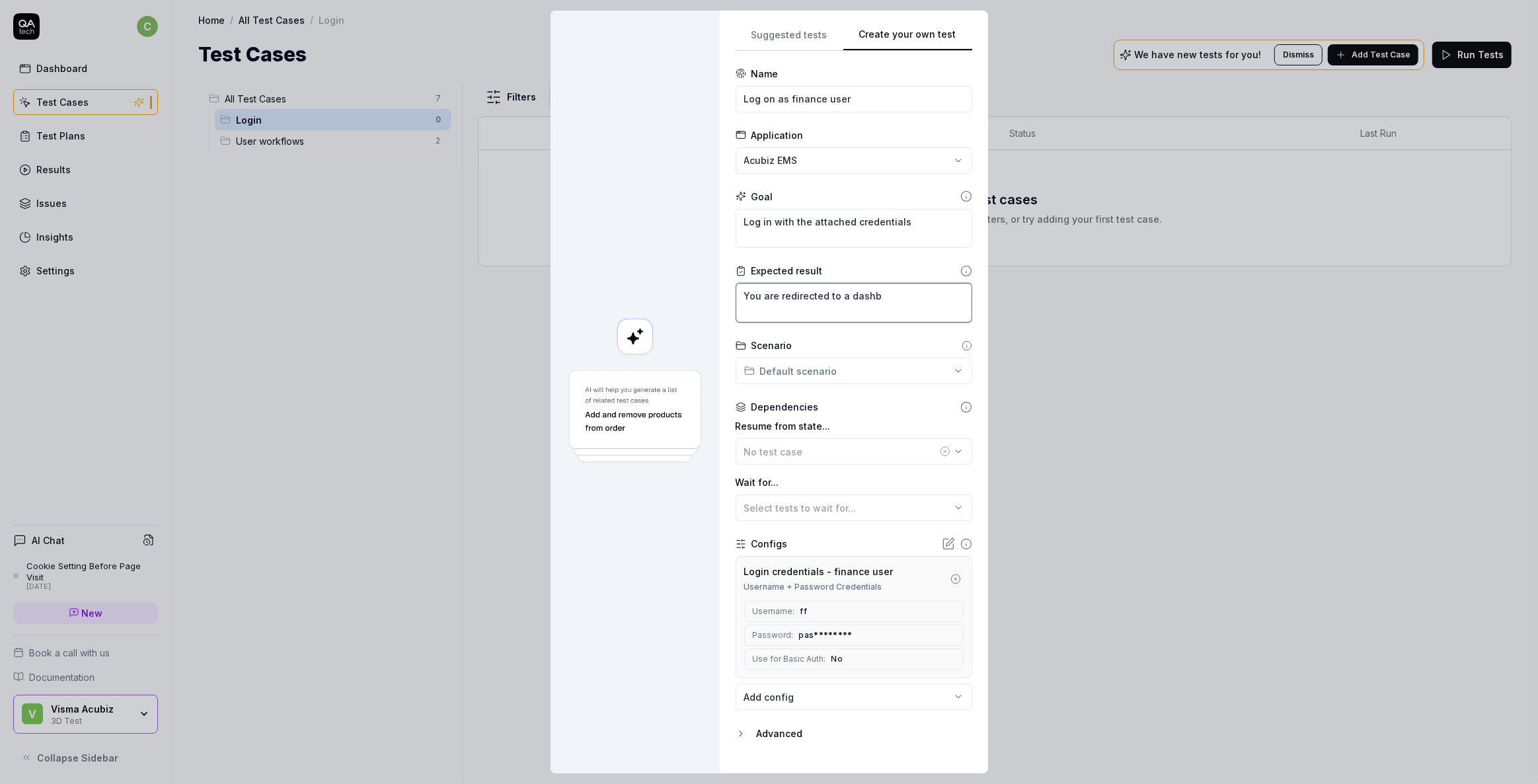
type textarea "*"
type textarea "You are redirected to a dashbo"
type textarea "*"
type textarea "You are redirected to a dashboa"
type textarea "*"
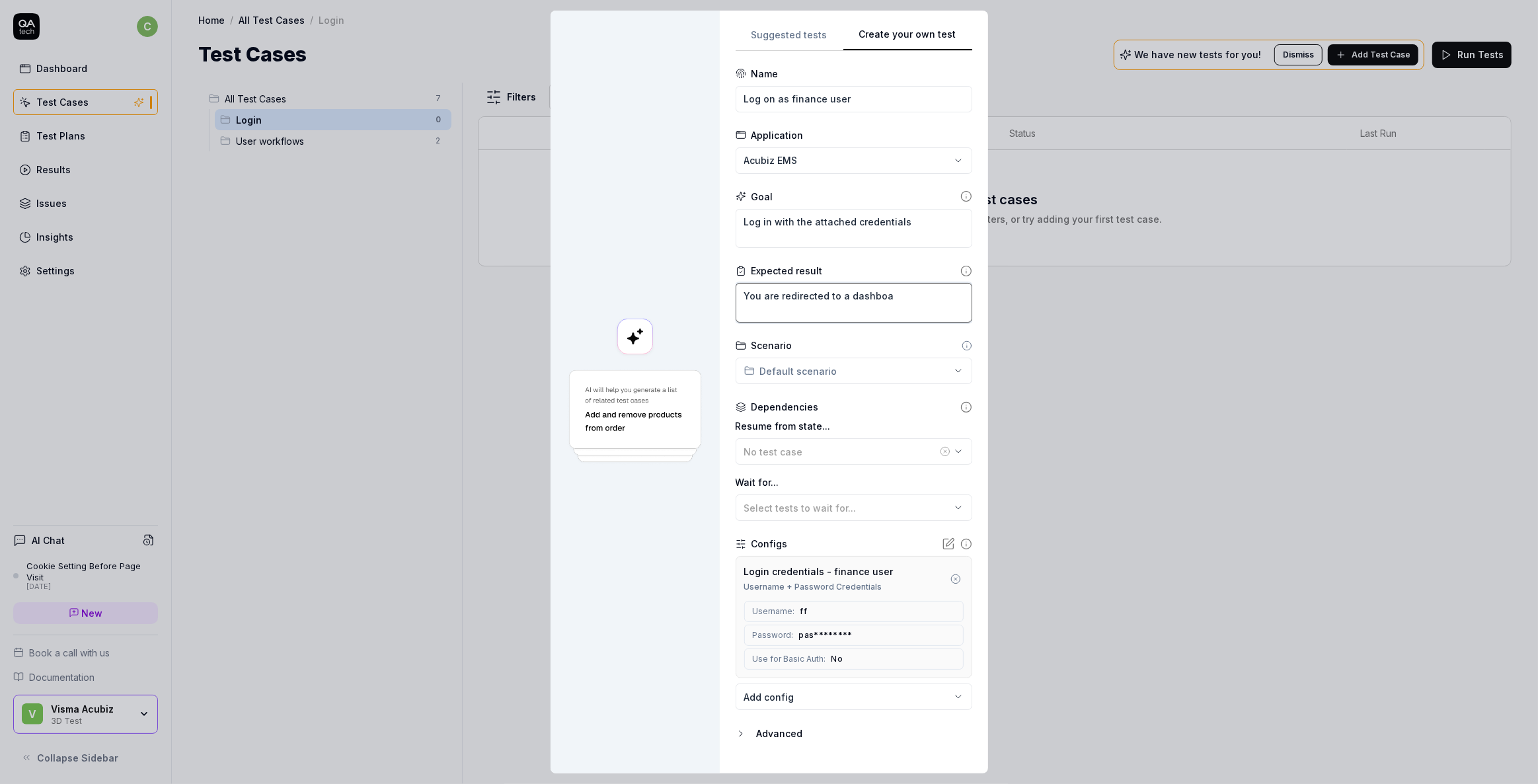
type textarea "You are redirected to a dashboar"
type textarea "*"
type textarea "You are redirected to a dashboard"
click at [741, 292] on textarea "You are redirected to a dashboard" at bounding box center [854, 303] width 237 height 40
type textarea "*"
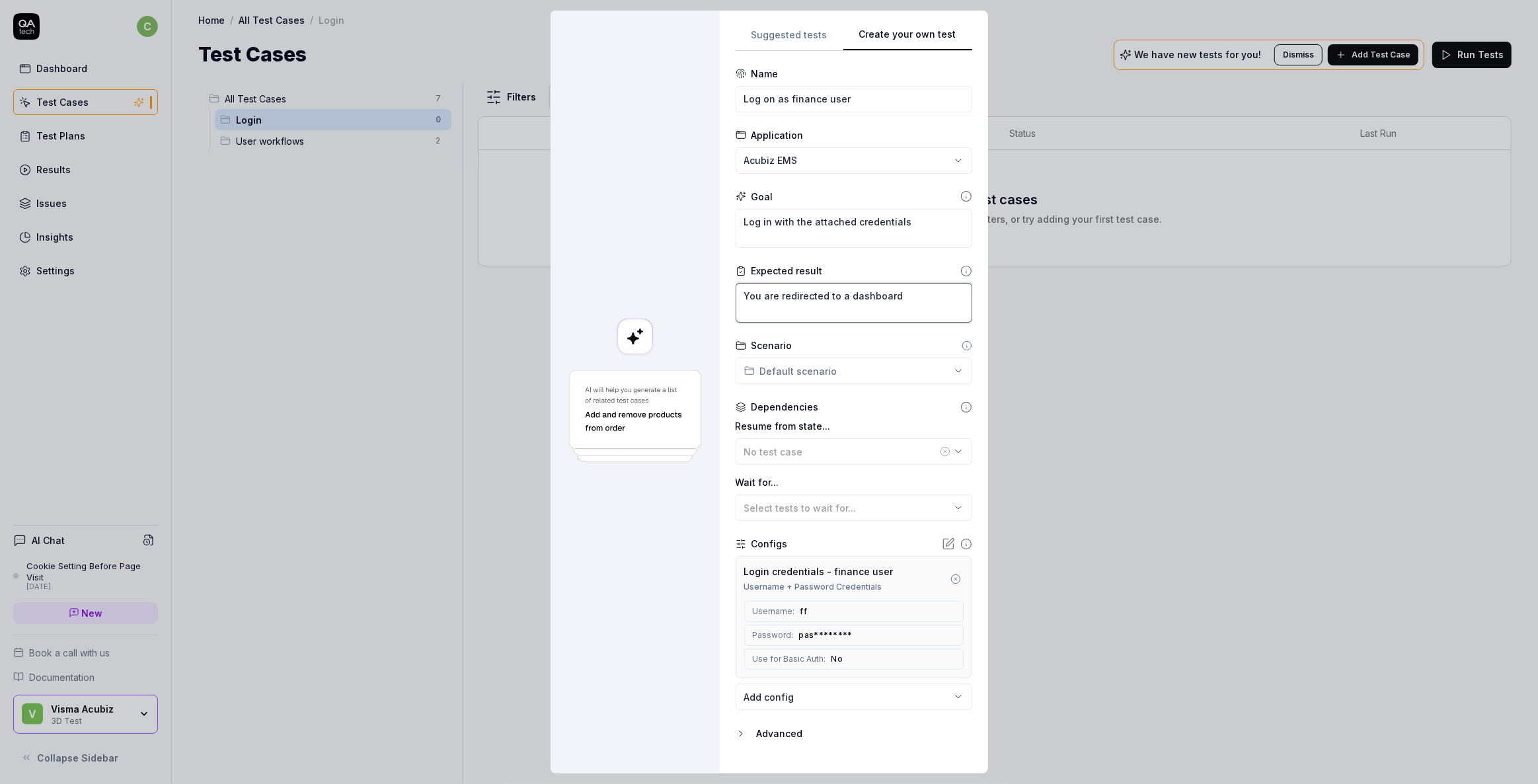
type textarea "UYou are redirected to a dashboard"
type textarea "*"
type textarea "UpYou are redirected to a dashboard"
type textarea "*"
type textarea "UpoYou are redirected to a dashboard"
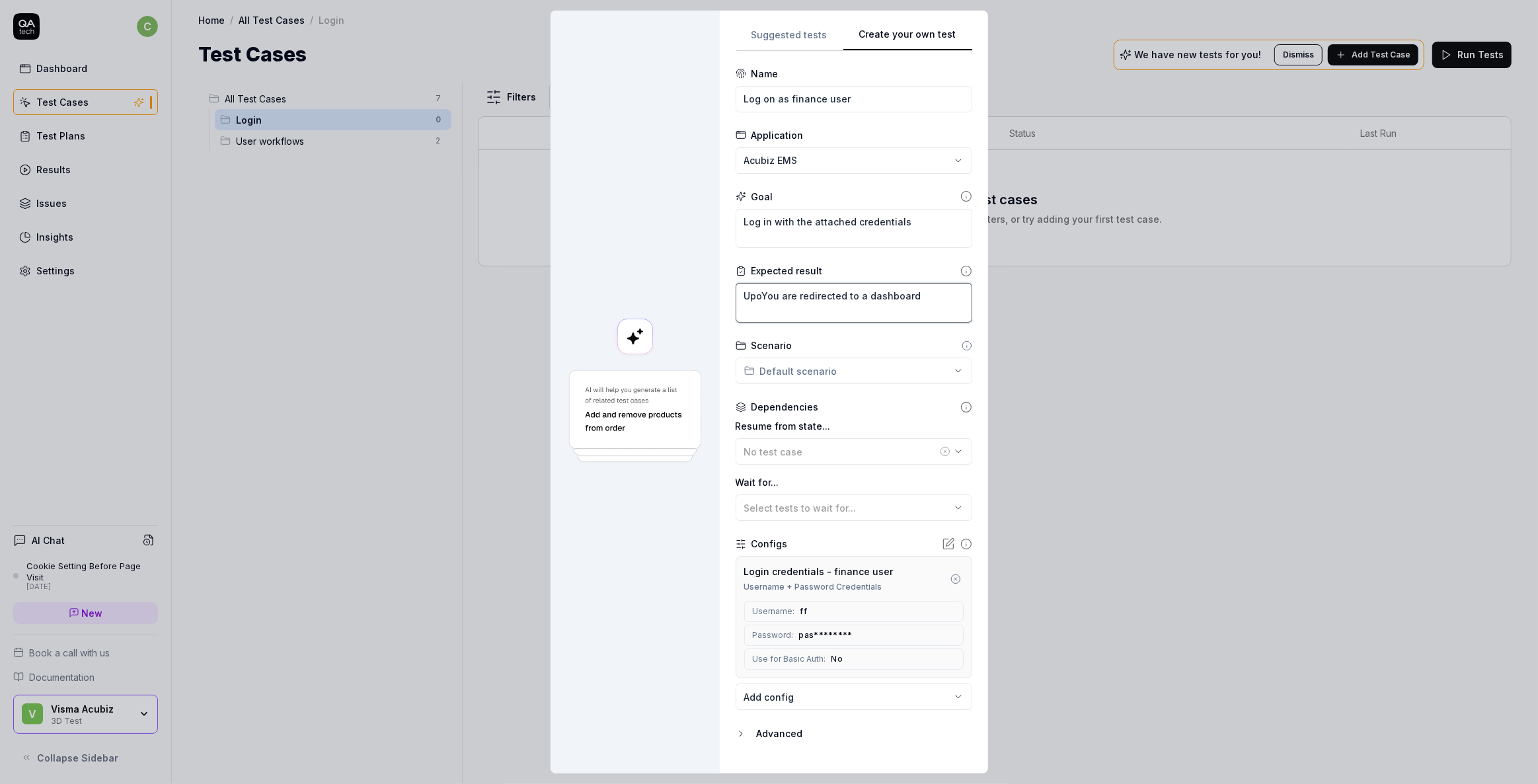
type textarea "*"
type textarea "UponYou are redirected to a dashboard"
type textarea "*"
type textarea "Upon You are redirected to a dashboard"
type textarea "*"
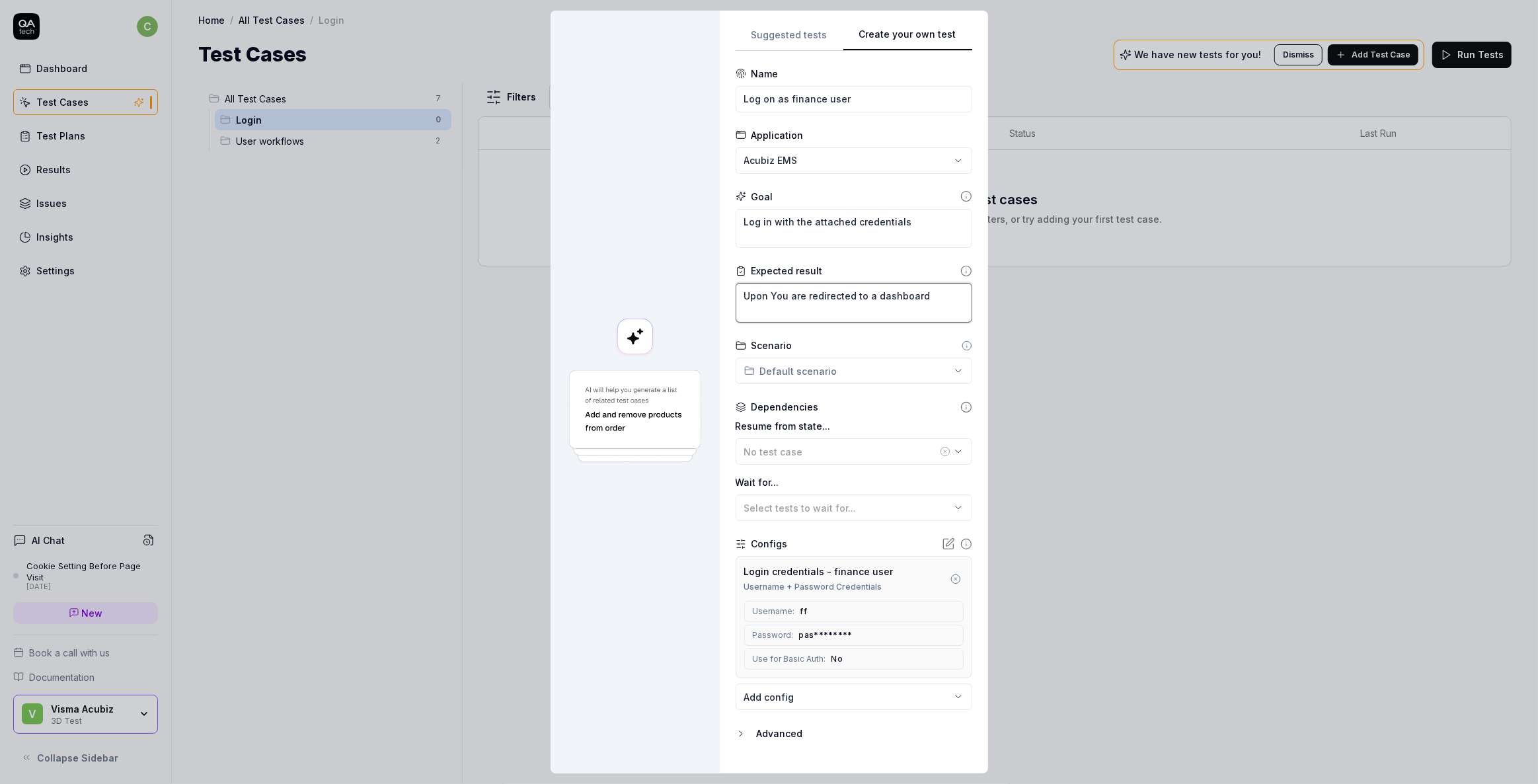
type textarea "Upon lYou are redirected to a dashboard"
type textarea "*"
type textarea "Upon loYou are redirected to a dashboard"
type textarea "*"
type textarea "Upon logYou are redirected to a dashboard"
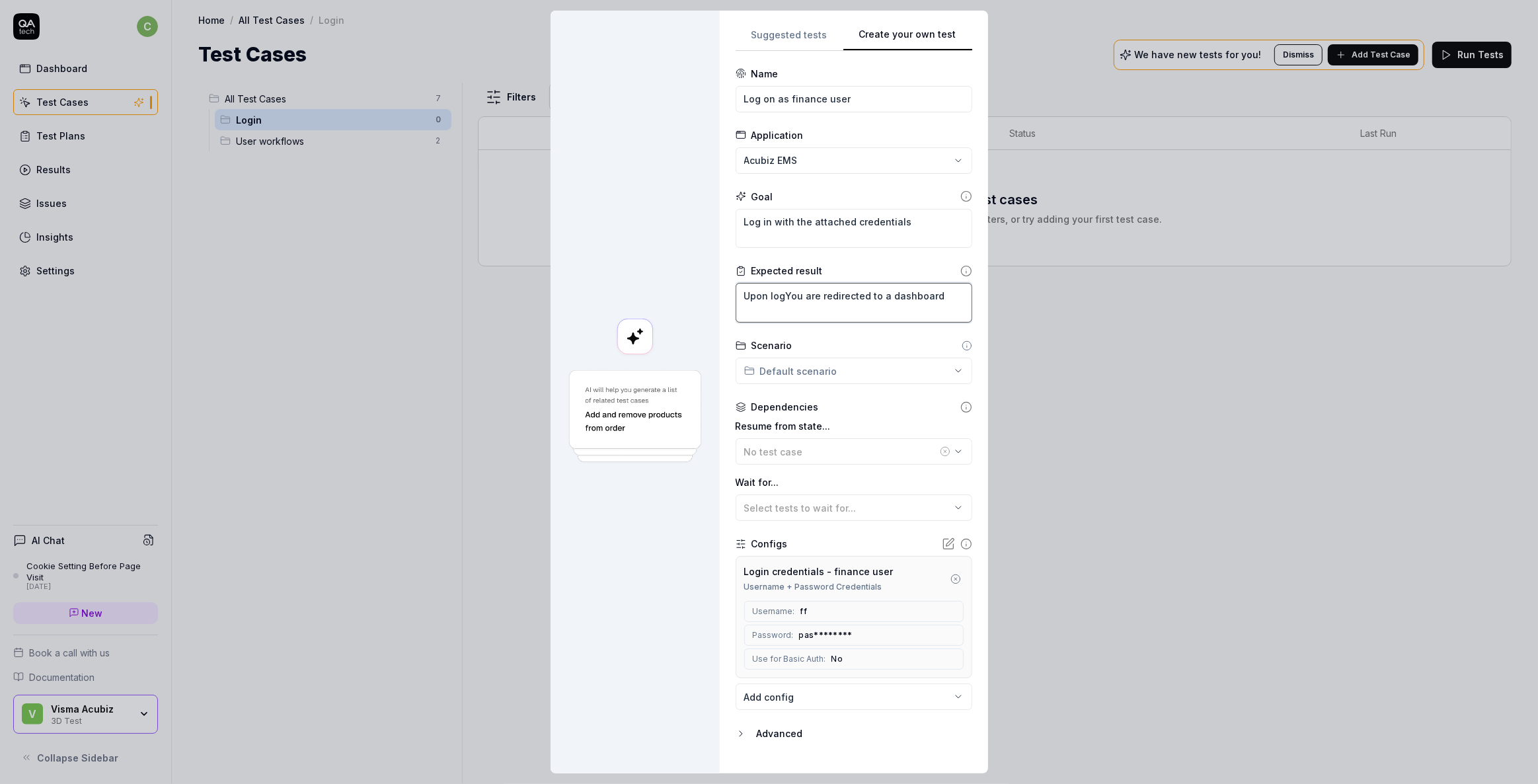
type textarea "*"
type textarea "Upon logiYou are redirected to a dashboard"
type textarea "*"
type textarea "Upon loginYou are redirected to a dashboard"
type textarea "*"
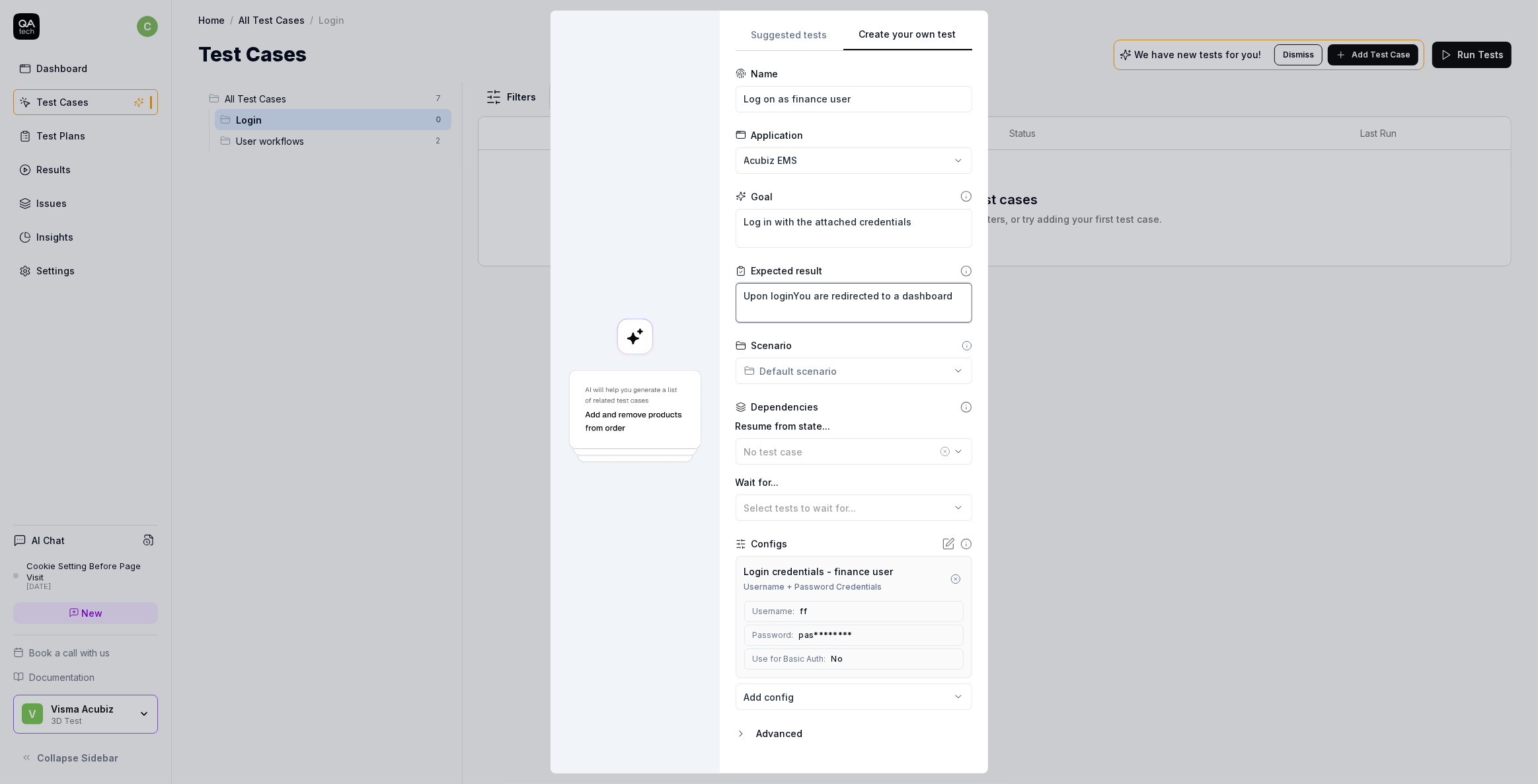
type textarea "Upon login,You are redirected to a dashboard"
type textarea "*"
type textarea "Upon login, You are redirected to a dashboard"
type textarea "*"
type textarea "Upon login, ou are redirected to a dashboard"
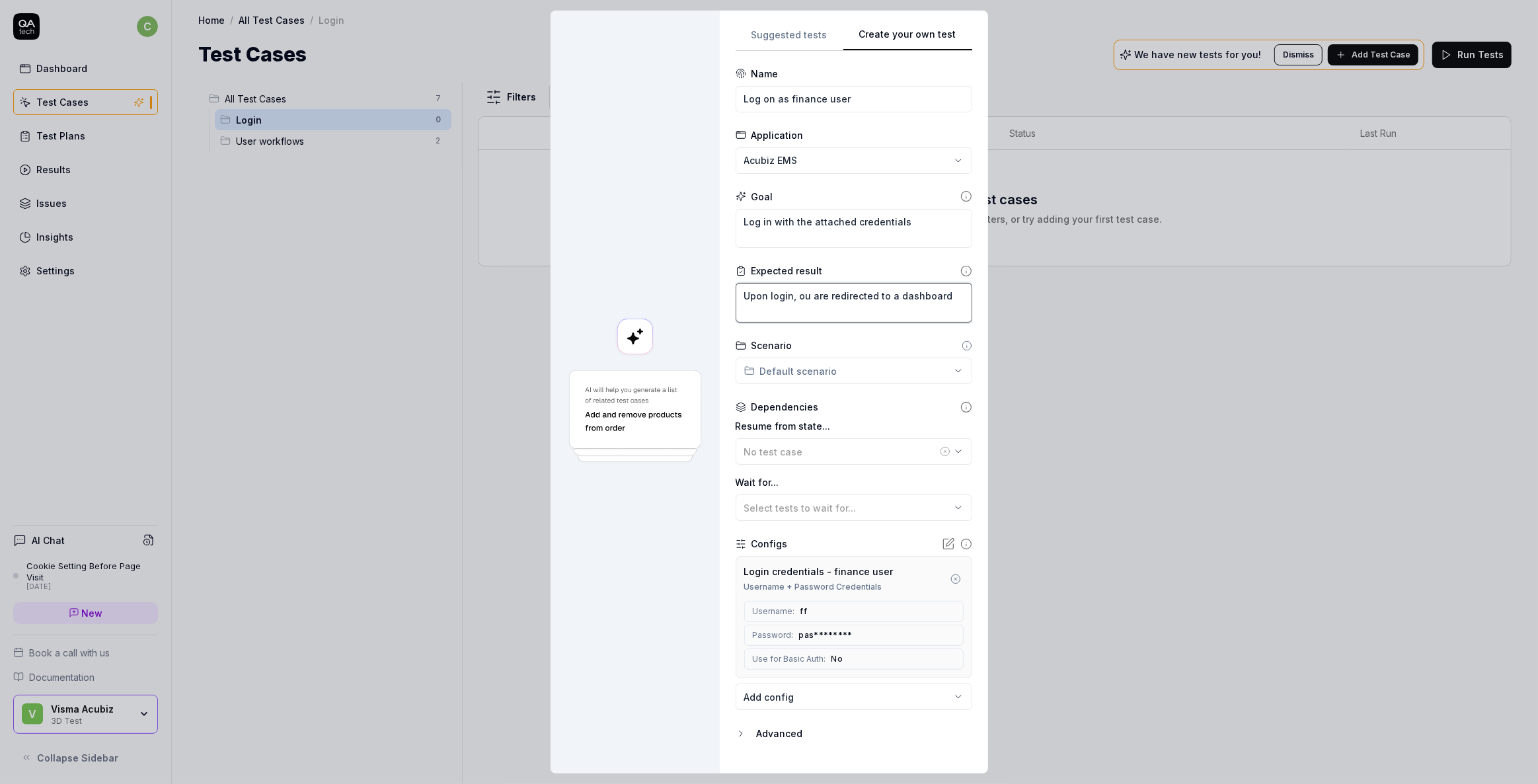
type textarea "*"
type textarea "Upon login, you are redirected to a dashboard"
click at [947, 296] on textarea "Upon login, you are redirected to a dashboard" at bounding box center [854, 303] width 237 height 40
click at [896, 293] on textarea "Upon login, you are redirected to a dashboard" at bounding box center [854, 303] width 237 height 40
click at [891, 295] on textarea "Upon login, you are redirected to a dashboard" at bounding box center [854, 303] width 237 height 40
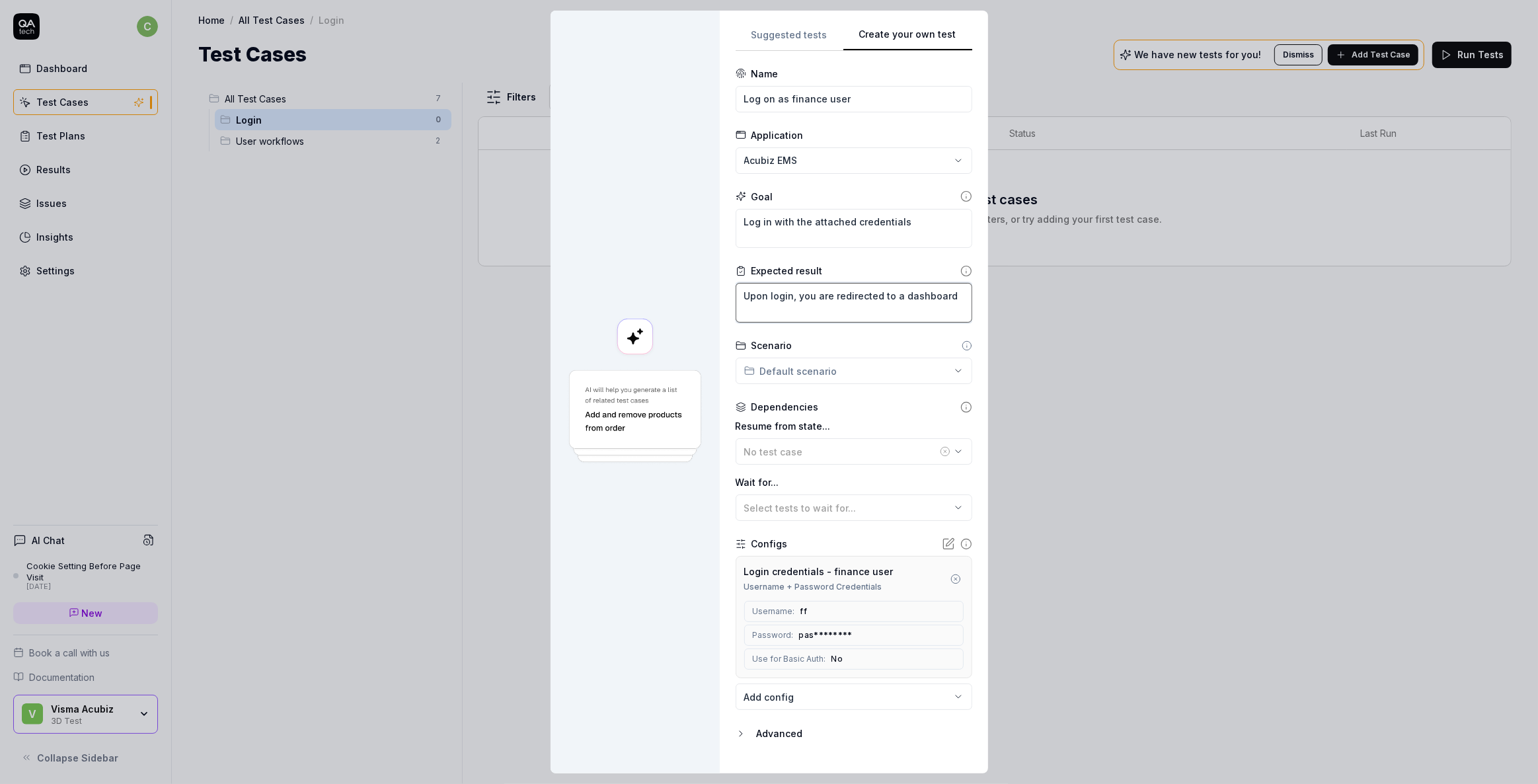
click at [891, 295] on textarea "Upon login, you are redirected to a dashboard" at bounding box center [854, 303] width 237 height 40
type textarea "*"
type textarea "Upon login, you are redirected to dashboard"
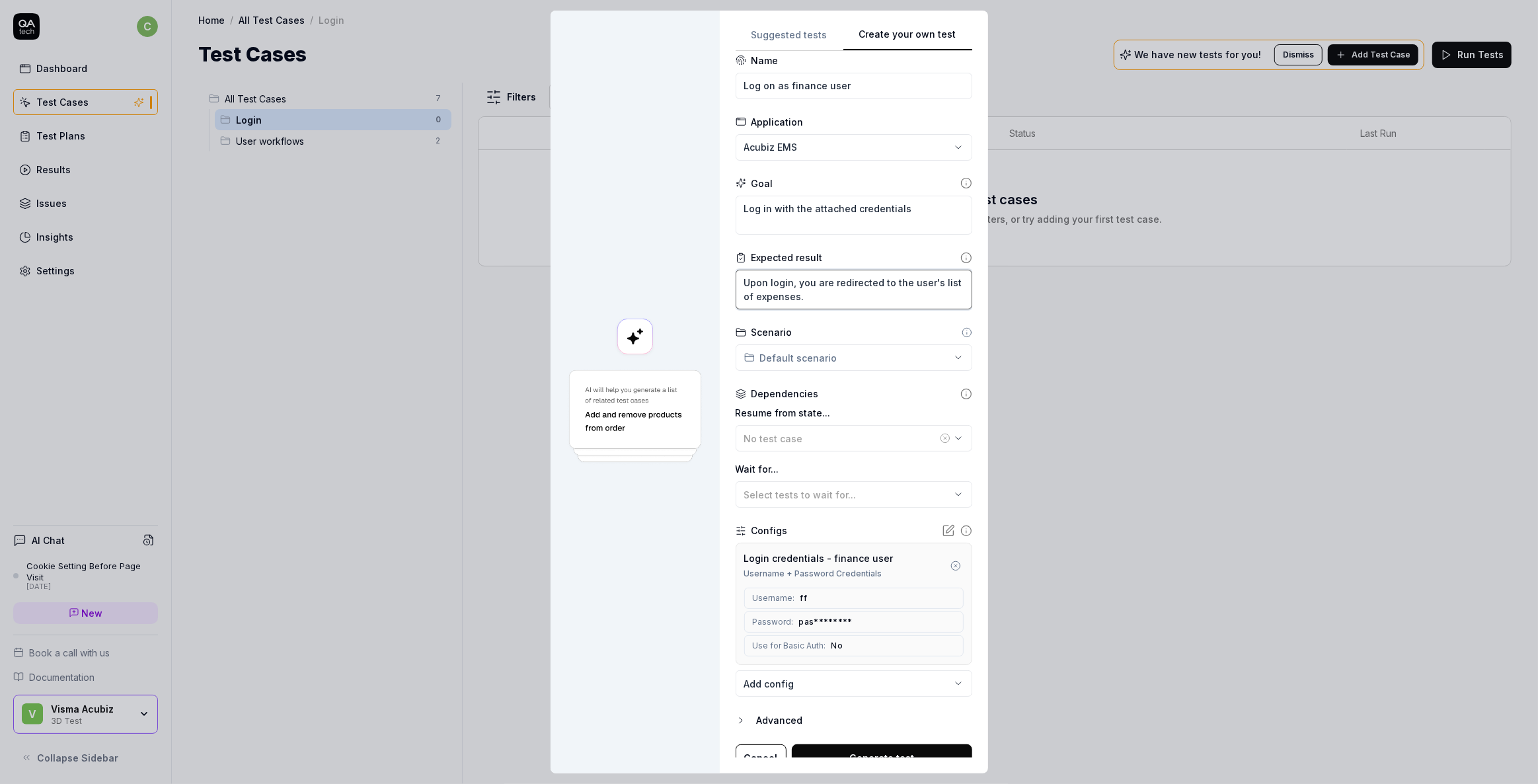
scroll to position [26, 0]
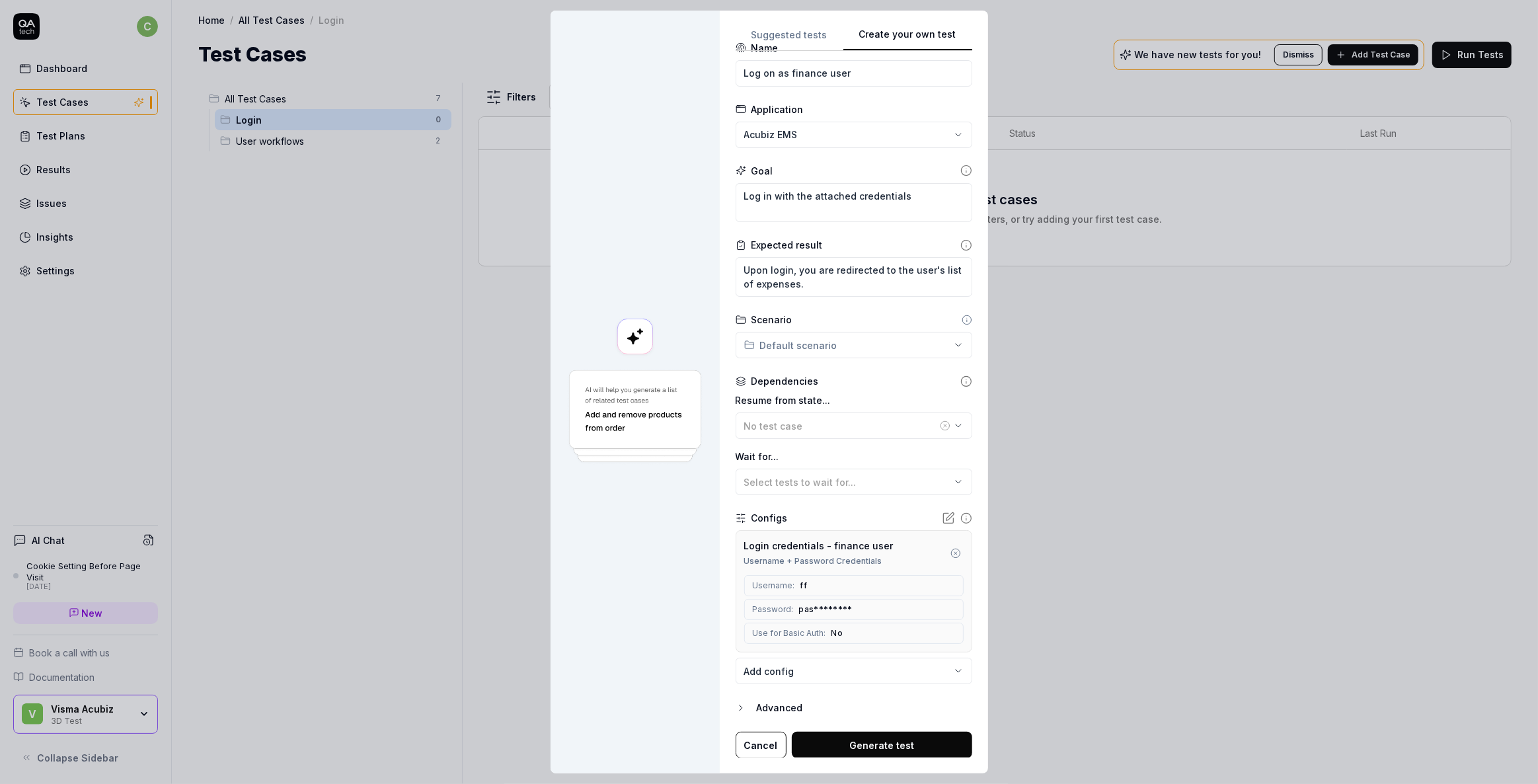
click at [894, 740] on button "Generate test" at bounding box center [882, 744] width 181 height 26
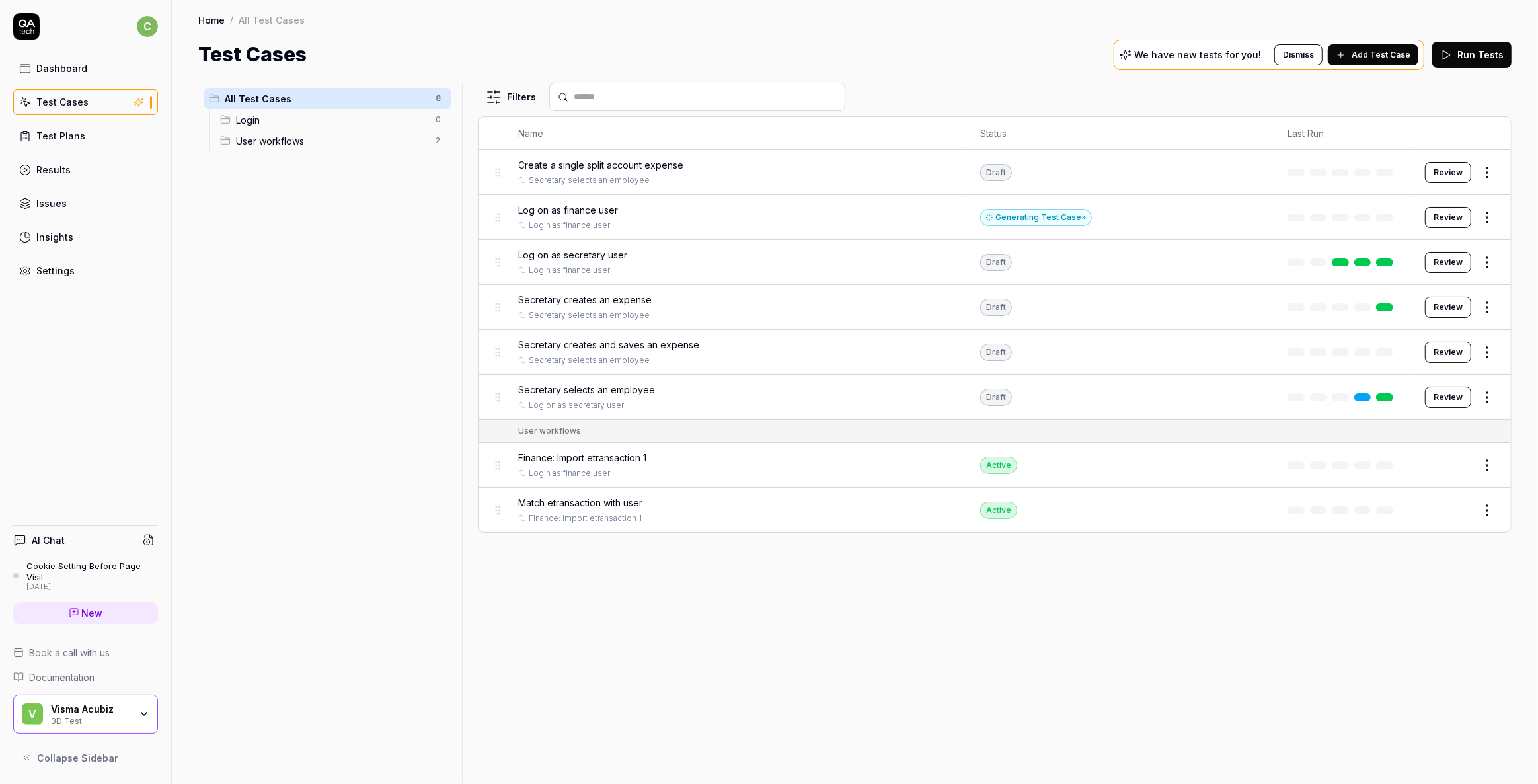
click at [1488, 215] on html "c Dashboard Test Cases Test Plans Results Issues Insights Settings AI Chat Cook…" at bounding box center [769, 392] width 1538 height 784
click at [1404, 330] on div "Edit" at bounding box center [1432, 331] width 125 height 29
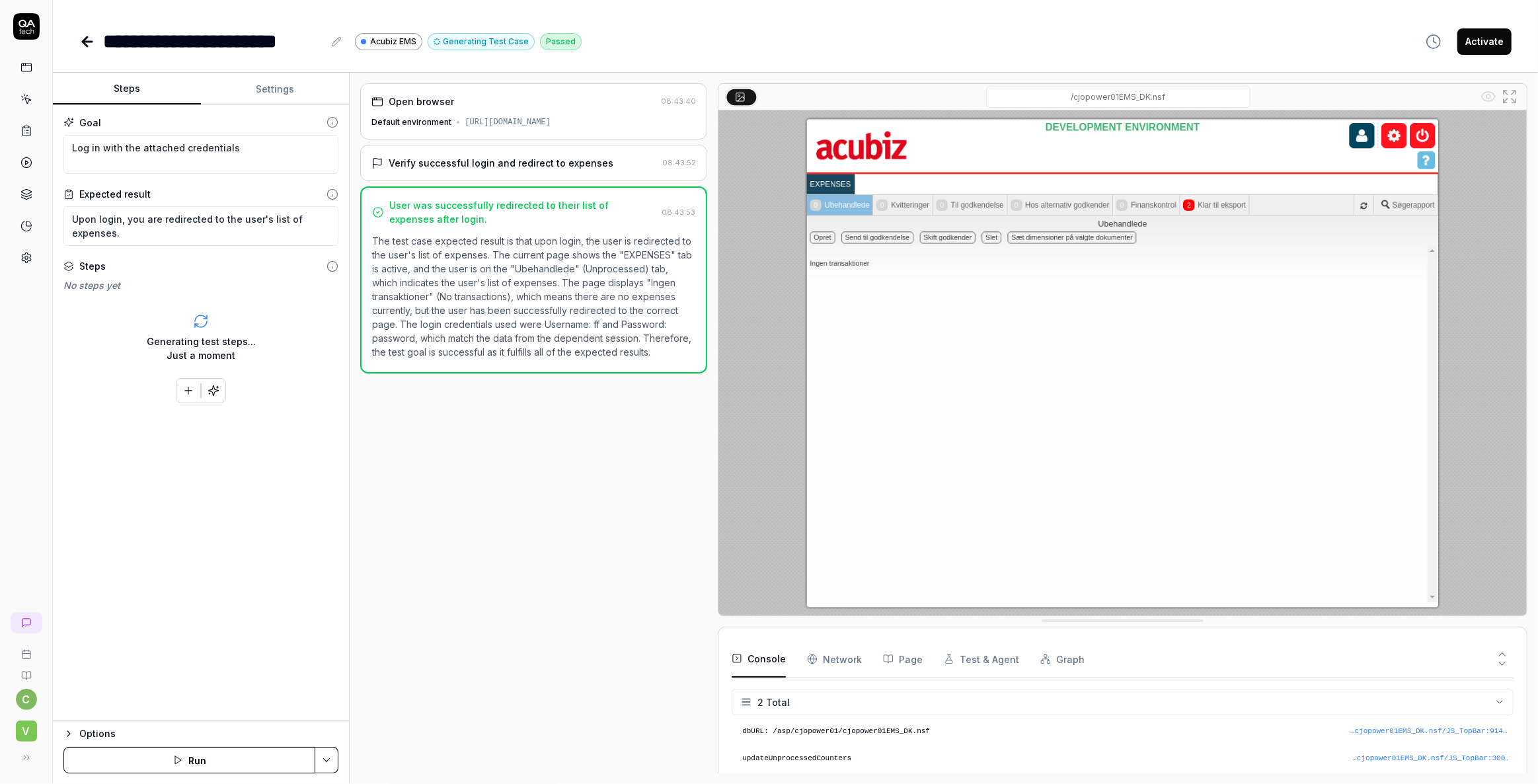
click at [547, 129] on div "[URL][DOMAIN_NAME]" at bounding box center [508, 122] width 86 height 12
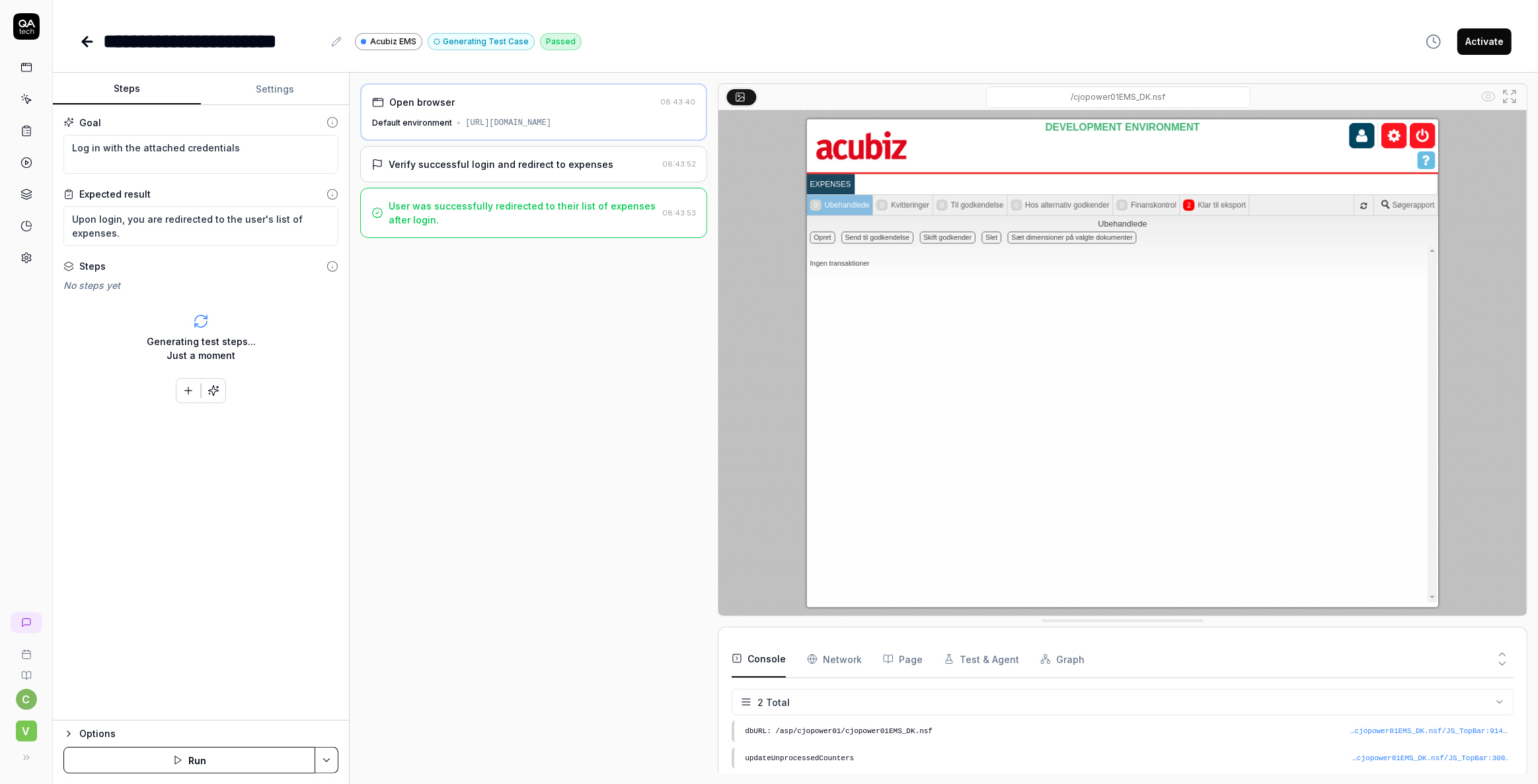
drag, startPoint x: 495, startPoint y: 128, endPoint x: 635, endPoint y: 129, distance: 140.0
click at [552, 129] on div "[URL][DOMAIN_NAME]" at bounding box center [508, 123] width 86 height 12
click at [642, 439] on div "Open browser 08:43:40 Default environment https://cjopower01-dev.acubiztest.com…" at bounding box center [534, 428] width 347 height 690
click at [522, 222] on div "User was successfully redirected to their list of expenses after login." at bounding box center [522, 213] width 268 height 28
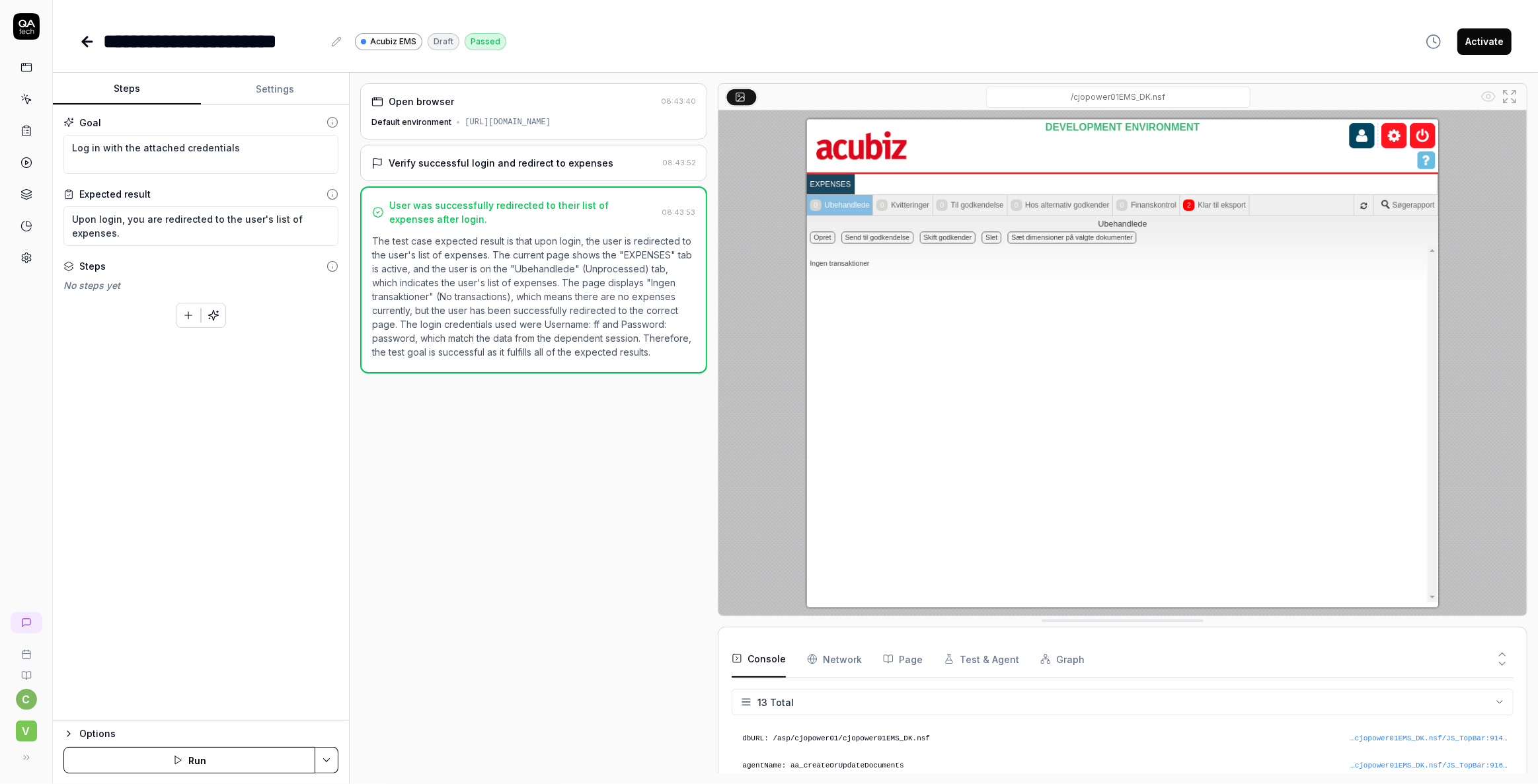
scroll to position [262, 0]
click at [27, 129] on icon at bounding box center [26, 131] width 12 height 12
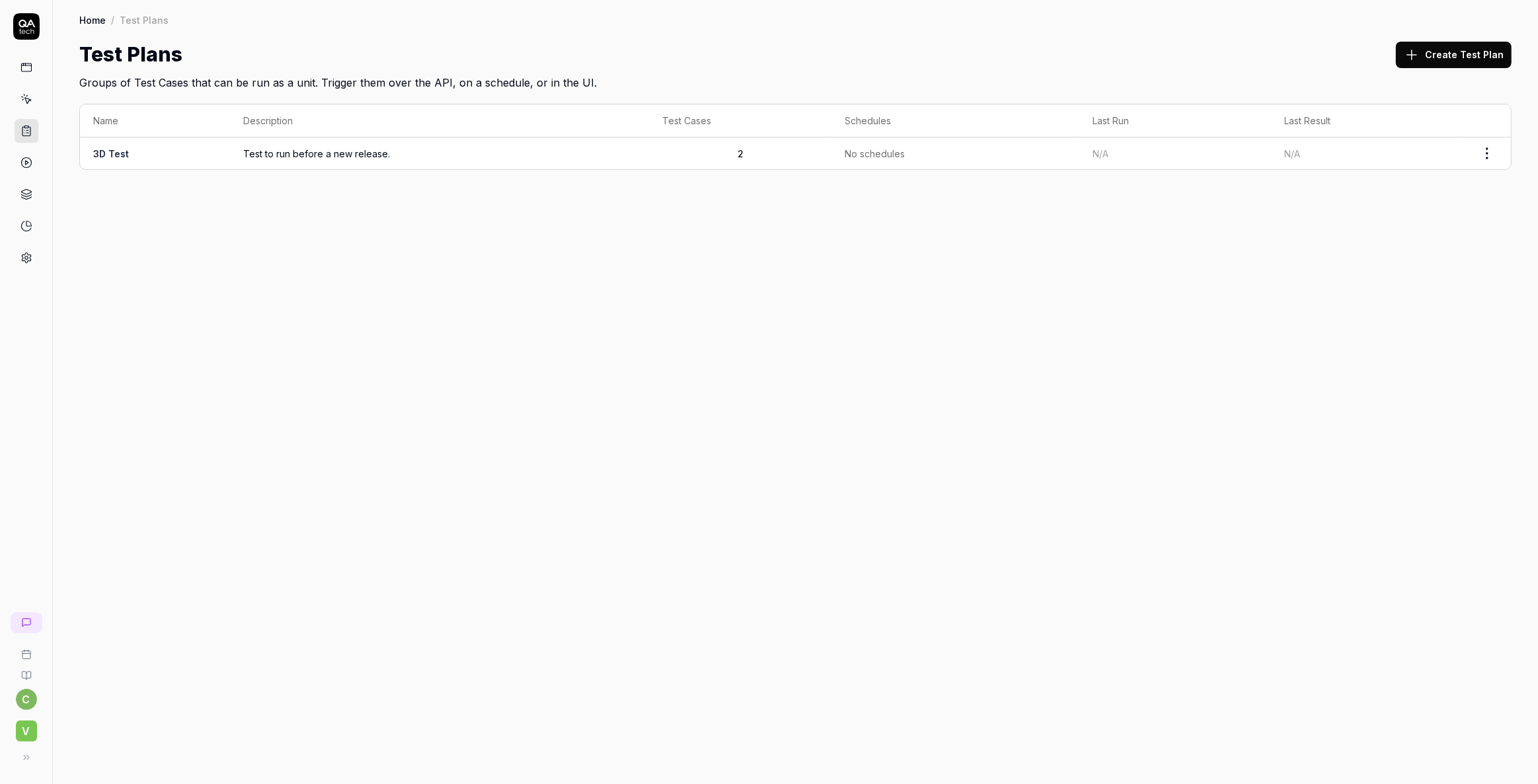
click at [26, 97] on icon at bounding box center [26, 99] width 12 height 12
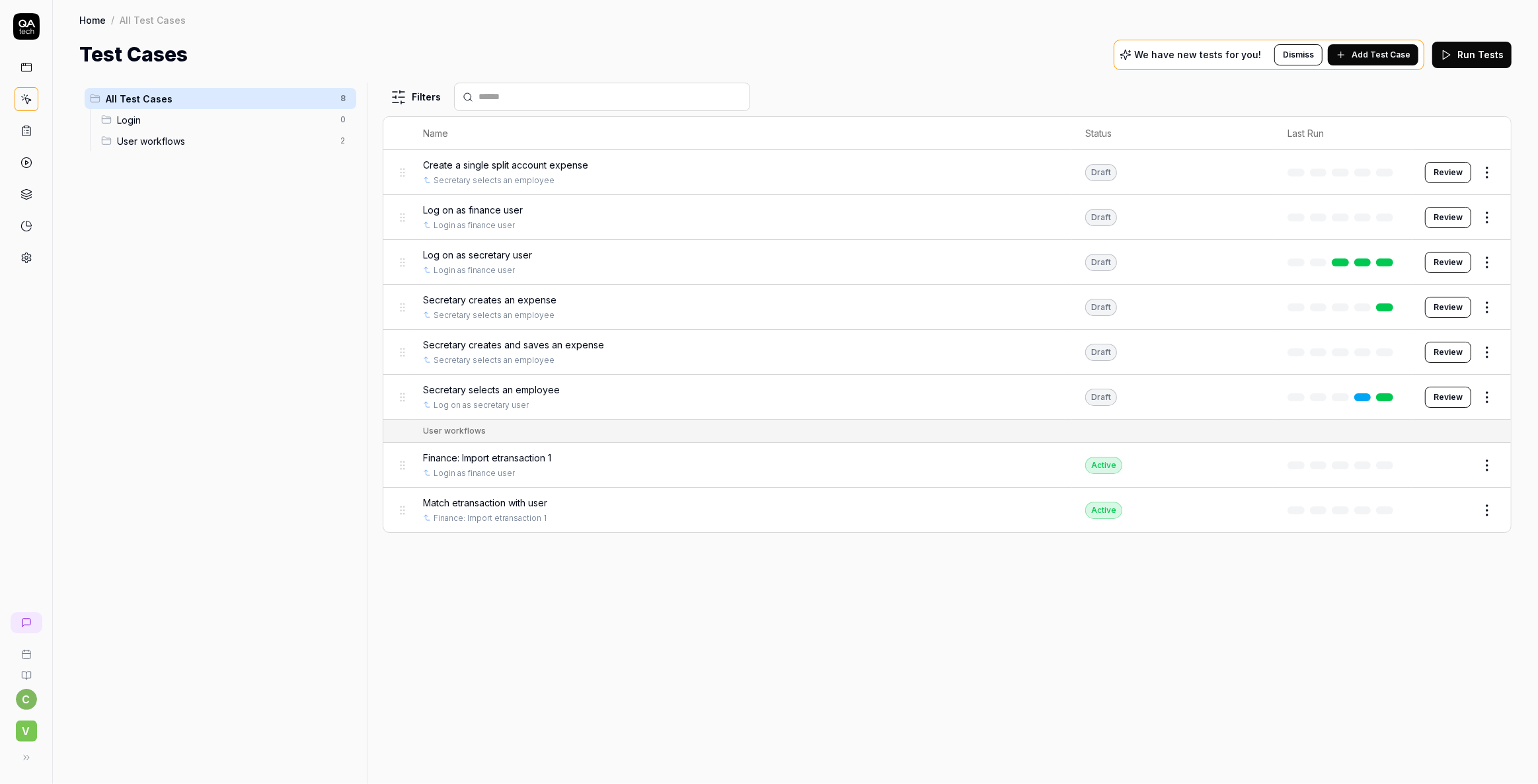
click at [1484, 212] on html "c V Home / All Test Cases Home / All Test Cases Test Cases We have new tests fo…" at bounding box center [769, 392] width 1538 height 784
click at [516, 210] on html "c V Home / All Test Cases Home / All Test Cases Test Cases We have new tests fo…" at bounding box center [769, 392] width 1538 height 784
click at [501, 209] on span "Log on as finance user" at bounding box center [473, 209] width 100 height 14
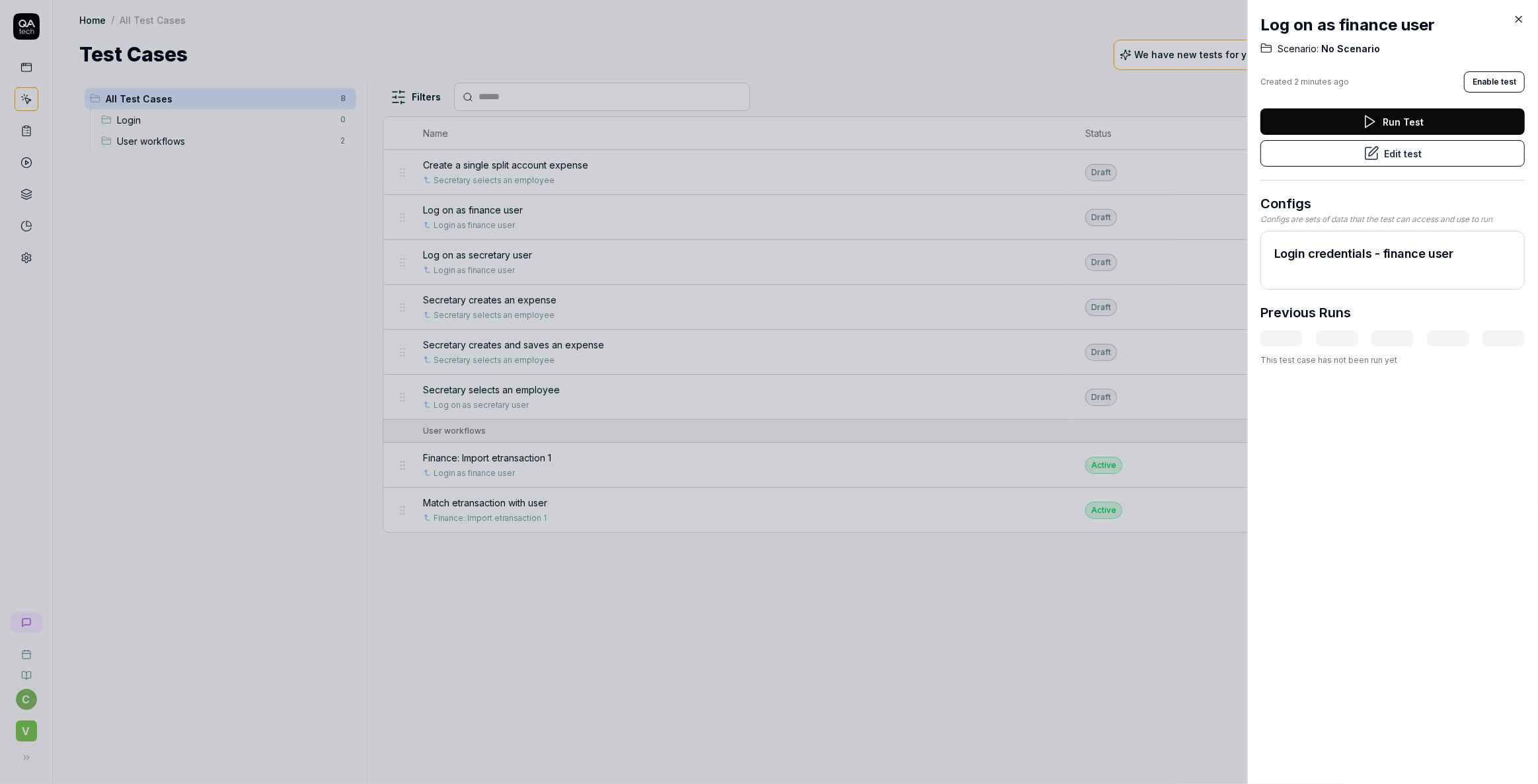
click at [1494, 84] on button "Enable test" at bounding box center [1495, 82] width 61 height 21
click at [1517, 18] on icon at bounding box center [1519, 19] width 12 height 12
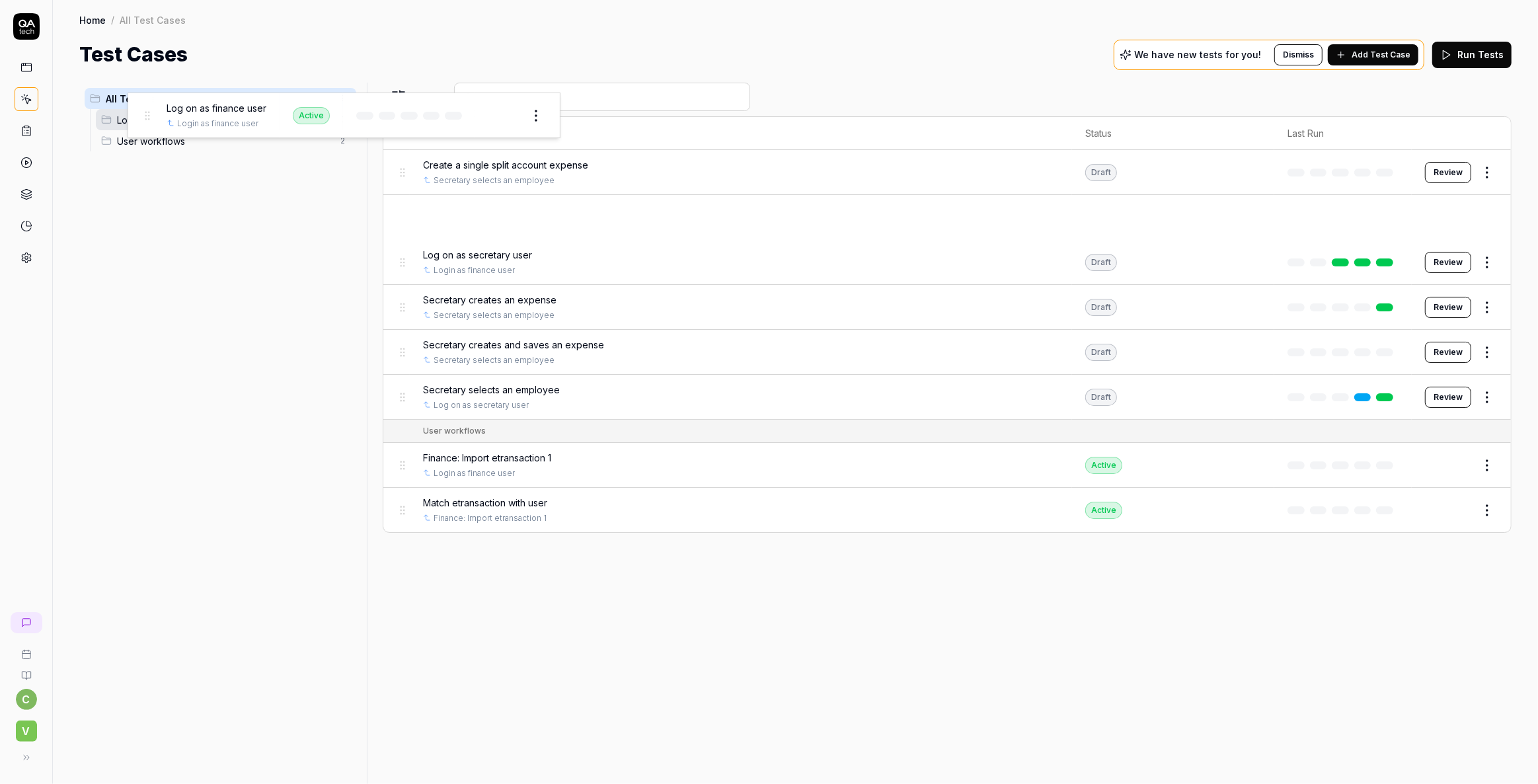
drag, startPoint x: 400, startPoint y: 218, endPoint x: 144, endPoint y: 118, distance: 274.8
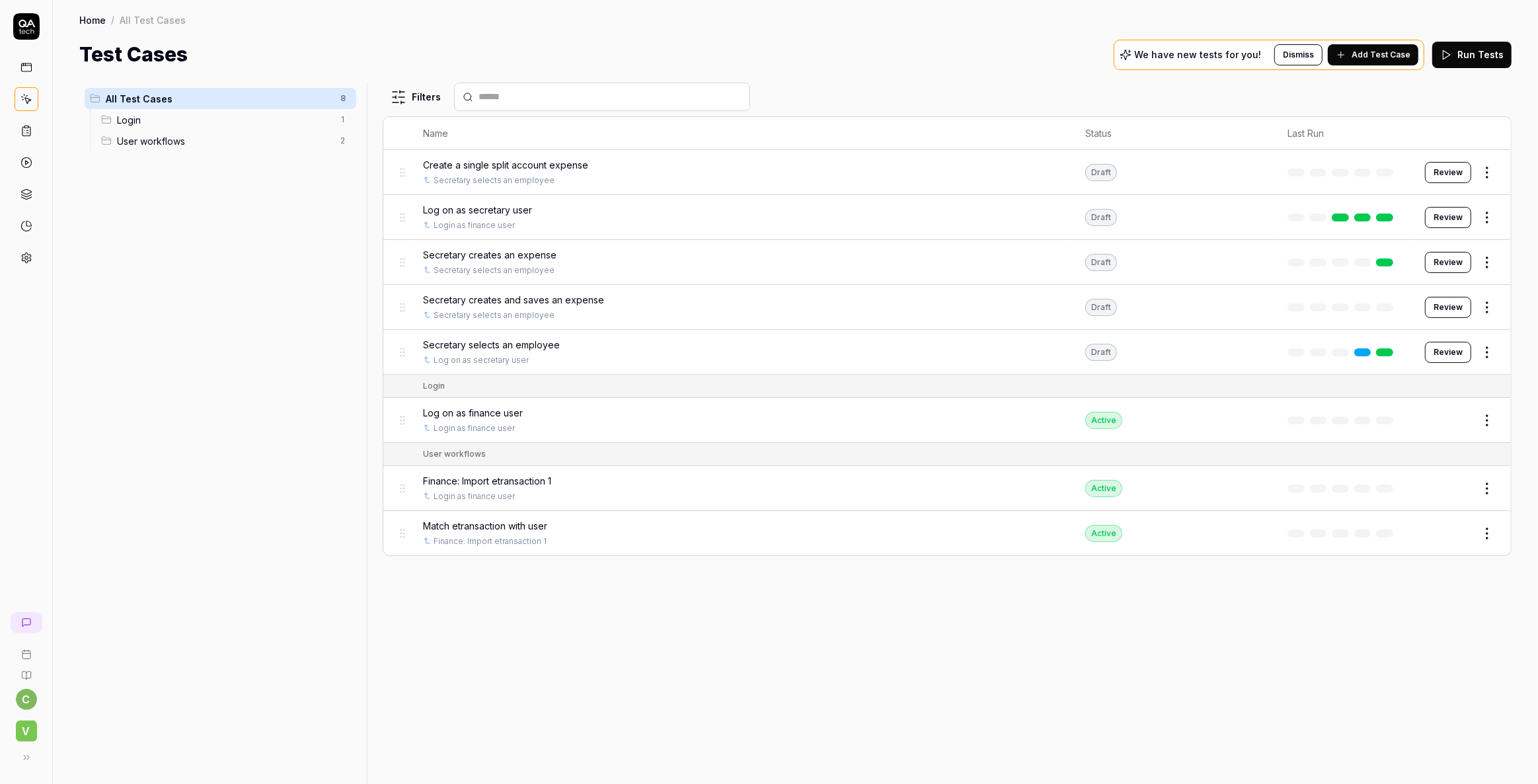
click at [1385, 61] on button "Add Test Case" at bounding box center [1373, 55] width 91 height 21
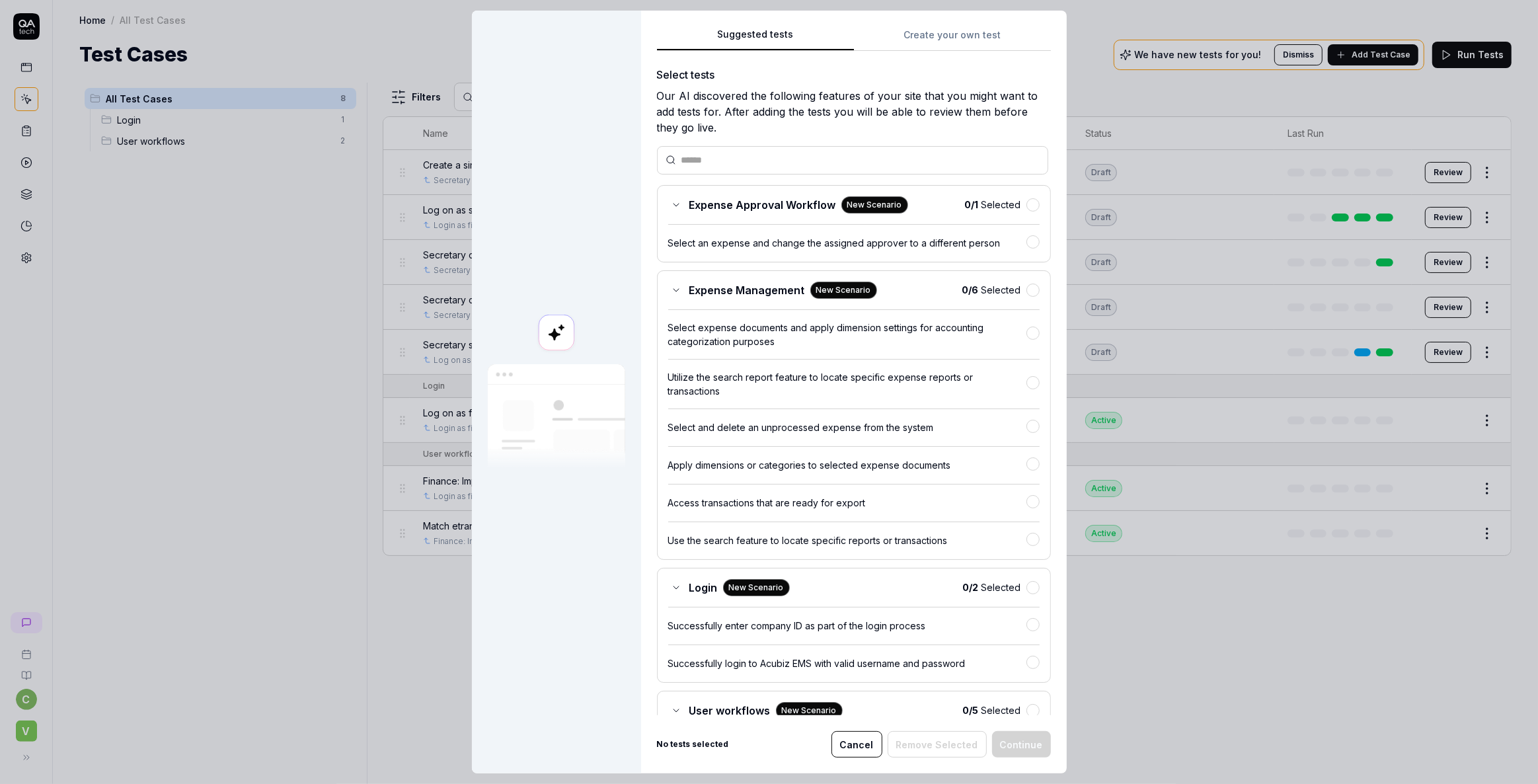
click at [934, 26] on div "Suggested tests Create your own test Select tests Our AI discovered the followi…" at bounding box center [854, 392] width 426 height 763
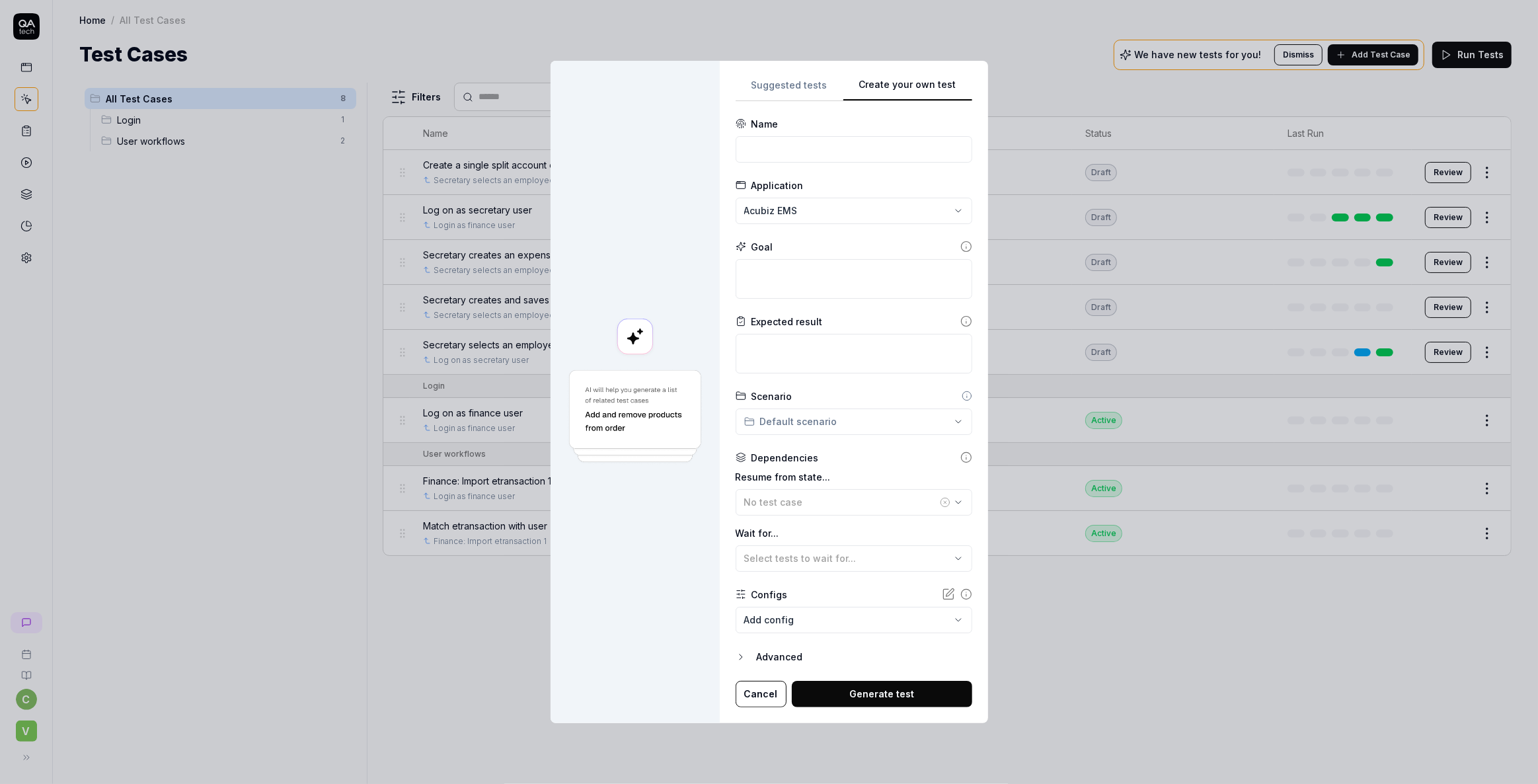
click at [919, 43] on div "**********" at bounding box center [769, 392] width 1538 height 784
click at [789, 157] on input at bounding box center [854, 149] width 237 height 26
click at [774, 147] on input "Swithc finance user's role to" at bounding box center [854, 149] width 237 height 26
click at [849, 152] on input "Switch finance user's role to" at bounding box center [854, 149] width 237 height 26
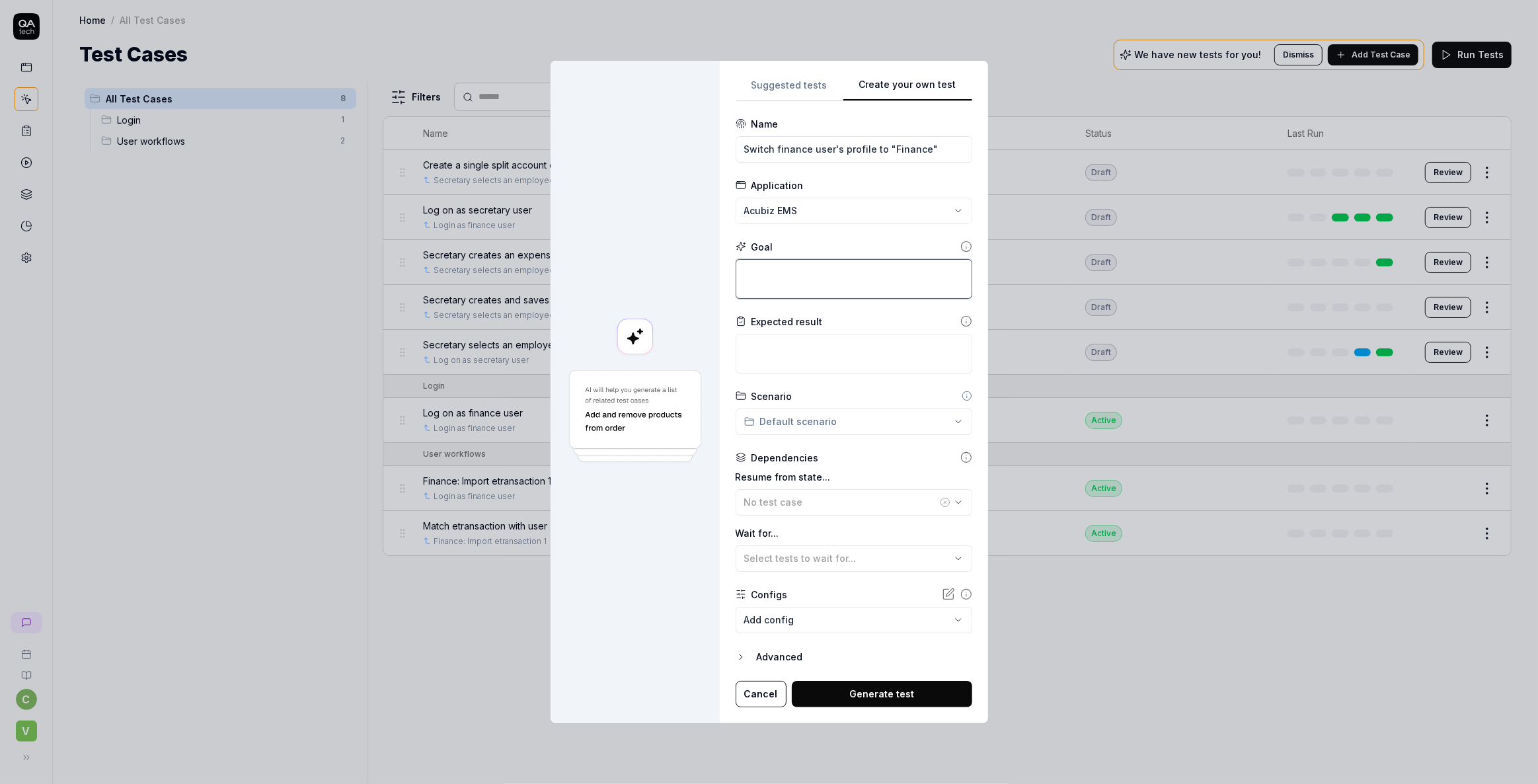
click at [787, 273] on textarea at bounding box center [854, 279] width 237 height 40
click at [802, 505] on div "No test case" at bounding box center [841, 501] width 193 height 14
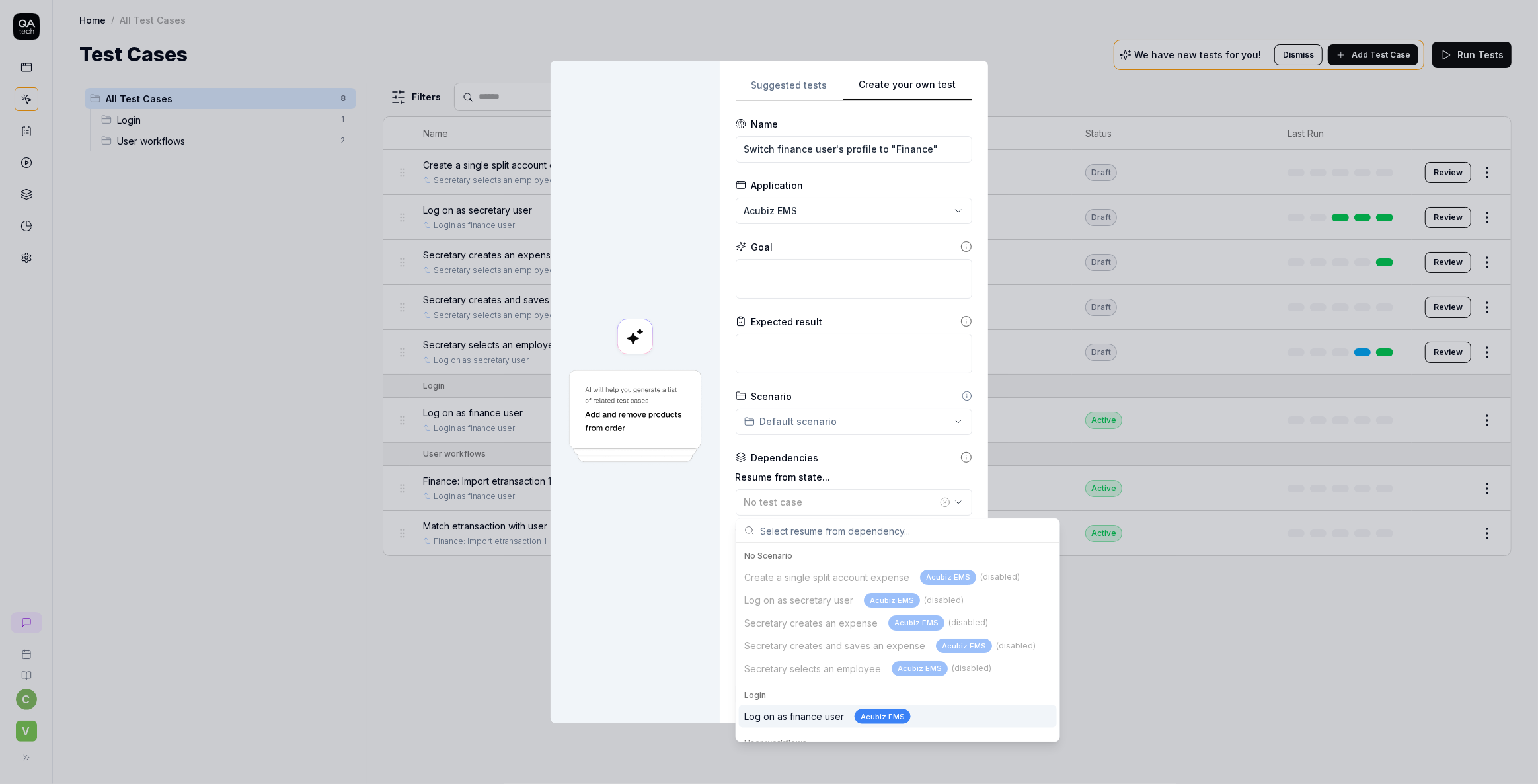
scroll to position [59, 0]
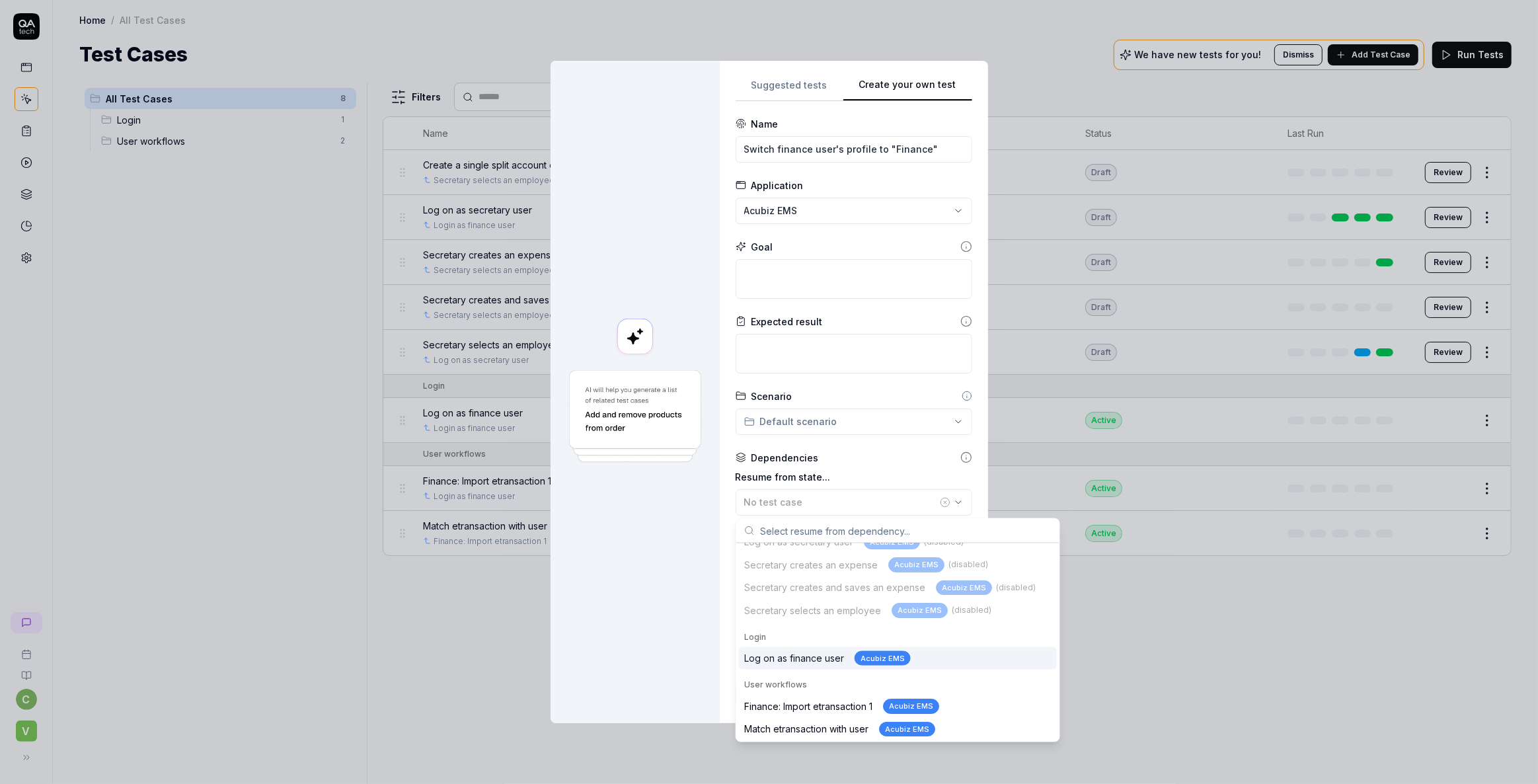
click at [789, 654] on div "Log on as finance user Acubiz EMS" at bounding box center [828, 658] width 167 height 15
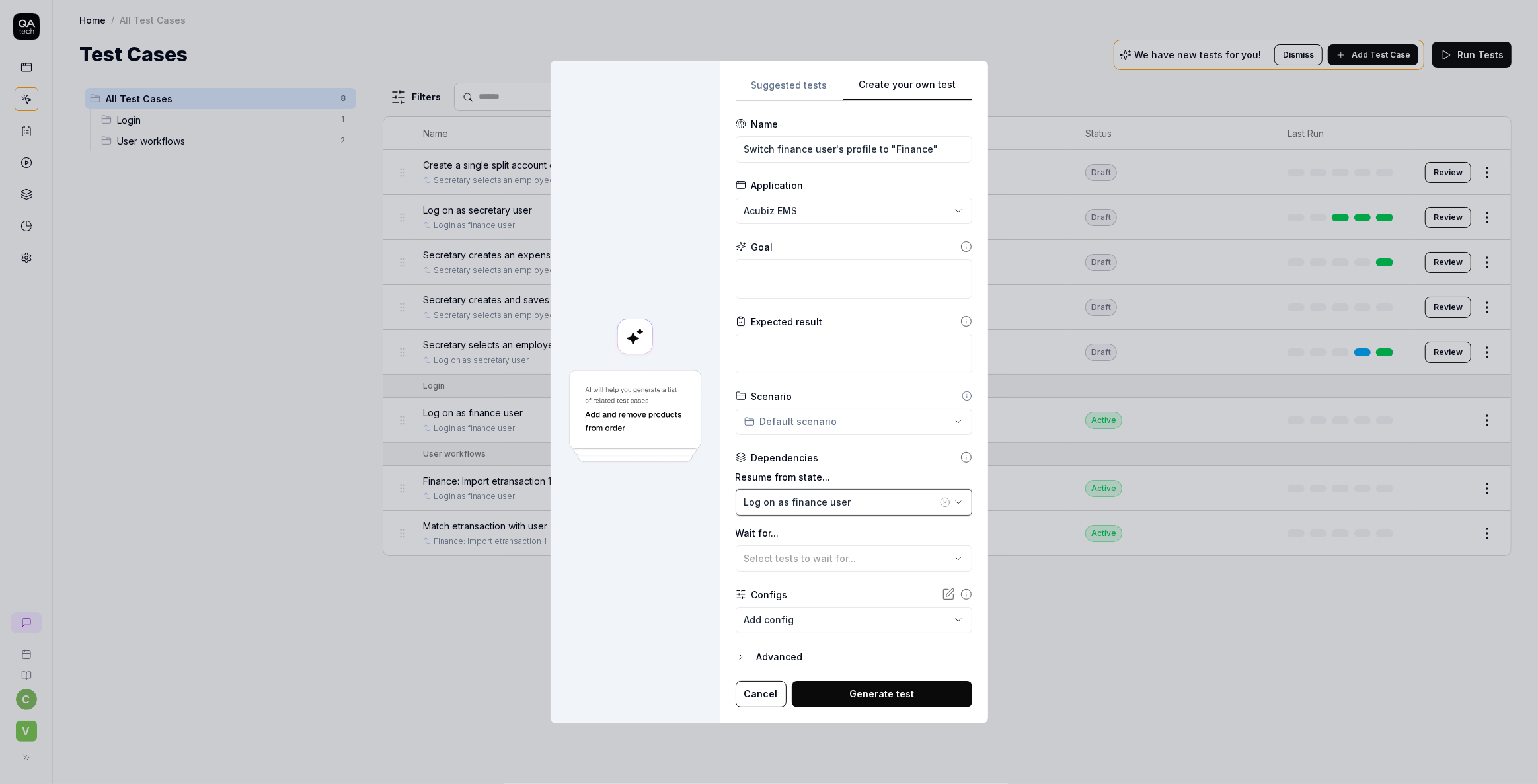
click at [788, 500] on div "Log on as finance user" at bounding box center [841, 501] width 193 height 14
click at [668, 643] on div at bounding box center [635, 392] width 169 height 661
click at [797, 276] on textarea at bounding box center [854, 279] width 237 height 40
click at [791, 275] on textarea at bounding box center [854, 279] width 237 height 40
drag, startPoint x: 886, startPoint y: 283, endPoint x: 705, endPoint y: 265, distance: 181.9
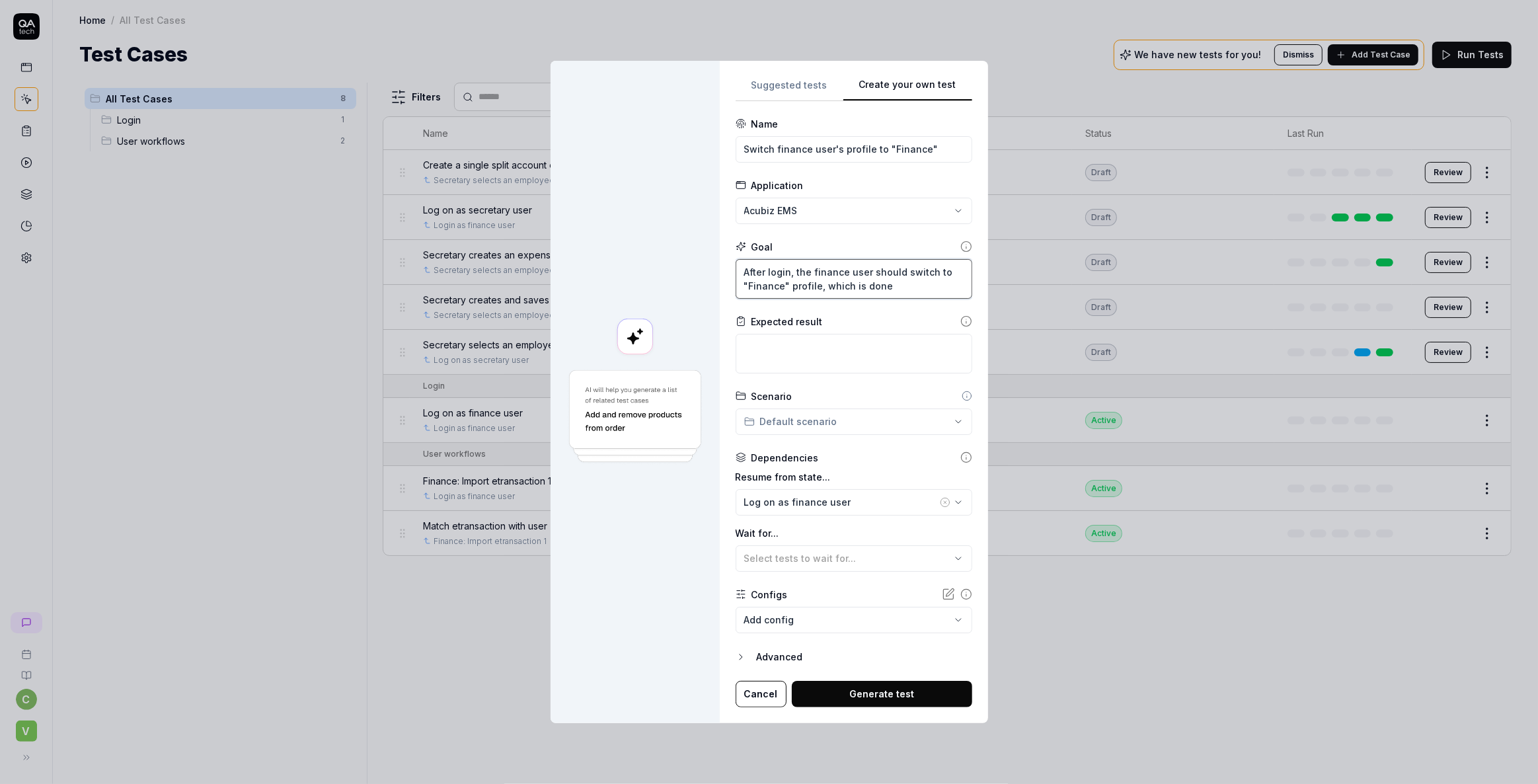
click at [705, 265] on div "**********" at bounding box center [769, 392] width 438 height 661
click at [896, 285] on textarea "After login, the finance user should switch to "Finance" profile, which is done" at bounding box center [854, 279] width 237 height 40
drag, startPoint x: 898, startPoint y: 286, endPoint x: 721, endPoint y: 275, distance: 177.3
click at [721, 275] on div "**********" at bounding box center [854, 392] width 268 height 661
click at [773, 349] on textarea at bounding box center [854, 354] width 237 height 40
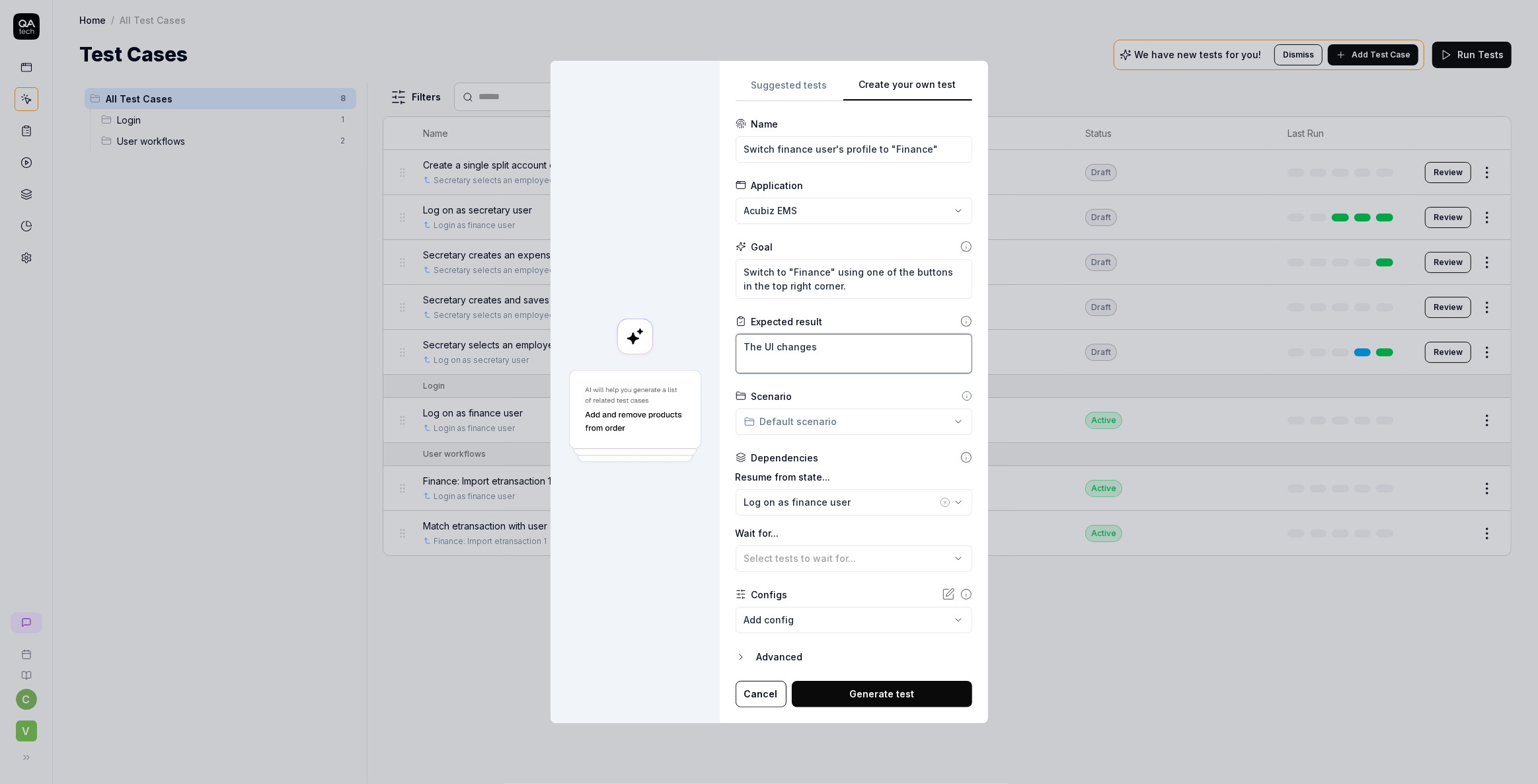
paste textarea "revealing new items in the main menu (including a "Finance control", "Documents…"
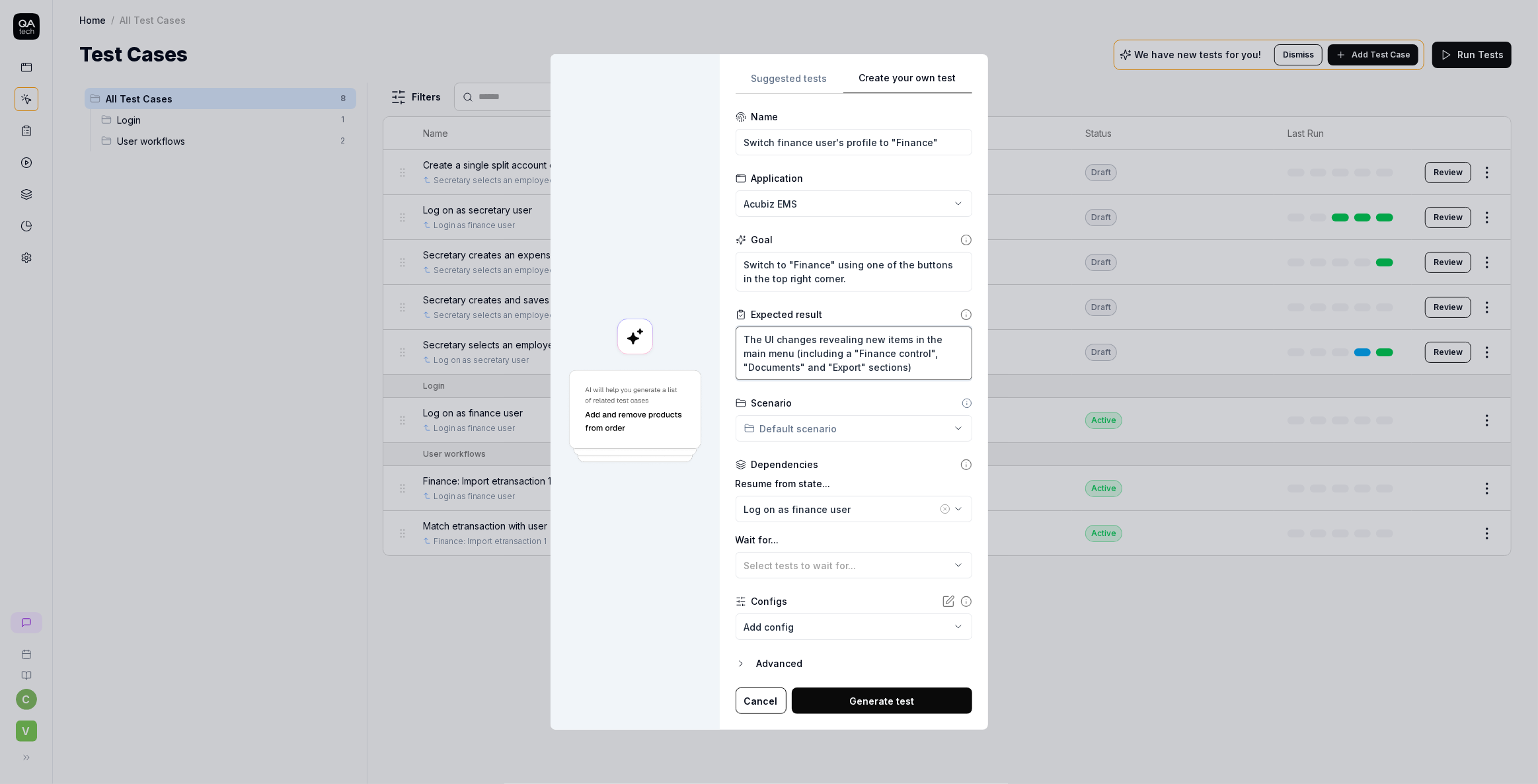
click at [813, 341] on textarea "The UI changes revealing new items in the main menu (including a "Finance contr…" at bounding box center [854, 353] width 237 height 54
click at [798, 354] on textarea "The UI changes, revealing new items in the main menu (including a "Finance cont…" at bounding box center [854, 353] width 237 height 54
click at [867, 351] on textarea "The UI changes, revealing new items in the main menu. This includes a "Finance …" at bounding box center [854, 353] width 237 height 54
click at [915, 370] on textarea "The UI changes, revealing new items in the main menu. This includes "Finance co…" at bounding box center [854, 353] width 237 height 54
click at [857, 706] on button "Generate test" at bounding box center [882, 701] width 181 height 26
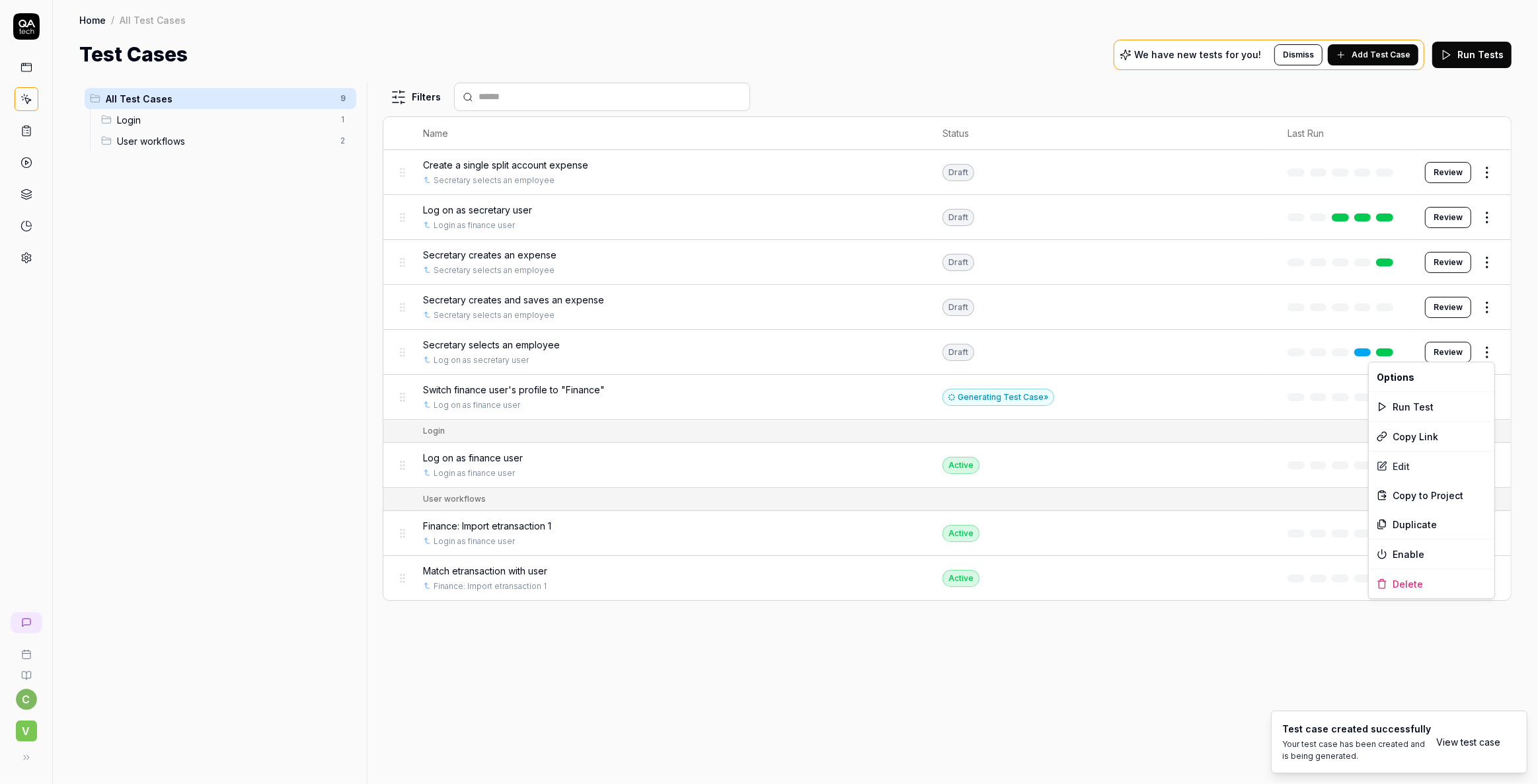
click at [1483, 350] on html "c V Home / All Test Cases Home / All Test Cases Test Cases We have new tests fo…" at bounding box center [769, 392] width 1538 height 784
click at [1400, 468] on div "Edit" at bounding box center [1432, 466] width 125 height 29
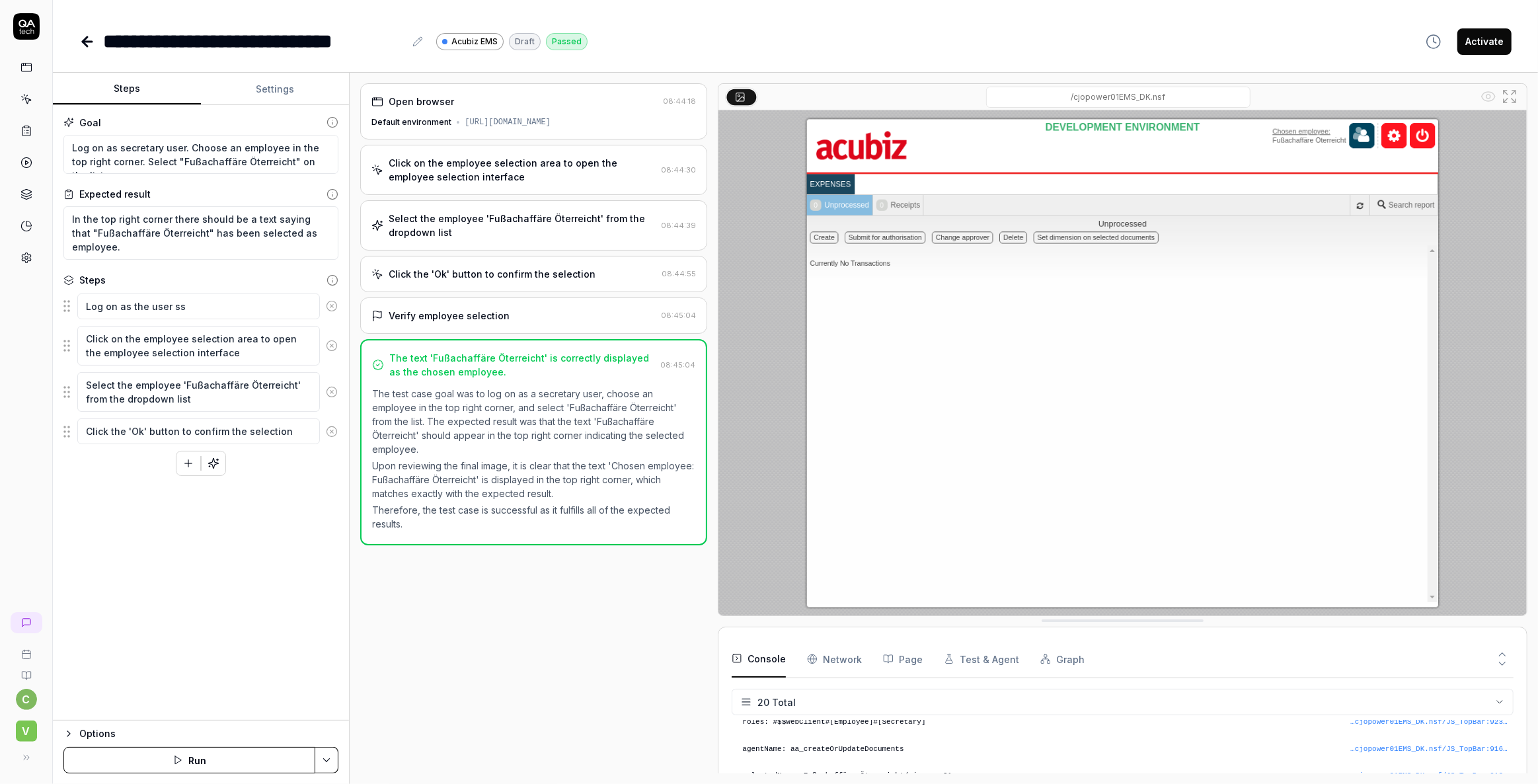
scroll to position [439, 0]
click at [89, 38] on icon at bounding box center [87, 41] width 16 height 16
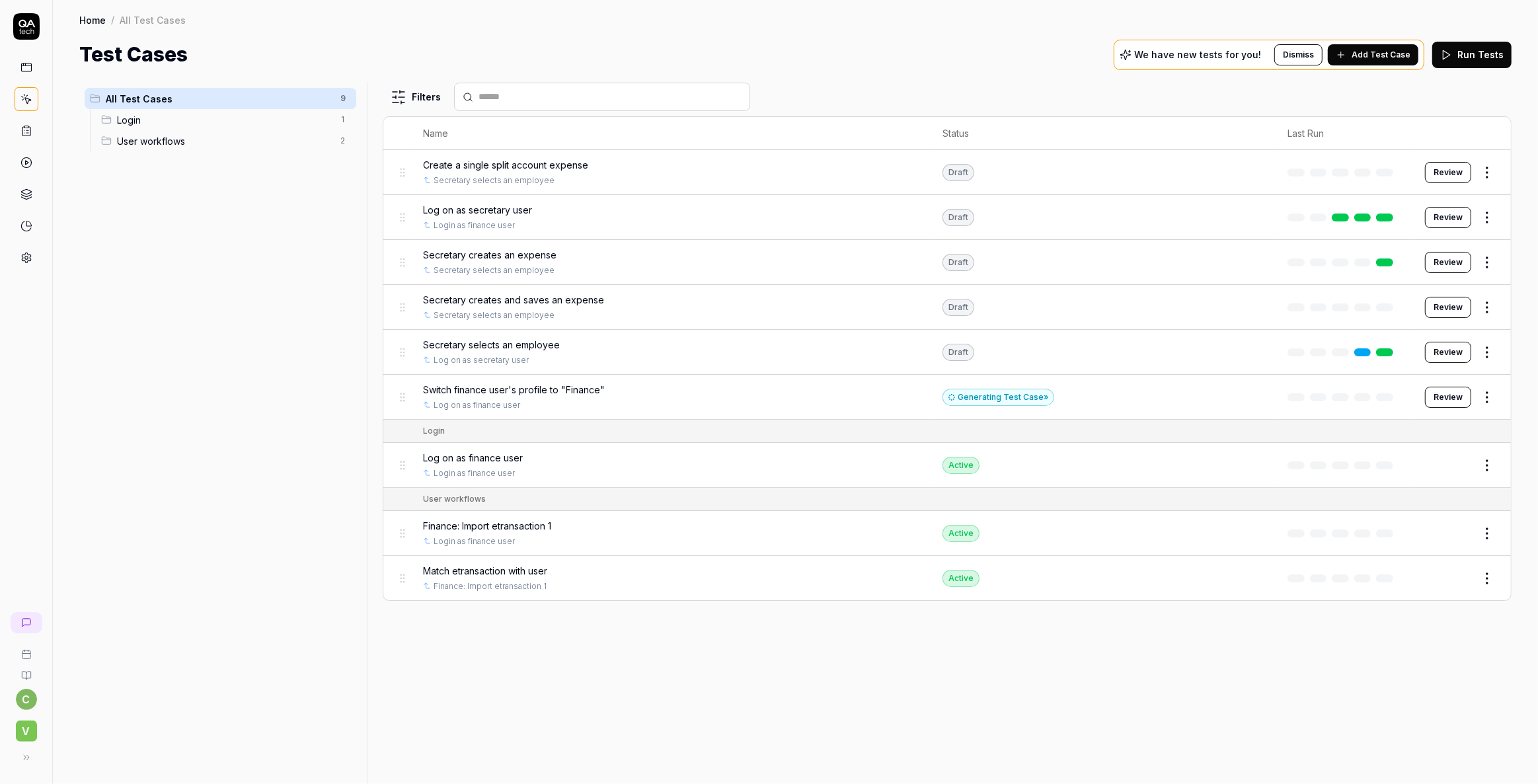
click at [1484, 396] on html "c V Home / All Test Cases Home / All Test Cases Test Cases We have new tests fo…" at bounding box center [769, 392] width 1538 height 784
click at [1403, 511] on div "Edit" at bounding box center [1432, 510] width 125 height 29
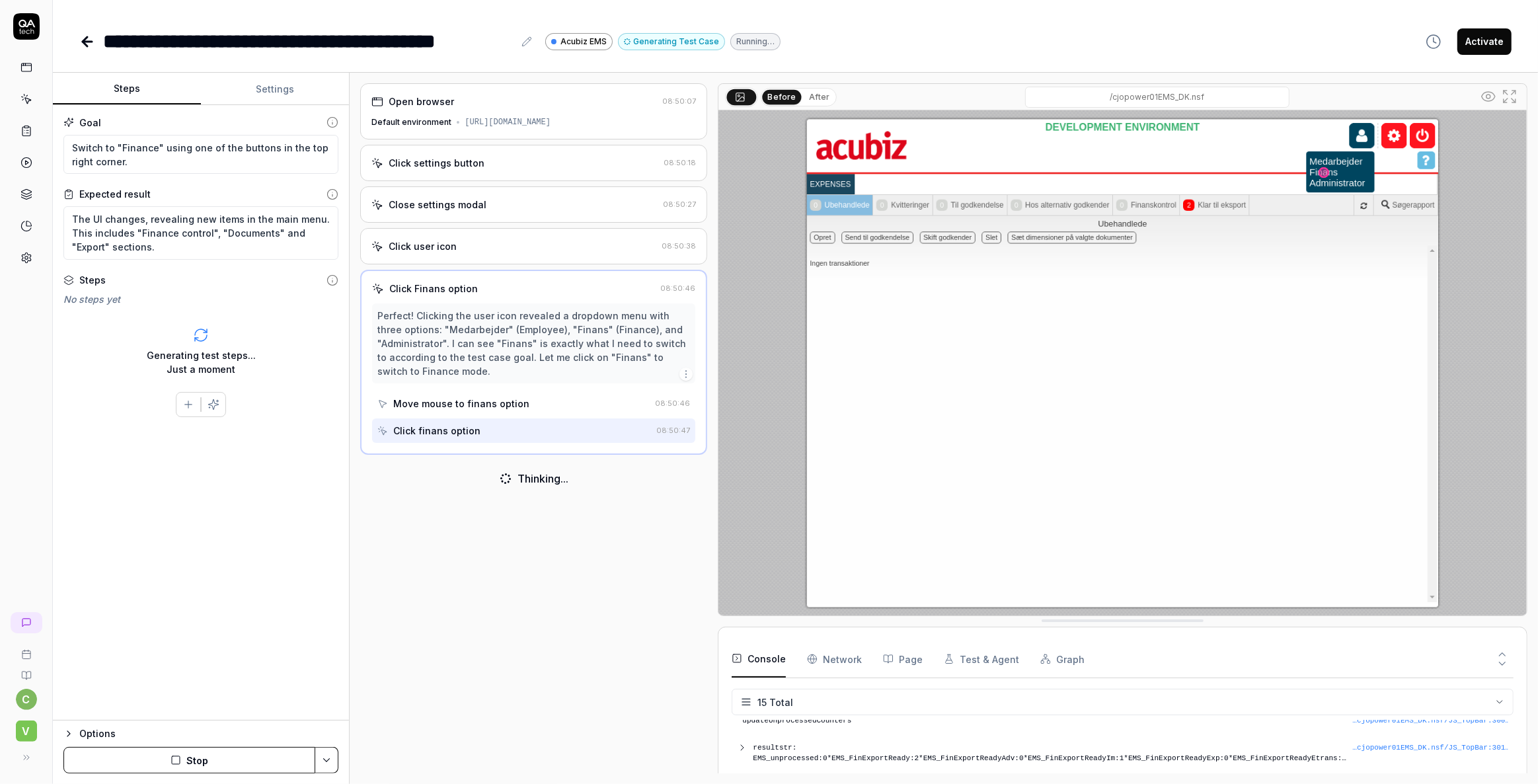
scroll to position [343, 0]
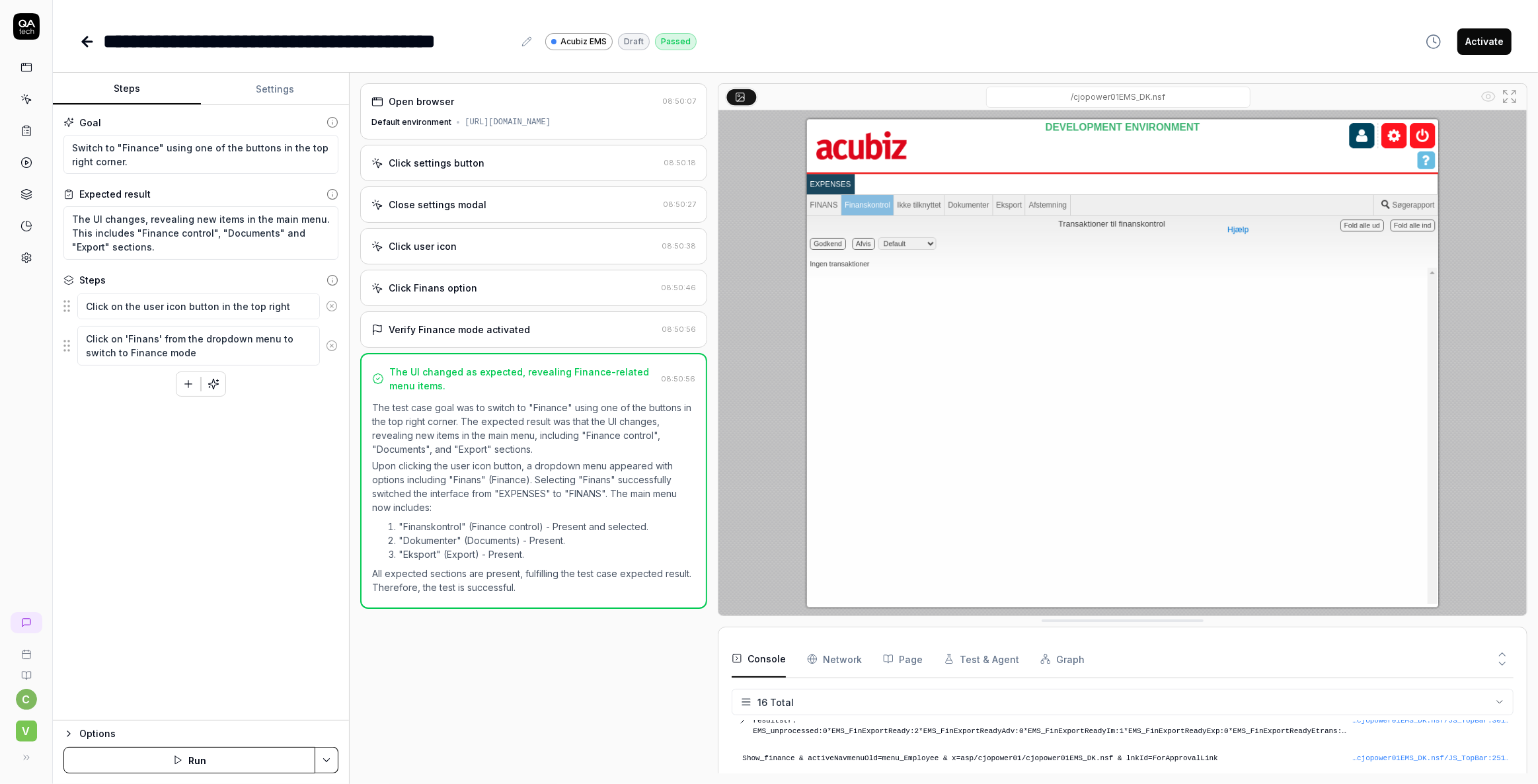
click at [25, 101] on icon at bounding box center [26, 99] width 12 height 12
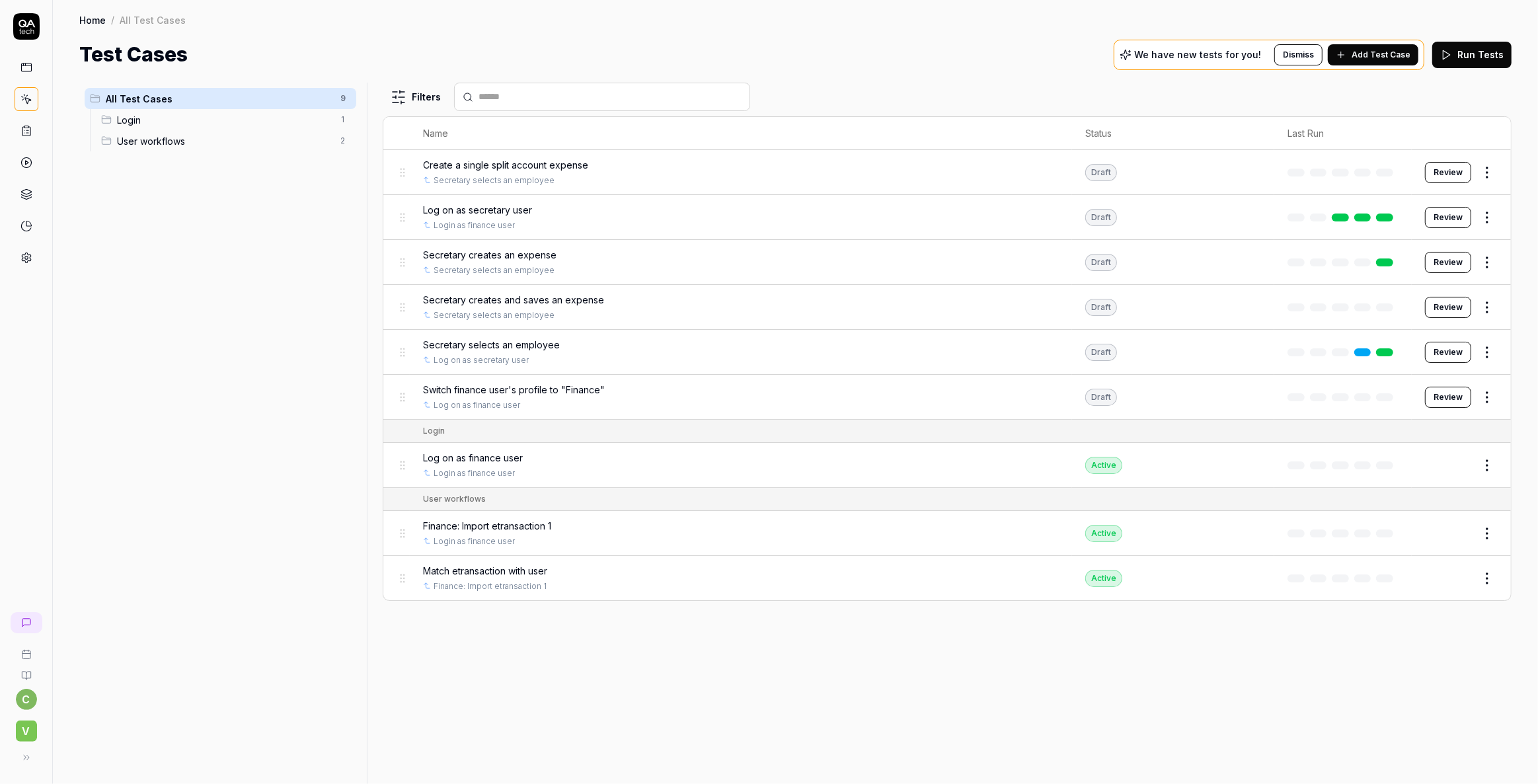
click at [1484, 389] on html "c V Home / All Test Cases Home / All Test Cases Test Cases We have new tests fo…" at bounding box center [769, 392] width 1538 height 784
click at [1402, 598] on div "Enable" at bounding box center [1432, 599] width 125 height 29
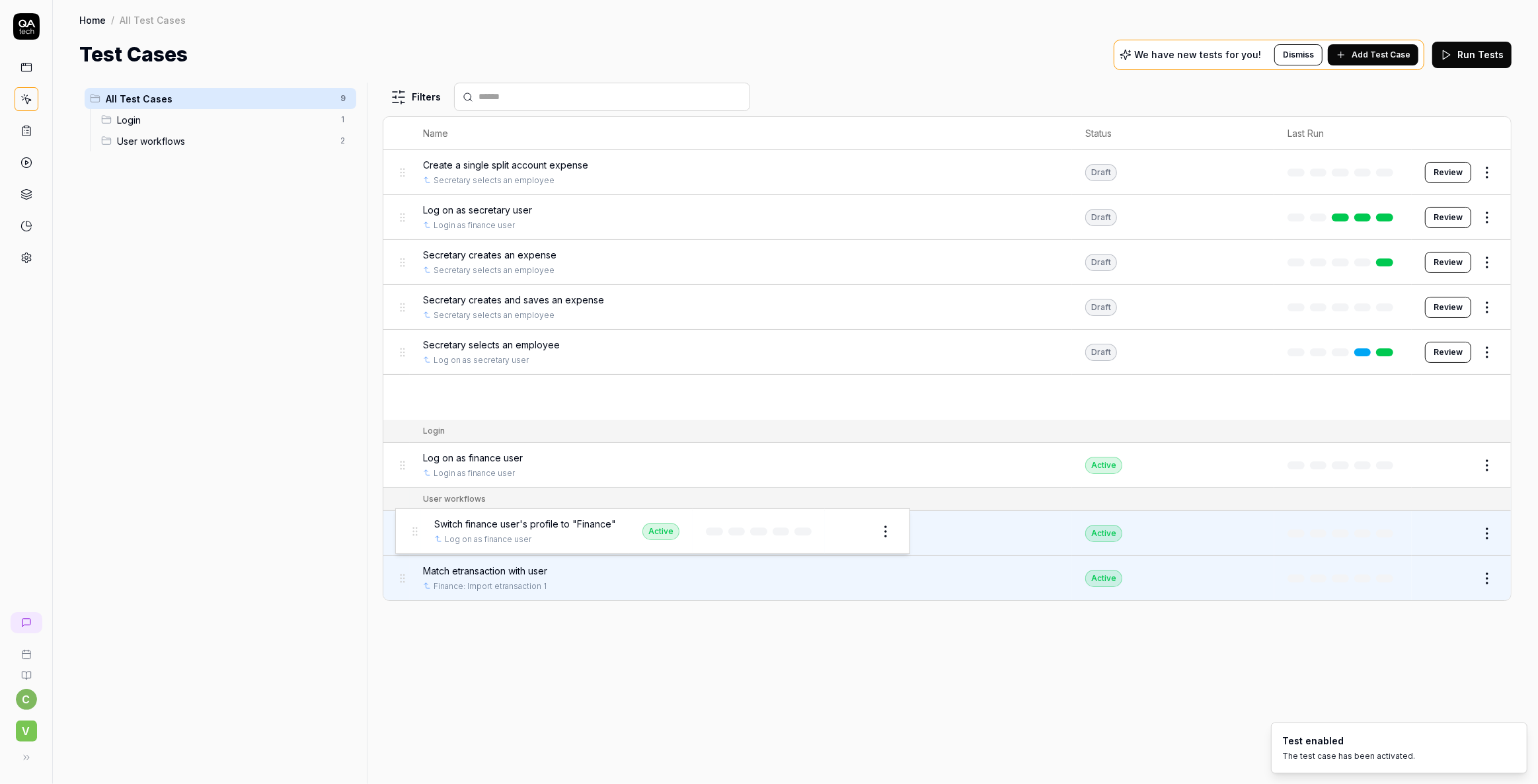
drag, startPoint x: 399, startPoint y: 397, endPoint x: 411, endPoint y: 531, distance: 134.5
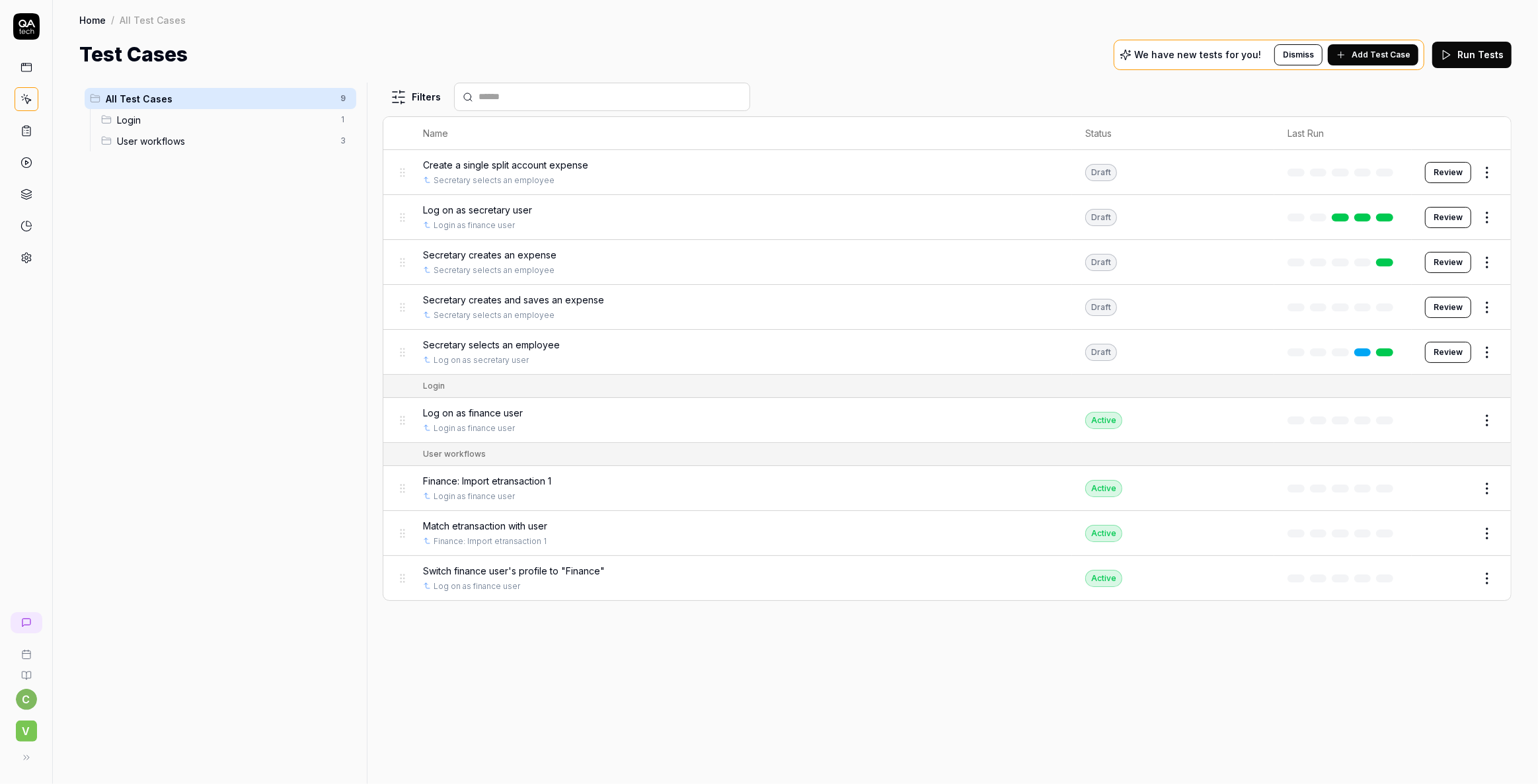
click at [482, 568] on span "Switch finance user's profile to "Finance"" at bounding box center [514, 570] width 181 height 14
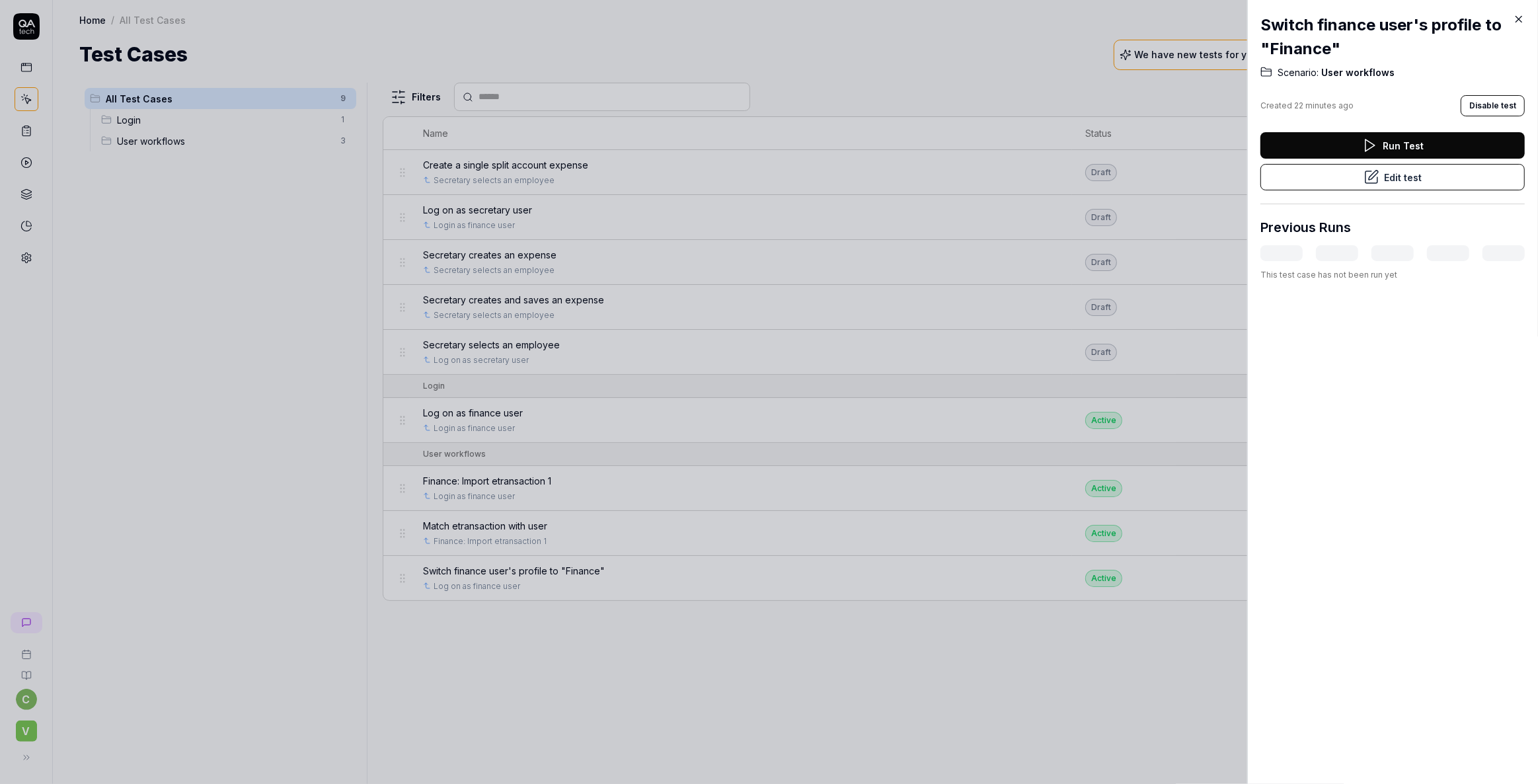
click at [1366, 180] on icon at bounding box center [1371, 177] width 12 height 12
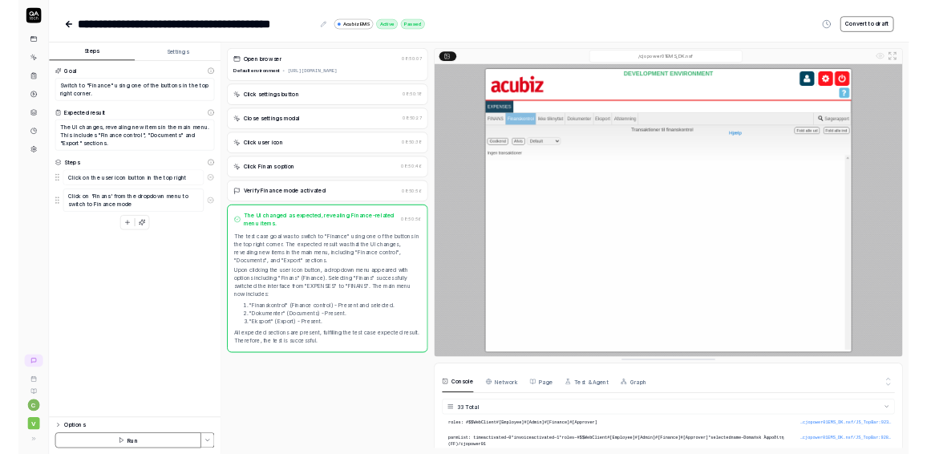
scroll to position [980, 0]
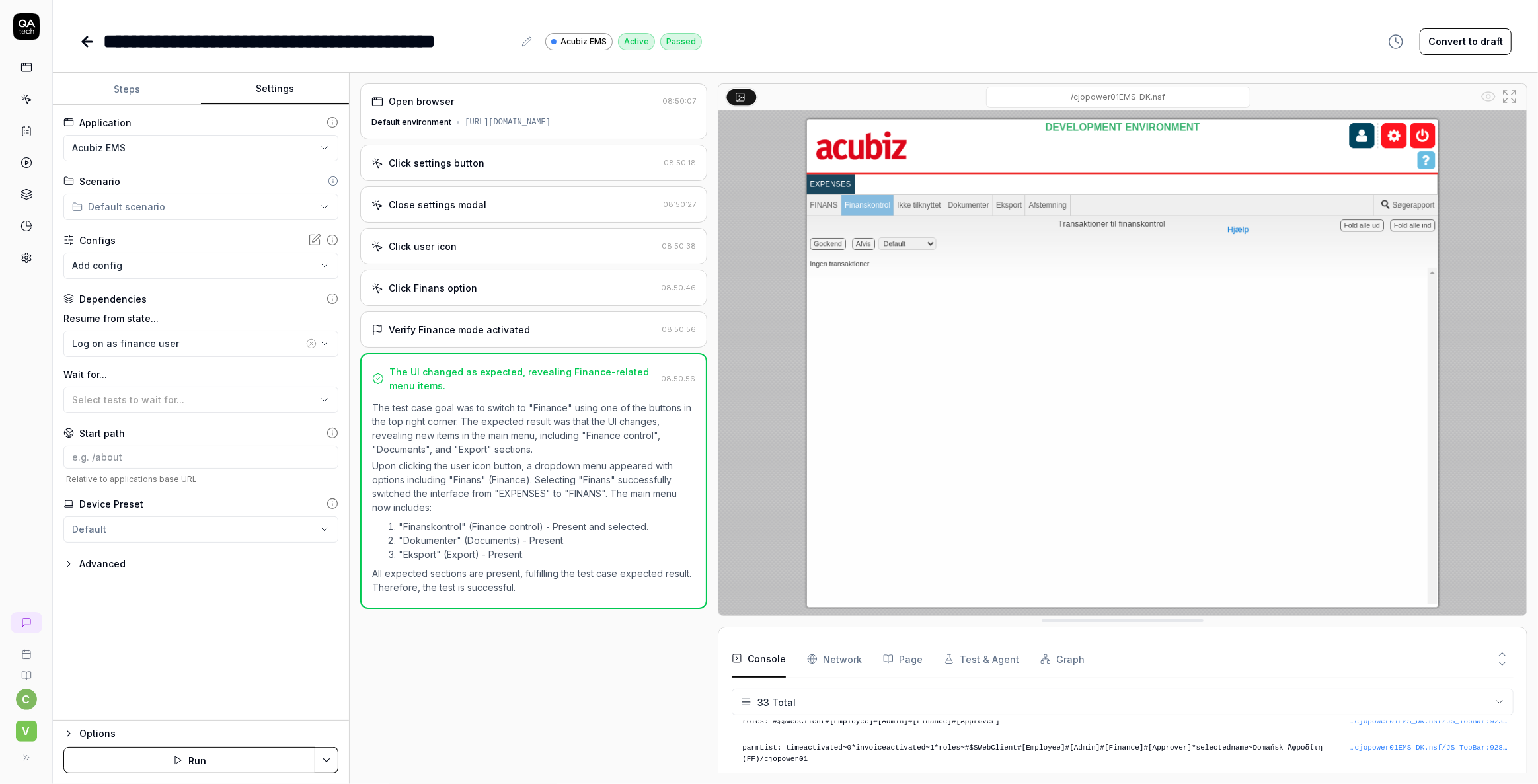
click at [266, 86] on button "Settings" at bounding box center [275, 89] width 148 height 31
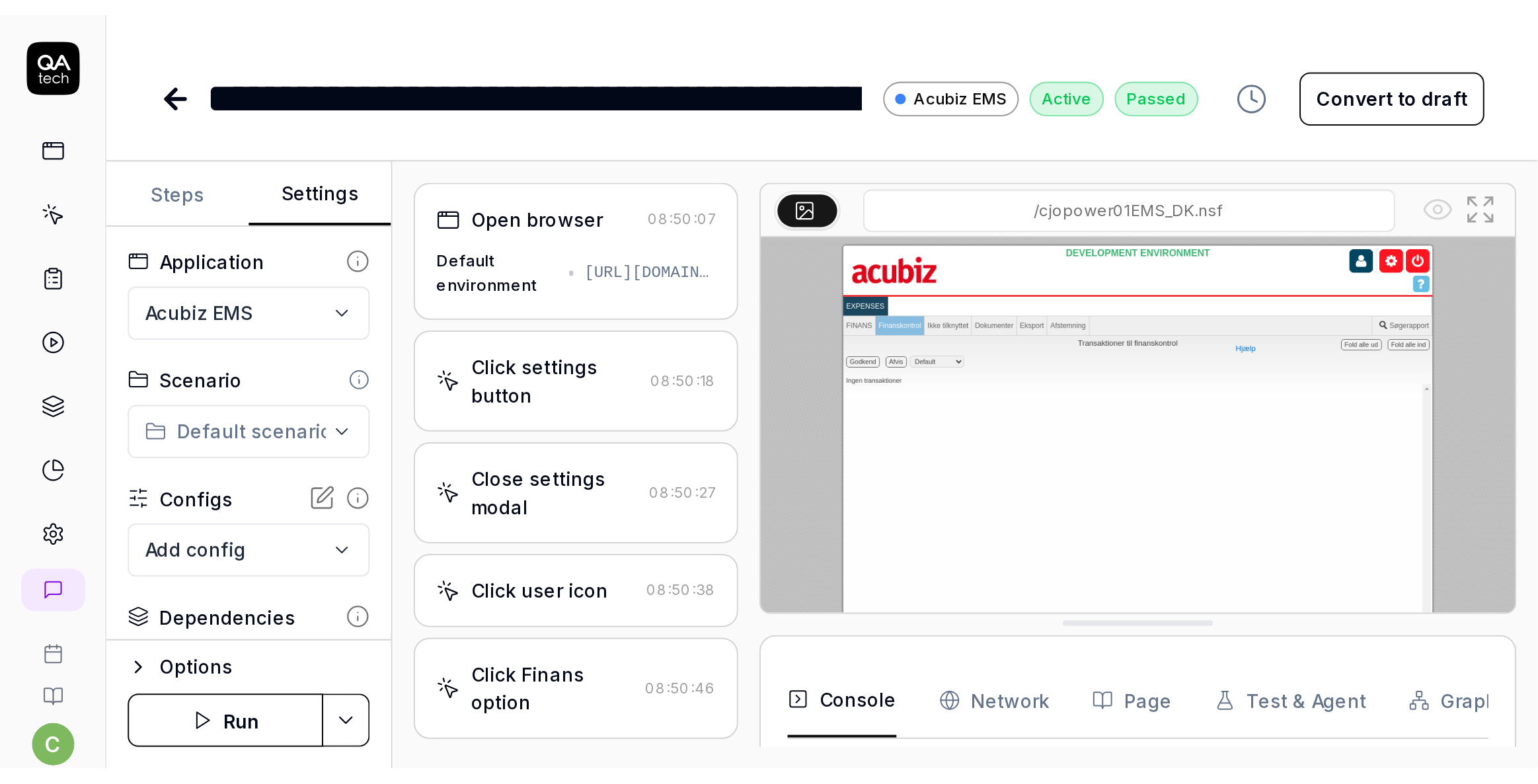
scroll to position [808, 0]
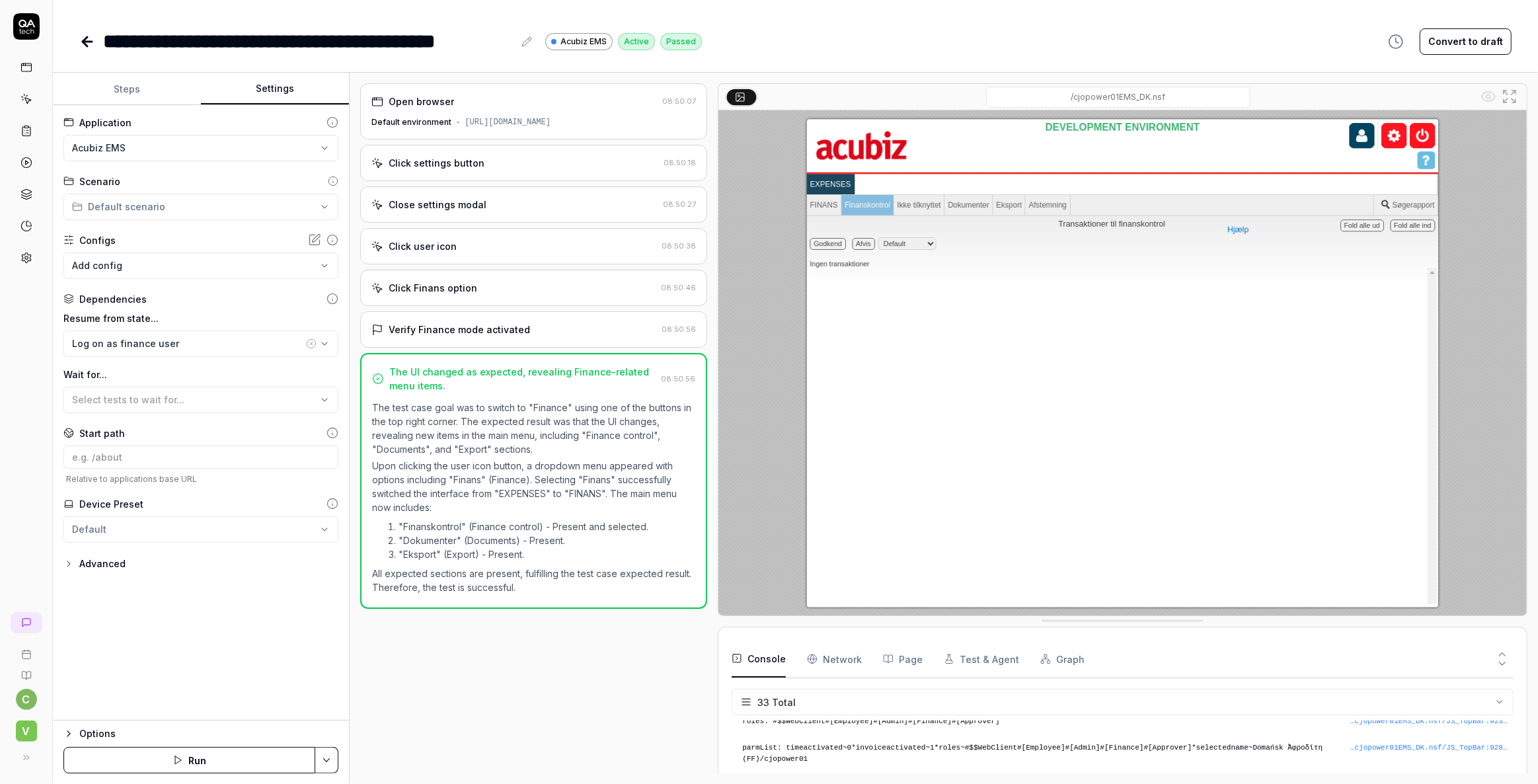
click at [25, 98] on icon at bounding box center [27, 101] width 6 height 6
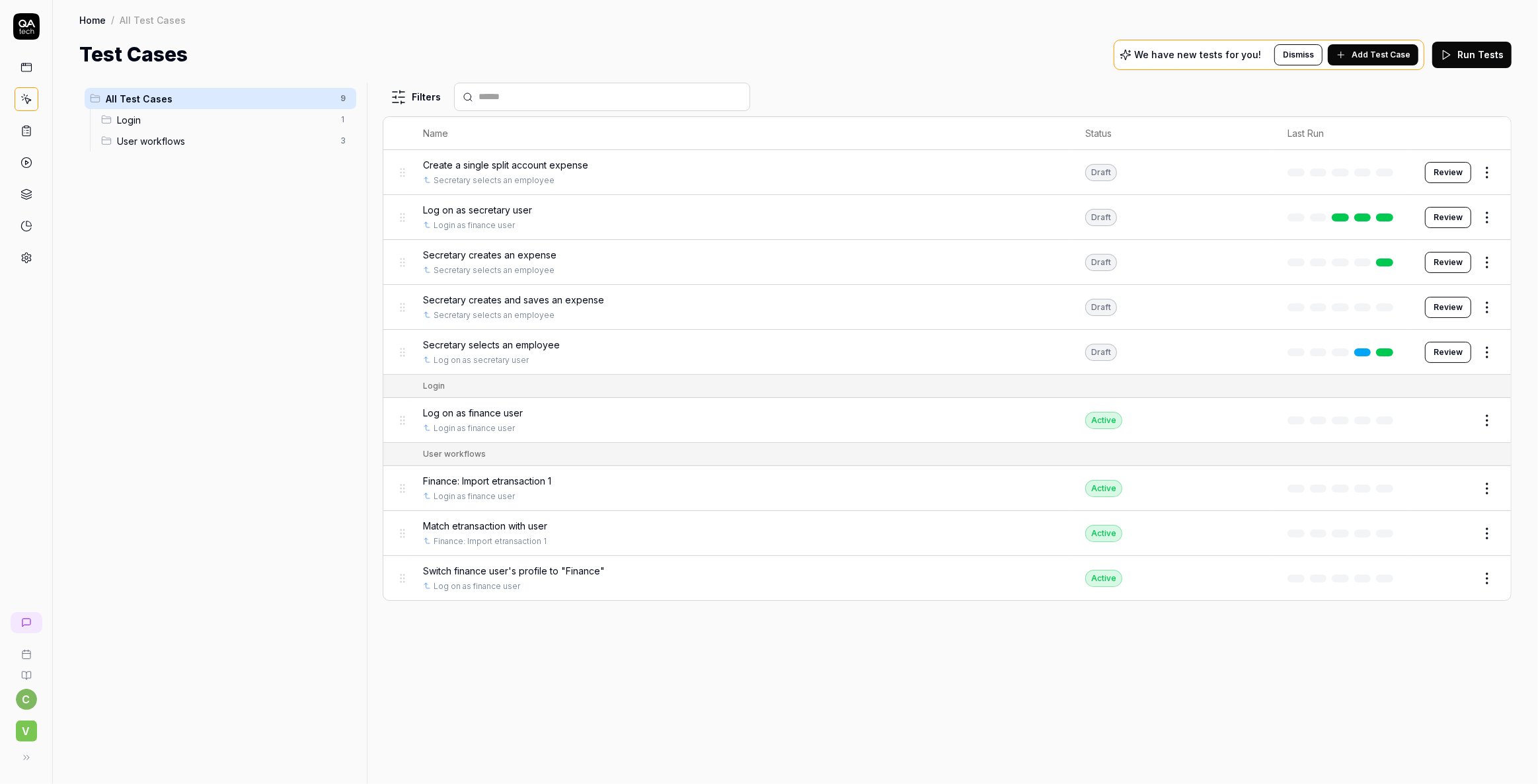
click at [495, 522] on span "Match etransaction with user" at bounding box center [485, 525] width 125 height 14
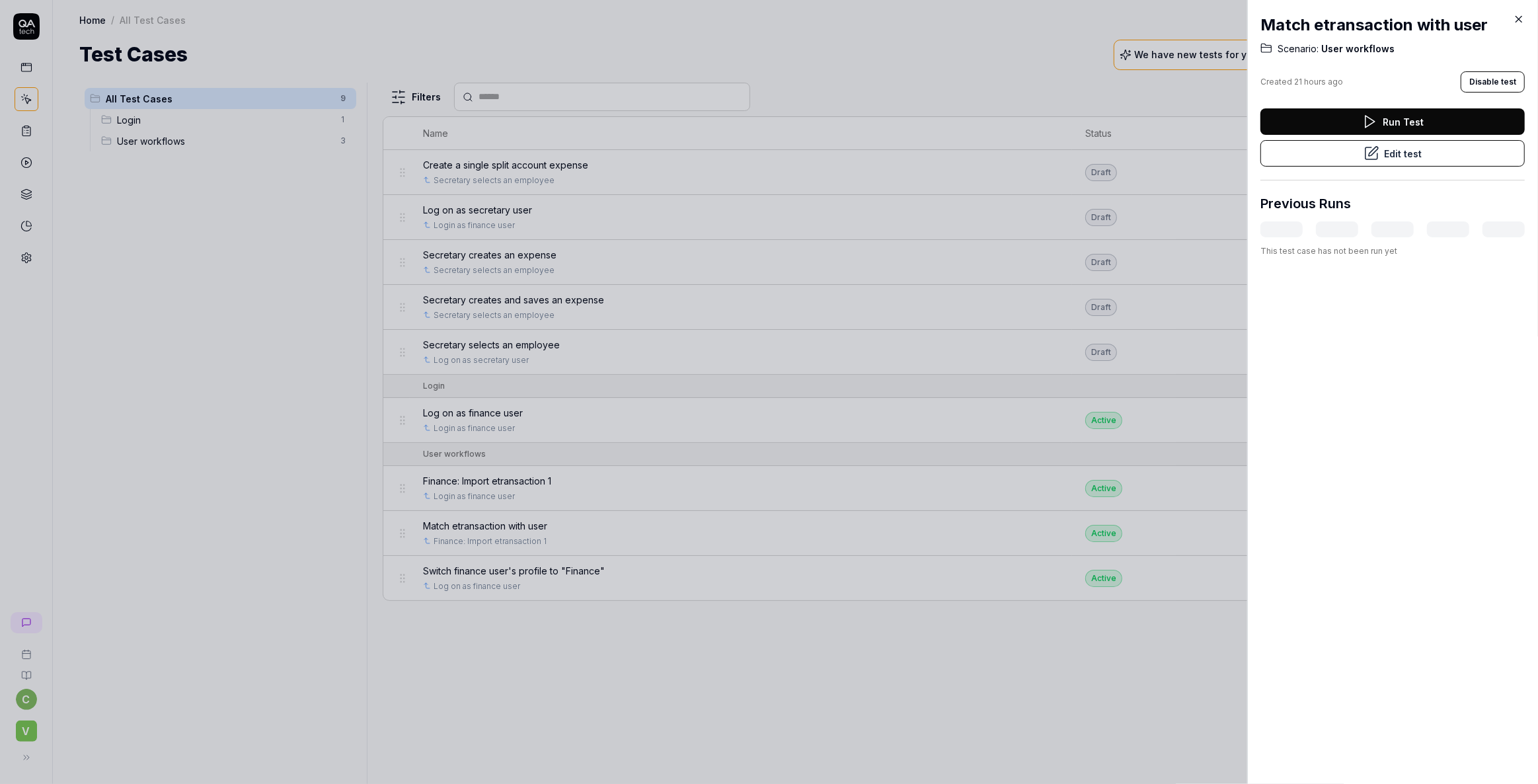
click at [1388, 154] on button "Edit test" at bounding box center [1393, 153] width 265 height 26
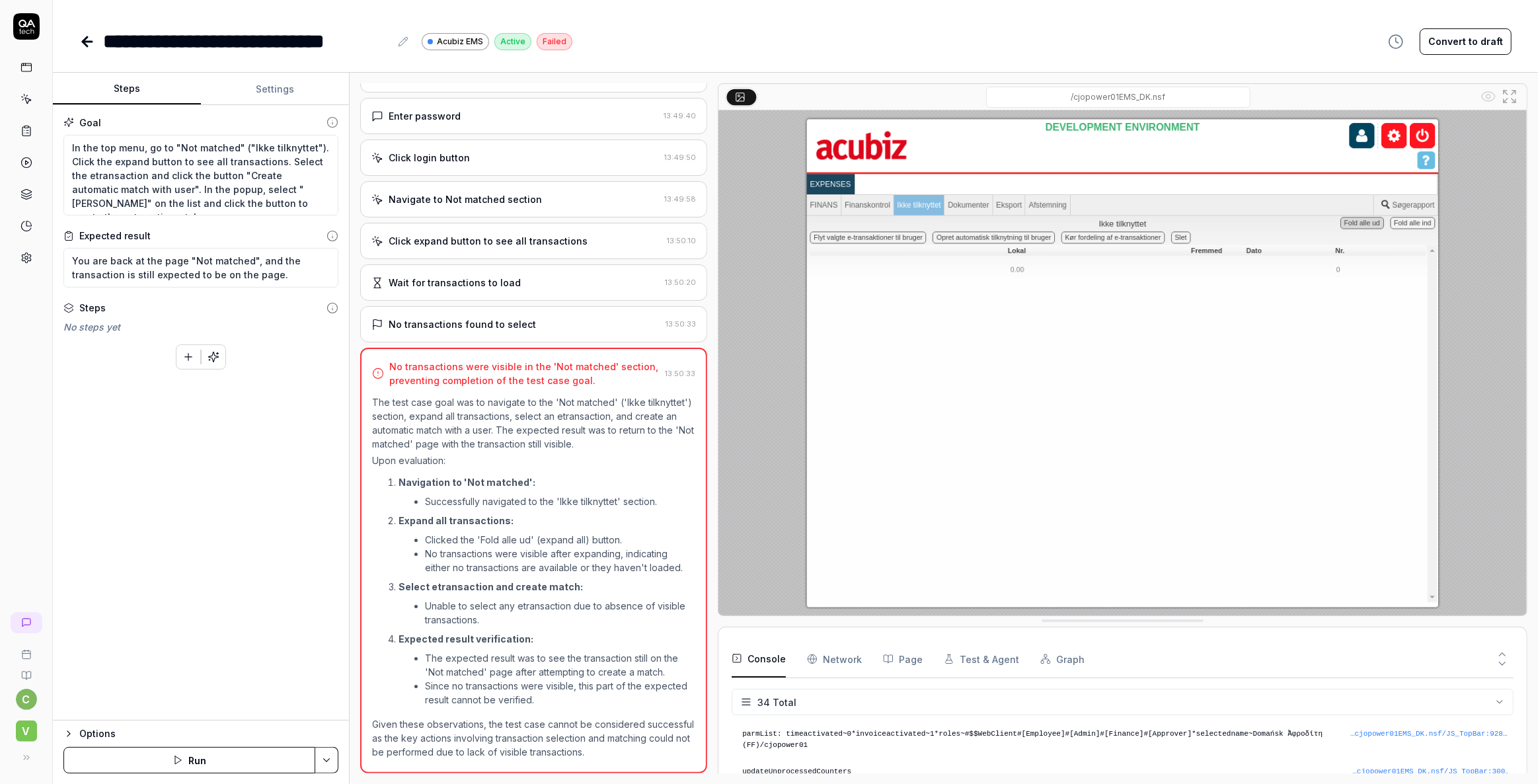
scroll to position [834, 0]
click at [271, 179] on textarea "In the top menu, go to "Not matched" ("Ikke tilknyttet"). Click the expand butt…" at bounding box center [200, 176] width 275 height 82
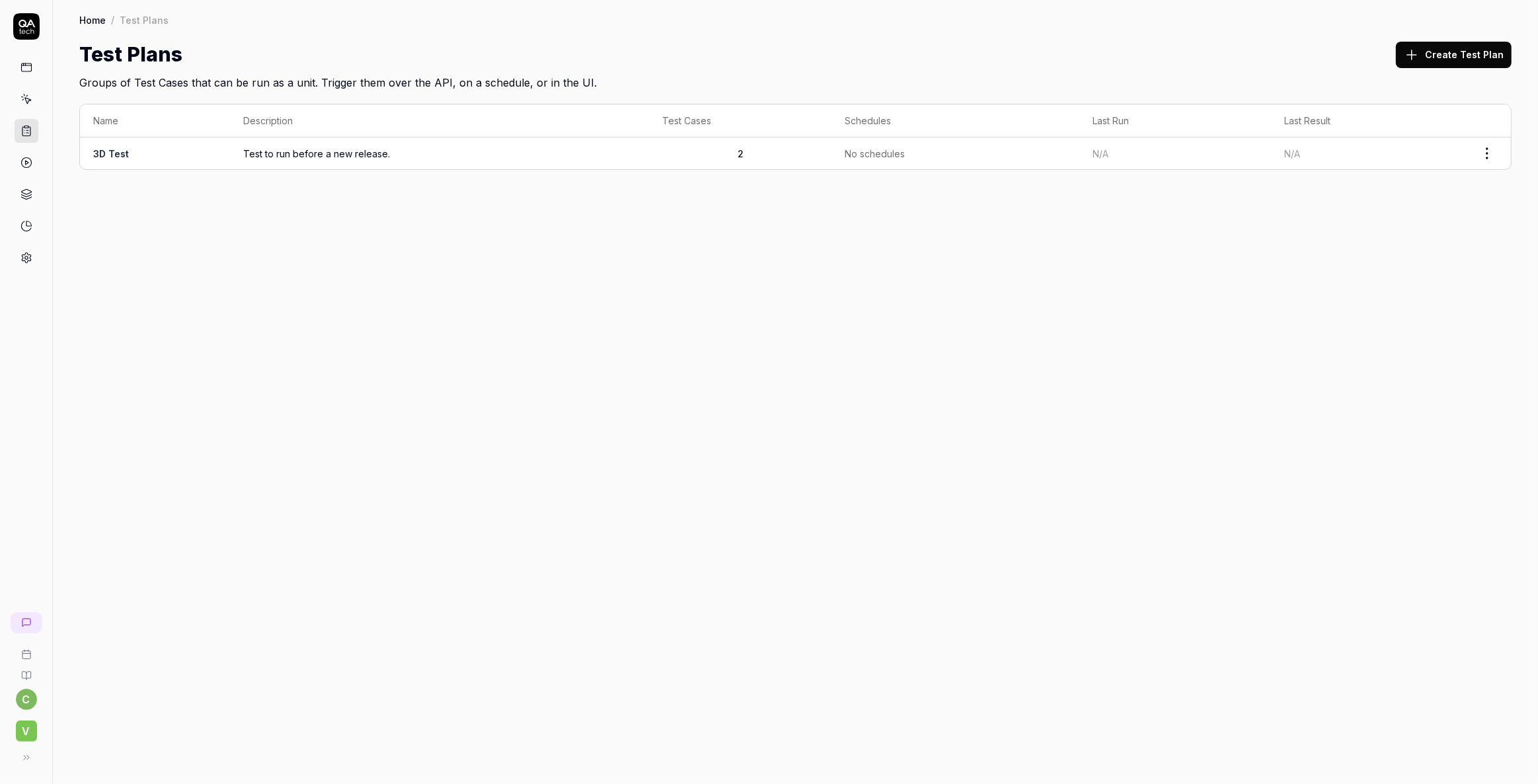
click at [341, 151] on span "Test to run before a new release." at bounding box center [440, 153] width 393 height 14
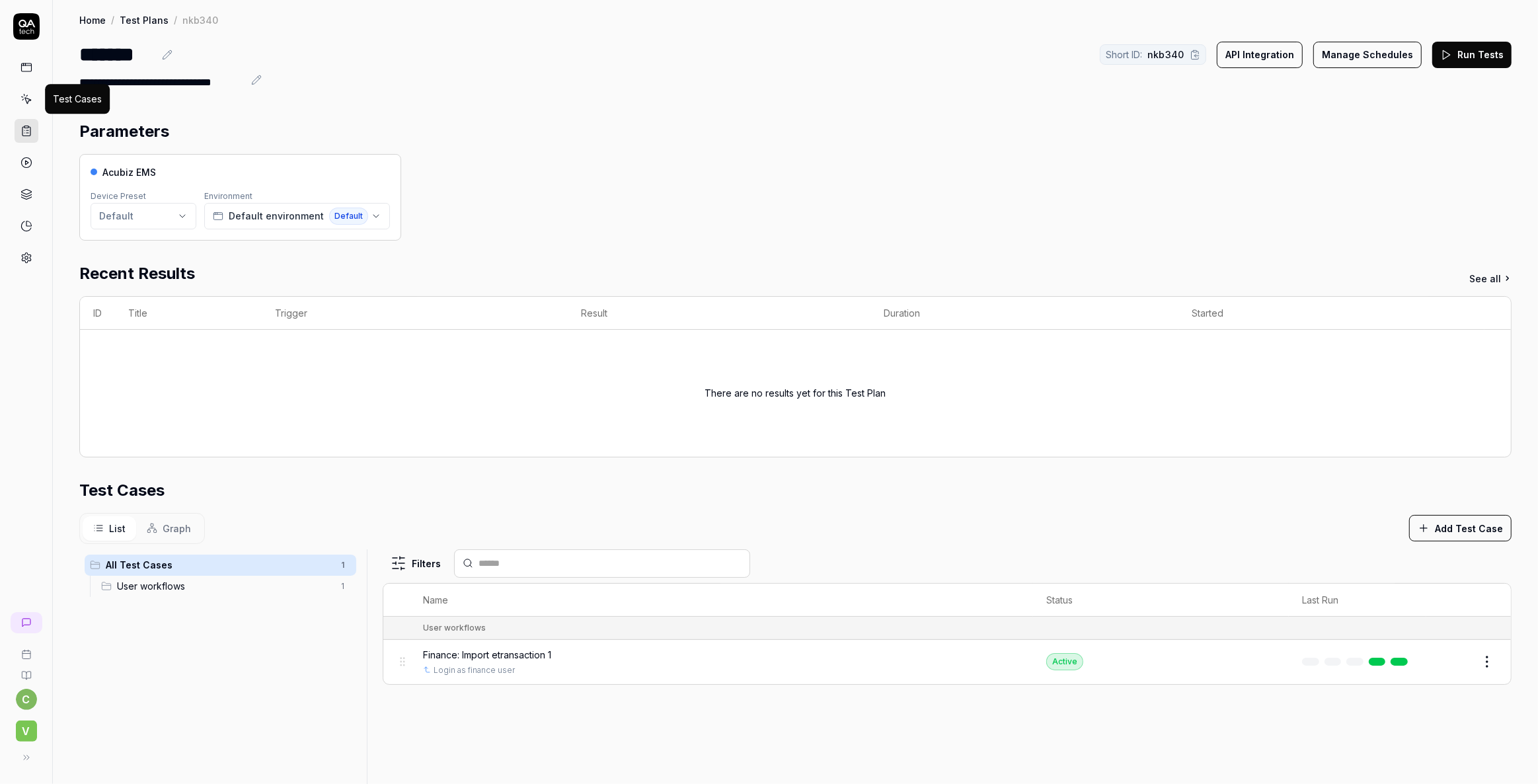
click at [26, 98] on icon at bounding box center [27, 101] width 6 height 6
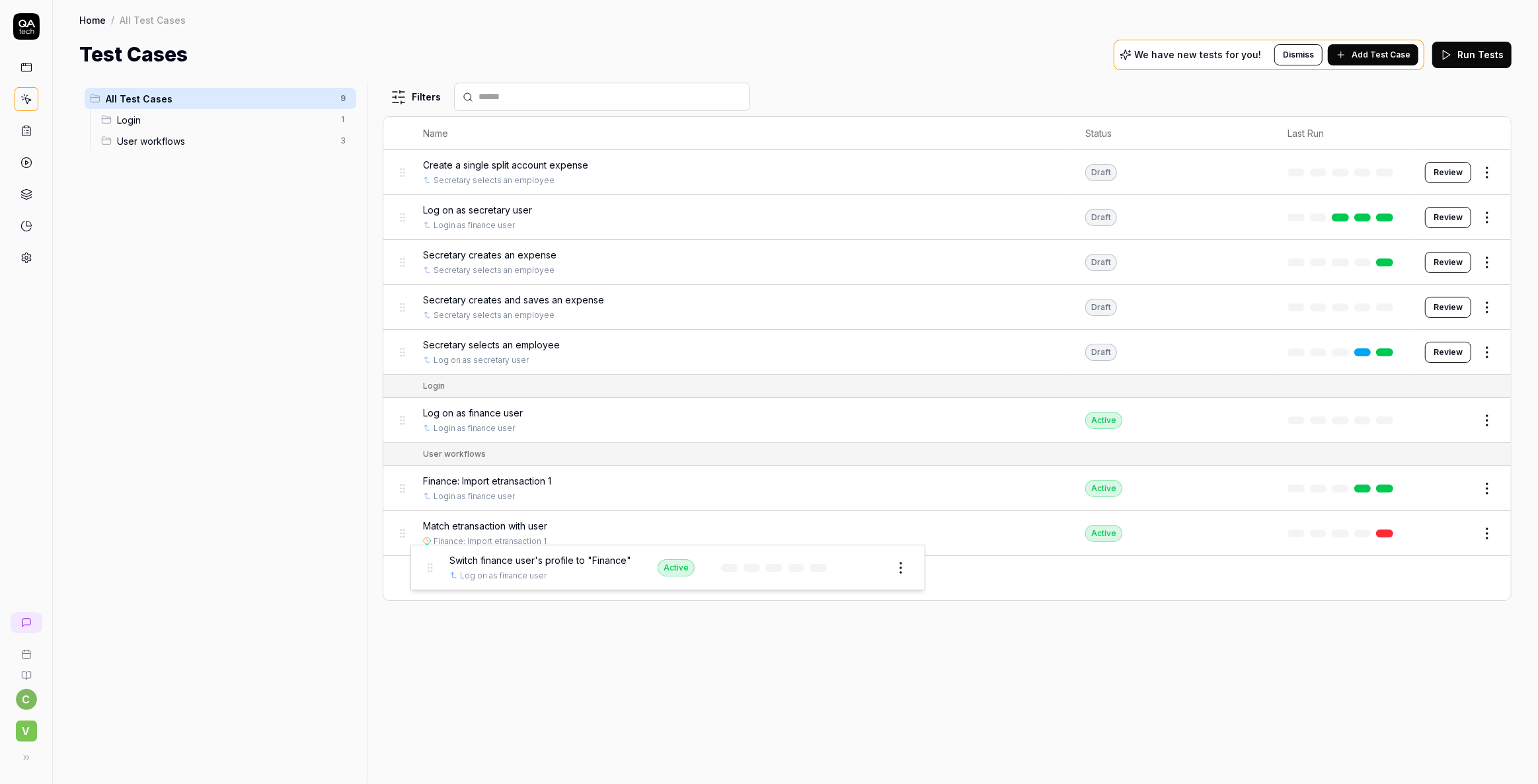
drag, startPoint x: 400, startPoint y: 578, endPoint x: 427, endPoint y: 568, distance: 28.8
click at [427, 568] on body "c V Home / All Test Cases Home / All Test Cases Test Cases We have new tests fo…" at bounding box center [769, 392] width 1538 height 784
drag, startPoint x: 44, startPoint y: 129, endPoint x: 25, endPoint y: 129, distance: 19.0
click at [34, 130] on div at bounding box center [26, 141] width 52 height 256
click at [25, 129] on icon at bounding box center [26, 131] width 12 height 12
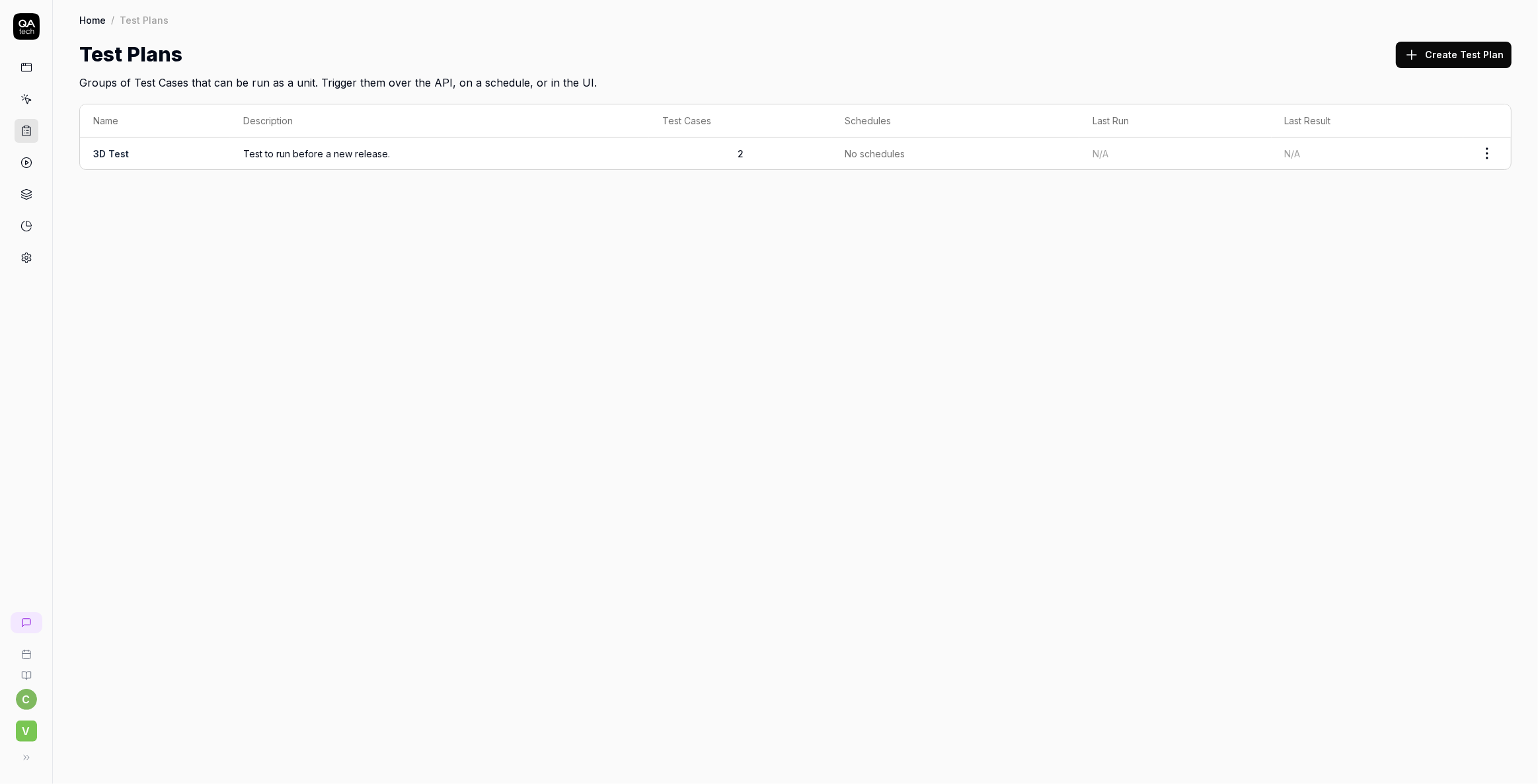
click at [297, 152] on span "Test to run before a new release." at bounding box center [440, 153] width 393 height 14
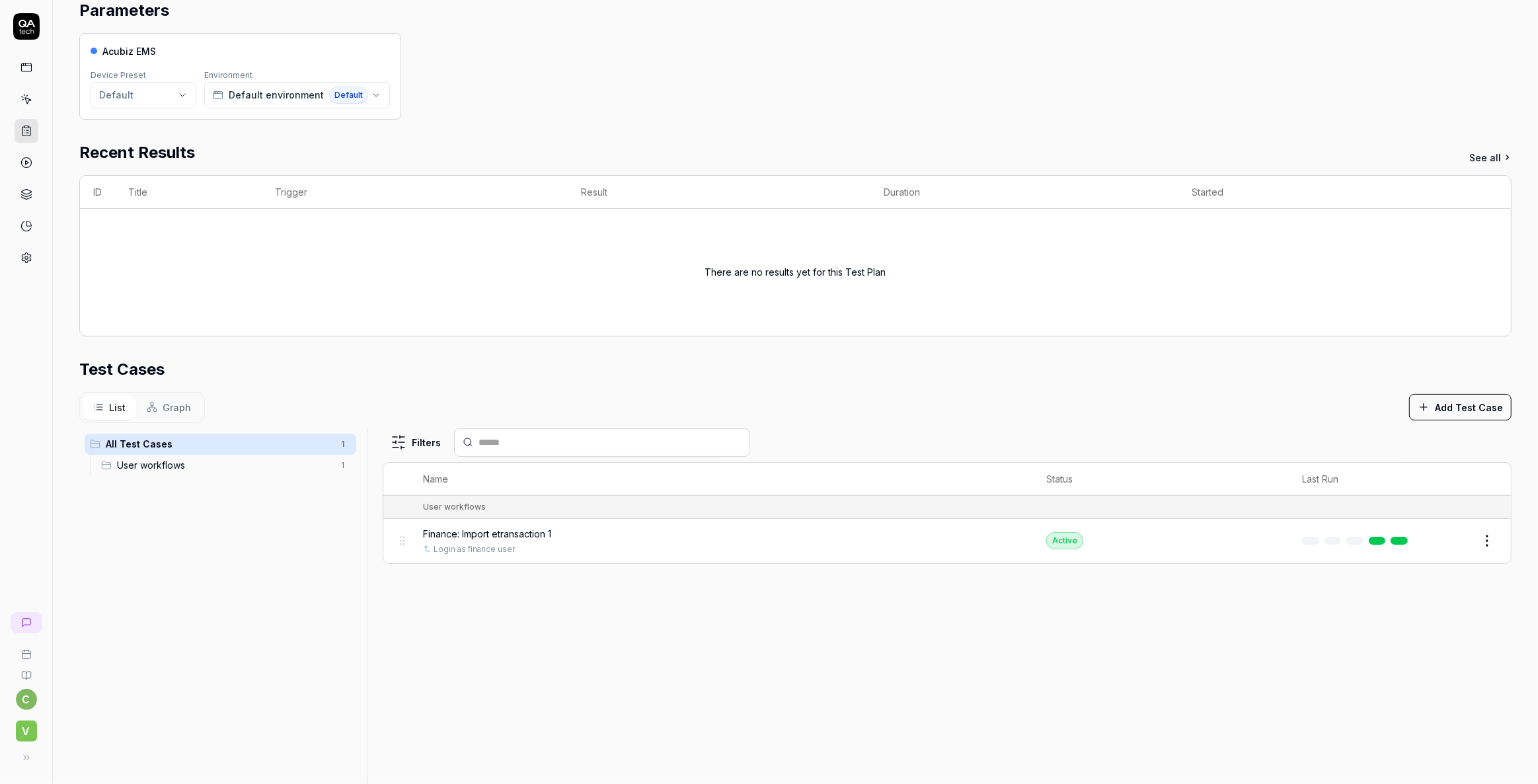
scroll to position [120, 0]
click at [1440, 406] on button "Add Test Case" at bounding box center [1460, 408] width 102 height 26
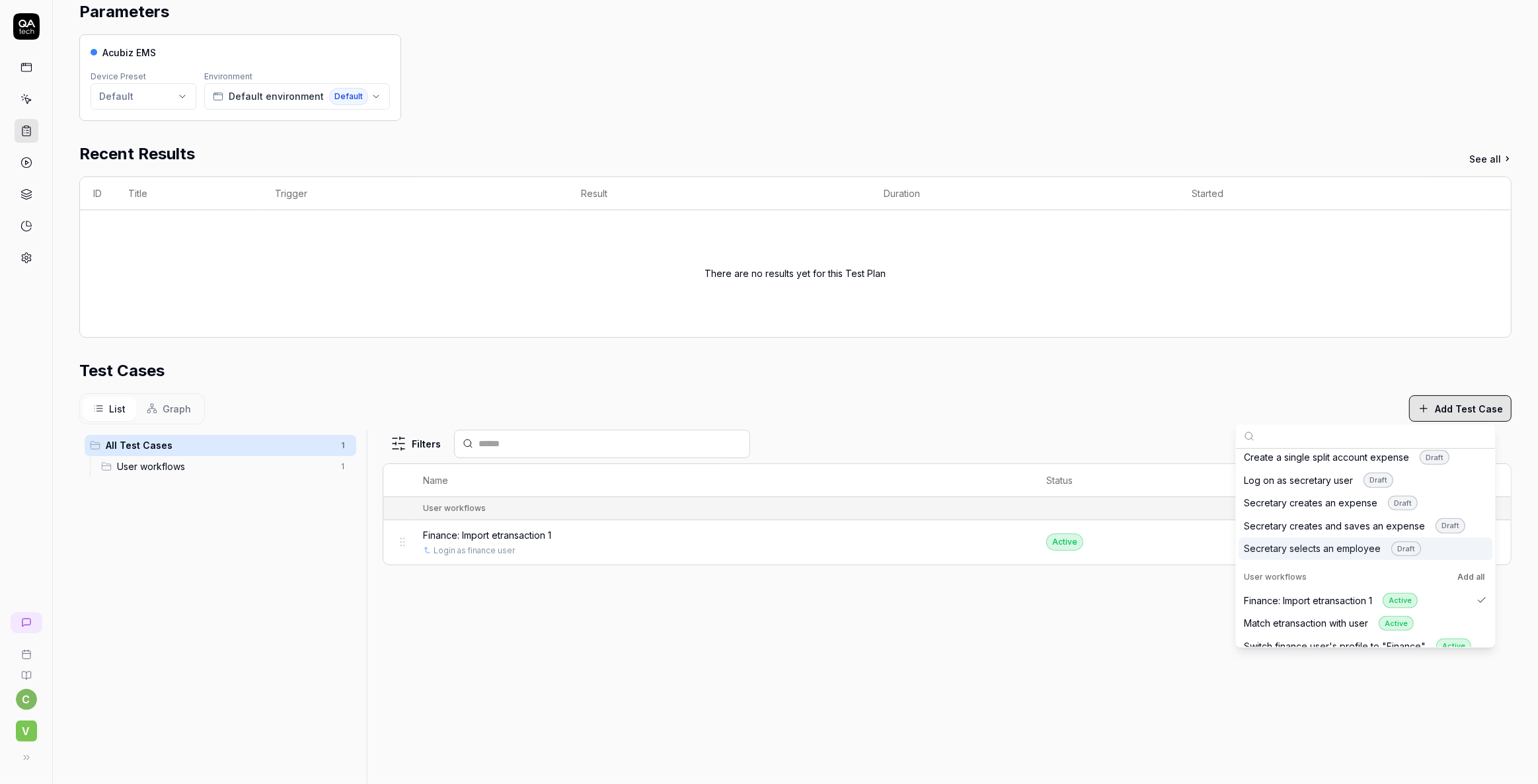
scroll to position [92, 0]
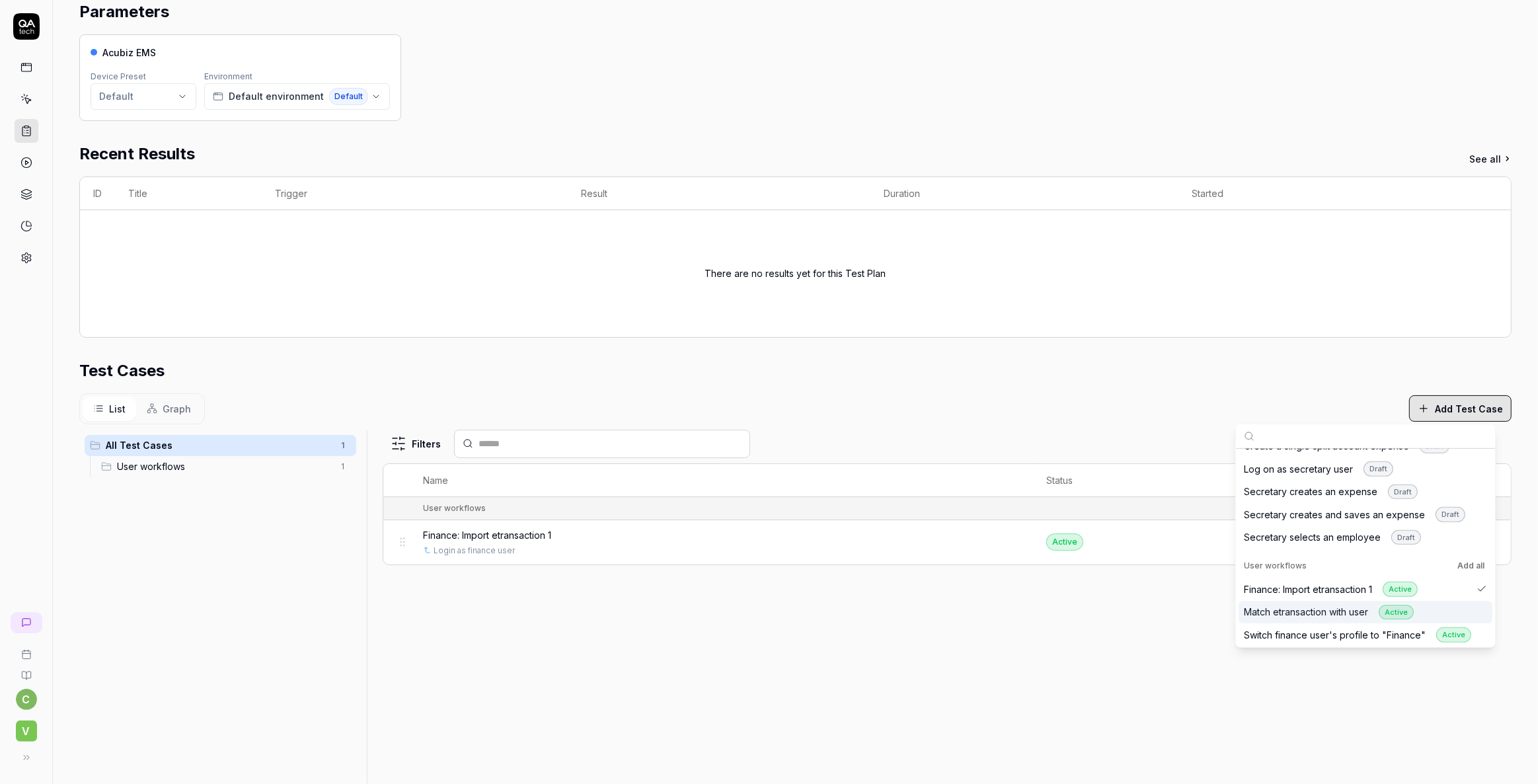
click at [1297, 611] on div "Match etransaction with user Active" at bounding box center [1329, 612] width 170 height 15
click at [883, 708] on div "Filters Name Status Last Run User workflows Finance: Import etransaction 1 Logi…" at bounding box center [947, 689] width 1129 height 519
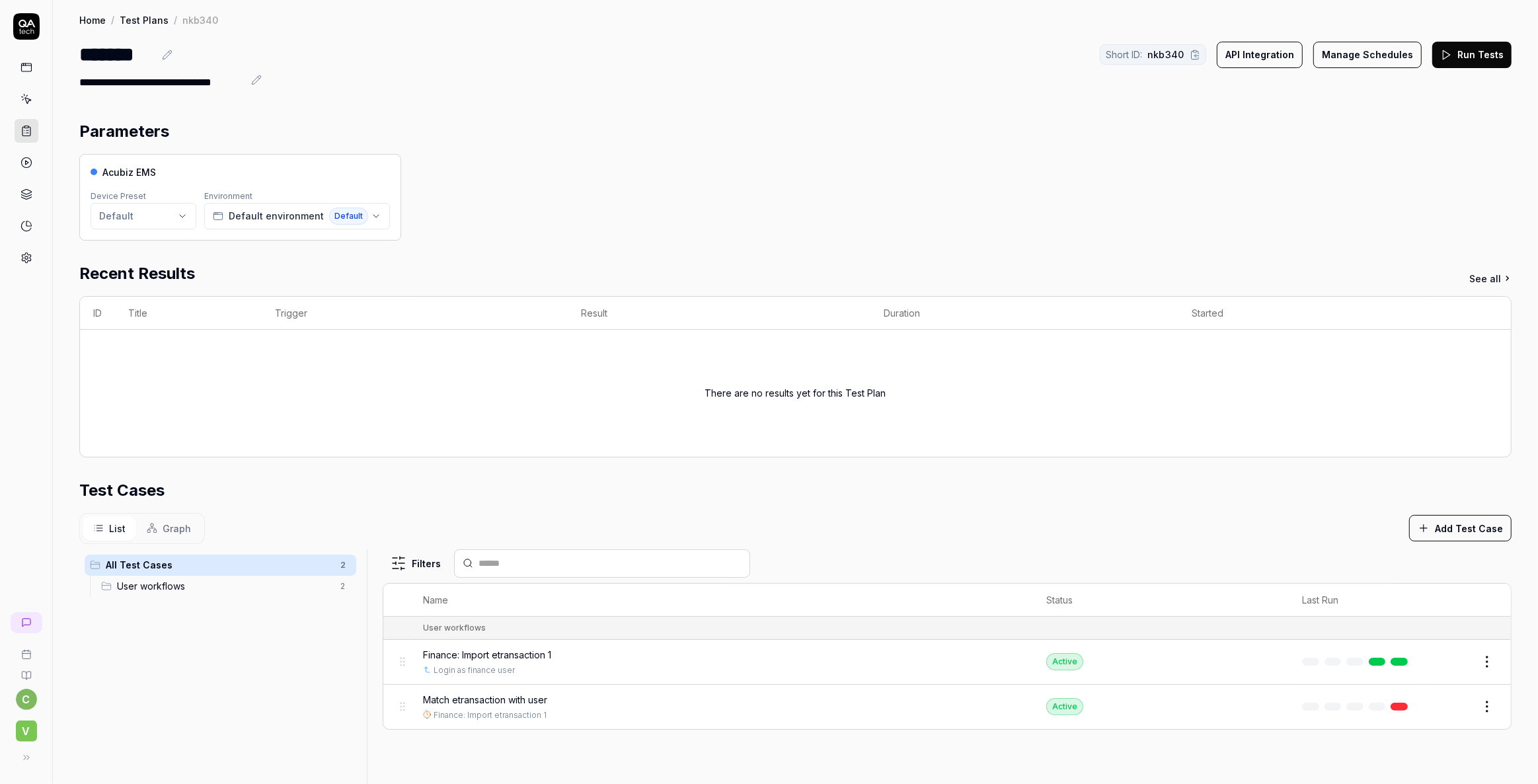
scroll to position [0, 0]
click at [1463, 54] on button "Run Tests" at bounding box center [1472, 55] width 79 height 26
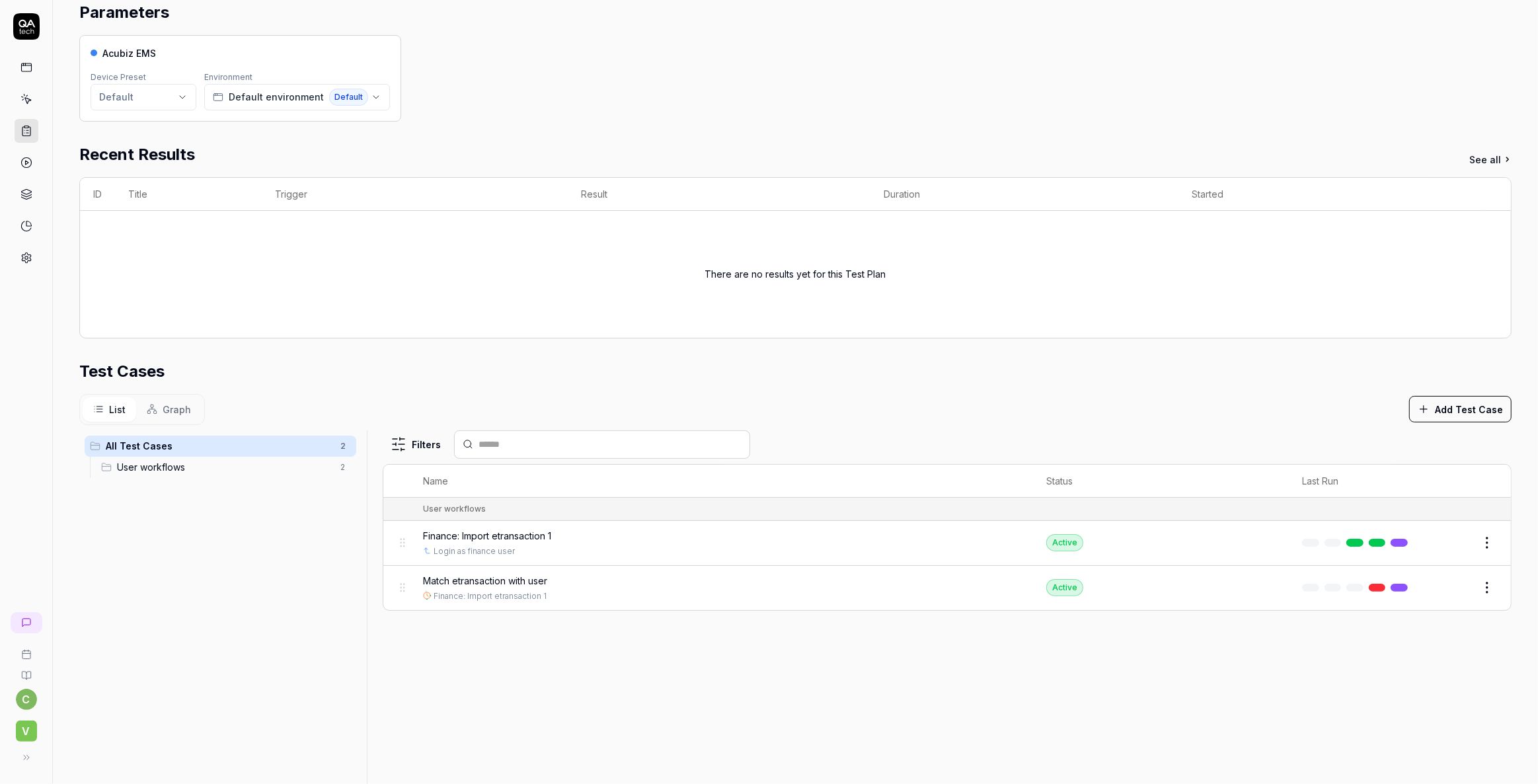
scroll to position [120, 0]
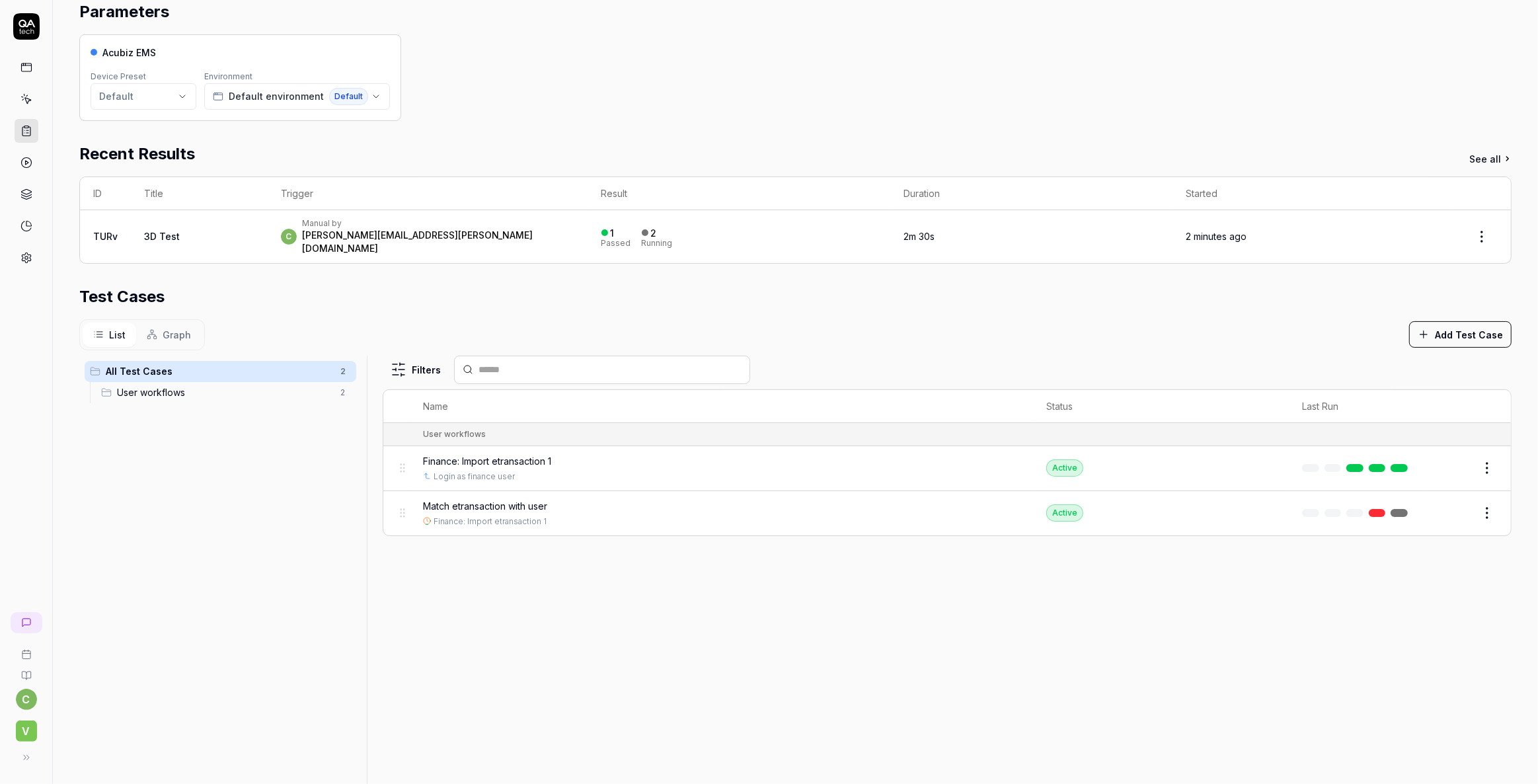
click at [488, 454] on span "Finance: Import etransaction 1" at bounding box center [487, 461] width 129 height 14
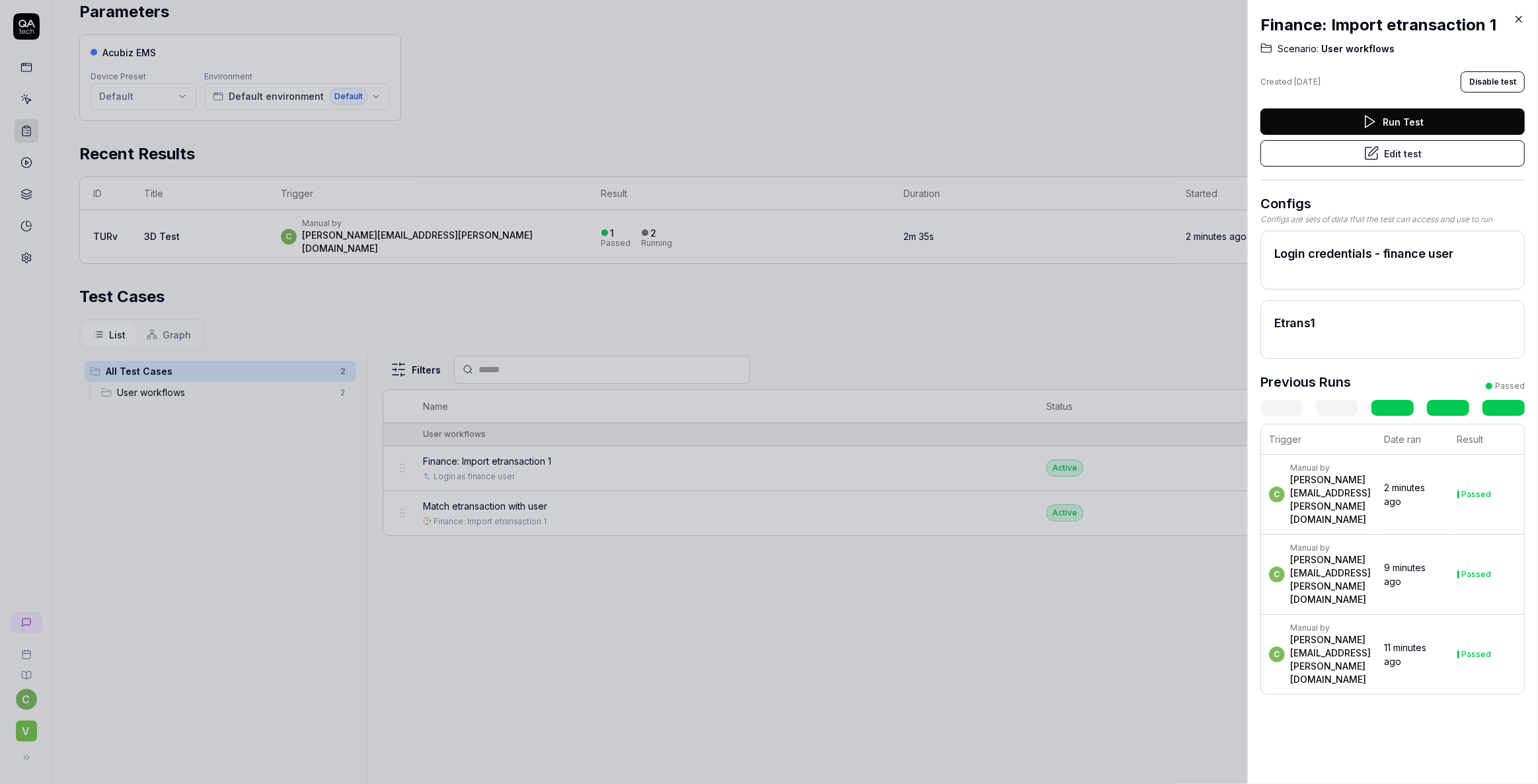
click at [1518, 20] on icon at bounding box center [1519, 19] width 12 height 12
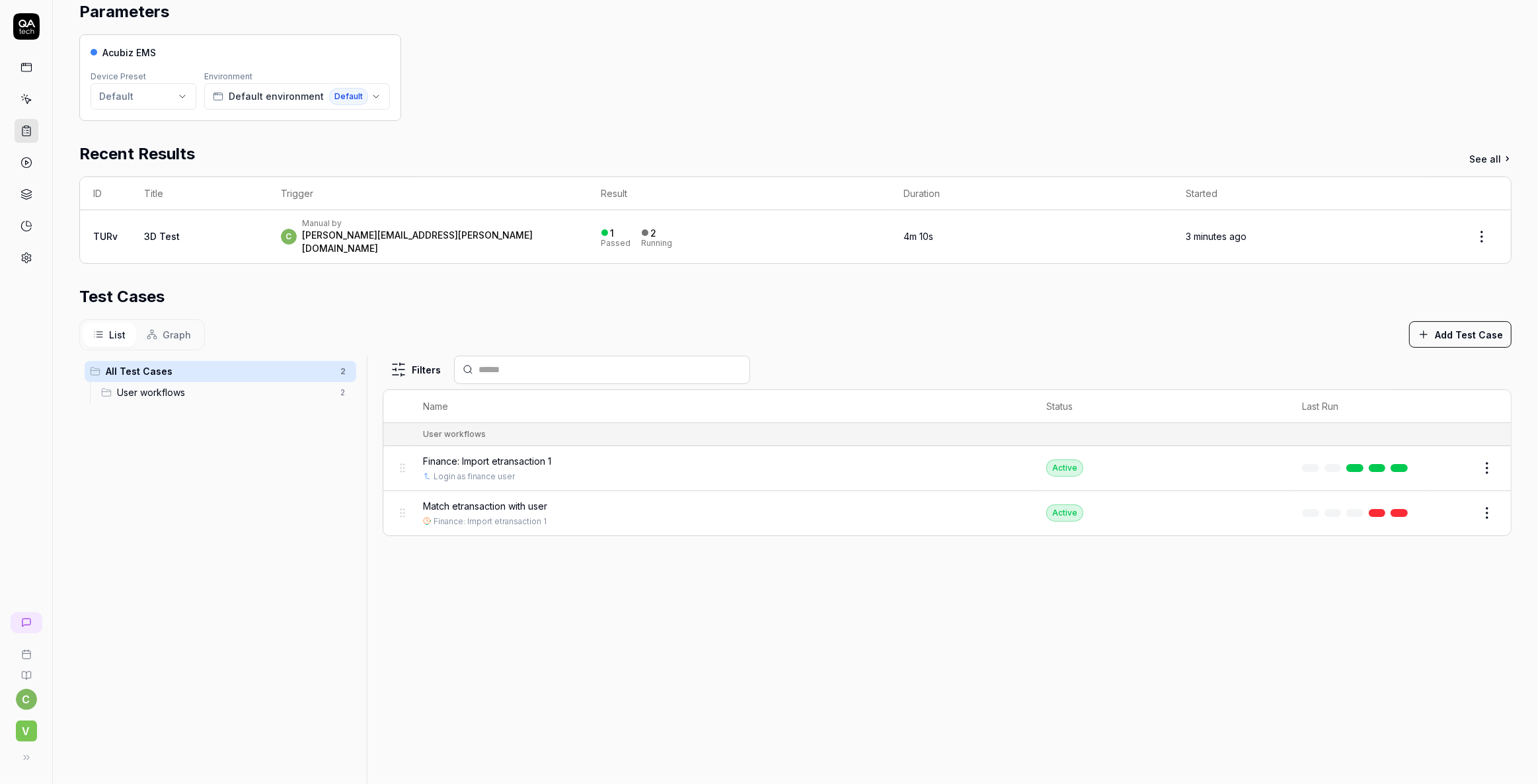
click at [524, 499] on span "Match etransaction with user" at bounding box center [485, 505] width 125 height 14
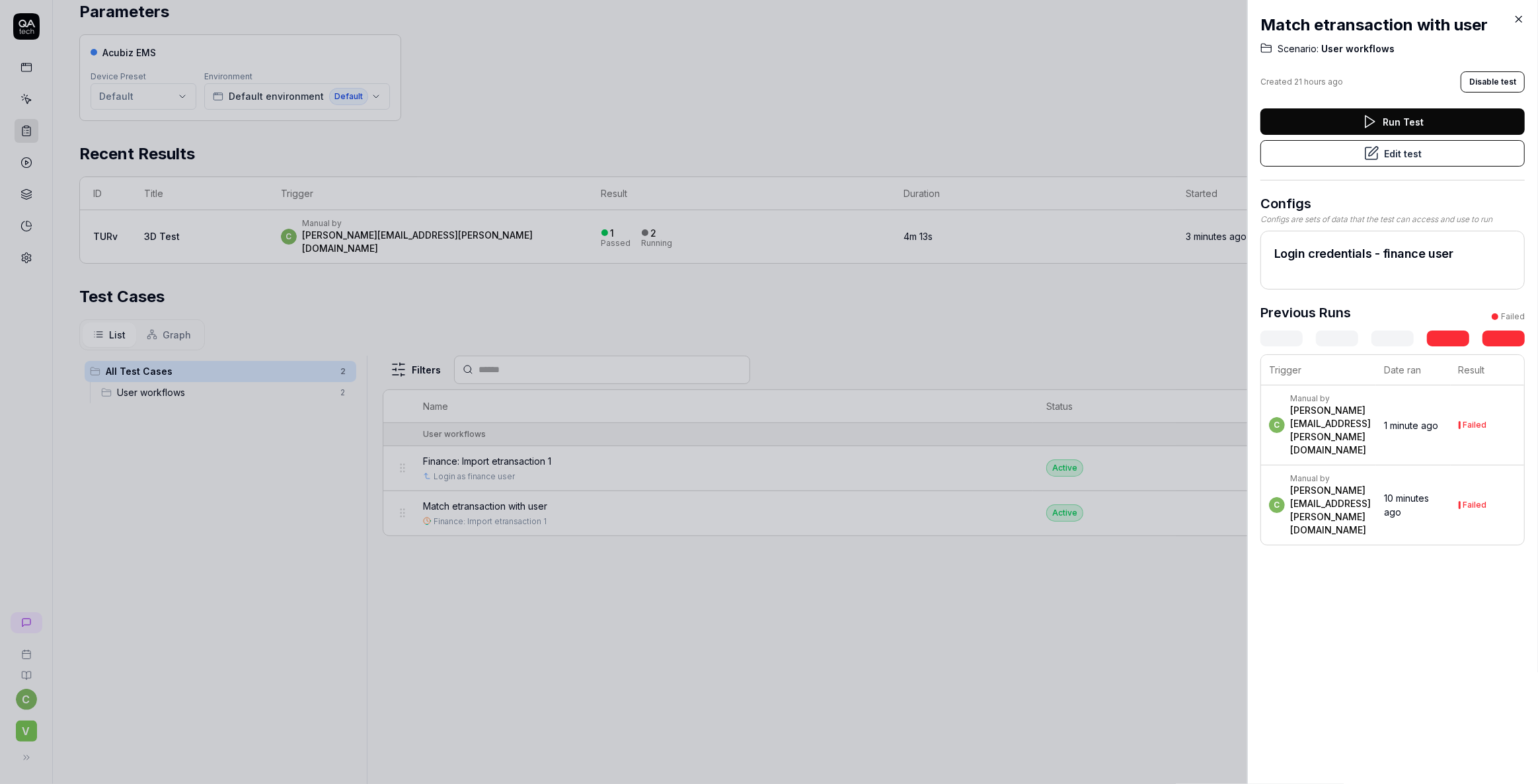
click at [1386, 151] on button "Edit test" at bounding box center [1393, 153] width 265 height 26
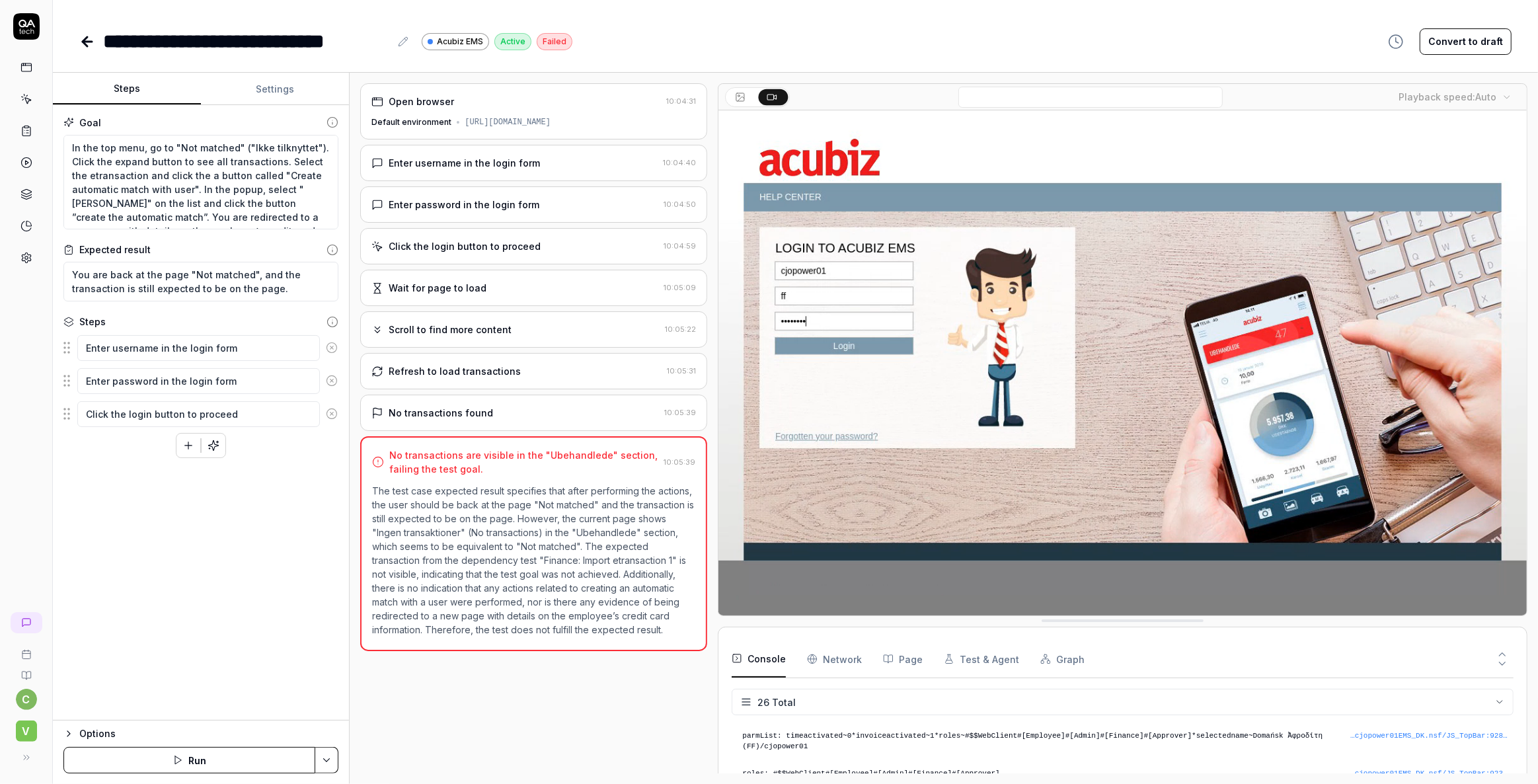
click at [270, 87] on button "Settings" at bounding box center [275, 89] width 148 height 31
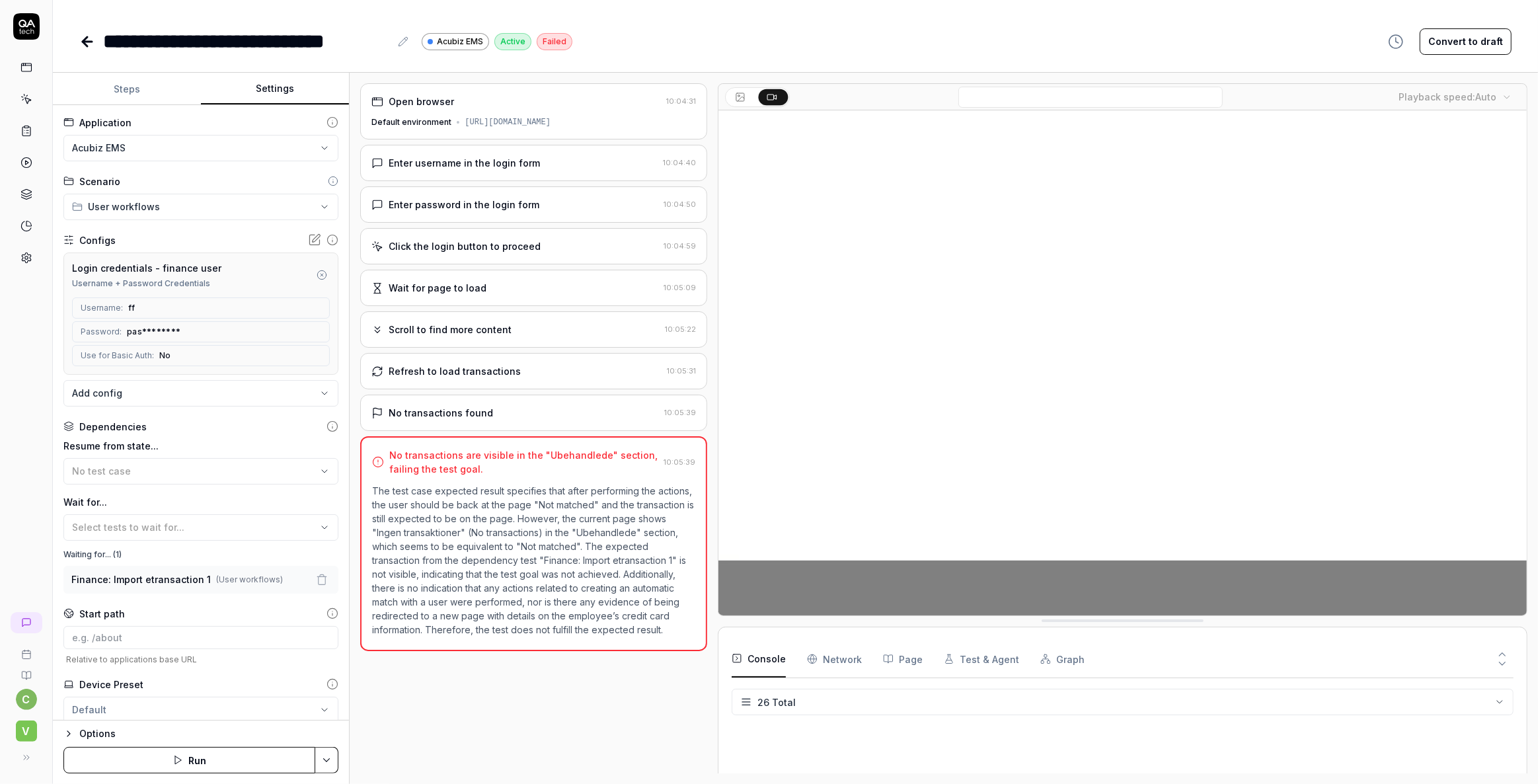
scroll to position [622, 0]
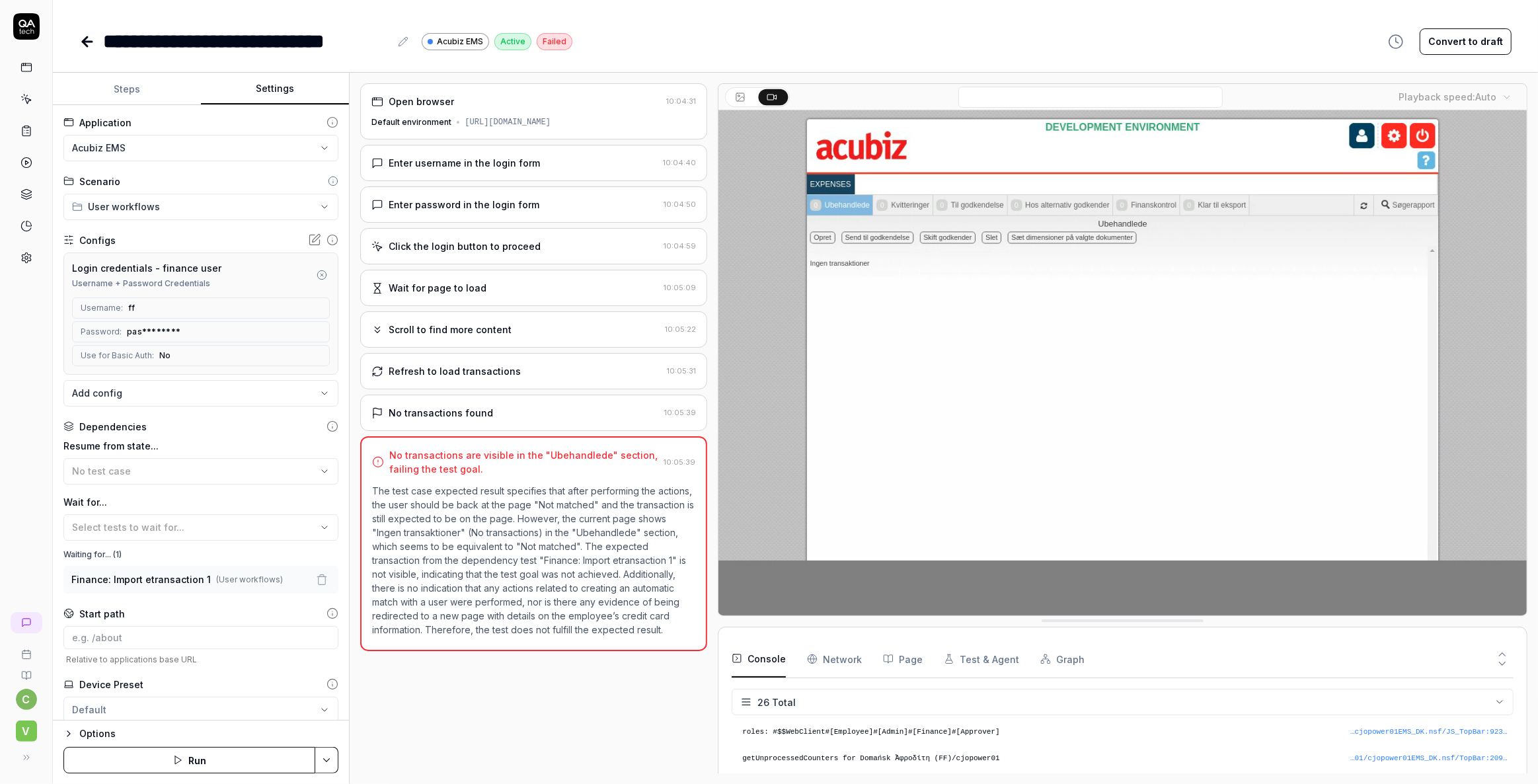
click at [475, 157] on div "Enter username in the login form" at bounding box center [464, 162] width 152 height 14
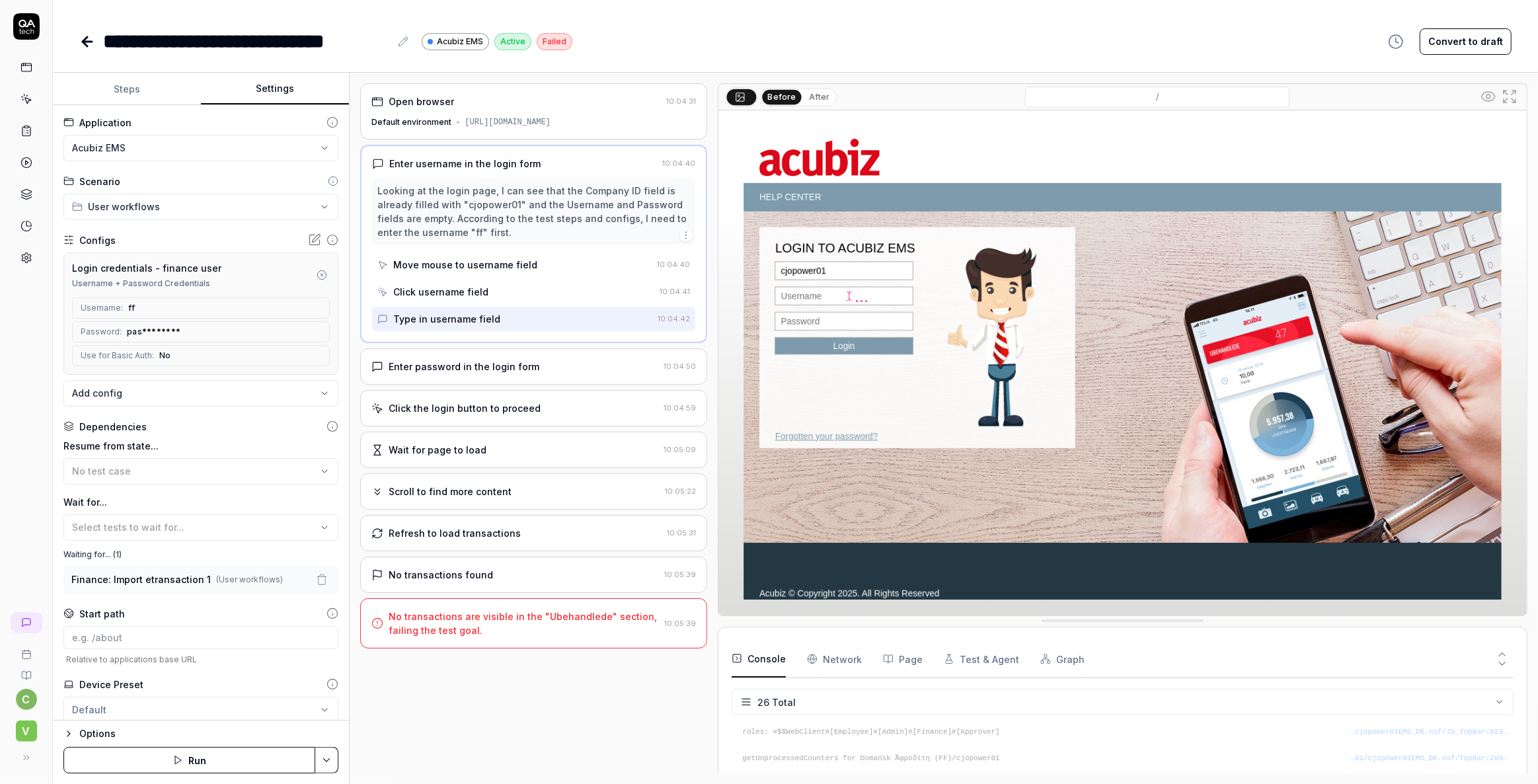
click at [448, 368] on div "Enter password in the login form" at bounding box center [463, 366] width 151 height 14
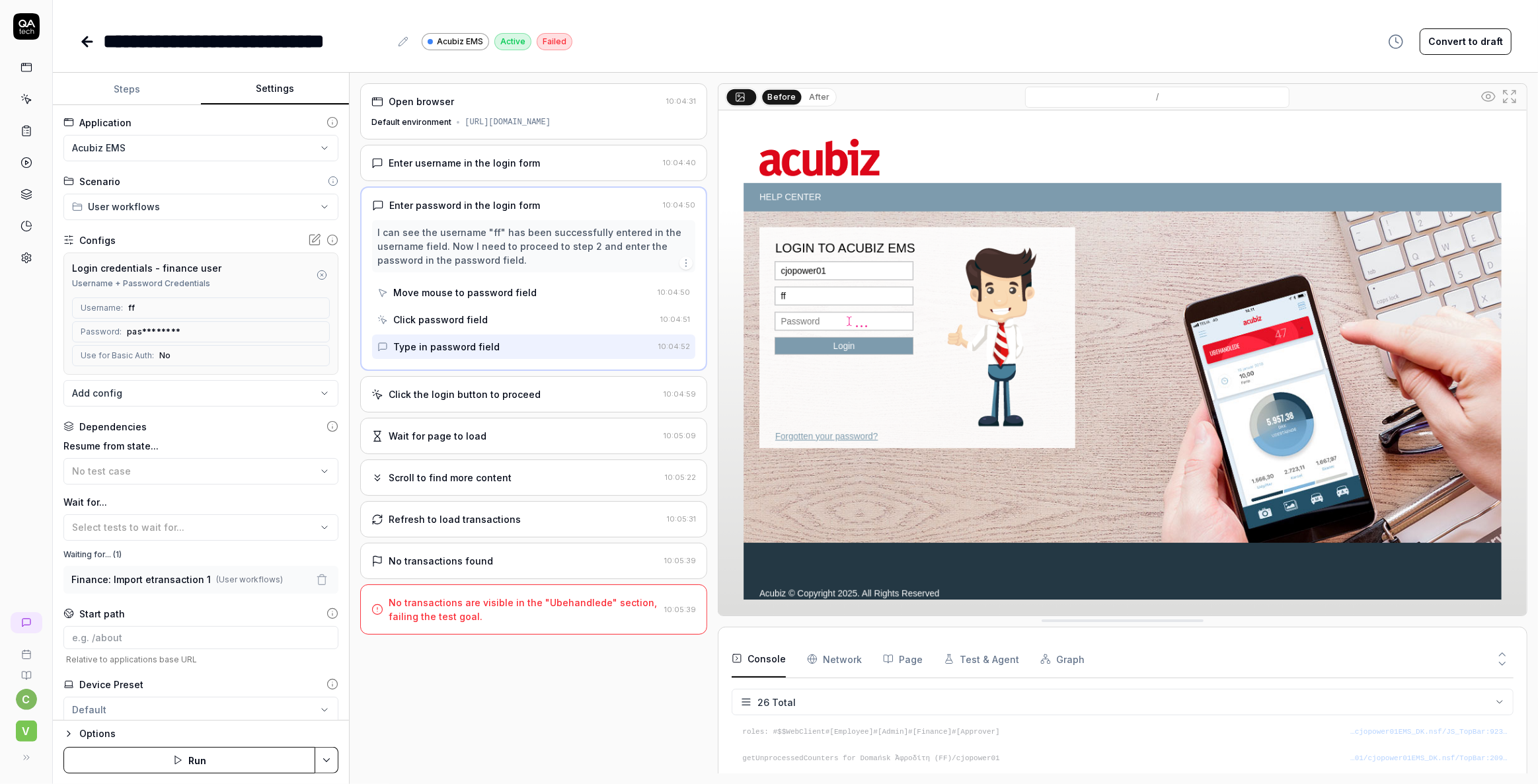
click at [441, 391] on div "Click the login button to proceed" at bounding box center [464, 394] width 152 height 14
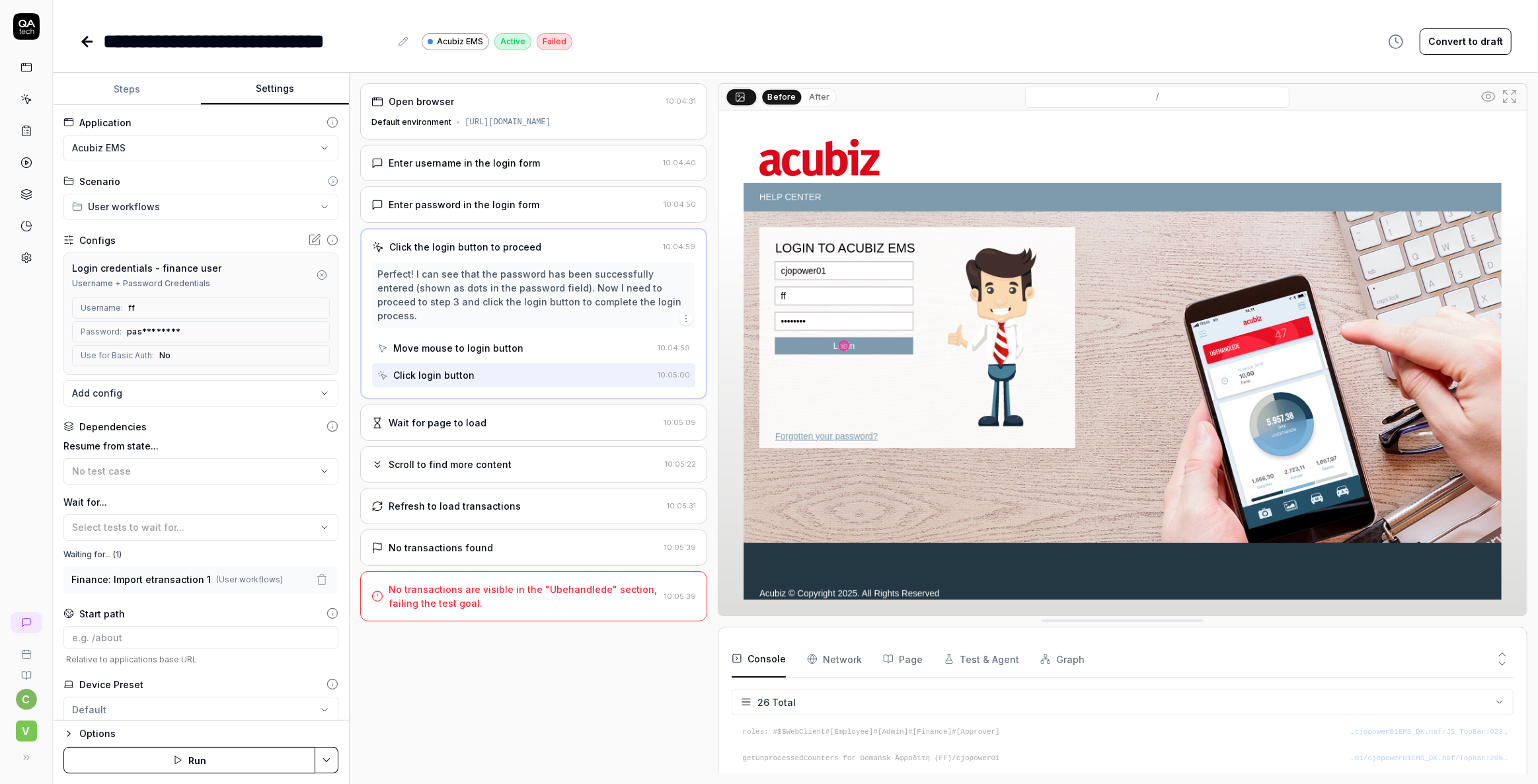
click at [435, 458] on div "Scroll to find more content" at bounding box center [449, 464] width 123 height 14
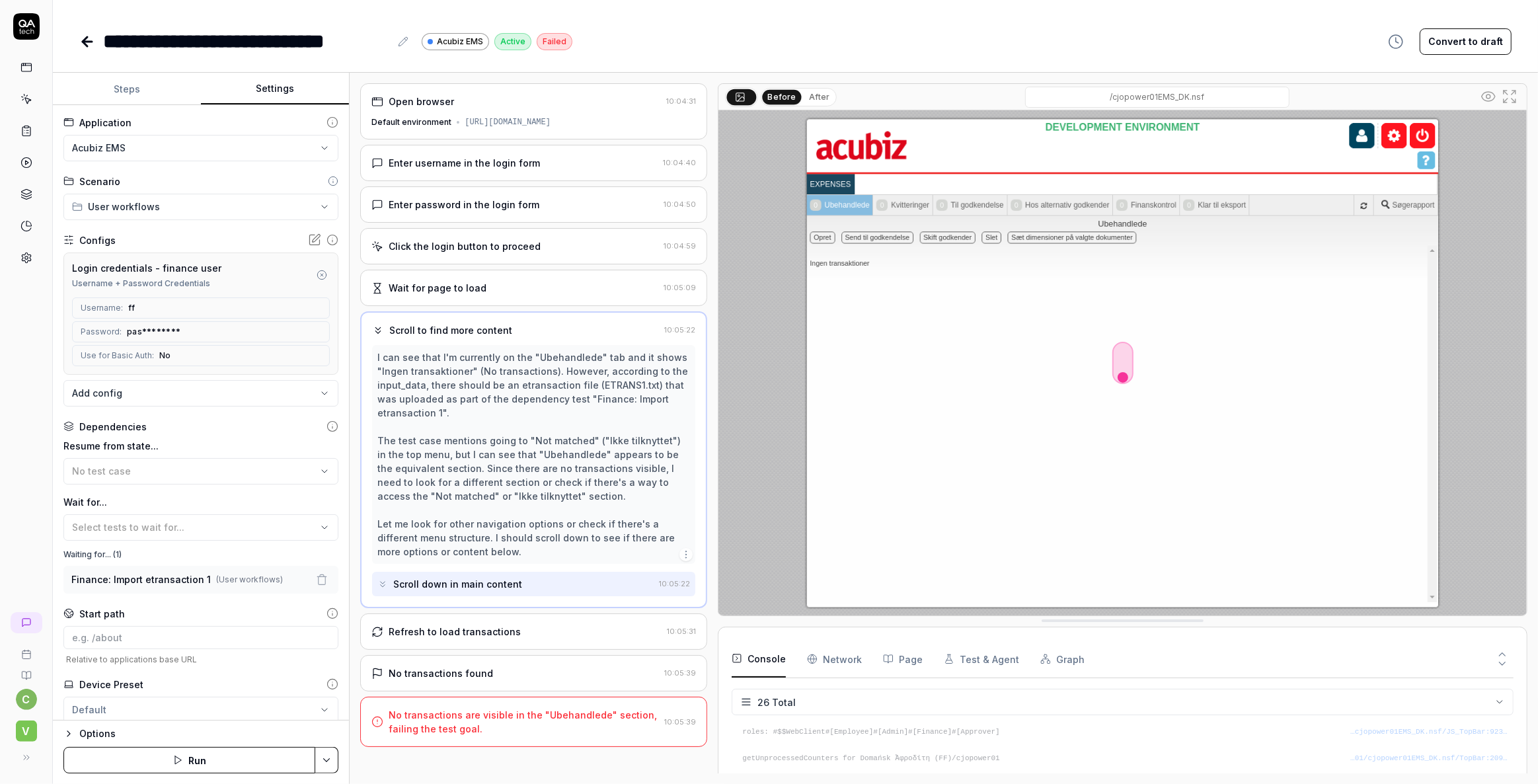
click at [142, 95] on button "Steps" at bounding box center [127, 89] width 148 height 31
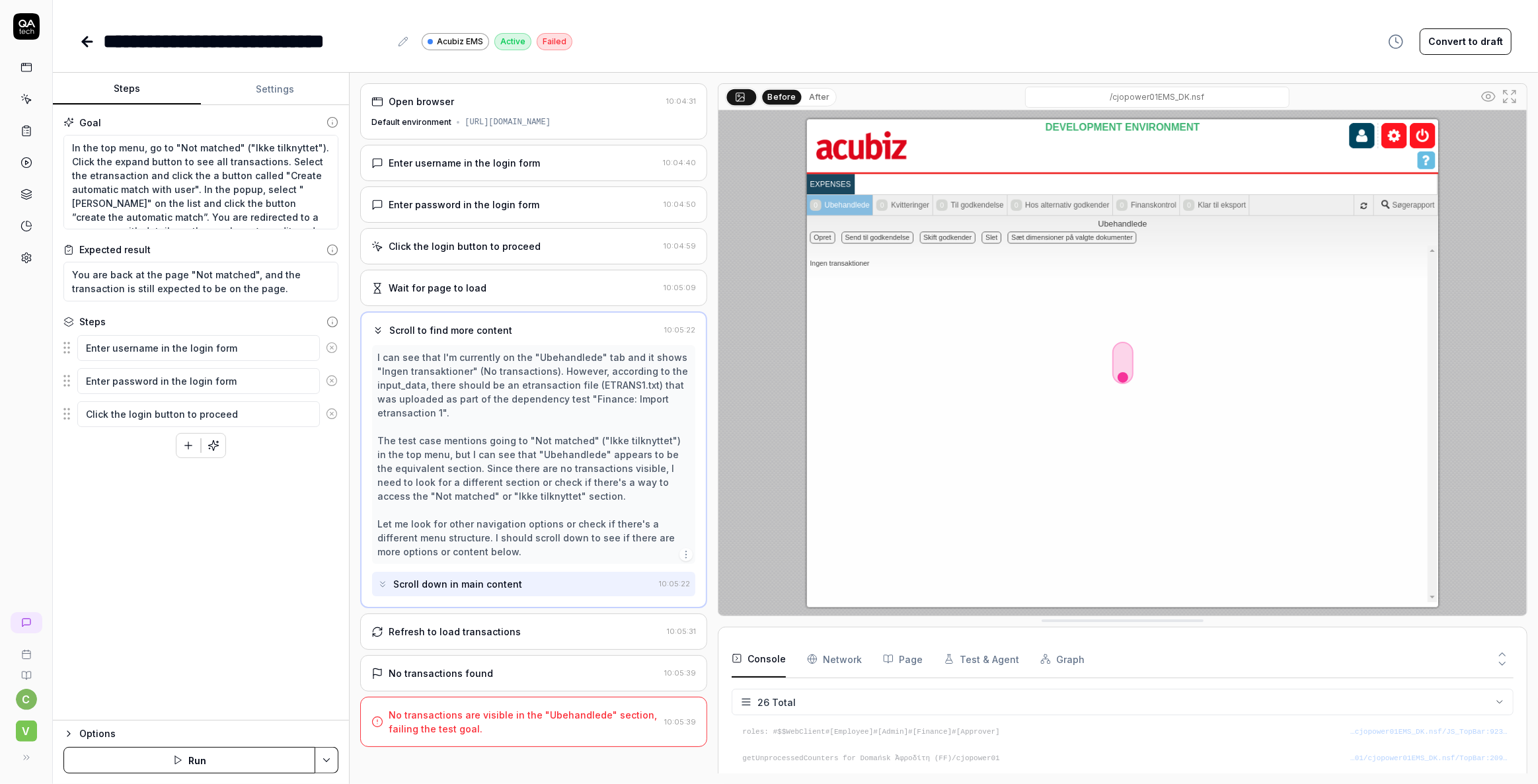
type textarea "*"
click at [274, 85] on button "Settings" at bounding box center [275, 89] width 148 height 31
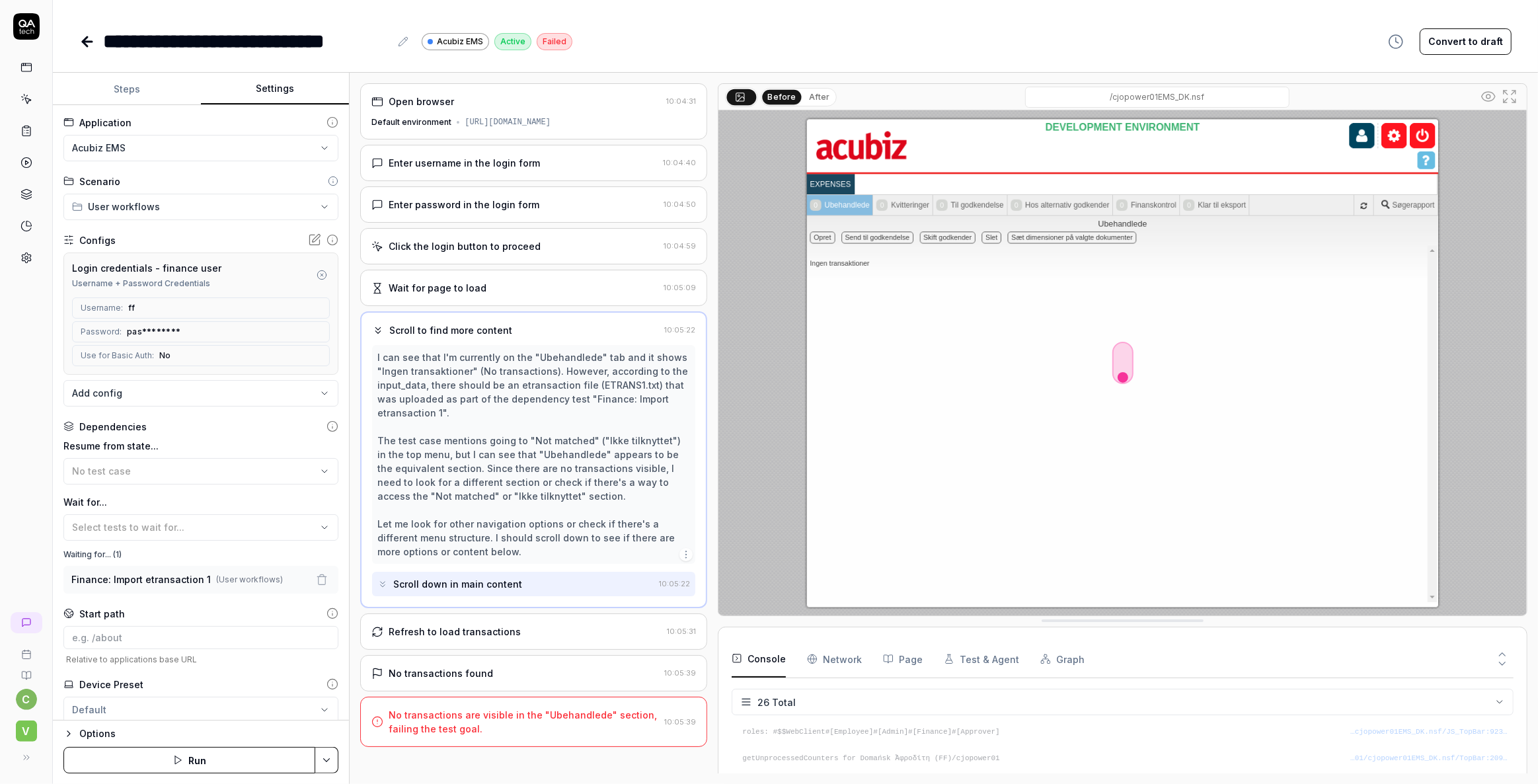
scroll to position [42, 0]
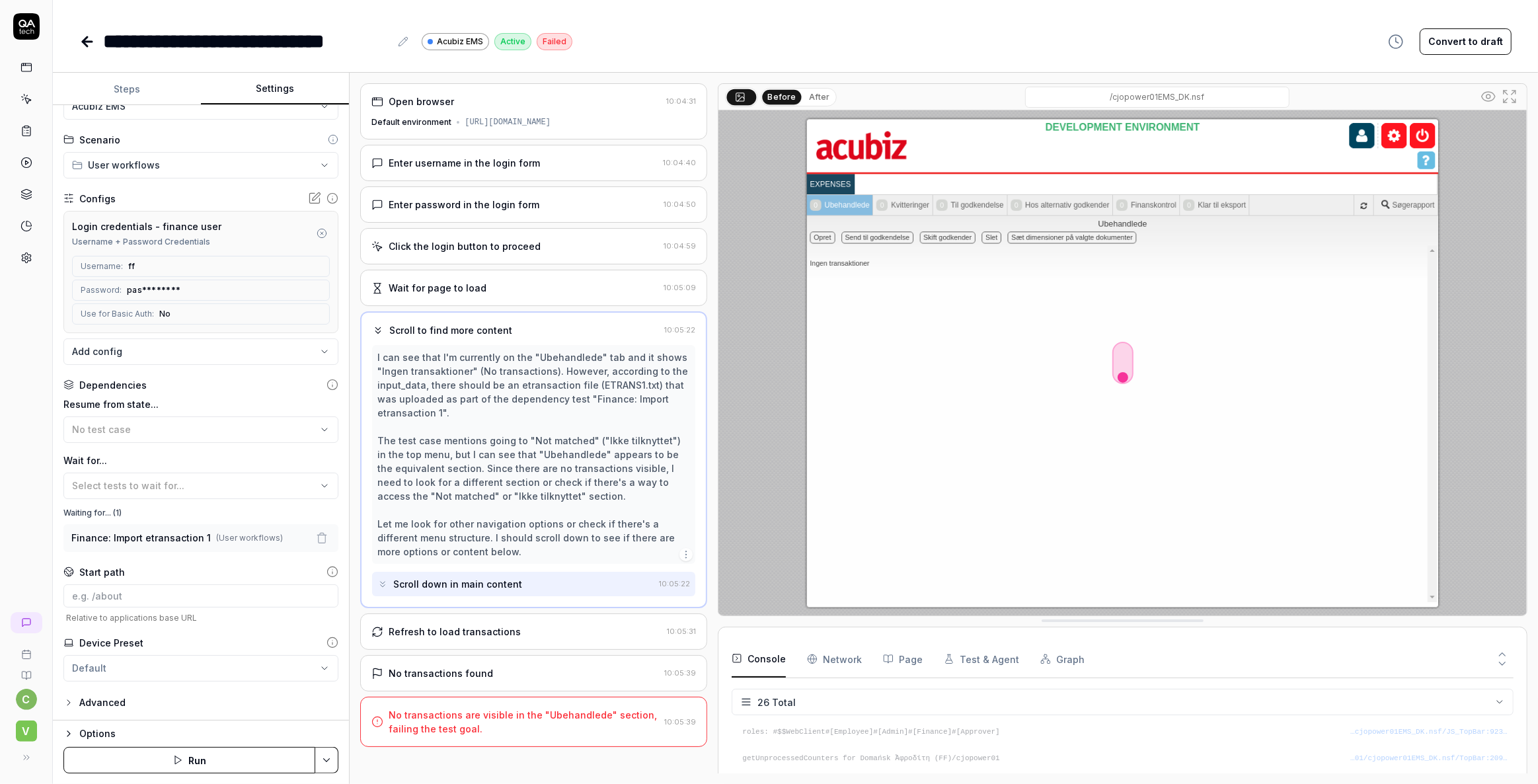
drag, startPoint x: 15, startPoint y: 498, endPoint x: 59, endPoint y: 532, distance: 55.6
click at [15, 498] on div "c V" at bounding box center [26, 392] width 53 height 784
click at [317, 229] on icon "button" at bounding box center [322, 233] width 11 height 11
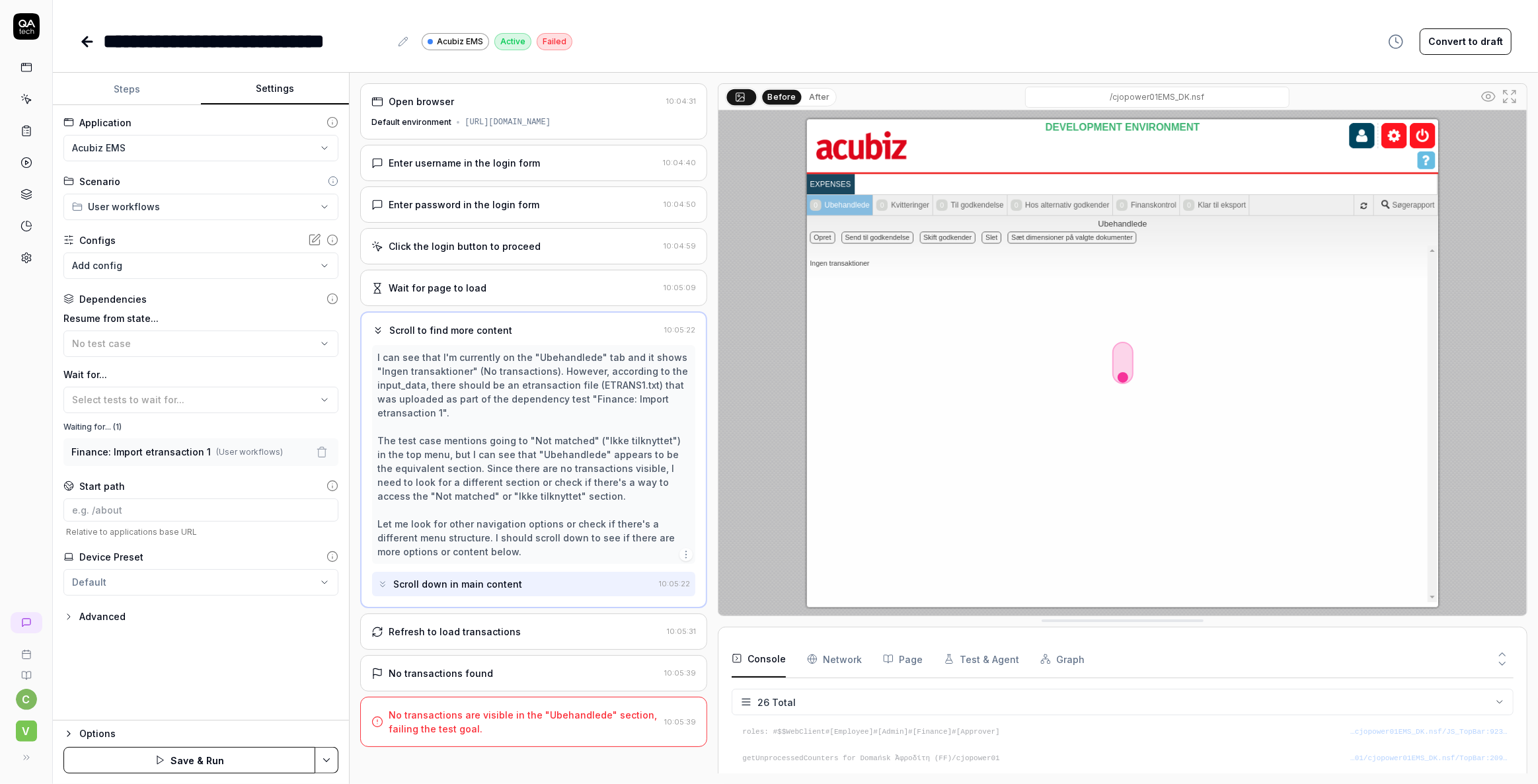
scroll to position [0, 0]
click at [322, 759] on html "**********" at bounding box center [769, 392] width 1538 height 784
click at [207, 666] on div "Save" at bounding box center [261, 669] width 168 height 29
click at [26, 99] on icon at bounding box center [26, 99] width 12 height 12
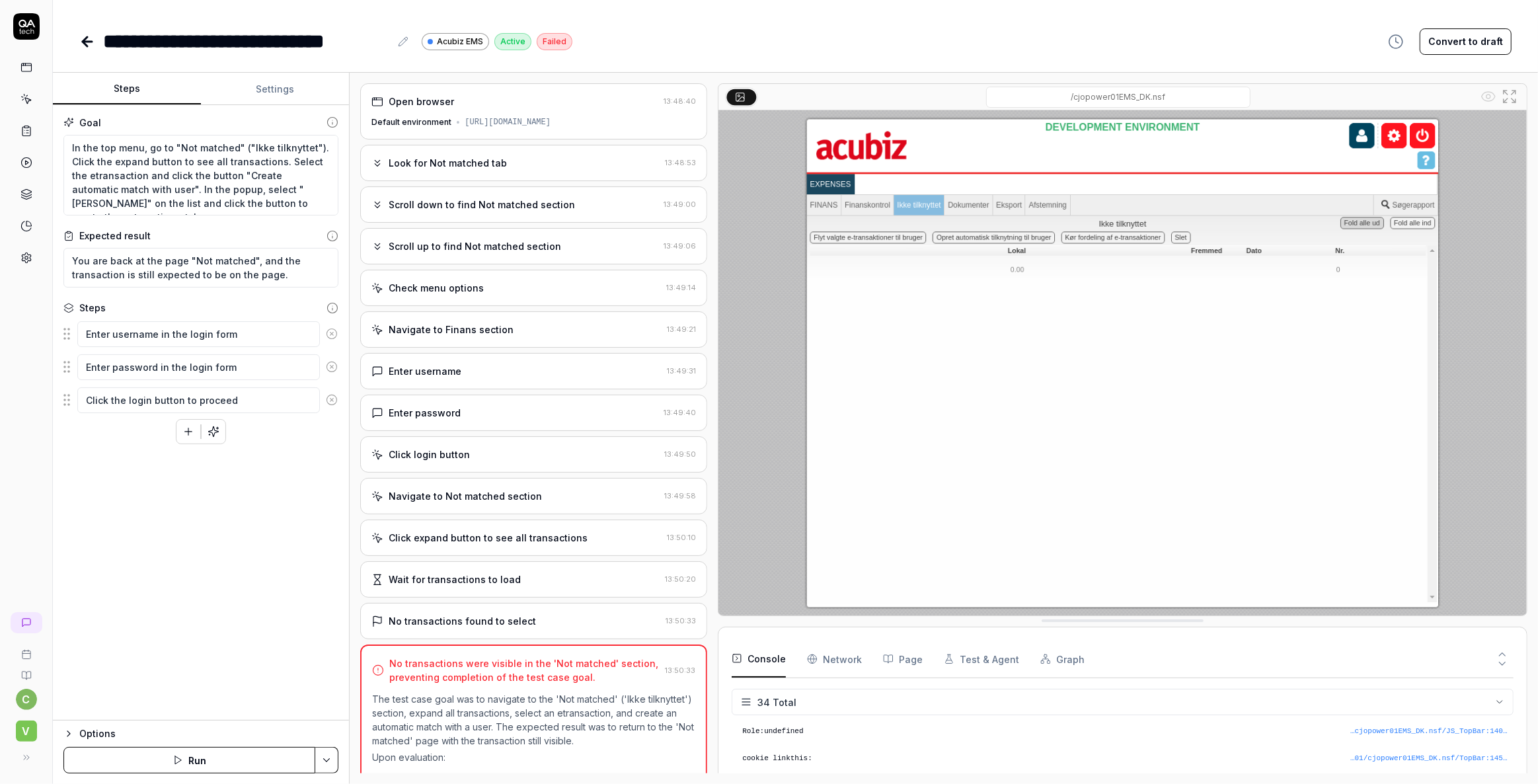
scroll to position [834, 0]
